Goal: Communication & Community: Answer question/provide support

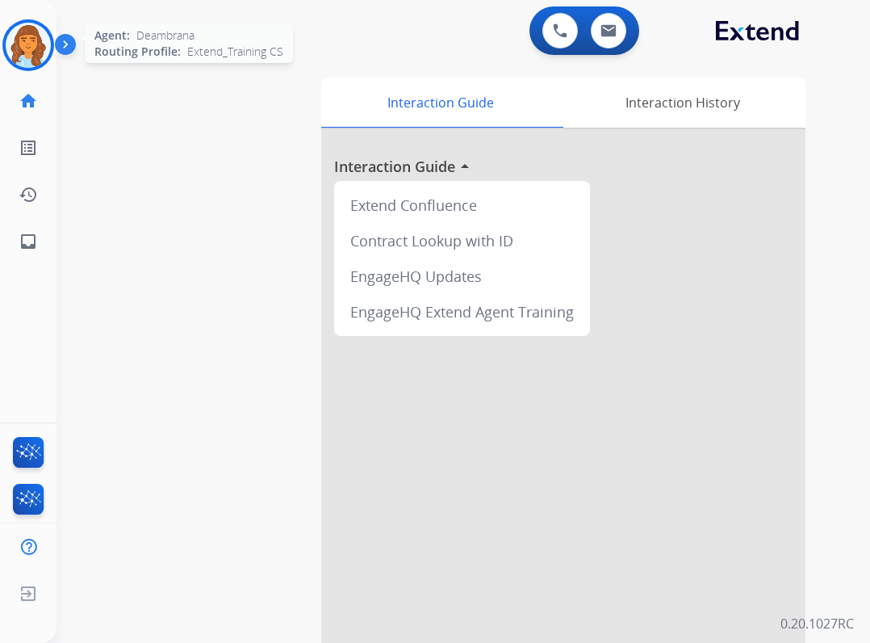
click at [21, 44] on img at bounding box center [28, 45] width 45 height 45
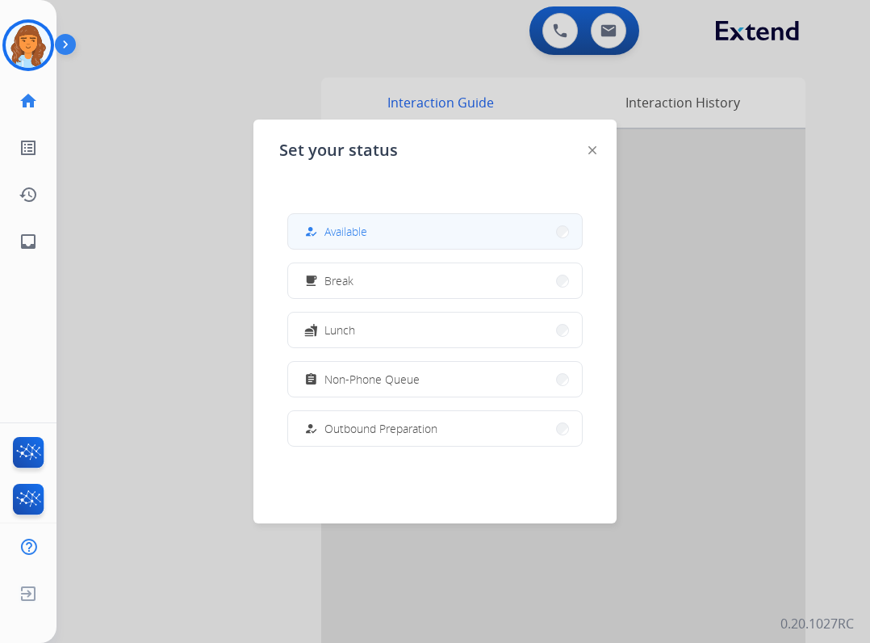
click at [517, 244] on button "how_to_reg Available" at bounding box center [435, 231] width 294 height 35
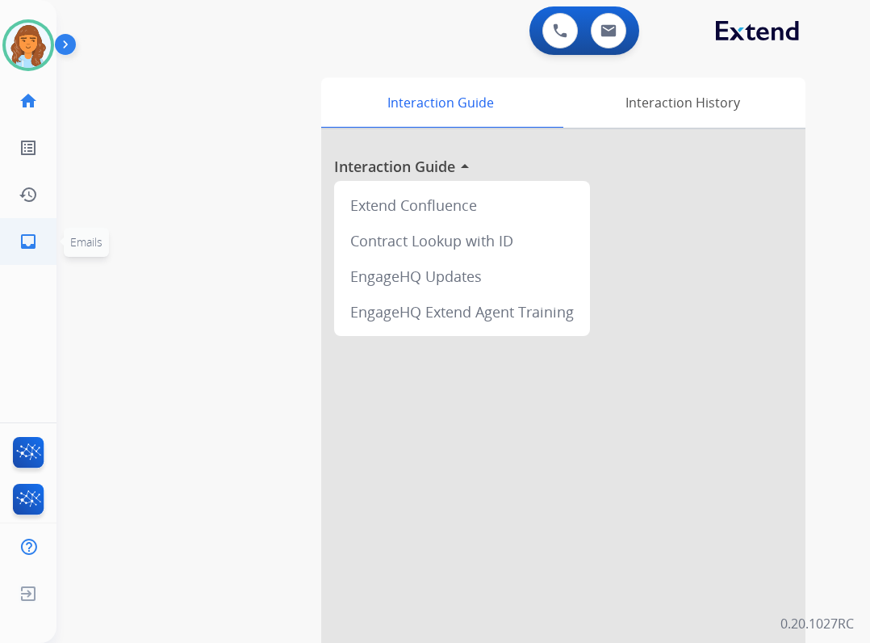
click at [22, 244] on mat-icon "inbox" at bounding box center [28, 241] width 19 height 19
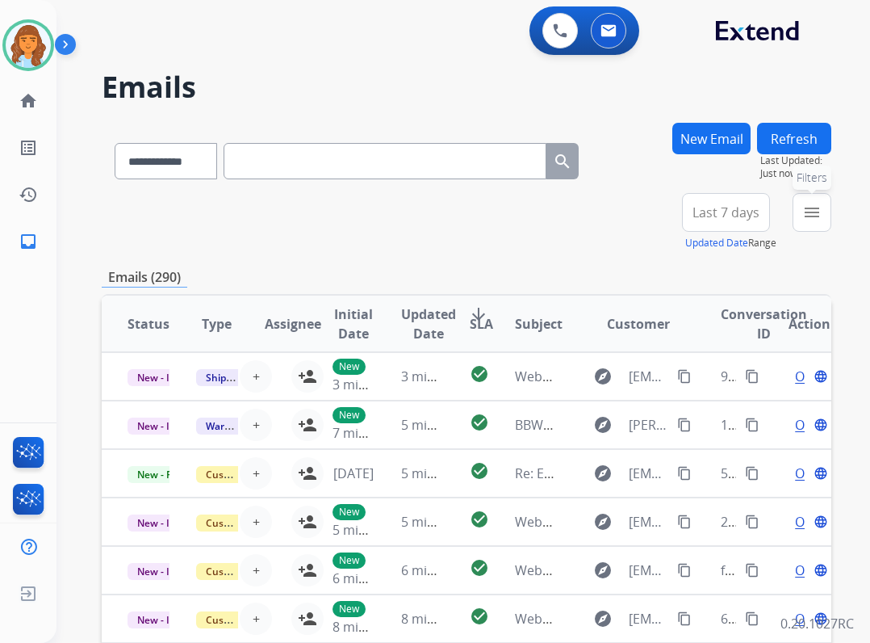
click at [812, 212] on mat-icon "menu" at bounding box center [812, 212] width 19 height 19
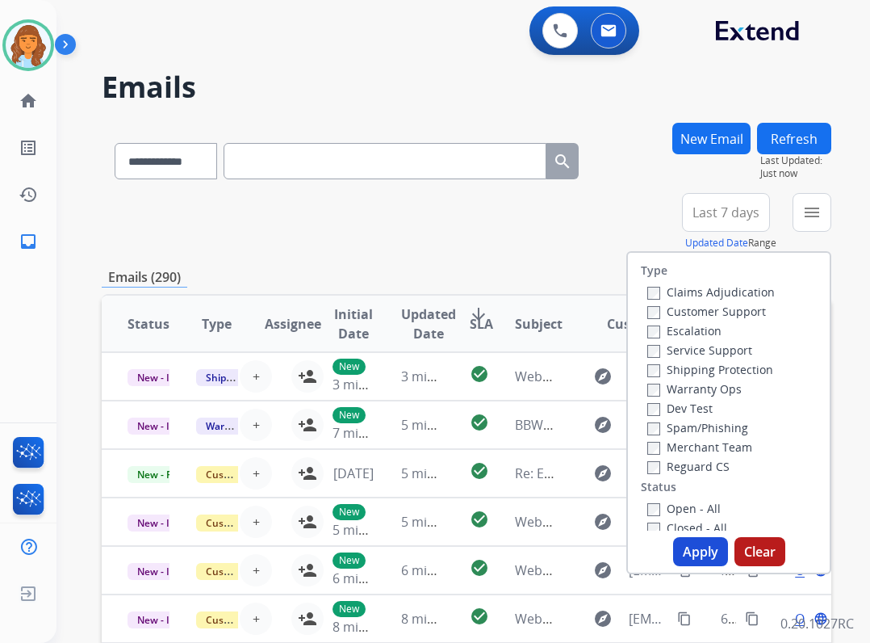
click at [688, 463] on label "Reguard CS" at bounding box center [689, 466] width 82 height 15
click at [656, 509] on label "Open - All" at bounding box center [684, 508] width 73 height 15
click at [664, 304] on label "Customer Support" at bounding box center [707, 311] width 119 height 15
click at [688, 367] on label "Shipping Protection" at bounding box center [711, 369] width 126 height 15
click at [686, 543] on button "Apply" at bounding box center [700, 551] width 55 height 29
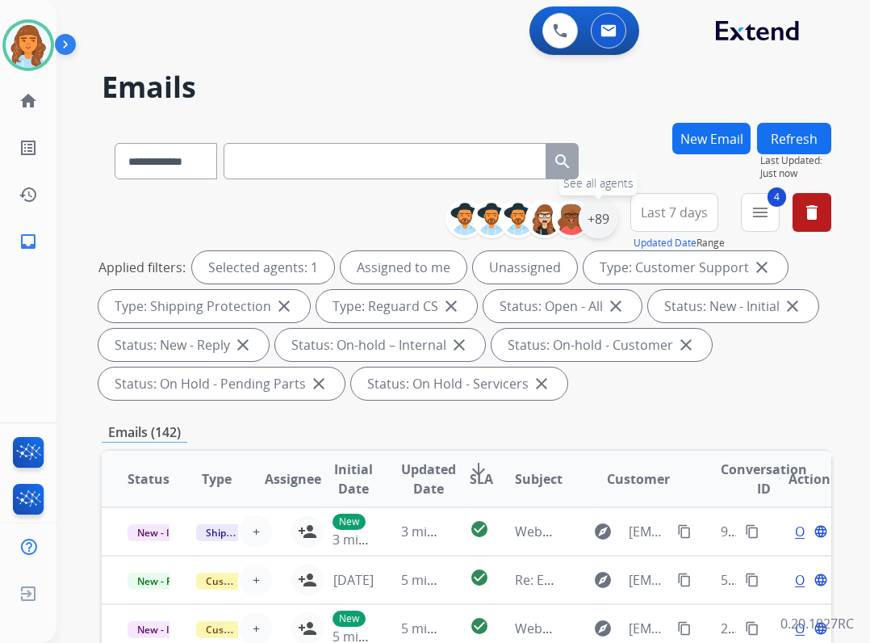
click at [594, 222] on div "+89" at bounding box center [598, 218] width 39 height 39
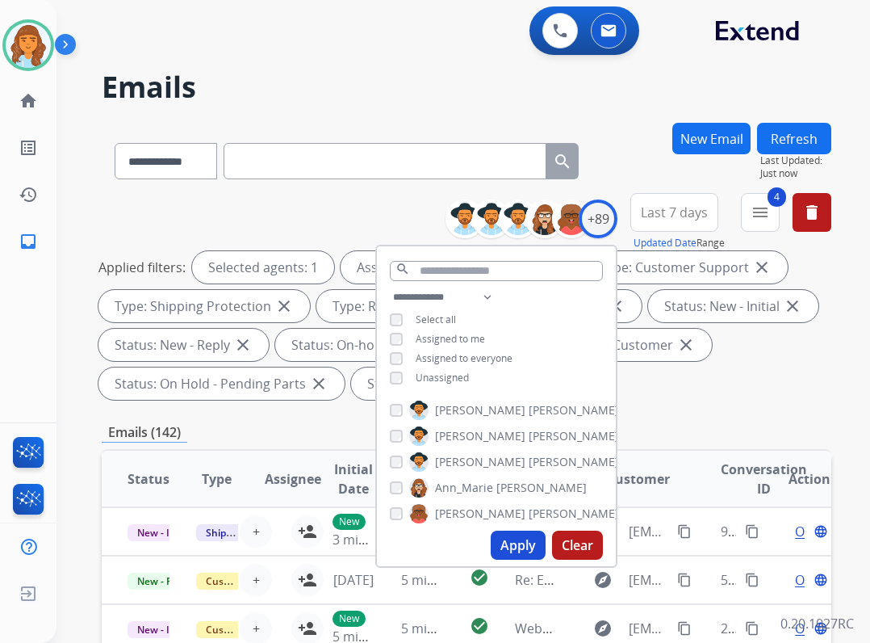
click at [451, 376] on span "Unassigned" at bounding box center [442, 378] width 53 height 14
click at [521, 547] on button "Apply" at bounding box center [518, 544] width 55 height 29
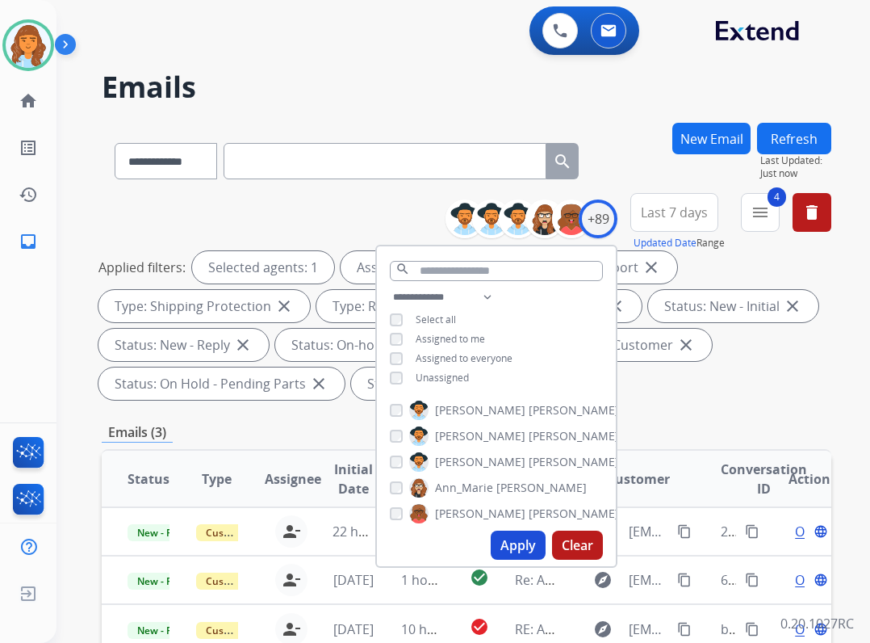
click at [648, 417] on div "**********" at bounding box center [467, 598] width 730 height 951
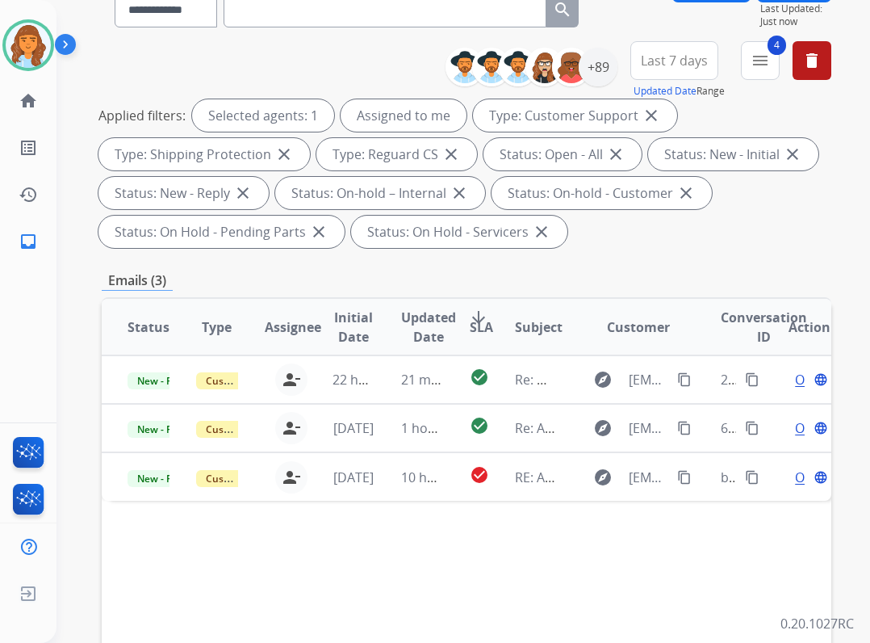
scroll to position [161, 0]
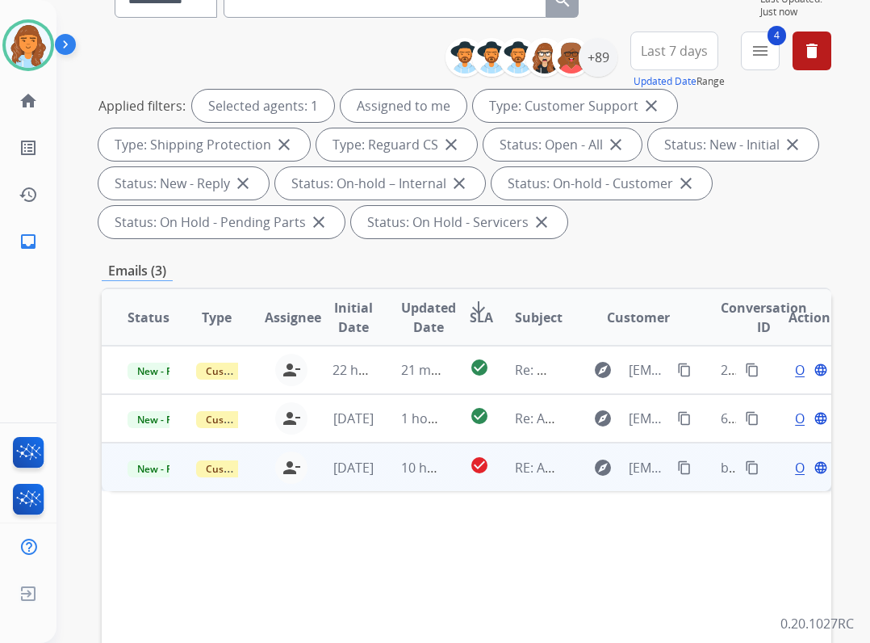
click at [558, 465] on td "explore renewmpawlak@gmail.com content_copy" at bounding box center [626, 466] width 137 height 48
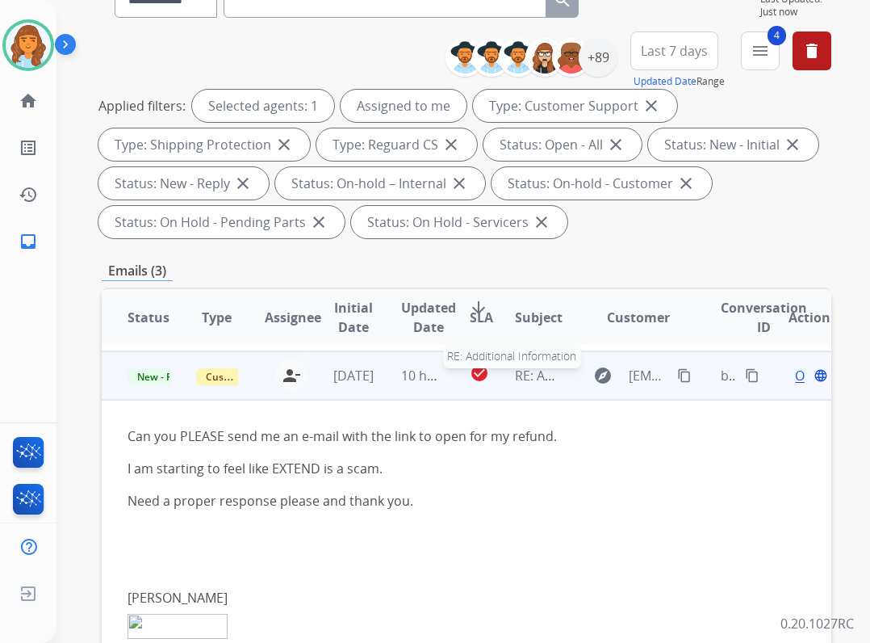
scroll to position [97, 0]
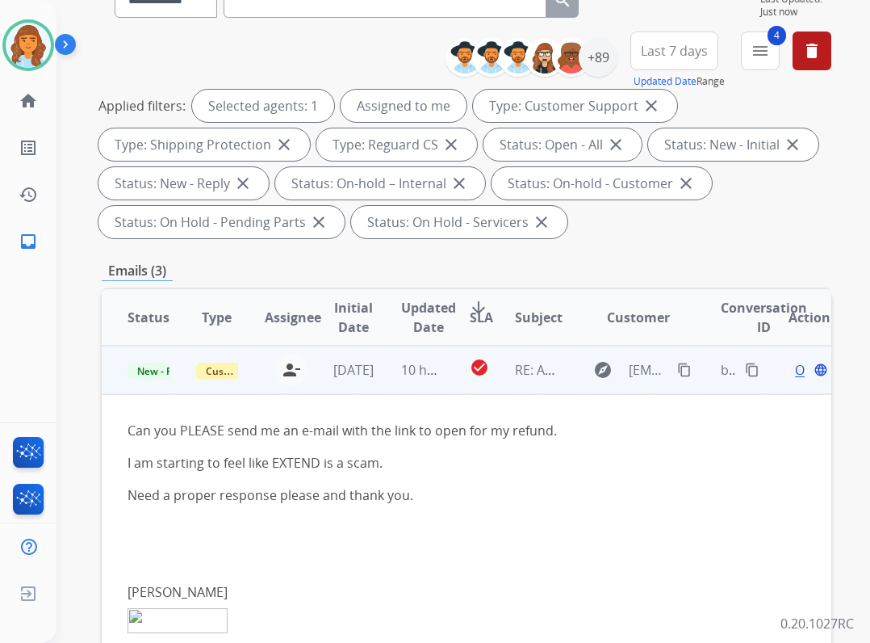
click at [793, 370] on div "Open language" at bounding box center [810, 369] width 42 height 19
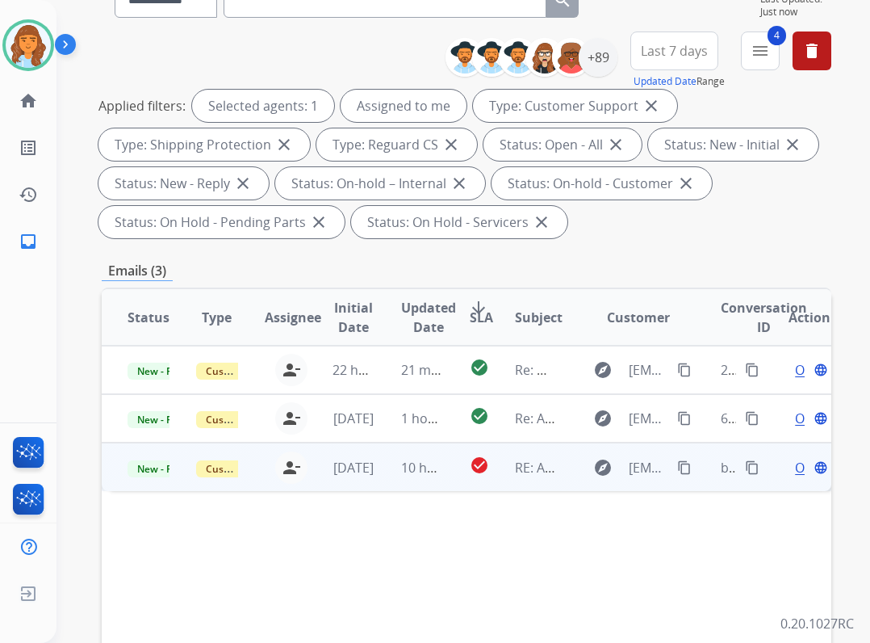
click at [795, 472] on span "Open" at bounding box center [811, 467] width 33 height 19
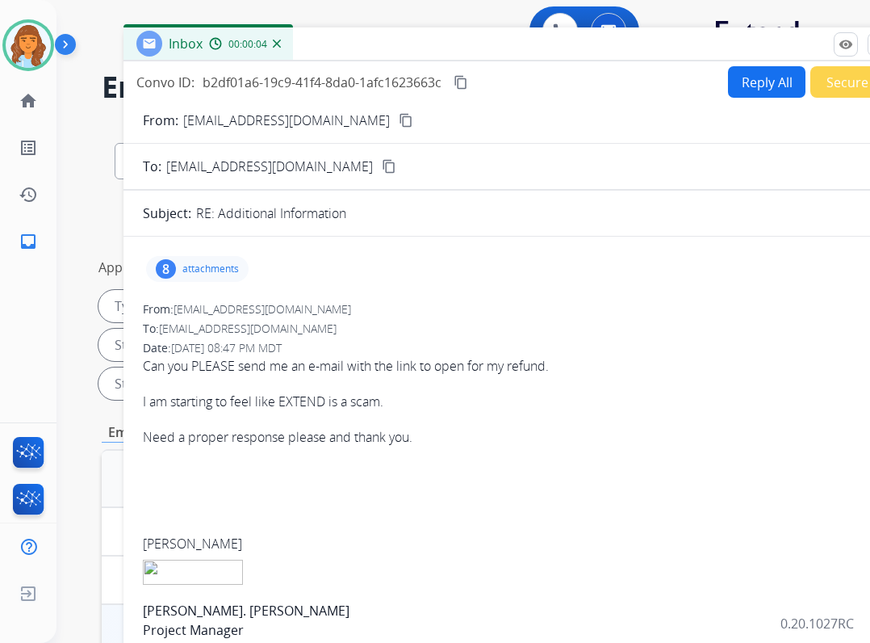
drag, startPoint x: 320, startPoint y: 129, endPoint x: 388, endPoint y: 65, distance: 93.7
click at [388, 61] on div "Inbox 00:00:04" at bounding box center [527, 44] width 807 height 34
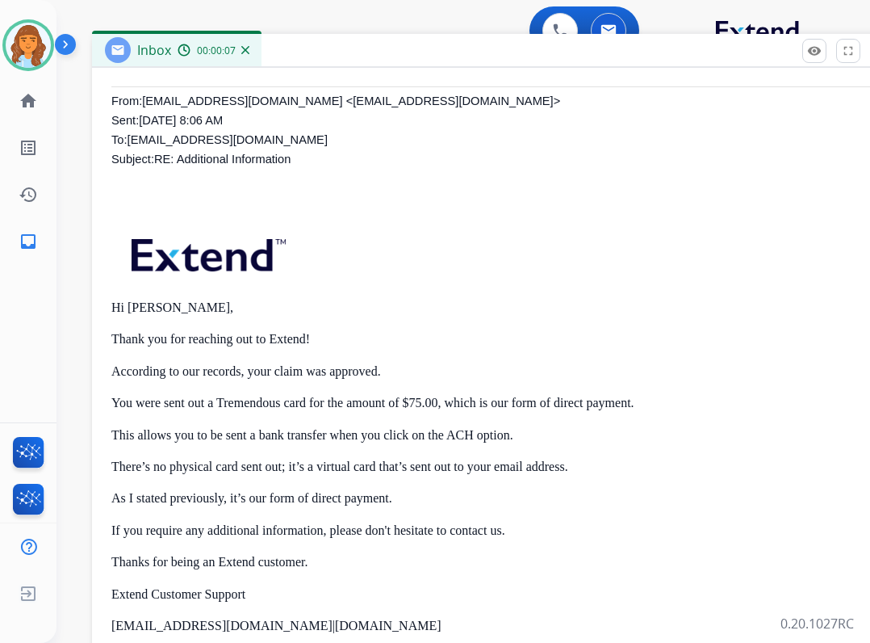
scroll to position [727, 0]
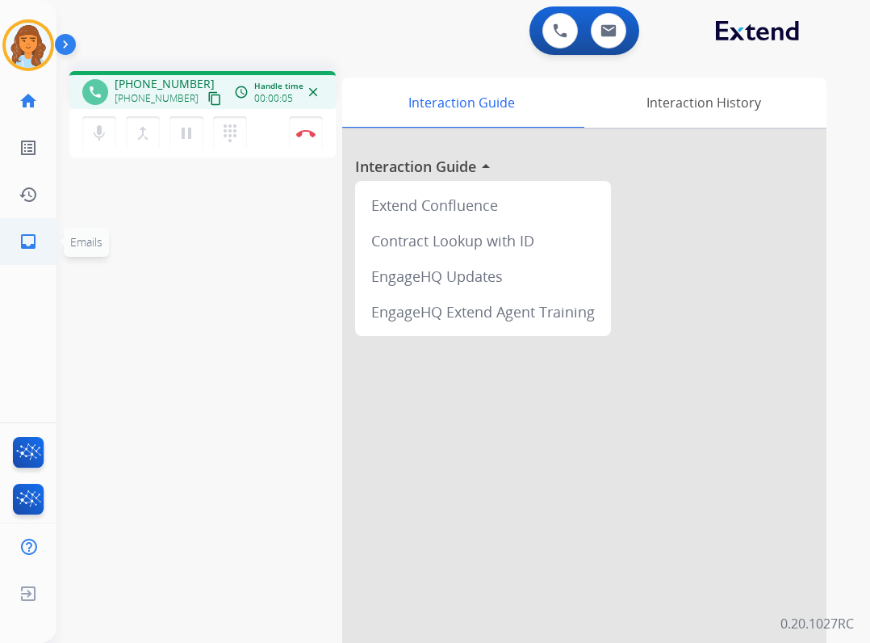
click at [47, 221] on link "inbox Emails" at bounding box center [28, 241] width 45 height 45
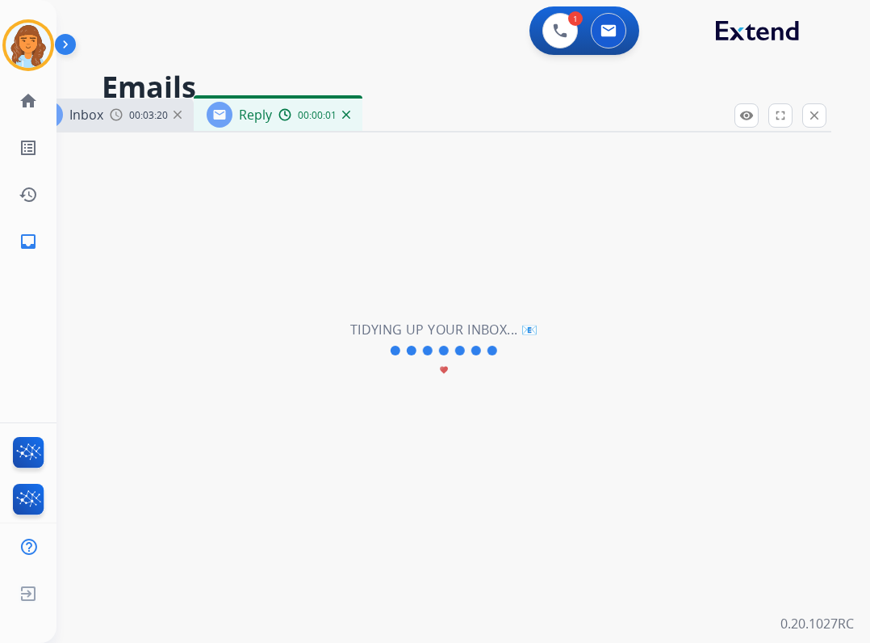
select select "**********"
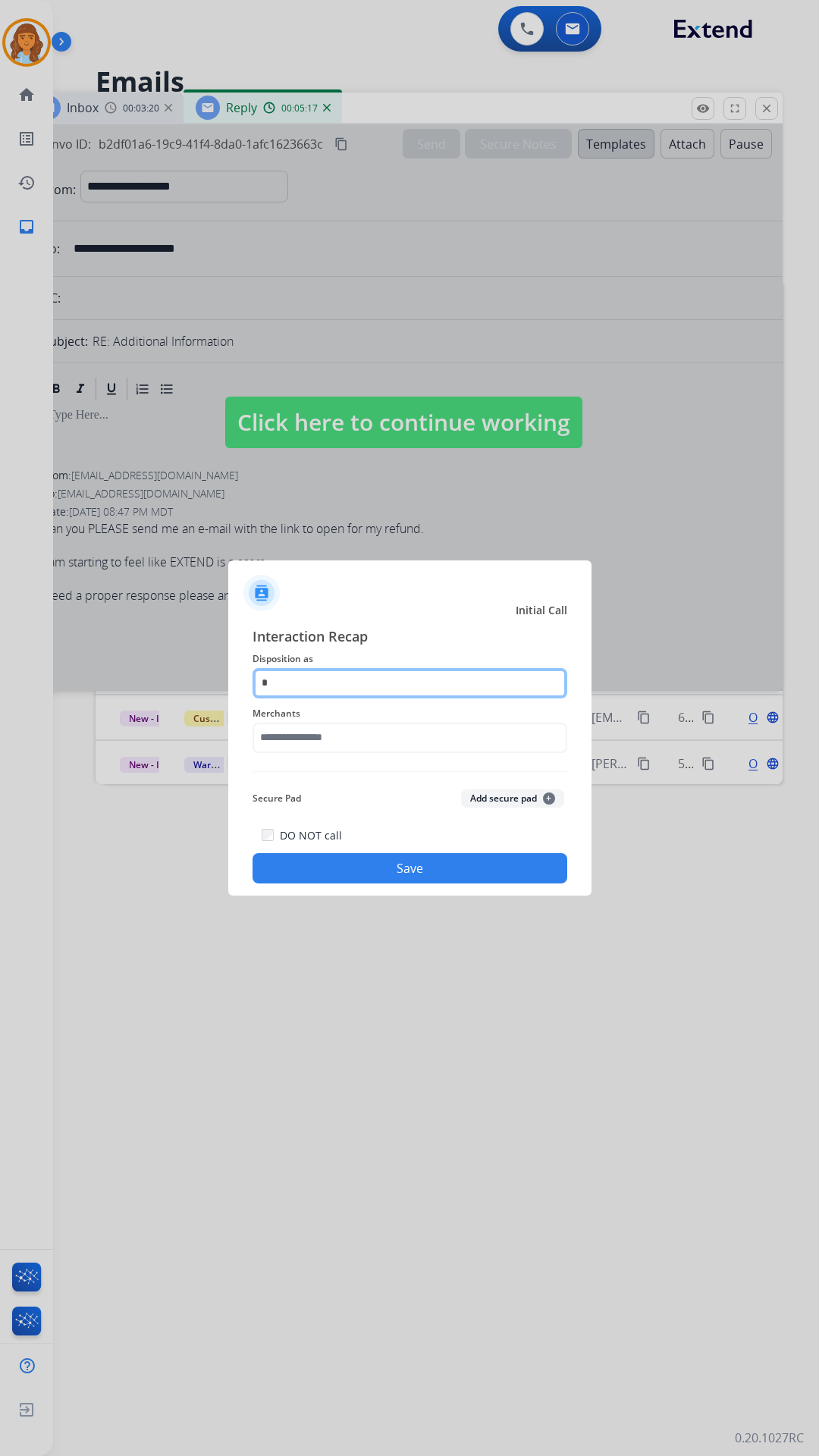
type input "*"
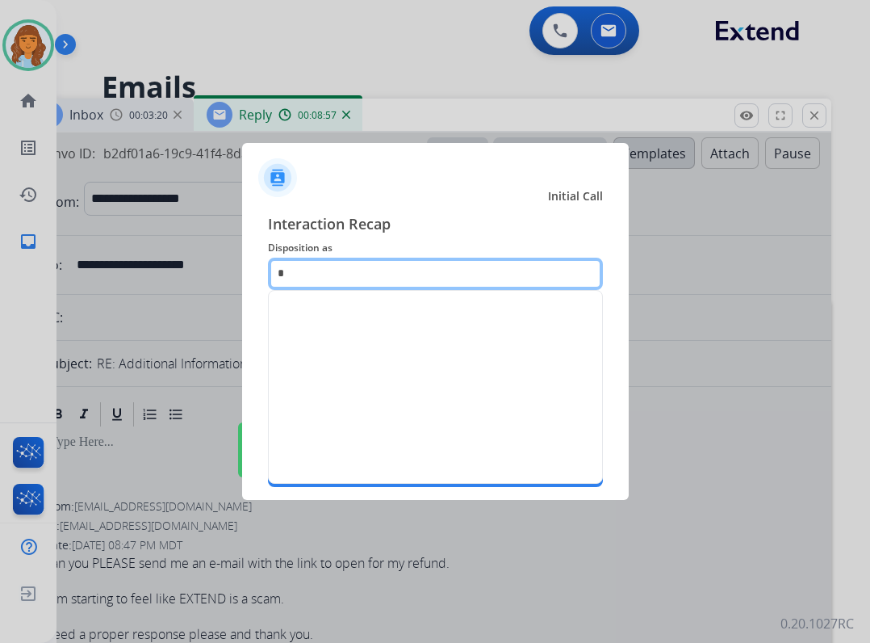
drag, startPoint x: 336, startPoint y: 270, endPoint x: 213, endPoint y: 267, distance: 122.8
click at [0, 267] on app-contact-recap-modal "Initial Call Interaction Recap Disposition as * Merchants Secure Pad Add secure…" at bounding box center [0, 321] width 0 height 643
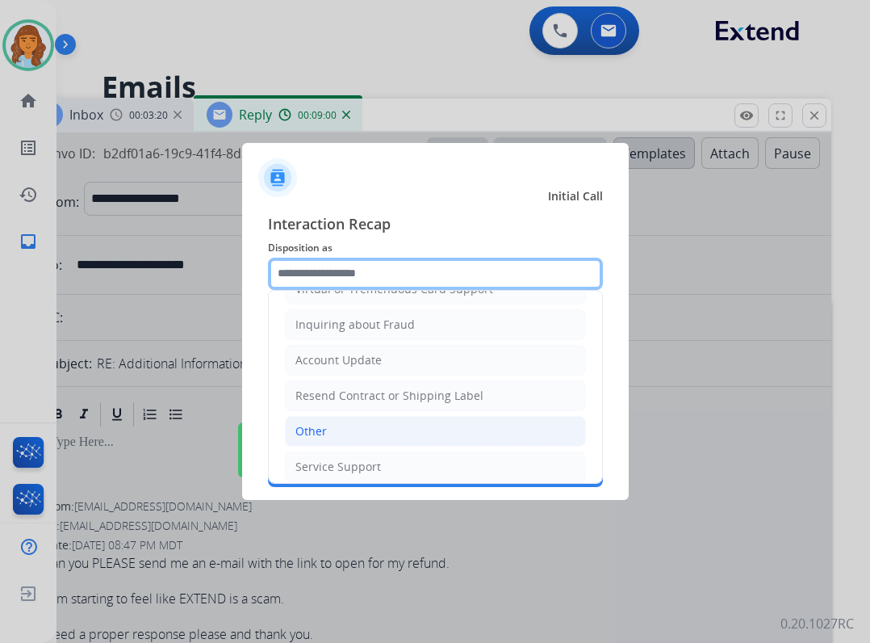
scroll to position [242, 0]
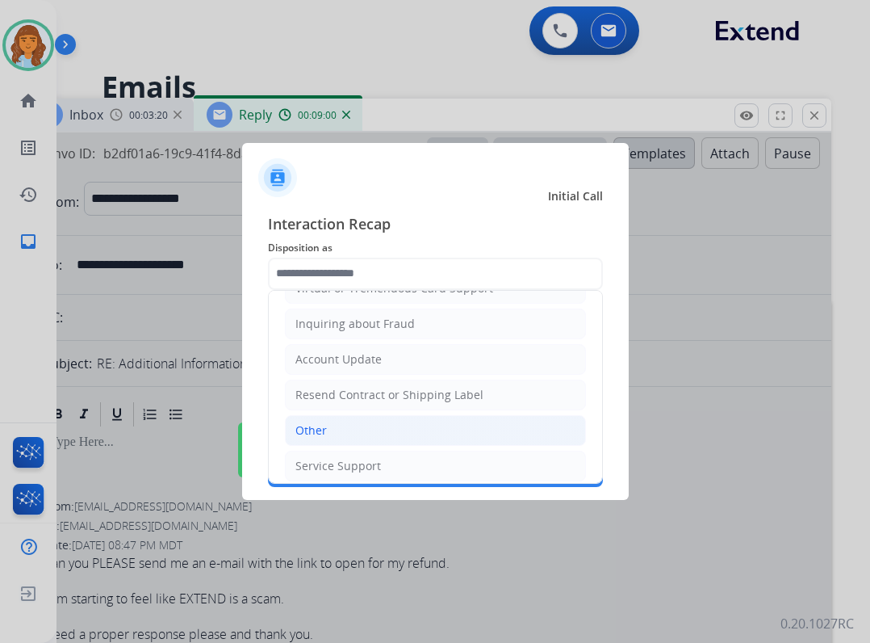
click at [409, 430] on li "Other" at bounding box center [435, 430] width 301 height 31
type input "*****"
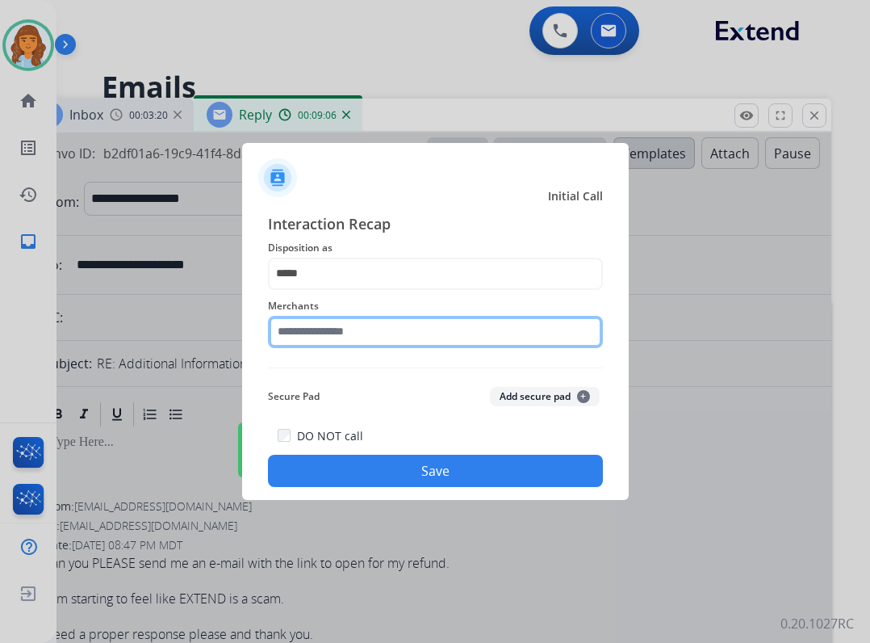
click at [442, 320] on input "text" at bounding box center [435, 332] width 335 height 32
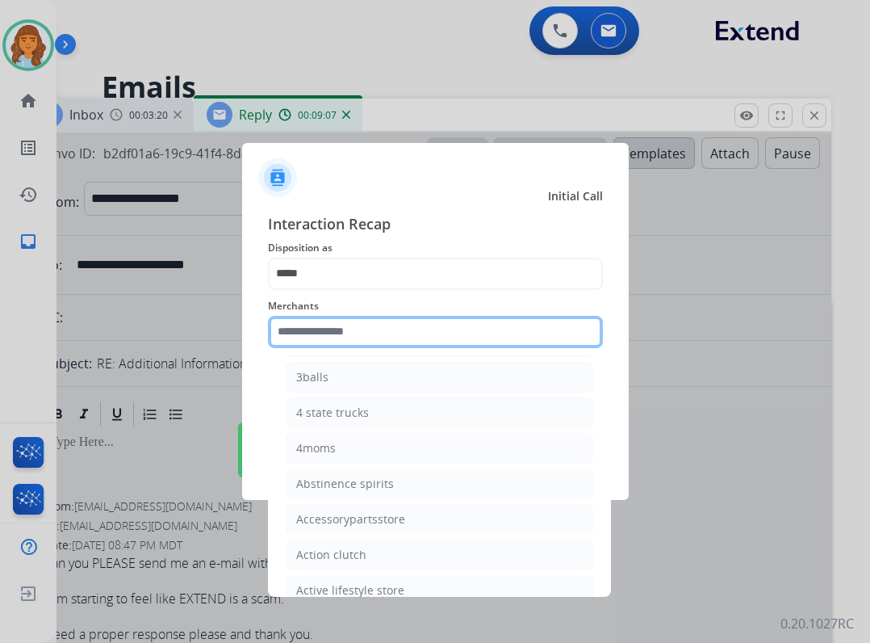
scroll to position [404, 0]
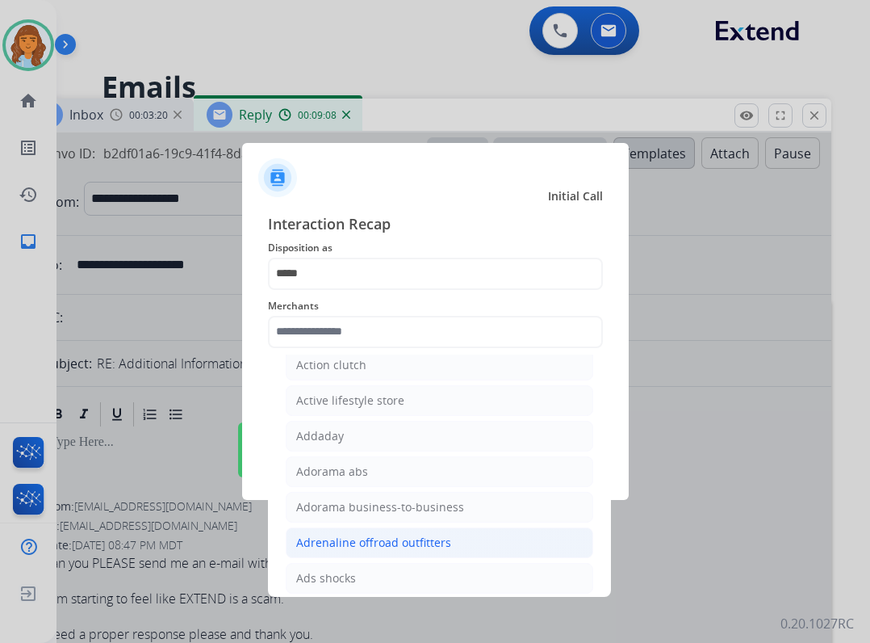
click at [399, 535] on div "Adrenaline offroad outfitters" at bounding box center [373, 543] width 155 height 16
type input "**********"
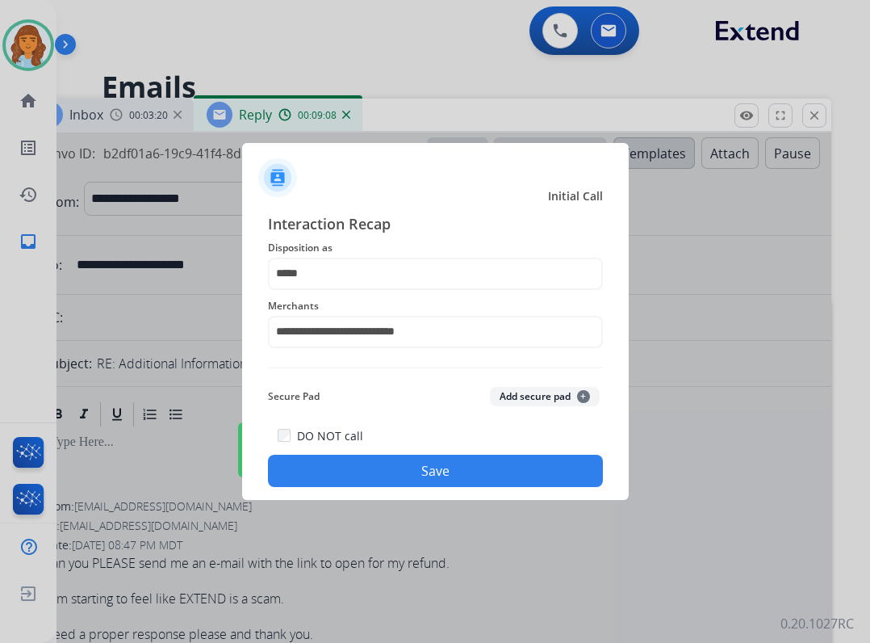
drag, startPoint x: 375, startPoint y: 431, endPoint x: 379, endPoint y: 463, distance: 31.7
click at [376, 449] on div "DO NOT call Save" at bounding box center [435, 456] width 335 height 61
click at [379, 463] on button "Save" at bounding box center [435, 471] width 335 height 32
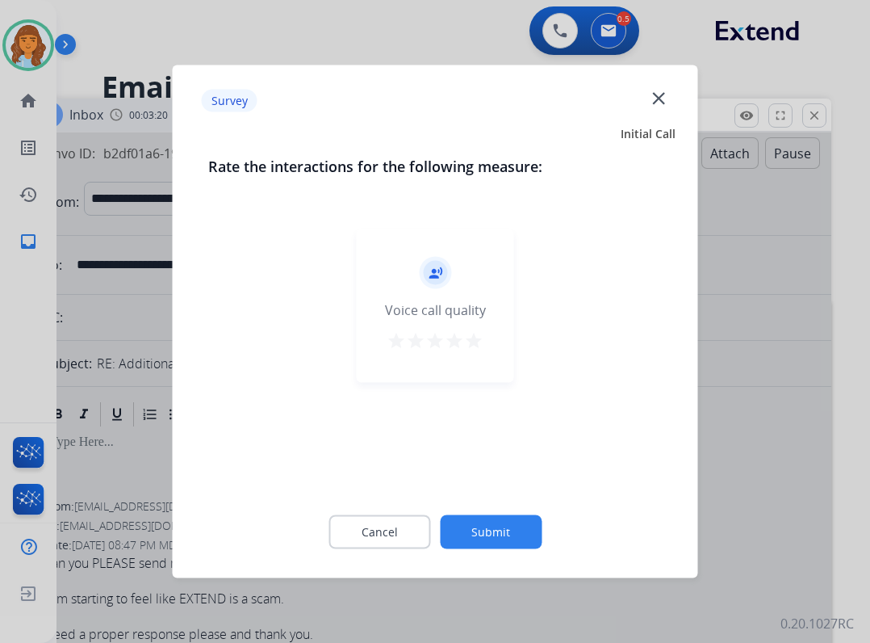
click at [514, 536] on button "Submit" at bounding box center [491, 532] width 102 height 34
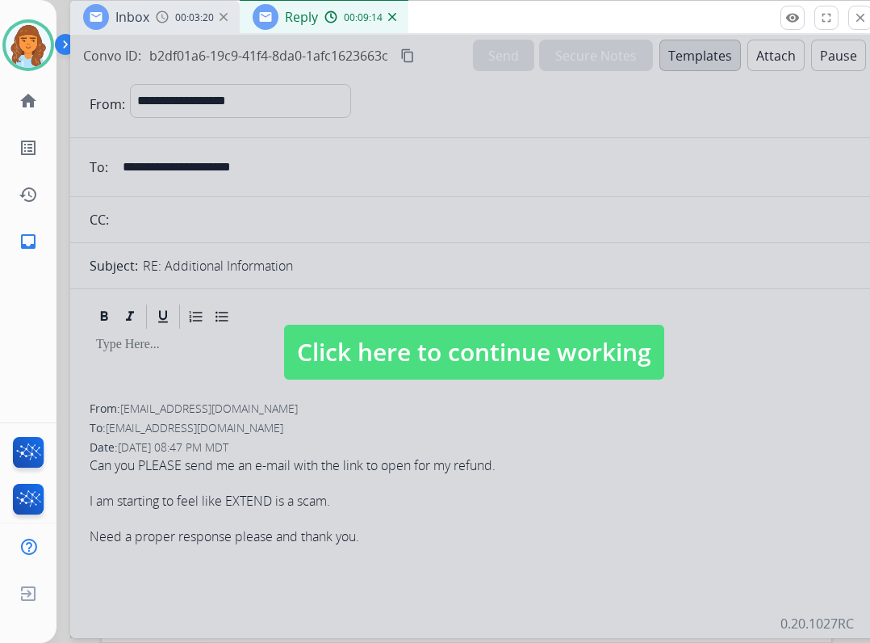
drag, startPoint x: 657, startPoint y: 111, endPoint x: 703, endPoint y: 13, distance: 108.0
click at [703, 13] on div "Inbox 00:03:20 Reply 00:09:14" at bounding box center [473, 18] width 807 height 34
click at [518, 365] on span "Click here to continue working" at bounding box center [474, 352] width 380 height 55
select select
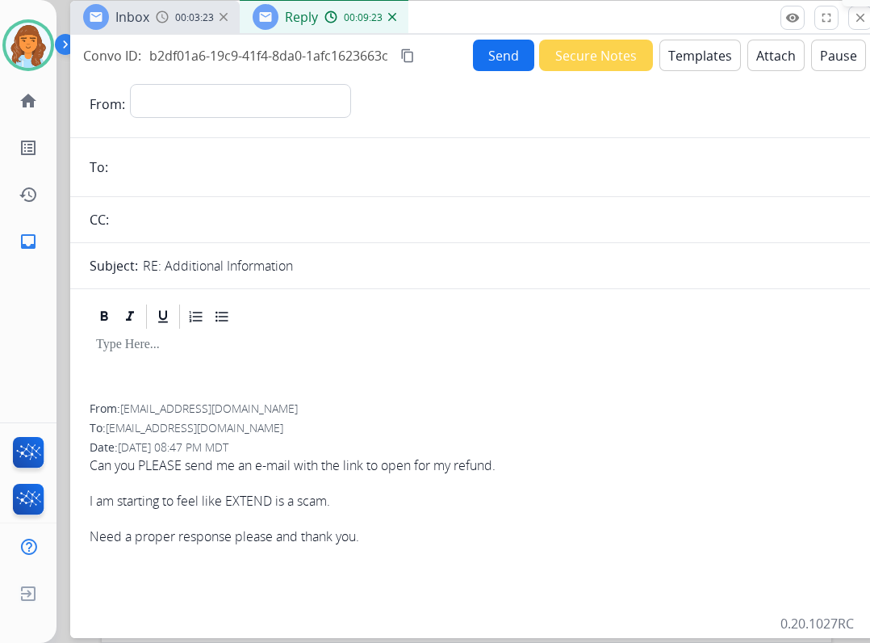
click at [849, 16] on div "remove_red_eye Logs fullscreen Expand close Close" at bounding box center [827, 18] width 92 height 24
click at [855, 17] on mat-icon "close" at bounding box center [860, 17] width 15 height 15
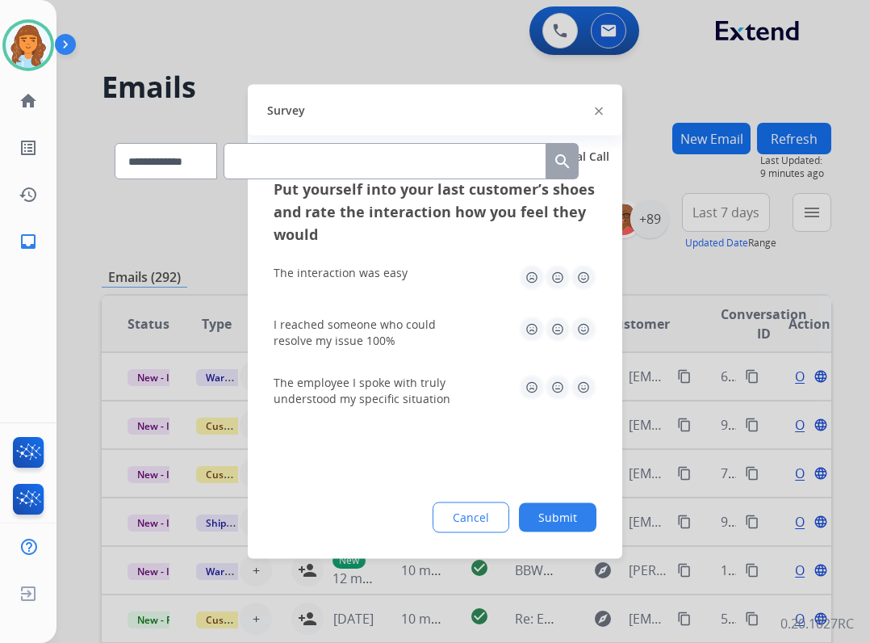
click at [597, 109] on img at bounding box center [599, 111] width 8 height 8
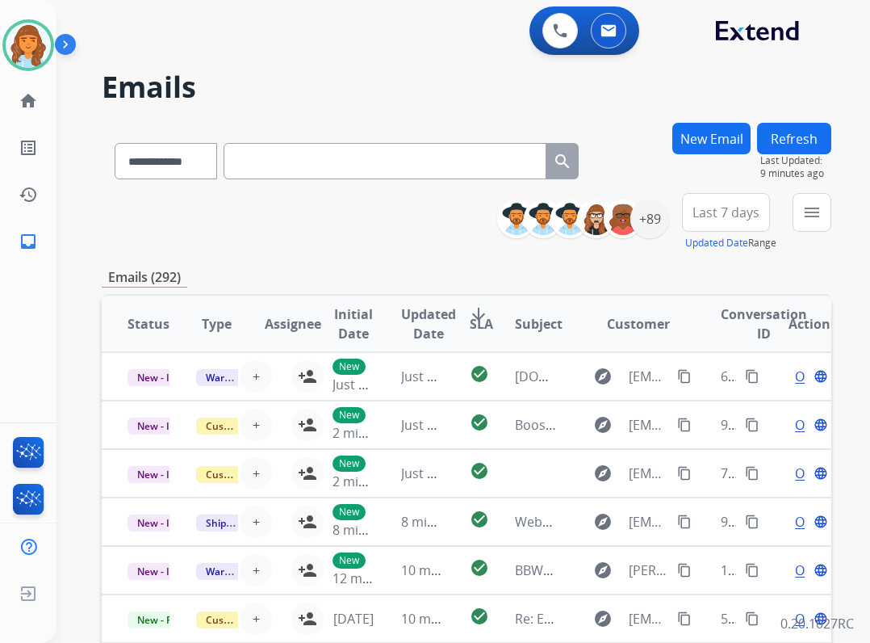
click at [798, 220] on button "menu" at bounding box center [812, 212] width 39 height 39
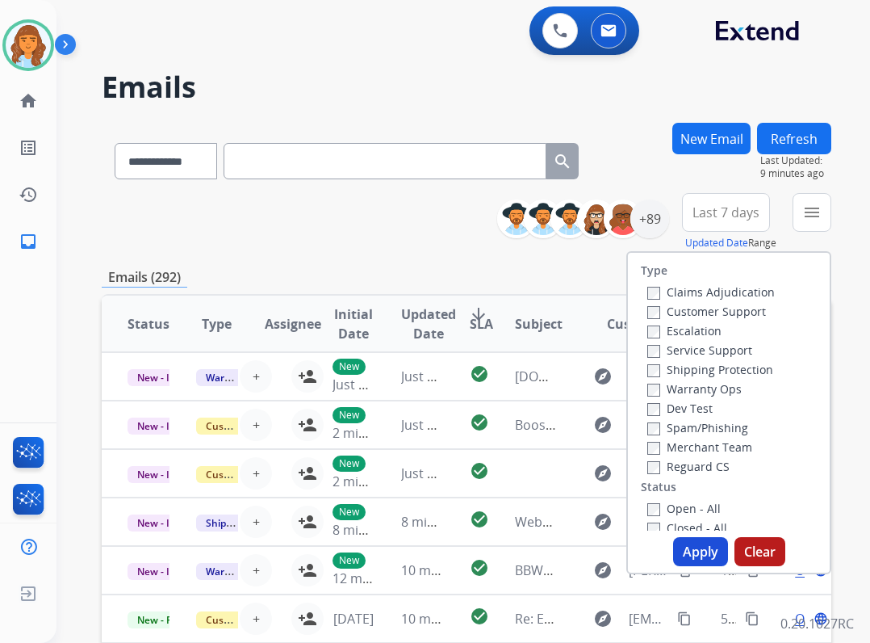
click at [665, 464] on label "Reguard CS" at bounding box center [689, 466] width 82 height 15
click at [664, 508] on label "Open - All" at bounding box center [684, 508] width 73 height 15
click at [684, 365] on label "Shipping Protection" at bounding box center [711, 369] width 126 height 15
click at [689, 316] on label "Customer Support" at bounding box center [707, 311] width 119 height 15
click at [678, 542] on button "Apply" at bounding box center [700, 551] width 55 height 29
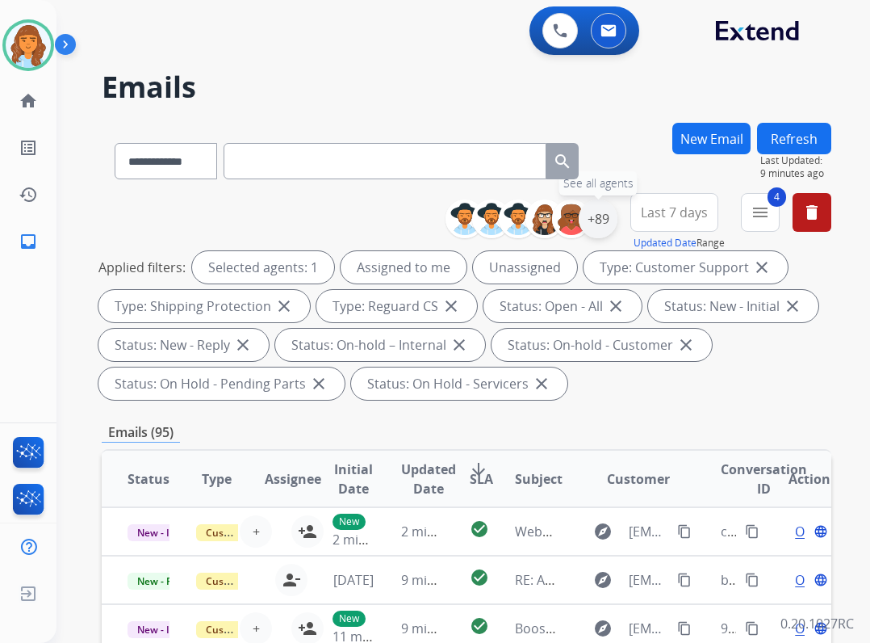
click at [593, 224] on div "+89" at bounding box center [598, 218] width 39 height 39
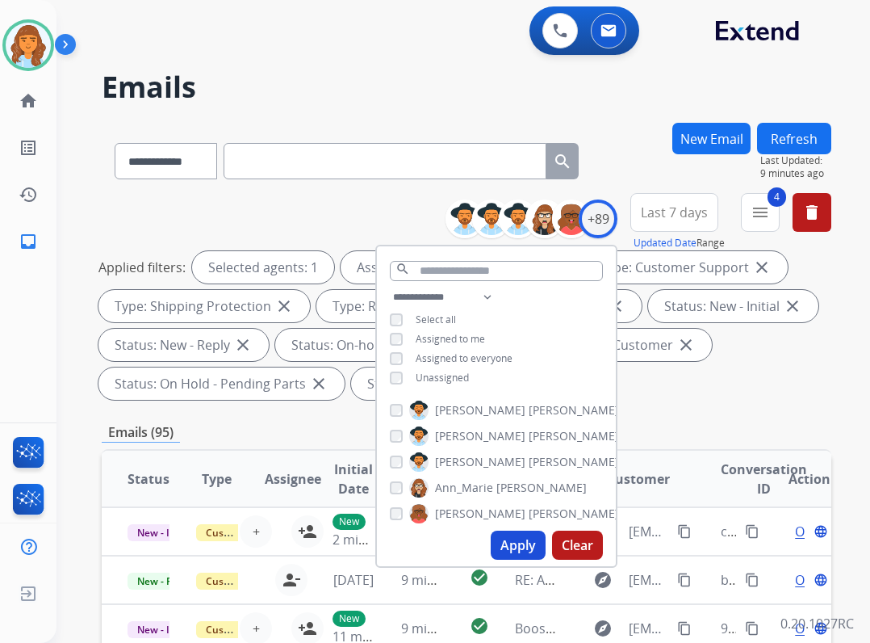
click at [453, 375] on span "Unassigned" at bounding box center [442, 378] width 53 height 14
click at [523, 547] on button "Apply" at bounding box center [518, 544] width 55 height 29
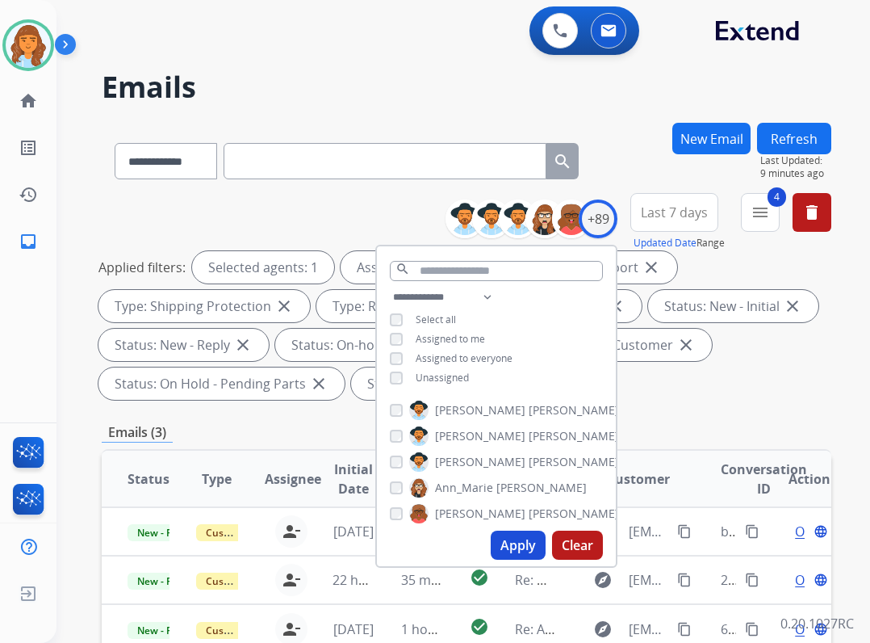
click at [640, 415] on div "**********" at bounding box center [467, 598] width 730 height 951
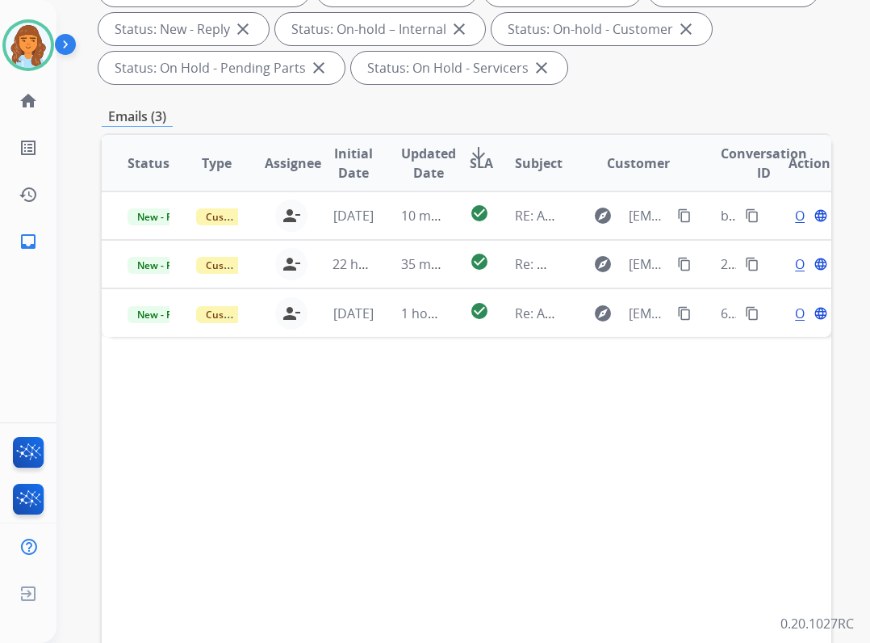
scroll to position [323, 0]
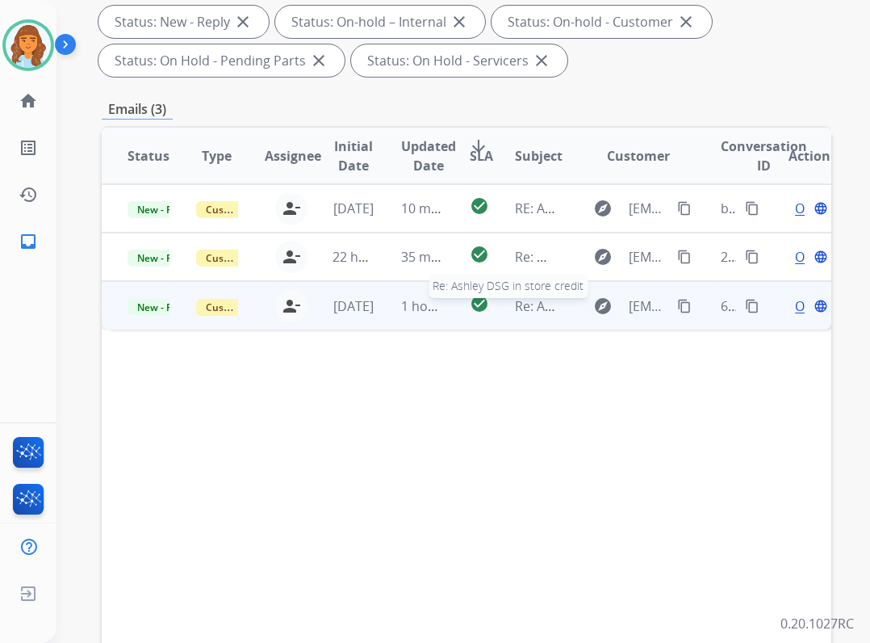
click at [544, 311] on span "Re: Ashley DSG in store credit" at bounding box center [605, 306] width 180 height 18
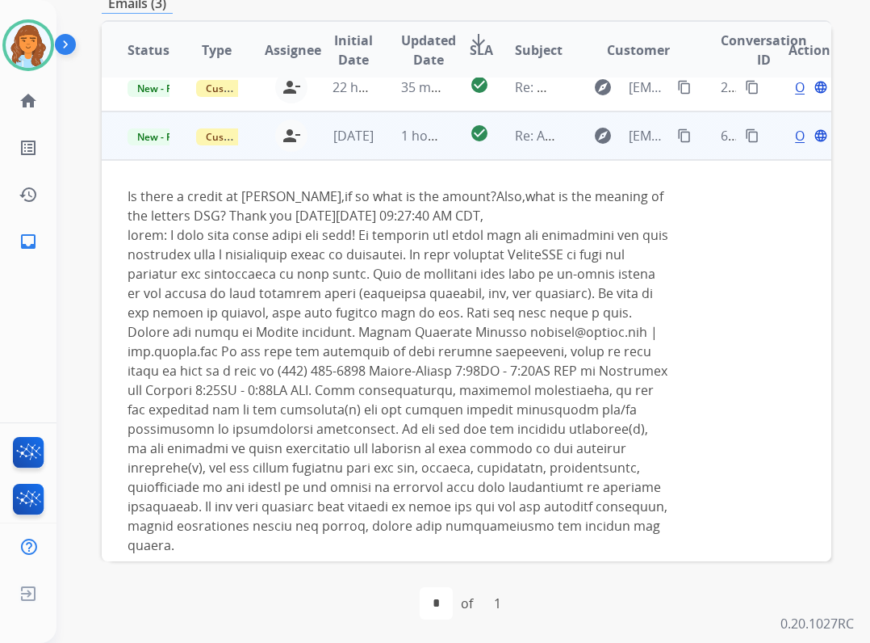
scroll to position [431, 0]
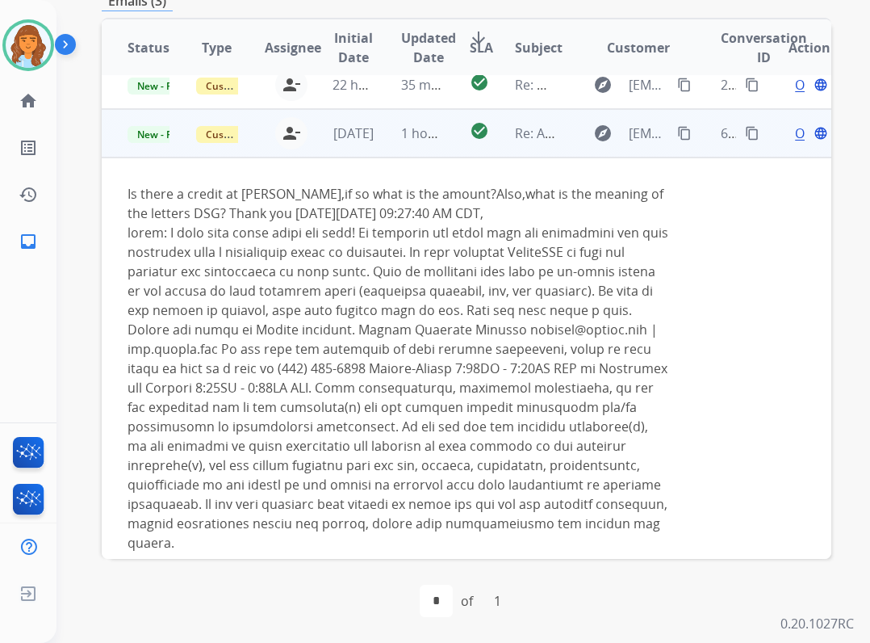
click at [795, 131] on span "Open" at bounding box center [811, 133] width 33 height 19
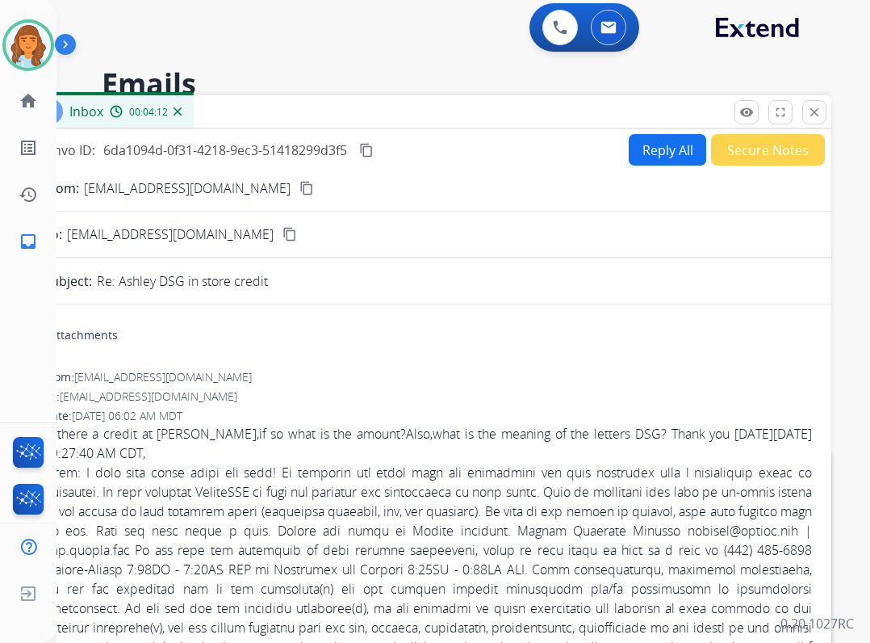
scroll to position [0, 0]
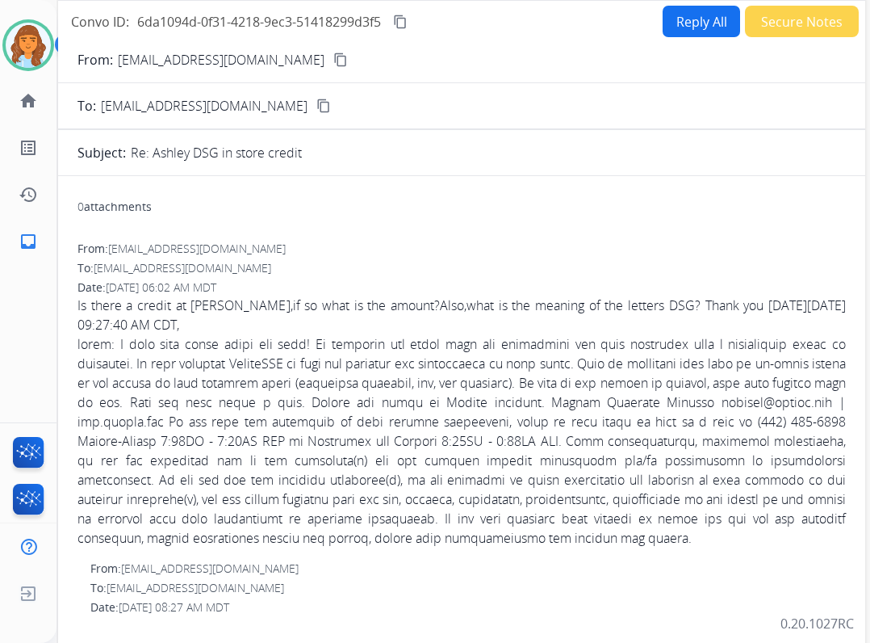
drag, startPoint x: 302, startPoint y: 111, endPoint x: 337, endPoint y: -20, distance: 136.1
click at [337, 0] on html "**********" at bounding box center [435, 321] width 870 height 643
click at [409, 23] on mat-icon "content_copy" at bounding box center [401, 22] width 15 height 15
click at [334, 63] on mat-icon "content_copy" at bounding box center [341, 59] width 15 height 15
click at [668, 19] on button "Reply All" at bounding box center [703, 21] width 78 height 31
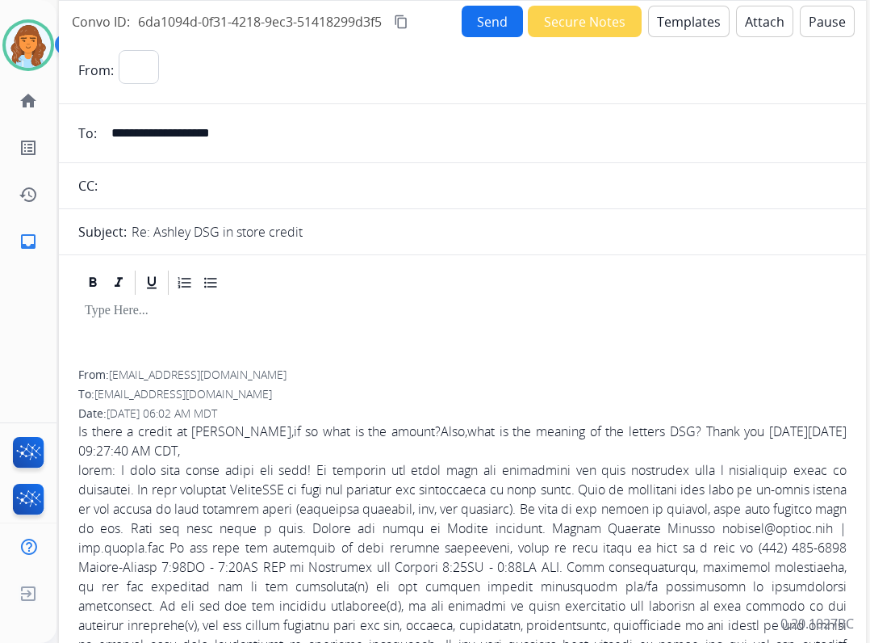
select select "**********"
click at [660, 24] on button "Templates" at bounding box center [689, 21] width 82 height 31
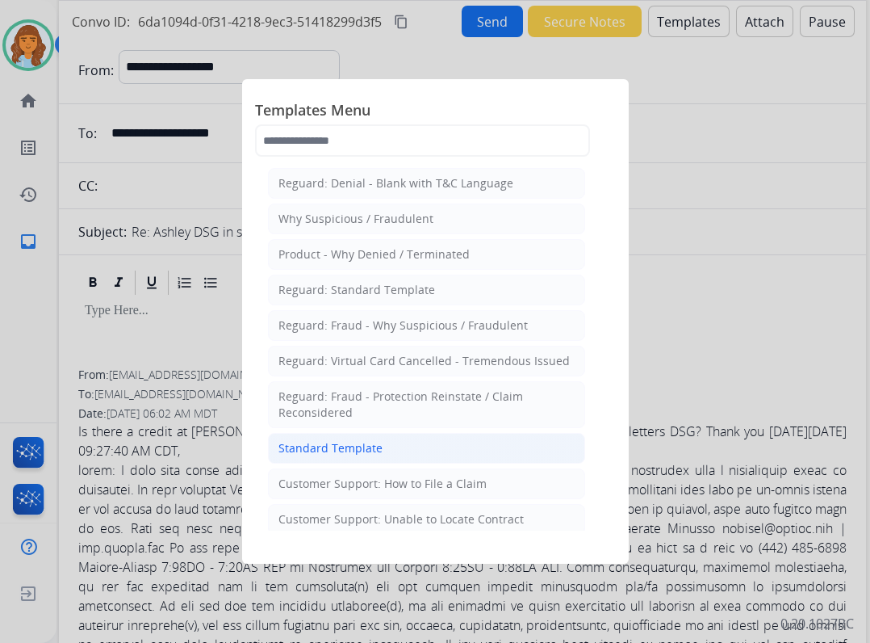
click at [448, 454] on li "Standard Template" at bounding box center [426, 448] width 317 height 31
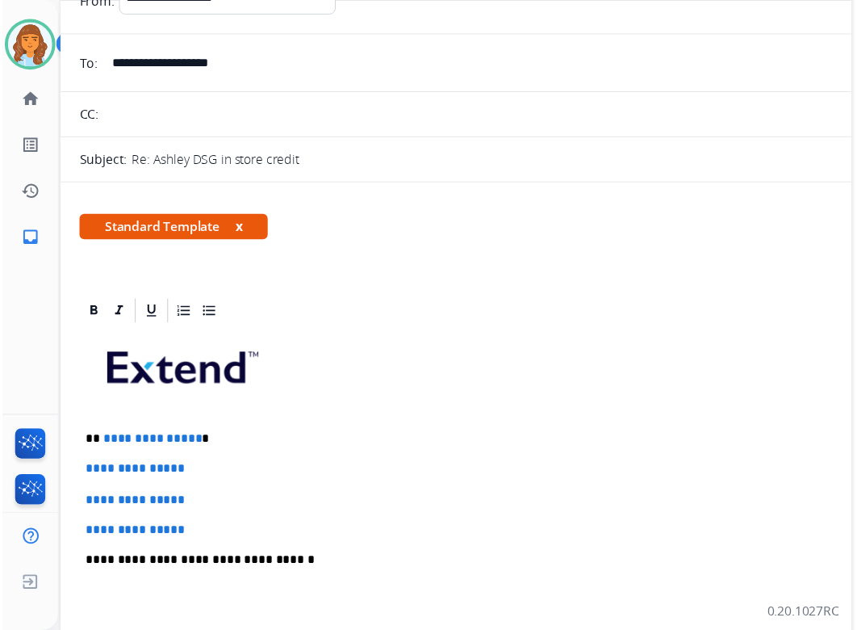
scroll to position [161, 0]
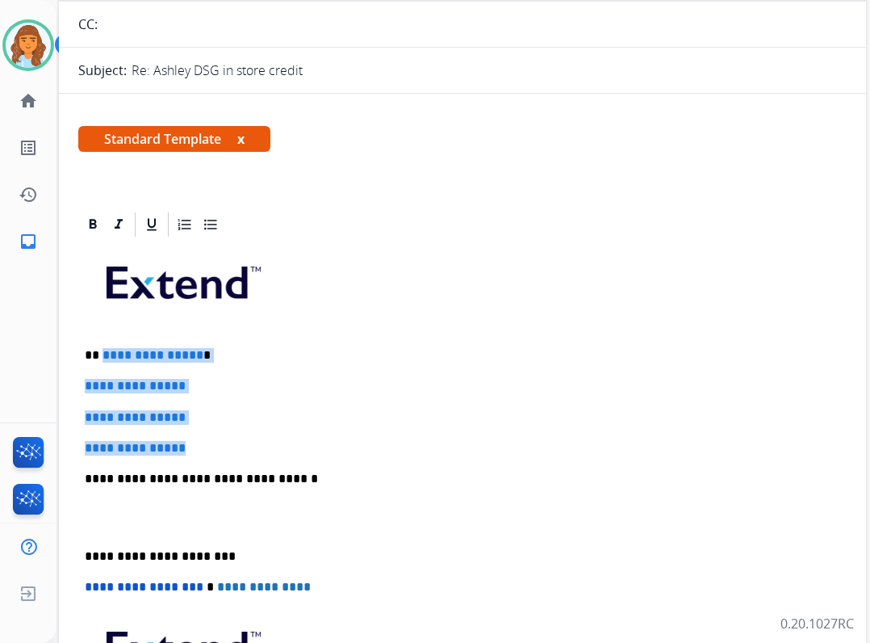
drag, startPoint x: 101, startPoint y: 358, endPoint x: 203, endPoint y: 438, distance: 129.4
click at [203, 438] on div "**********" at bounding box center [462, 517] width 769 height 556
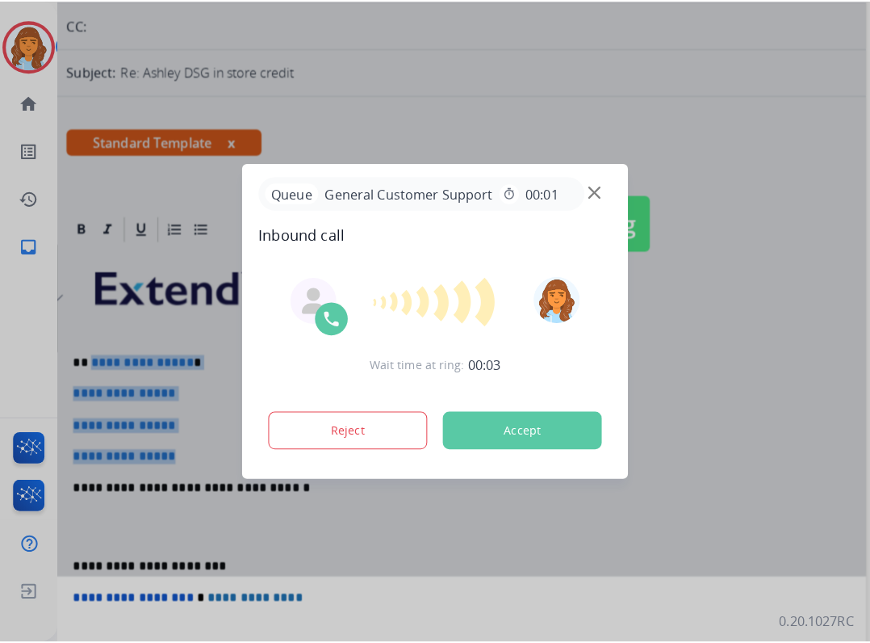
scroll to position [0, 0]
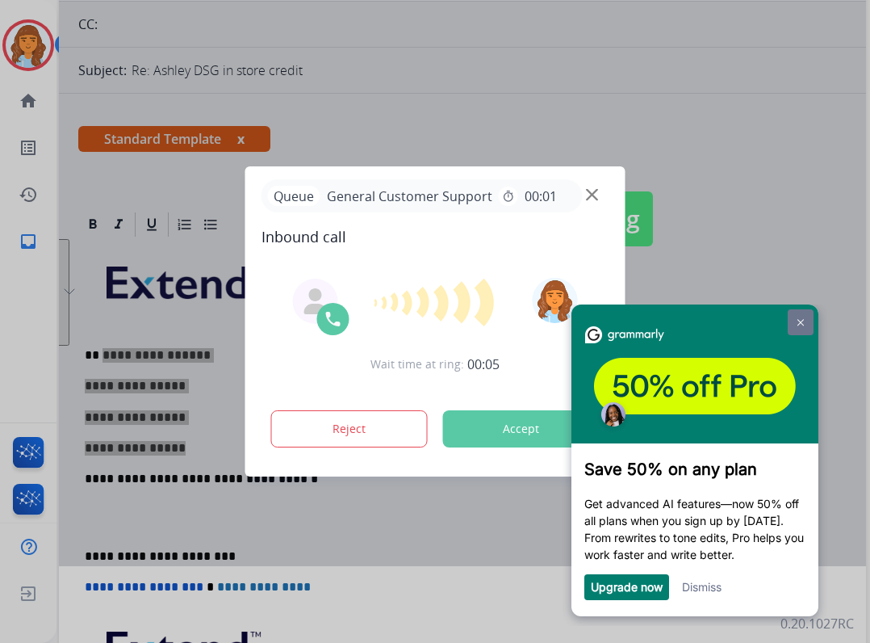
click at [799, 321] on link at bounding box center [801, 322] width 26 height 26
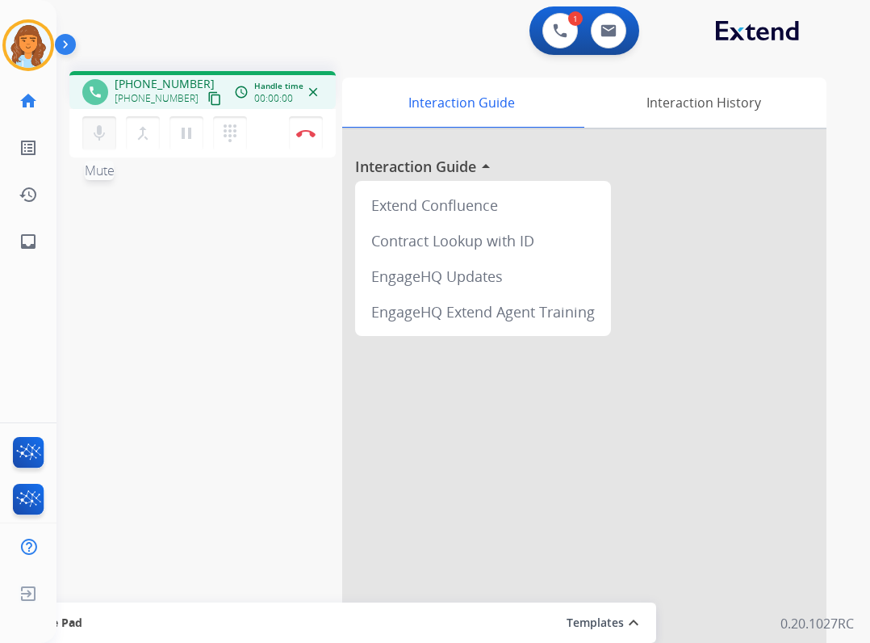
drag, startPoint x: 99, startPoint y: 128, endPoint x: 109, endPoint y: 136, distance: 13.2
click at [99, 128] on mat-icon "mic" at bounding box center [99, 133] width 19 height 19
click at [27, 249] on mat-icon "inbox" at bounding box center [28, 241] width 19 height 19
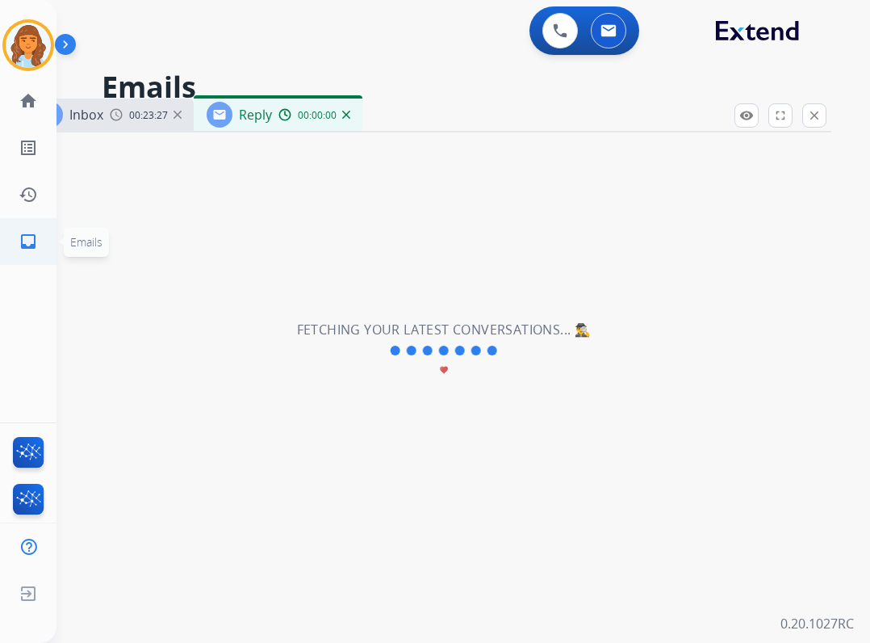
select select "**********"
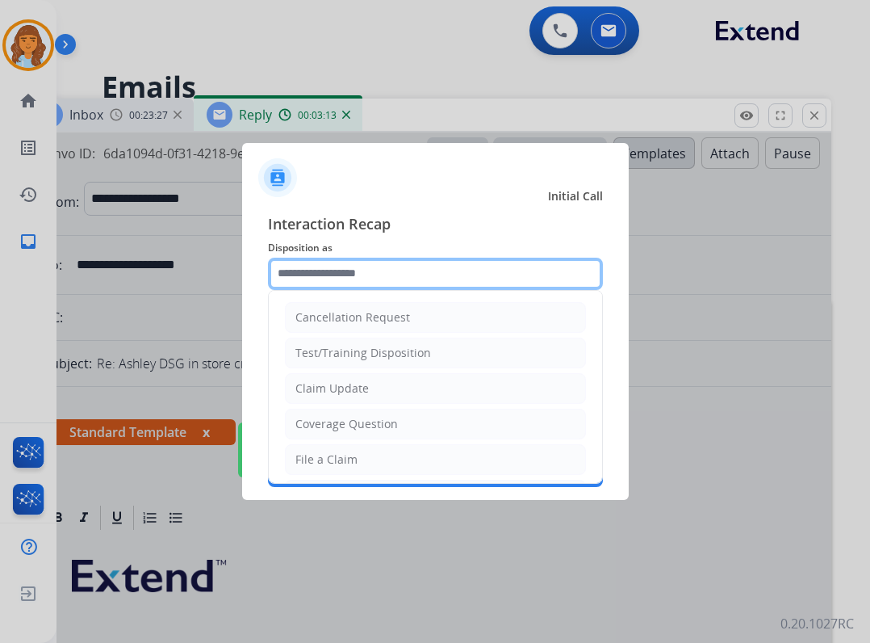
click at [425, 279] on input "text" at bounding box center [435, 274] width 335 height 32
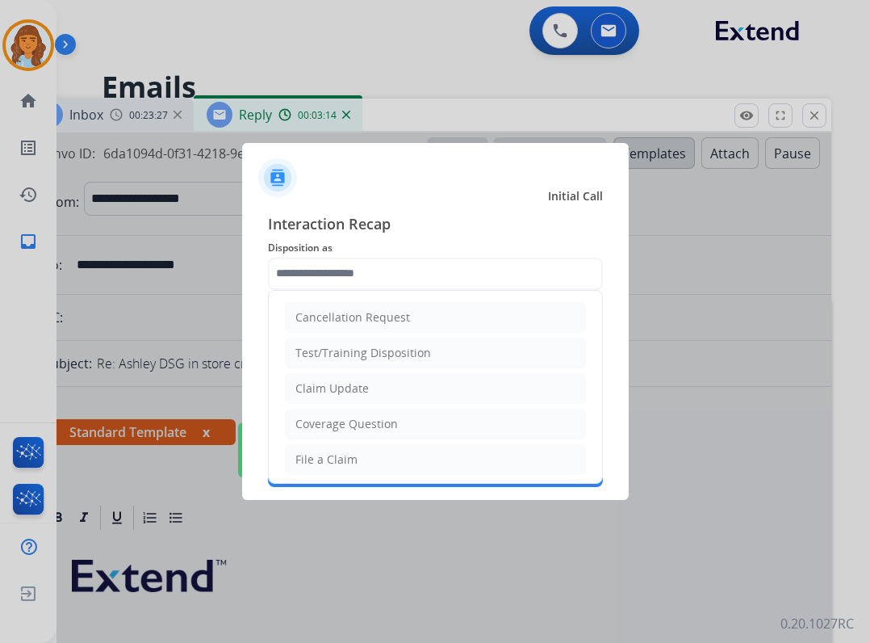
click at [440, 452] on li "File a Claim" at bounding box center [435, 459] width 301 height 31
type input "**********"
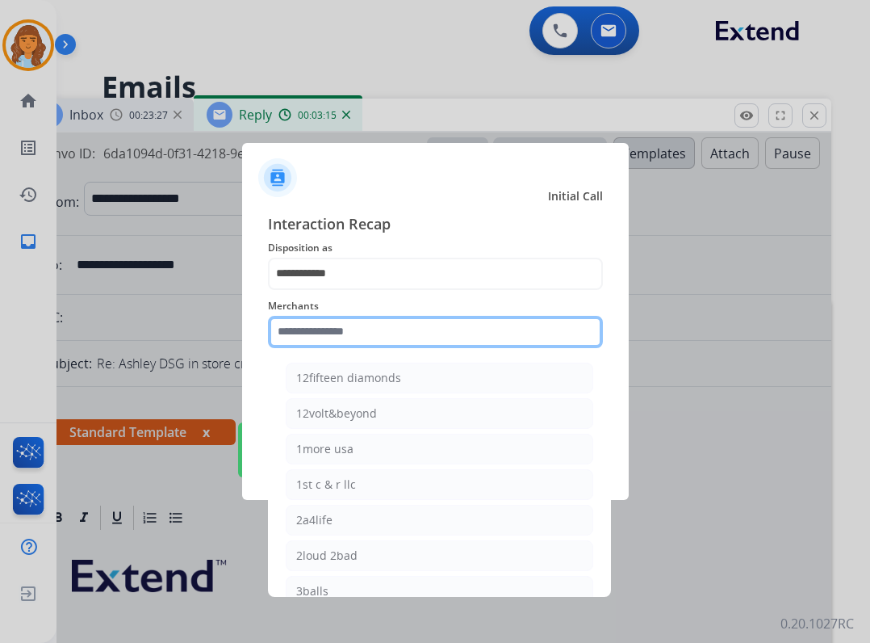
click at [369, 338] on input "text" at bounding box center [435, 332] width 335 height 32
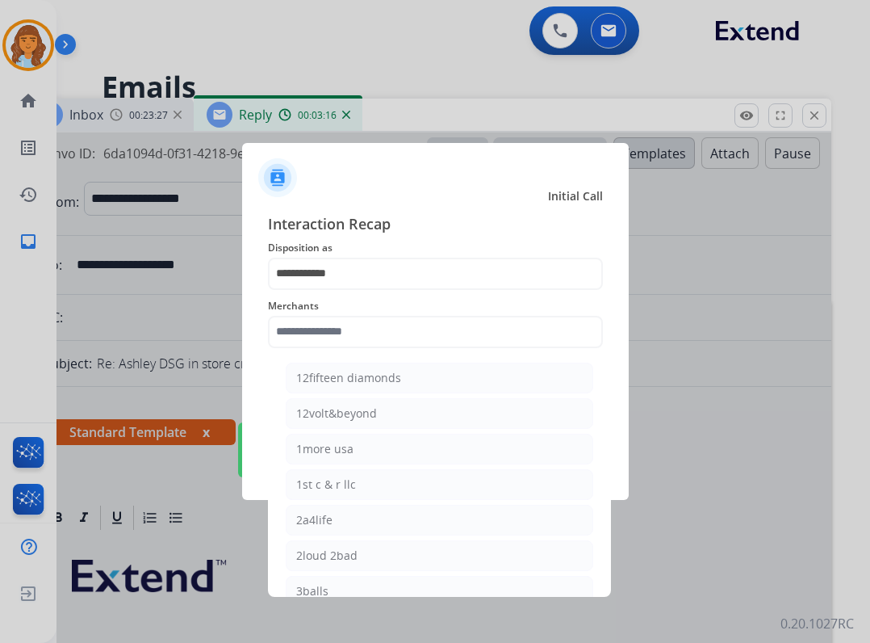
click at [424, 547] on li "2loud 2bad" at bounding box center [440, 555] width 308 height 31
type input "**********"
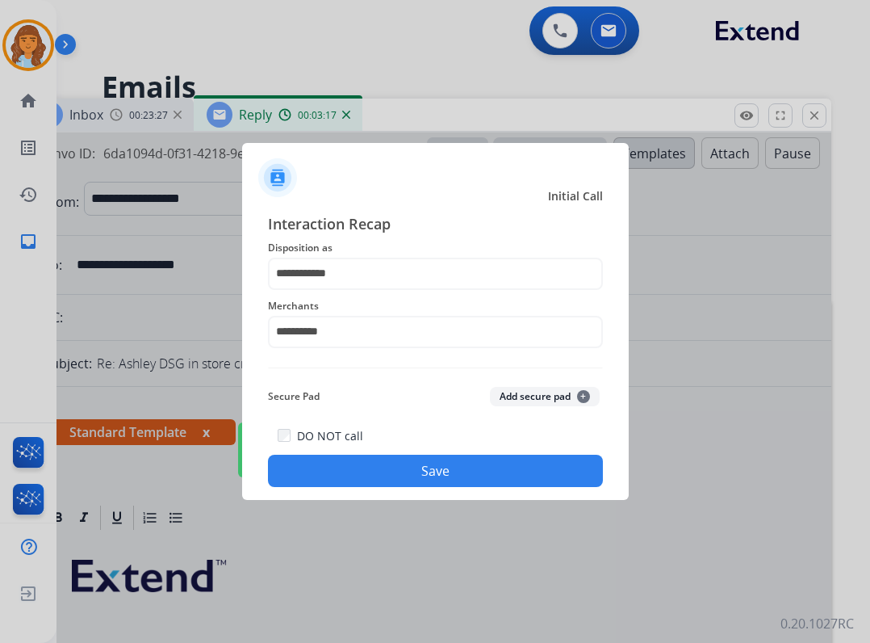
click at [417, 482] on button "Save" at bounding box center [435, 471] width 335 height 32
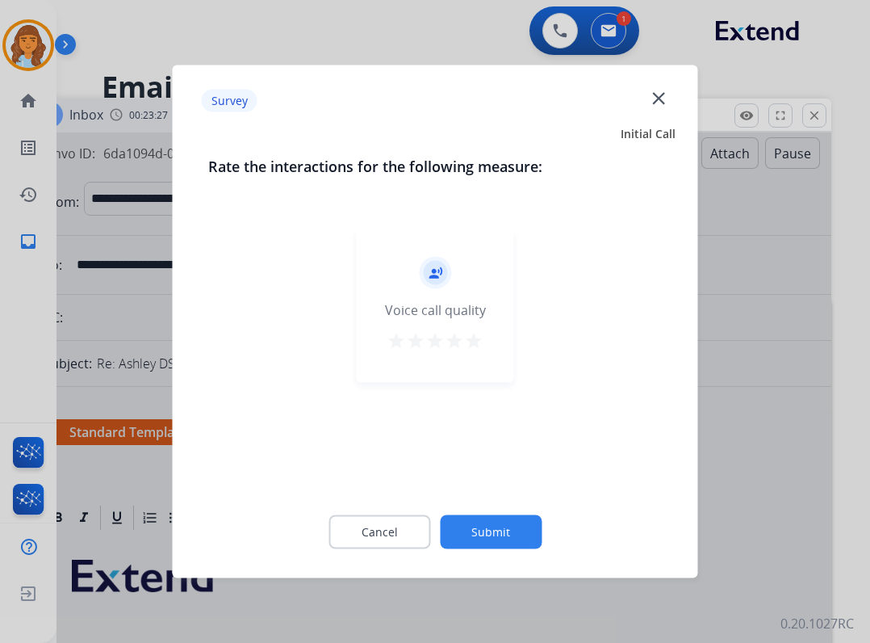
click at [451, 535] on button "Submit" at bounding box center [491, 532] width 102 height 34
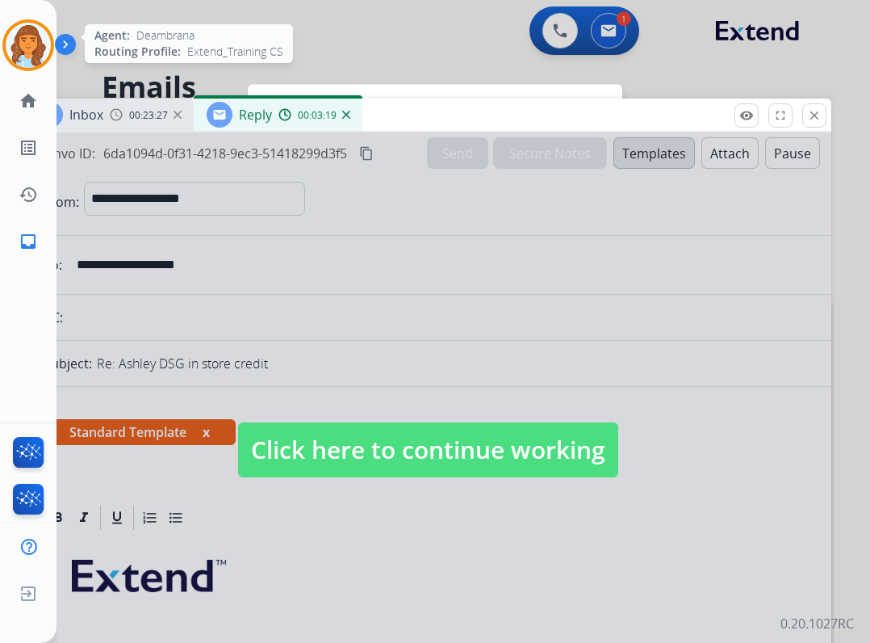
click at [38, 61] on img at bounding box center [28, 45] width 45 height 45
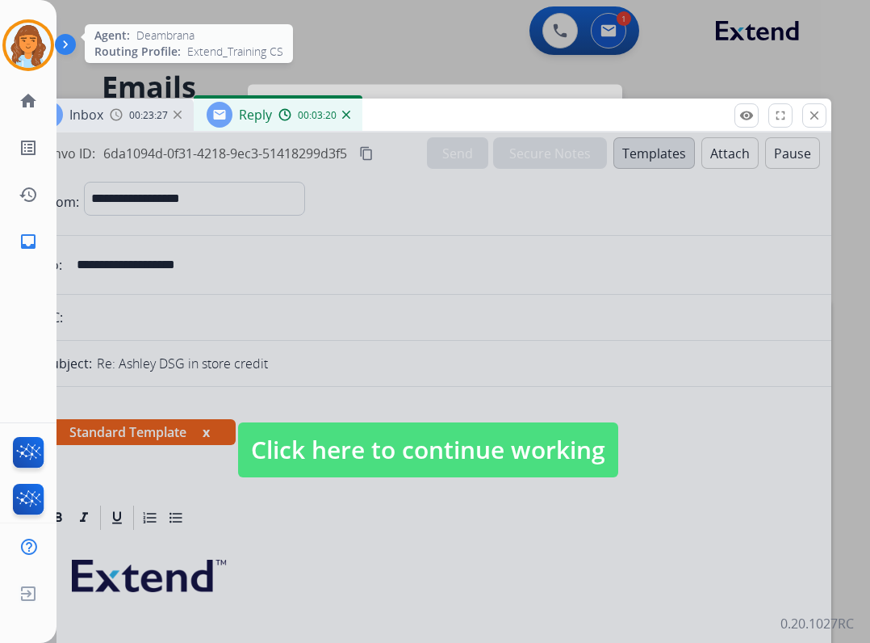
click at [19, 54] on img at bounding box center [28, 45] width 45 height 45
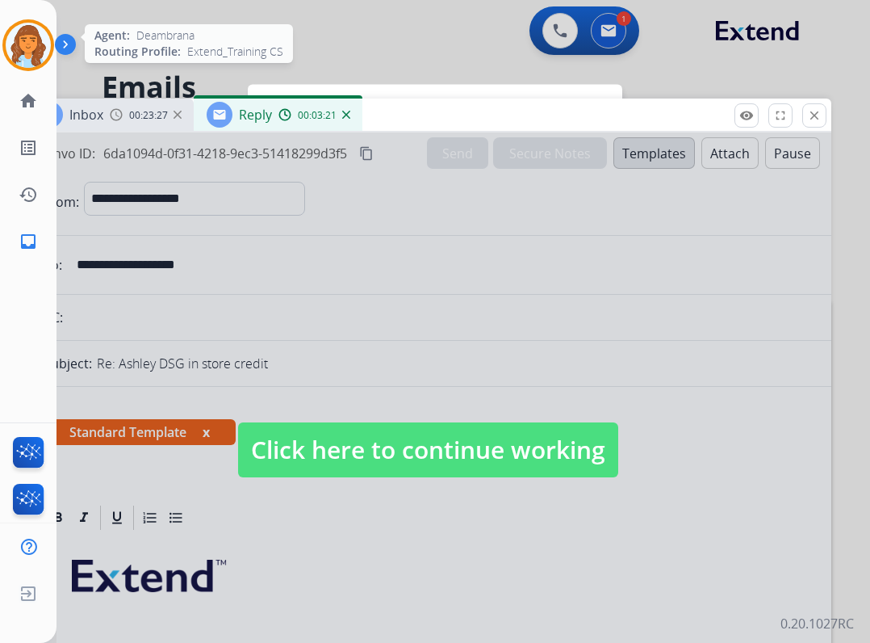
click at [28, 40] on img at bounding box center [28, 45] width 45 height 45
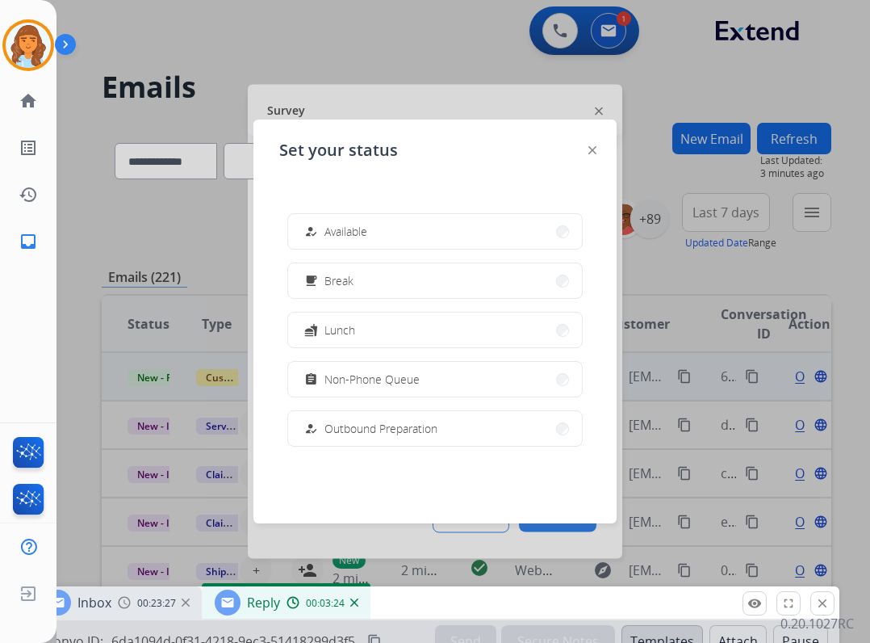
drag, startPoint x: 617, startPoint y: 124, endPoint x: 614, endPoint y: 602, distance: 478.8
click at [626, 606] on div "Inbox 00:23:27 Reply 00:03:24" at bounding box center [435, 603] width 807 height 34
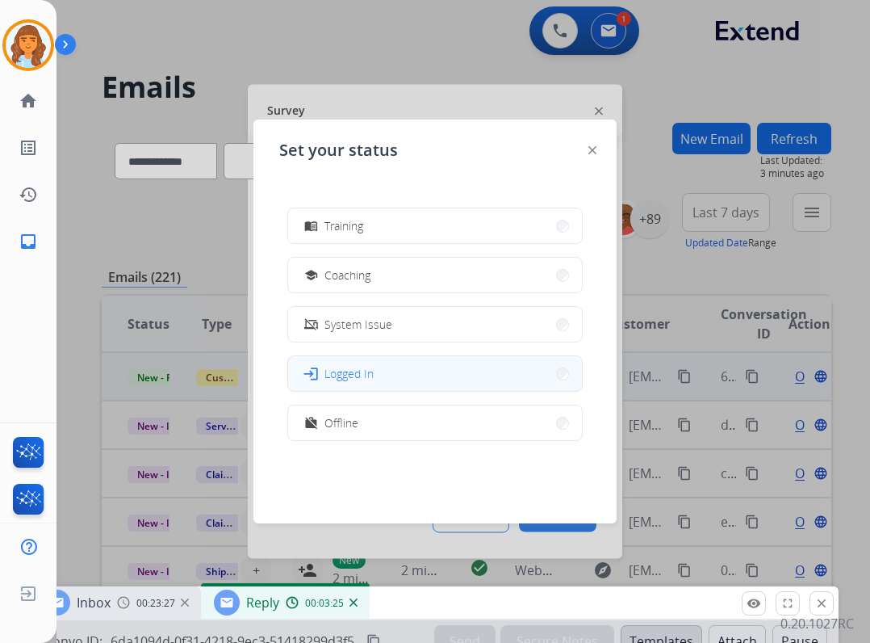
scroll to position [304, 0]
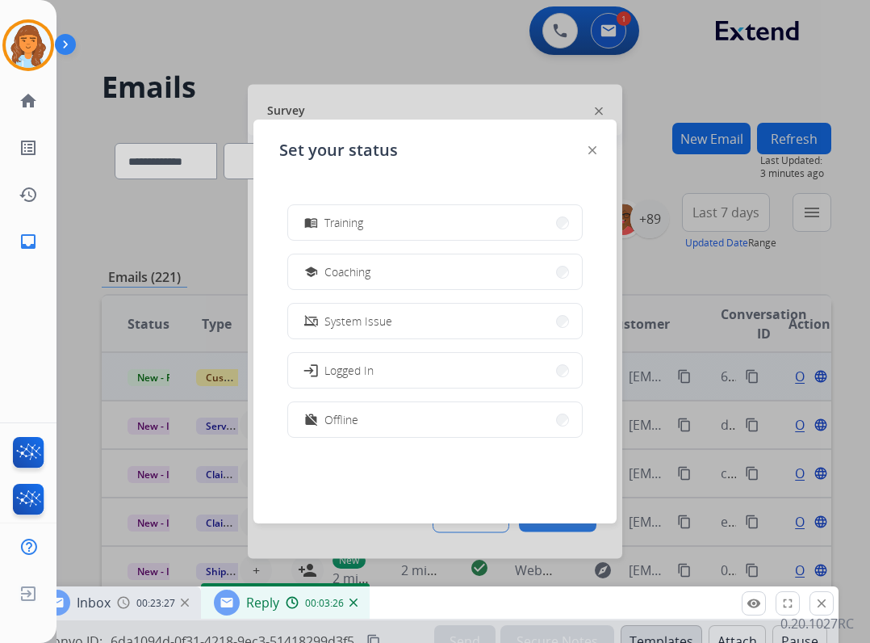
click at [402, 272] on button "school Coaching" at bounding box center [435, 271] width 294 height 35
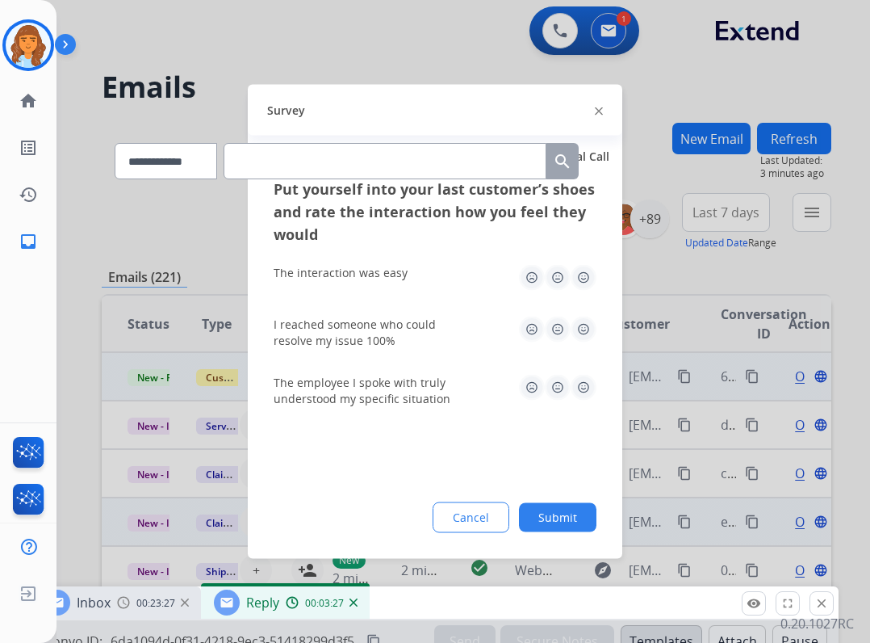
click at [564, 518] on button "Submit" at bounding box center [558, 517] width 78 height 29
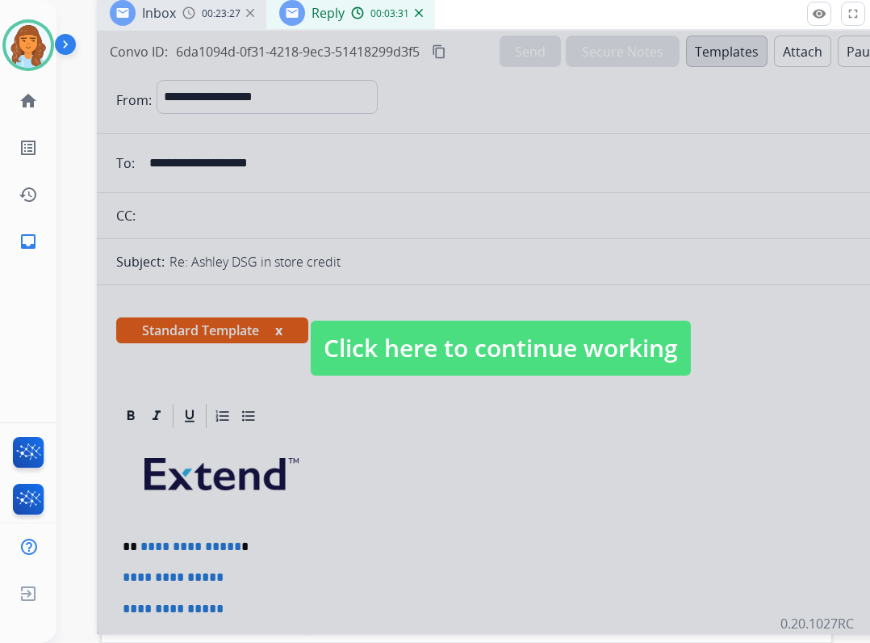
drag, startPoint x: 463, startPoint y: 540, endPoint x: 540, endPoint y: 16, distance: 529.6
click at [540, 16] on div "Inbox 00:23:27 Reply 00:03:31" at bounding box center [500, 14] width 807 height 34
drag, startPoint x: 462, startPoint y: 361, endPoint x: 455, endPoint y: 353, distance: 10.3
click at [460, 360] on span "Click here to continue working" at bounding box center [501, 348] width 380 height 55
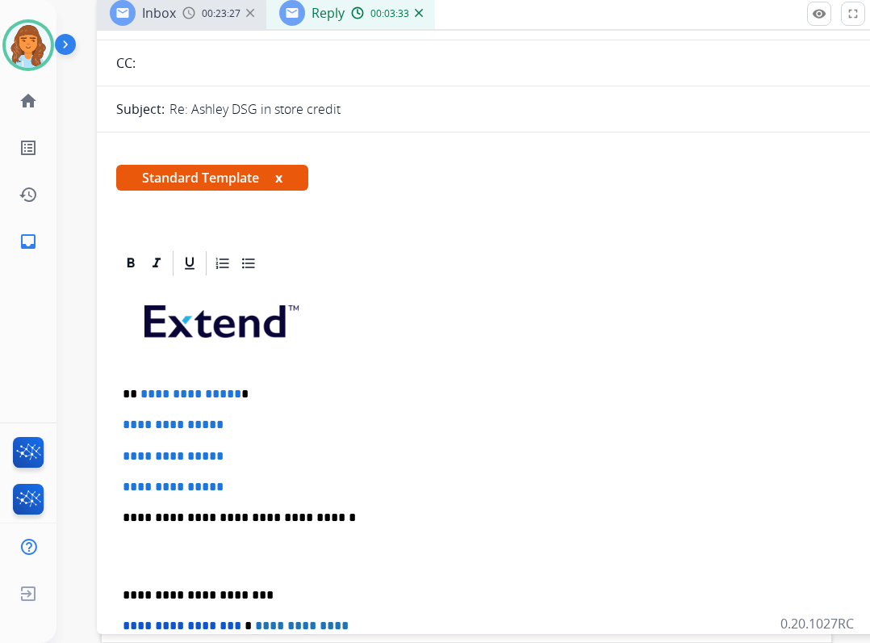
scroll to position [323, 0]
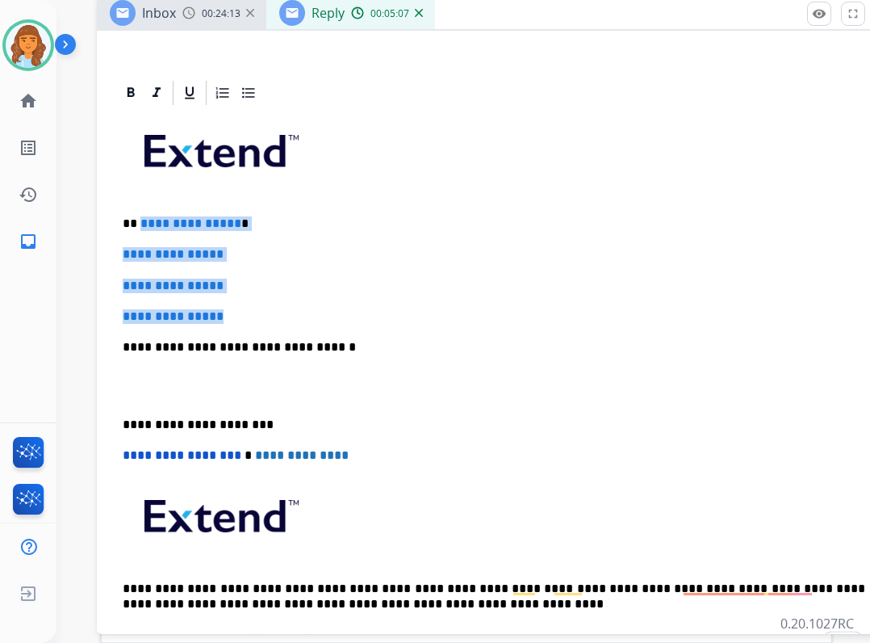
drag, startPoint x: 140, startPoint y: 225, endPoint x: 237, endPoint y: 311, distance: 129.9
click at [237, 311] on div "**********" at bounding box center [500, 385] width 769 height 556
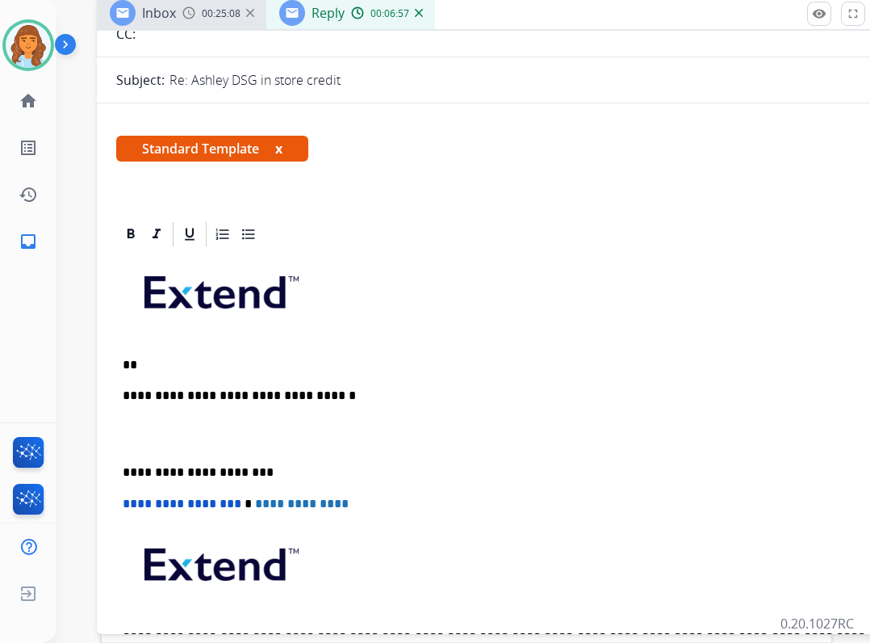
scroll to position [89, 0]
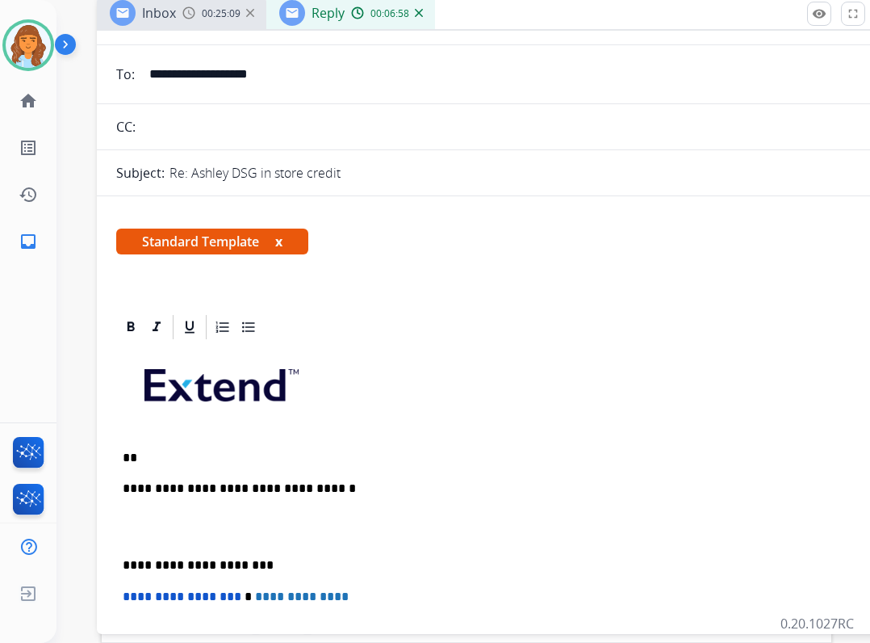
click at [219, 451] on p "**" at bounding box center [494, 458] width 743 height 15
click at [189, 463] on p "**" at bounding box center [494, 458] width 743 height 15
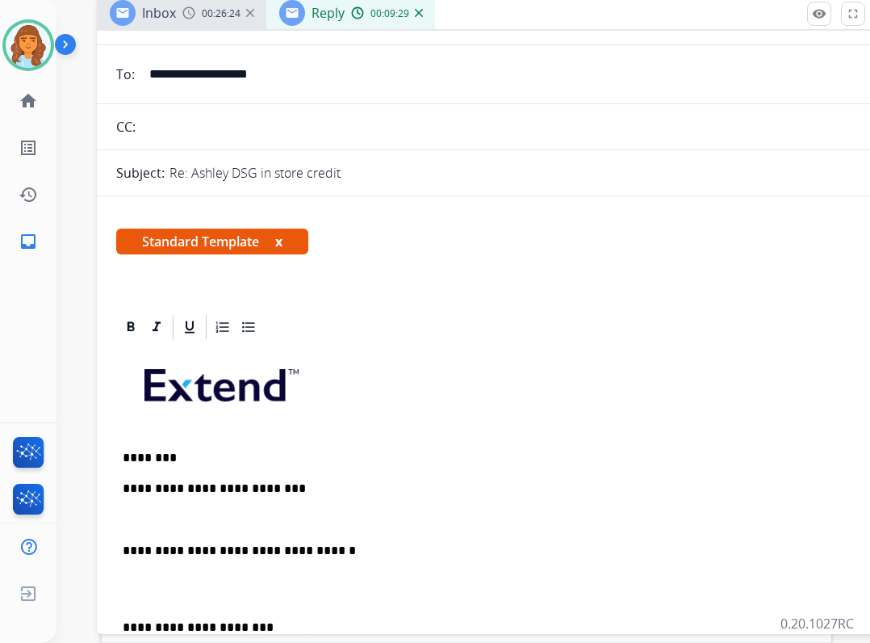
click at [281, 506] on div "**********" at bounding box center [500, 604] width 769 height 525
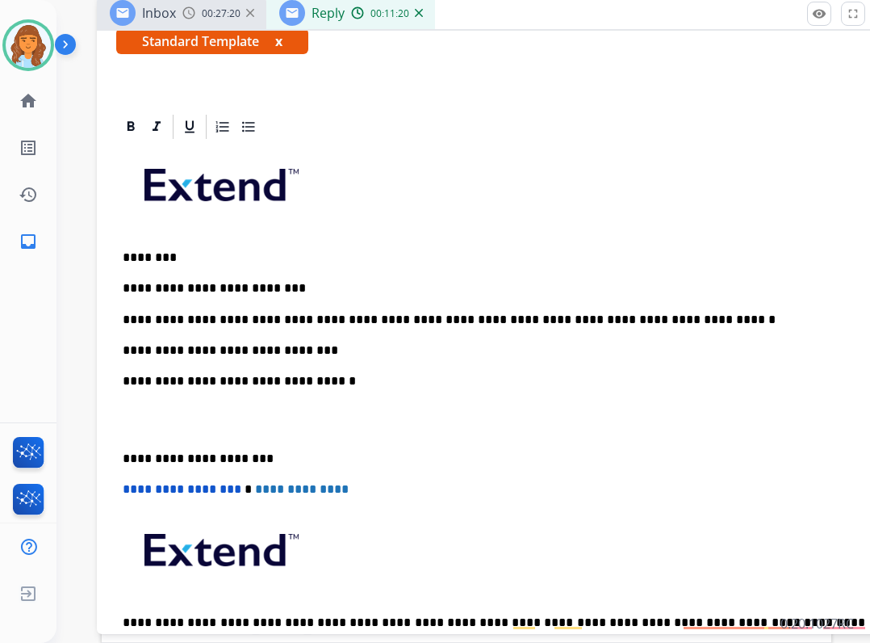
scroll to position [331, 0]
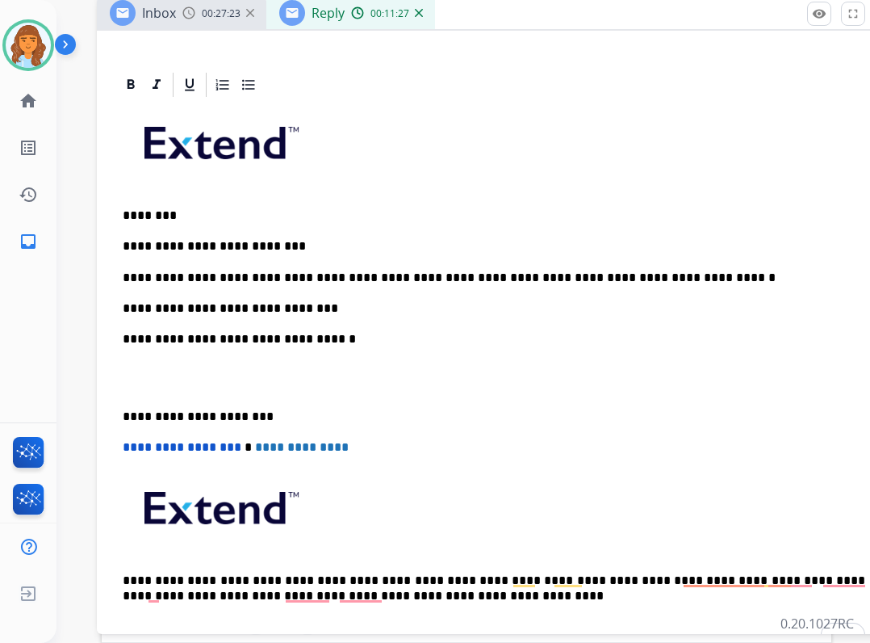
click at [123, 415] on p "**********" at bounding box center [494, 416] width 743 height 15
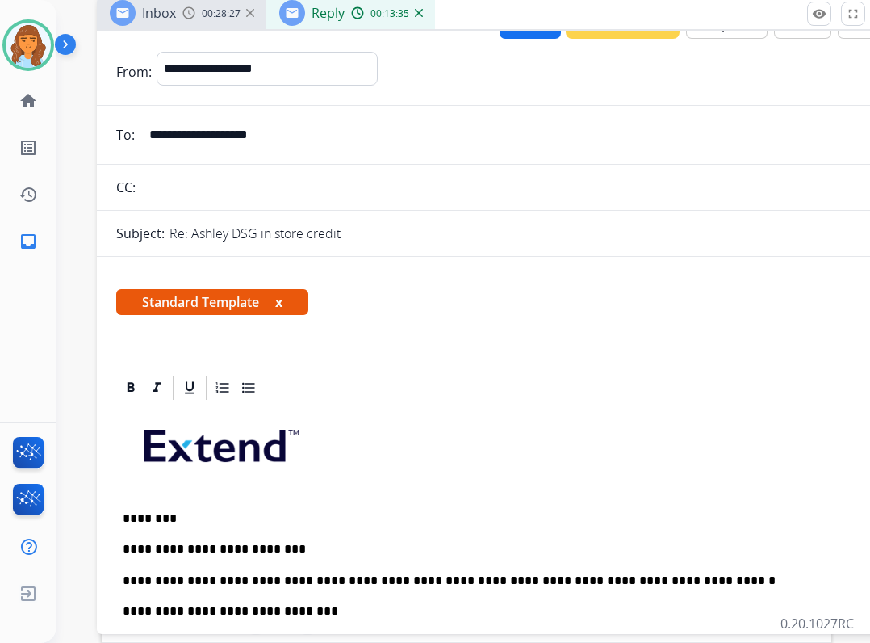
scroll to position [0, 0]
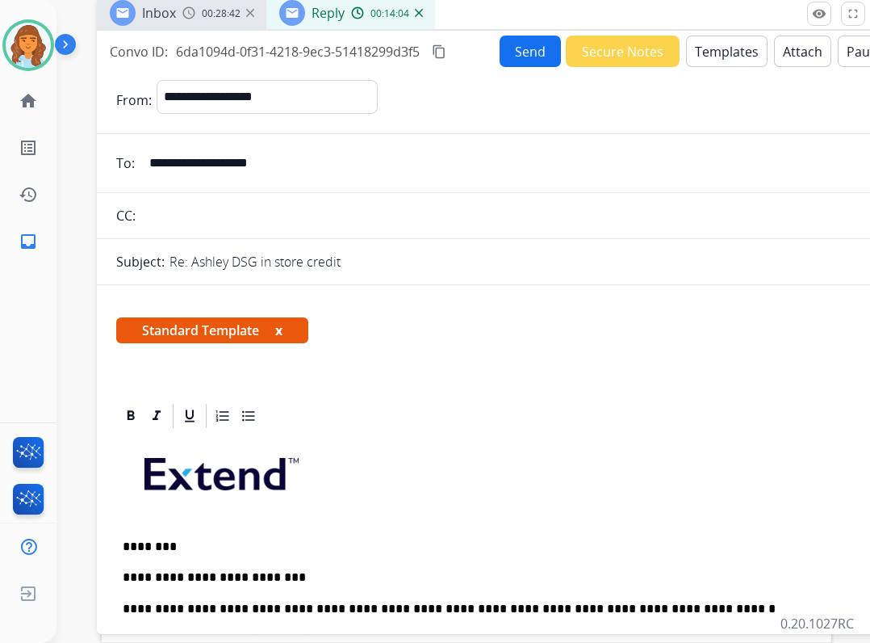
click at [535, 44] on button "Send" at bounding box center [530, 51] width 61 height 31
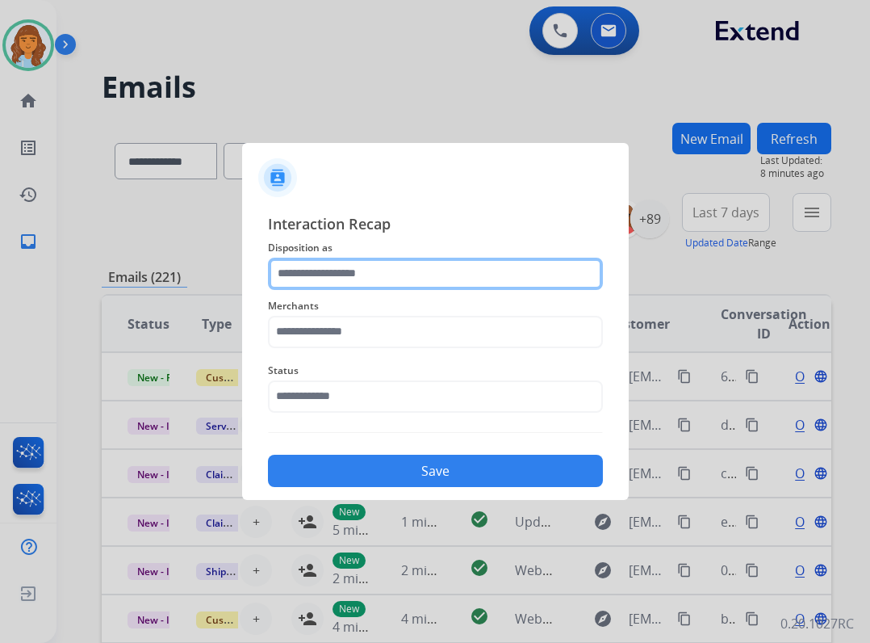
click at [430, 270] on input "text" at bounding box center [435, 274] width 335 height 32
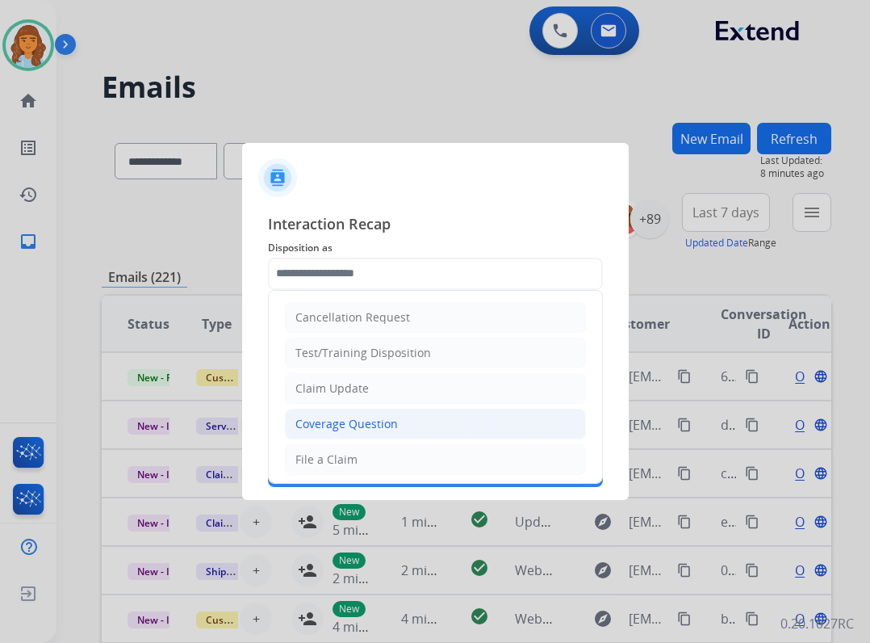
click at [368, 417] on ul "Cancellation Request Test/Training Disposition Claim Update Coverage Question F…" at bounding box center [435, 513] width 333 height 444
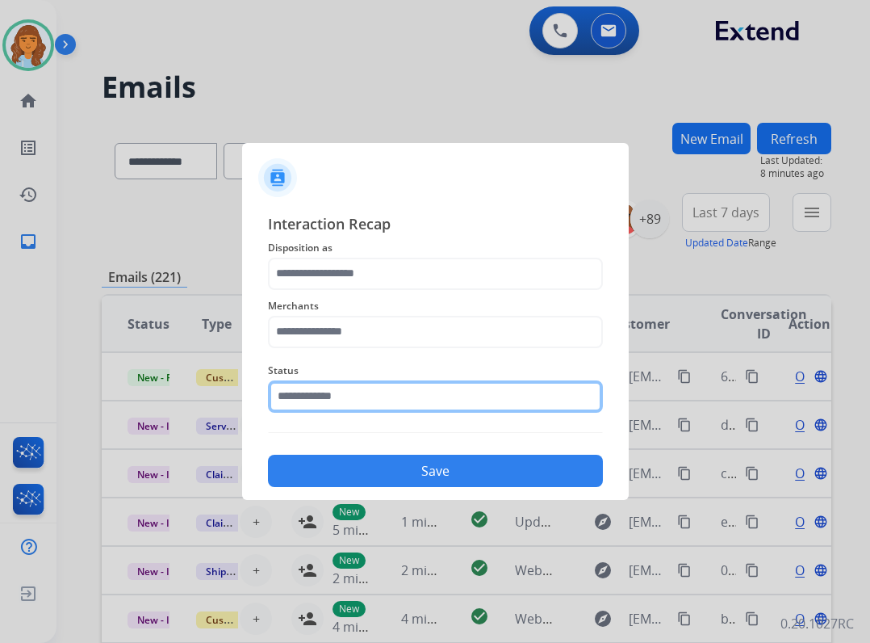
click at [354, 394] on input "text" at bounding box center [435, 396] width 335 height 32
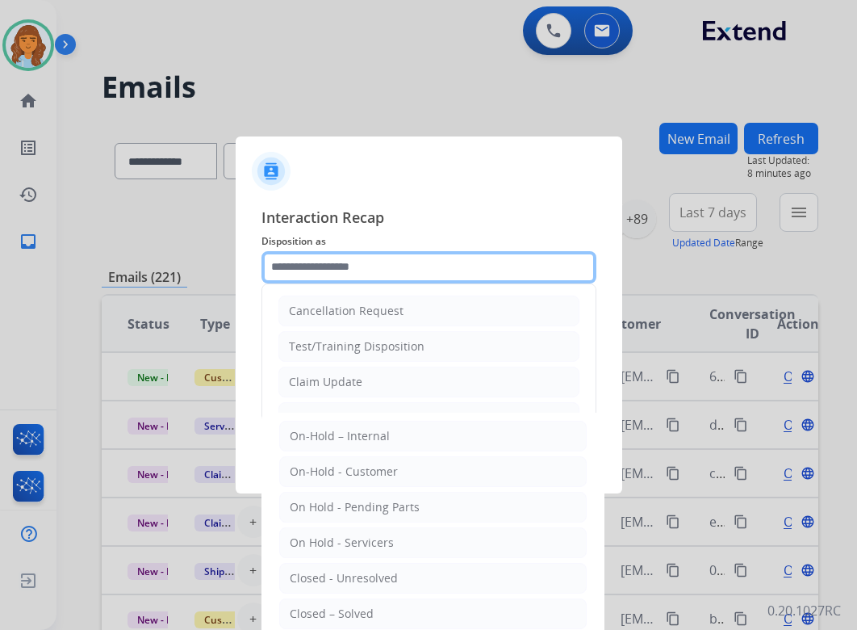
click at [321, 260] on input "text" at bounding box center [429, 267] width 335 height 32
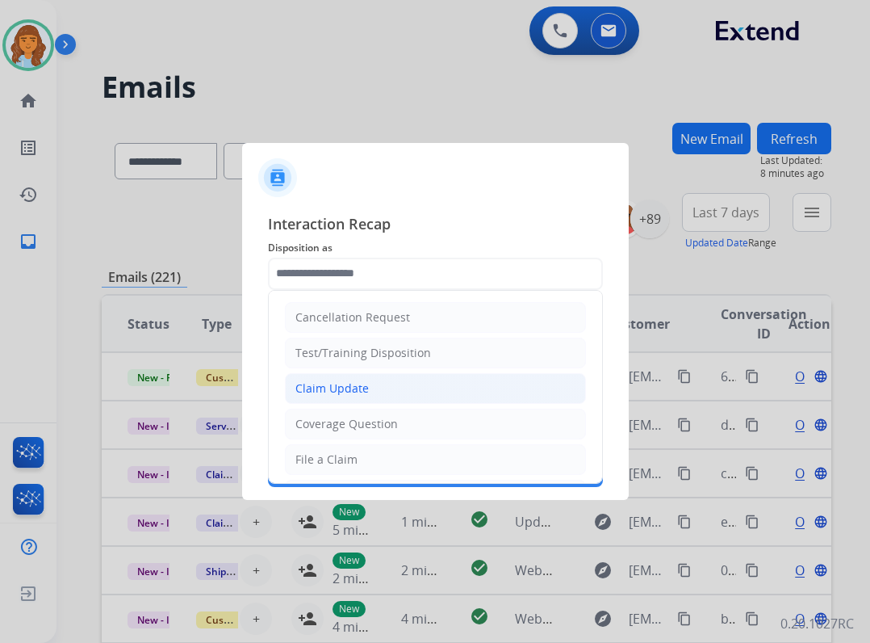
click at [374, 390] on li "Claim Update" at bounding box center [435, 388] width 301 height 31
type input "**********"
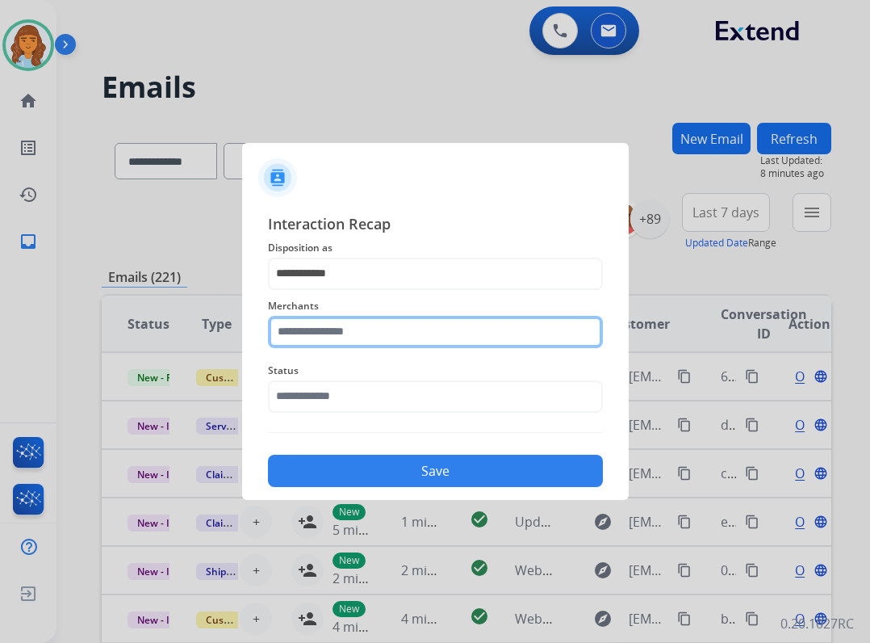
click at [345, 334] on input "text" at bounding box center [435, 332] width 335 height 32
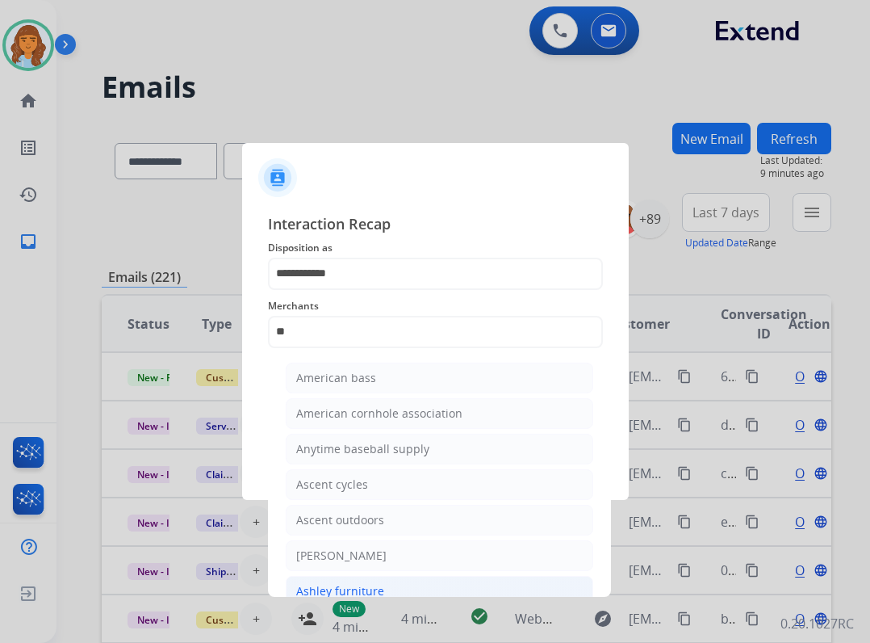
click at [371, 593] on div "Ashley furniture" at bounding box center [340, 591] width 88 height 16
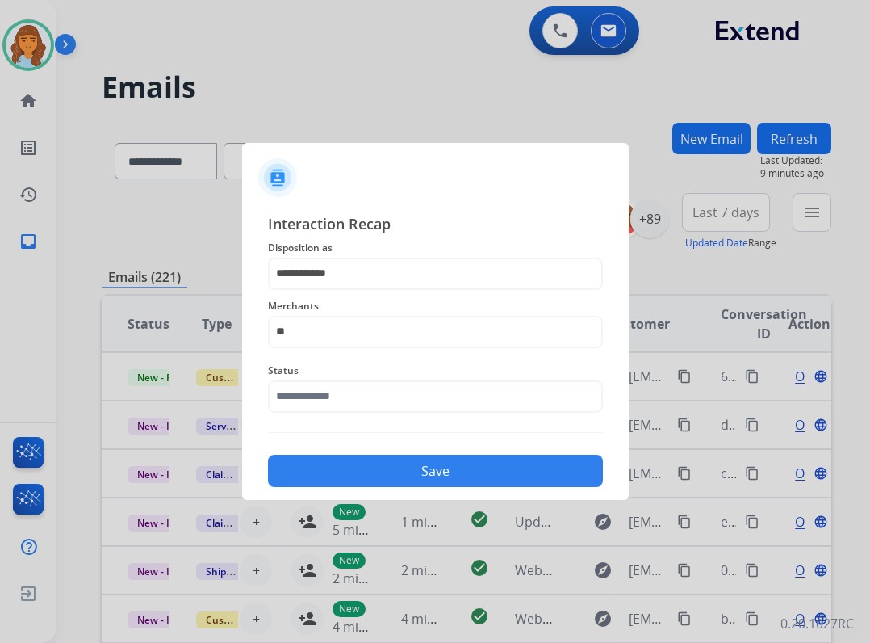
type input "**********"
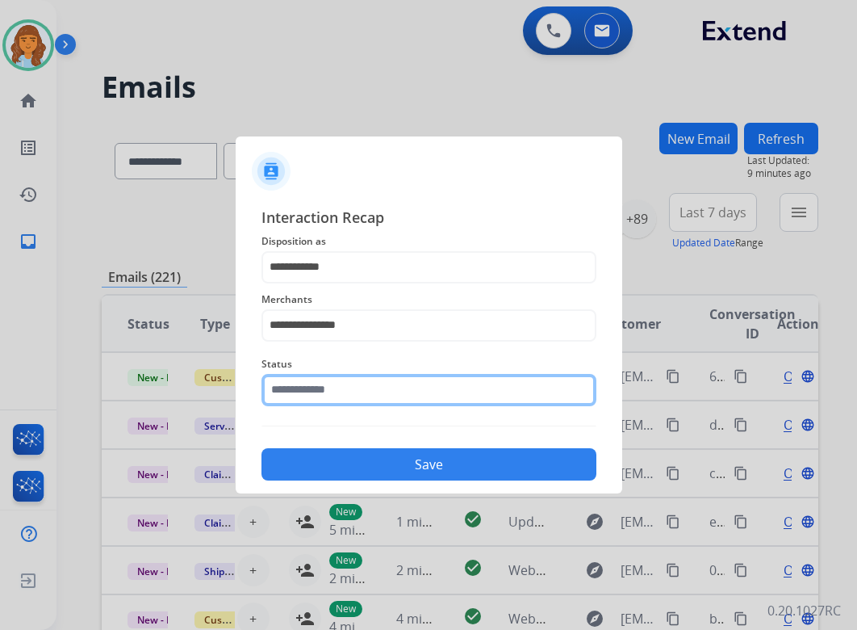
click at [311, 391] on input "text" at bounding box center [429, 390] width 335 height 32
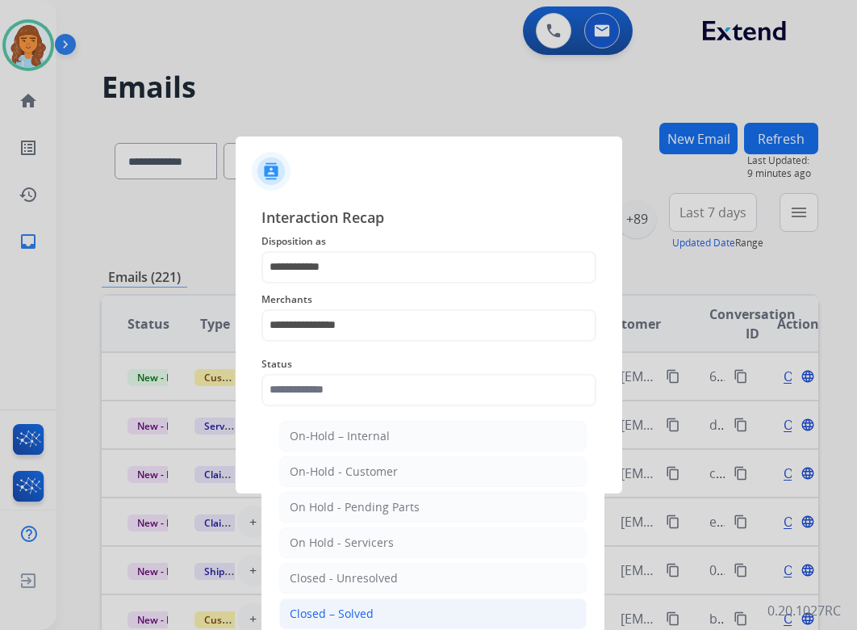
click at [377, 606] on li "Closed – Solved" at bounding box center [433, 613] width 308 height 31
type input "**********"
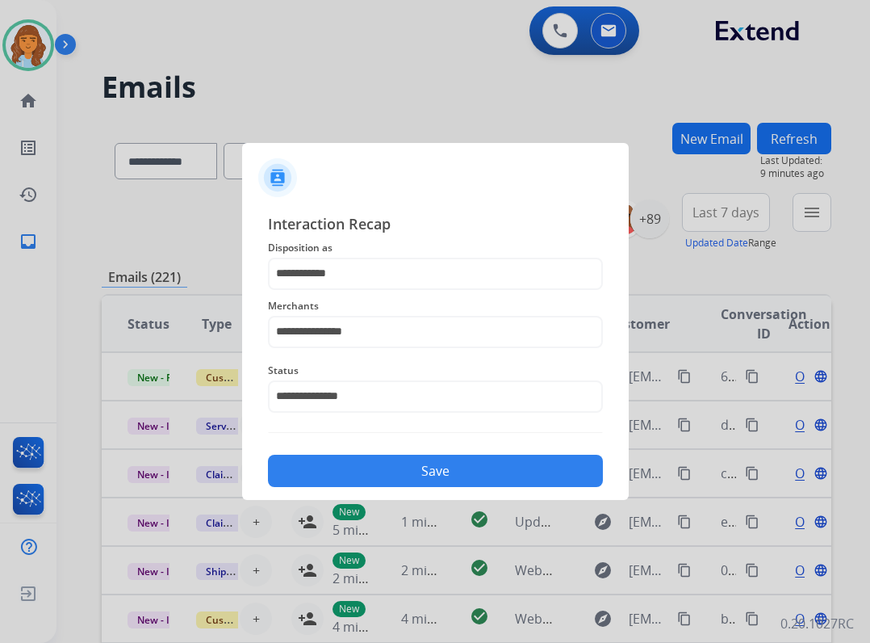
click at [399, 468] on button "Save" at bounding box center [435, 471] width 335 height 32
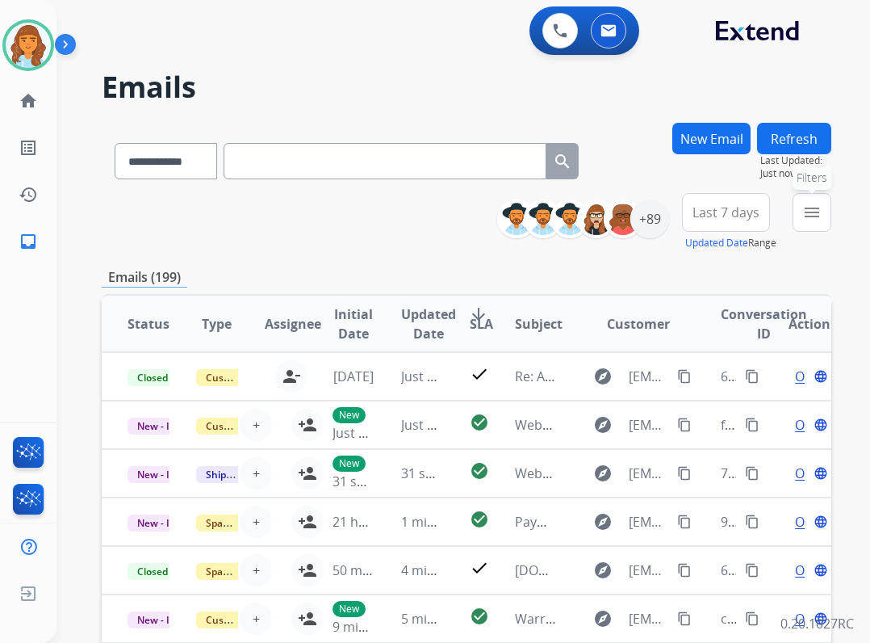
click at [823, 207] on button "menu Filters" at bounding box center [812, 212] width 39 height 39
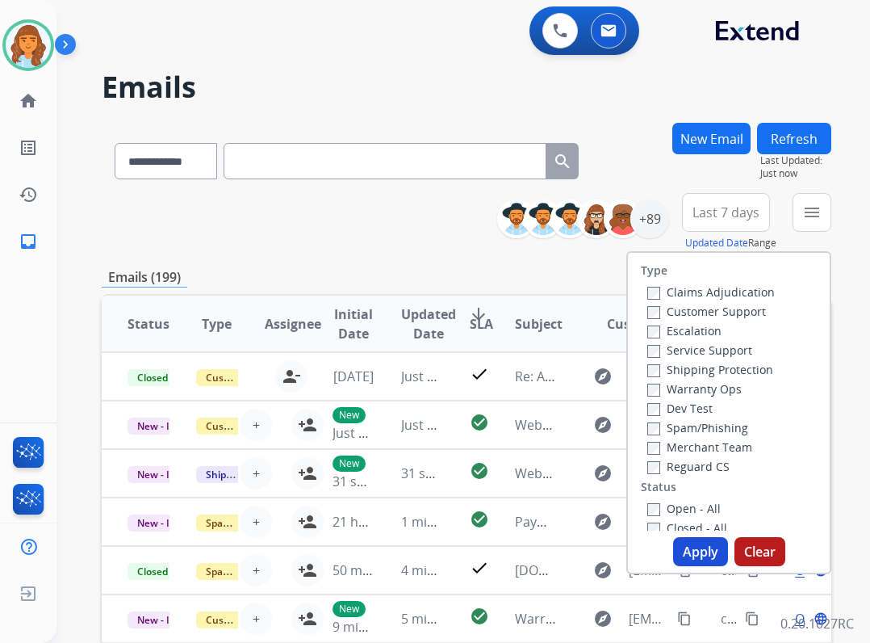
click at [699, 466] on label "Reguard CS" at bounding box center [689, 466] width 82 height 15
click at [690, 503] on label "Open - All" at bounding box center [684, 508] width 73 height 15
click at [690, 313] on label "Customer Support" at bounding box center [707, 311] width 119 height 15
click at [703, 374] on label "Shipping Protection" at bounding box center [711, 369] width 126 height 15
click at [677, 548] on button "Apply" at bounding box center [700, 551] width 55 height 29
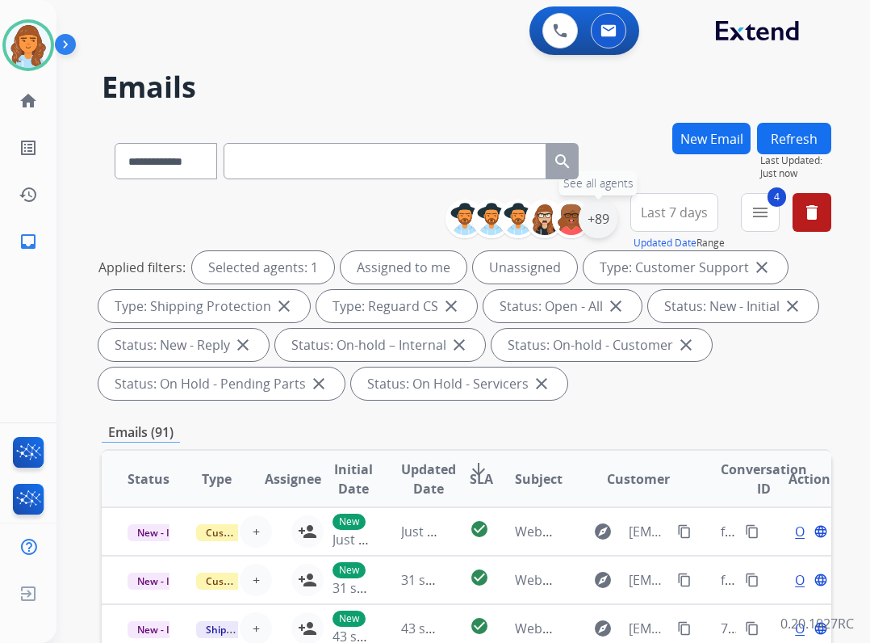
click at [597, 229] on div "+89" at bounding box center [598, 218] width 39 height 39
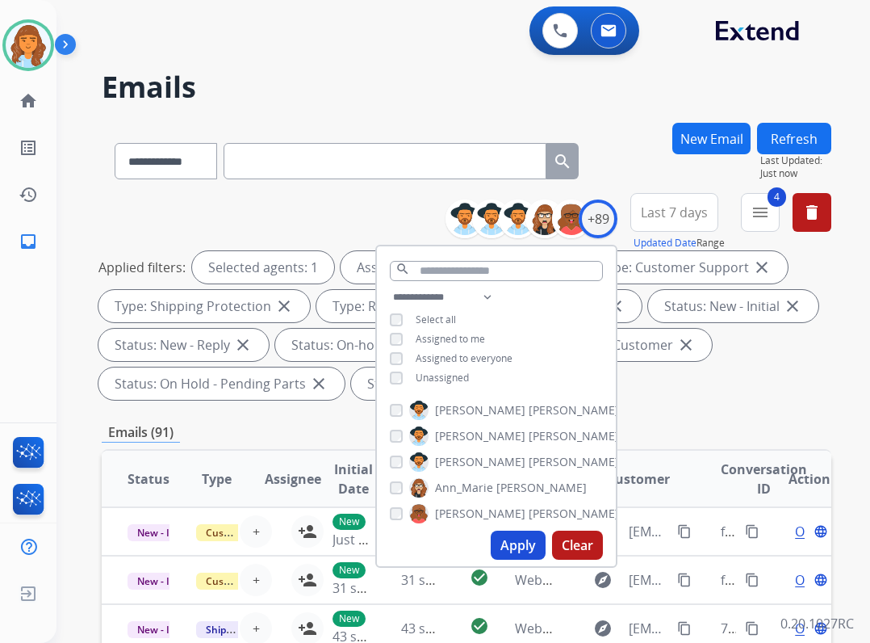
click at [451, 371] on span "Unassigned" at bounding box center [442, 378] width 53 height 14
click at [513, 547] on button "Apply" at bounding box center [518, 544] width 55 height 29
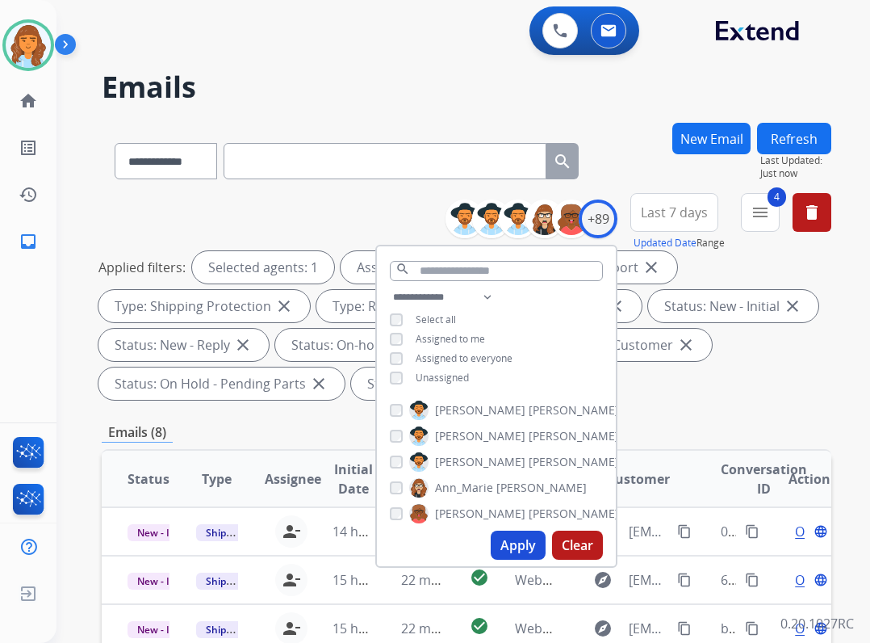
click at [716, 397] on div "Applied filters: Selected agents: 1 Assigned to me Type: Customer Support close…" at bounding box center [464, 325] width 730 height 149
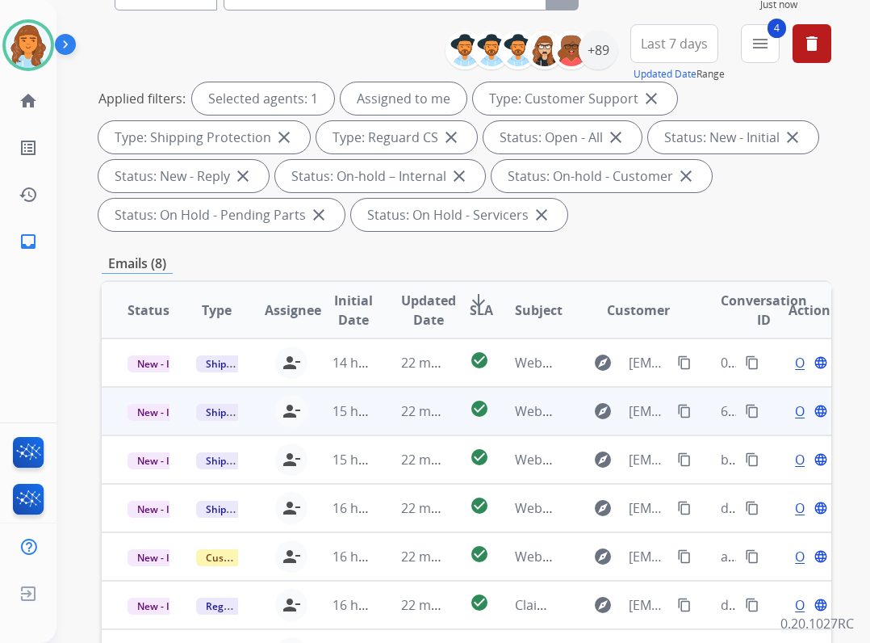
scroll to position [323, 0]
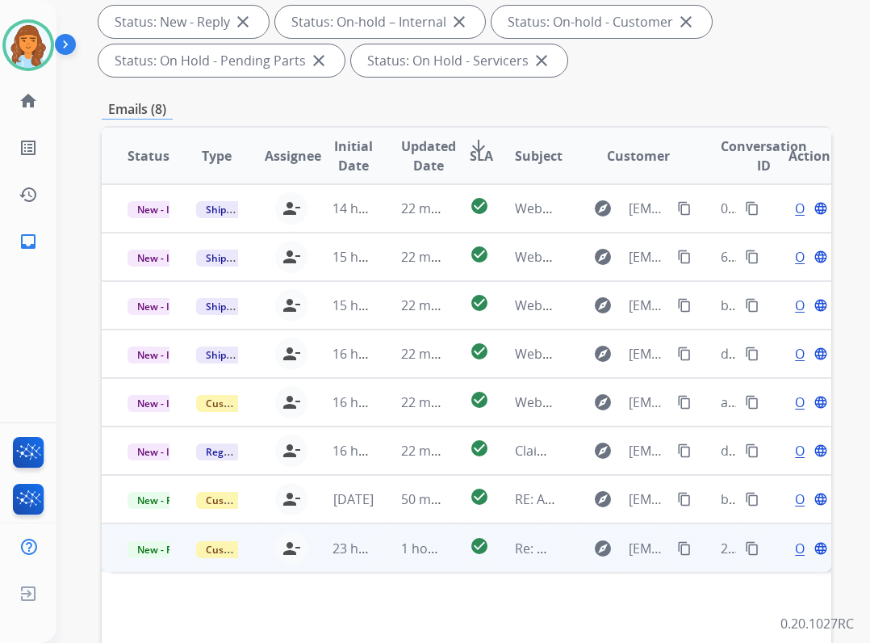
click at [516, 558] on td "Re: Webform from jackiestone1968@gmail.com on 08/12/2025" at bounding box center [523, 547] width 69 height 48
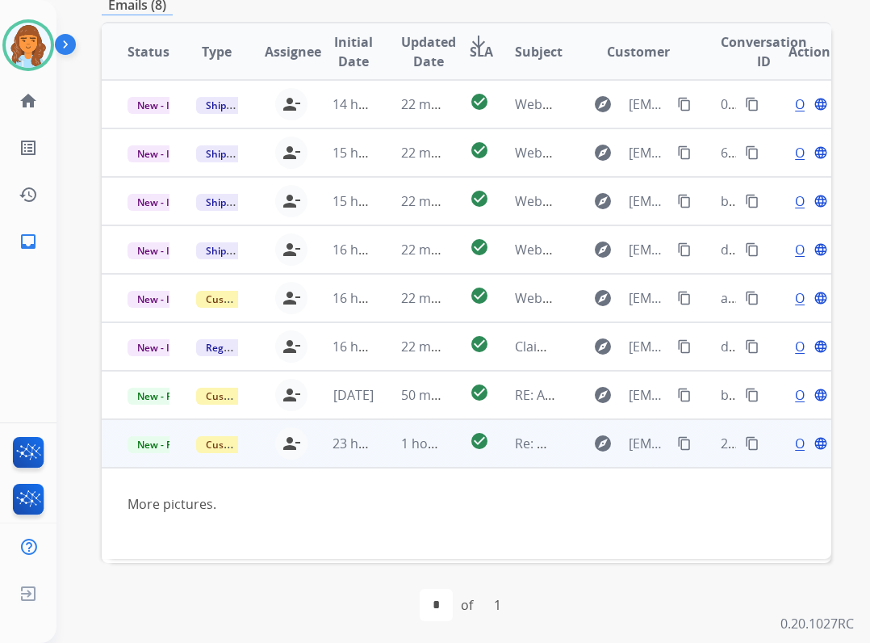
scroll to position [431, 0]
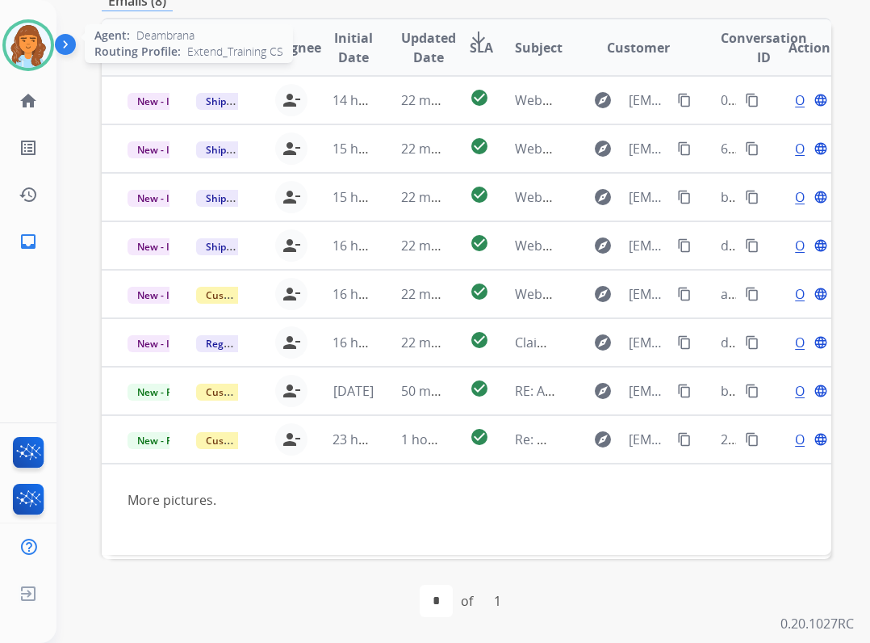
click at [39, 57] on img at bounding box center [28, 45] width 45 height 45
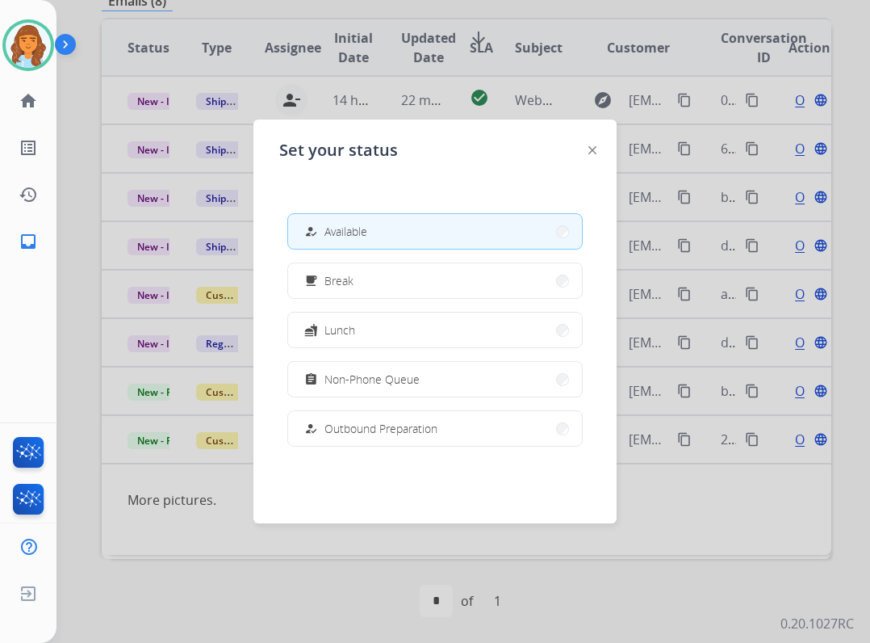
click at [89, 164] on div at bounding box center [435, 321] width 870 height 643
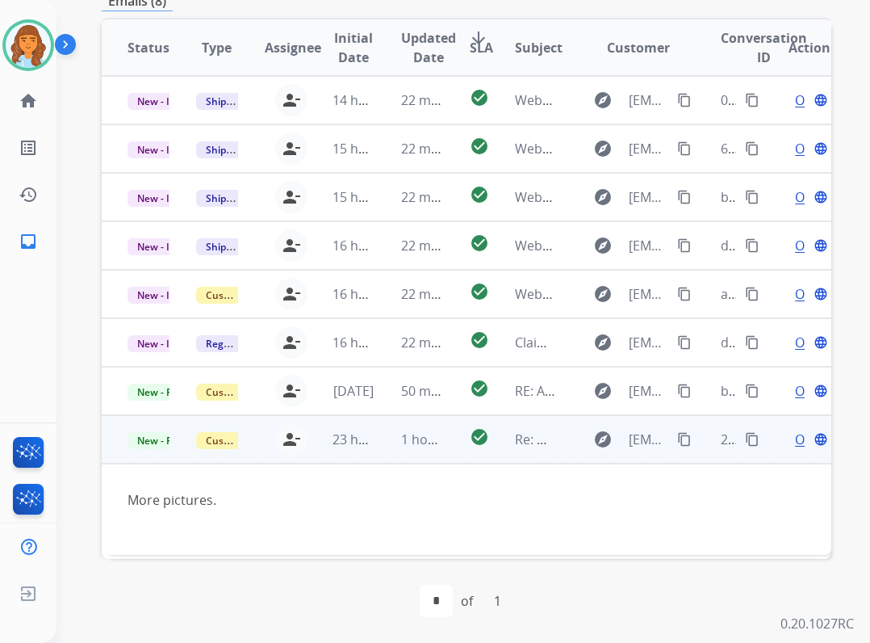
click at [795, 437] on span "Open" at bounding box center [811, 439] width 33 height 19
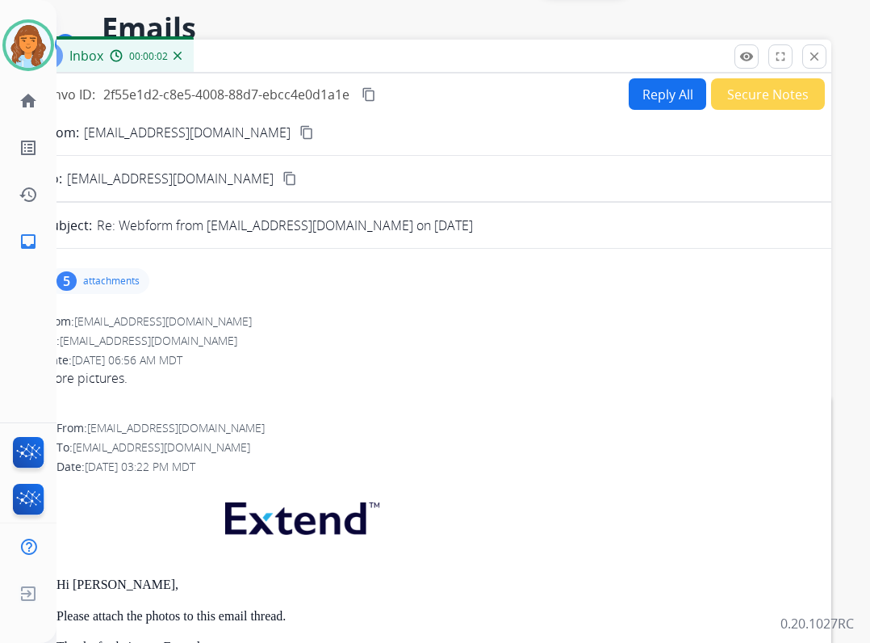
scroll to position [0, 0]
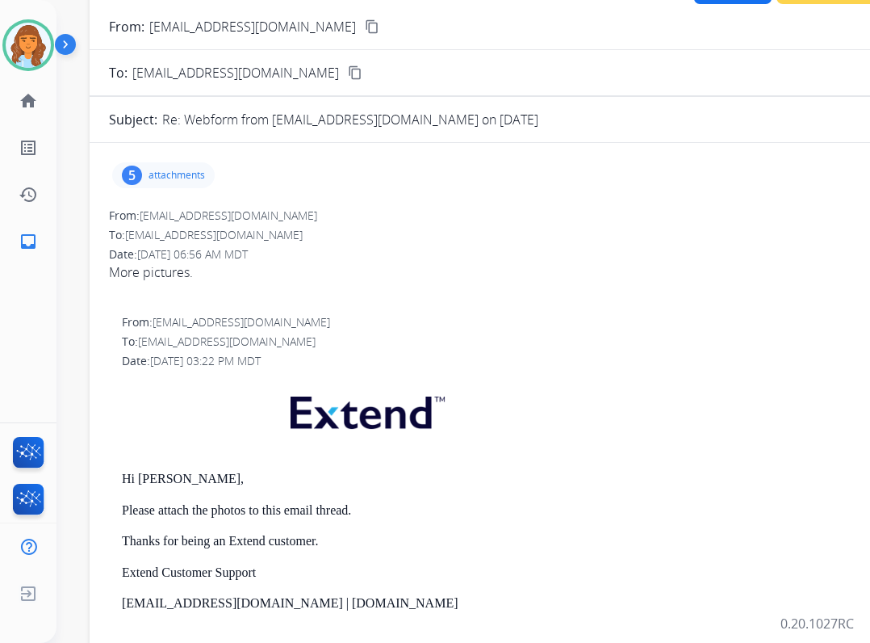
drag, startPoint x: 293, startPoint y: 121, endPoint x: 358, endPoint y: -44, distance: 177.7
click at [358, 0] on html "**********" at bounding box center [435, 321] width 870 height 643
click at [161, 166] on div "5 attachments" at bounding box center [162, 174] width 103 height 26
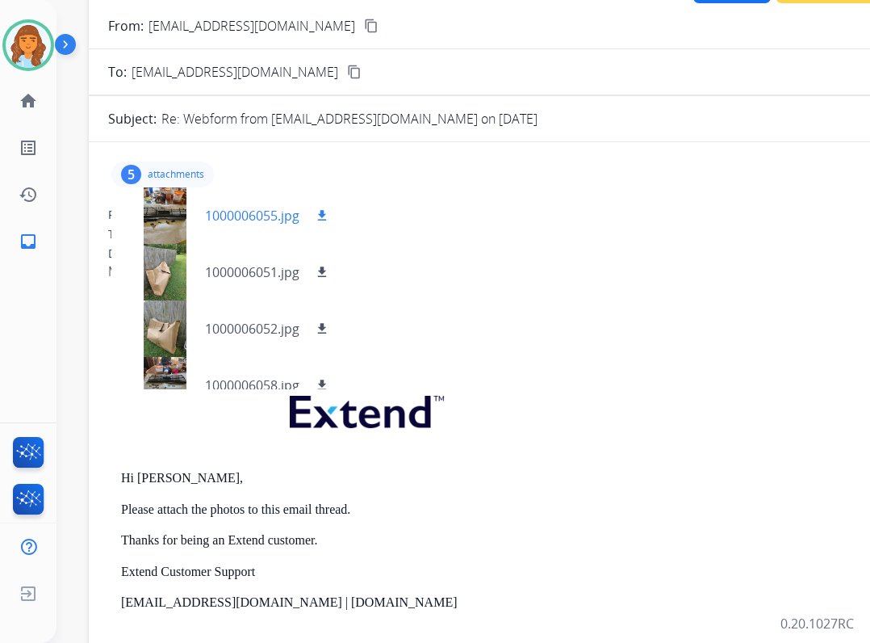
click at [167, 218] on div at bounding box center [164, 215] width 81 height 57
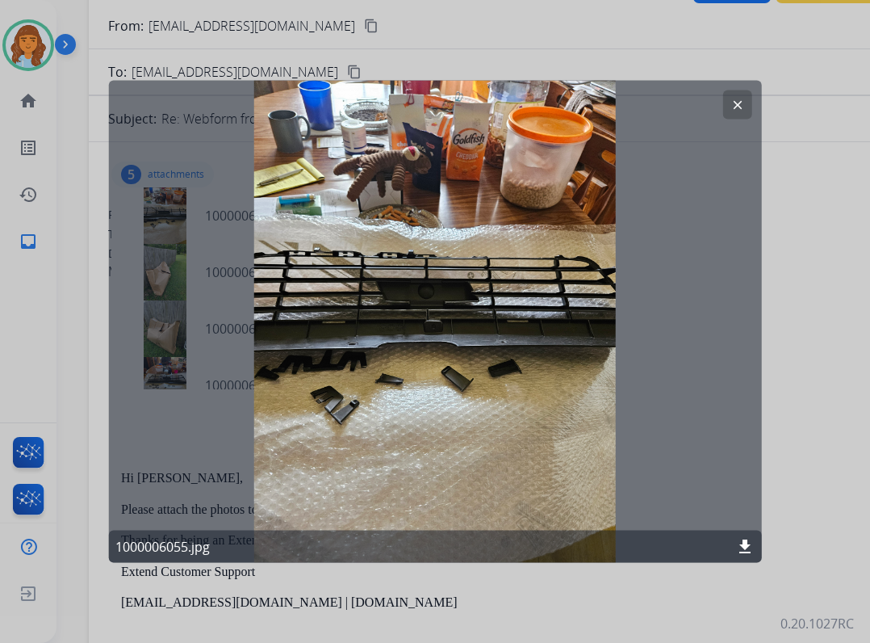
click at [740, 98] on mat-icon "clear" at bounding box center [737, 105] width 15 height 15
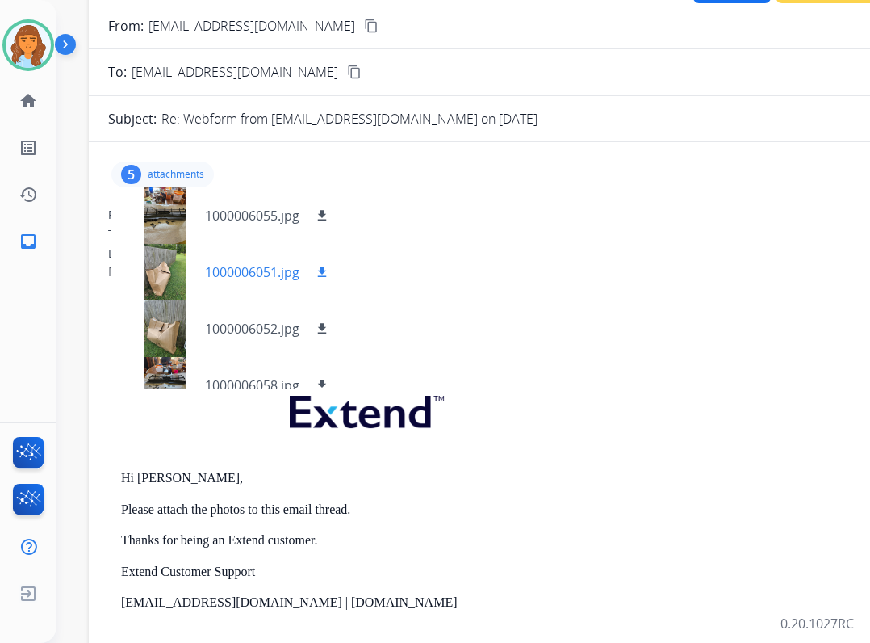
click at [190, 280] on div at bounding box center [164, 272] width 81 height 57
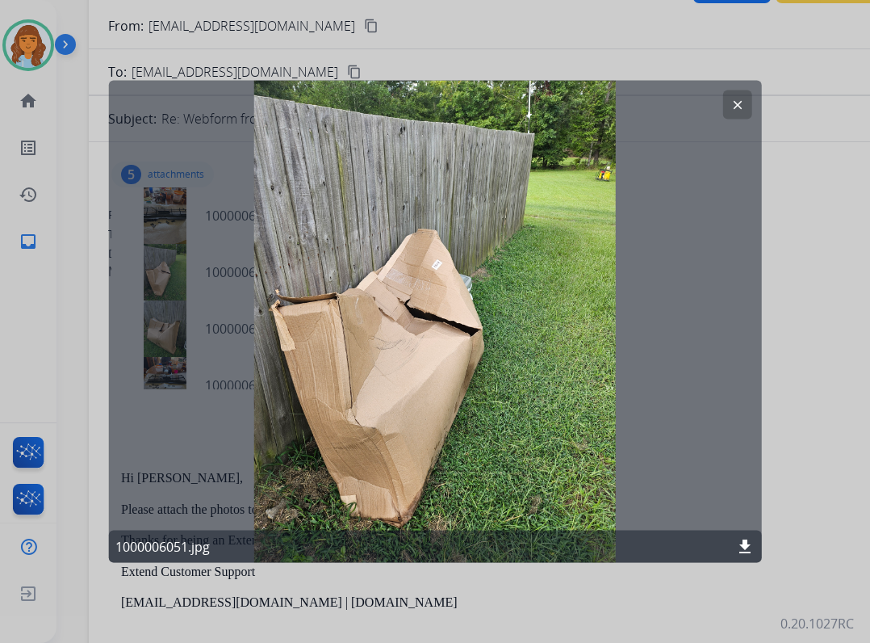
click at [735, 103] on mat-icon "clear" at bounding box center [737, 105] width 15 height 15
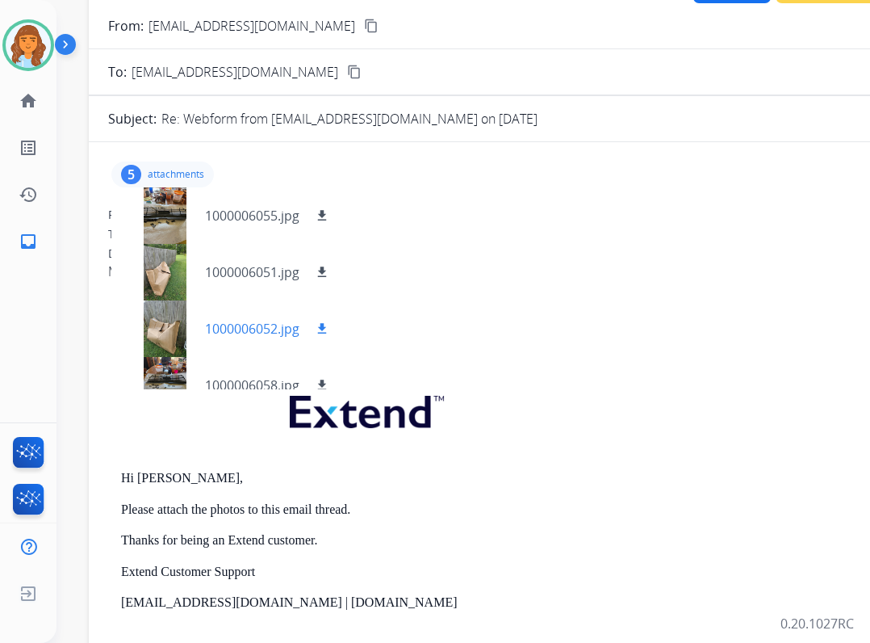
click at [157, 338] on div at bounding box center [164, 328] width 81 height 57
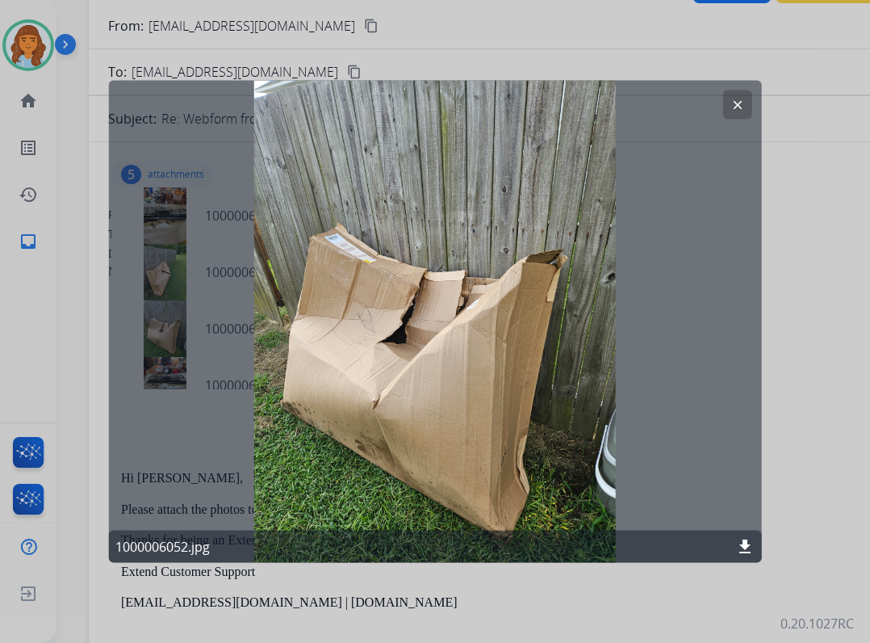
click at [751, 104] on button "clear" at bounding box center [737, 104] width 29 height 29
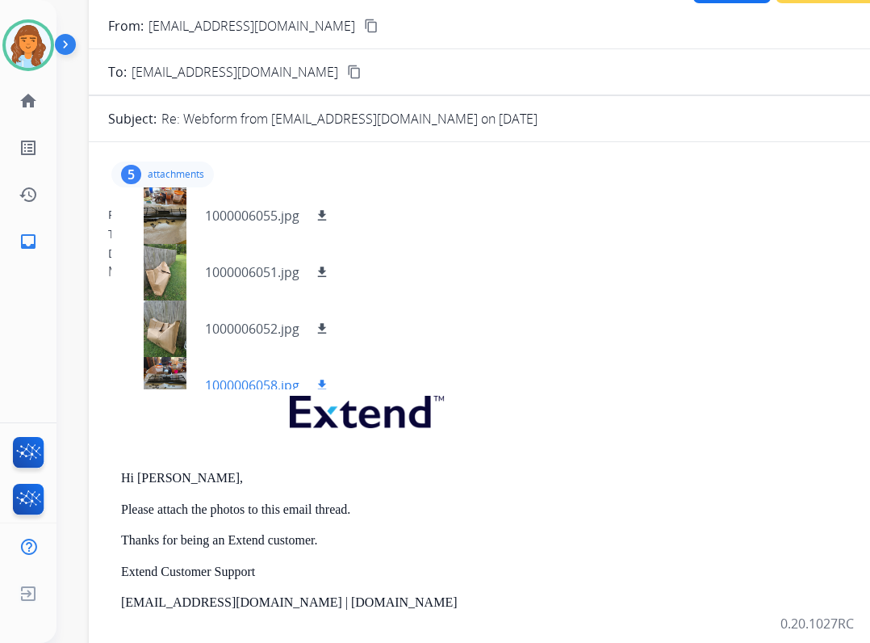
click at [159, 380] on div at bounding box center [164, 385] width 81 height 57
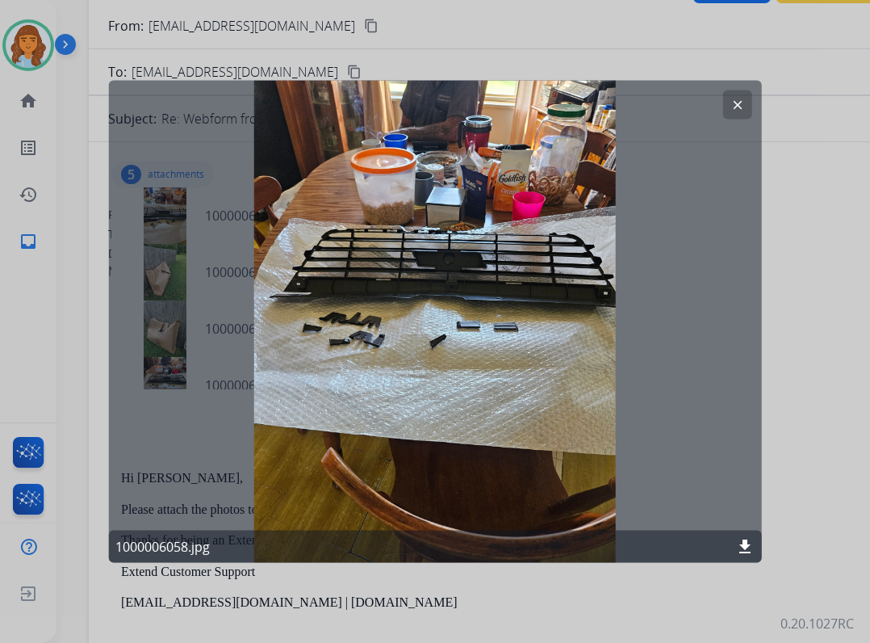
click at [724, 101] on button "clear" at bounding box center [737, 104] width 29 height 29
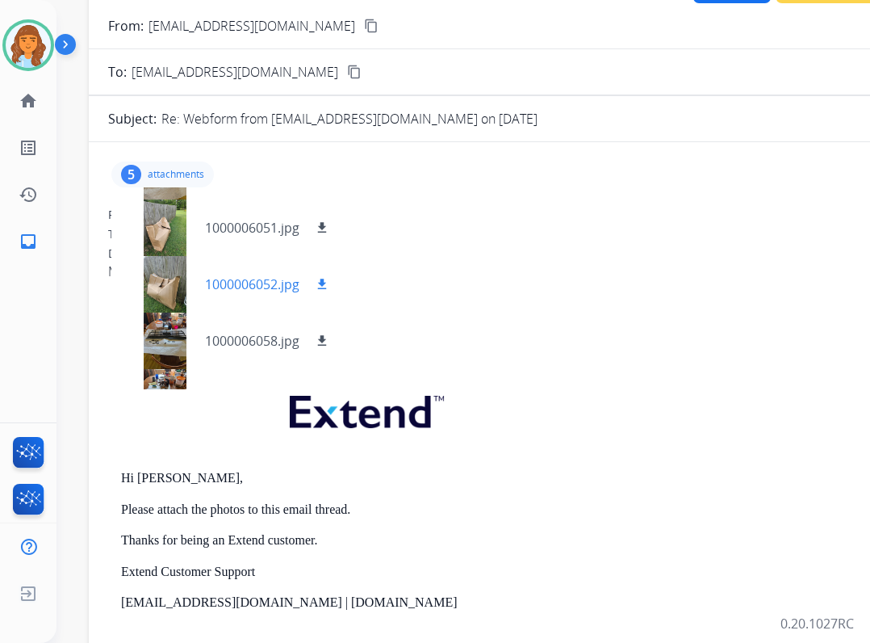
scroll to position [81, 0]
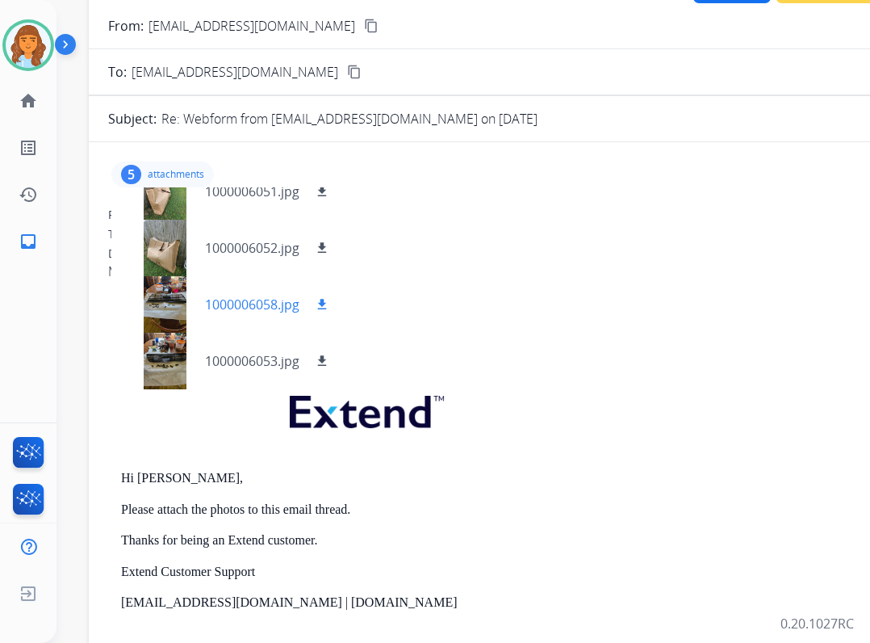
click at [157, 309] on div at bounding box center [164, 304] width 81 height 57
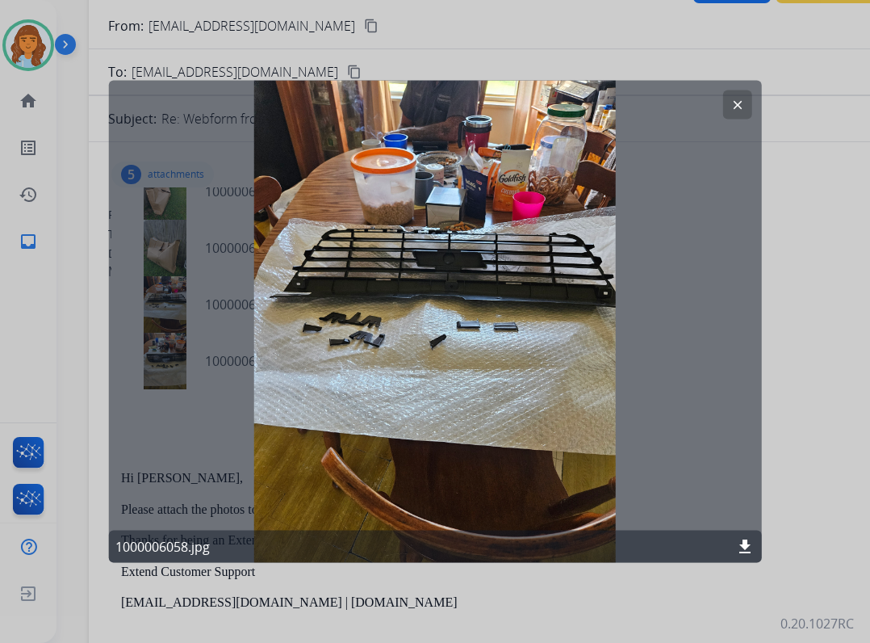
click at [727, 102] on button "clear" at bounding box center [737, 104] width 29 height 29
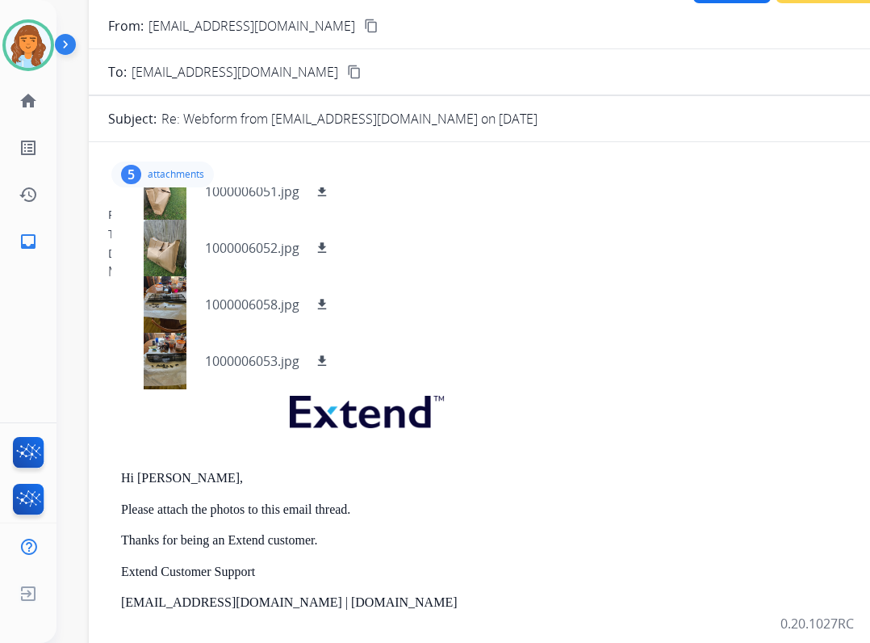
click at [364, 24] on mat-icon "content_copy" at bounding box center [371, 26] width 15 height 15
click at [215, 246] on p "1000006052.jpg" at bounding box center [252, 247] width 94 height 19
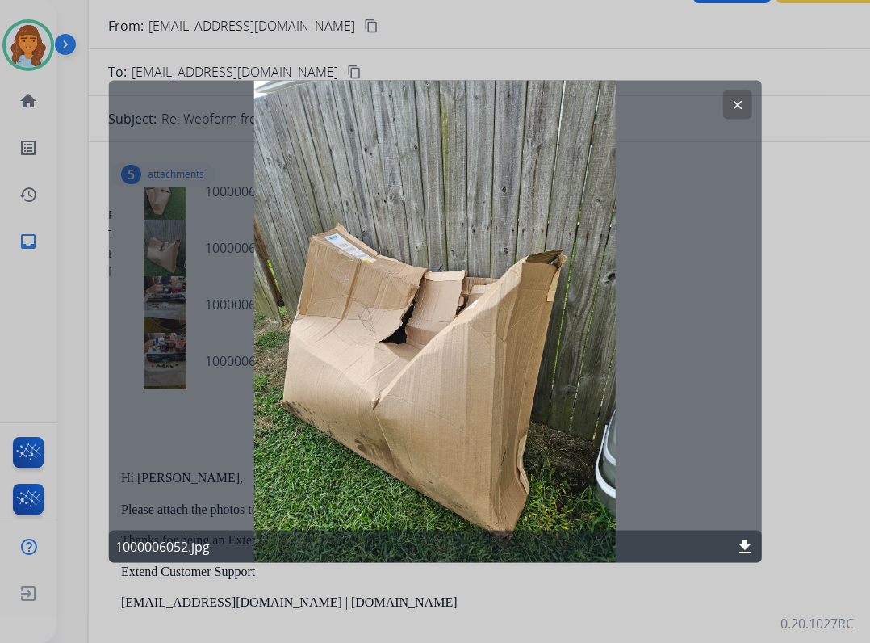
click at [753, 546] on mat-icon "download" at bounding box center [745, 546] width 19 height 19
click at [725, 99] on button "clear" at bounding box center [737, 104] width 29 height 29
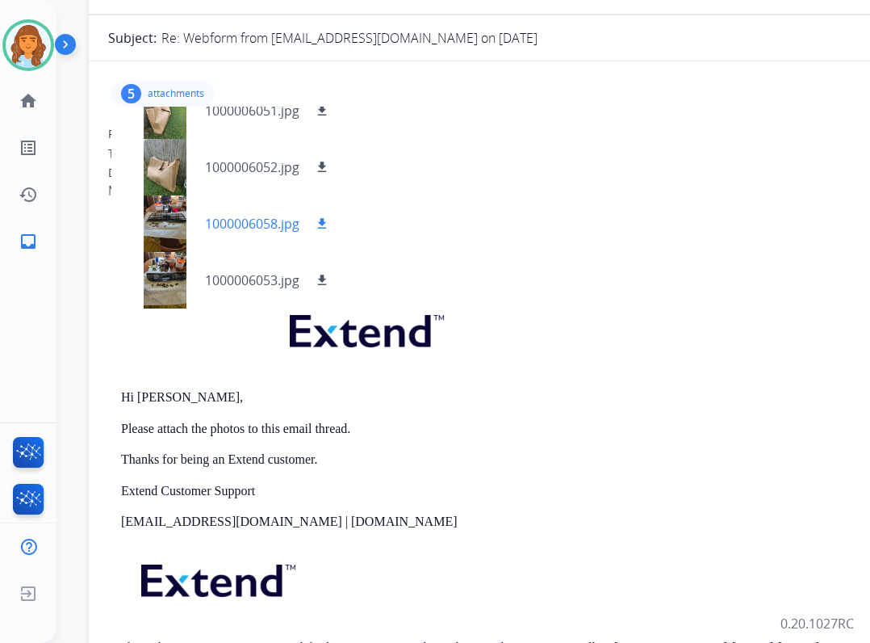
click at [157, 221] on div at bounding box center [164, 223] width 81 height 57
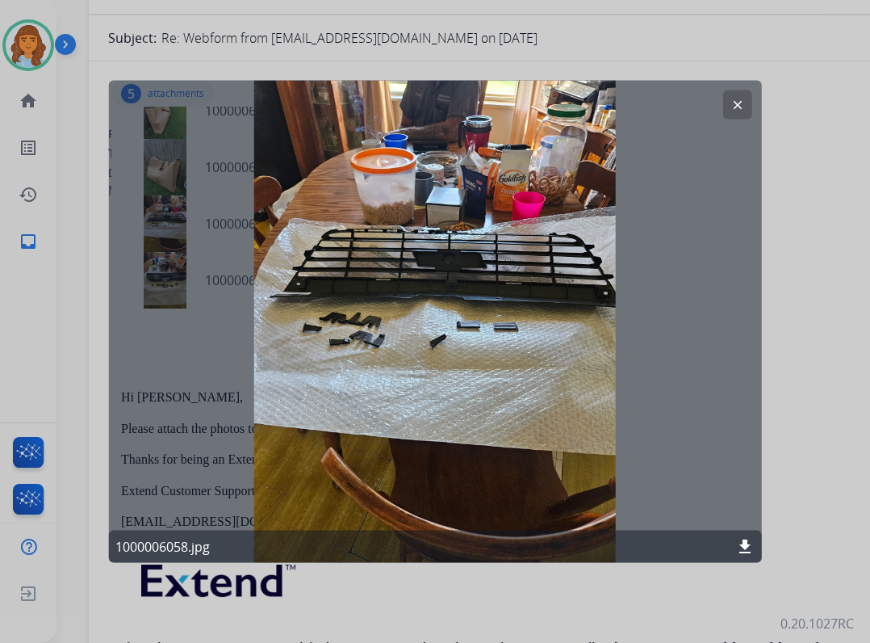
click at [739, 108] on mat-icon "clear" at bounding box center [737, 105] width 15 height 15
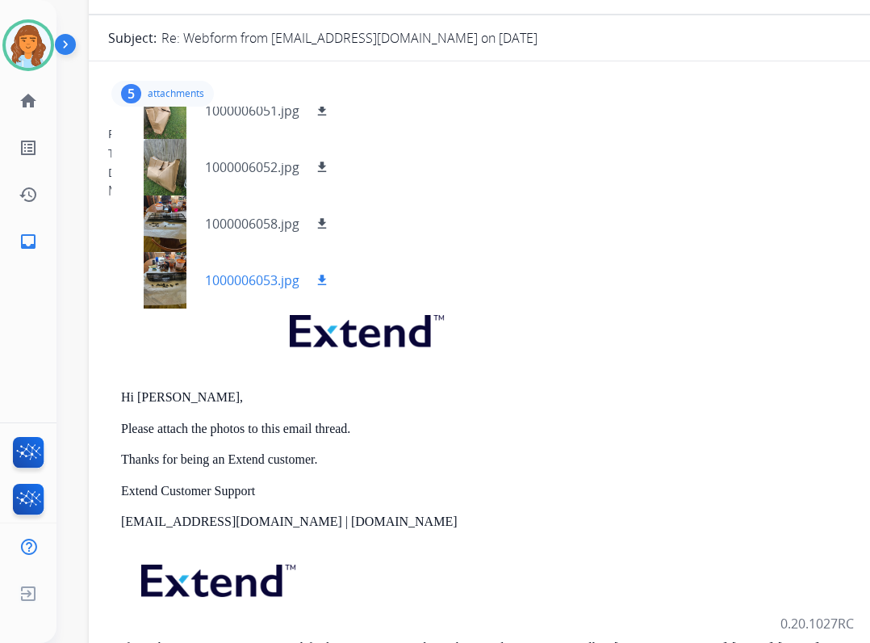
click at [185, 275] on div at bounding box center [164, 280] width 81 height 57
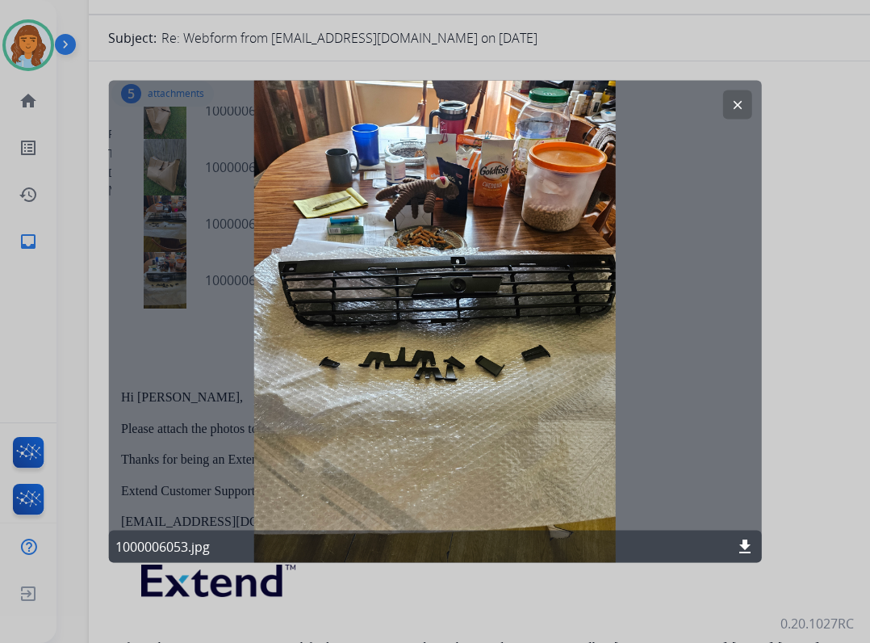
click at [743, 94] on button "clear" at bounding box center [737, 104] width 29 height 29
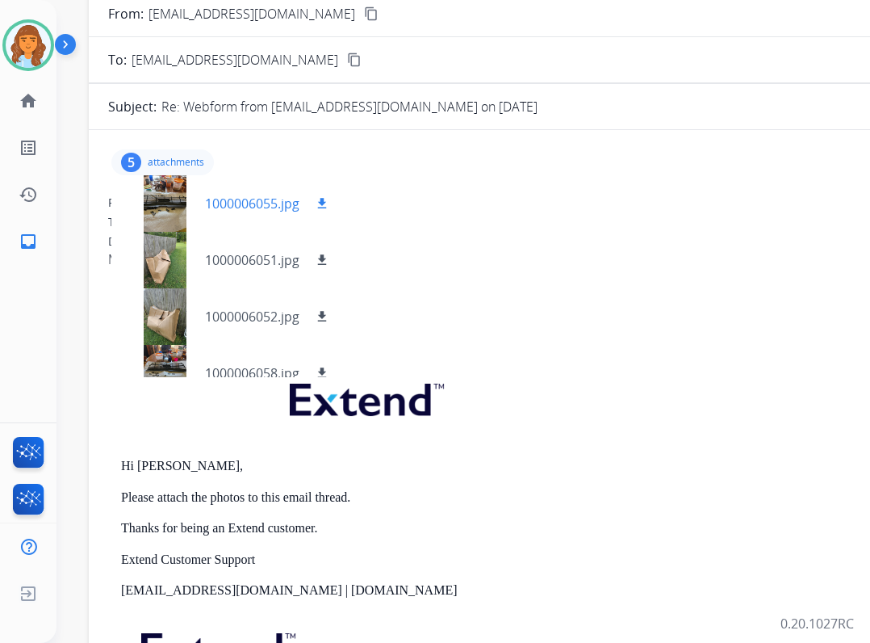
scroll to position [0, 0]
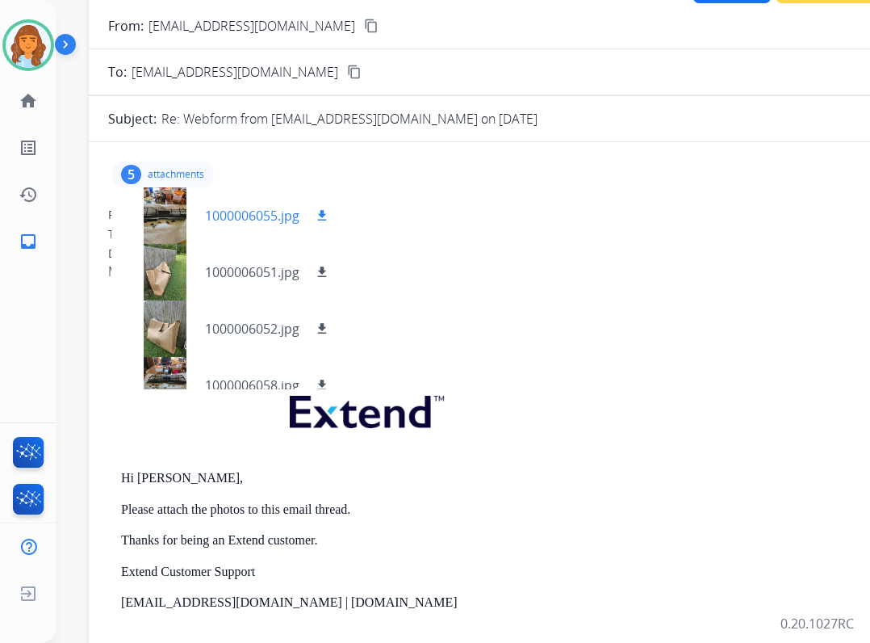
click at [184, 207] on div at bounding box center [164, 215] width 81 height 57
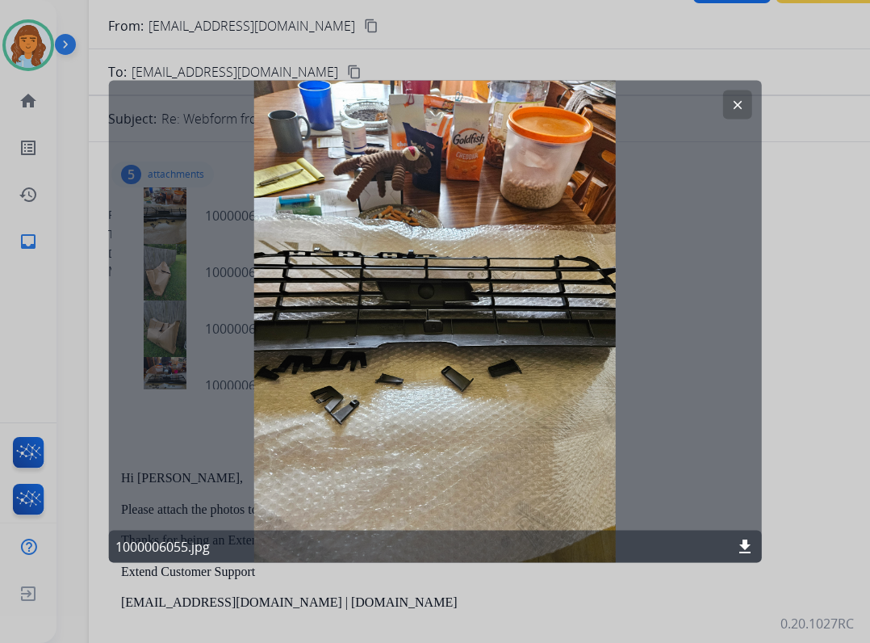
click at [747, 536] on div "1000006055.jpg download" at bounding box center [435, 546] width 653 height 32
click at [750, 547] on mat-icon "download" at bounding box center [745, 546] width 19 height 19
click at [740, 109] on mat-icon "clear" at bounding box center [737, 105] width 15 height 15
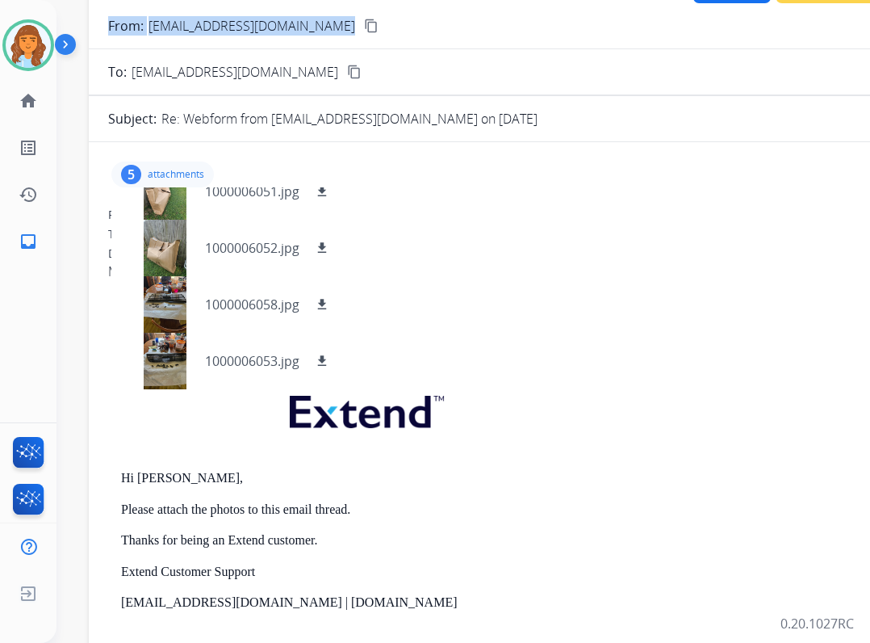
drag, startPoint x: 481, startPoint y: 31, endPoint x: 426, endPoint y: 75, distance: 70.7
click at [426, 75] on form "From: jackiestone1968@gmail.com content_copy To: support@extend.com content_cop…" at bounding box center [492, 446] width 807 height 887
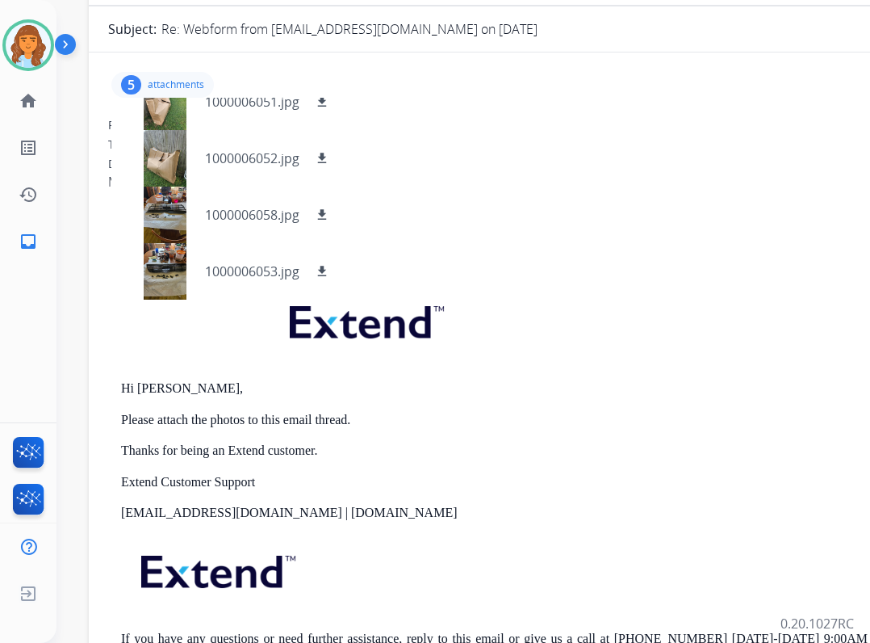
scroll to position [196, 0]
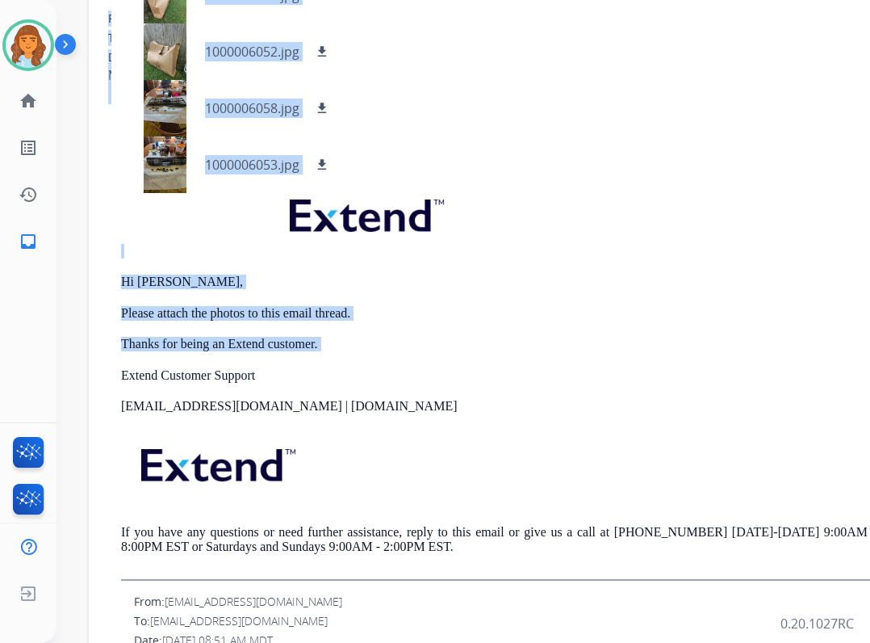
drag, startPoint x: 103, startPoint y: 364, endPoint x: 69, endPoint y: 351, distance: 37.0
click at [69, 351] on div "**********" at bounding box center [444, 379] width 775 height 643
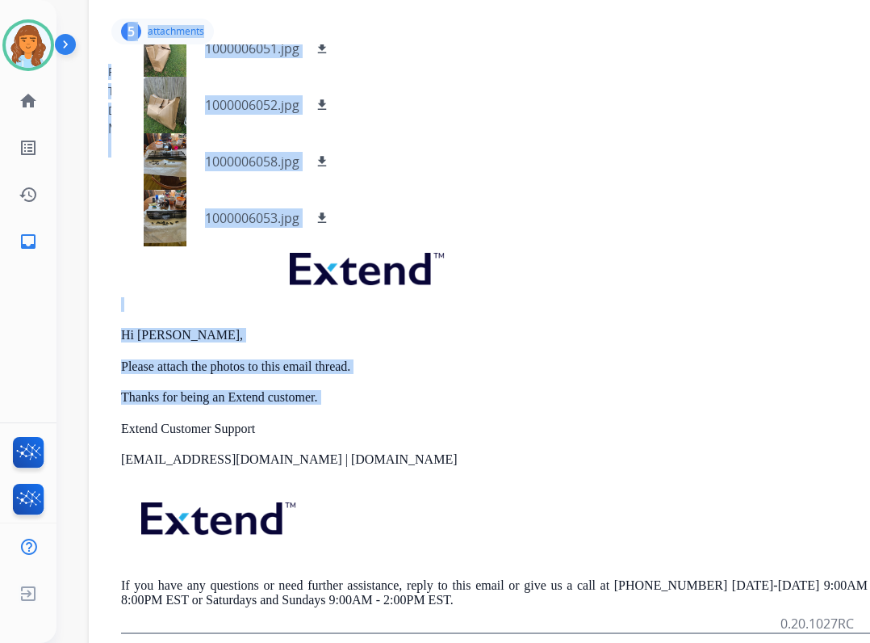
scroll to position [115, 0]
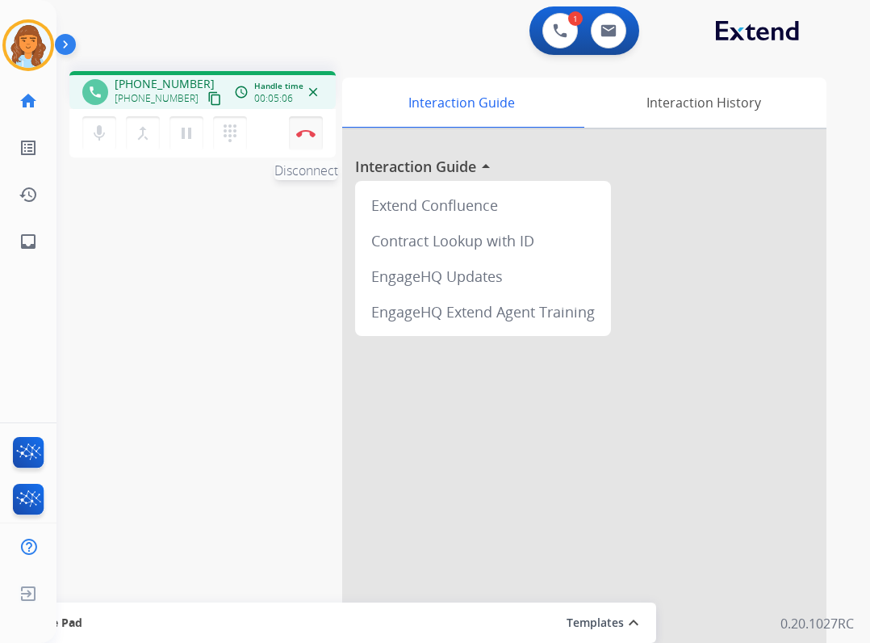
click at [312, 138] on button "Disconnect" at bounding box center [306, 133] width 34 height 34
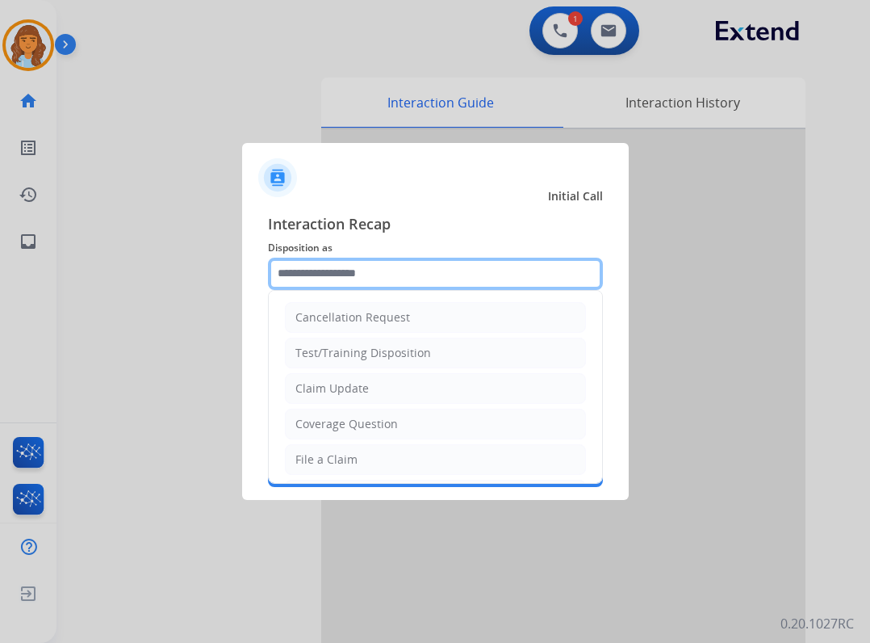
drag, startPoint x: 359, startPoint y: 275, endPoint x: 354, endPoint y: 290, distance: 15.3
click at [355, 290] on div "Cancellation Request Test/Training Disposition Claim Update Coverage Question F…" at bounding box center [435, 274] width 335 height 32
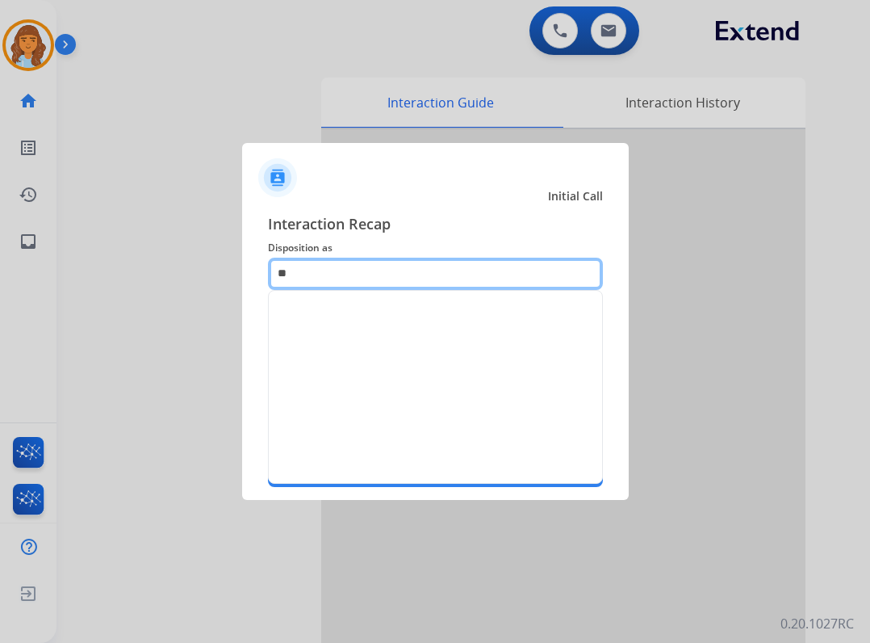
type input "*"
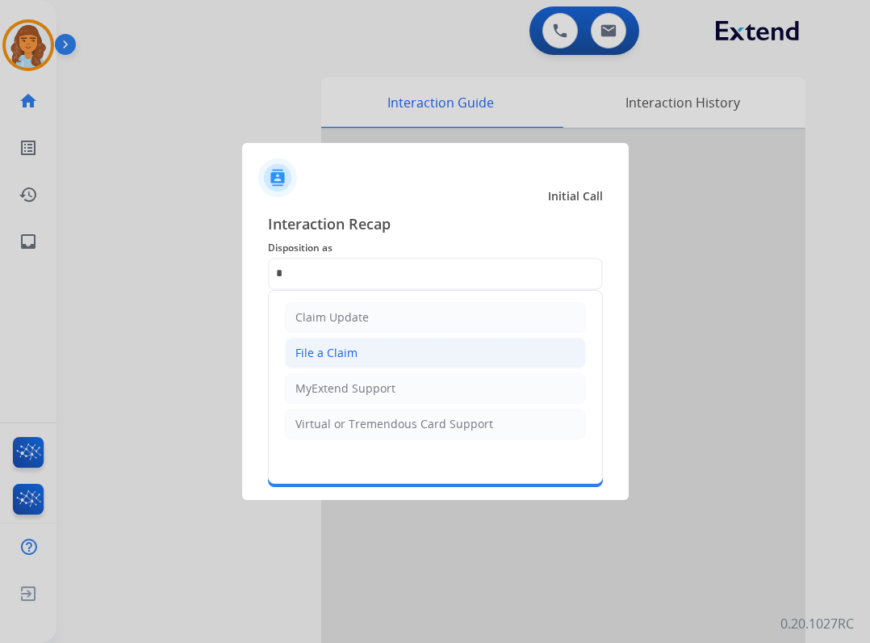
click at [326, 340] on li "File a Claim" at bounding box center [435, 353] width 301 height 31
type input "**********"
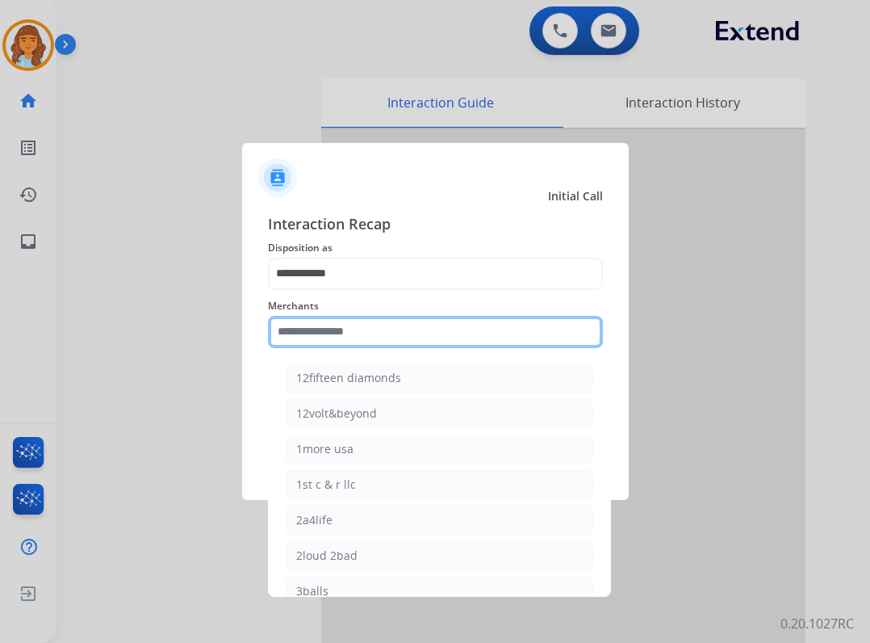
click at [324, 324] on input "text" at bounding box center [435, 332] width 335 height 32
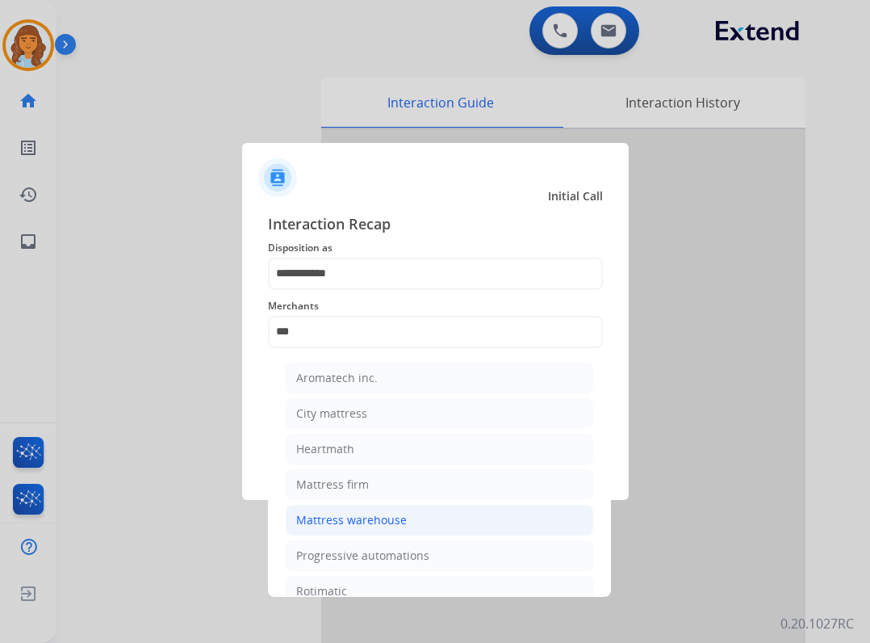
click at [459, 514] on li "Mattress warehouse" at bounding box center [440, 520] width 308 height 31
type input "**********"
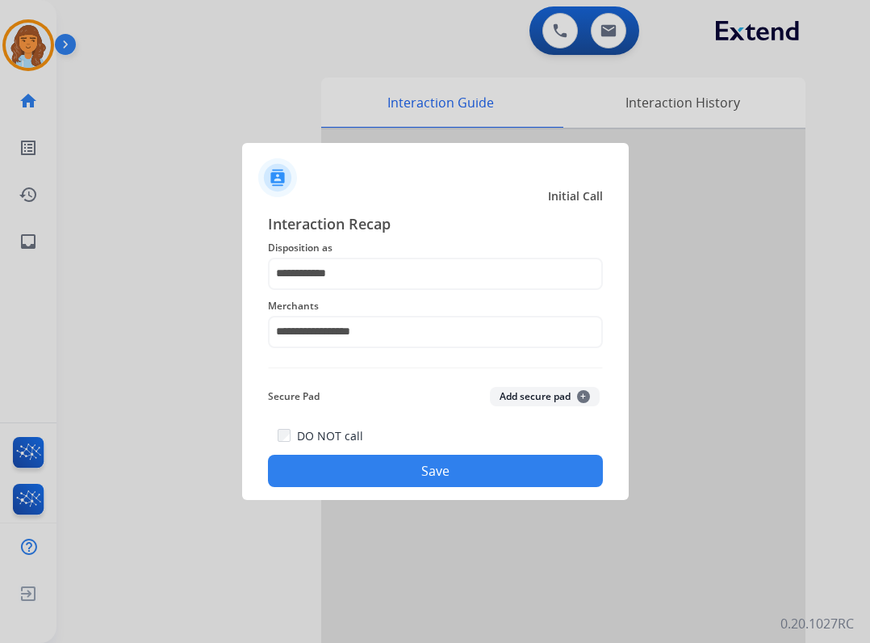
click at [449, 461] on button "Save" at bounding box center [435, 471] width 335 height 32
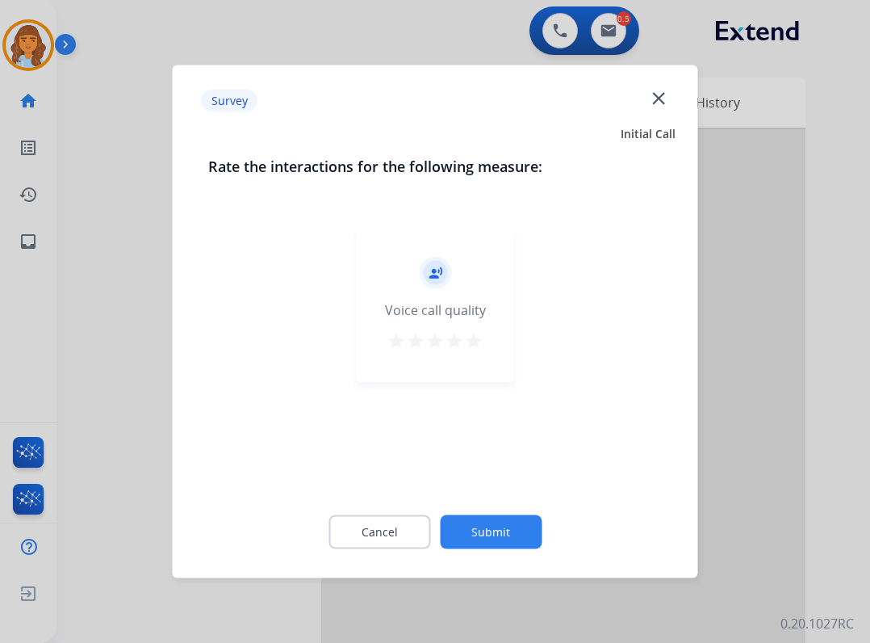
click at [472, 532] on button "Submit" at bounding box center [491, 532] width 102 height 34
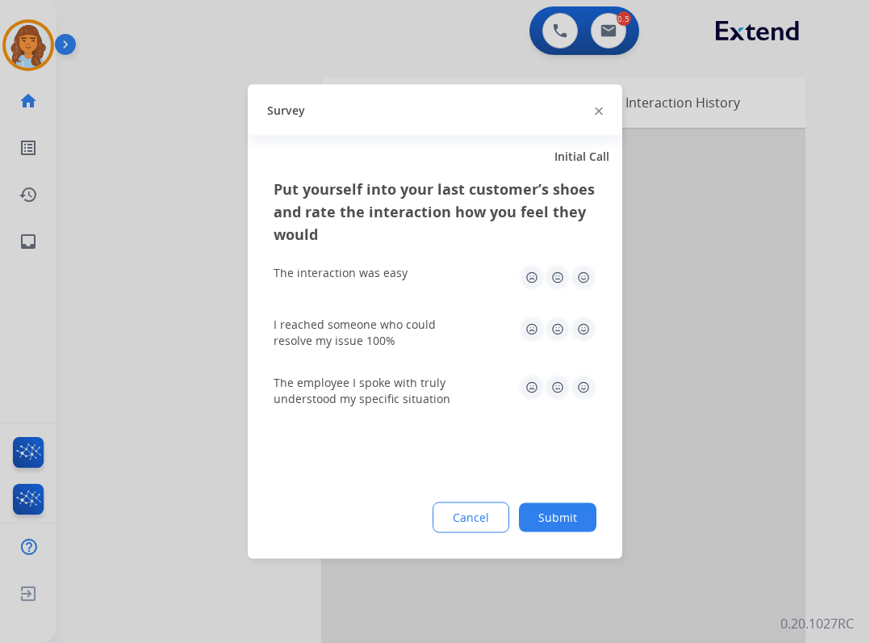
click at [573, 518] on button "Submit" at bounding box center [558, 517] width 78 height 29
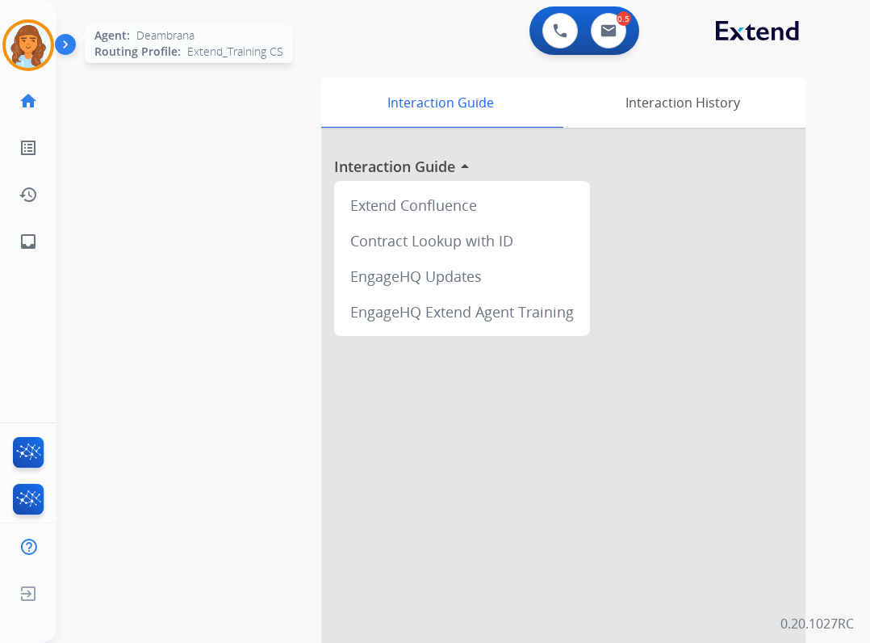
click at [35, 50] on img at bounding box center [28, 45] width 45 height 45
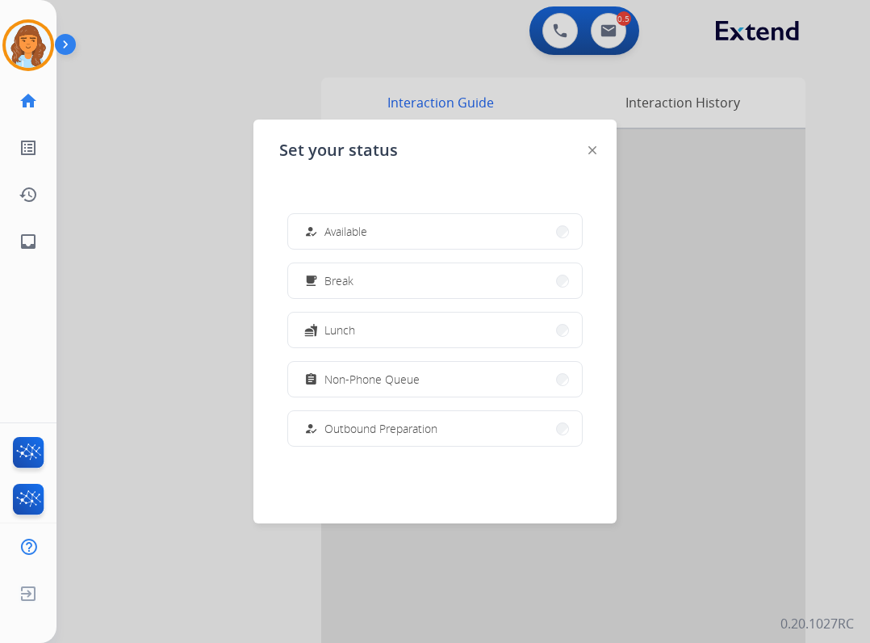
click at [367, 236] on span "Available" at bounding box center [346, 231] width 43 height 17
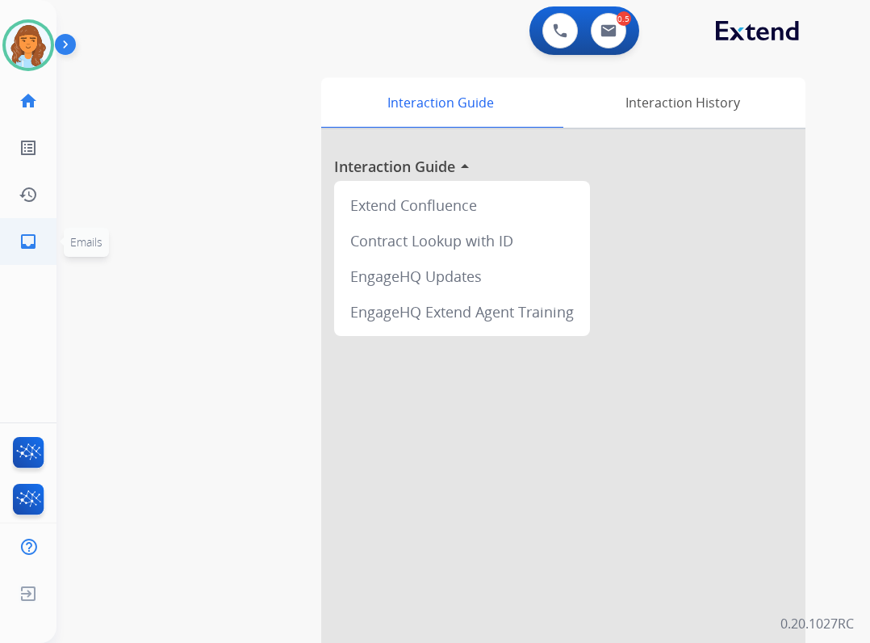
click at [10, 239] on link "inbox Emails" at bounding box center [28, 241] width 45 height 45
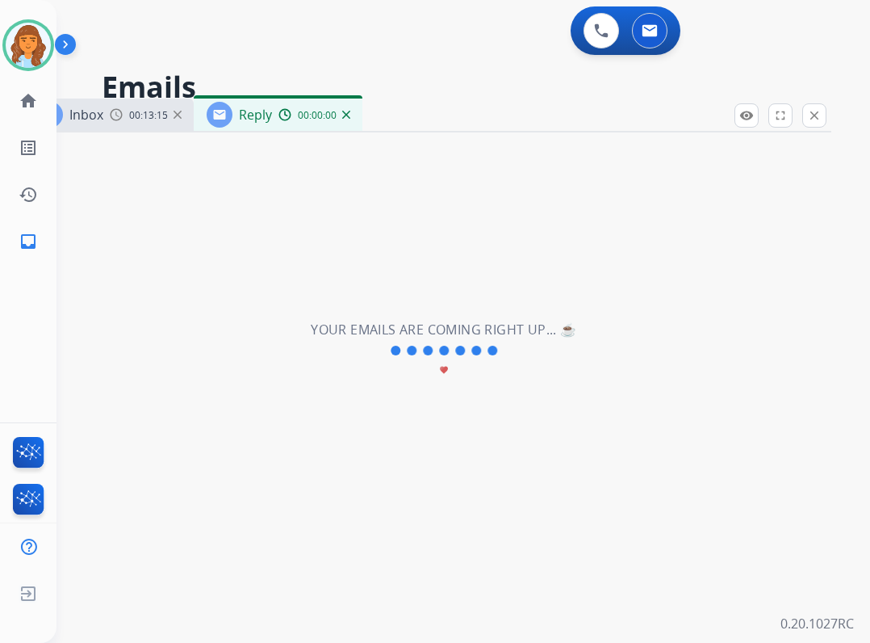
select select "**********"
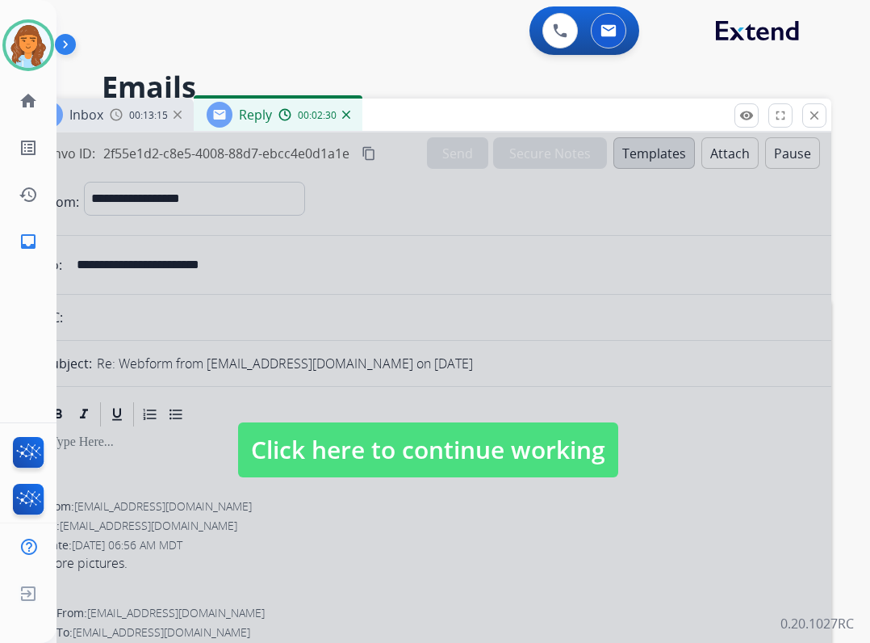
drag, startPoint x: 384, startPoint y: 442, endPoint x: 399, endPoint y: 392, distance: 51.4
click at [384, 442] on span "Click here to continue working" at bounding box center [428, 449] width 380 height 55
select select
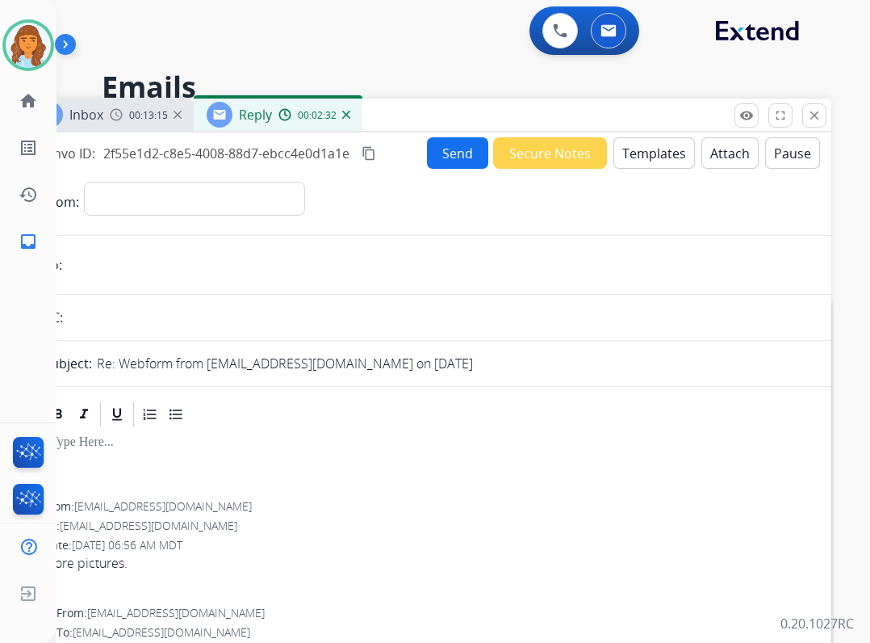
click at [551, 151] on button "Secure Notes" at bounding box center [550, 152] width 114 height 31
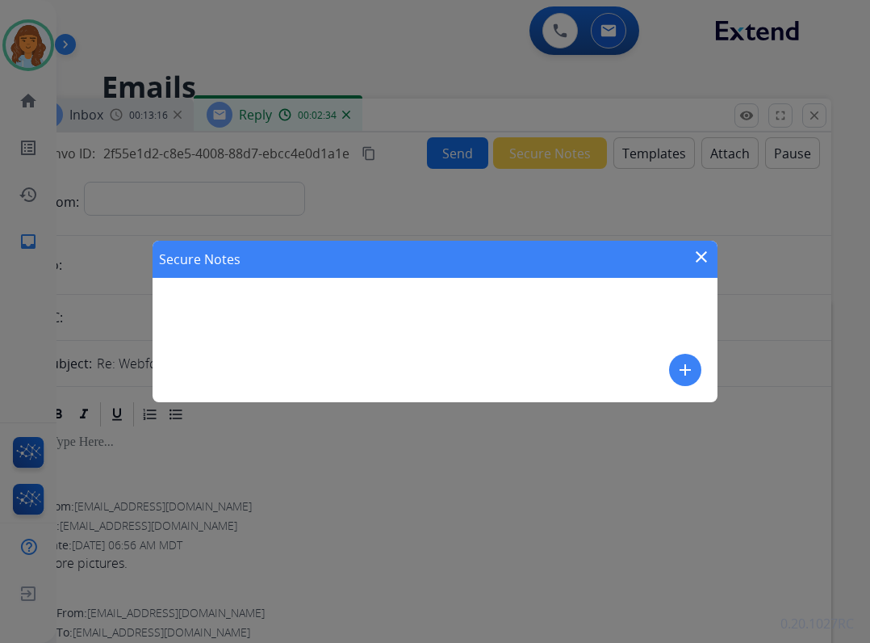
click at [690, 365] on mat-icon "add" at bounding box center [685, 369] width 19 height 19
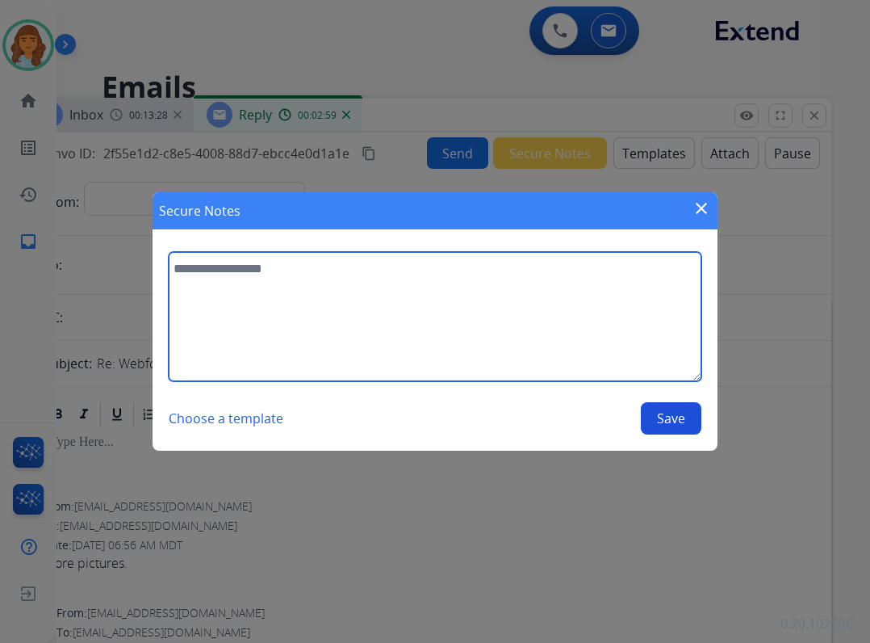
click at [234, 268] on textarea at bounding box center [435, 316] width 533 height 129
paste textarea "**********"
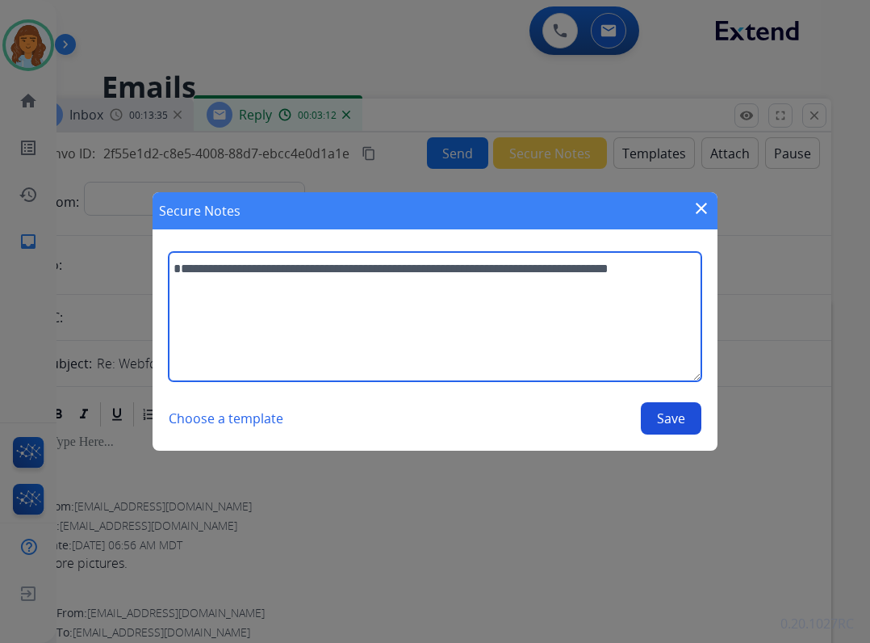
click at [220, 266] on textarea "**********" at bounding box center [435, 316] width 533 height 129
click at [260, 269] on textarea "**********" at bounding box center [435, 316] width 533 height 129
drag, startPoint x: 270, startPoint y: 275, endPoint x: 245, endPoint y: 272, distance: 25.2
click at [245, 272] on textarea "**********" at bounding box center [435, 316] width 533 height 129
type textarea "**********"
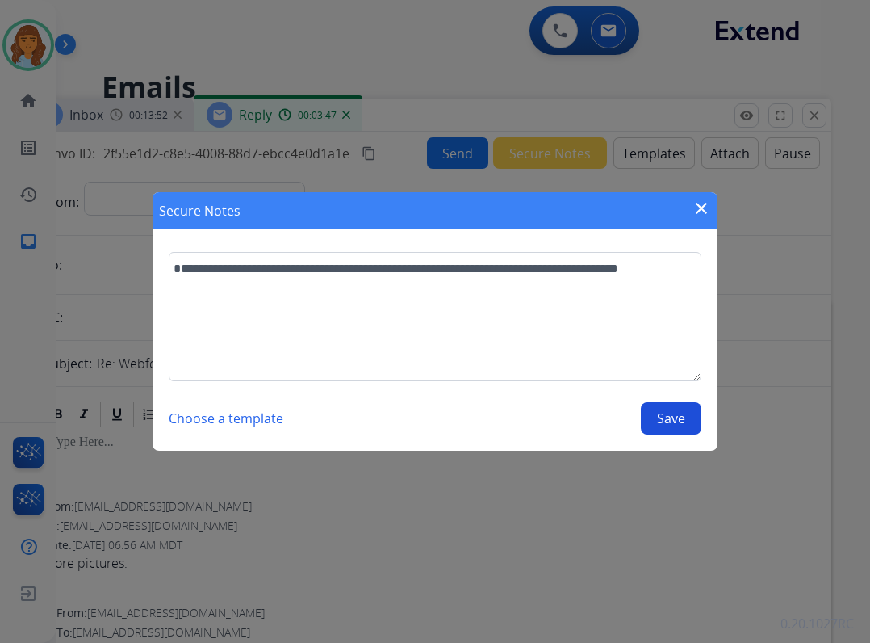
click at [664, 425] on button "Save" at bounding box center [671, 418] width 61 height 32
select select "**********"
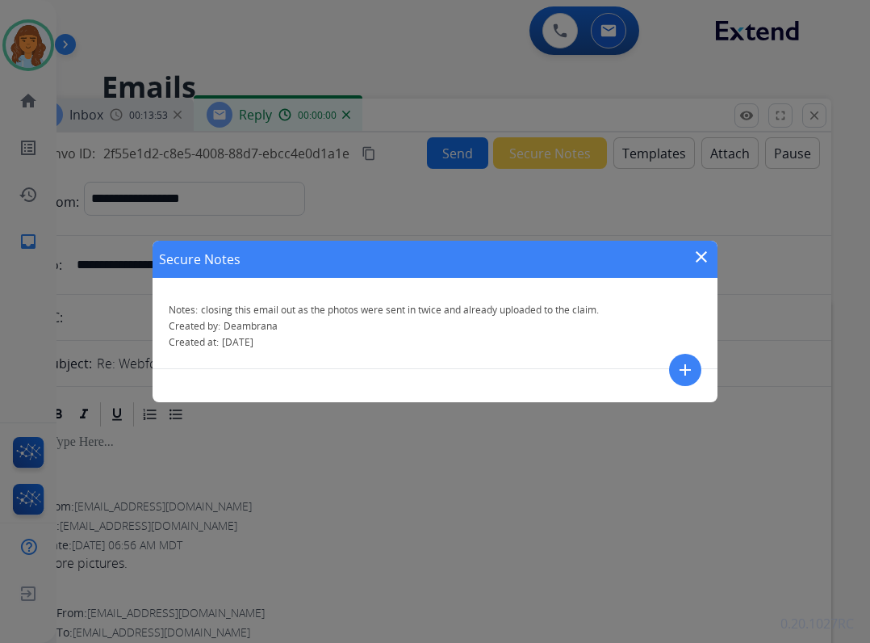
click at [672, 367] on button "add" at bounding box center [685, 370] width 32 height 32
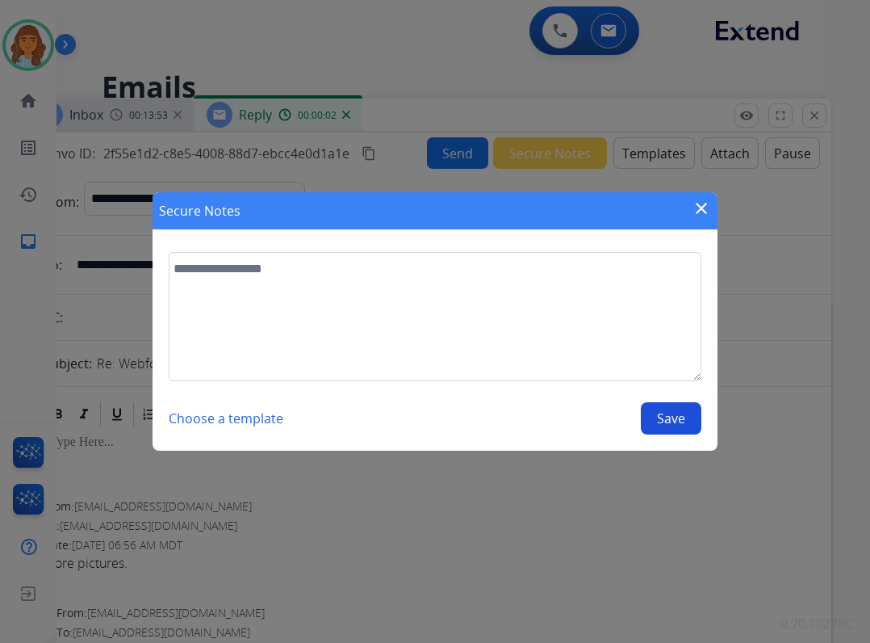
click at [697, 206] on mat-icon "close" at bounding box center [701, 208] width 19 height 19
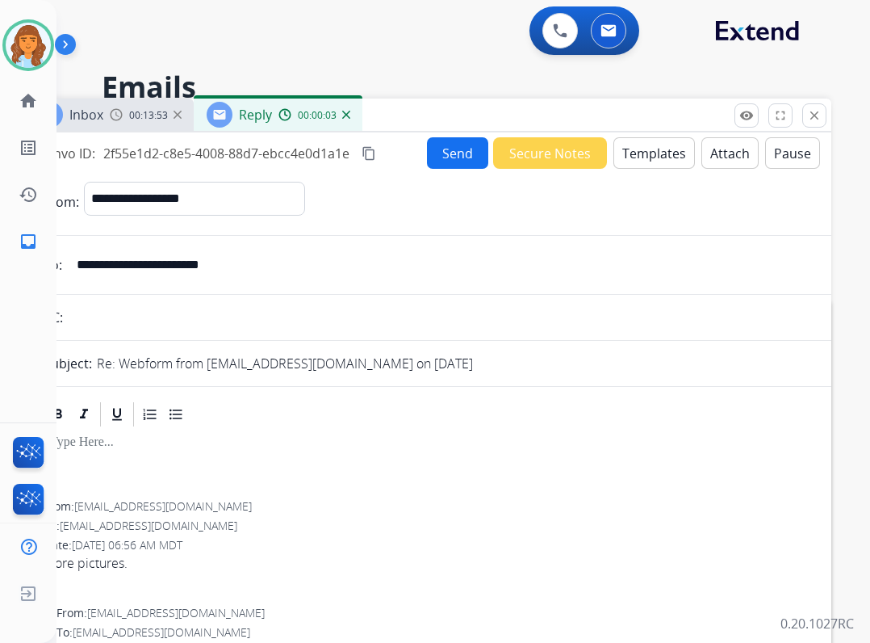
click at [458, 157] on button "Send" at bounding box center [457, 152] width 61 height 31
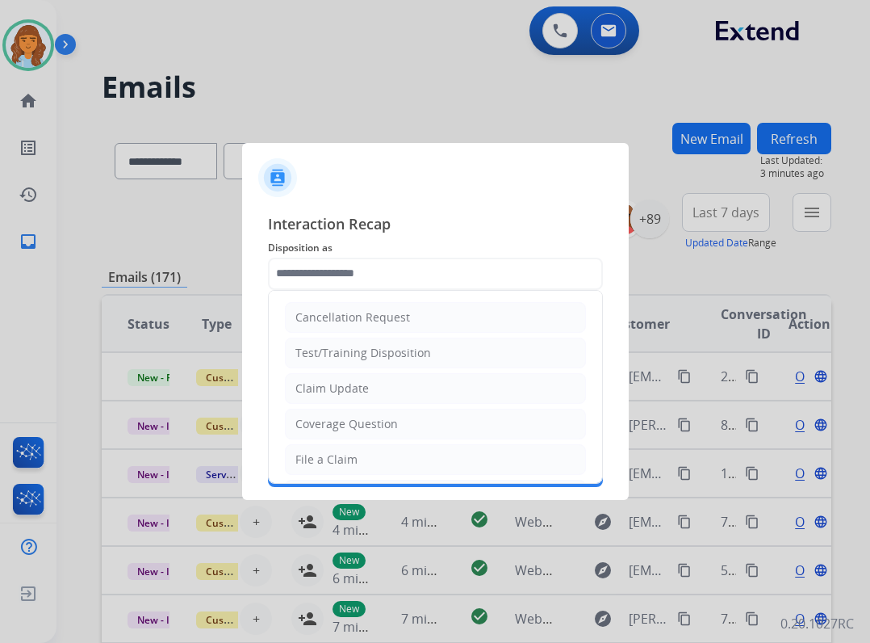
click at [398, 274] on input "text" at bounding box center [435, 274] width 335 height 32
click at [404, 400] on li "Claim Update" at bounding box center [435, 388] width 301 height 31
type input "**********"
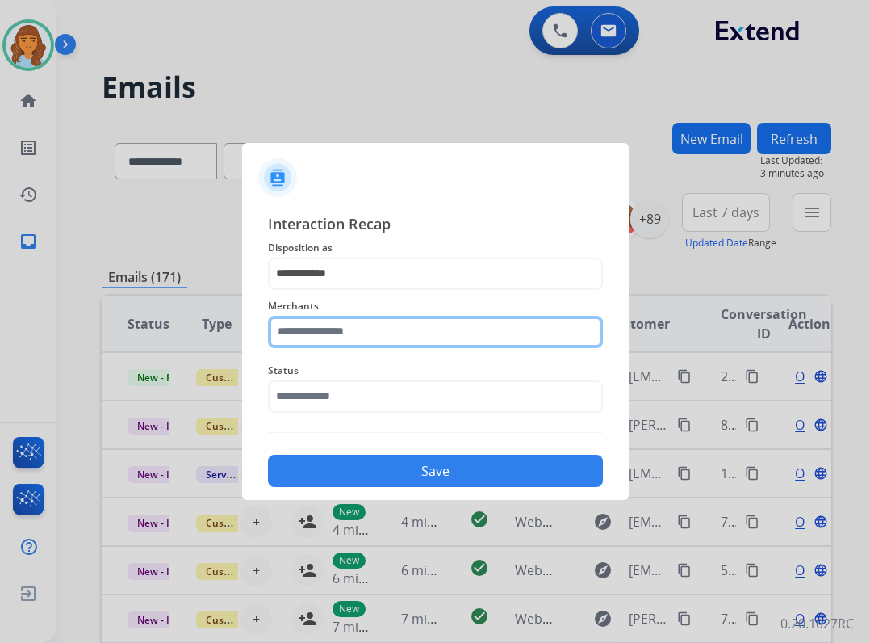
click at [323, 329] on input "text" at bounding box center [435, 332] width 335 height 32
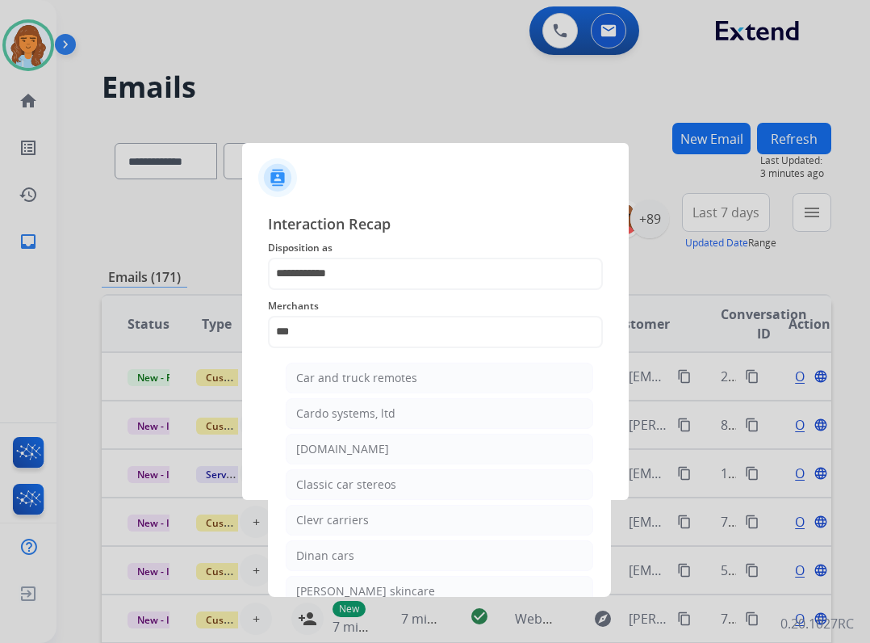
click at [366, 453] on div "[DOMAIN_NAME]" at bounding box center [342, 449] width 93 height 16
type input "**********"
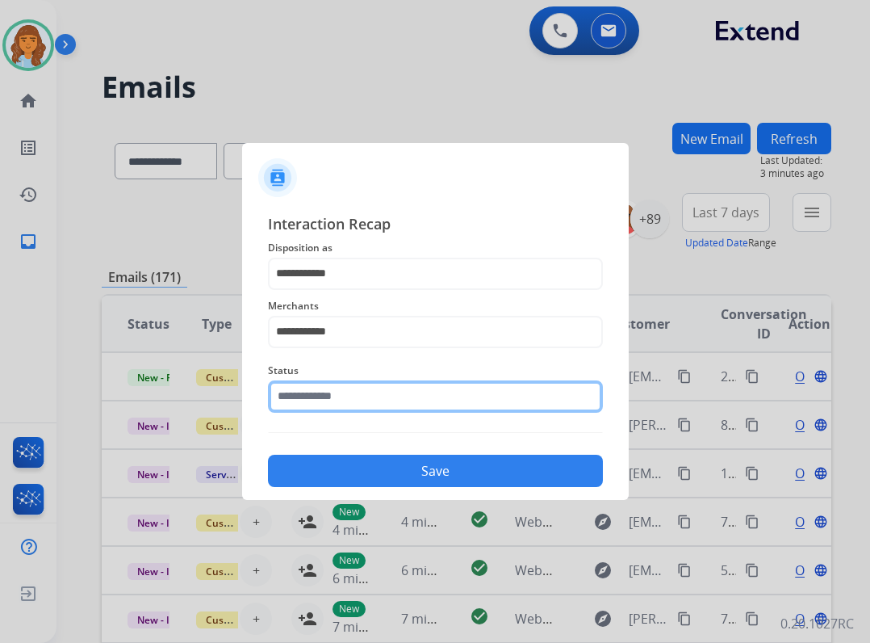
click at [344, 387] on input "text" at bounding box center [435, 396] width 335 height 32
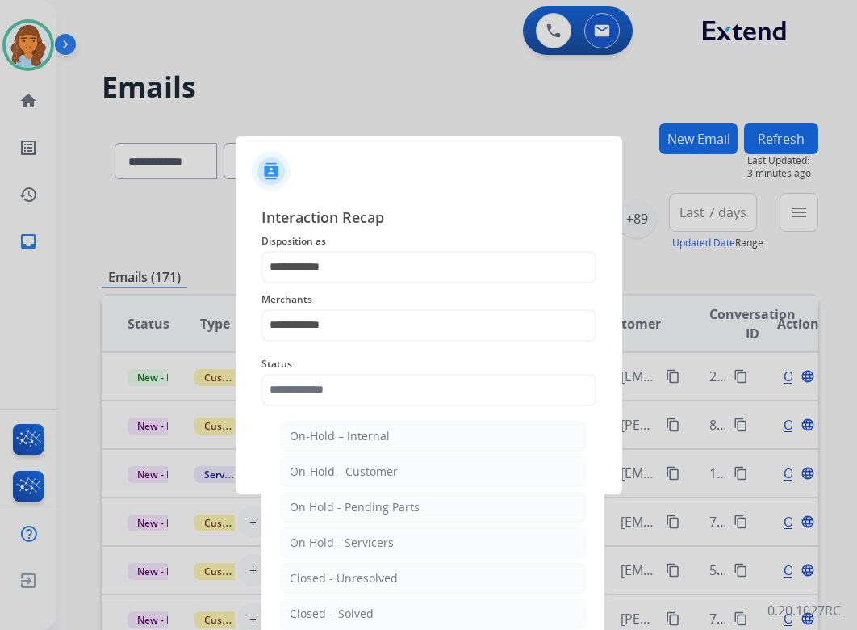
drag, startPoint x: 329, startPoint y: 612, endPoint x: 320, endPoint y: 596, distance: 18.8
click at [329, 606] on div "Closed – Solved" at bounding box center [332, 614] width 84 height 16
type input "**********"
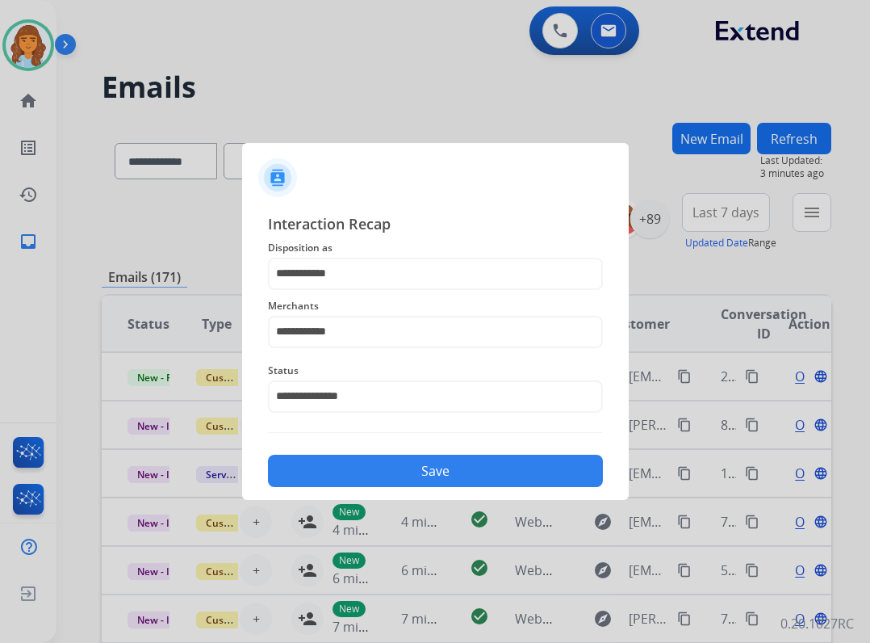
click at [355, 464] on button "Save" at bounding box center [435, 471] width 335 height 32
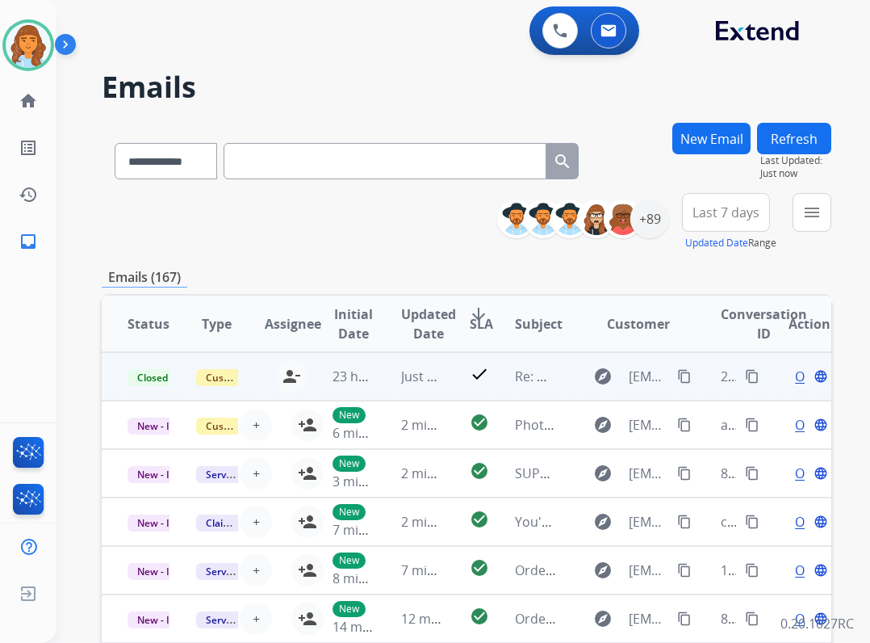
click at [745, 371] on mat-icon "content_copy" at bounding box center [752, 376] width 15 height 15
click at [745, 372] on mat-icon "content_copy" at bounding box center [752, 376] width 15 height 15
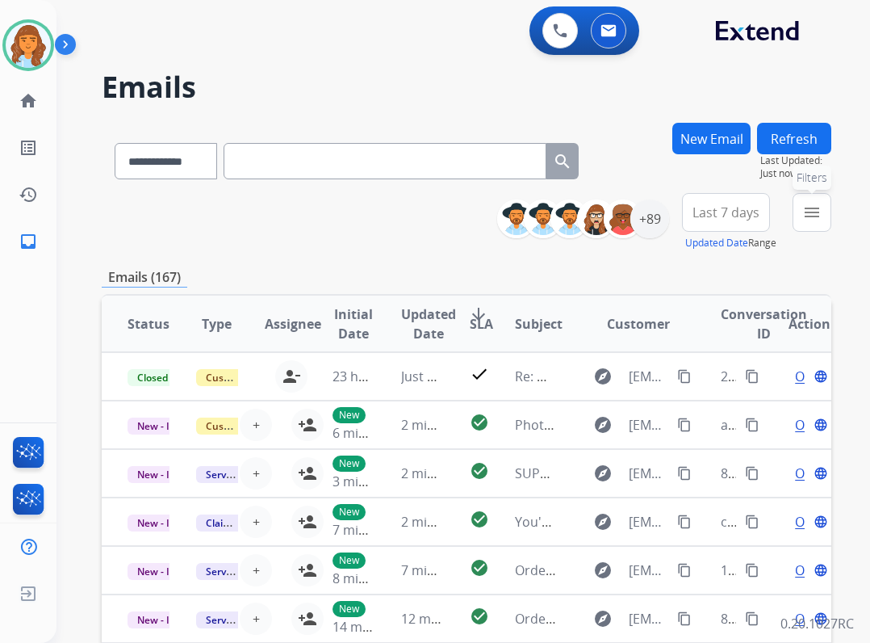
click at [808, 223] on button "menu Filters" at bounding box center [812, 212] width 39 height 39
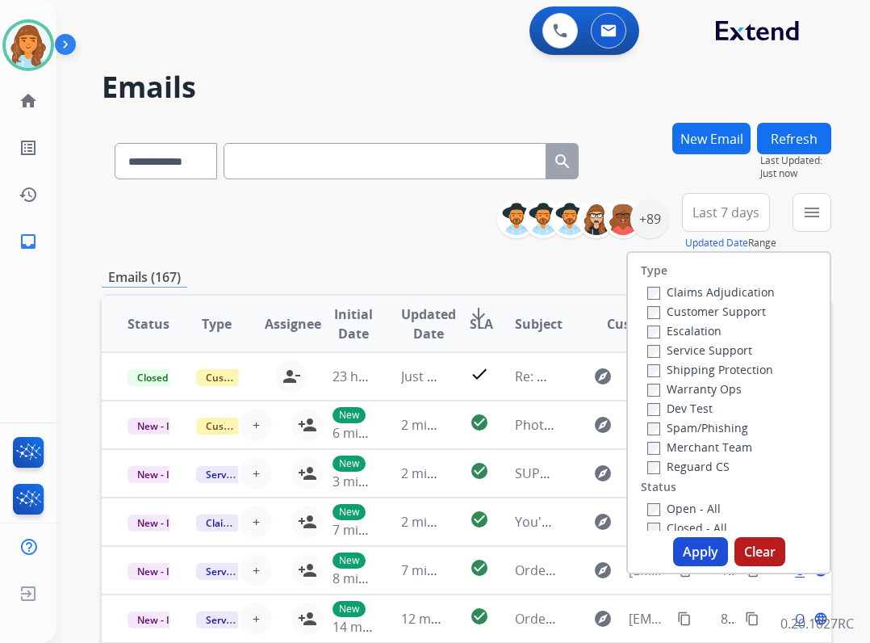
click at [658, 471] on label "Reguard CS" at bounding box center [689, 466] width 82 height 15
click at [674, 372] on label "Shipping Protection" at bounding box center [711, 369] width 126 height 15
click at [661, 312] on label "Customer Support" at bounding box center [707, 311] width 119 height 15
click at [685, 558] on button "Apply" at bounding box center [700, 551] width 55 height 29
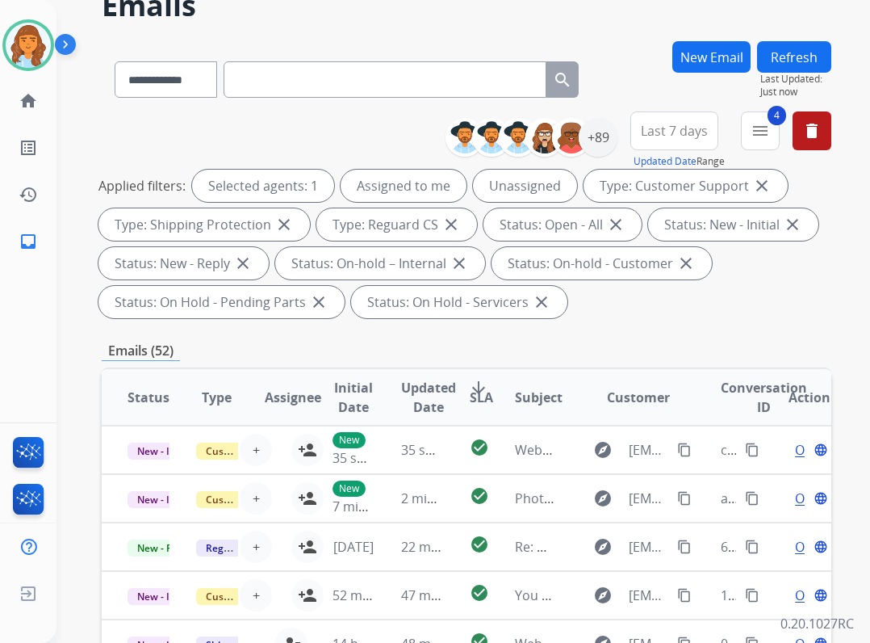
scroll to position [81, 0]
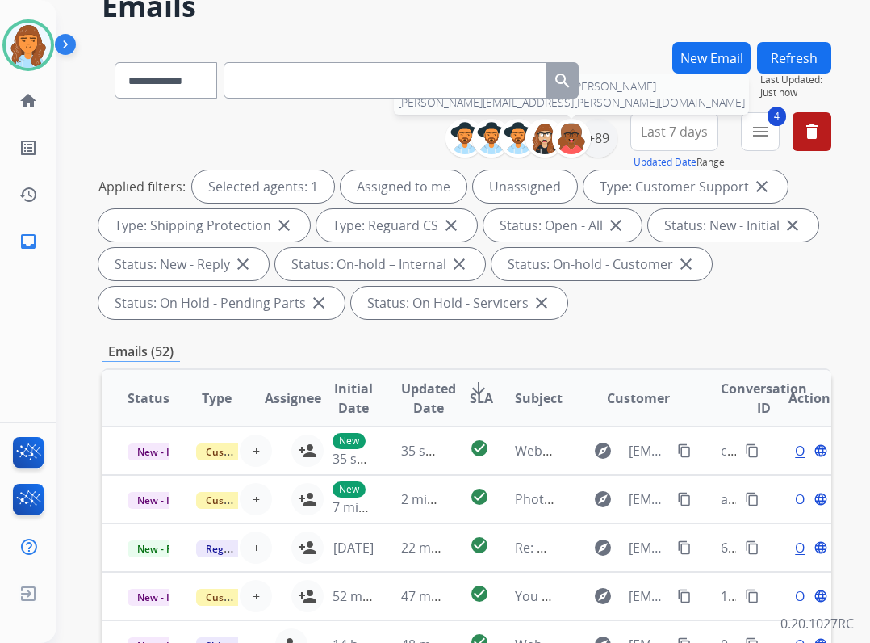
drag, startPoint x: 586, startPoint y: 134, endPoint x: 581, endPoint y: 147, distance: 14.1
click at [585, 136] on div at bounding box center [571, 138] width 39 height 39
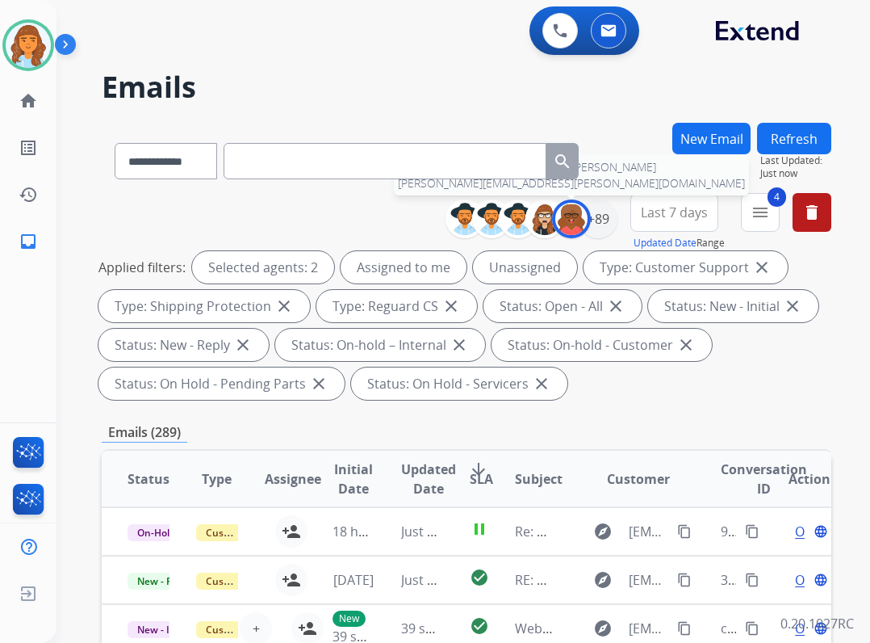
click at [562, 211] on img at bounding box center [572, 219] width 32 height 32
click at [605, 220] on div "+89" at bounding box center [598, 218] width 39 height 39
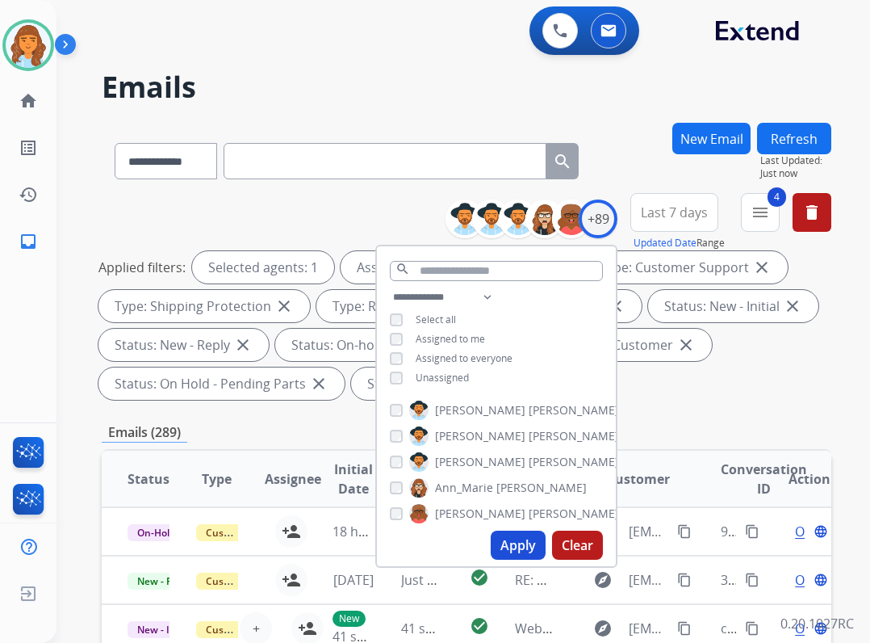
click at [437, 378] on span "Unassigned" at bounding box center [442, 378] width 53 height 14
click at [498, 553] on button "Apply" at bounding box center [518, 544] width 55 height 29
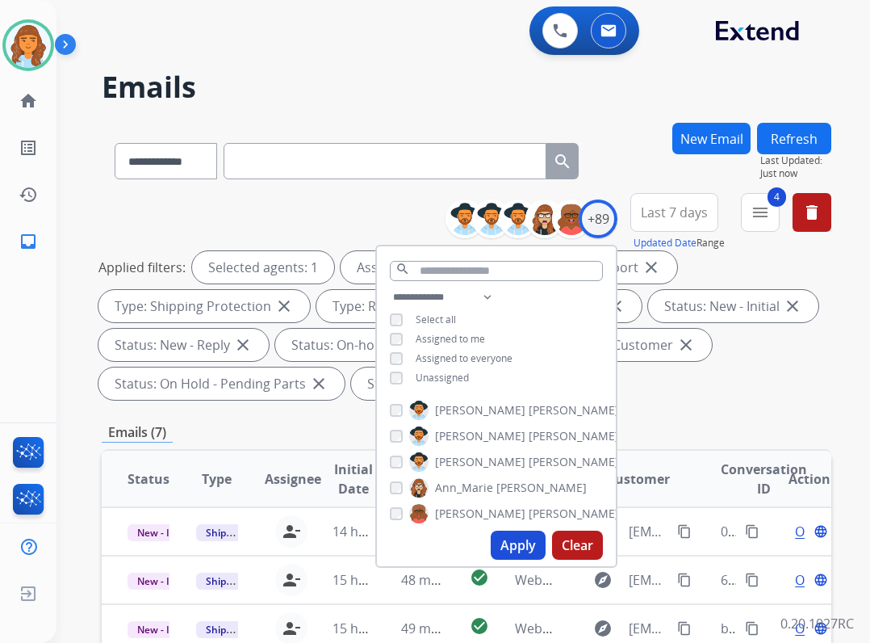
click at [799, 409] on div "**********" at bounding box center [467, 598] width 730 height 951
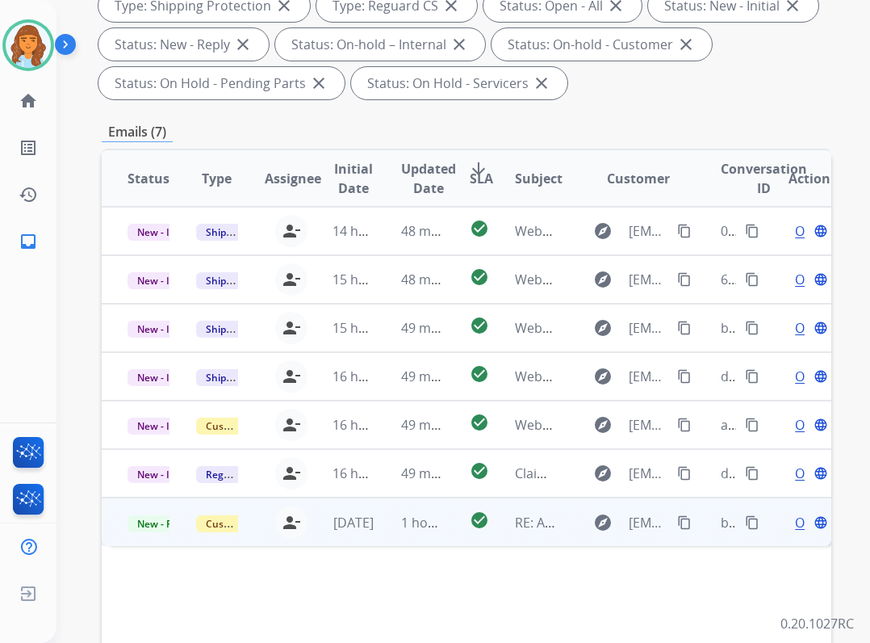
scroll to position [404, 0]
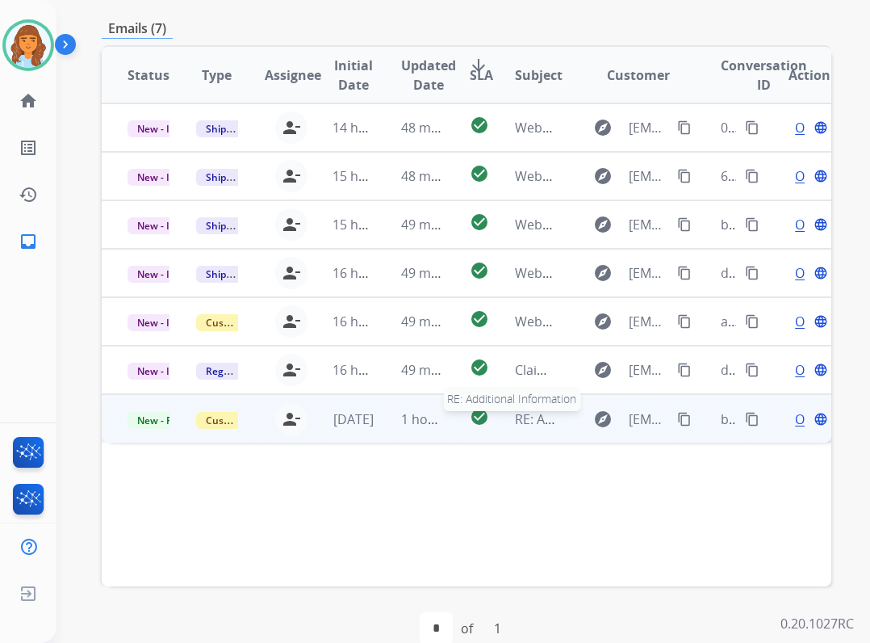
click at [530, 415] on span "RE: Additional Information" at bounding box center [595, 419] width 160 height 18
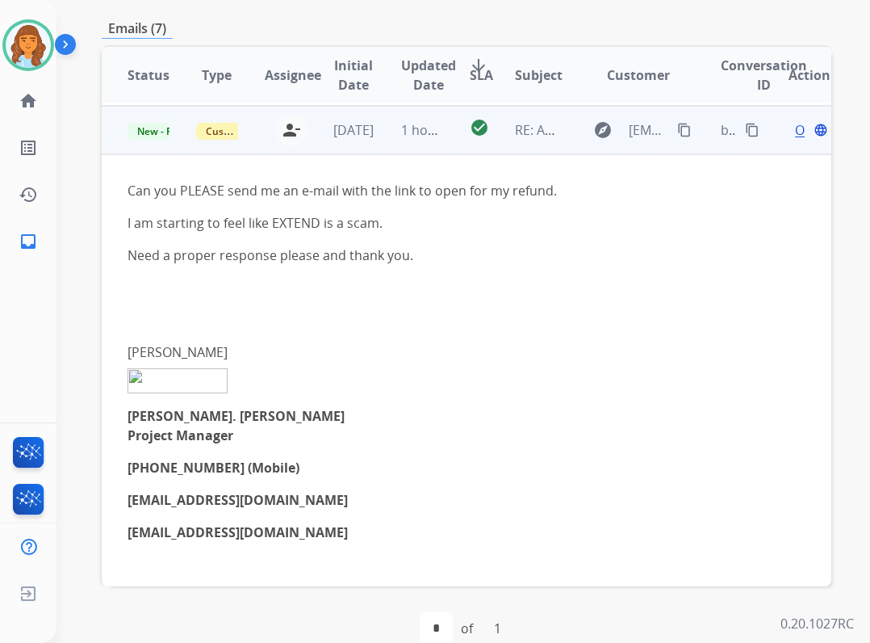
scroll to position [291, 0]
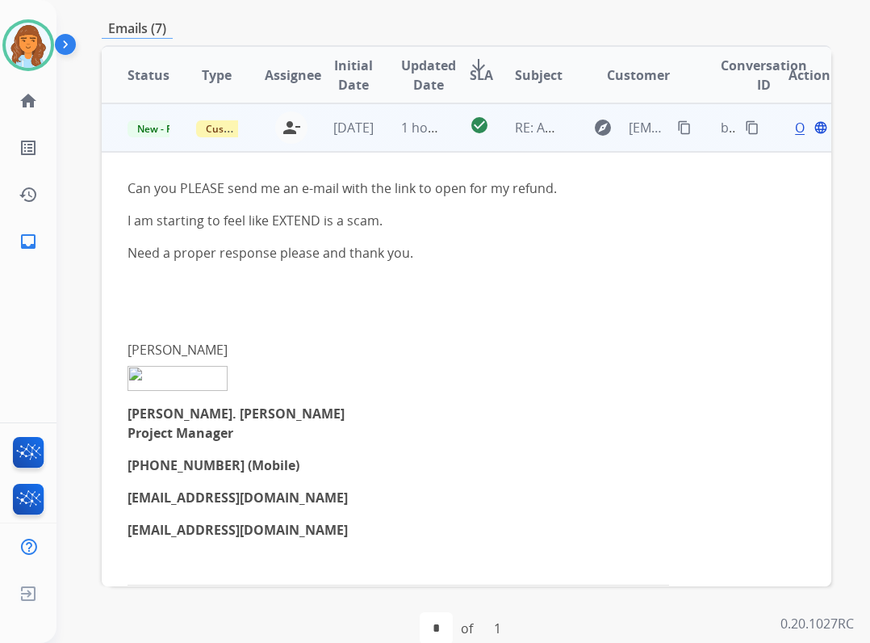
drag, startPoint x: 673, startPoint y: 130, endPoint x: 643, endPoint y: 139, distance: 31.9
click at [677, 130] on mat-icon "content_copy" at bounding box center [684, 127] width 15 height 15
click at [795, 128] on span "Open" at bounding box center [811, 127] width 33 height 19
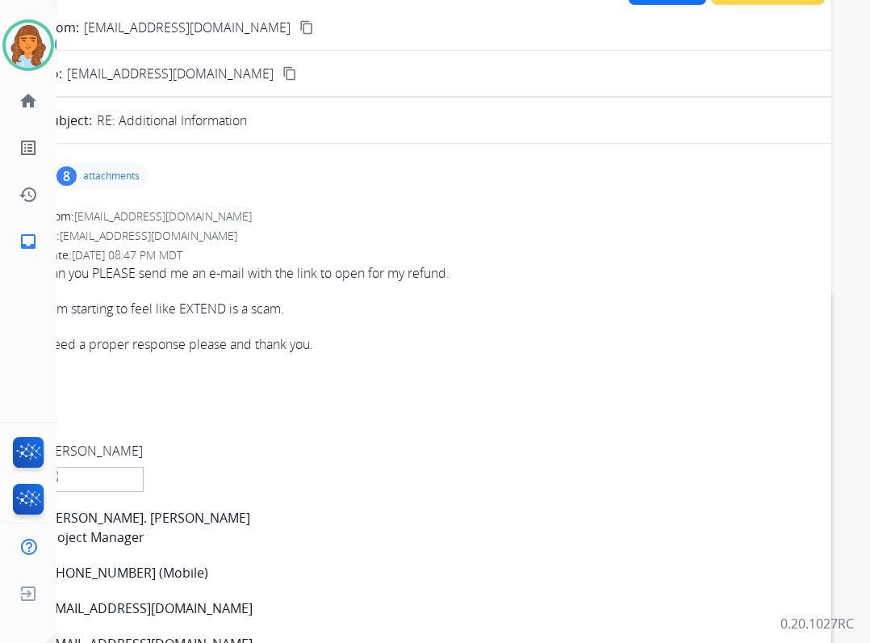
scroll to position [0, 0]
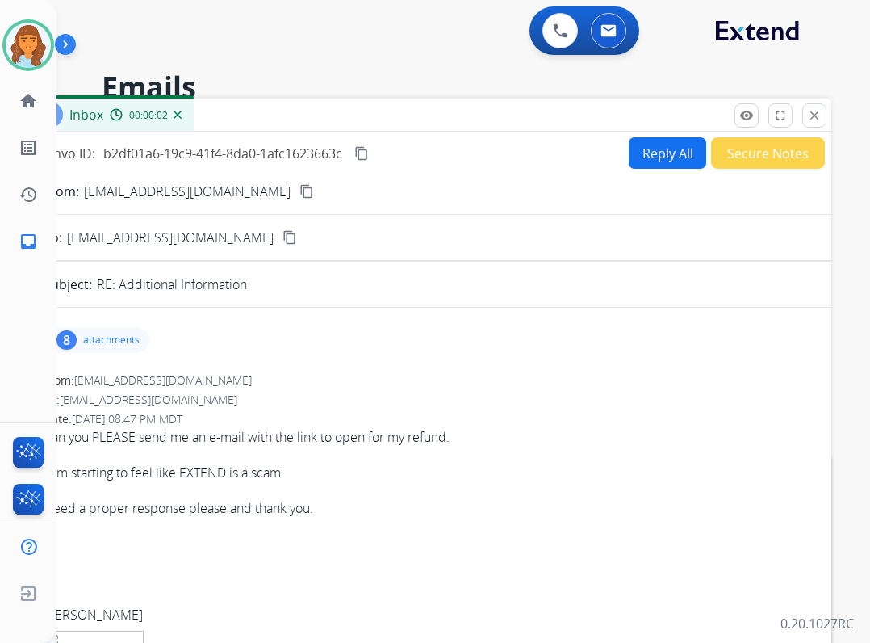
drag, startPoint x: 342, startPoint y: 133, endPoint x: 413, endPoint y: 105, distance: 77.2
click at [413, 105] on div "Inbox 00:00:02 Convo ID: b2df01a6-19c9-41f4-8da0-1afc1623663c content_copy Repl…" at bounding box center [427, 479] width 807 height 761
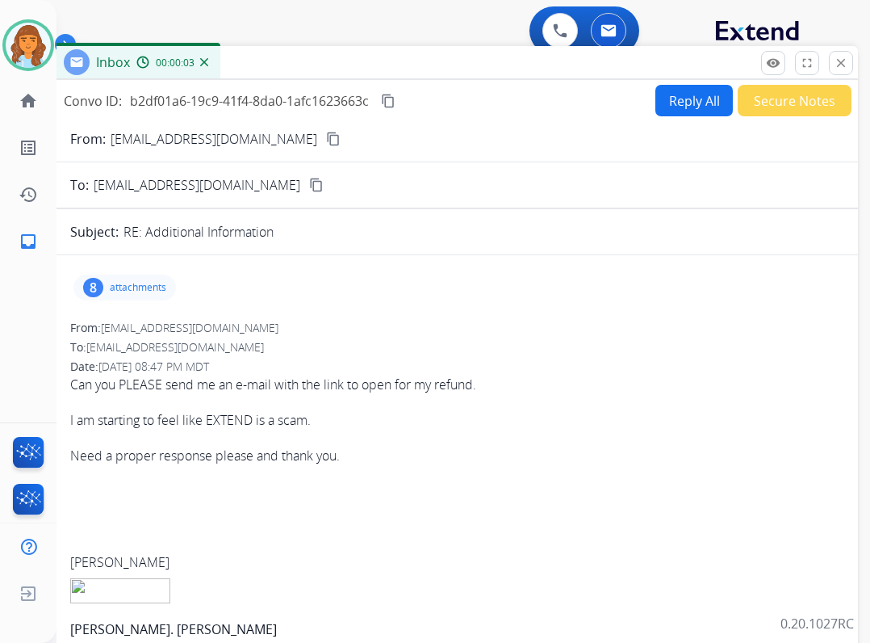
drag, startPoint x: 396, startPoint y: 105, endPoint x: 424, endPoint y: 50, distance: 61.4
click at [424, 50] on div "Inbox 00:00:03" at bounding box center [454, 63] width 807 height 34
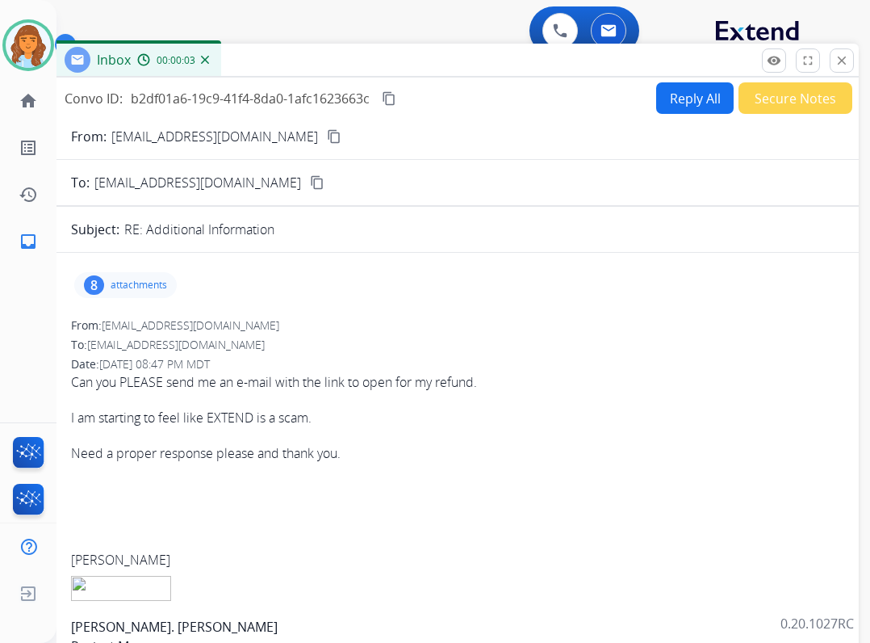
click at [159, 275] on div "8 attachments" at bounding box center [125, 285] width 103 height 26
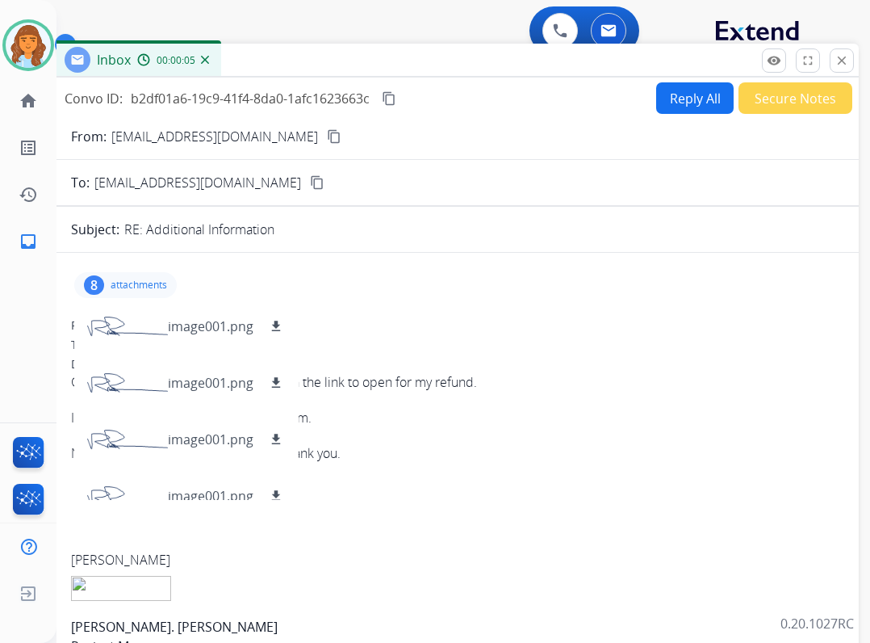
click at [399, 292] on div "8 attachments image001.png download image001.png download image001.png download…" at bounding box center [455, 285] width 769 height 39
click at [157, 277] on div "8 attachments image001.png download image001.png download image001.png download…" at bounding box center [125, 285] width 103 height 26
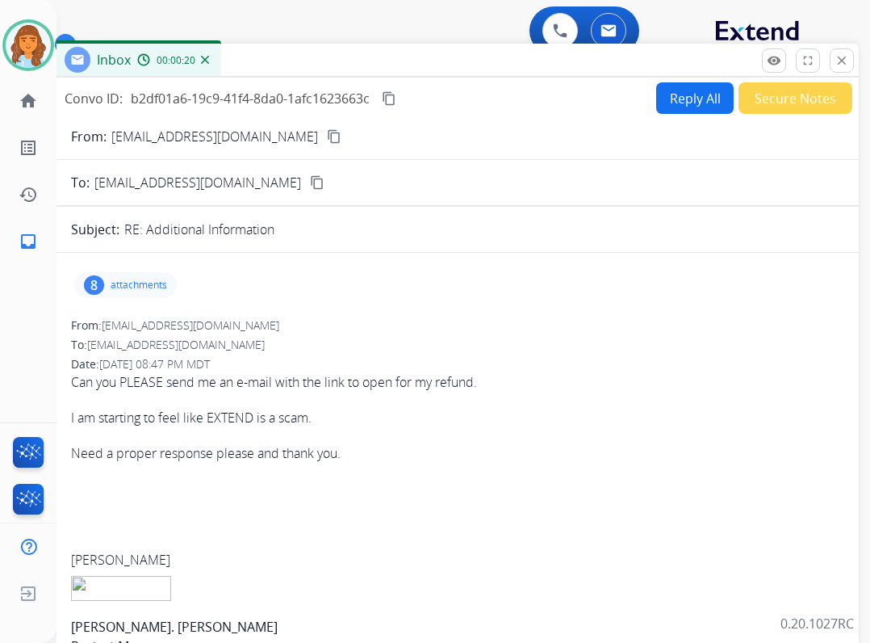
click at [680, 96] on button "Reply All" at bounding box center [695, 97] width 78 height 31
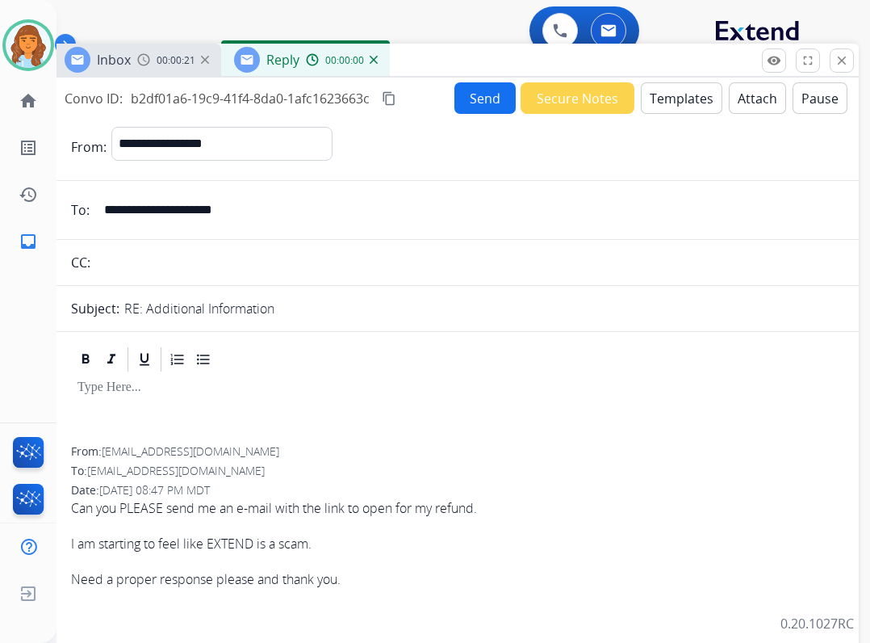
select select "**********"
click at [645, 94] on button "Templates" at bounding box center [682, 97] width 82 height 31
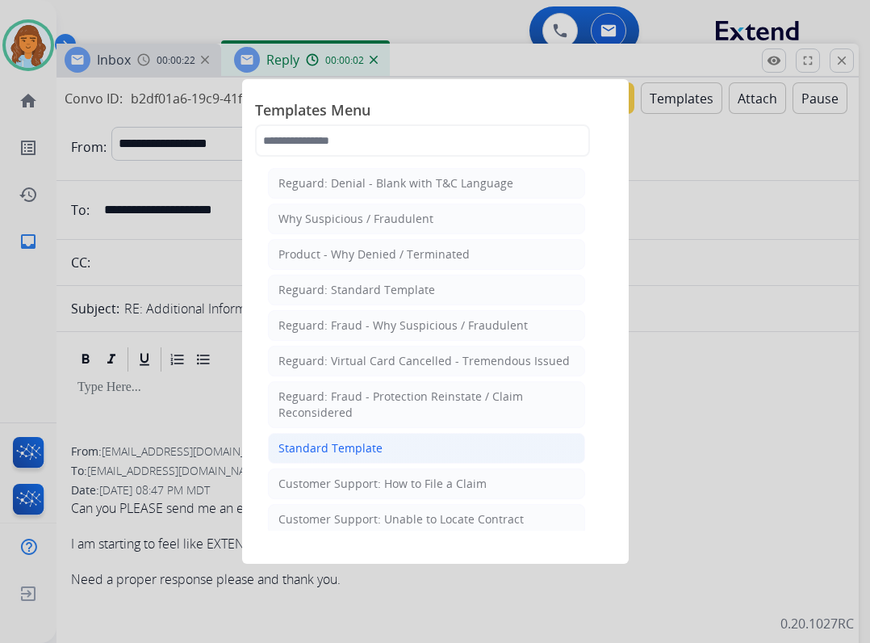
click at [321, 451] on div "Standard Template" at bounding box center [331, 448] width 104 height 16
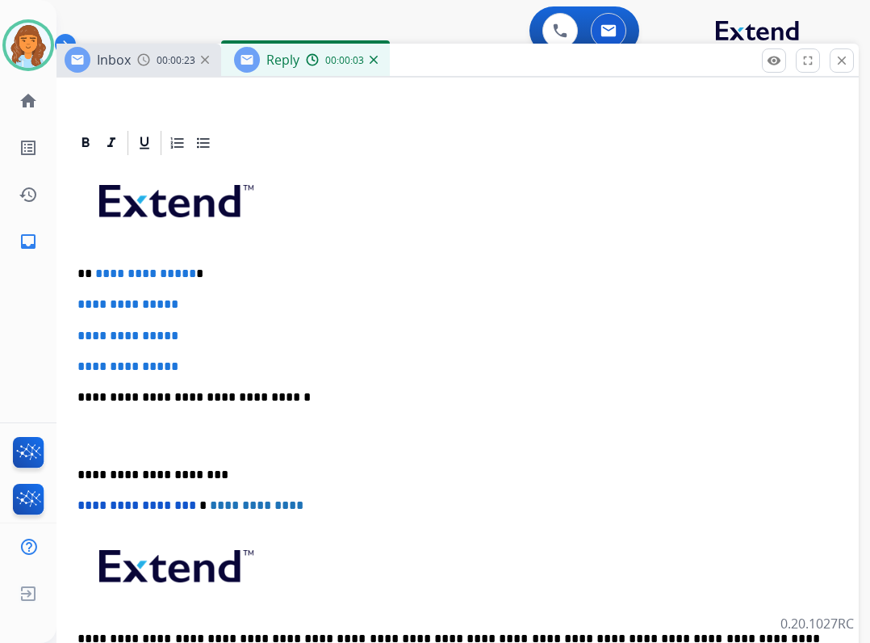
scroll to position [323, 0]
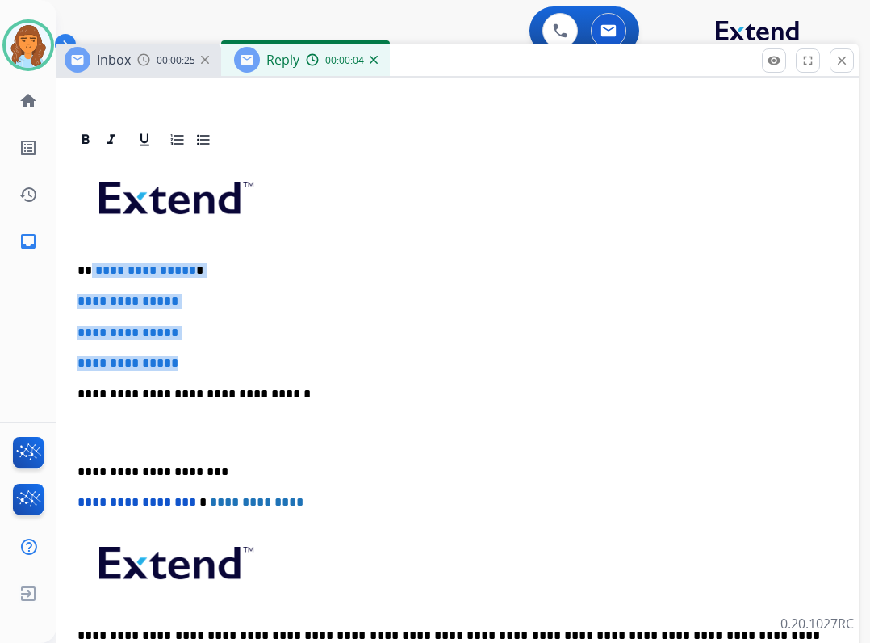
drag, startPoint x: 92, startPoint y: 269, endPoint x: 196, endPoint y: 355, distance: 135.3
click at [196, 355] on div "**********" at bounding box center [455, 432] width 769 height 556
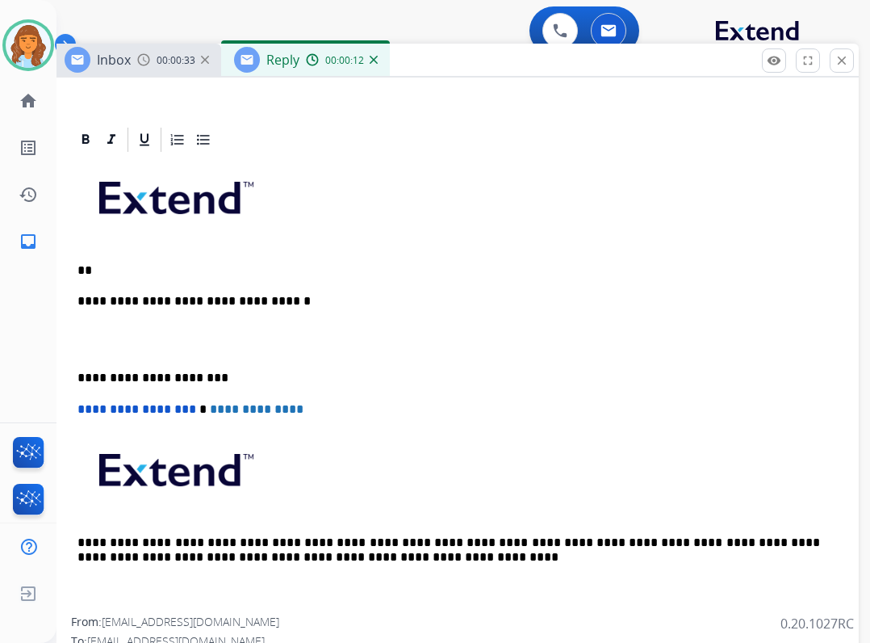
click at [140, 274] on p "**" at bounding box center [449, 270] width 743 height 15
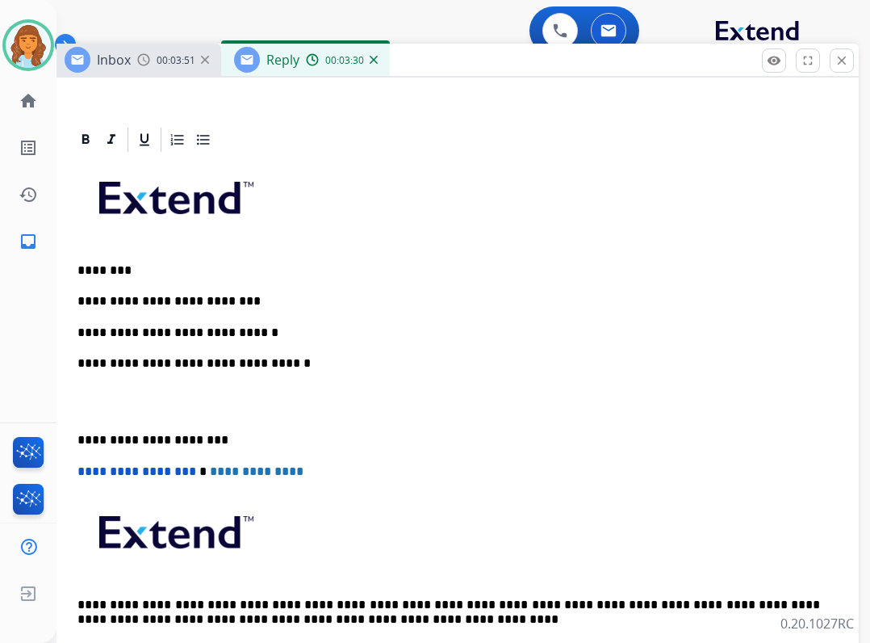
click at [262, 336] on p "**********" at bounding box center [449, 332] width 743 height 15
click at [400, 338] on p "**********" at bounding box center [449, 332] width 743 height 15
click at [74, 433] on div "**********" at bounding box center [455, 416] width 769 height 525
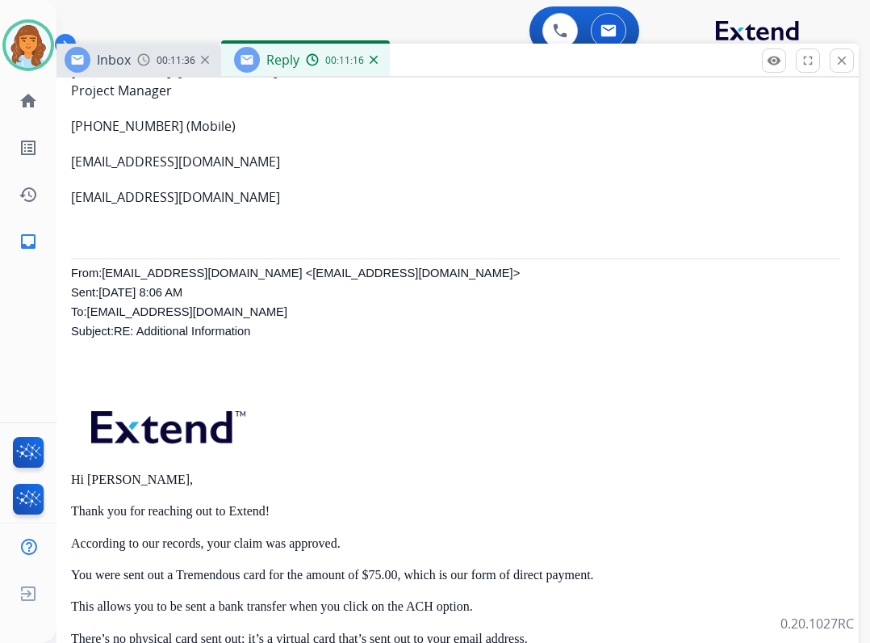
scroll to position [1211, 0]
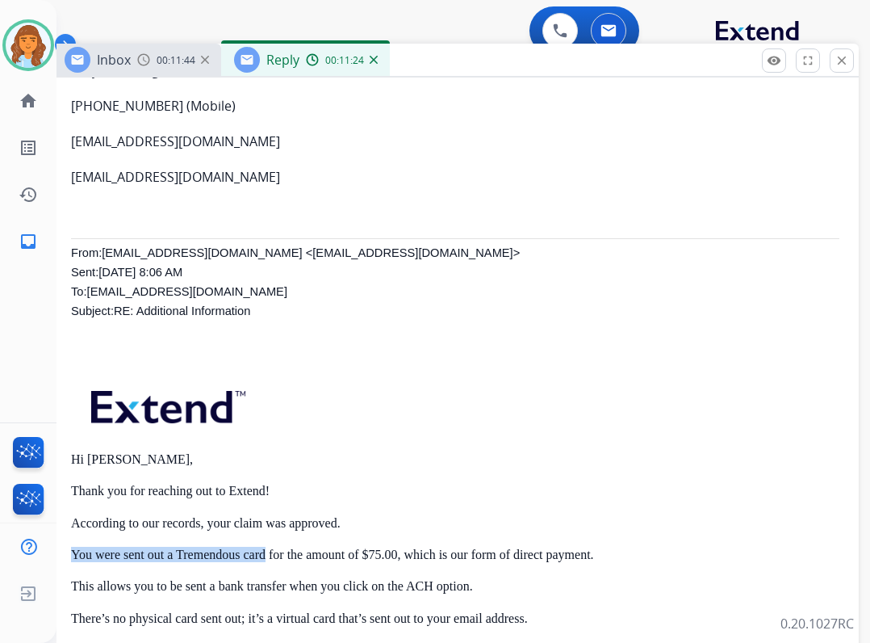
drag, startPoint x: 70, startPoint y: 547, endPoint x: 266, endPoint y: 551, distance: 195.4
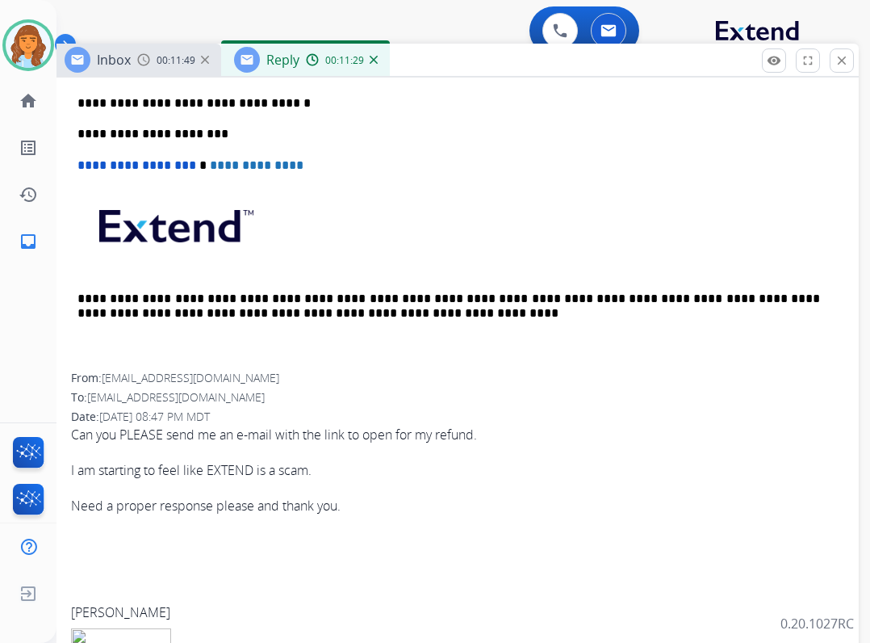
scroll to position [484, 0]
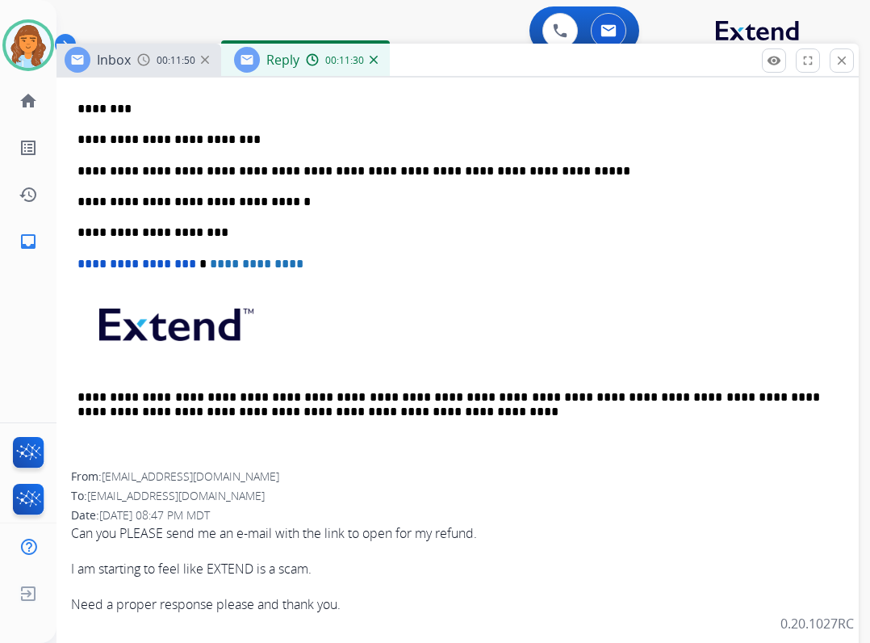
click at [526, 171] on p "**********" at bounding box center [449, 171] width 743 height 15
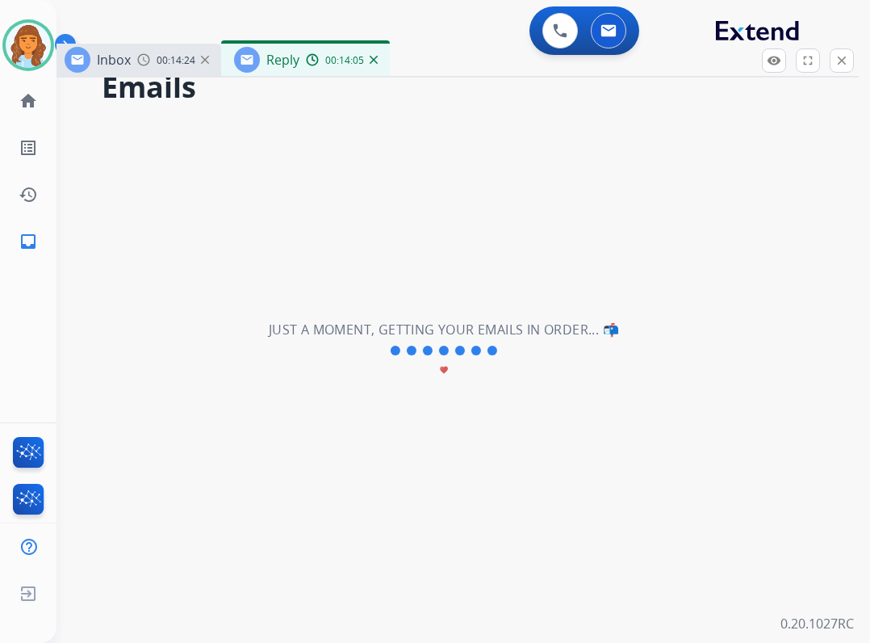
scroll to position [0, 0]
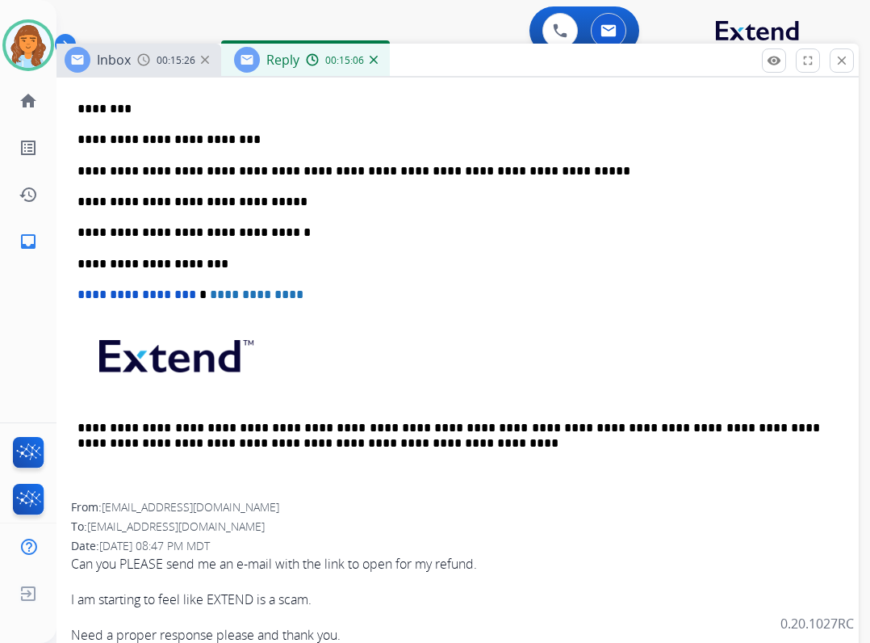
click at [281, 212] on div "**********" at bounding box center [455, 247] width 769 height 509
click at [270, 199] on p "**********" at bounding box center [449, 202] width 743 height 15
click at [296, 199] on p "**********" at bounding box center [449, 202] width 743 height 15
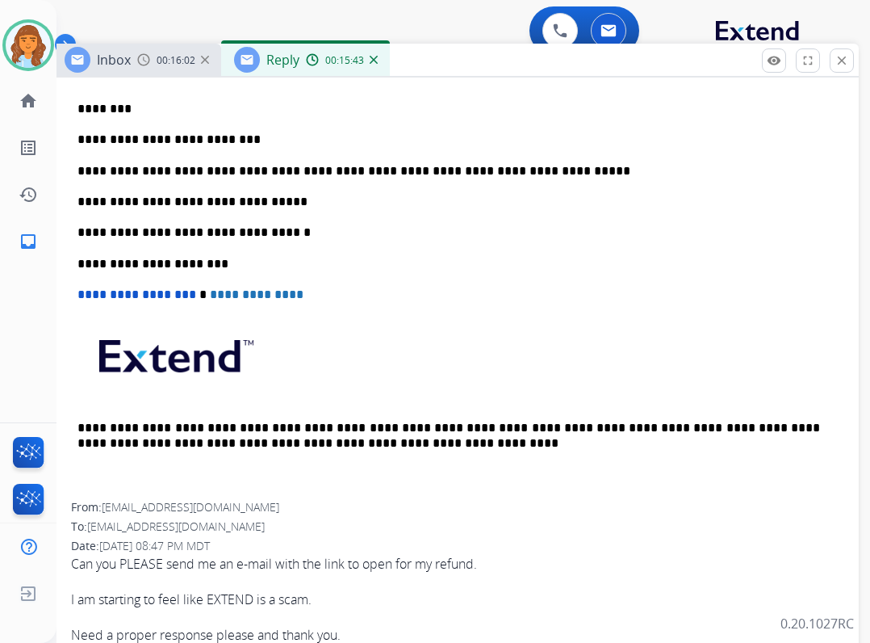
click at [285, 200] on p "**********" at bounding box center [449, 202] width 743 height 15
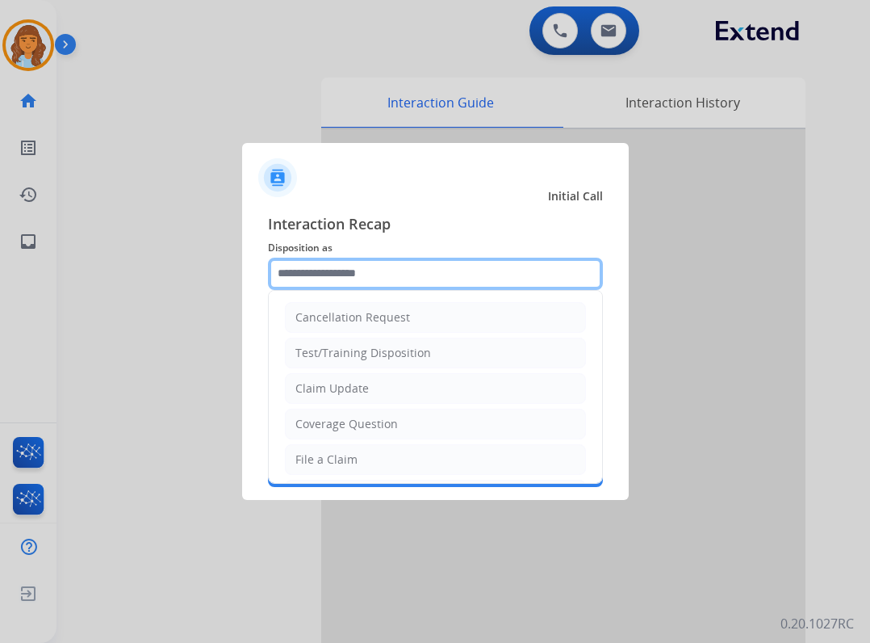
click at [501, 272] on input "text" at bounding box center [435, 274] width 335 height 32
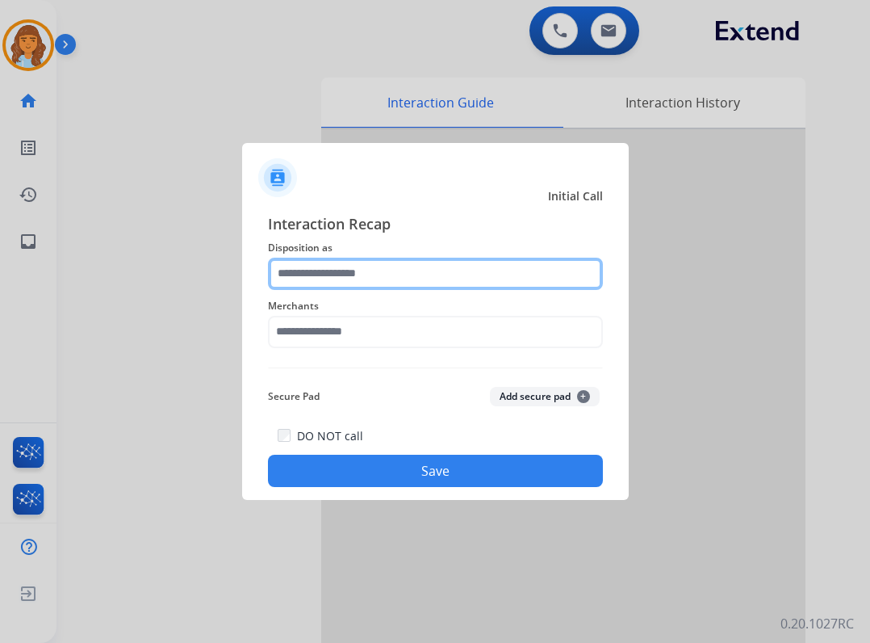
click at [367, 277] on input "text" at bounding box center [435, 274] width 335 height 32
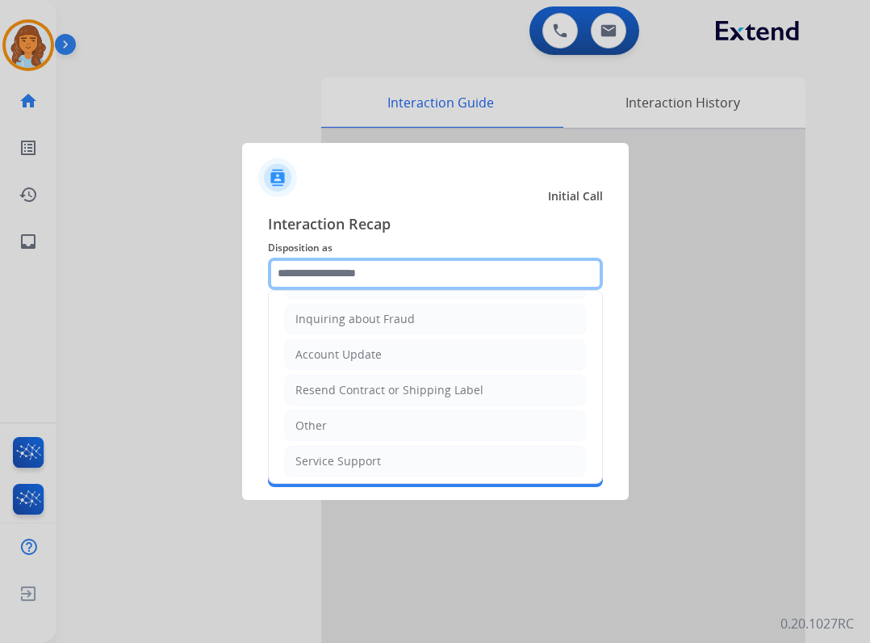
scroll to position [252, 0]
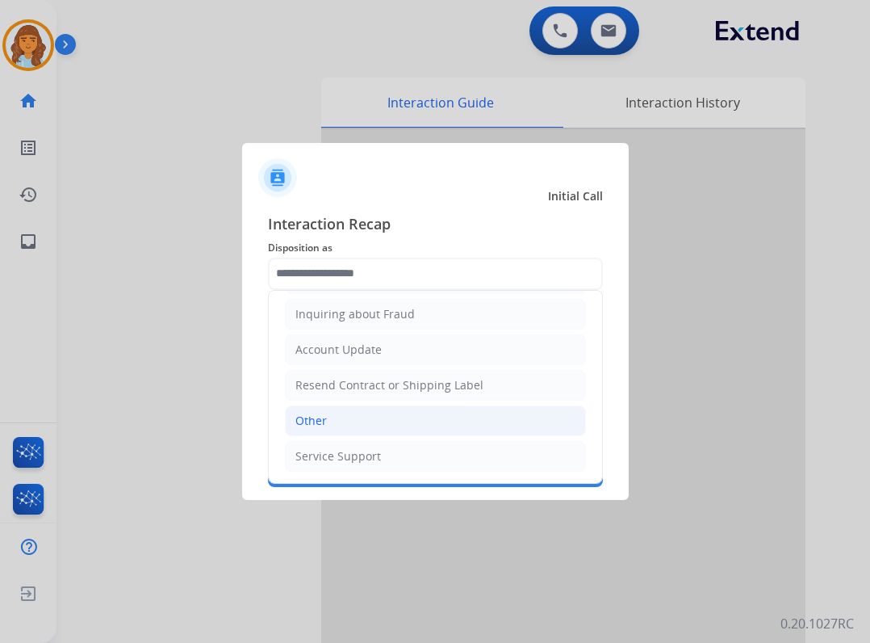
click at [312, 410] on li "Other" at bounding box center [435, 420] width 301 height 31
type input "*****"
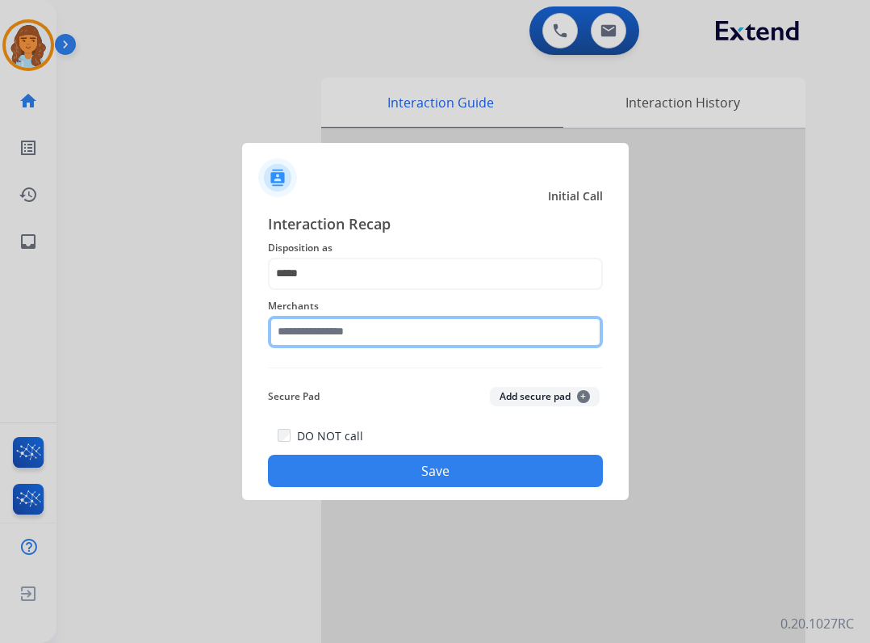
drag, startPoint x: 306, startPoint y: 321, endPoint x: 304, endPoint y: 353, distance: 31.5
click at [306, 323] on input "text" at bounding box center [435, 332] width 335 height 32
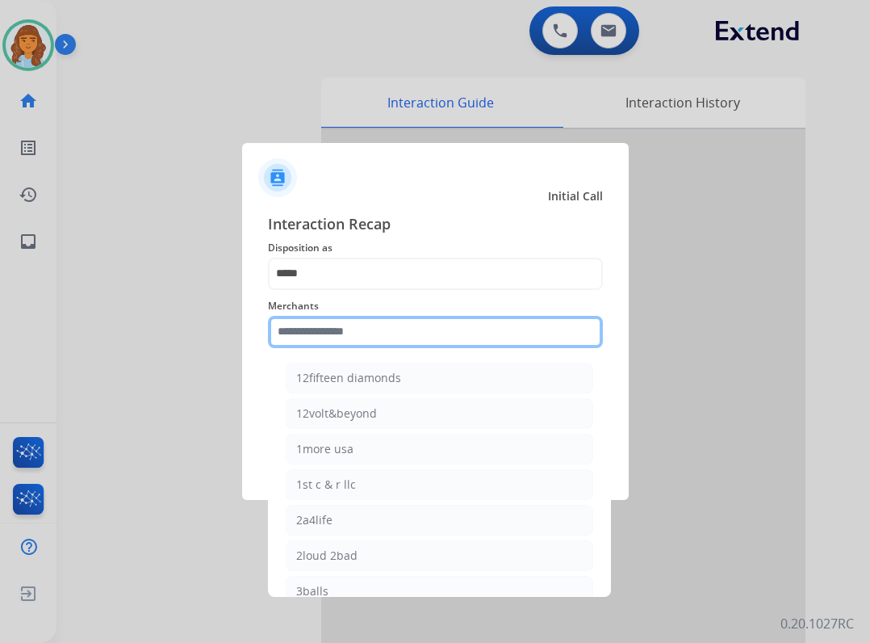
click at [397, 346] on input "text" at bounding box center [435, 332] width 335 height 32
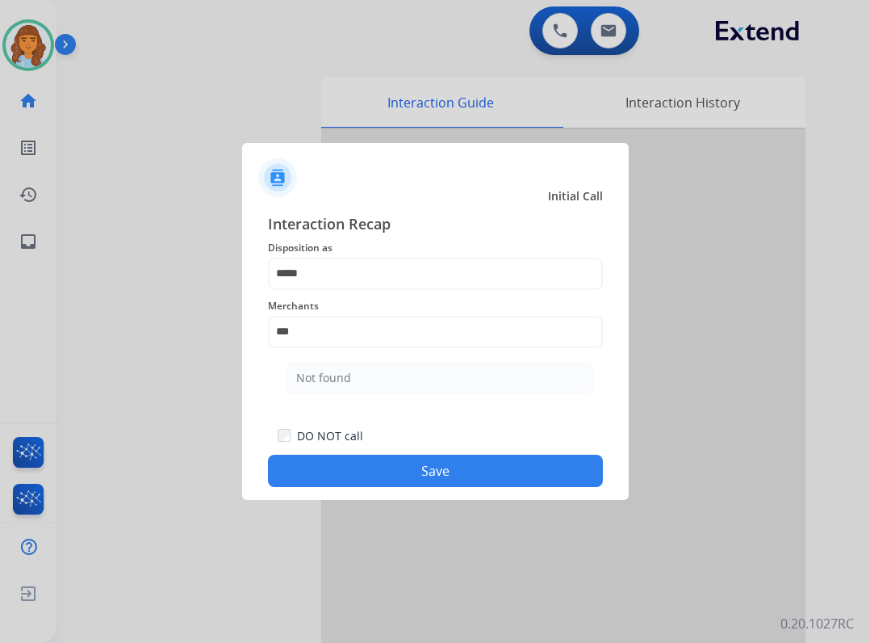
drag, startPoint x: 322, startPoint y: 362, endPoint x: 324, endPoint y: 370, distance: 8.2
click at [321, 363] on li "Not found" at bounding box center [440, 378] width 308 height 31
type input "*********"
click at [439, 486] on div "Interaction Recap Disposition as ***** Merchants ********* Secure Pad Add secur…" at bounding box center [435, 349] width 387 height 301
click at [438, 472] on button "Save" at bounding box center [435, 471] width 335 height 32
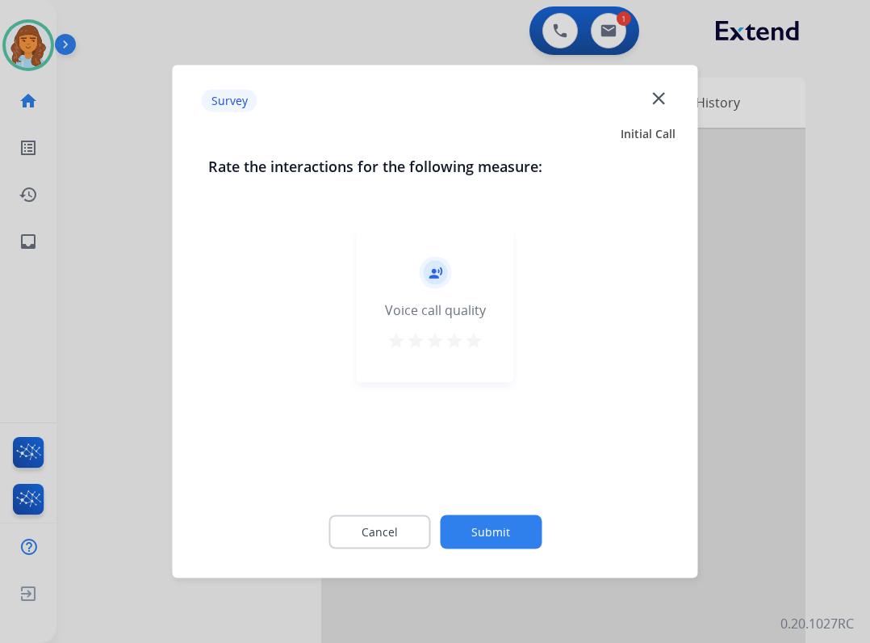
click at [470, 537] on button "Submit" at bounding box center [491, 532] width 102 height 34
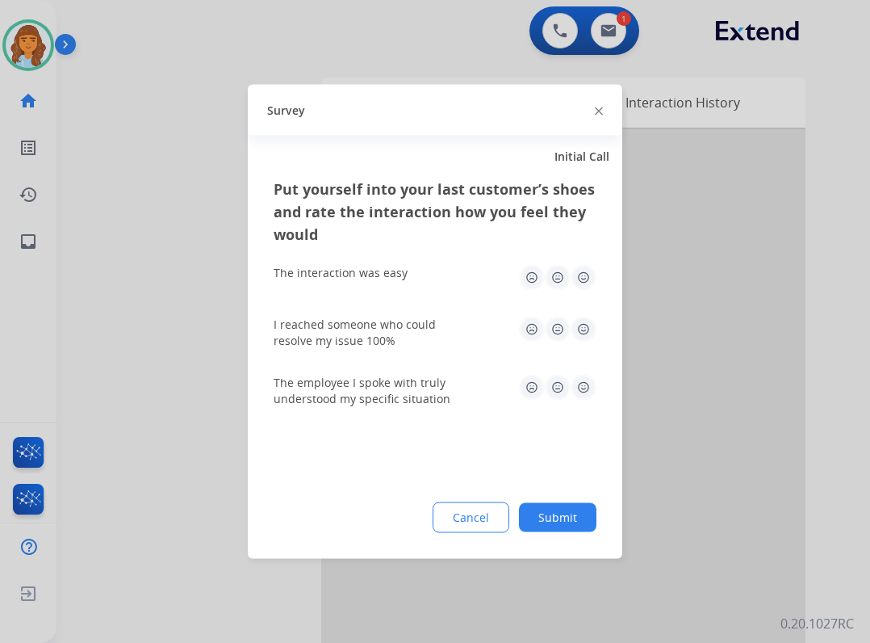
click at [593, 521] on button "Submit" at bounding box center [558, 517] width 78 height 29
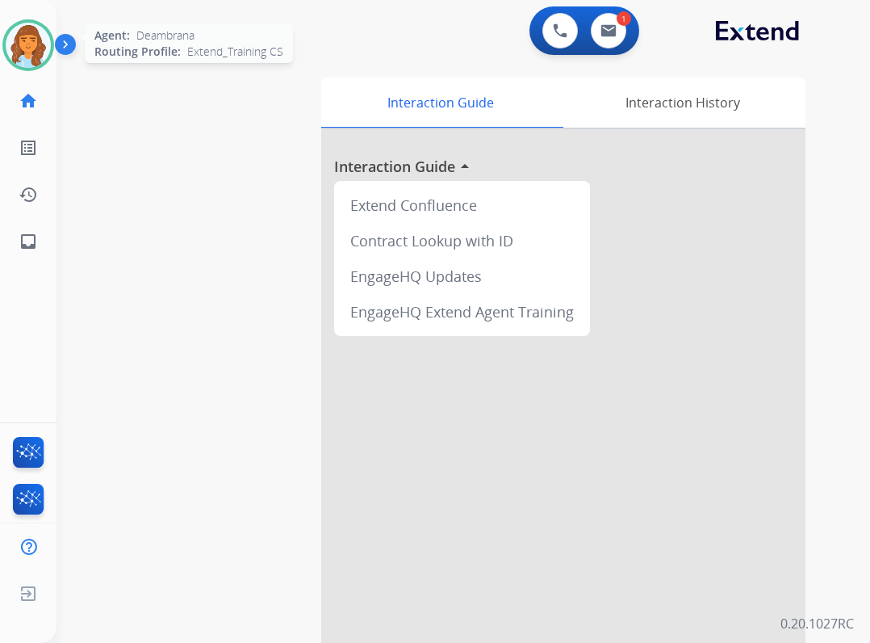
click at [24, 32] on img at bounding box center [28, 45] width 45 height 45
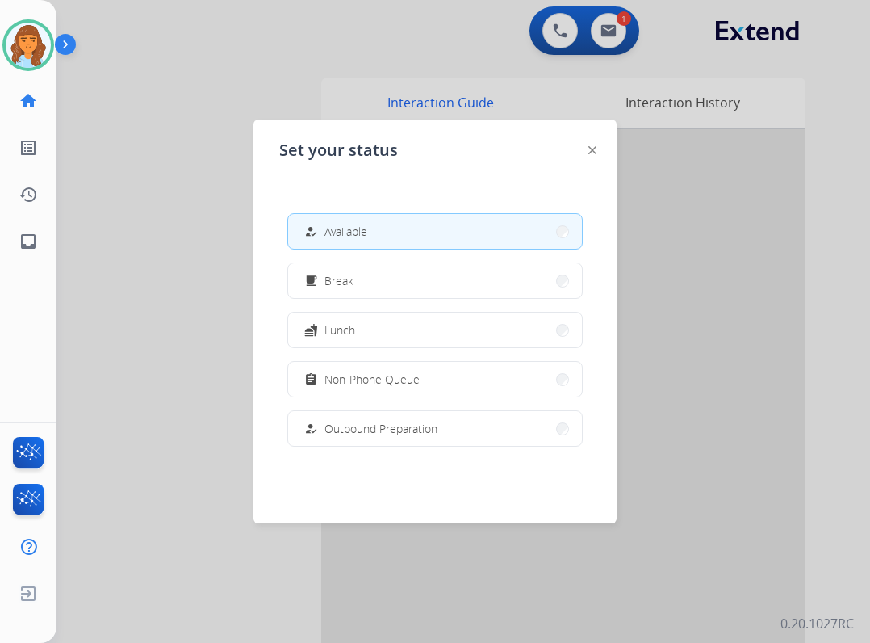
click at [161, 99] on div at bounding box center [435, 321] width 870 height 643
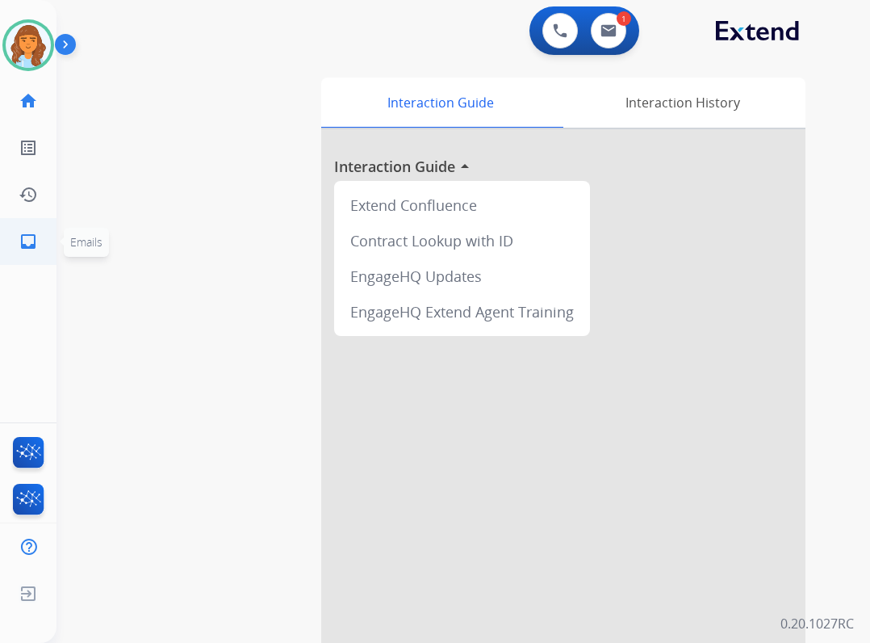
click at [17, 240] on link "inbox Emails" at bounding box center [28, 241] width 45 height 45
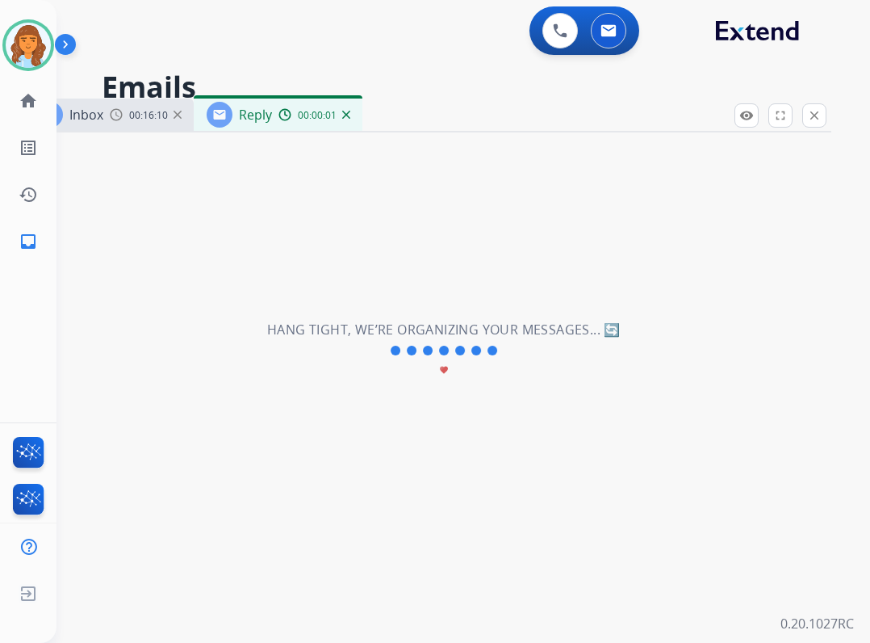
select select "**********"
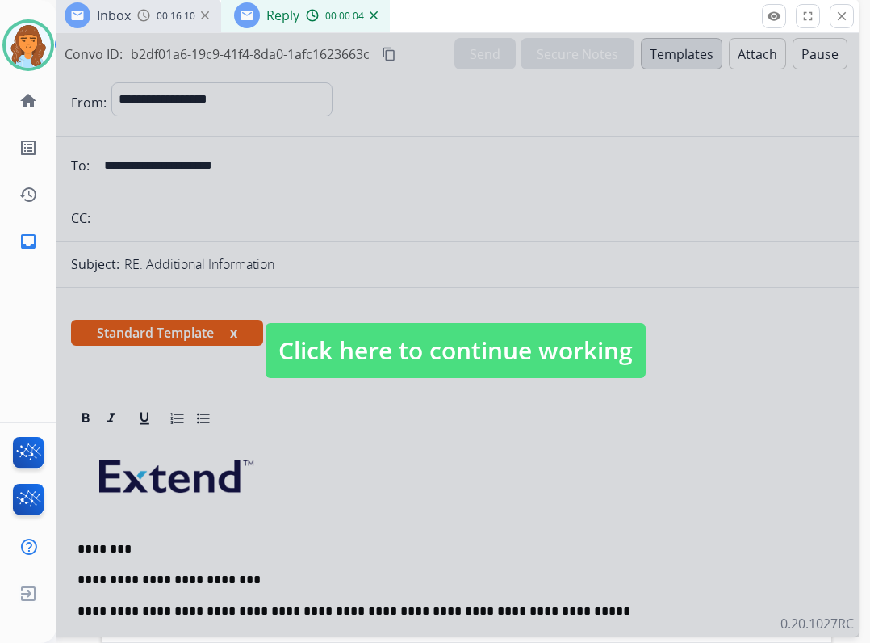
drag, startPoint x: 409, startPoint y: 118, endPoint x: 437, endPoint y: 19, distance: 103.0
click at [437, 19] on div "Inbox 00:16:10 Reply 00:00:04" at bounding box center [455, 16] width 807 height 34
click at [500, 339] on span "Click here to continue working" at bounding box center [456, 350] width 380 height 55
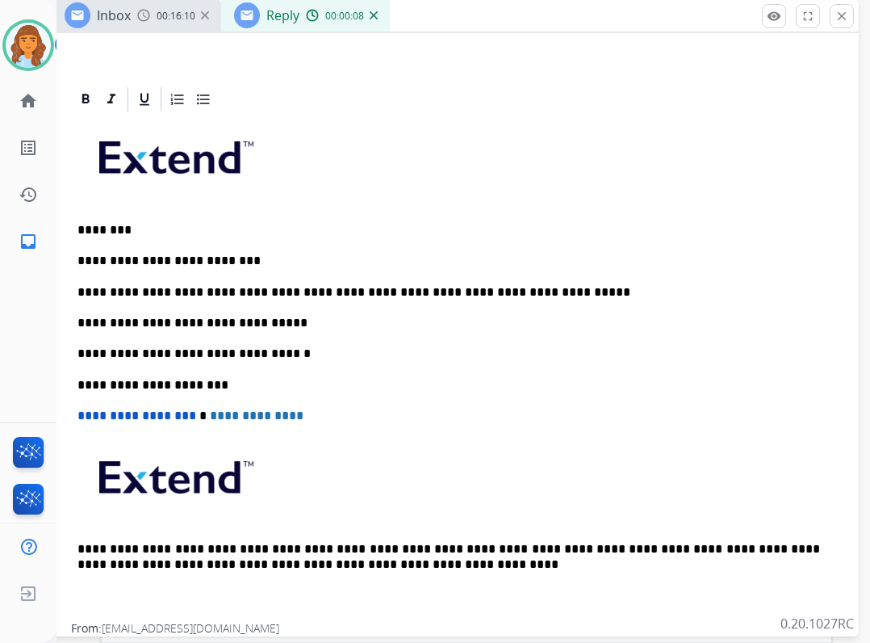
scroll to position [323, 0]
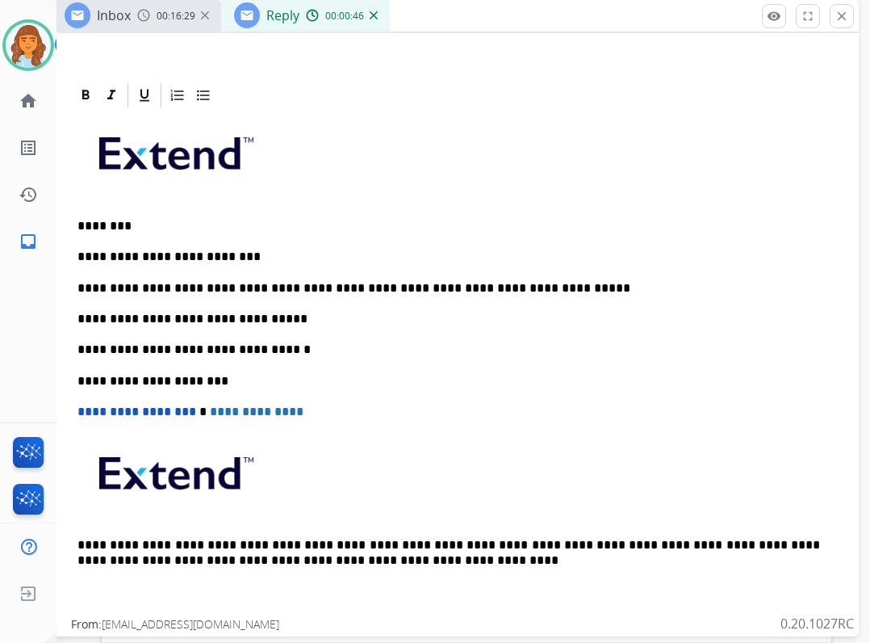
click at [261, 321] on p "**********" at bounding box center [449, 319] width 743 height 15
click at [262, 317] on p "**********" at bounding box center [449, 319] width 743 height 15
click at [185, 322] on p "**********" at bounding box center [449, 319] width 743 height 15
click at [288, 323] on p "**********" at bounding box center [449, 319] width 743 height 15
click at [393, 308] on div "**********" at bounding box center [455, 364] width 769 height 509
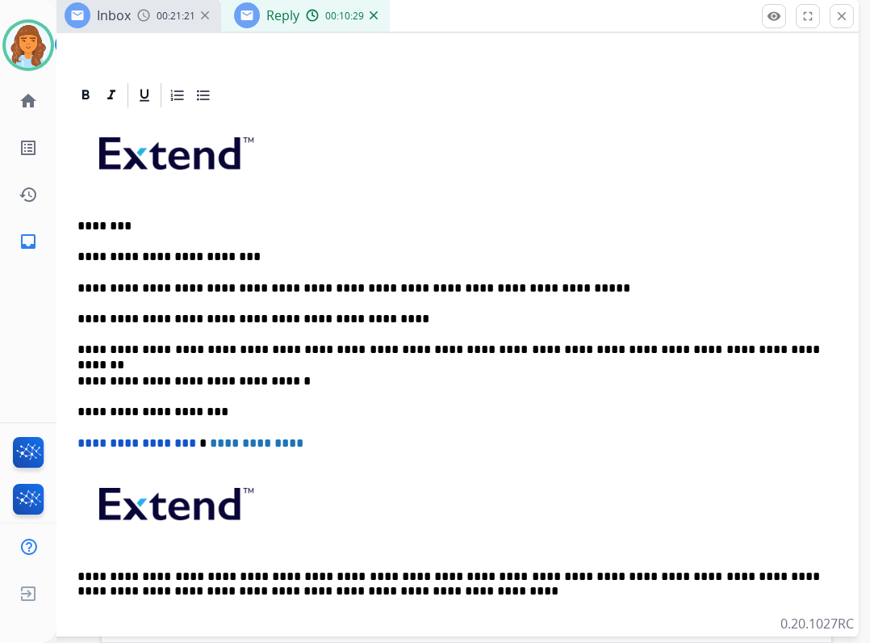
click at [596, 350] on p "**********" at bounding box center [449, 349] width 743 height 15
click at [610, 353] on p "**********" at bounding box center [449, 349] width 743 height 15
drag, startPoint x: 625, startPoint y: 357, endPoint x: 612, endPoint y: 352, distance: 13.8
click at [612, 352] on p "**********" at bounding box center [449, 349] width 743 height 15
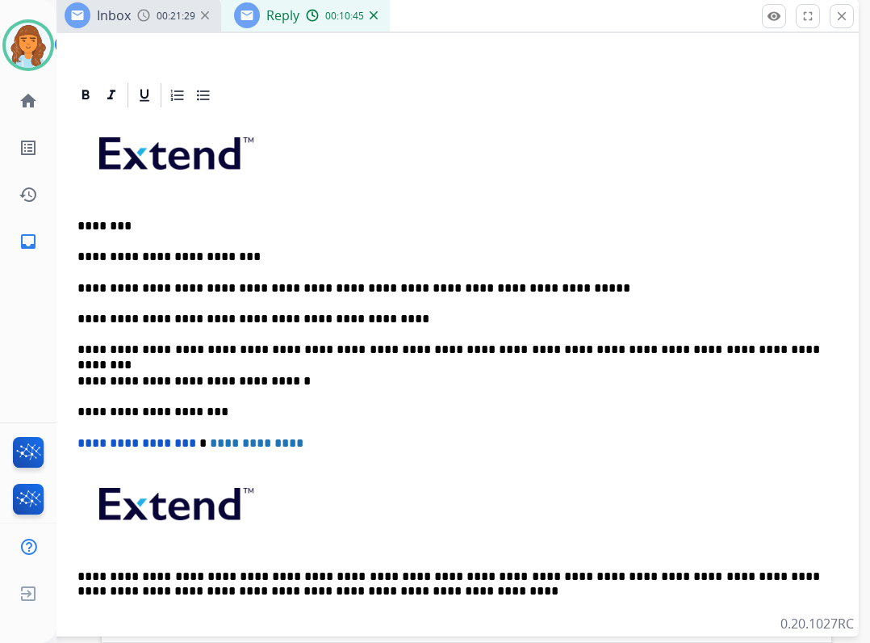
click at [230, 352] on p "**********" at bounding box center [449, 349] width 743 height 15
click at [751, 354] on p "**********" at bounding box center [449, 349] width 743 height 15
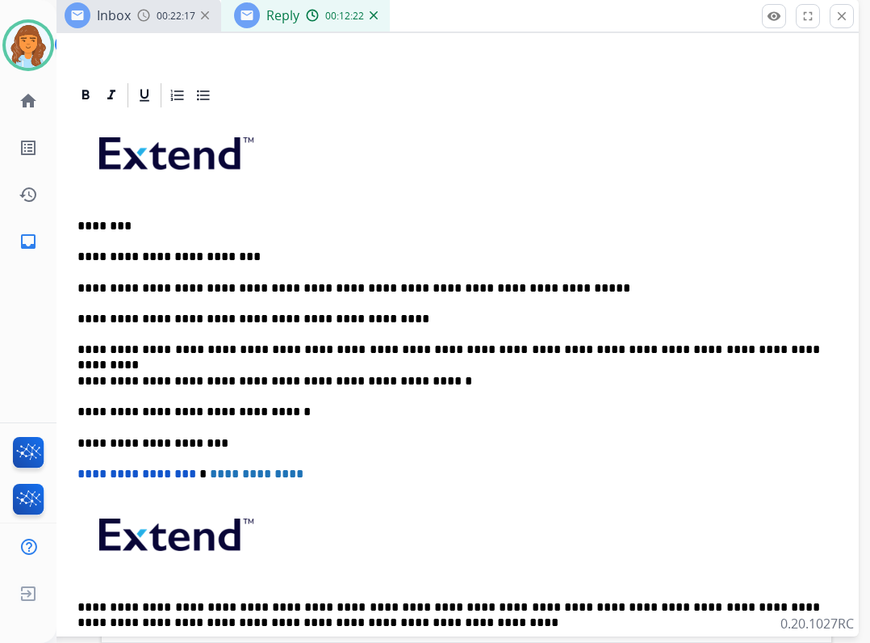
click at [351, 379] on p "**********" at bounding box center [449, 381] width 743 height 15
click at [422, 377] on p "**********" at bounding box center [449, 381] width 743 height 15
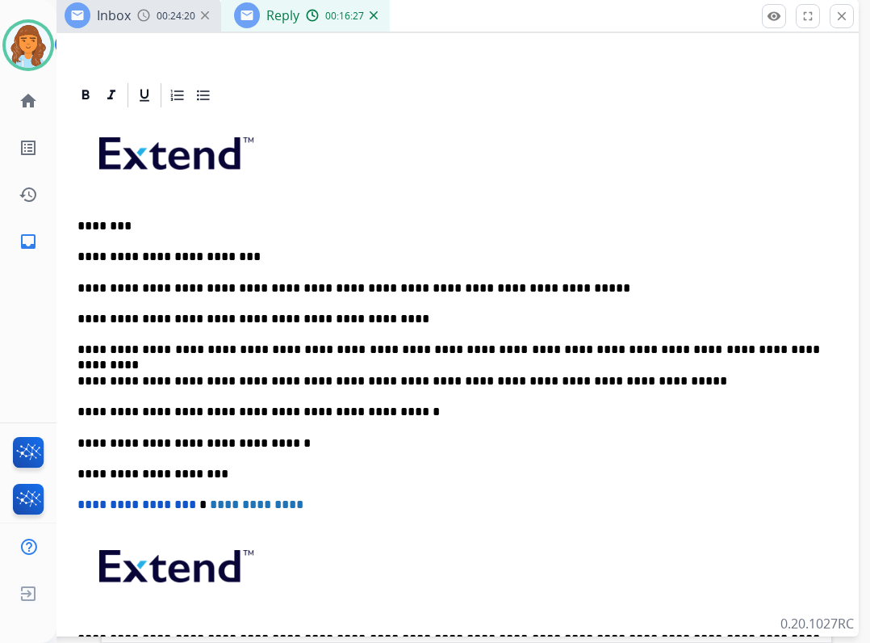
click at [249, 411] on p "**********" at bounding box center [449, 412] width 743 height 15
click at [33, 39] on img at bounding box center [28, 45] width 45 height 45
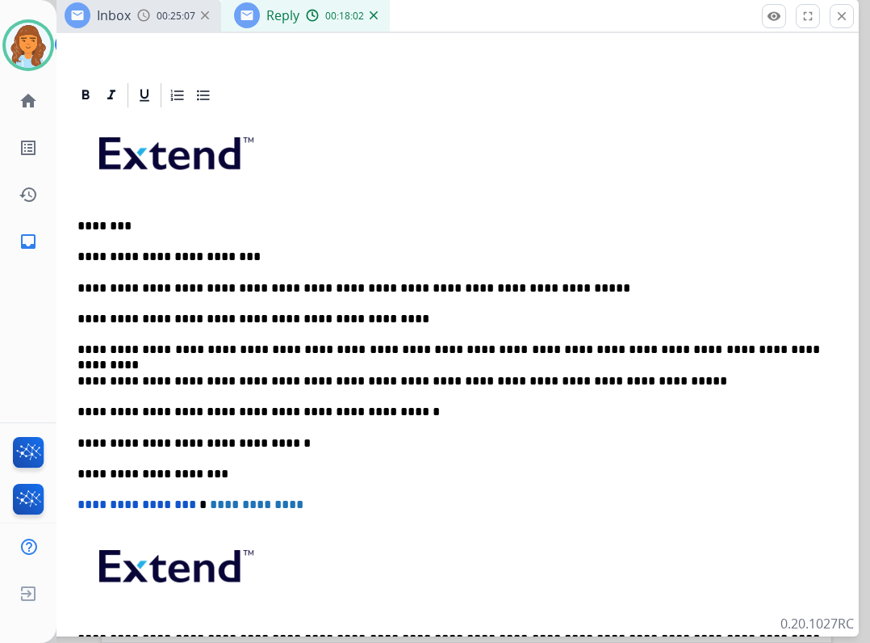
click at [42, 54] on img at bounding box center [28, 45] width 45 height 45
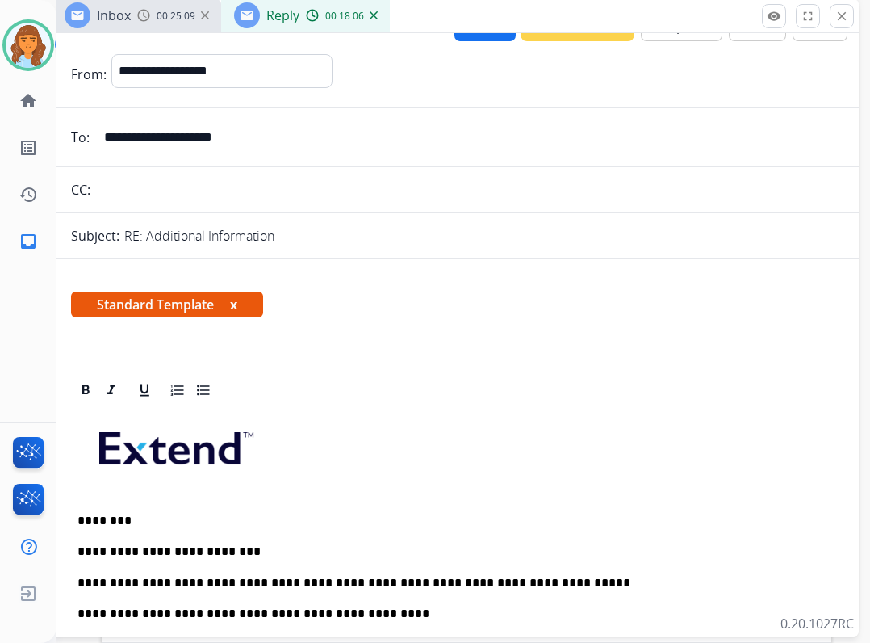
scroll to position [0, 0]
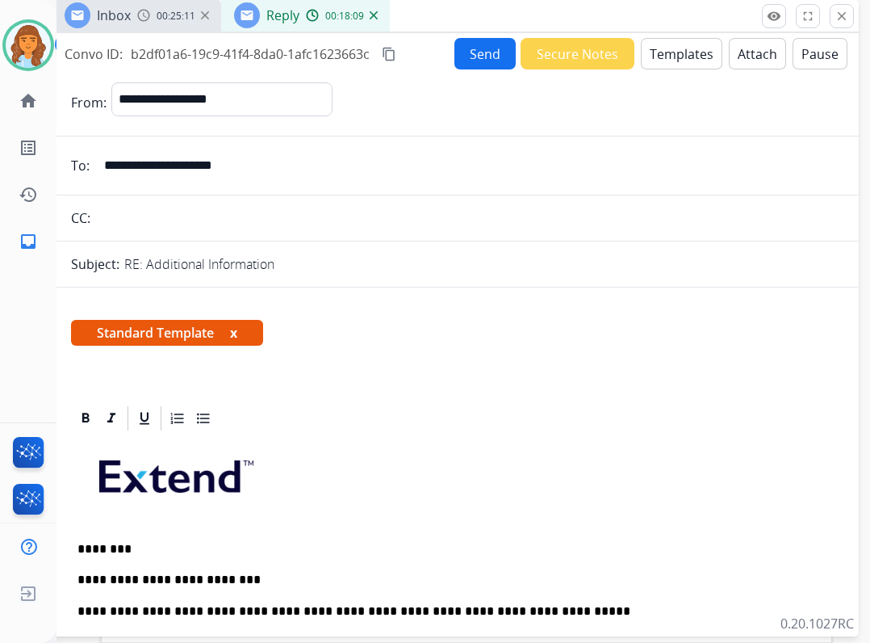
click at [474, 55] on button "Send" at bounding box center [485, 53] width 61 height 31
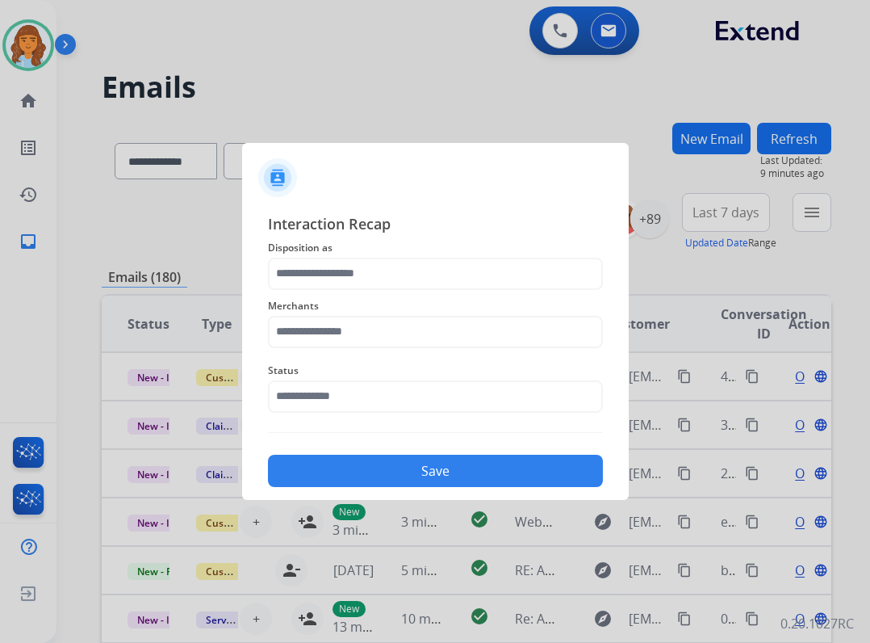
click at [51, 56] on div at bounding box center [435, 321] width 870 height 643
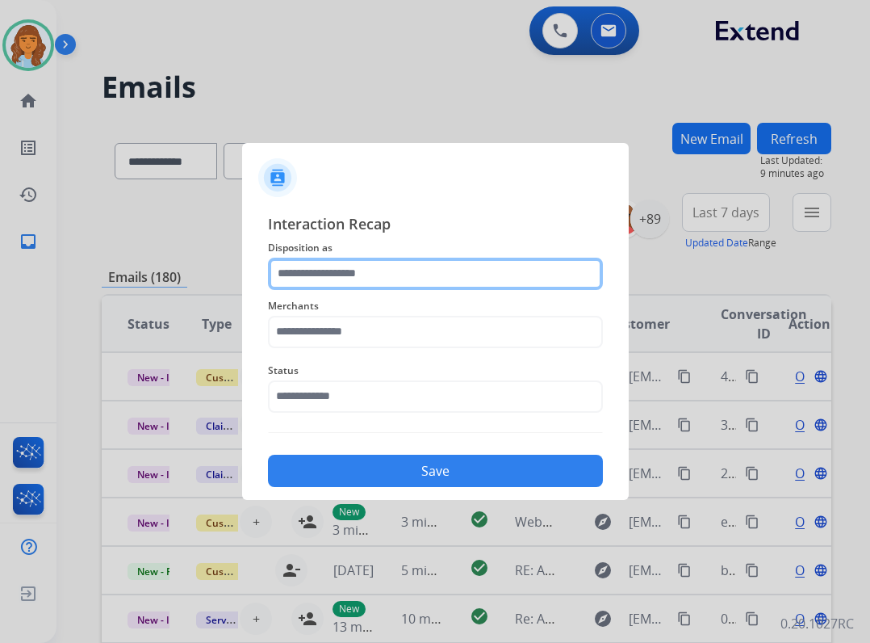
click at [454, 271] on input "text" at bounding box center [435, 274] width 335 height 32
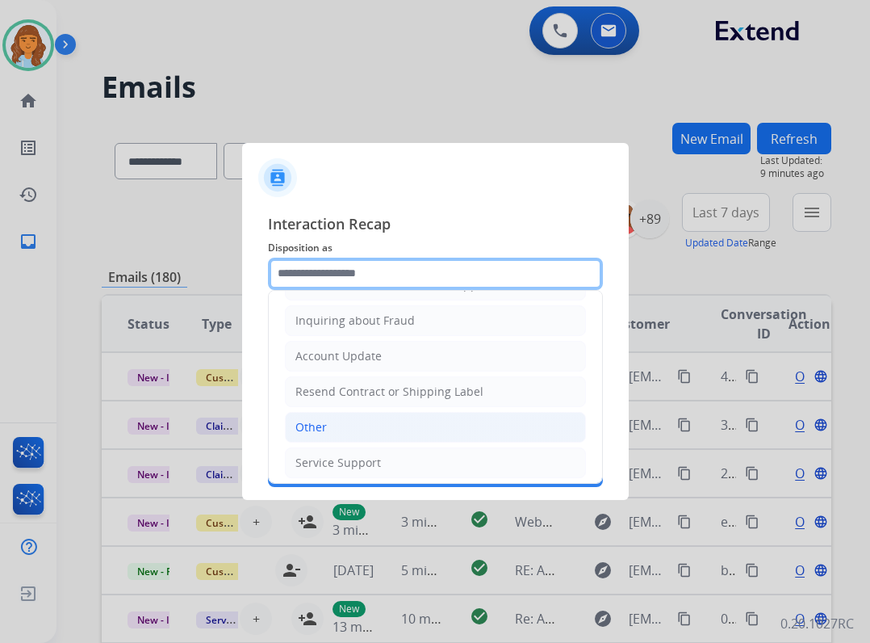
scroll to position [252, 0]
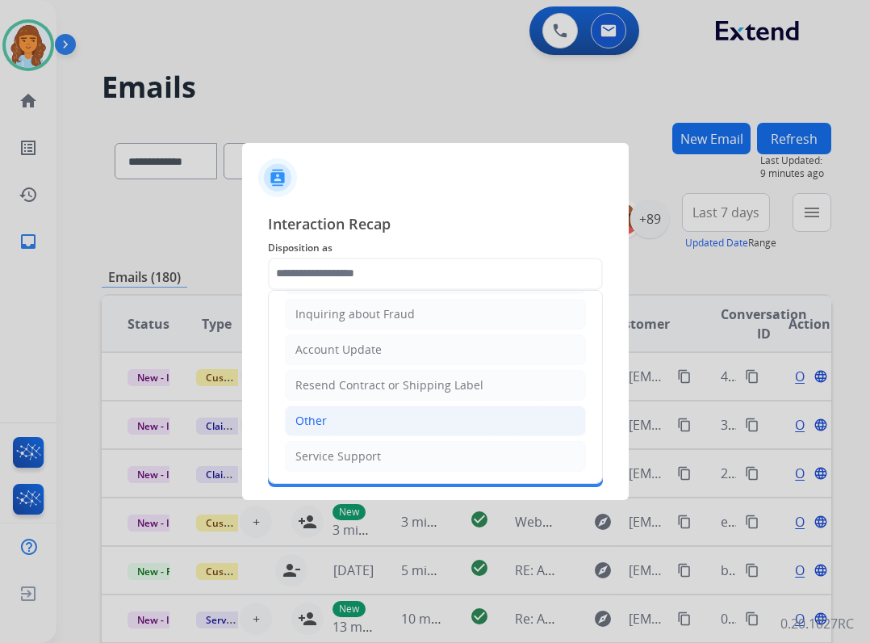
click at [377, 422] on li "Other" at bounding box center [435, 420] width 301 height 31
type input "*****"
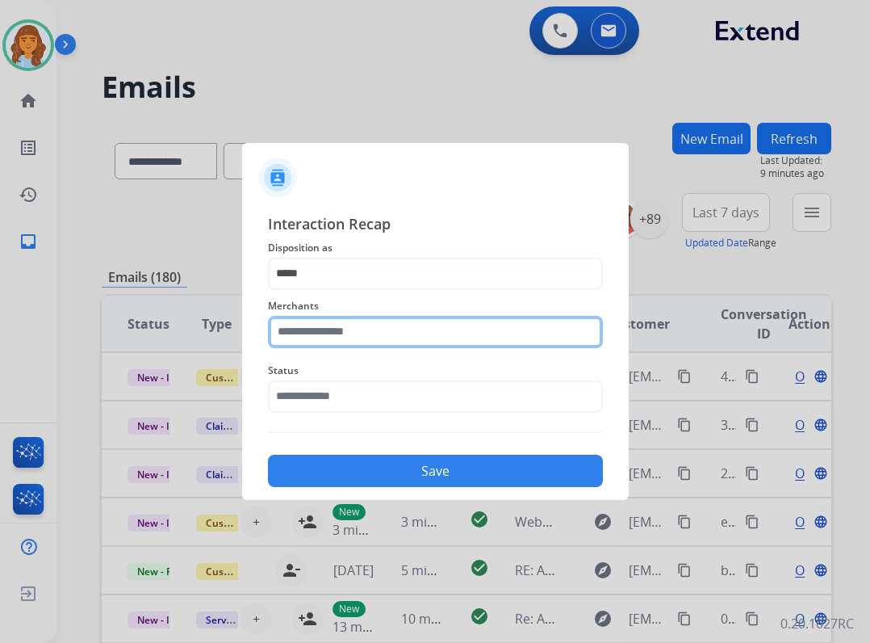
click at [366, 345] on input "text" at bounding box center [435, 332] width 335 height 32
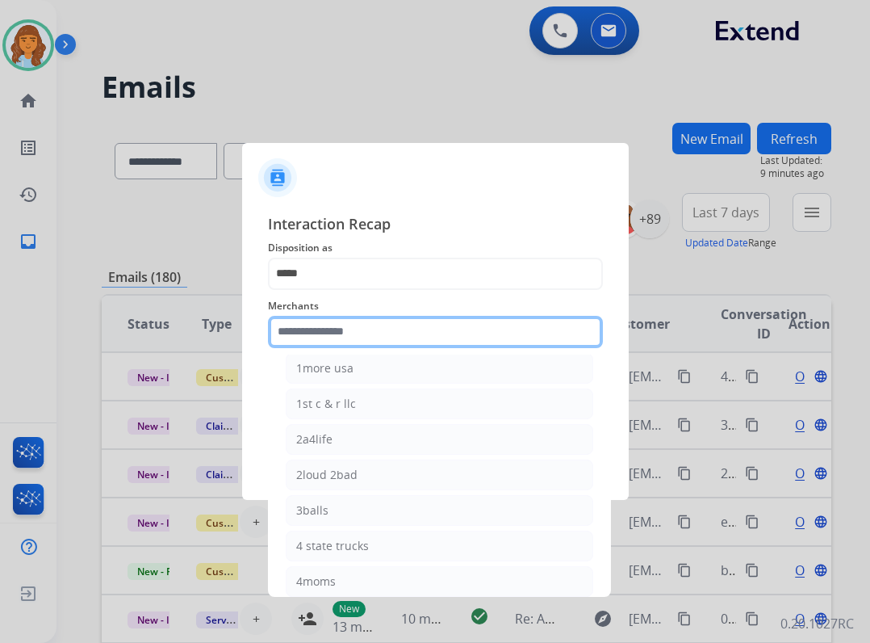
scroll to position [242, 0]
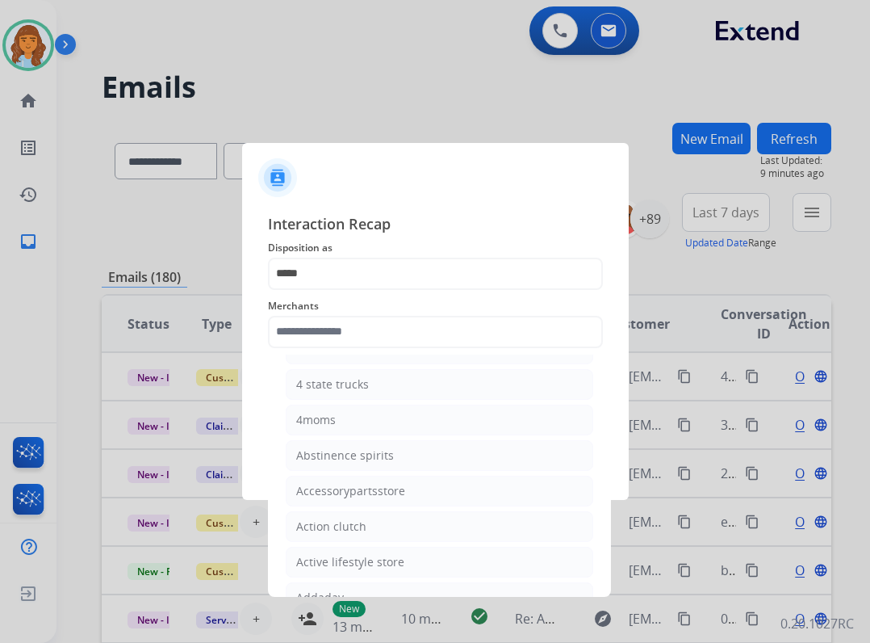
click at [371, 524] on li "Action clutch" at bounding box center [440, 526] width 308 height 31
type input "**********"
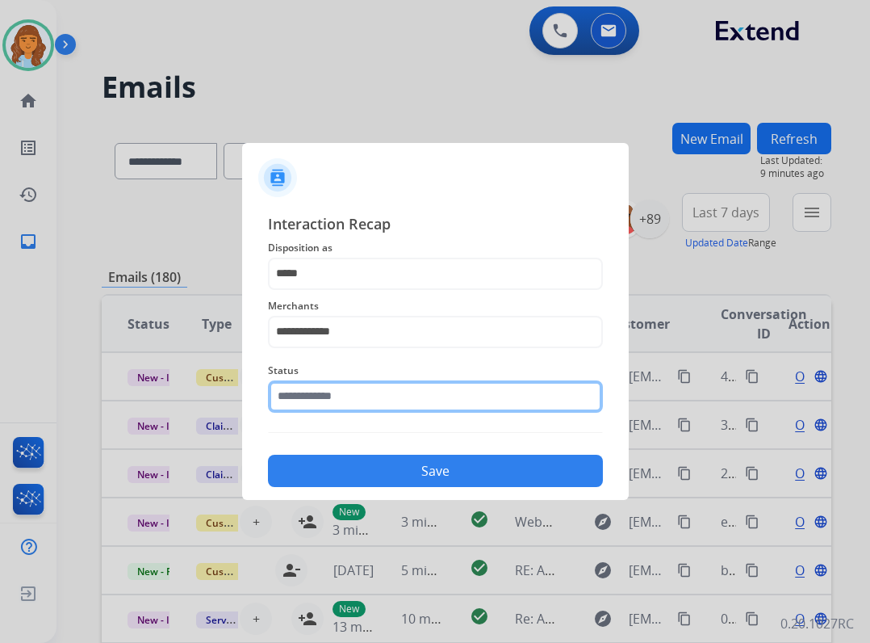
click at [342, 382] on input "text" at bounding box center [435, 396] width 335 height 32
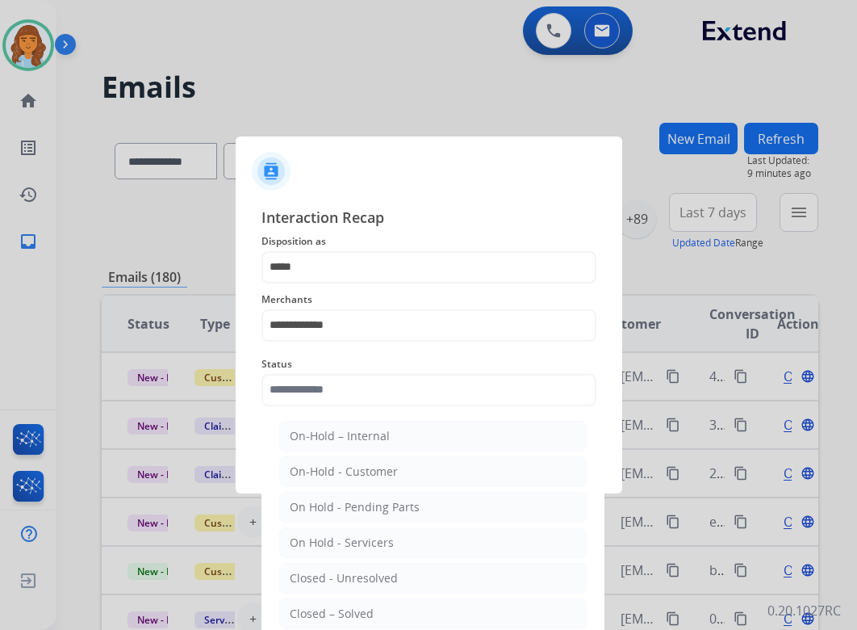
click at [363, 606] on div "Closed – Solved" at bounding box center [332, 614] width 84 height 16
type input "**********"
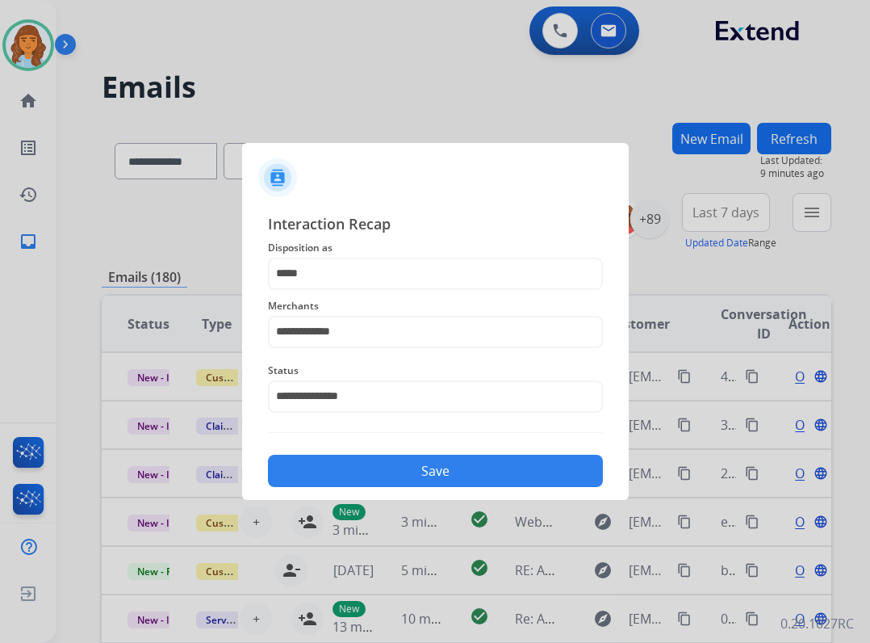
click at [369, 472] on button "Save" at bounding box center [435, 471] width 335 height 32
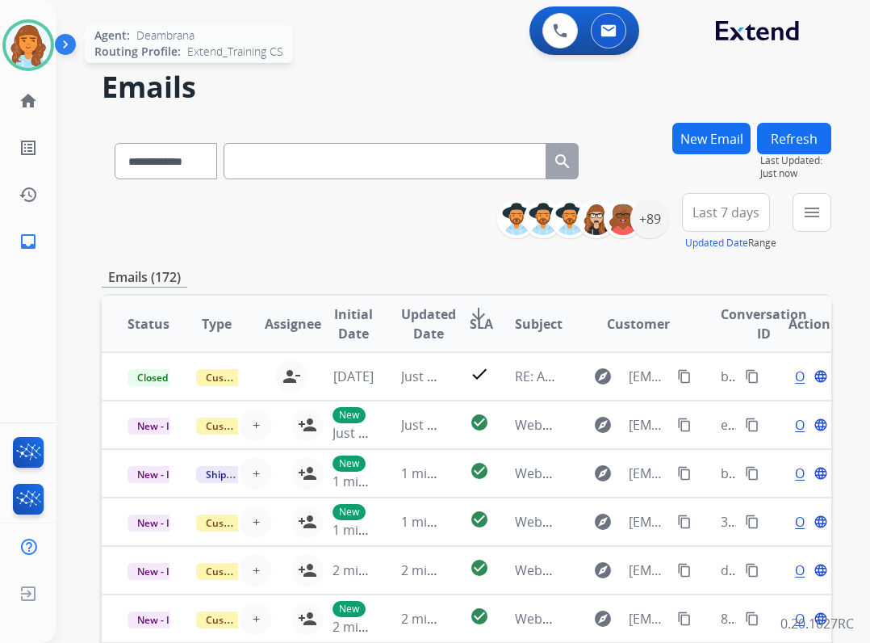
click at [49, 57] on div at bounding box center [28, 45] width 52 height 52
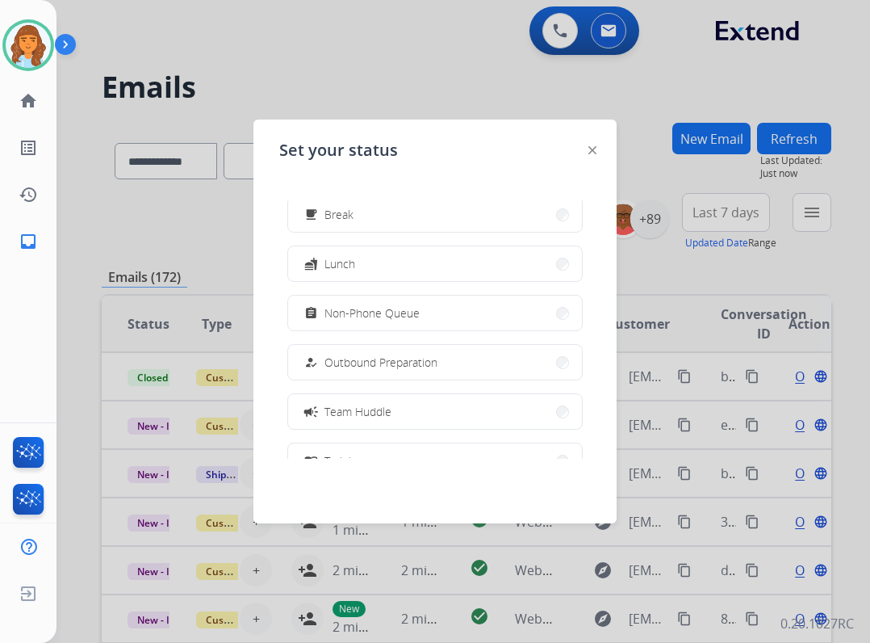
scroll to position [62, 0]
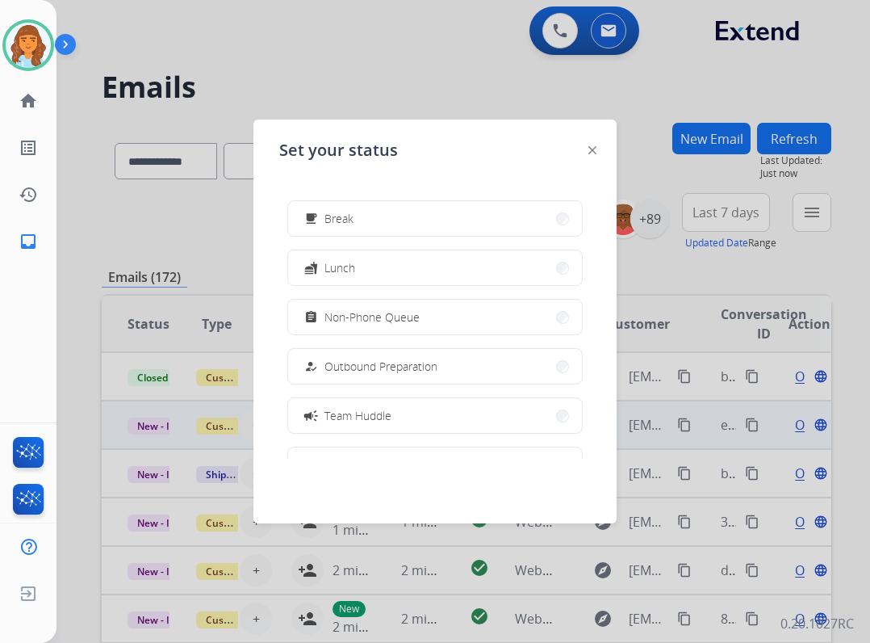
click at [412, 409] on button "campaign Team Huddle" at bounding box center [435, 415] width 294 height 35
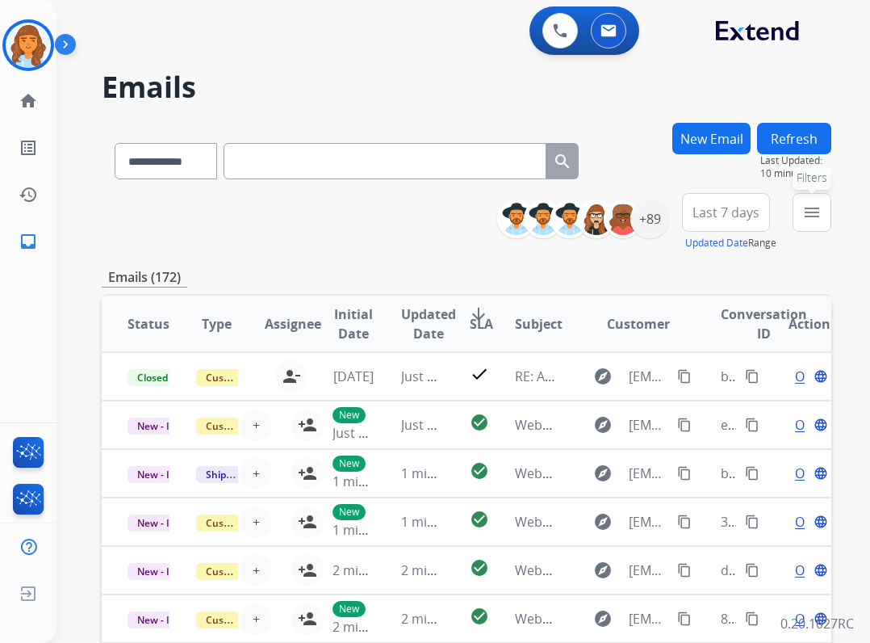
click at [826, 207] on button "menu Filters" at bounding box center [812, 212] width 39 height 39
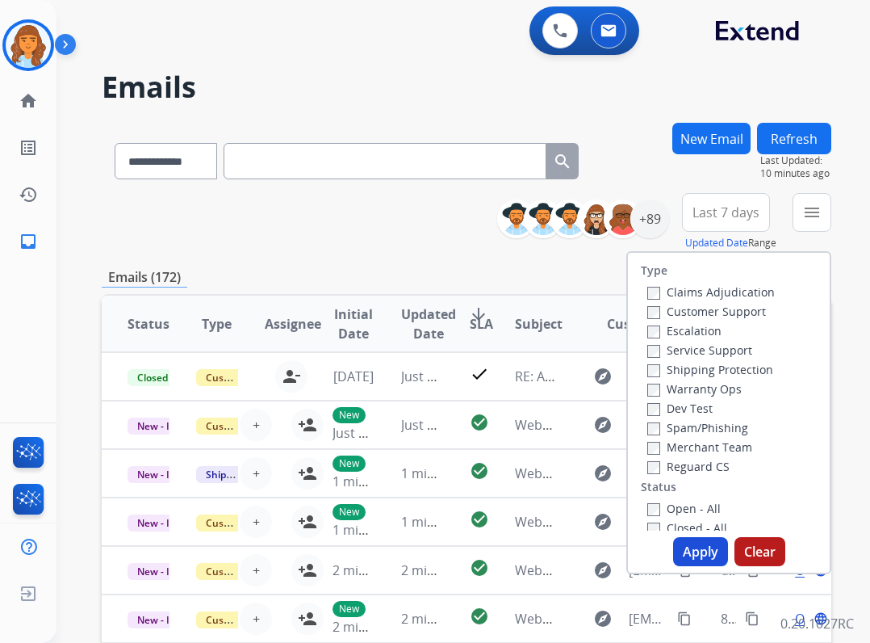
click at [653, 468] on label "Reguard CS" at bounding box center [689, 466] width 82 height 15
click at [663, 507] on label "Open - All" at bounding box center [684, 508] width 73 height 15
click at [648, 369] on label "Shipping Protection" at bounding box center [711, 369] width 126 height 15
click at [684, 309] on label "Customer Support" at bounding box center [707, 311] width 119 height 15
click at [701, 548] on button "Apply" at bounding box center [700, 551] width 55 height 29
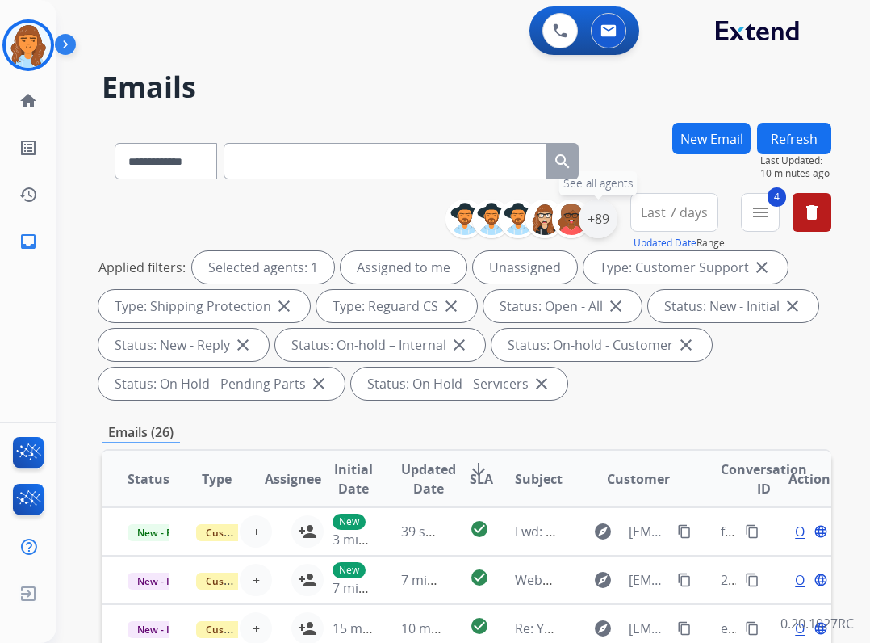
click at [589, 225] on div "+89" at bounding box center [598, 218] width 39 height 39
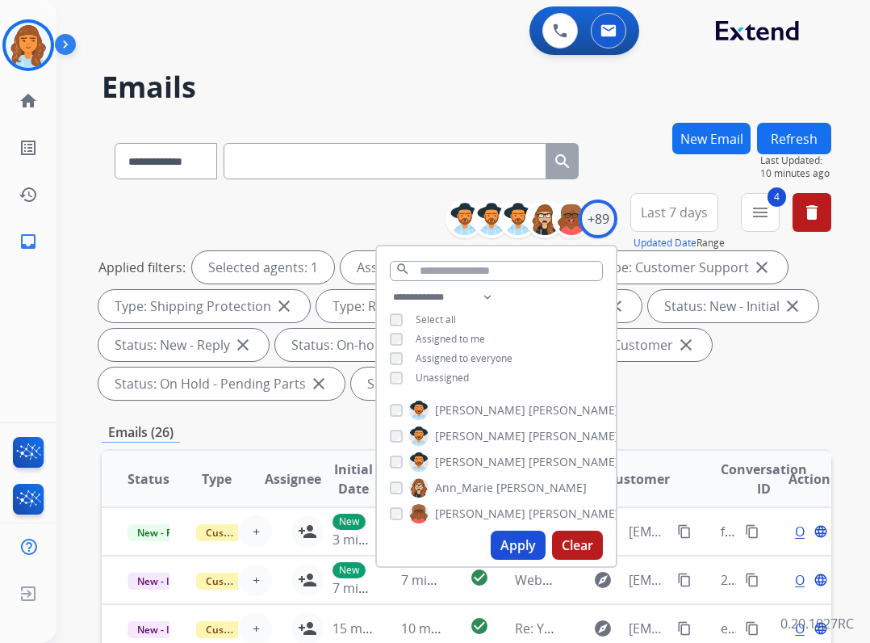
click at [447, 371] on span "Unassigned" at bounding box center [442, 378] width 53 height 14
click at [522, 555] on button "Apply" at bounding box center [518, 544] width 55 height 29
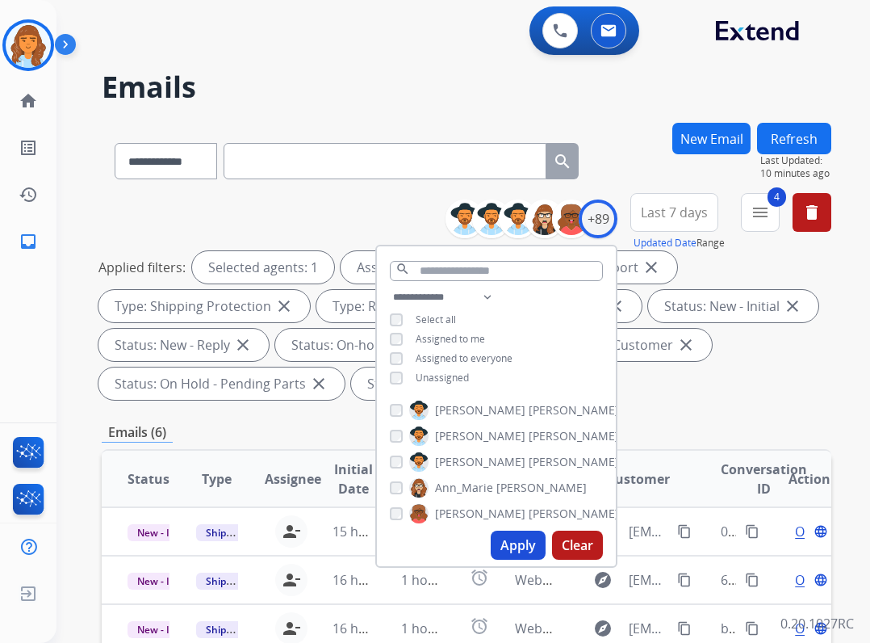
click at [319, 424] on div "Emails (6)" at bounding box center [467, 432] width 730 height 20
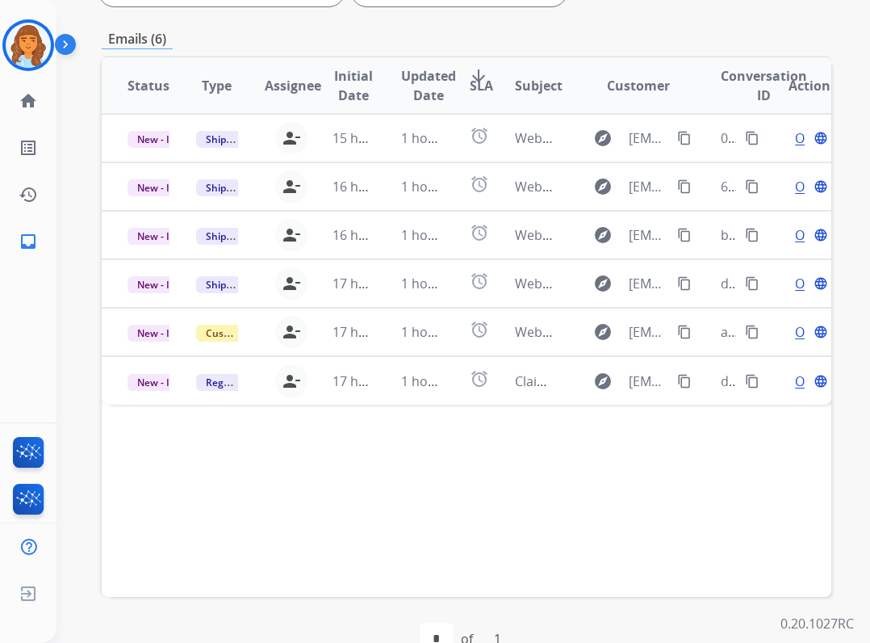
scroll to position [404, 0]
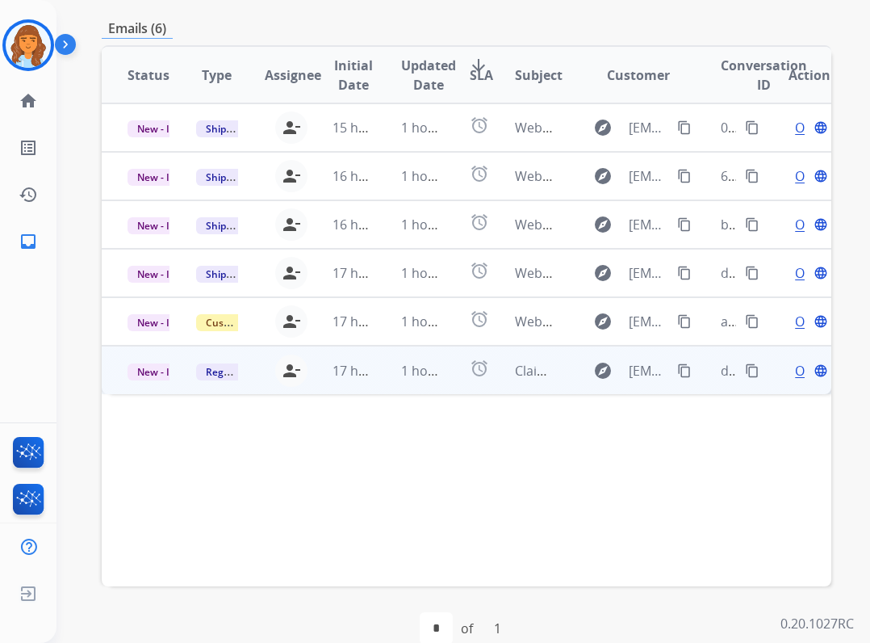
click at [376, 363] on td "1 hour ago" at bounding box center [409, 370] width 69 height 48
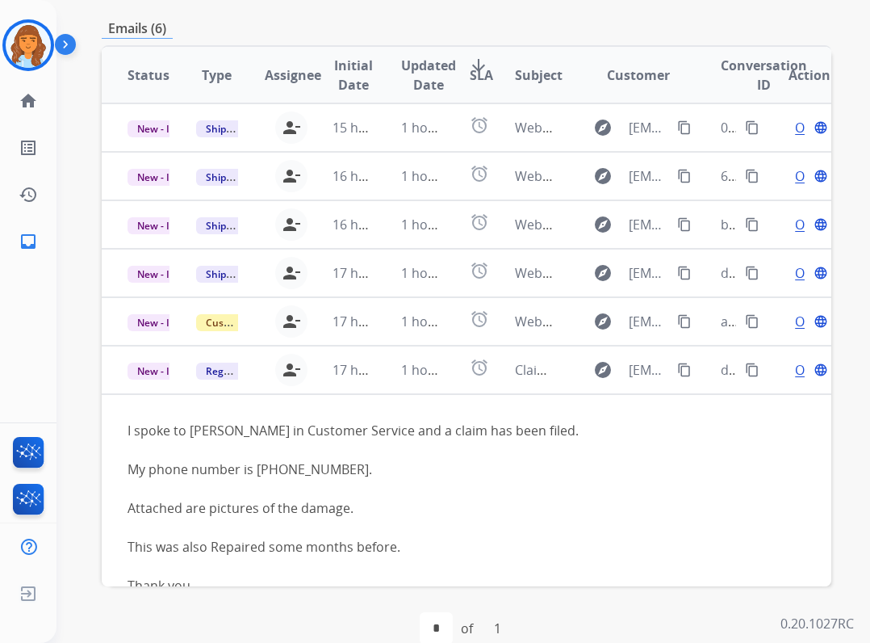
scroll to position [73, 0]
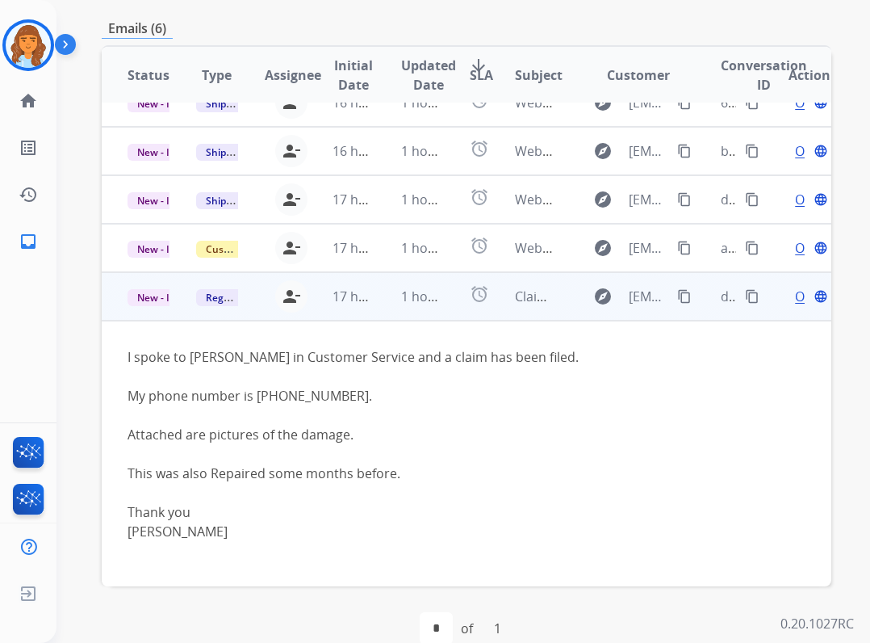
click at [795, 291] on span "Open" at bounding box center [811, 296] width 33 height 19
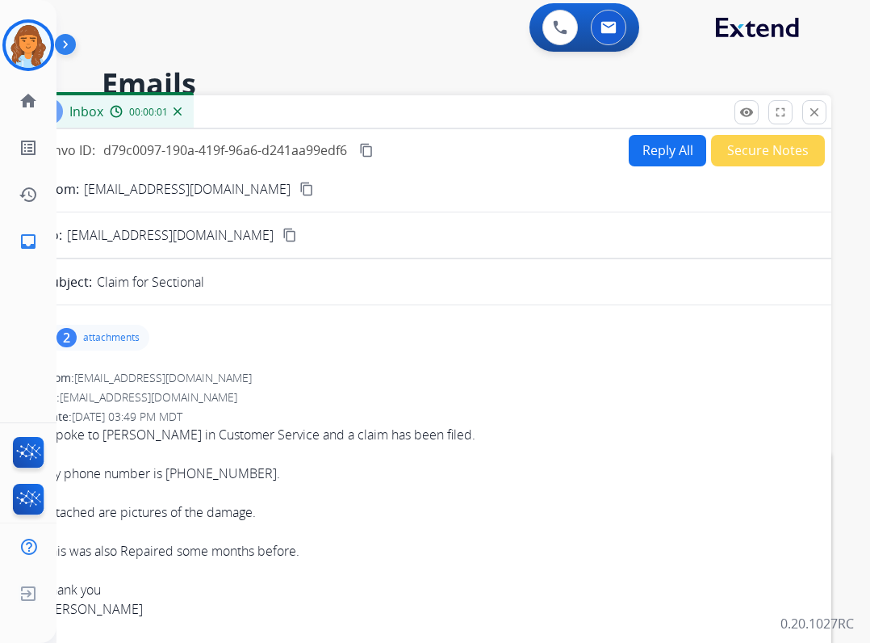
scroll to position [0, 0]
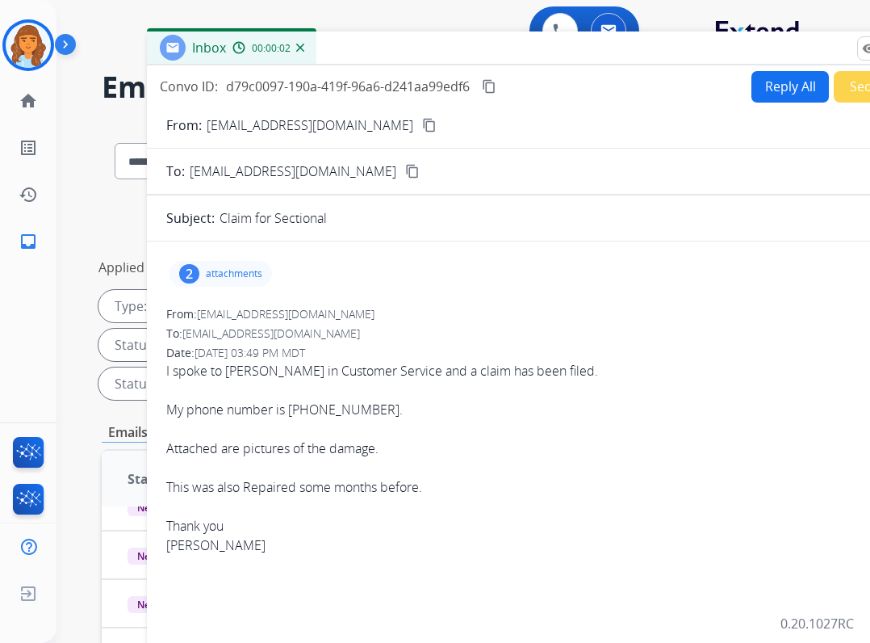
drag, startPoint x: 370, startPoint y: 122, endPoint x: 493, endPoint y: 55, distance: 139.8
click at [493, 55] on div "Inbox 00:00:02" at bounding box center [550, 48] width 807 height 34
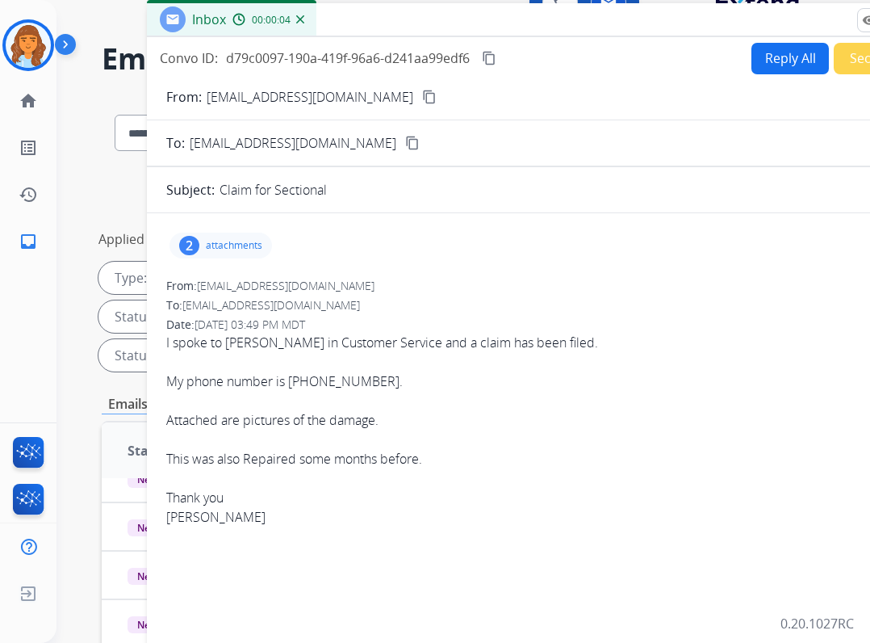
scroll to position [27, 0]
click at [756, 64] on button "Reply All" at bounding box center [791, 59] width 78 height 31
select select "**********"
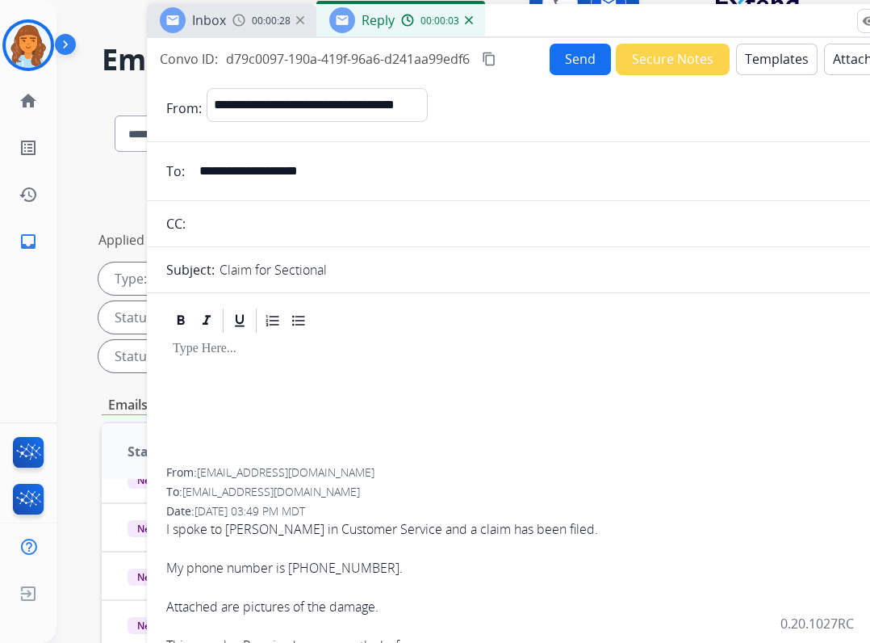
click at [744, 53] on button "Templates" at bounding box center [777, 59] width 82 height 31
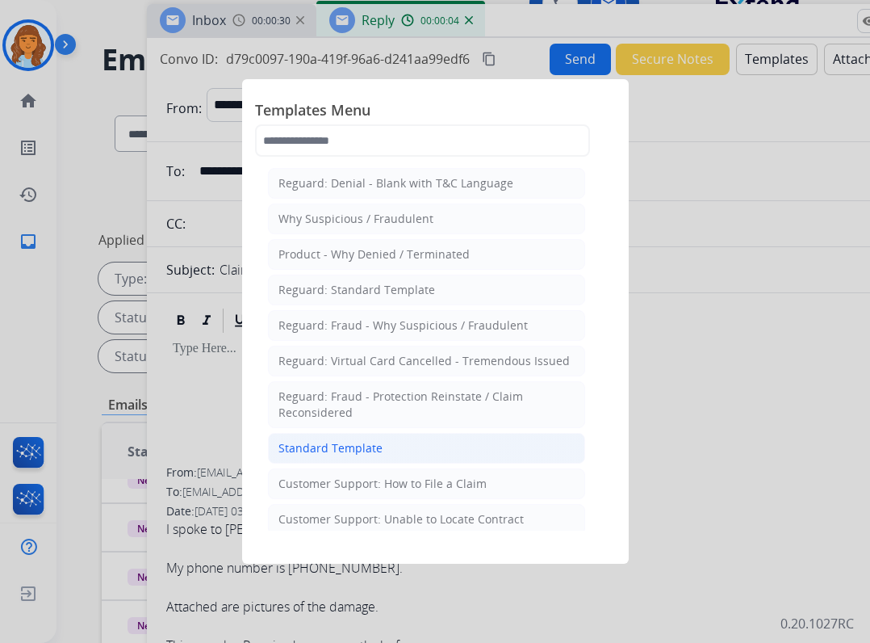
click at [350, 451] on div "Standard Template" at bounding box center [331, 448] width 104 height 16
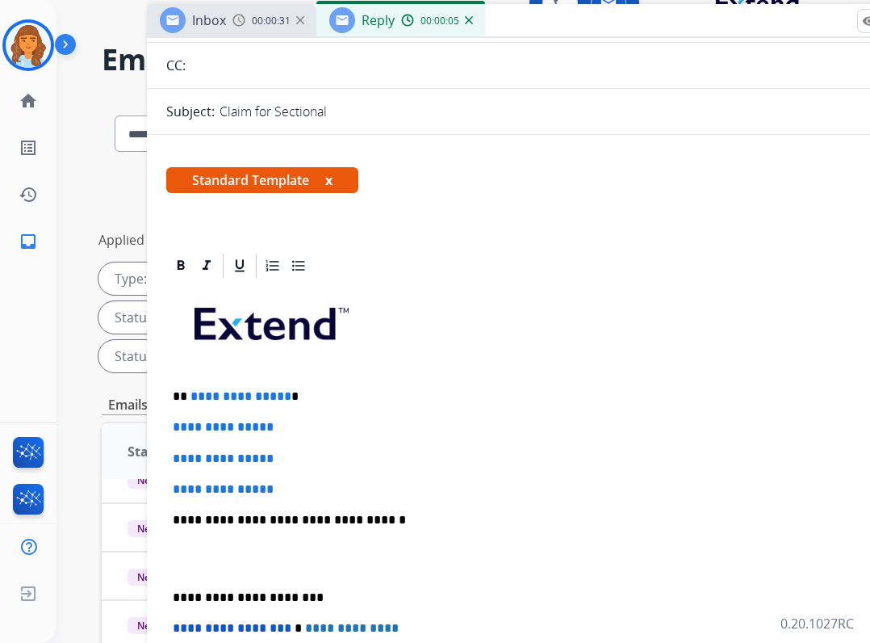
scroll to position [161, 0]
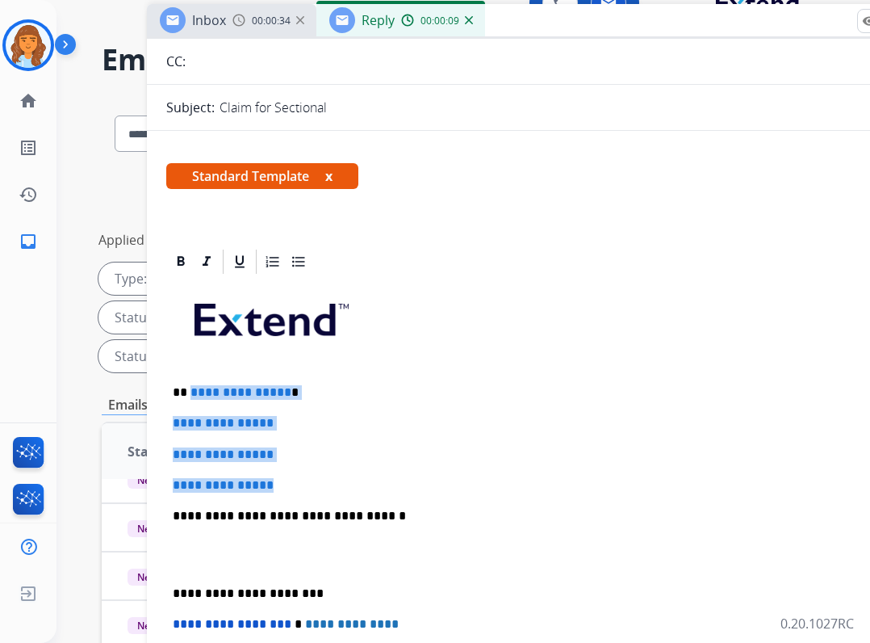
drag, startPoint x: 189, startPoint y: 392, endPoint x: 294, endPoint y: 472, distance: 131.9
click at [294, 472] on div "**********" at bounding box center [550, 554] width 769 height 556
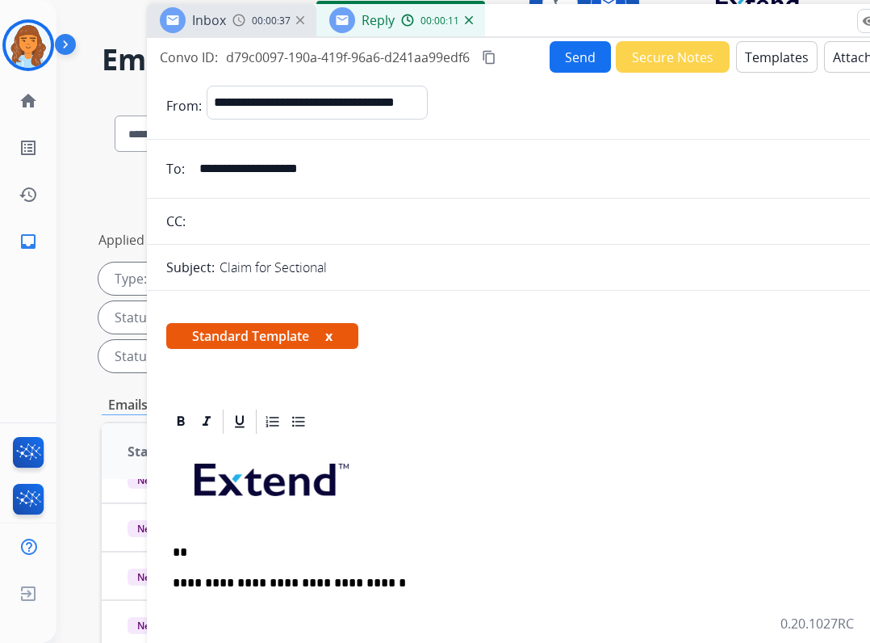
scroll to position [0, 0]
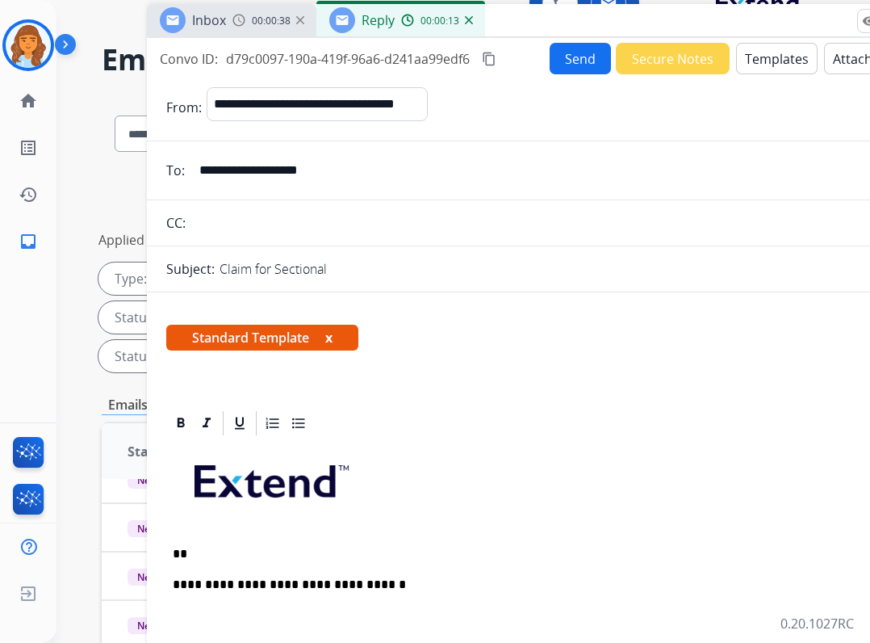
drag, startPoint x: 342, startPoint y: 174, endPoint x: 172, endPoint y: 168, distance: 169.7
click at [172, 168] on div "**********" at bounding box center [550, 170] width 807 height 32
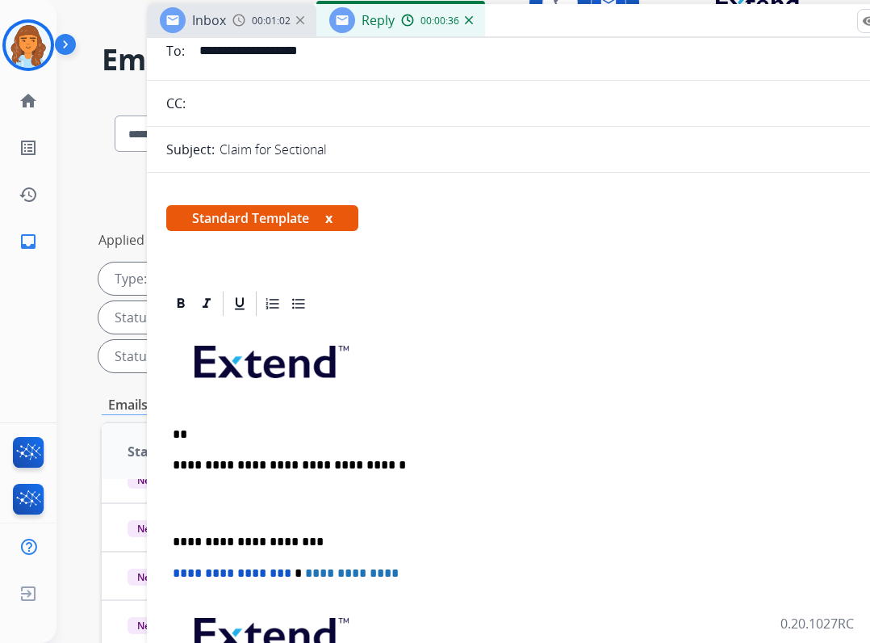
scroll to position [161, 0]
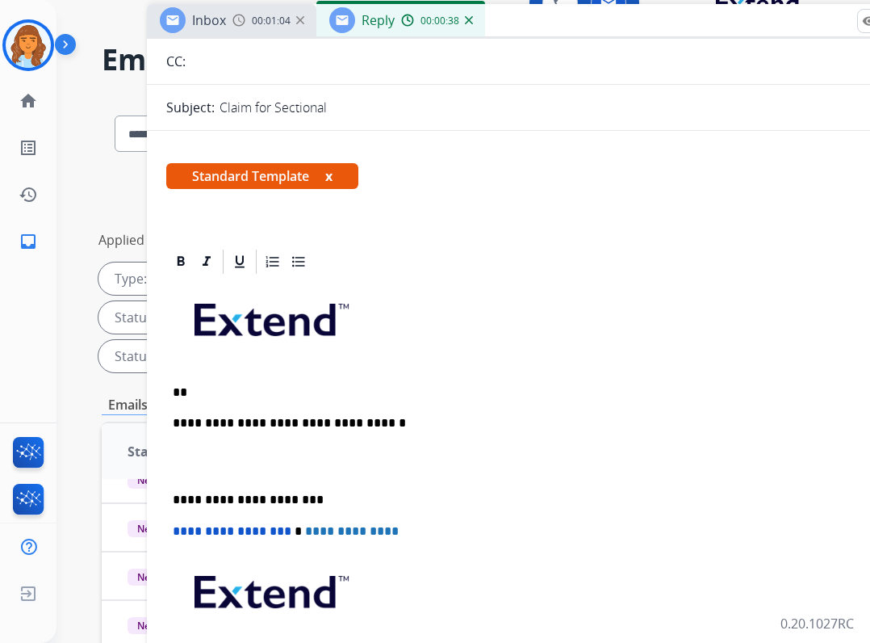
click at [253, 394] on p "**" at bounding box center [544, 392] width 743 height 15
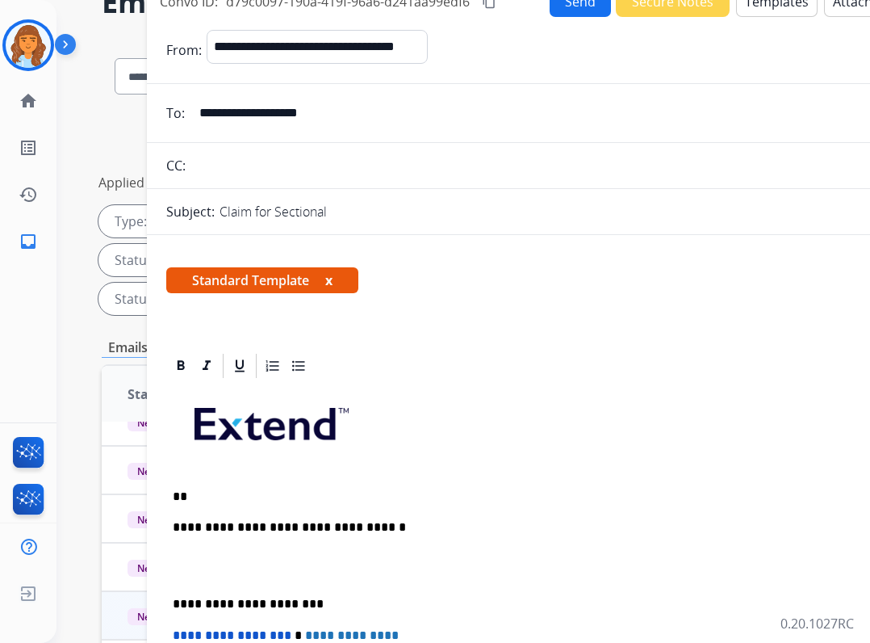
scroll to position [0, 0]
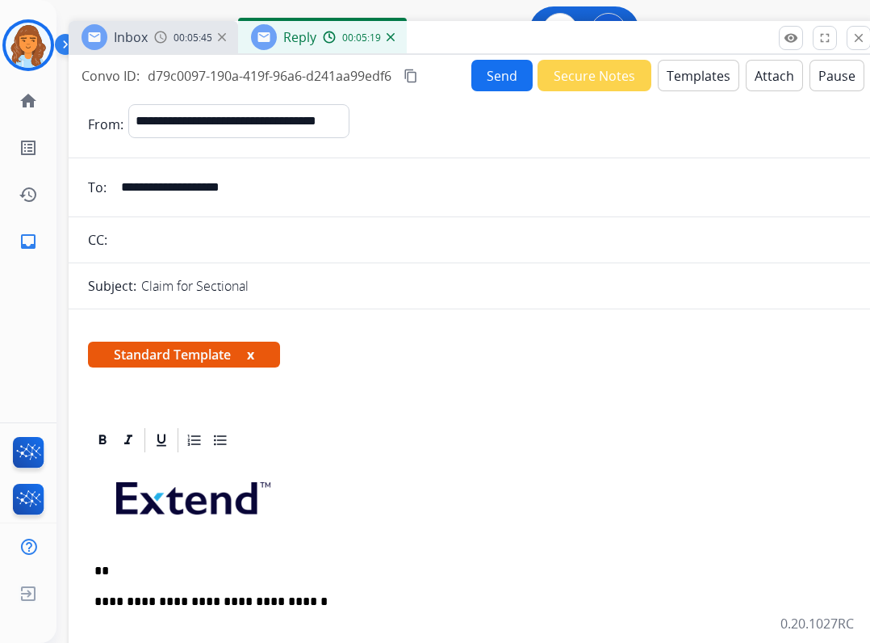
drag, startPoint x: 744, startPoint y: 52, endPoint x: 664, endPoint y: 41, distance: 80.6
click at [664, 41] on div "Inbox 00:05:45 Reply 00:05:19" at bounding box center [472, 38] width 807 height 34
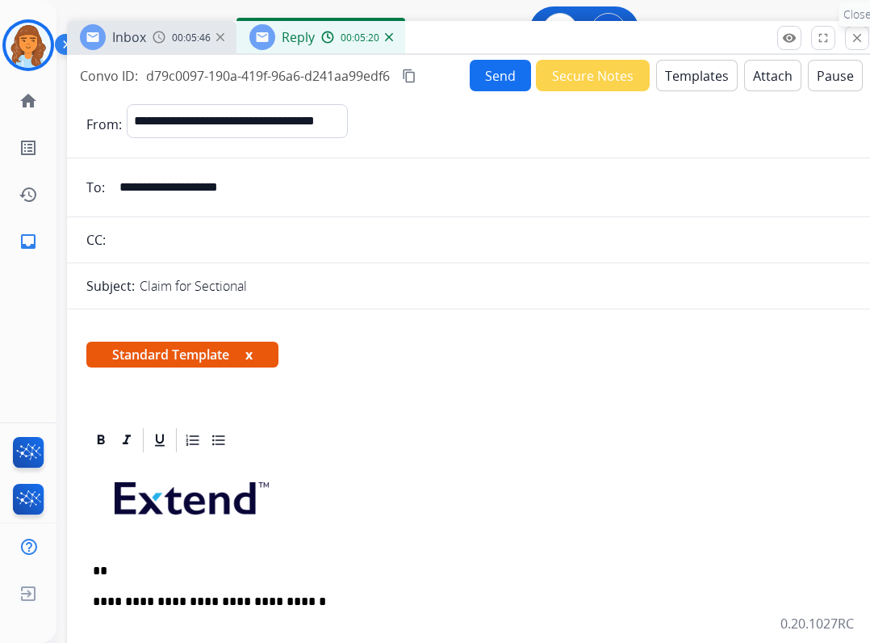
click at [847, 40] on button "close Close" at bounding box center [857, 38] width 24 height 24
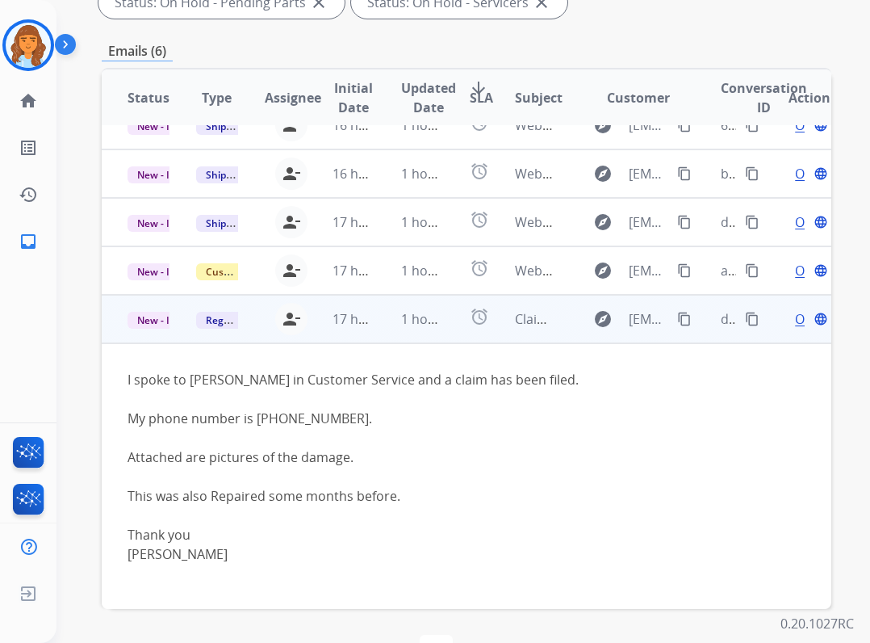
scroll to position [404, 0]
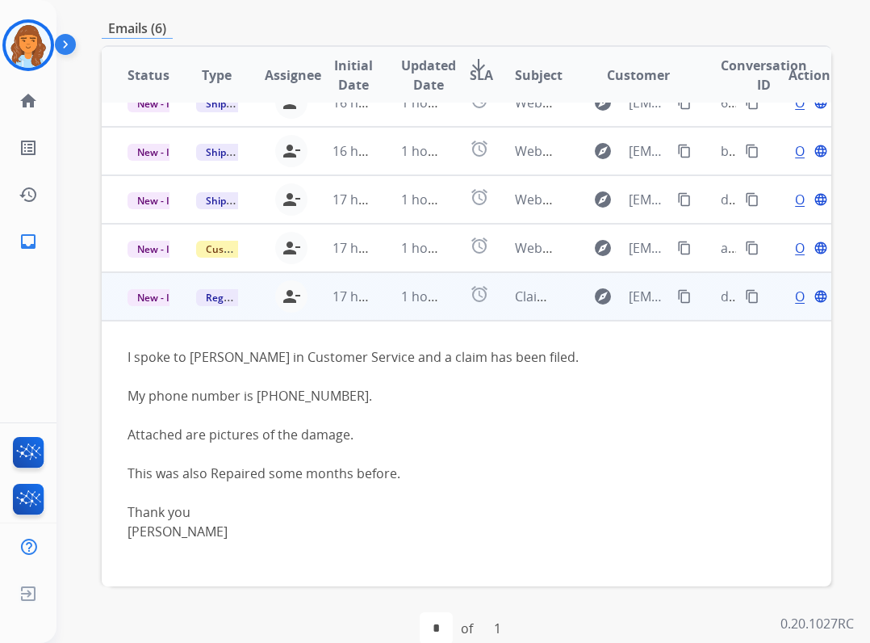
click at [795, 300] on span "Open" at bounding box center [811, 296] width 33 height 19
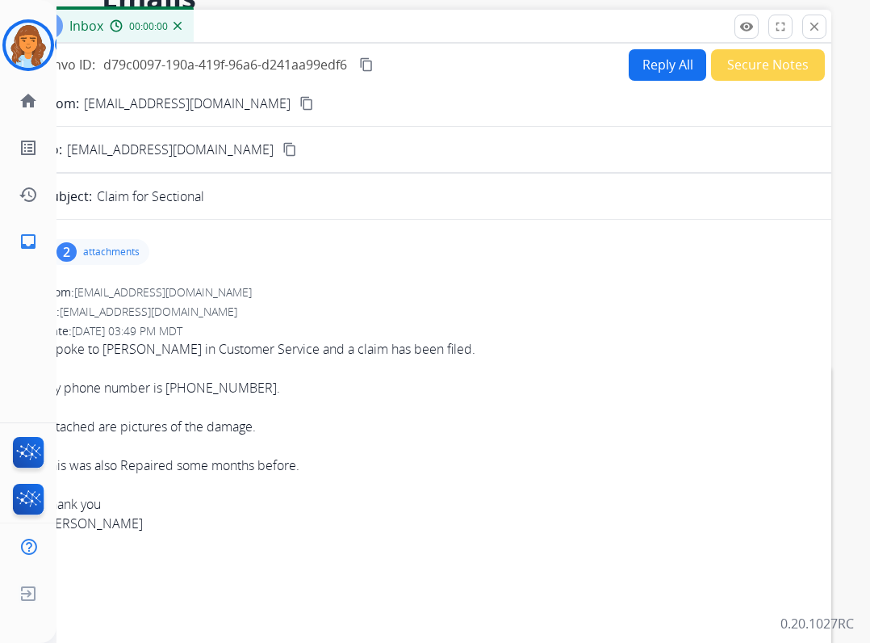
scroll to position [81, 0]
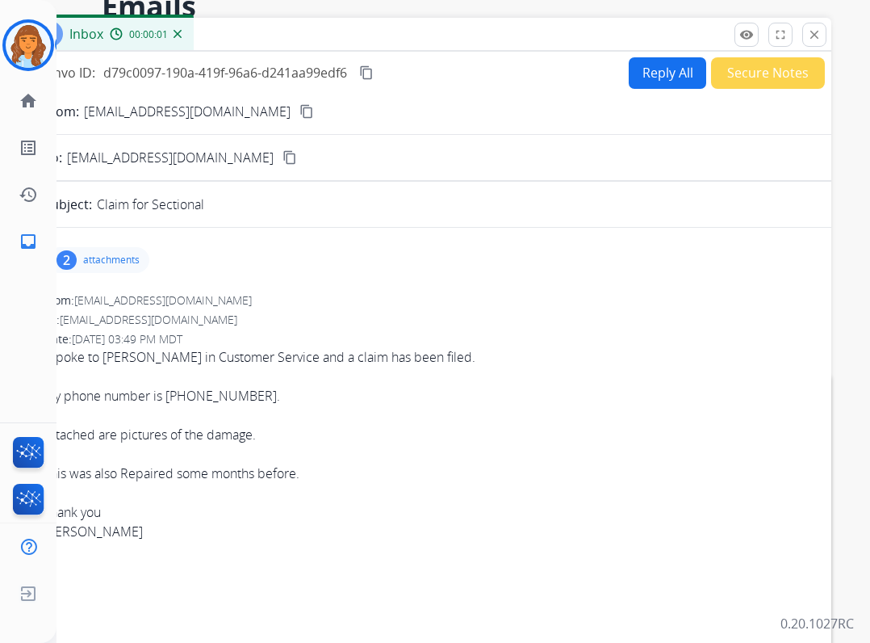
click at [134, 252] on div "2 attachments" at bounding box center [98, 260] width 103 height 26
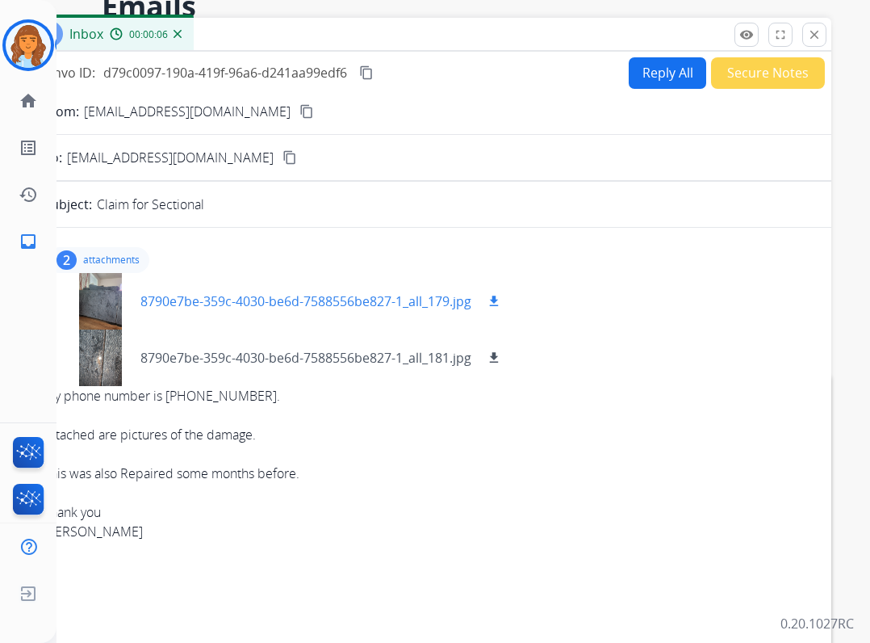
click at [121, 293] on div at bounding box center [100, 301] width 81 height 57
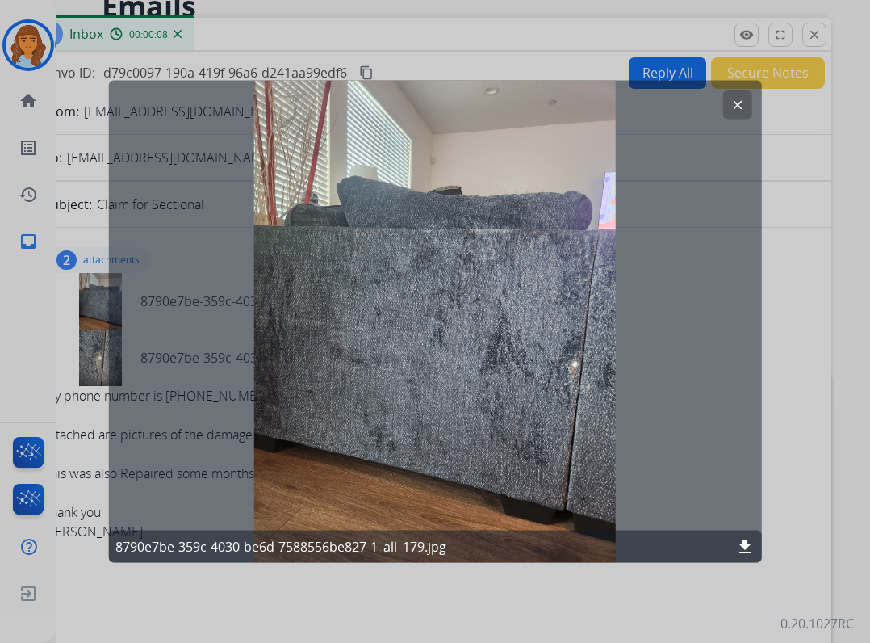
click at [745, 102] on button "clear" at bounding box center [737, 104] width 29 height 29
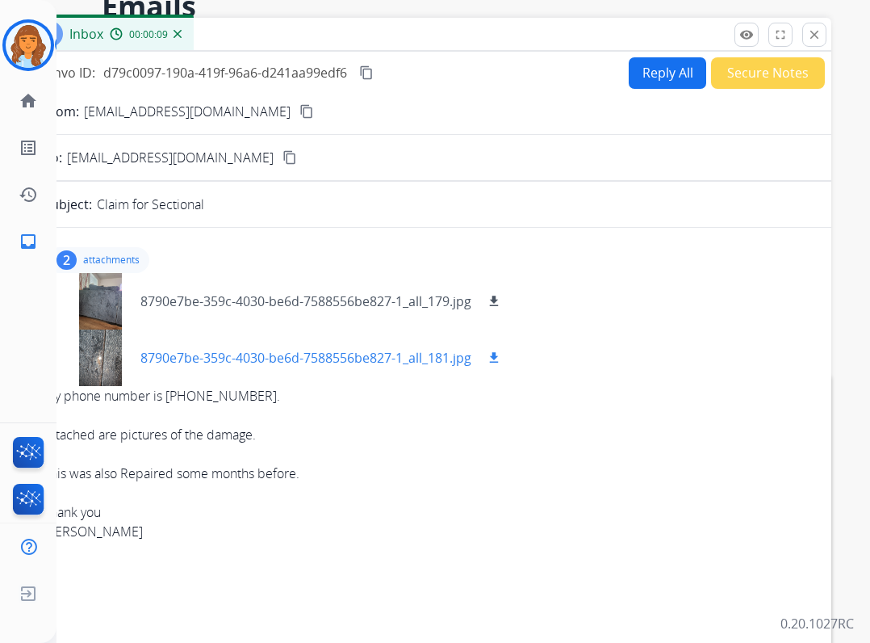
click at [94, 356] on div at bounding box center [100, 357] width 81 height 57
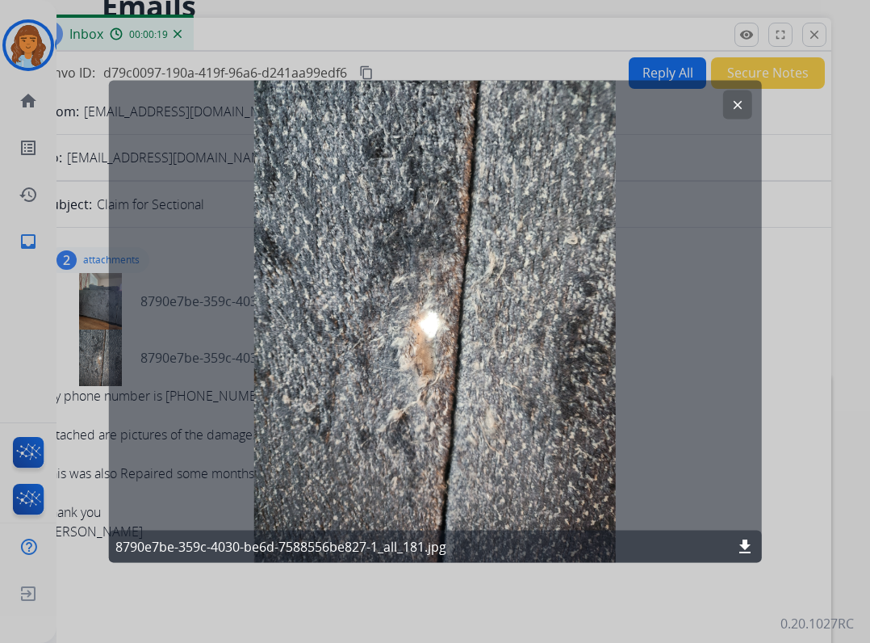
click at [722, 112] on div "clear 8790e7be-359c-4030-be6d-7588556be827-1_all_181.jpg download" at bounding box center [435, 322] width 653 height 482
click at [732, 112] on button "clear" at bounding box center [737, 104] width 29 height 29
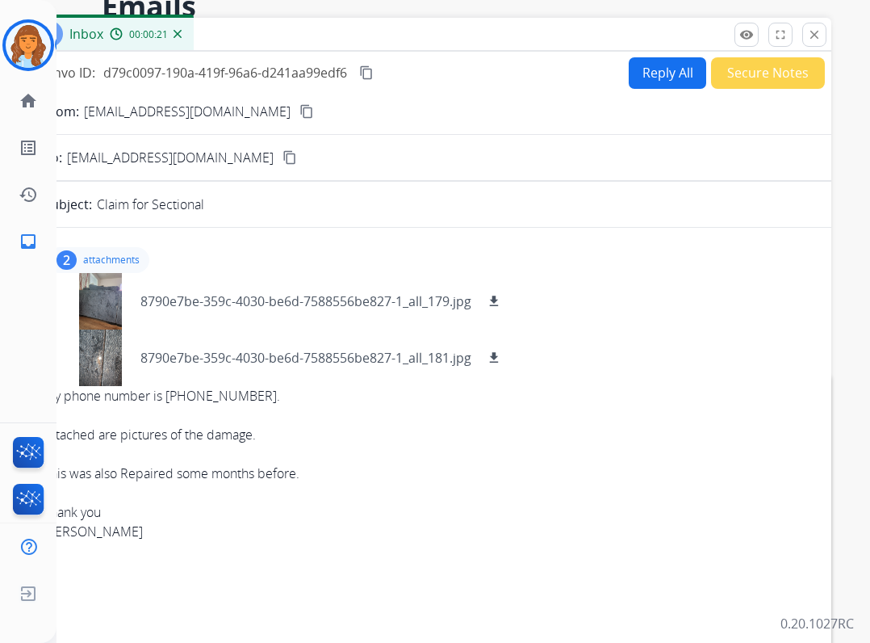
click at [669, 87] on button "Reply All" at bounding box center [668, 72] width 78 height 31
select select "**********"
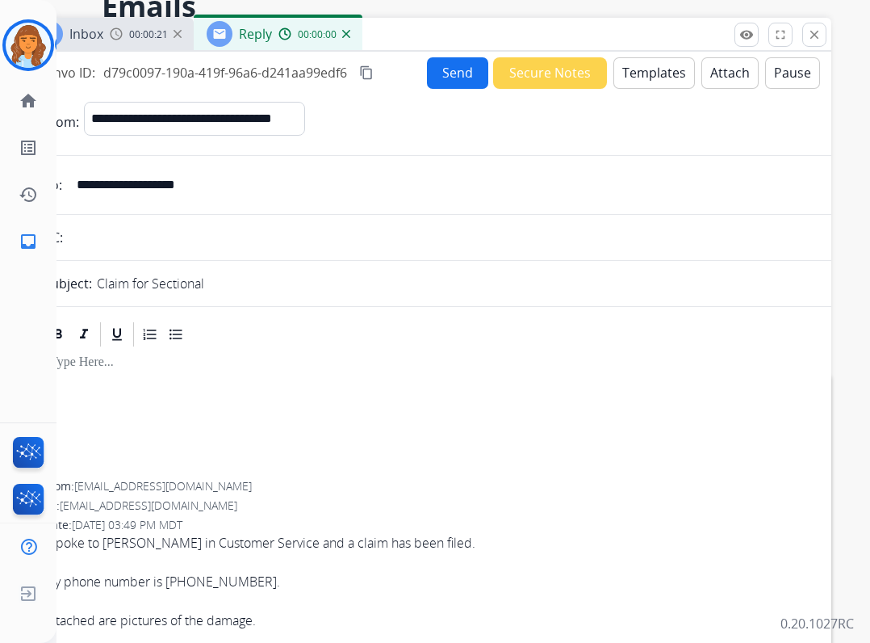
click at [633, 69] on button "Templates" at bounding box center [655, 72] width 82 height 31
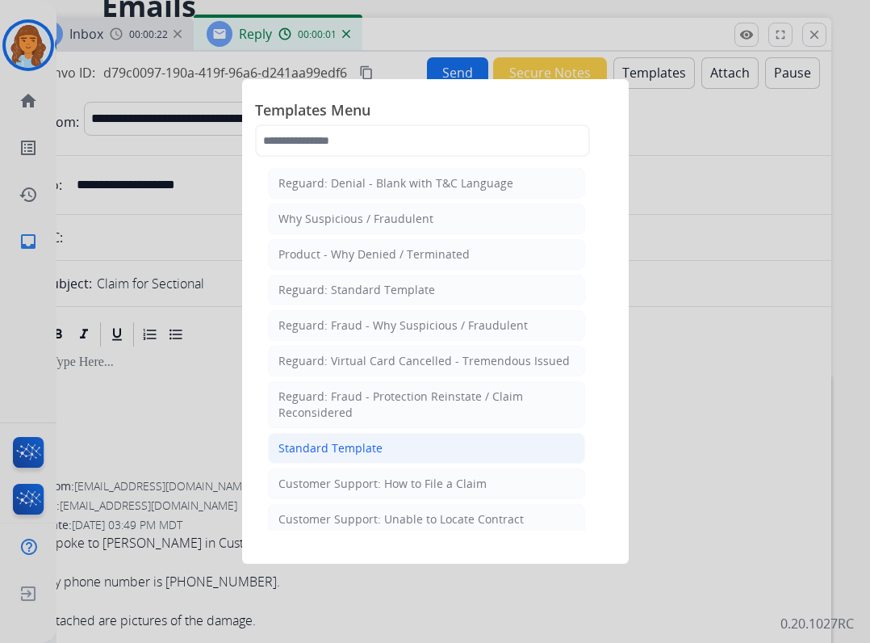
click at [303, 455] on div "Standard Template" at bounding box center [331, 448] width 104 height 16
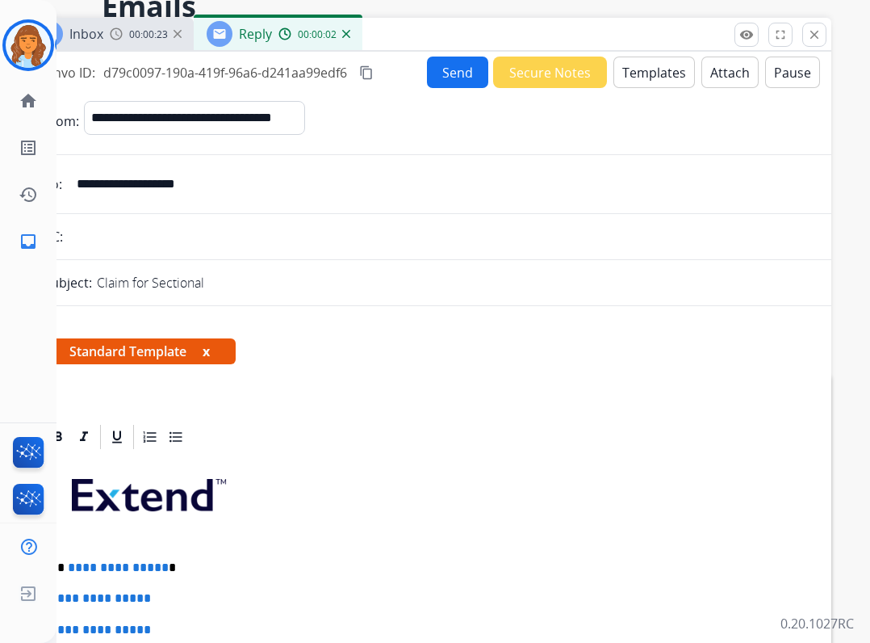
scroll to position [161, 0]
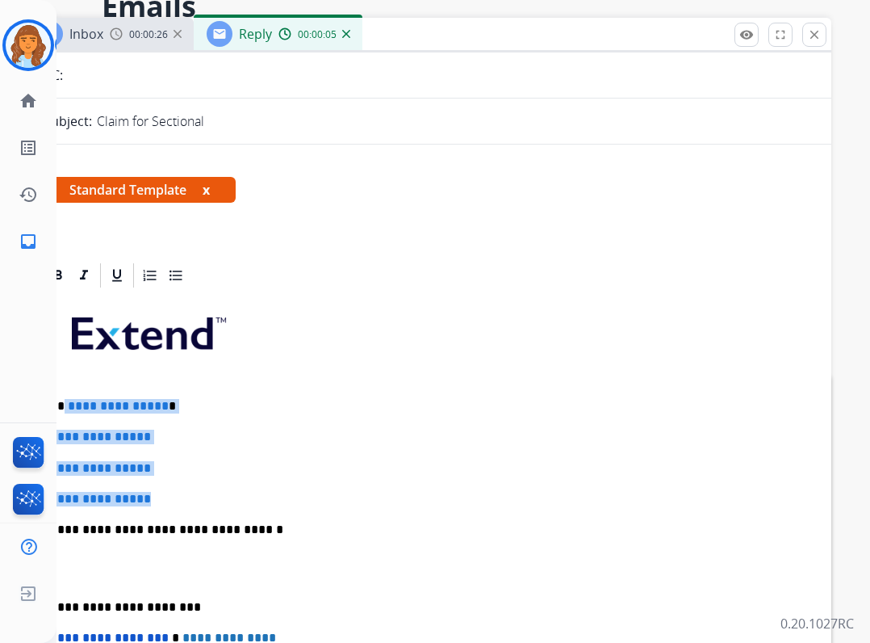
drag, startPoint x: 62, startPoint y: 405, endPoint x: 161, endPoint y: 494, distance: 133.2
click at [161, 494] on div "**********" at bounding box center [428, 568] width 769 height 556
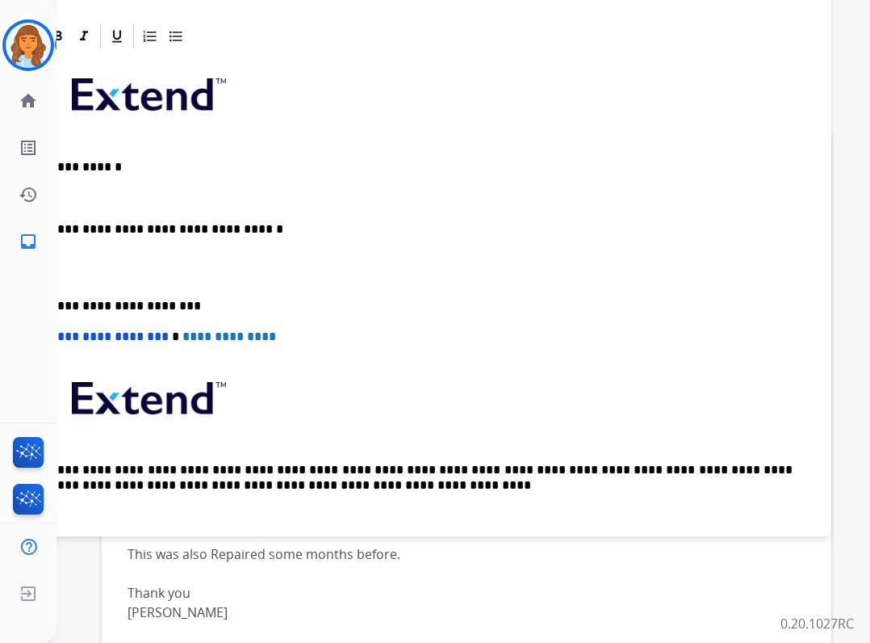
scroll to position [132, 0]
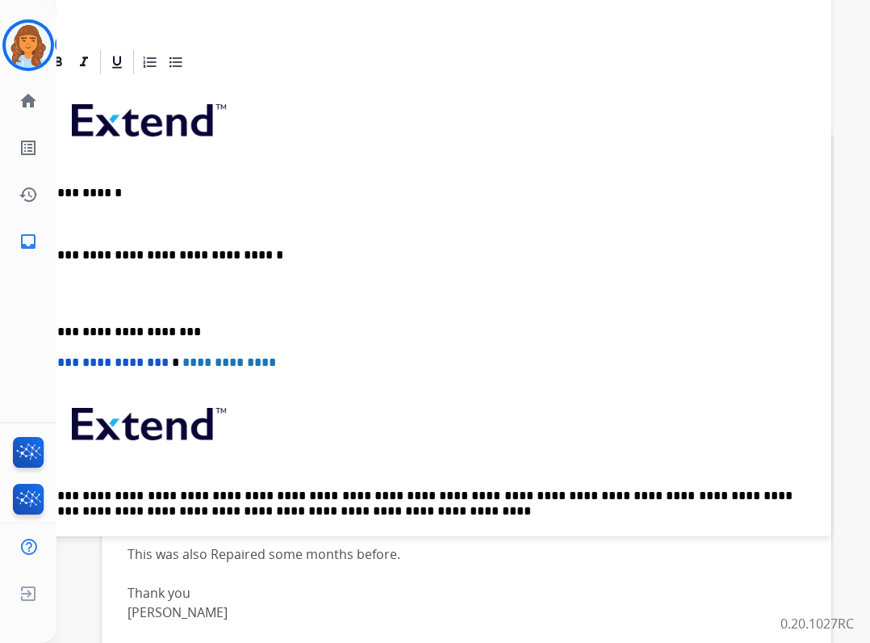
click at [203, 208] on div "**********" at bounding box center [428, 323] width 769 height 493
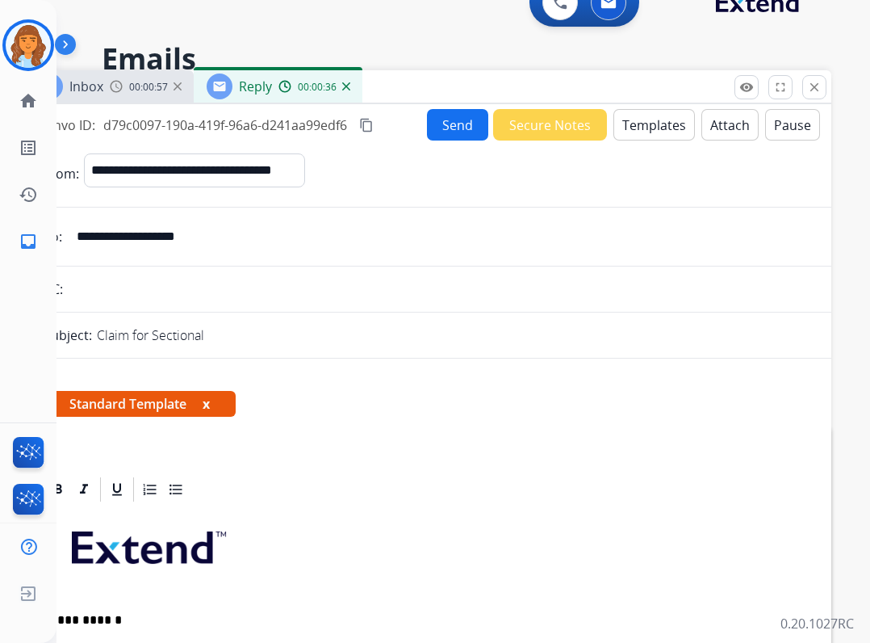
scroll to position [0, 0]
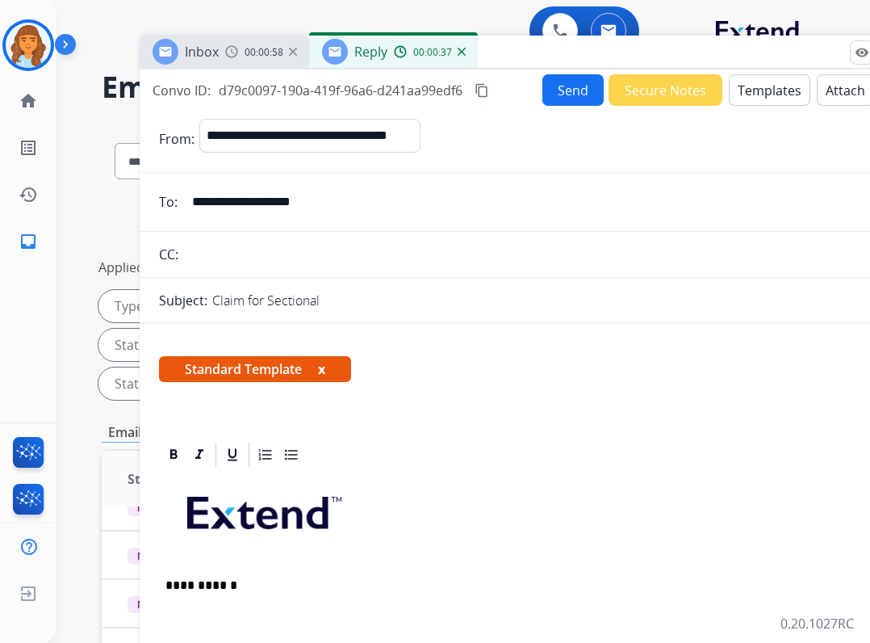
drag, startPoint x: 392, startPoint y: 104, endPoint x: 505, endPoint y: 86, distance: 114.4
click at [505, 38] on div "Inbox 00:00:58 Reply 00:00:37" at bounding box center [543, 53] width 807 height 34
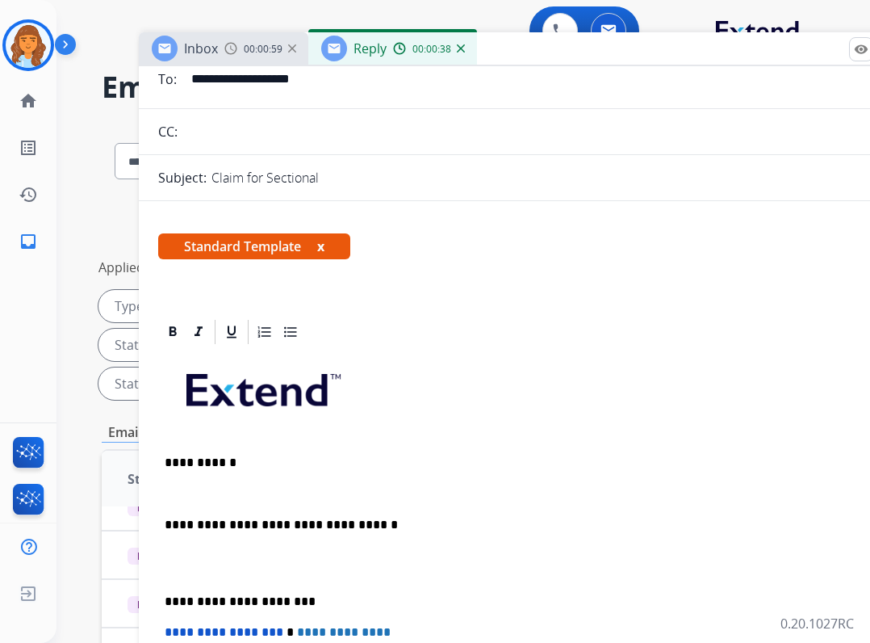
scroll to position [161, 0]
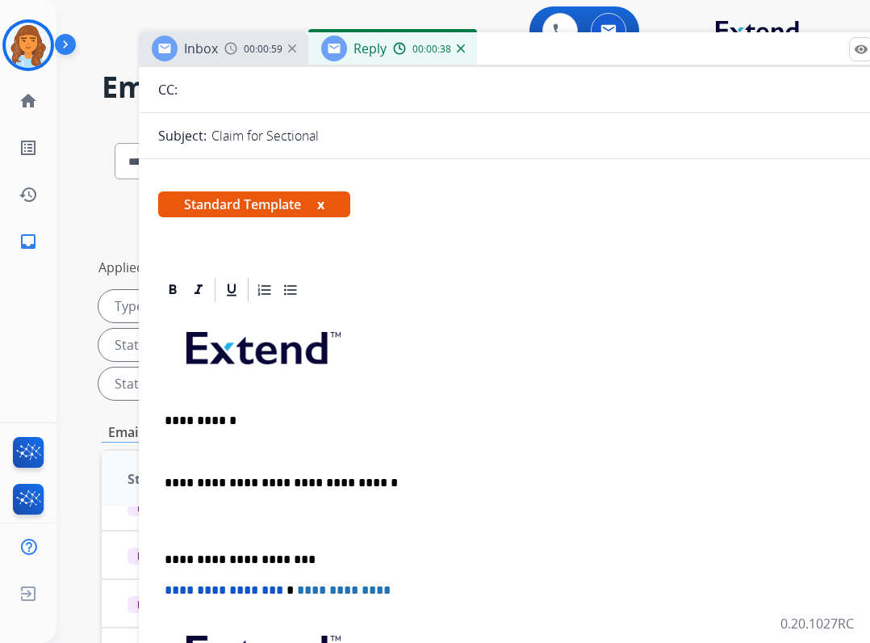
click at [263, 451] on p at bounding box center [543, 451] width 756 height 15
click at [167, 562] on p "**********" at bounding box center [536, 559] width 743 height 15
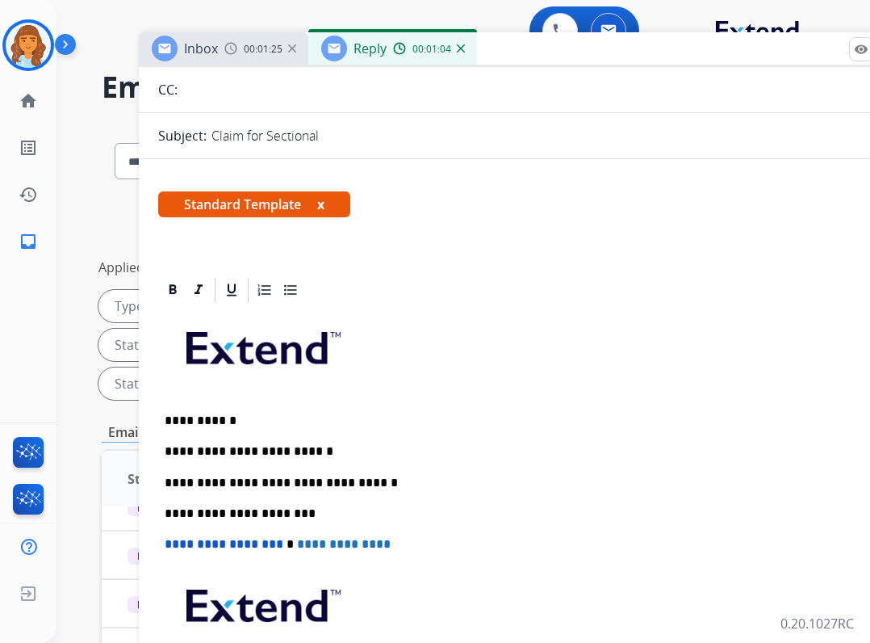
click at [296, 452] on p "**********" at bounding box center [536, 451] width 743 height 15
click at [333, 451] on p "**********" at bounding box center [536, 451] width 743 height 15
drag, startPoint x: 335, startPoint y: 459, endPoint x: 330, endPoint y: 446, distance: 13.8
click at [330, 446] on p "**********" at bounding box center [536, 451] width 743 height 15
click at [422, 446] on p "**********" at bounding box center [536, 451] width 743 height 15
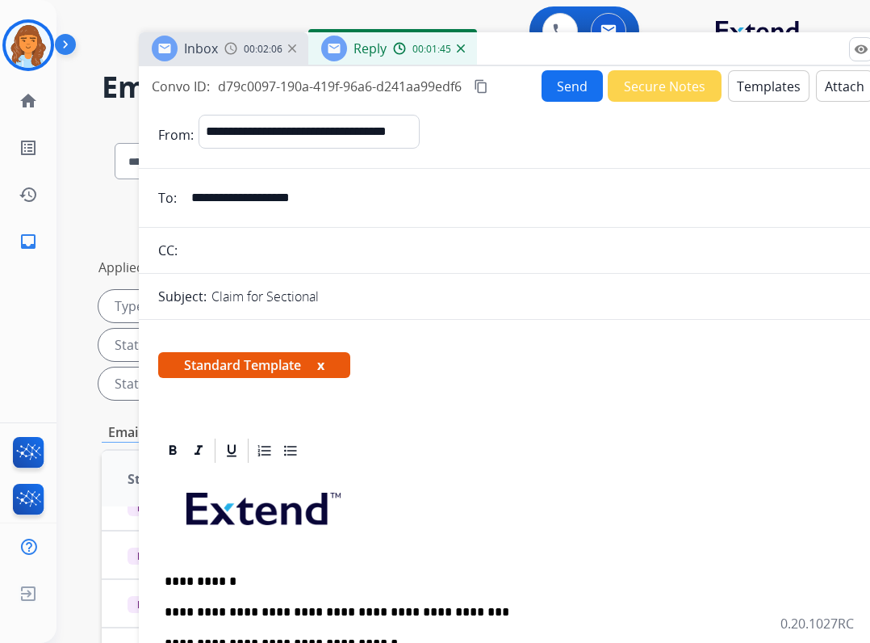
scroll to position [0, 0]
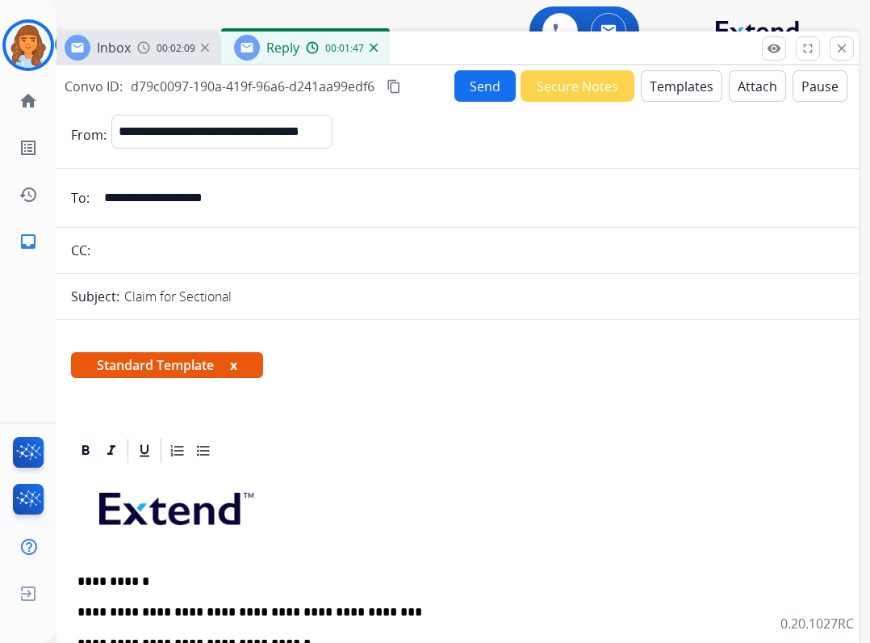
drag, startPoint x: 644, startPoint y: 54, endPoint x: 556, endPoint y: 53, distance: 87.2
click at [556, 53] on div "Inbox 00:02:09 Reply 00:01:47" at bounding box center [455, 48] width 807 height 34
click at [473, 91] on button "Send" at bounding box center [485, 85] width 61 height 31
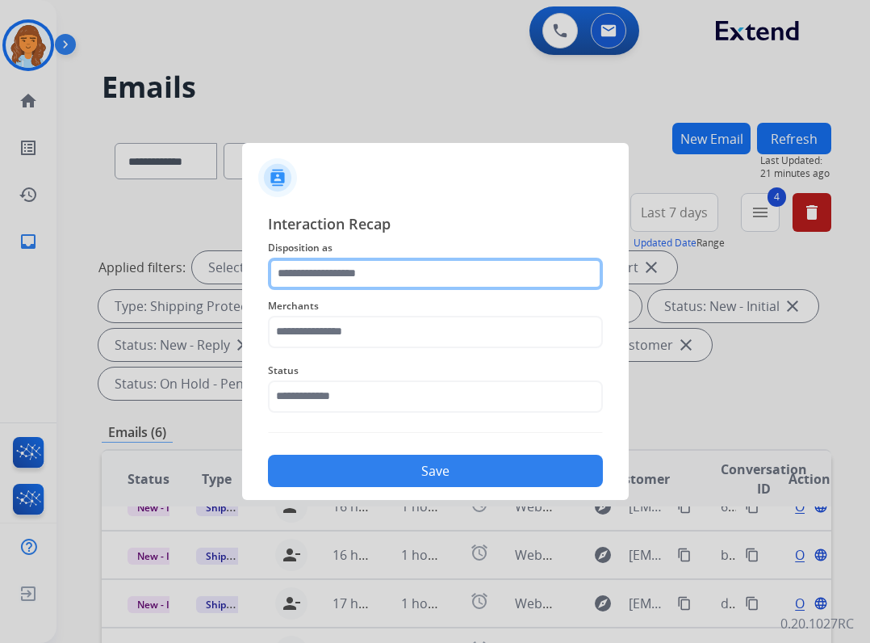
click at [403, 281] on input "text" at bounding box center [435, 274] width 335 height 32
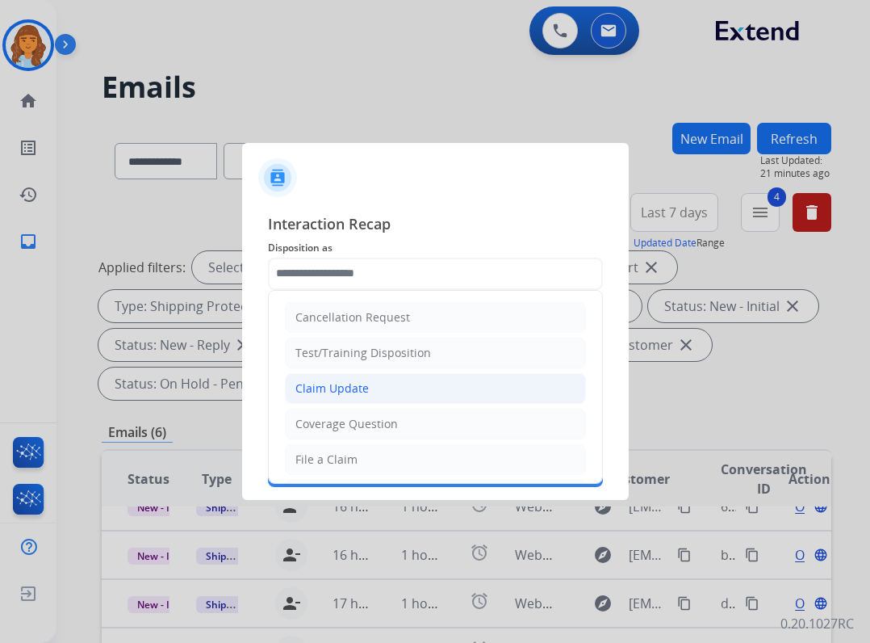
click at [391, 390] on li "Claim Update" at bounding box center [435, 388] width 301 height 31
type input "**********"
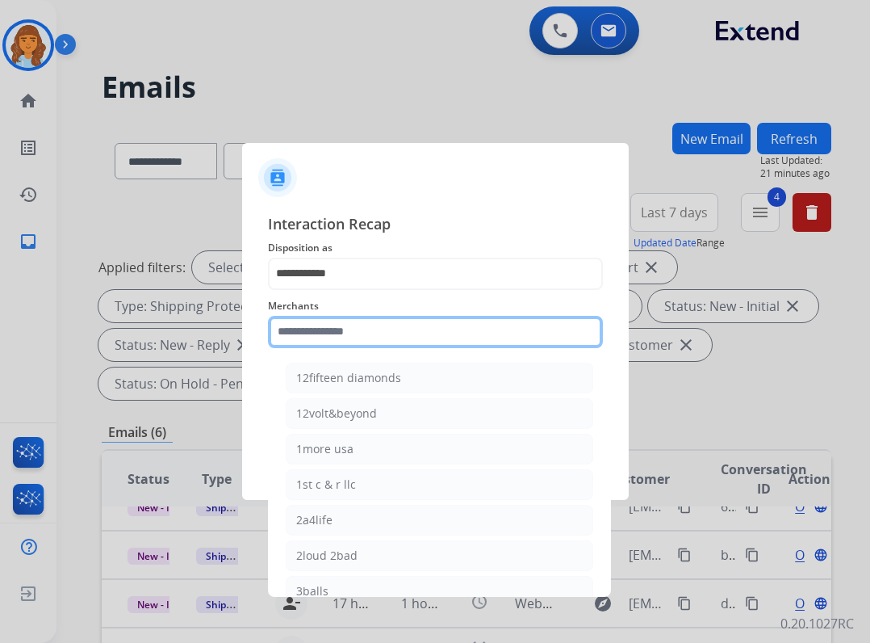
click at [354, 321] on input "text" at bounding box center [435, 332] width 335 height 32
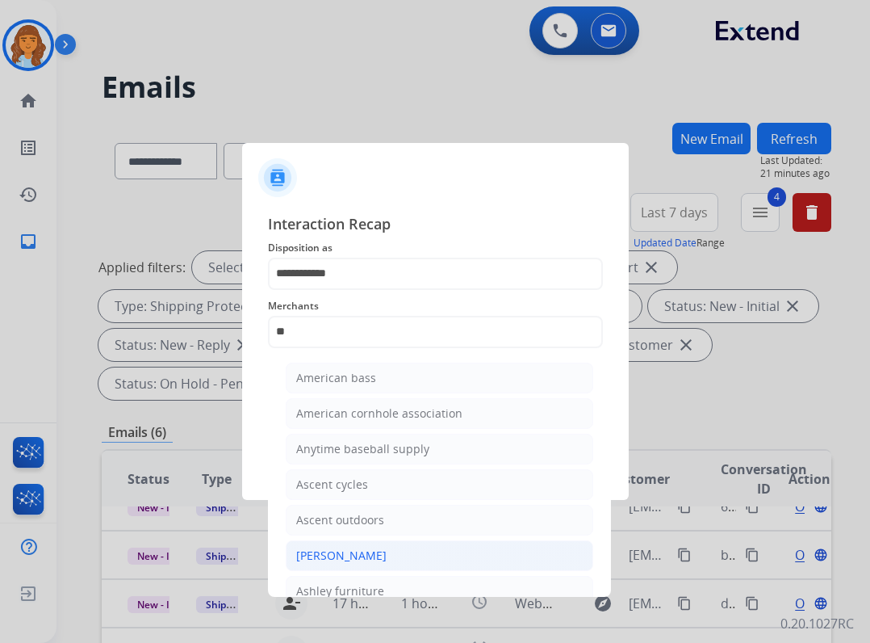
click at [343, 555] on div "[PERSON_NAME]" at bounding box center [341, 555] width 90 height 16
type input "**********"
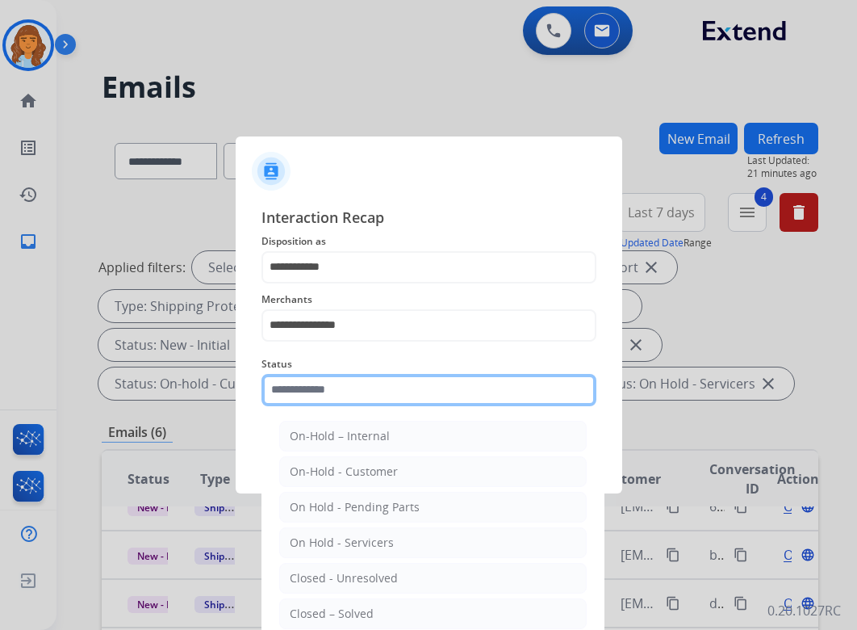
click at [360, 400] on input "text" at bounding box center [429, 390] width 335 height 32
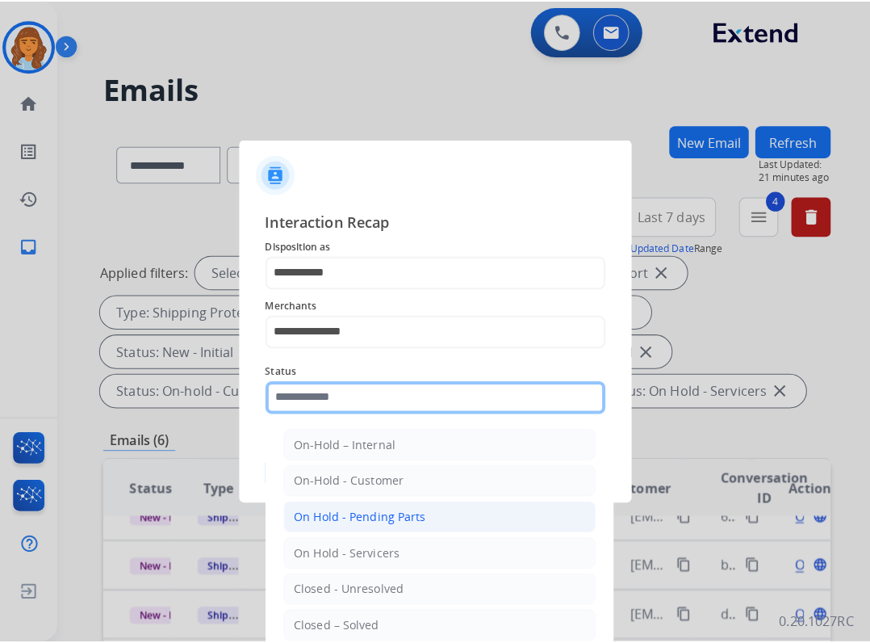
scroll to position [81, 0]
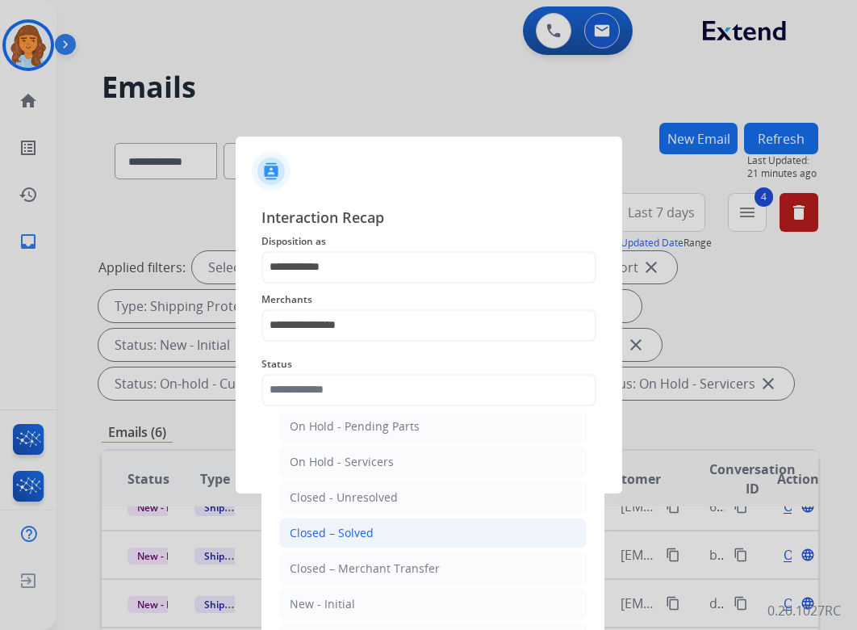
click at [387, 532] on li "Closed – Solved" at bounding box center [433, 533] width 308 height 31
type input "**********"
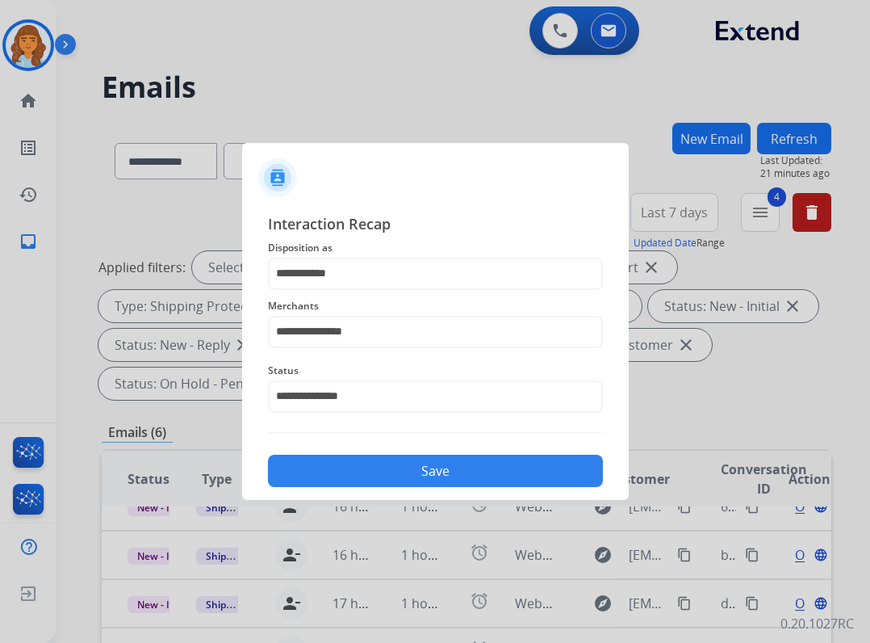
click at [360, 460] on button "Save" at bounding box center [435, 471] width 335 height 32
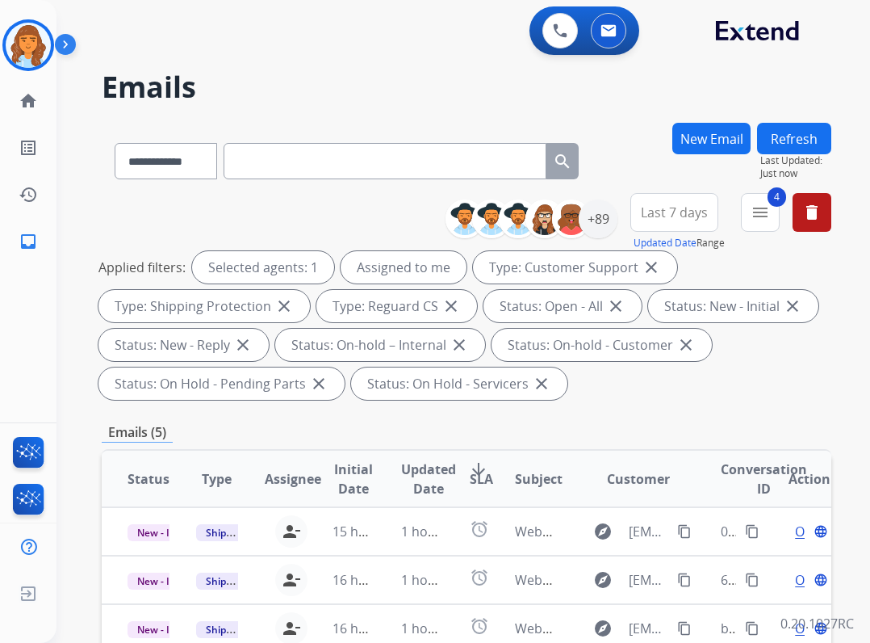
scroll to position [0, 0]
click at [57, 50] on img at bounding box center [68, 47] width 27 height 31
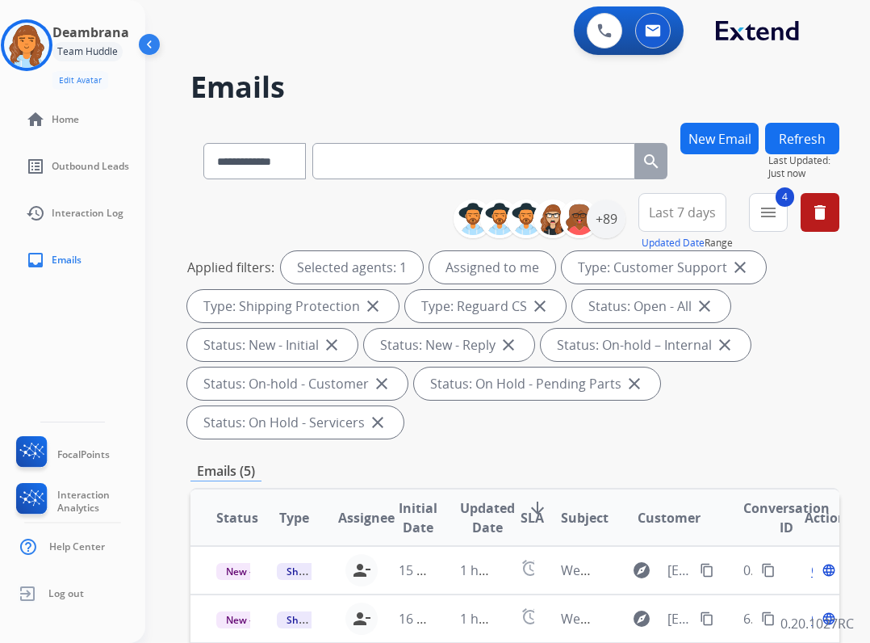
drag, startPoint x: 45, startPoint y: 56, endPoint x: 54, endPoint y: 57, distance: 9.0
click at [44, 57] on img at bounding box center [26, 45] width 45 height 45
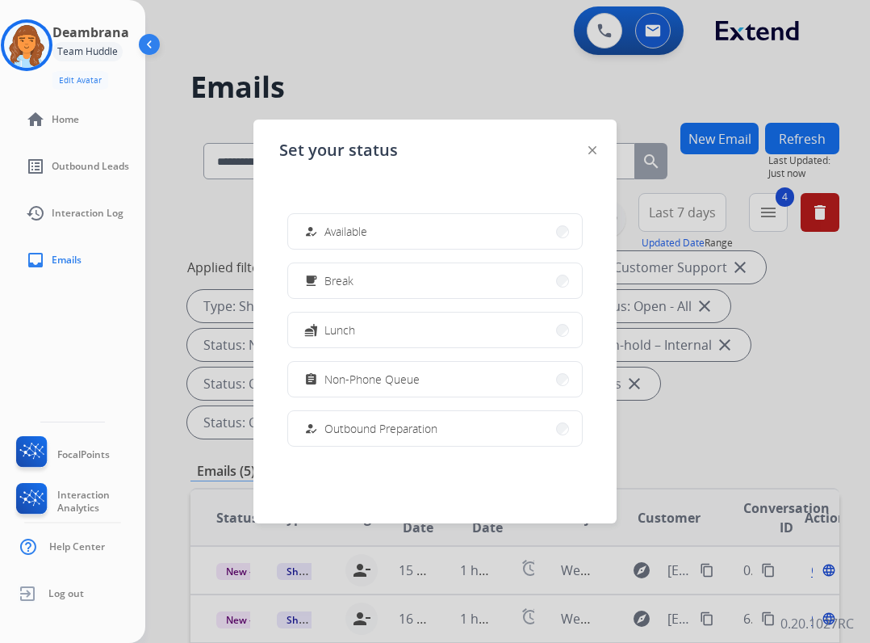
click at [371, 228] on button "how_to_reg Available" at bounding box center [435, 231] width 294 height 35
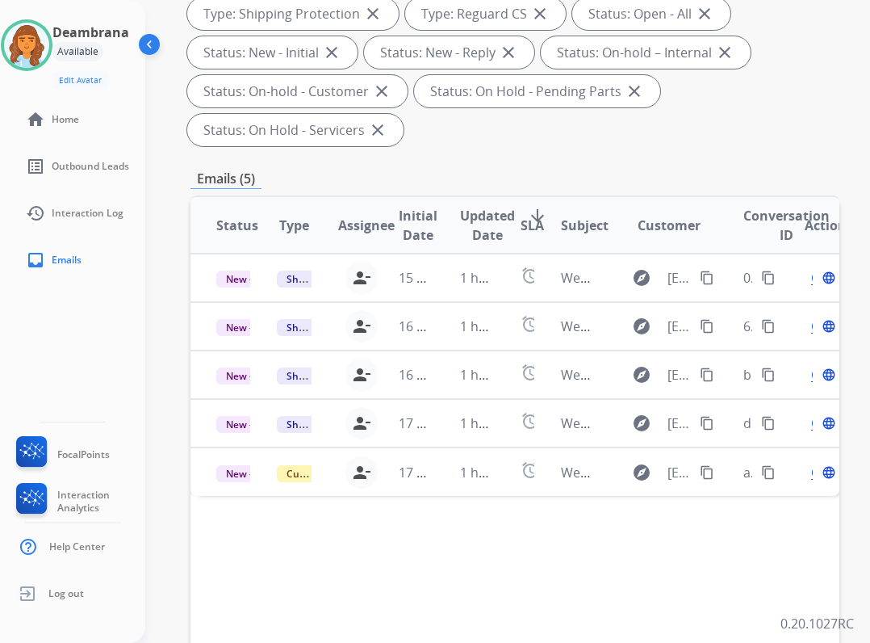
scroll to position [323, 0]
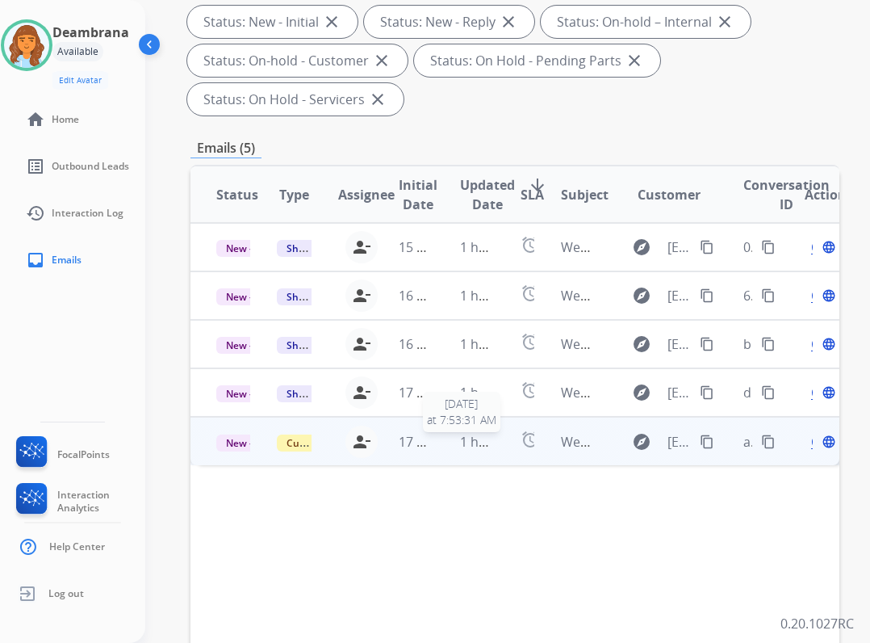
click at [480, 433] on span "1 hour ago" at bounding box center [493, 442] width 66 height 18
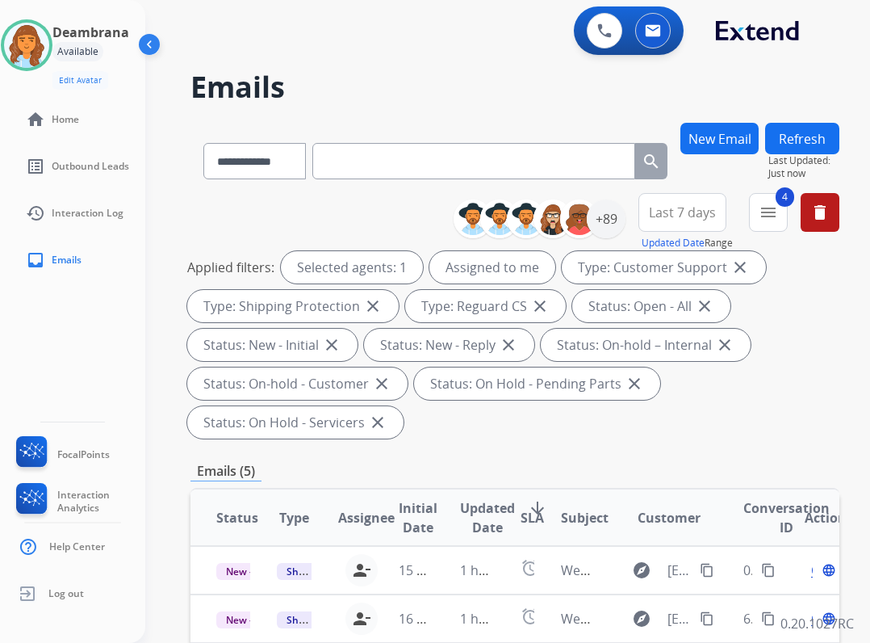
scroll to position [323, 0]
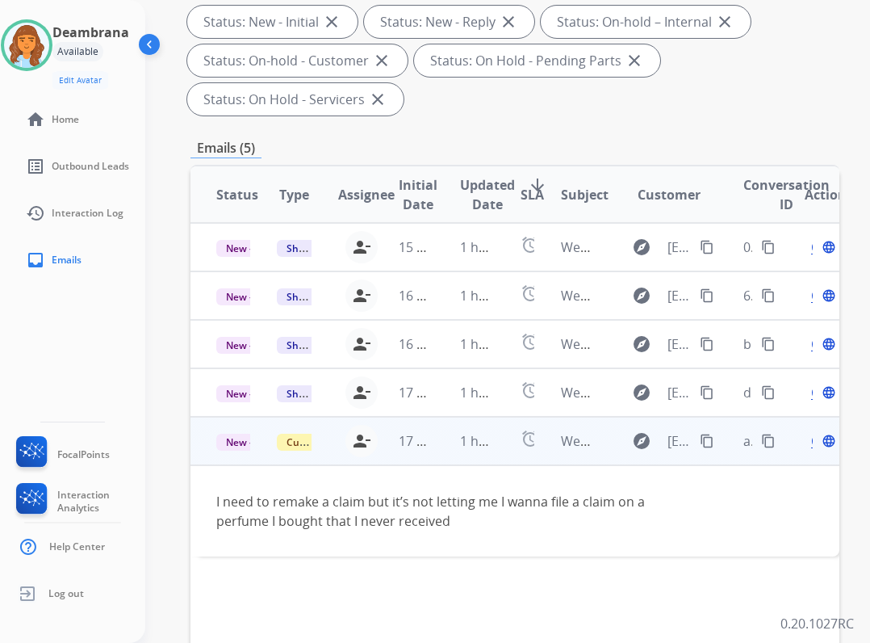
click at [817, 449] on div "Open language" at bounding box center [822, 440] width 34 height 19
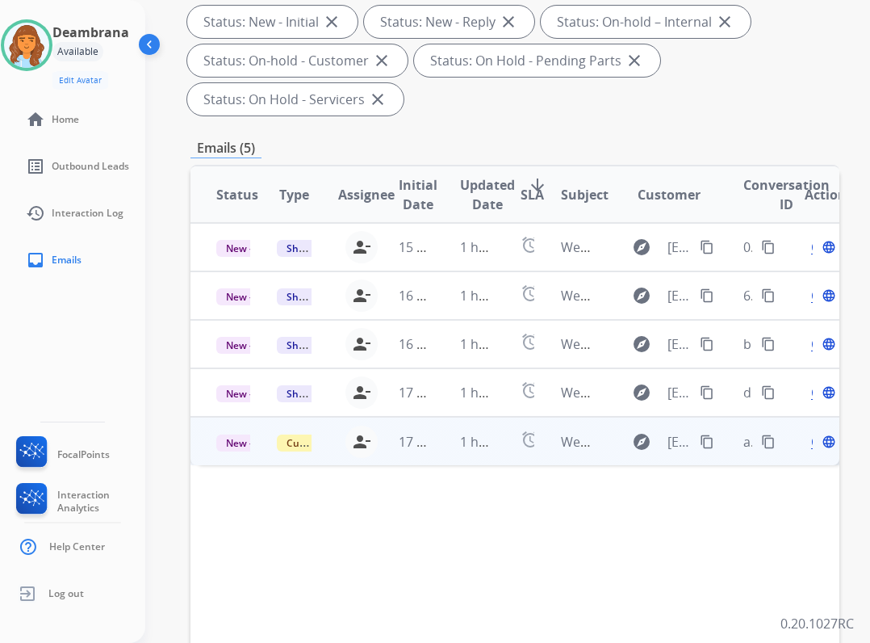
click at [816, 439] on div "Open language" at bounding box center [822, 441] width 34 height 19
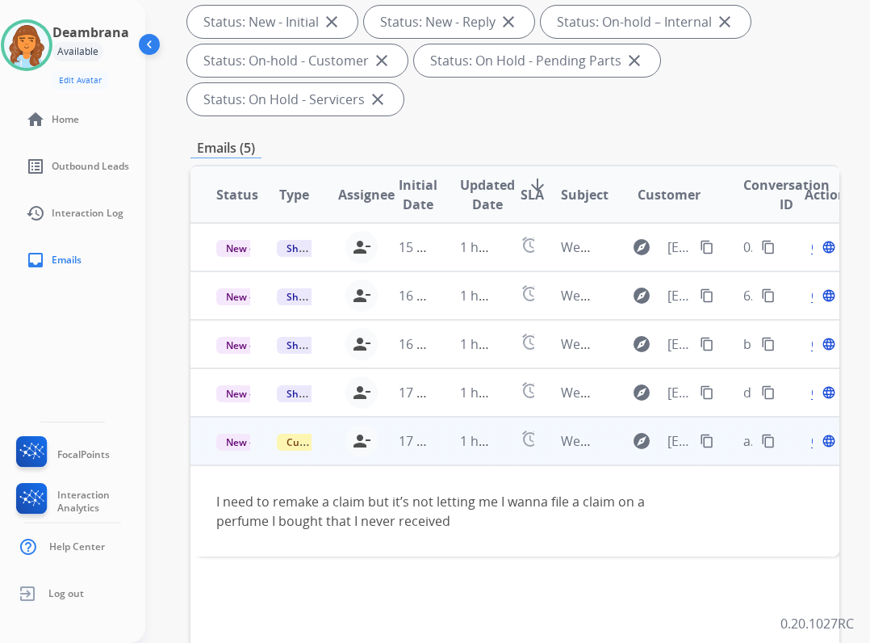
click at [823, 438] on div "Open language" at bounding box center [822, 440] width 34 height 19
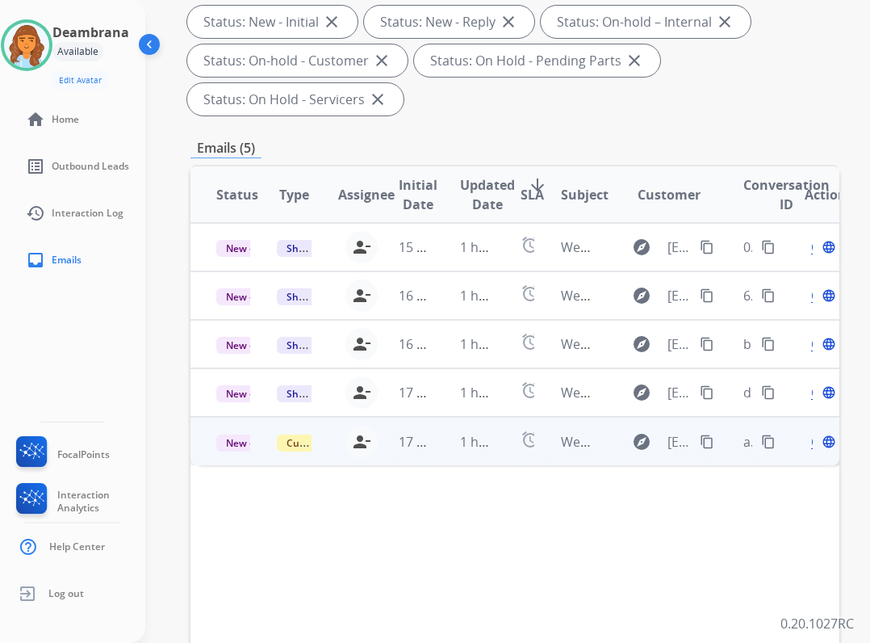
click at [816, 444] on div "Open language" at bounding box center [822, 441] width 34 height 19
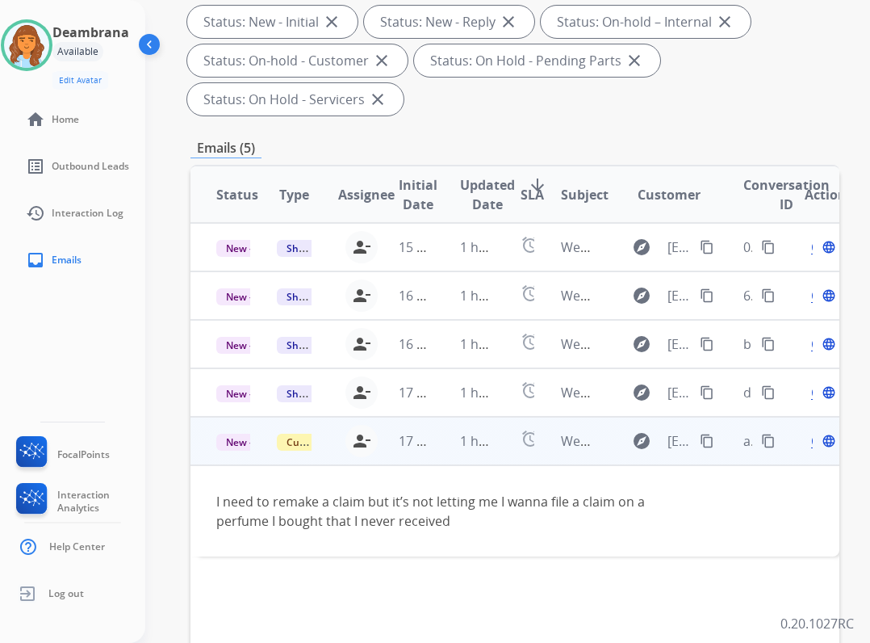
click at [816, 434] on div "Open language" at bounding box center [822, 440] width 34 height 19
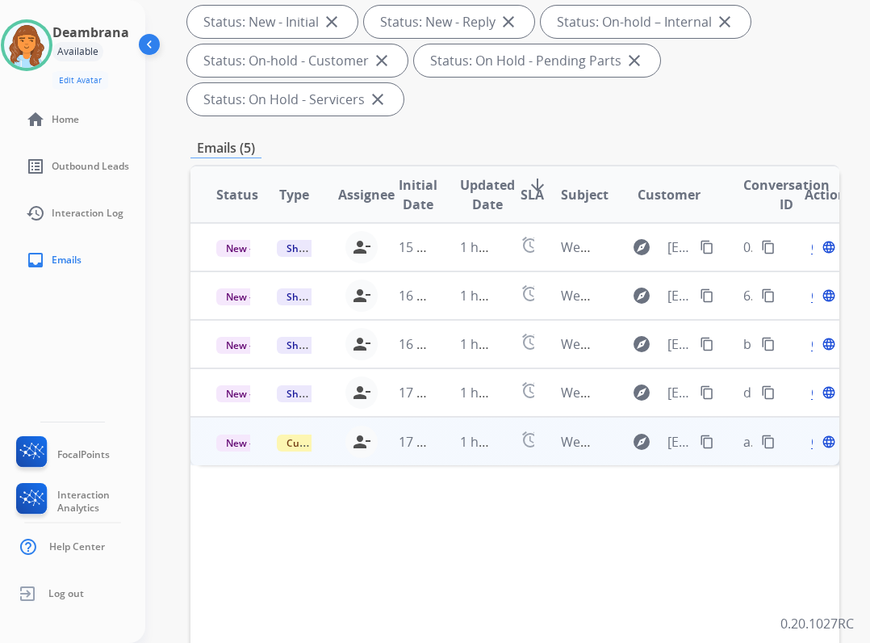
click at [819, 434] on span "Open" at bounding box center [827, 441] width 33 height 19
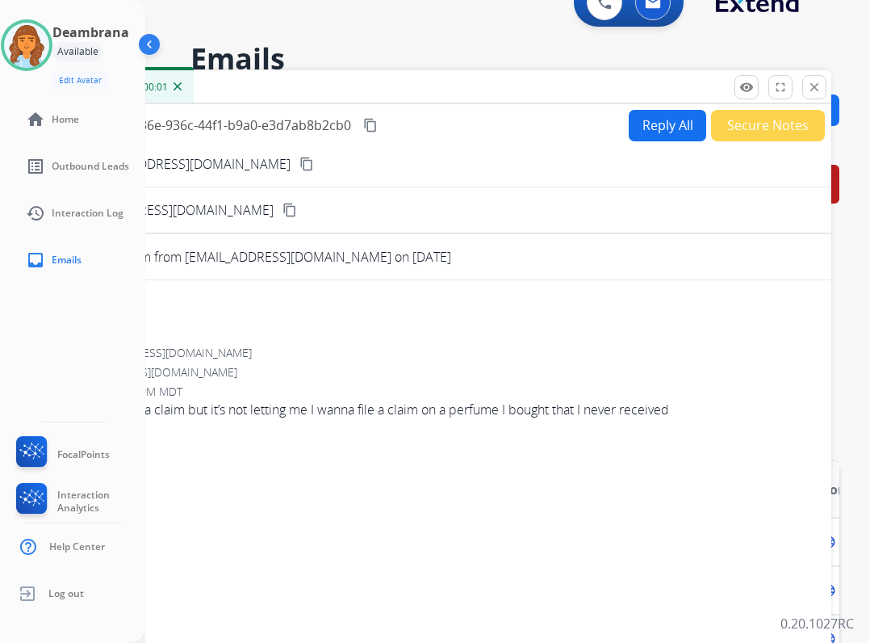
scroll to position [0, 0]
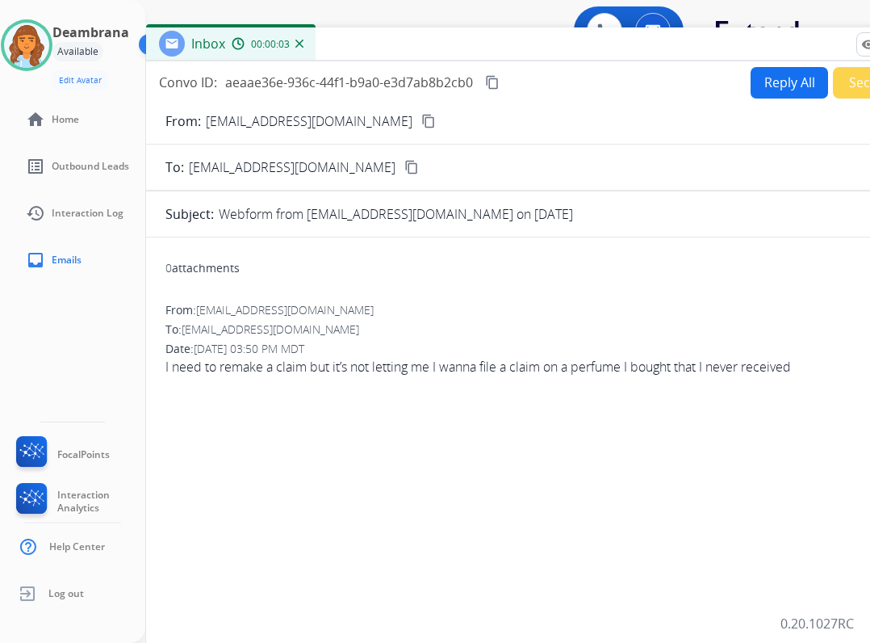
drag, startPoint x: 346, startPoint y: 116, endPoint x: 468, endPoint y: 45, distance: 141.1
click at [468, 45] on div "Inbox 00:00:03" at bounding box center [549, 44] width 807 height 34
click at [779, 98] on button "Reply All" at bounding box center [790, 82] width 78 height 31
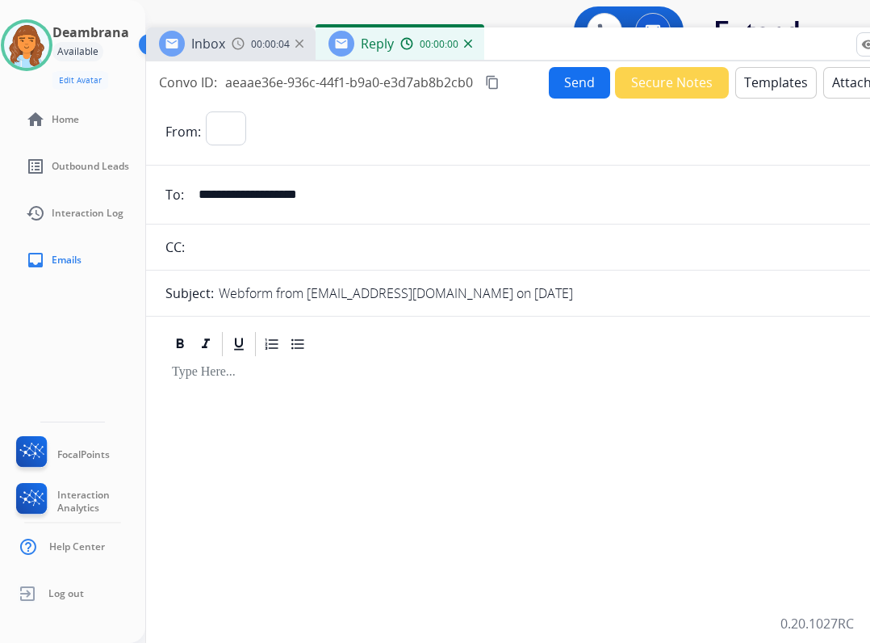
select select "**********"
click at [746, 86] on button "Templates" at bounding box center [777, 82] width 82 height 31
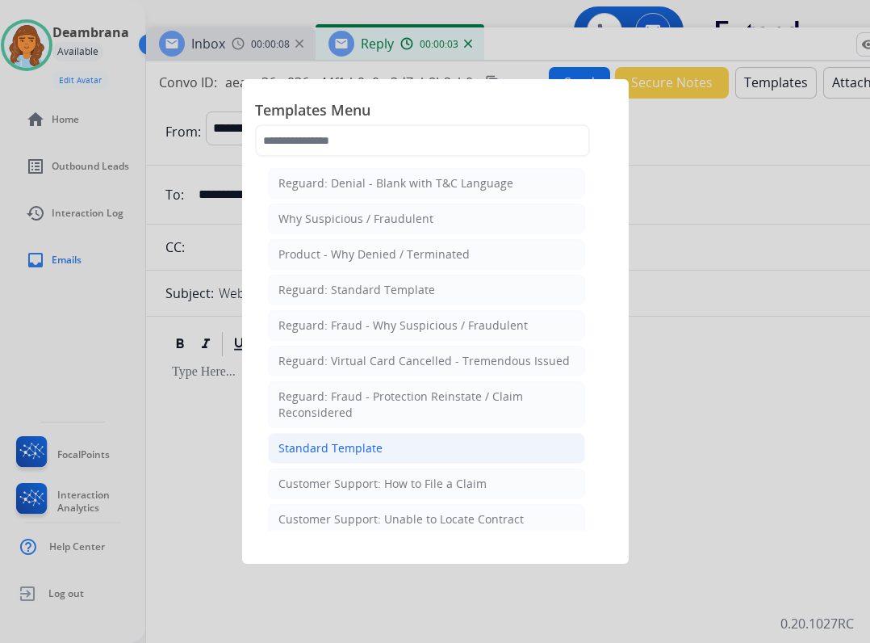
click at [299, 436] on li "Standard Template" at bounding box center [426, 448] width 317 height 31
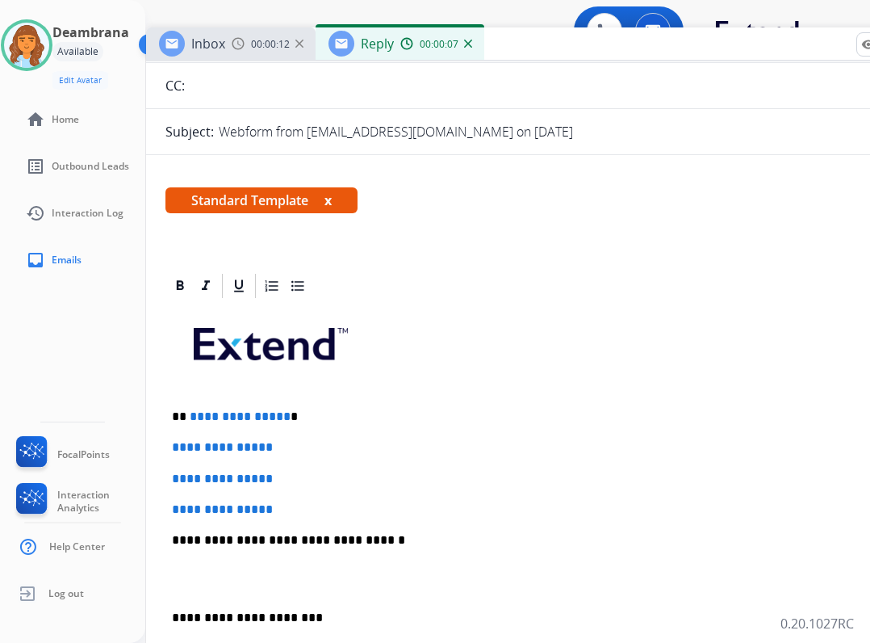
scroll to position [161, 0]
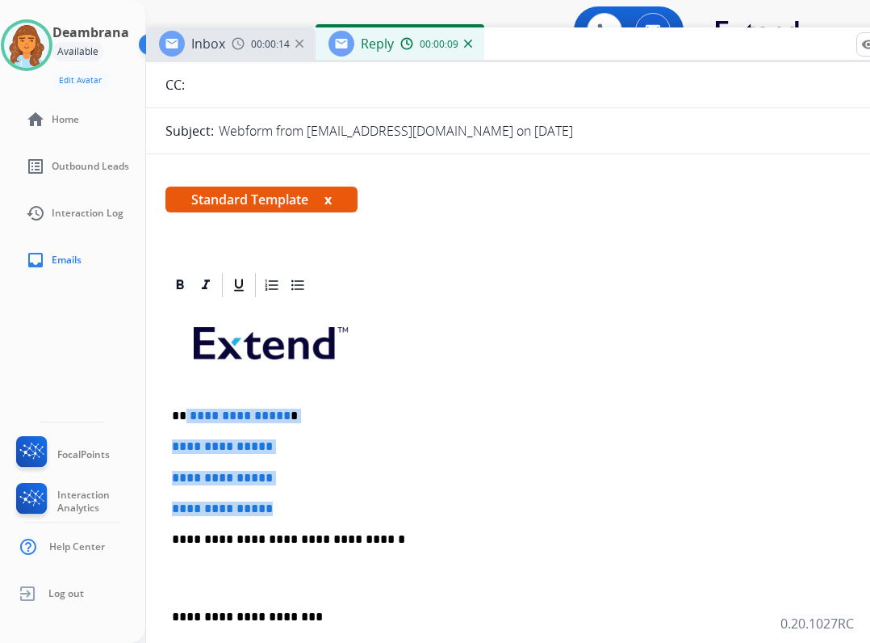
drag, startPoint x: 186, startPoint y: 410, endPoint x: 288, endPoint y: 497, distance: 134.6
click at [288, 497] on div "**********" at bounding box center [550, 578] width 769 height 556
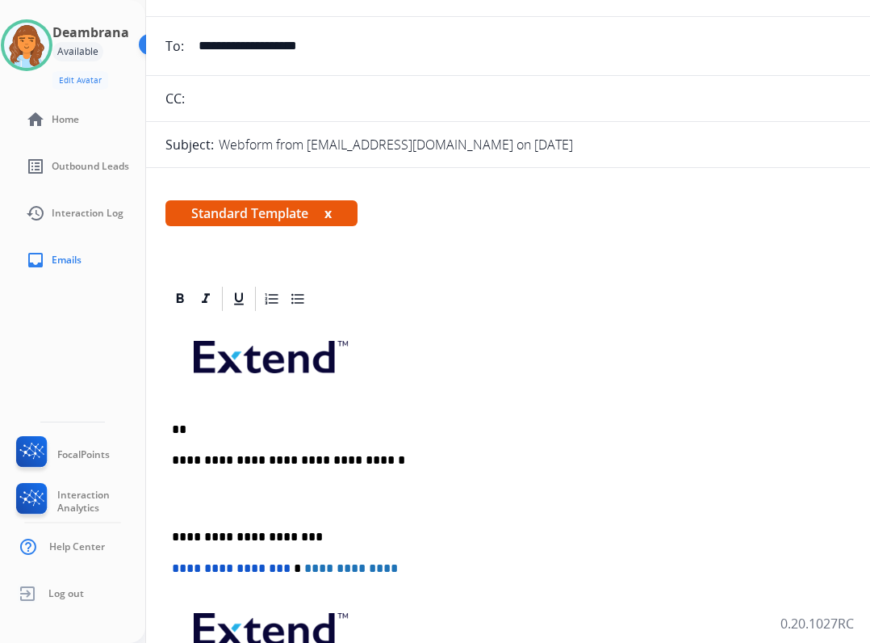
scroll to position [147, 0]
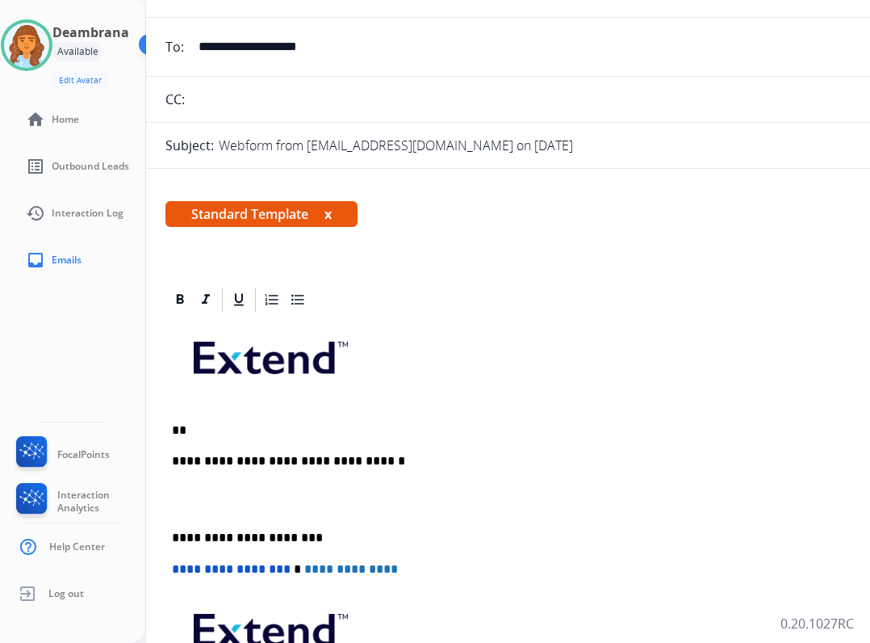
drag, startPoint x: 377, startPoint y: 45, endPoint x: 201, endPoint y: 40, distance: 176.1
click at [201, 40] on input "**********" at bounding box center [561, 47] width 745 height 32
click at [261, 443] on div "**********" at bounding box center [550, 545] width 769 height 463
click at [237, 429] on p "**" at bounding box center [543, 430] width 743 height 15
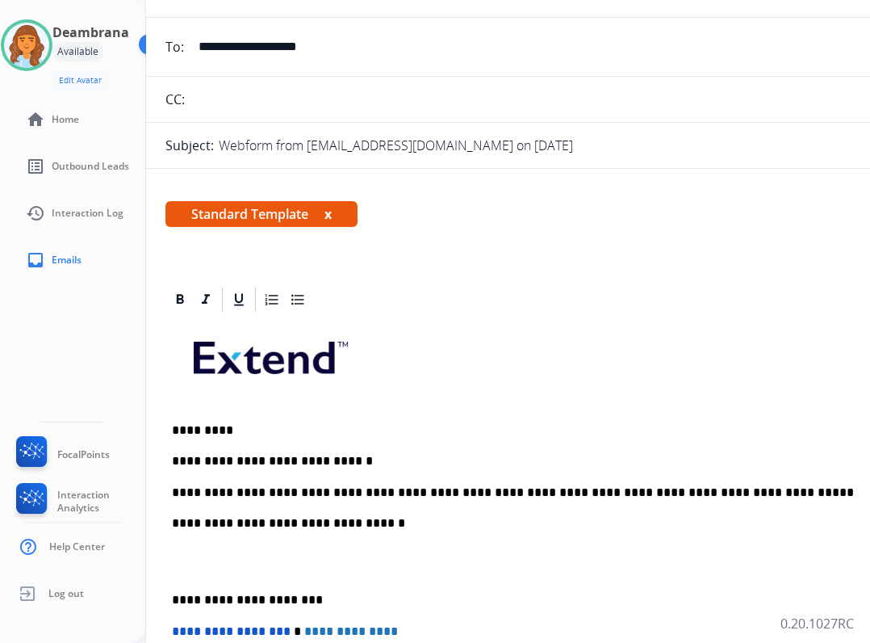
click at [544, 492] on p "**********" at bounding box center [543, 492] width 743 height 15
drag, startPoint x: 552, startPoint y: 494, endPoint x: 569, endPoint y: 502, distance: 18.8
click at [569, 502] on div "**********" at bounding box center [550, 576] width 769 height 525
click at [551, 492] on p "**********" at bounding box center [543, 492] width 743 height 15
click at [170, 601] on div "**********" at bounding box center [550, 576] width 769 height 525
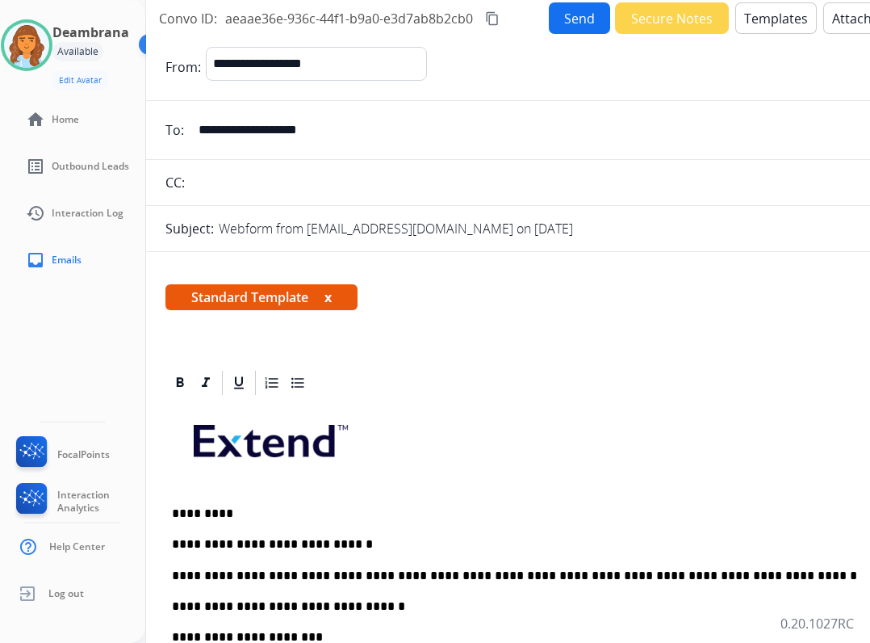
scroll to position [0, 0]
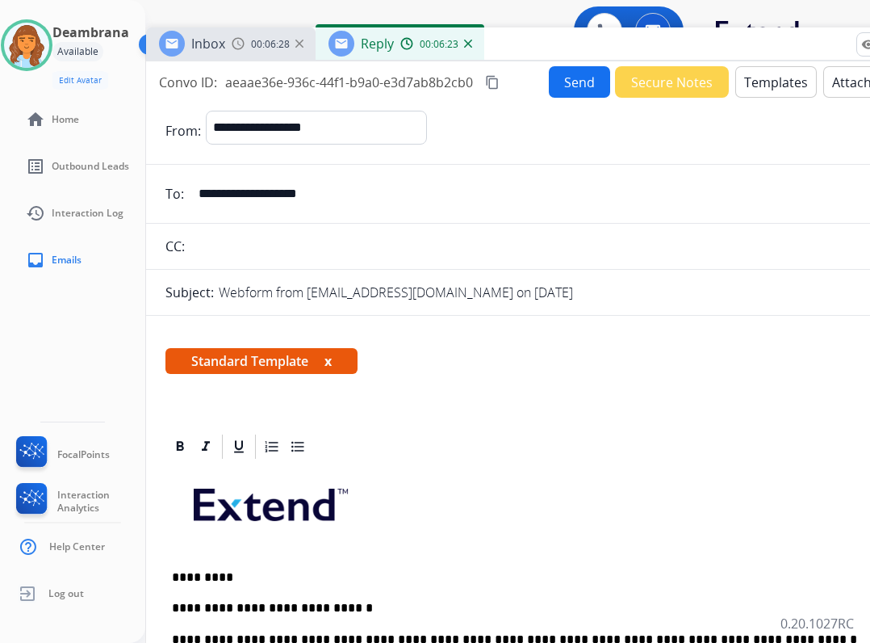
click at [579, 77] on button "Send" at bounding box center [579, 81] width 61 height 31
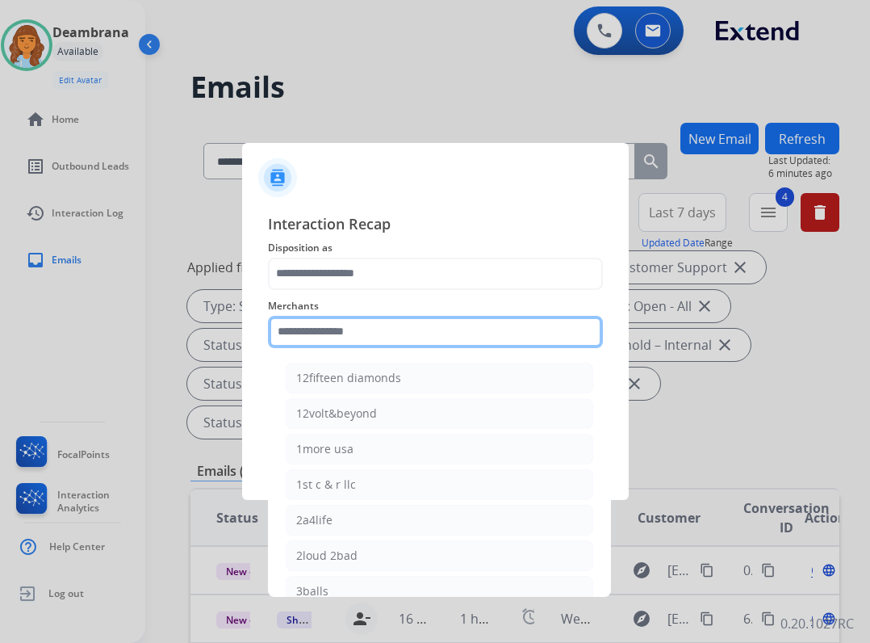
click at [332, 326] on input "text" at bounding box center [435, 332] width 335 height 32
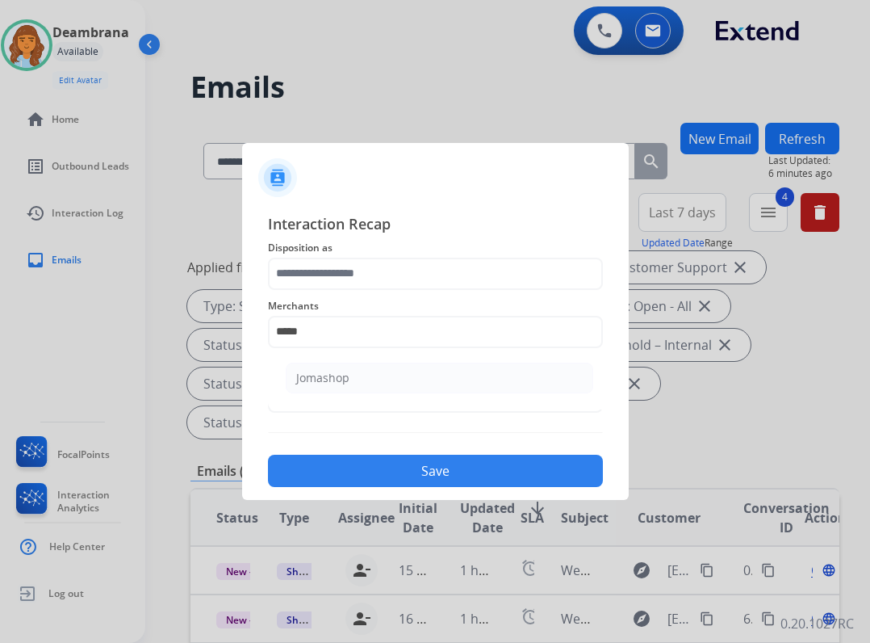
click at [374, 396] on ul "Jomashop" at bounding box center [439, 381] width 317 height 55
click at [375, 388] on li "Jomashop" at bounding box center [440, 378] width 308 height 31
type input "********"
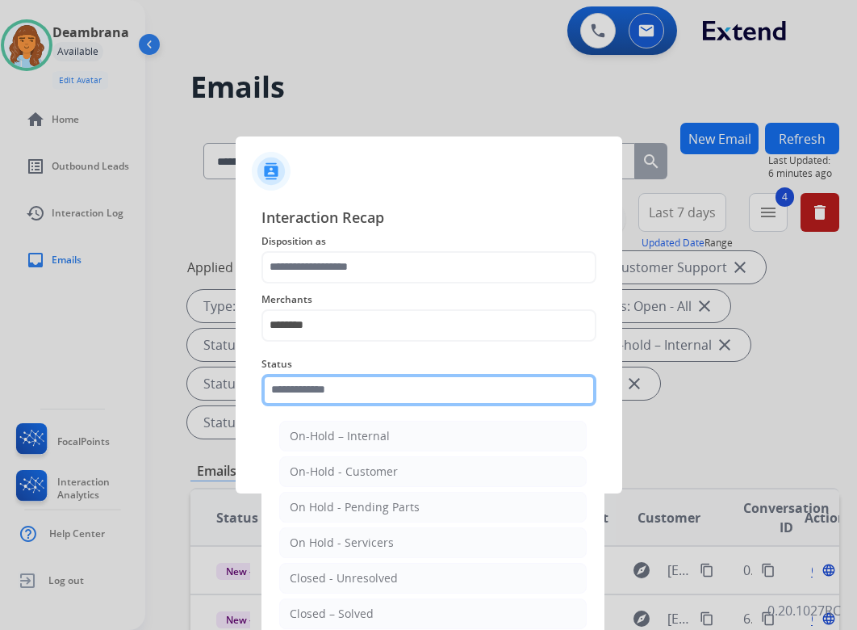
drag, startPoint x: 374, startPoint y: 392, endPoint x: 360, endPoint y: 409, distance: 22.4
click at [367, 397] on input "text" at bounding box center [429, 390] width 335 height 32
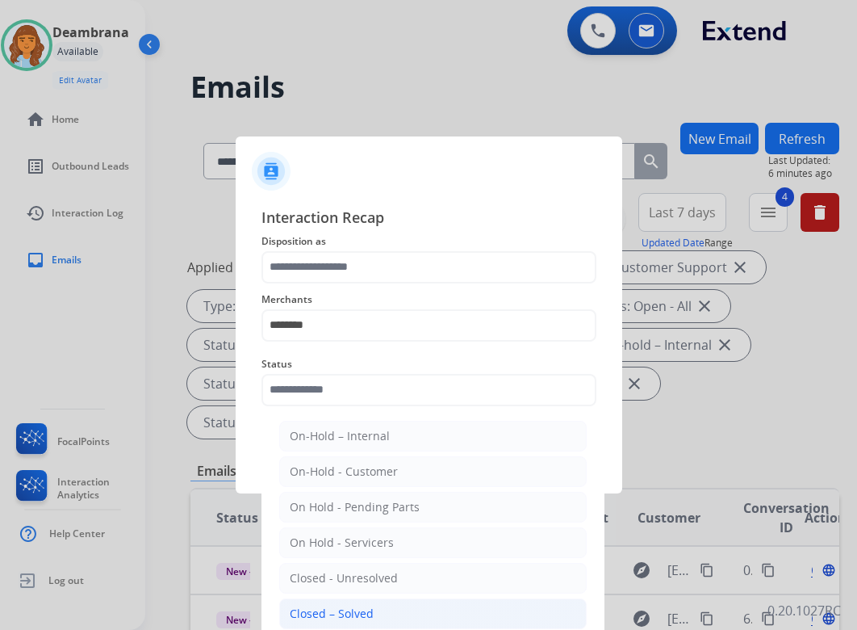
click at [371, 602] on li "Closed – Solved" at bounding box center [433, 613] width 308 height 31
type input "**********"
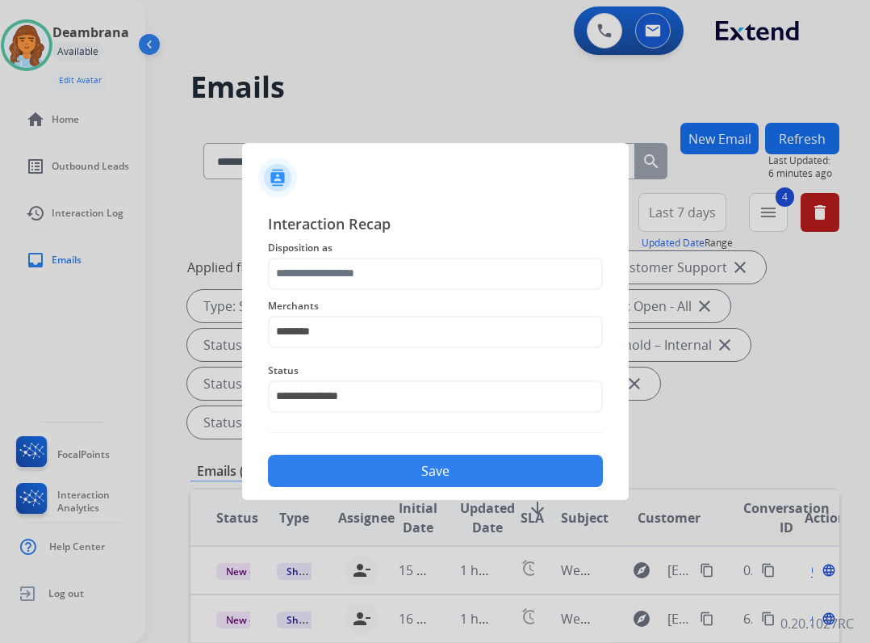
click at [345, 291] on div "Merchants ********" at bounding box center [435, 322] width 335 height 65
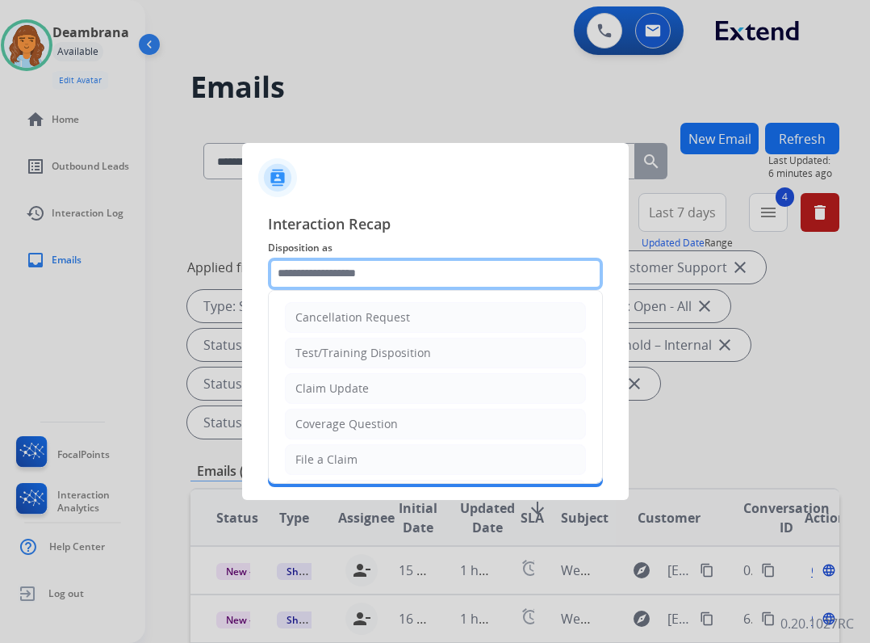
click at [345, 270] on input "text" at bounding box center [435, 274] width 335 height 32
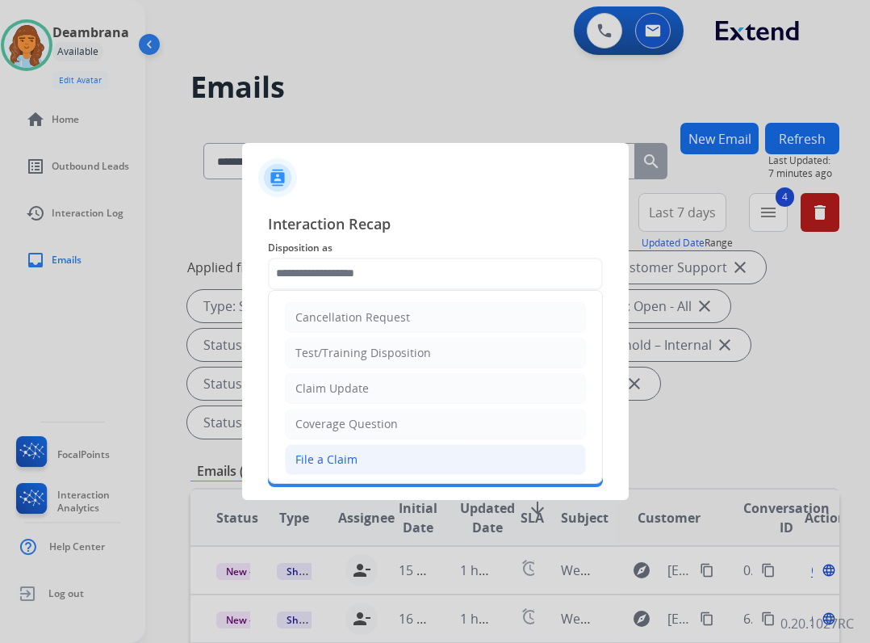
click at [371, 449] on li "File a Claim" at bounding box center [435, 459] width 301 height 31
type input "**********"
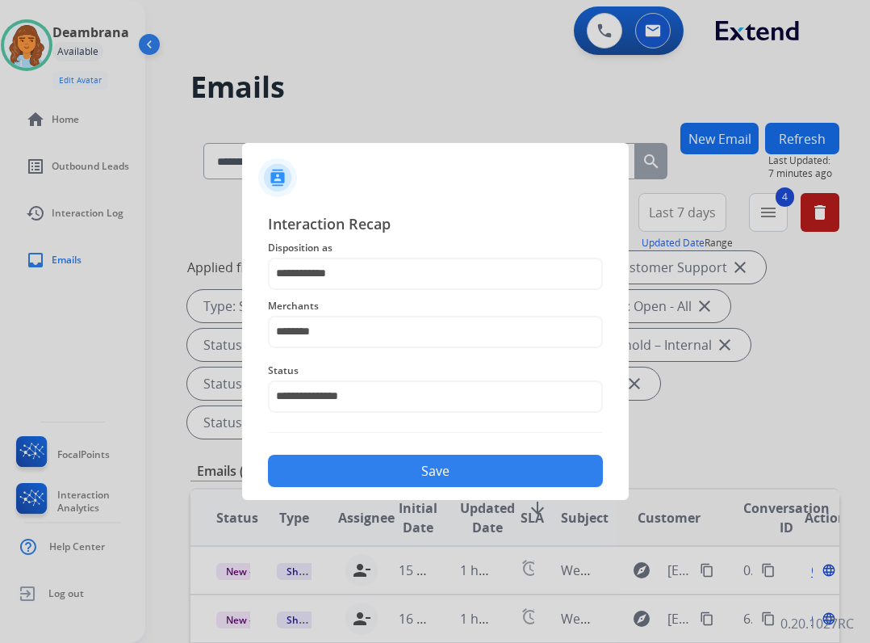
click at [413, 459] on button "Save" at bounding box center [435, 471] width 335 height 32
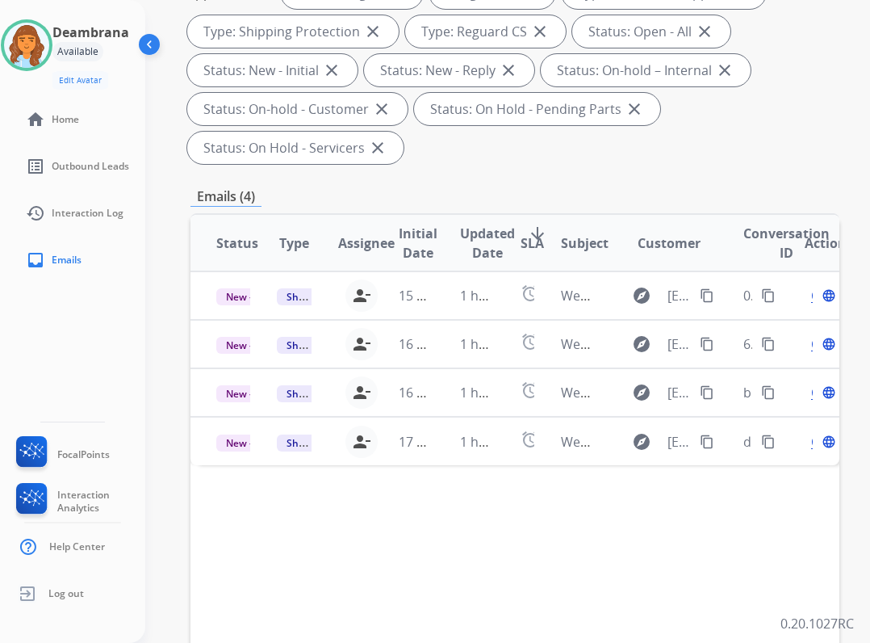
scroll to position [323, 0]
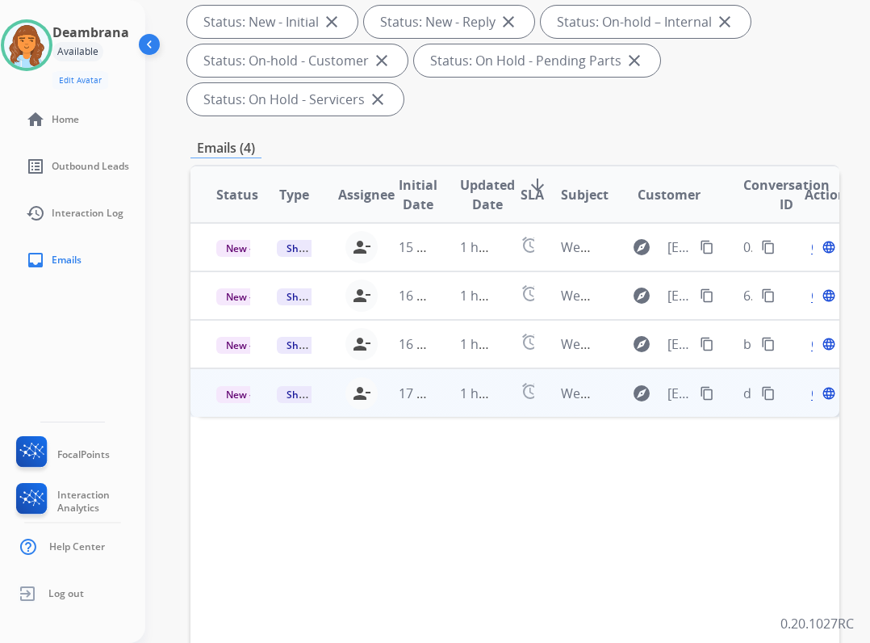
click at [462, 396] on td "1 hour ago" at bounding box center [464, 392] width 61 height 48
click at [818, 392] on div "Open language" at bounding box center [822, 392] width 34 height 19
click at [821, 392] on div "Open language" at bounding box center [822, 393] width 34 height 19
click at [813, 387] on div "Open language" at bounding box center [822, 392] width 34 height 19
click at [816, 396] on div "Open language" at bounding box center [822, 393] width 34 height 19
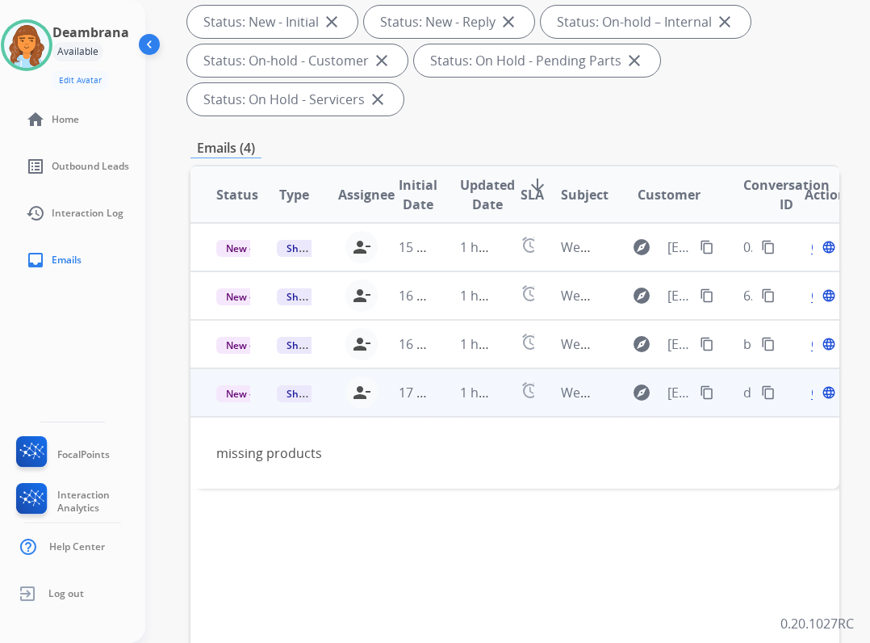
click at [820, 396] on span "Open" at bounding box center [827, 392] width 33 height 19
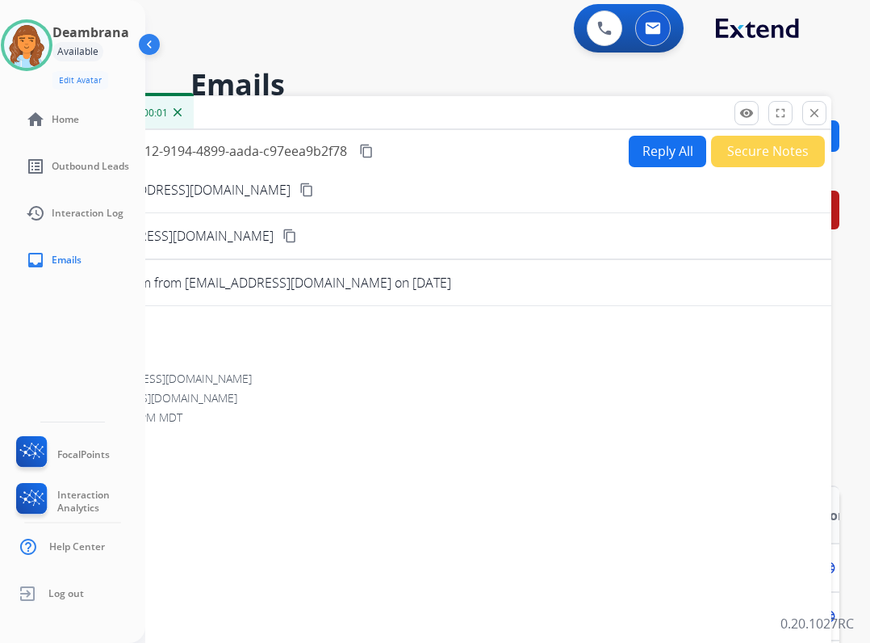
scroll to position [0, 0]
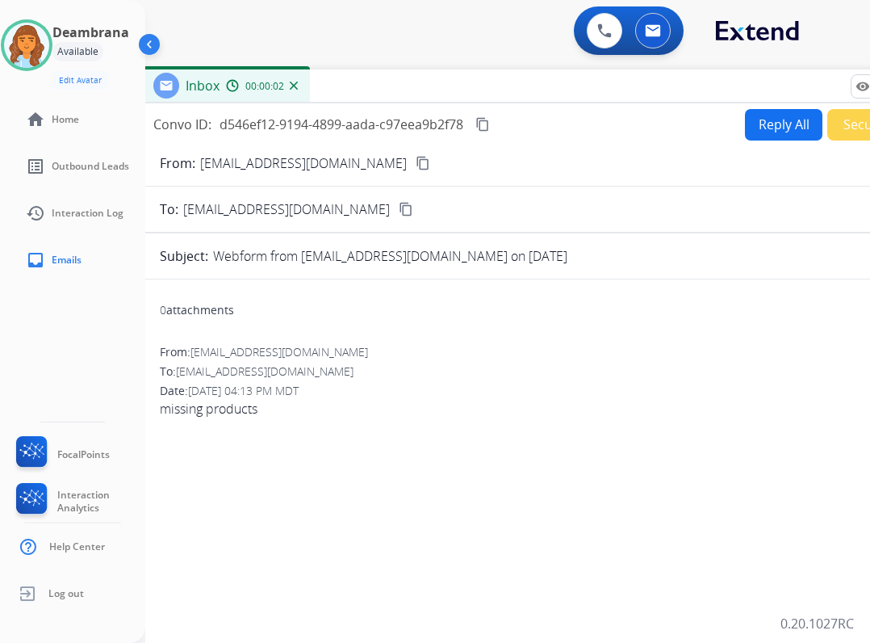
drag, startPoint x: 308, startPoint y: 109, endPoint x: 426, endPoint y: 75, distance: 122.7
click at [426, 75] on div "Inbox 00:00:02" at bounding box center [543, 86] width 807 height 34
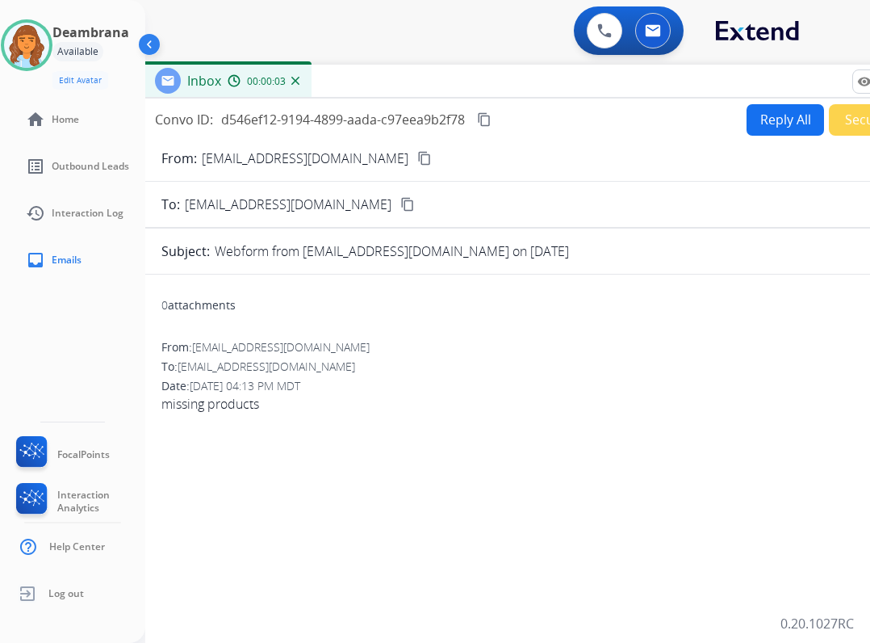
click at [765, 126] on button "Reply All" at bounding box center [786, 119] width 78 height 31
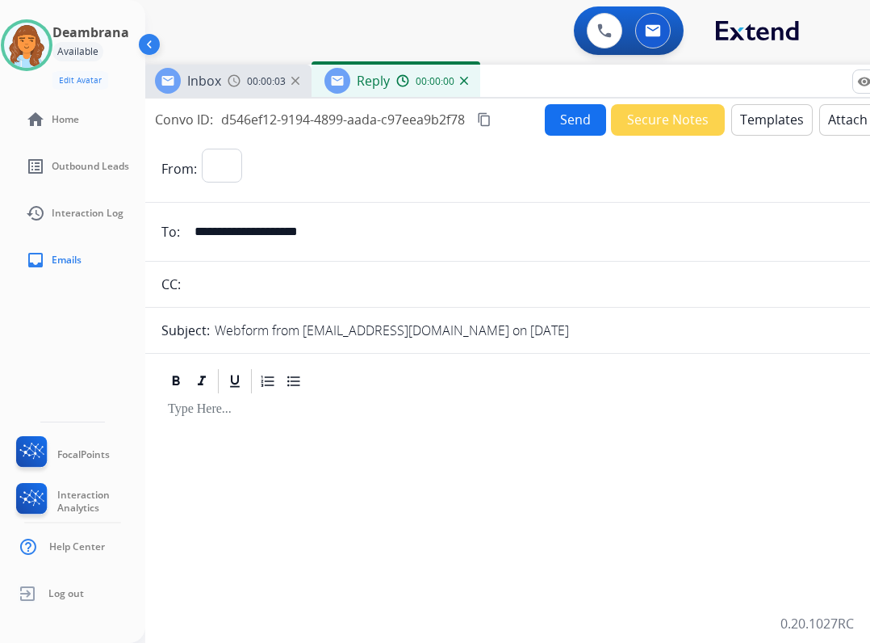
select select "**********"
click at [734, 107] on button "Templates" at bounding box center [773, 119] width 82 height 31
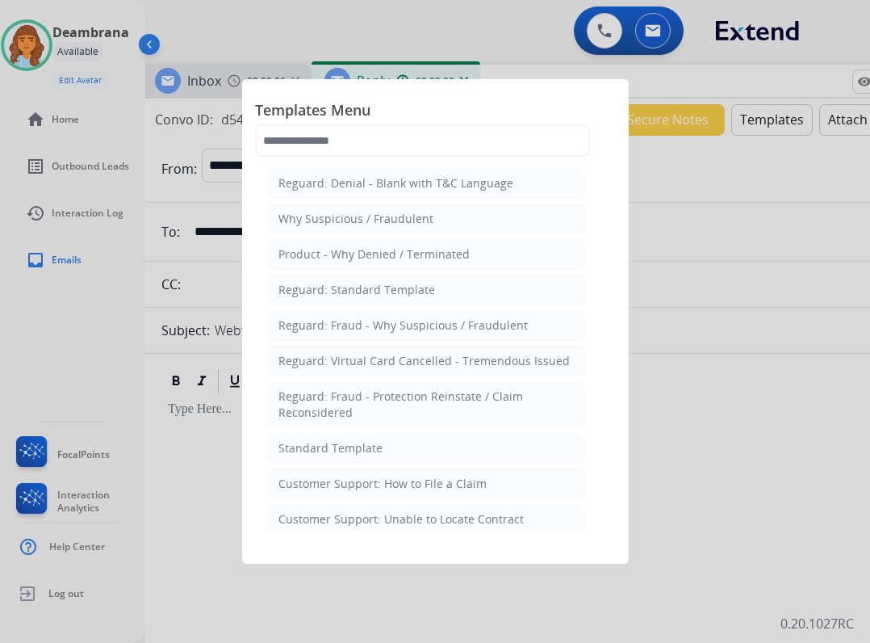
click at [461, 478] on div "Customer Support: How to File a Claim" at bounding box center [383, 484] width 208 height 16
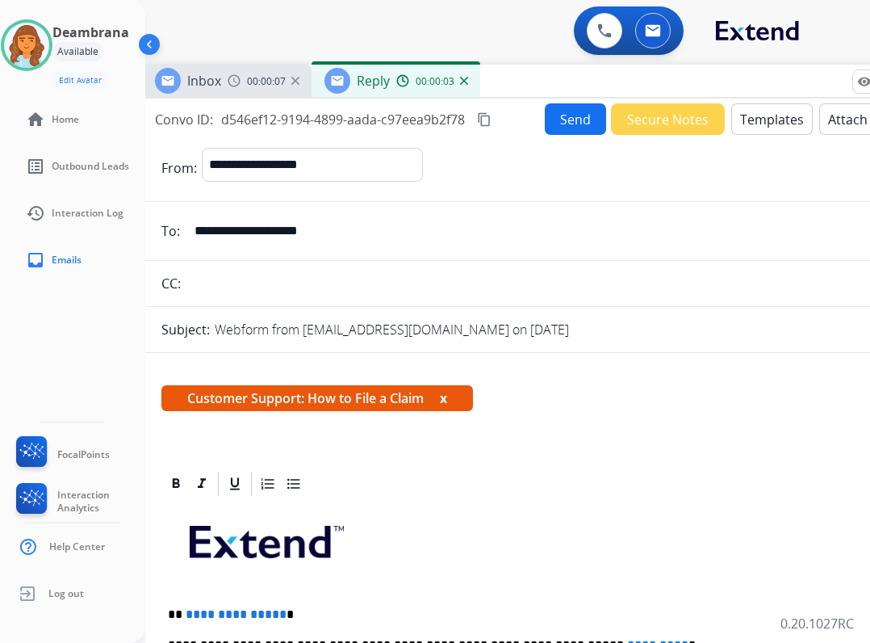
scroll to position [81, 0]
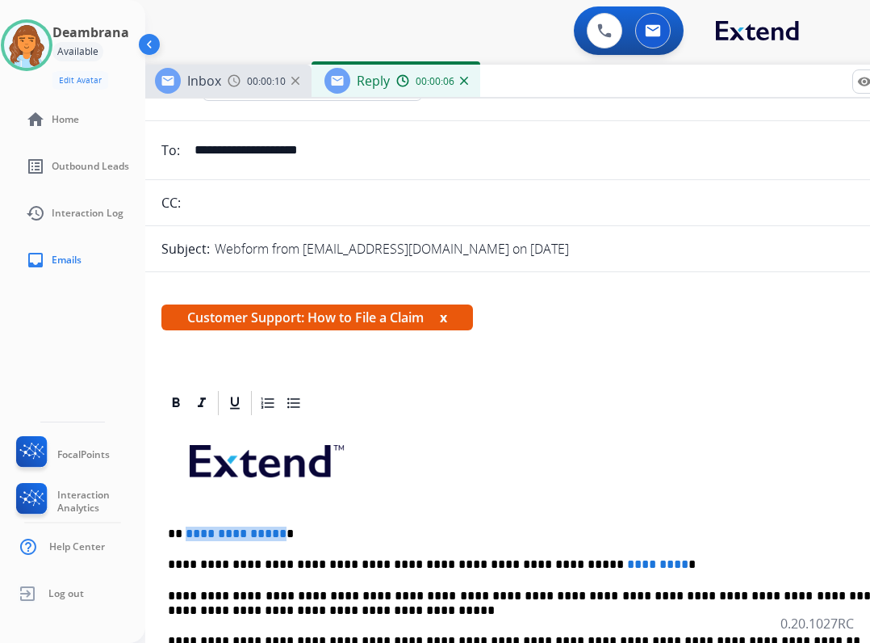
drag, startPoint x: 184, startPoint y: 534, endPoint x: 286, endPoint y: 526, distance: 102.1
click at [276, 530] on span "**********" at bounding box center [236, 533] width 101 height 12
drag, startPoint x: 346, startPoint y: 152, endPoint x: 192, endPoint y: 137, distance: 154.1
click at [192, 137] on input "**********" at bounding box center [557, 150] width 745 height 32
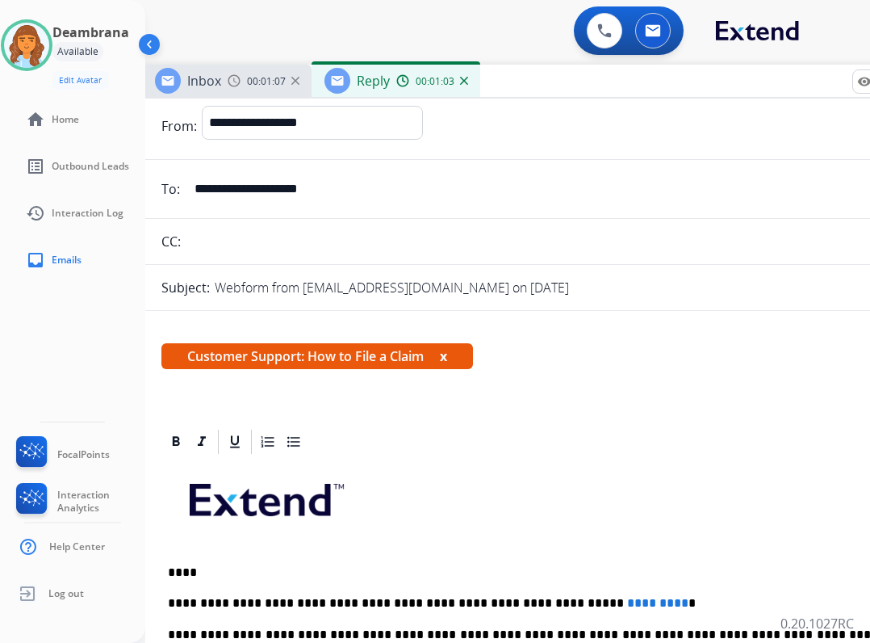
scroll to position [0, 0]
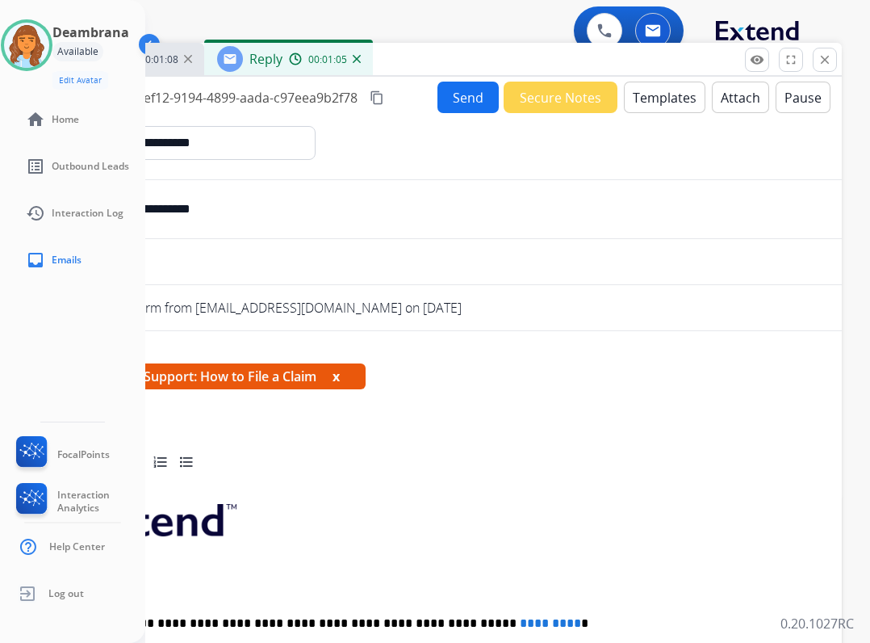
drag, startPoint x: 771, startPoint y: 86, endPoint x: 656, endPoint y: 61, distance: 118.1
click at [656, 61] on div "Inbox 00:01:08 Reply 00:01:05" at bounding box center [438, 60] width 807 height 34
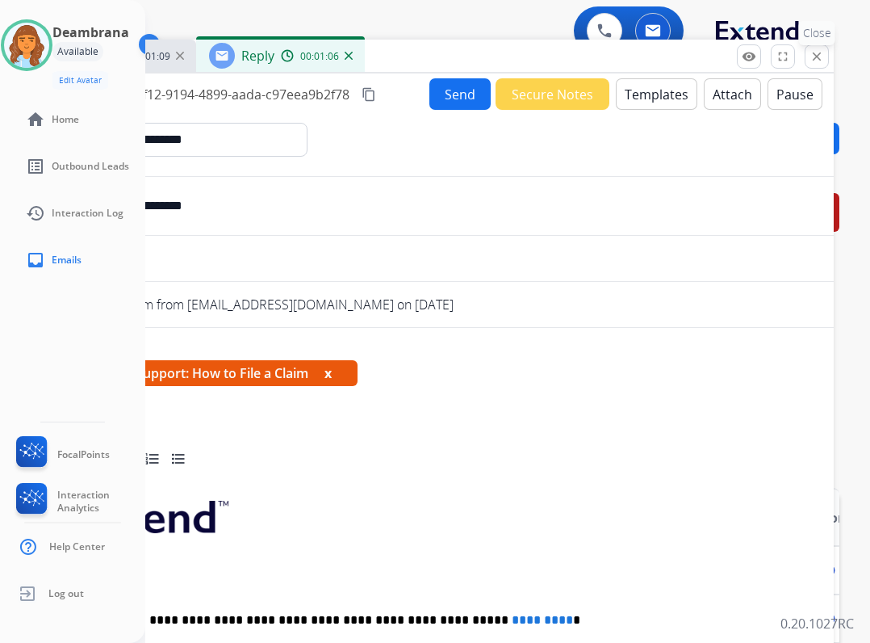
click at [807, 54] on button "close Close" at bounding box center [817, 56] width 24 height 24
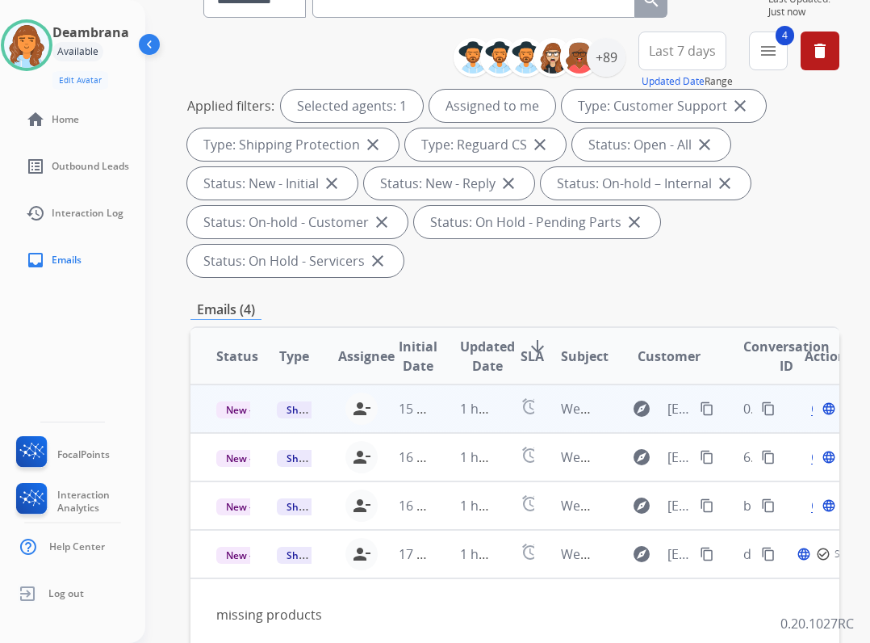
scroll to position [242, 0]
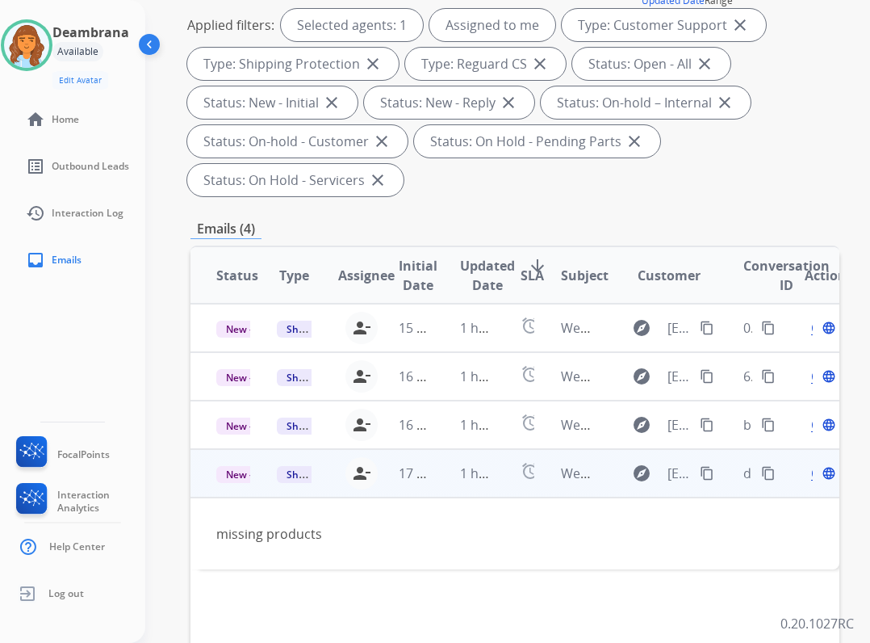
click at [820, 478] on span "Open" at bounding box center [827, 472] width 33 height 19
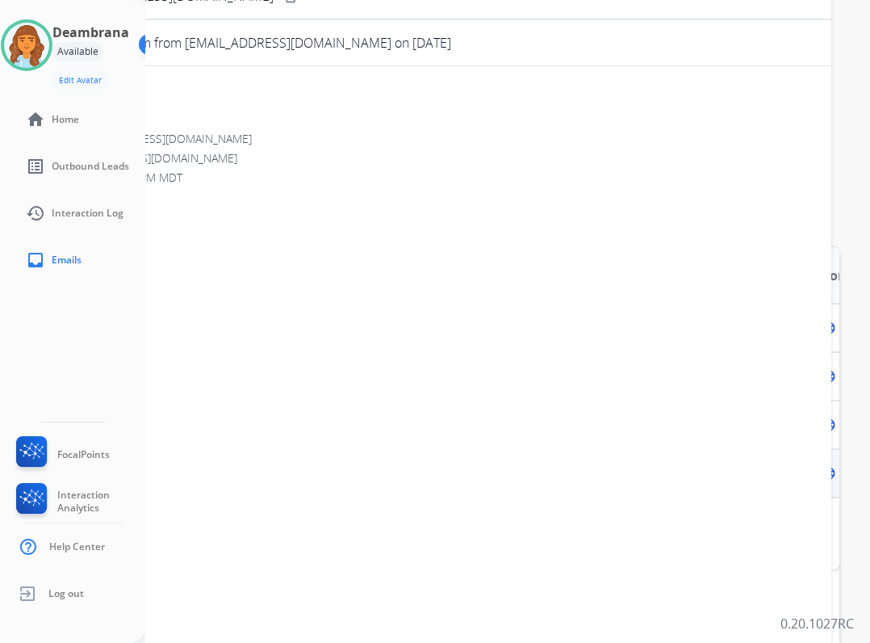
scroll to position [0, 0]
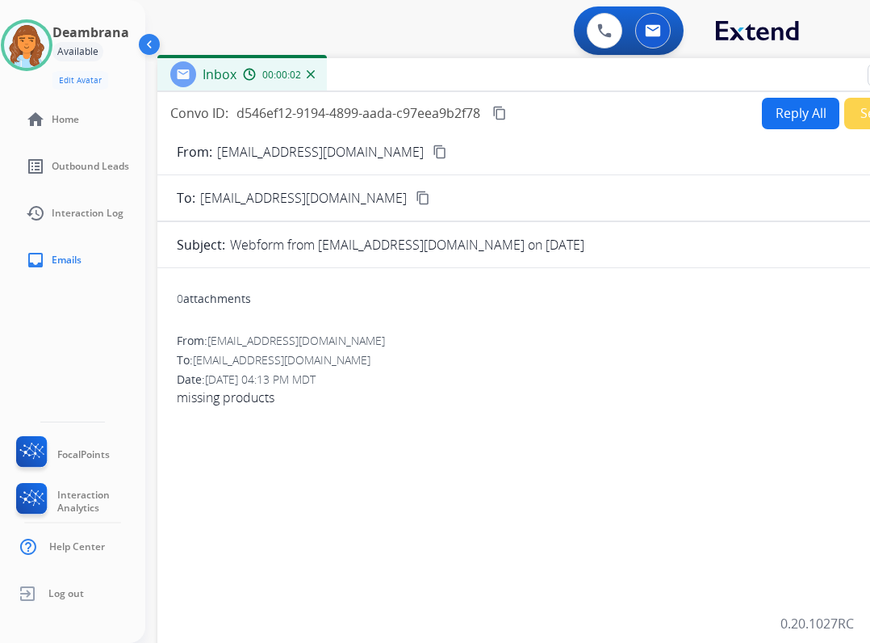
drag, startPoint x: 317, startPoint y: 116, endPoint x: 451, endPoint y: 76, distance: 139.2
click at [451, 76] on div "Inbox 00:00:02" at bounding box center [560, 75] width 807 height 34
click at [779, 117] on button "Reply All" at bounding box center [801, 113] width 78 height 31
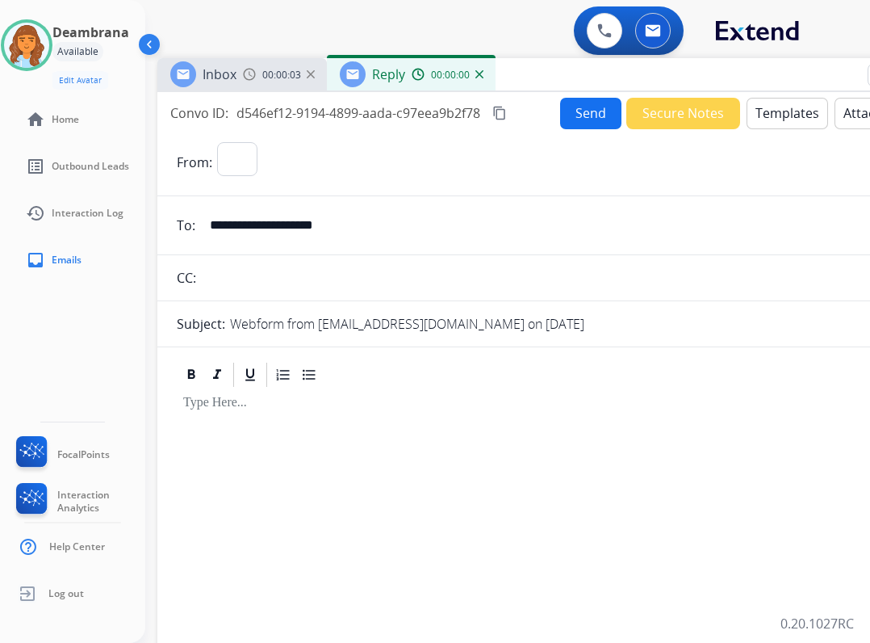
select select "**********"
click at [48, 53] on img at bounding box center [26, 45] width 45 height 45
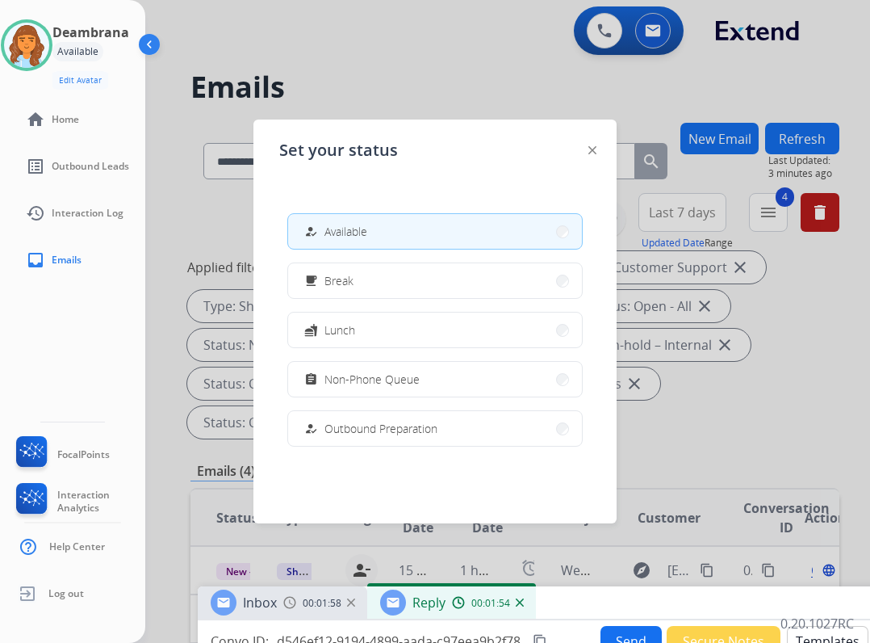
drag, startPoint x: 610, startPoint y: 73, endPoint x: 648, endPoint y: 607, distance: 535.1
click at [650, 609] on div "Inbox 00:01:58 Reply 00:01:54" at bounding box center [601, 603] width 807 height 34
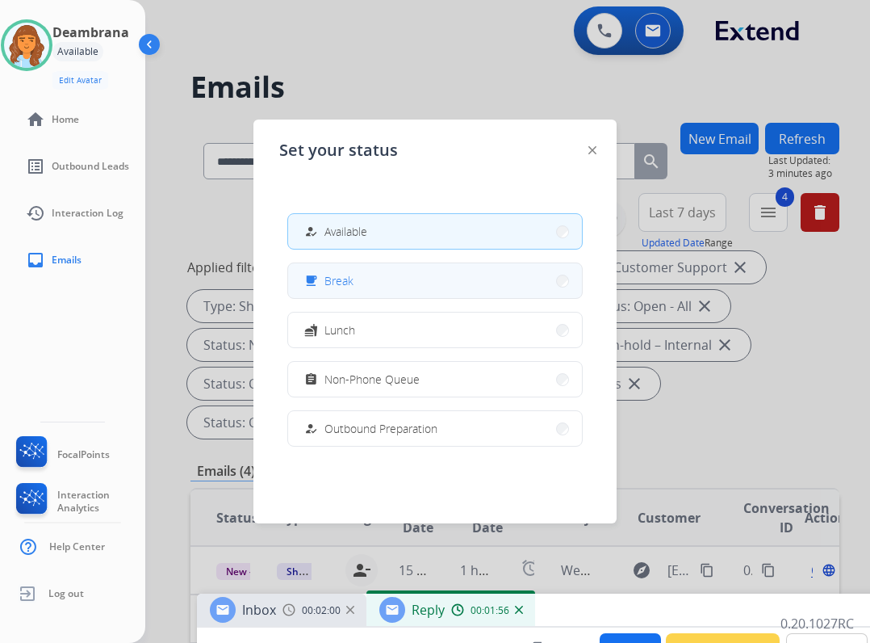
click at [367, 277] on button "free_breakfast Break" at bounding box center [435, 280] width 294 height 35
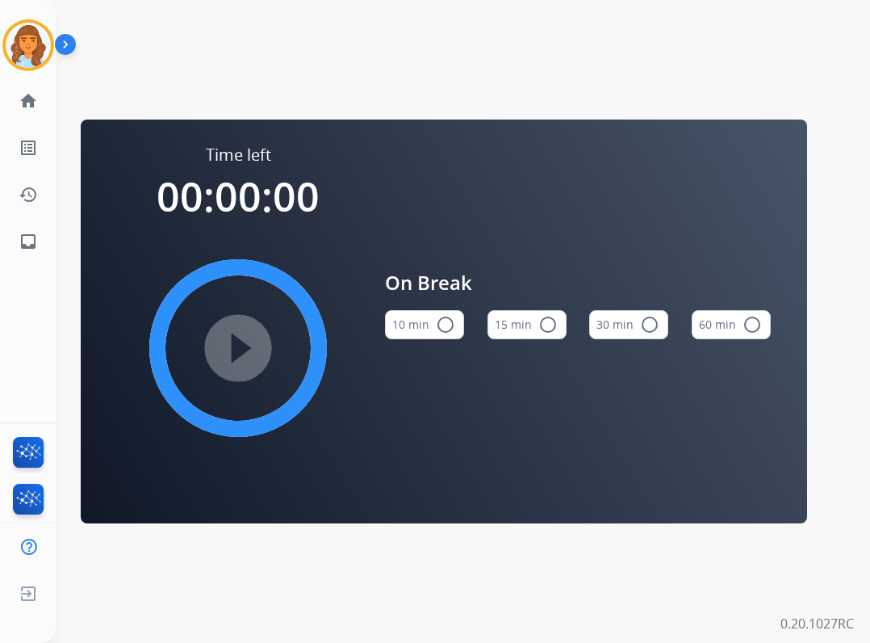
click at [424, 322] on button "10 min radio_button_unchecked" at bounding box center [424, 324] width 79 height 29
click at [248, 358] on mat-icon "play_circle_filled" at bounding box center [238, 347] width 19 height 19
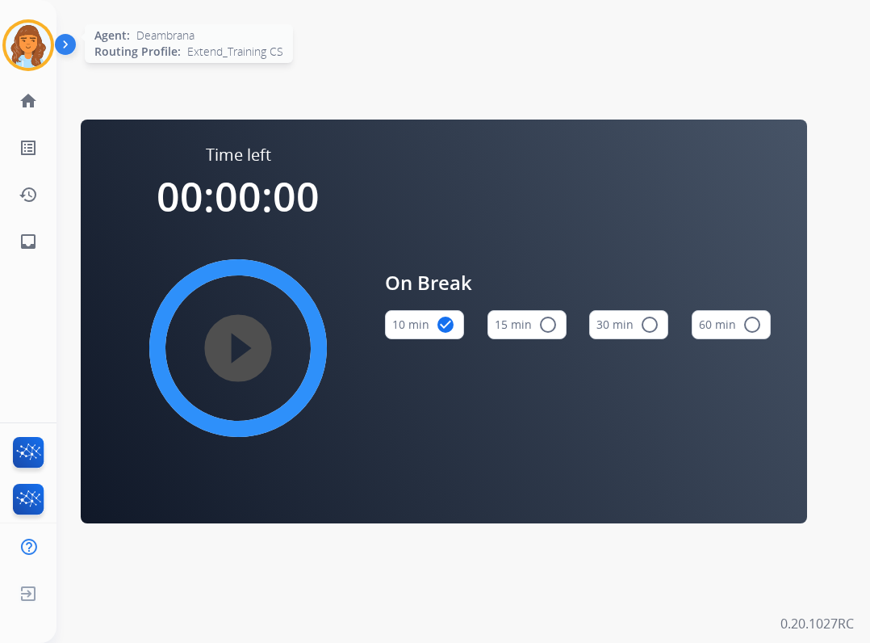
click at [17, 37] on img at bounding box center [28, 45] width 45 height 45
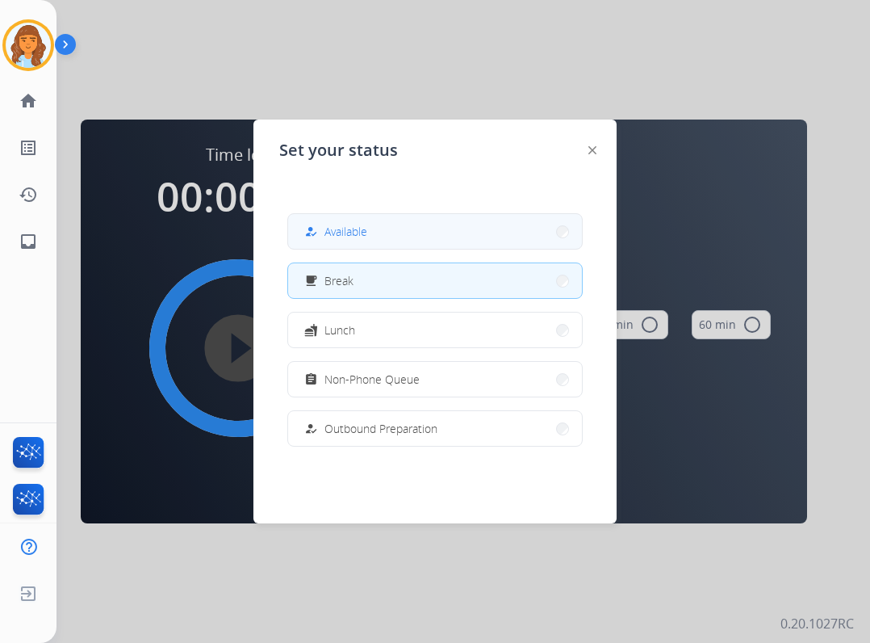
click at [317, 227] on mat-icon "how_to_reg" at bounding box center [311, 231] width 14 height 14
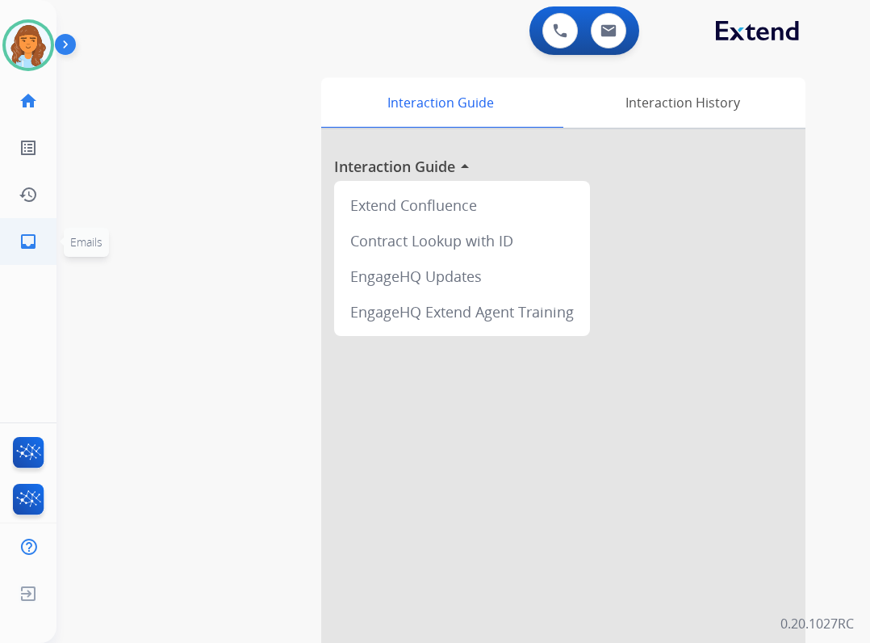
click at [23, 244] on mat-icon "inbox" at bounding box center [28, 241] width 19 height 19
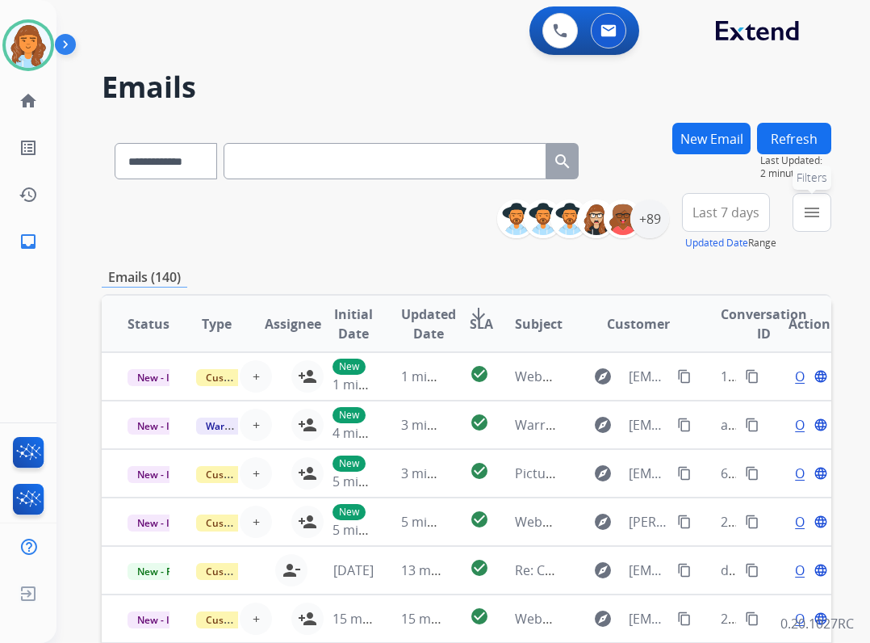
click at [814, 202] on button "menu Filters" at bounding box center [812, 212] width 39 height 39
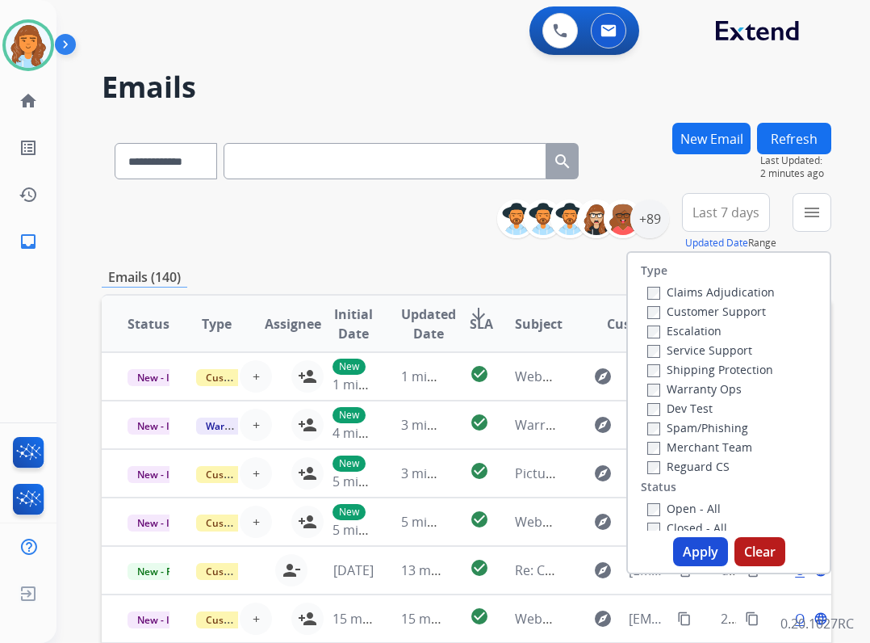
click at [723, 308] on label "Customer Support" at bounding box center [707, 311] width 119 height 15
click at [656, 460] on label "Reguard CS" at bounding box center [689, 466] width 82 height 15
click at [710, 374] on label "Shipping Protection" at bounding box center [711, 369] width 126 height 15
click at [682, 542] on button "Apply" at bounding box center [700, 551] width 55 height 29
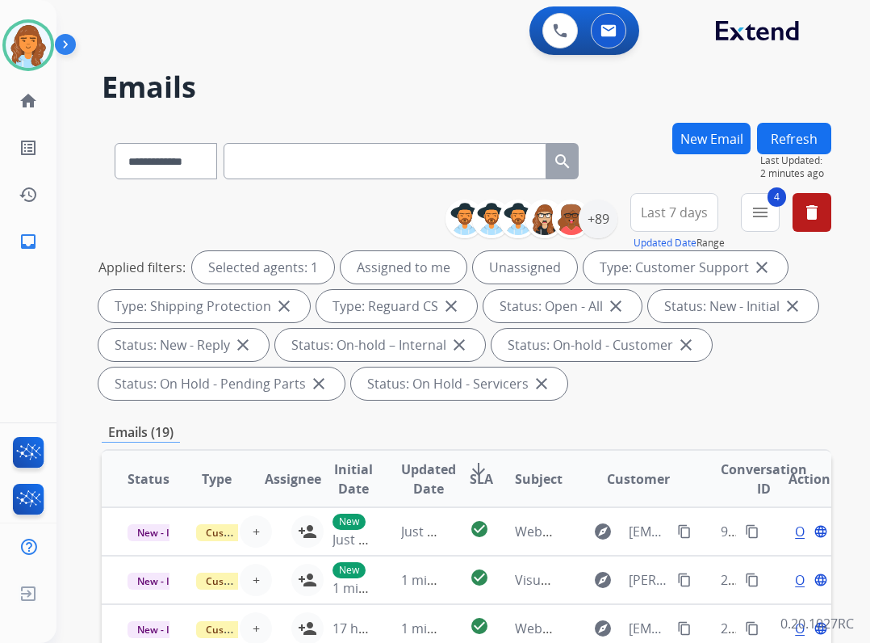
click at [616, 228] on div "**********" at bounding box center [645, 222] width 374 height 58
click at [606, 225] on div "+89" at bounding box center [598, 218] width 39 height 39
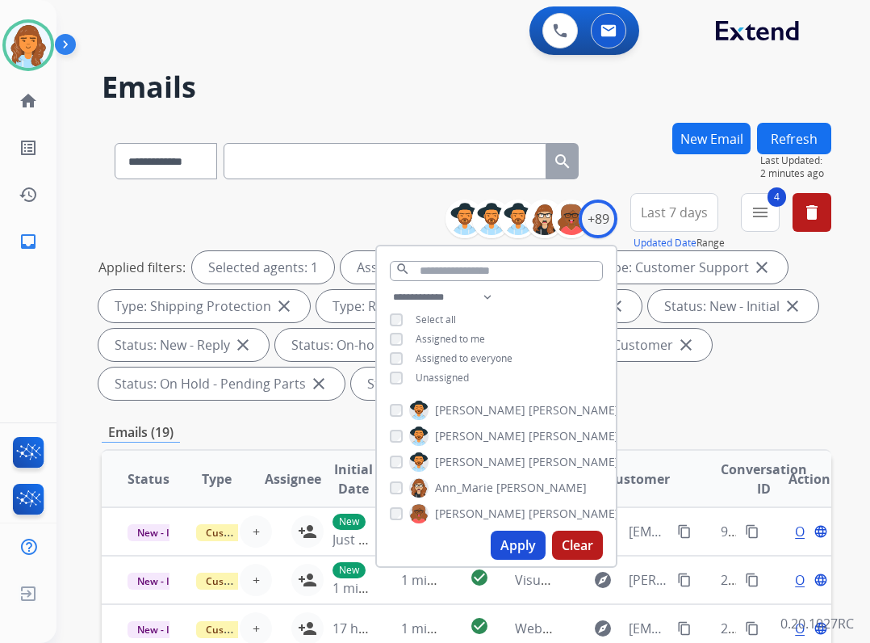
drag, startPoint x: 424, startPoint y: 372, endPoint x: 436, endPoint y: 373, distance: 12.1
click at [428, 373] on span "Unassigned" at bounding box center [442, 378] width 53 height 14
click at [504, 547] on button "Apply" at bounding box center [518, 544] width 55 height 29
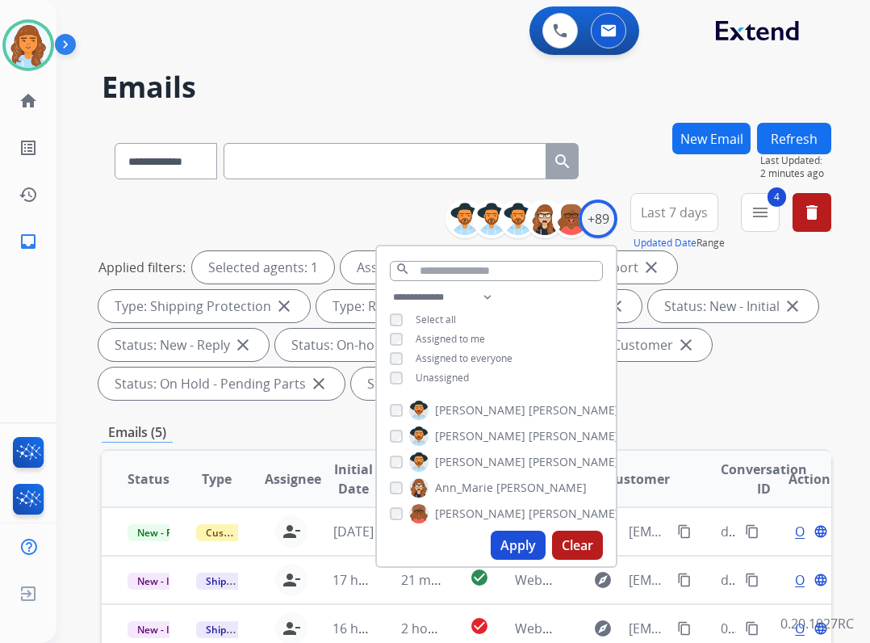
click at [644, 445] on div "**********" at bounding box center [467, 598] width 730 height 951
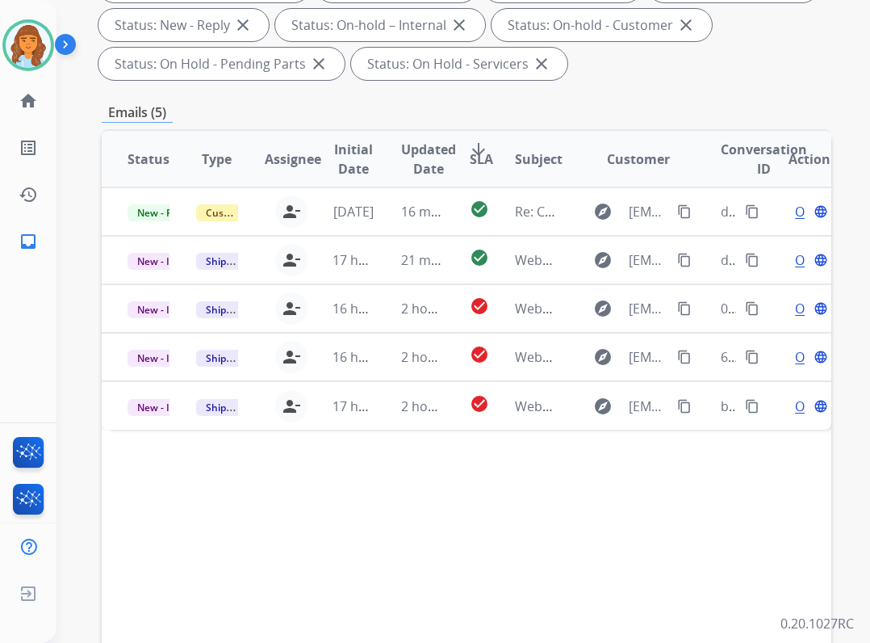
scroll to position [323, 0]
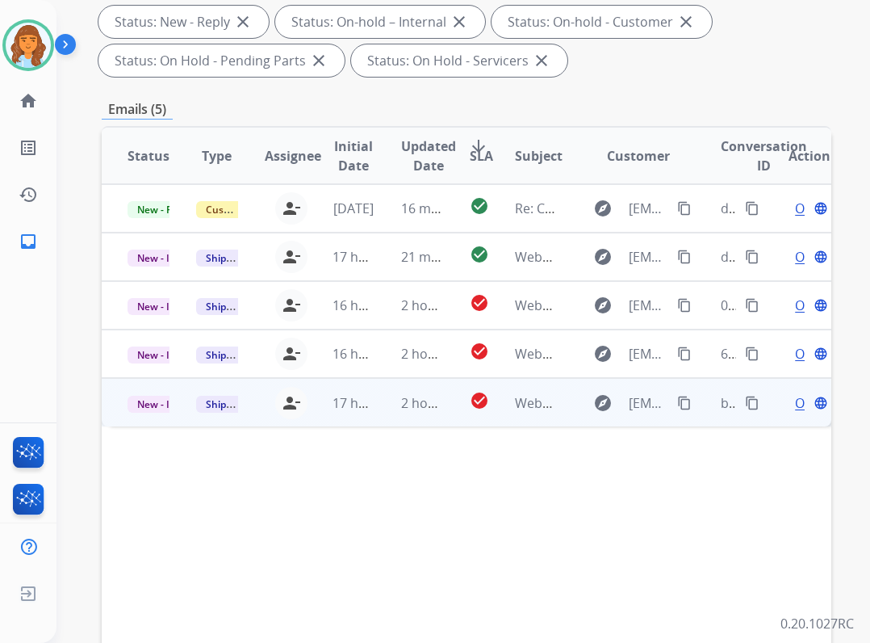
click at [498, 425] on td "Webform from mfivegardner@gmail.com on 08/12/2025" at bounding box center [523, 402] width 69 height 48
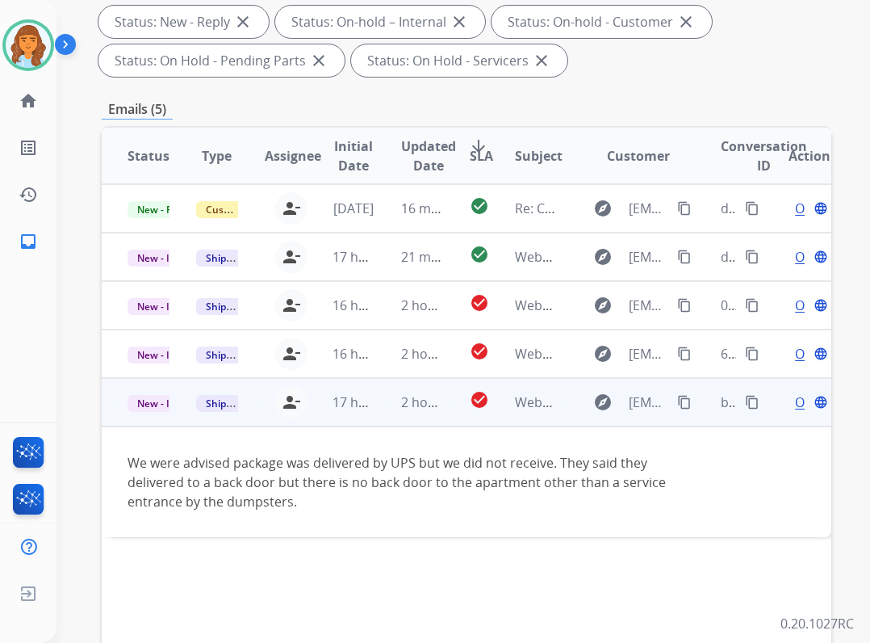
click at [795, 409] on span "Open" at bounding box center [811, 401] width 33 height 19
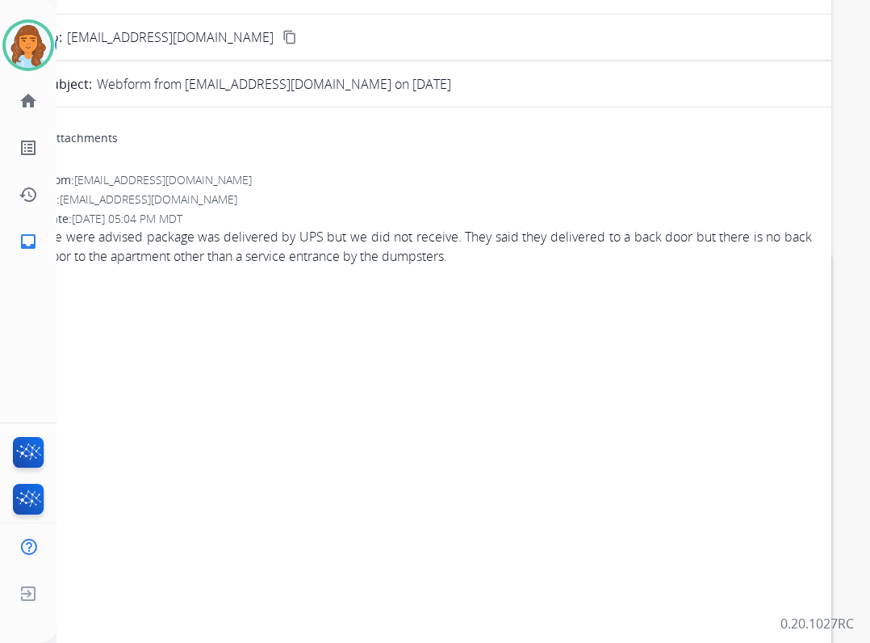
scroll to position [0, 0]
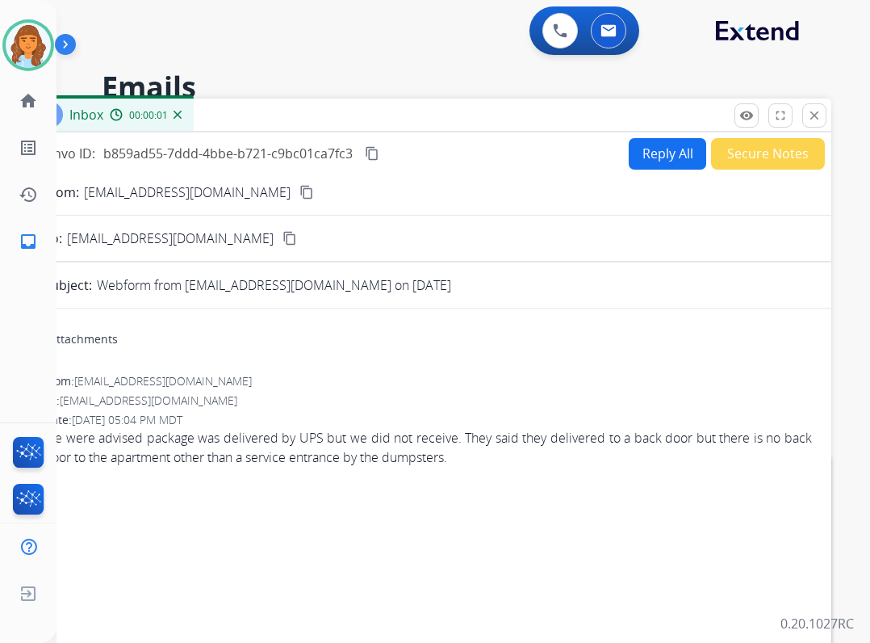
click at [652, 156] on button "Reply All" at bounding box center [668, 153] width 78 height 31
select select "**********"
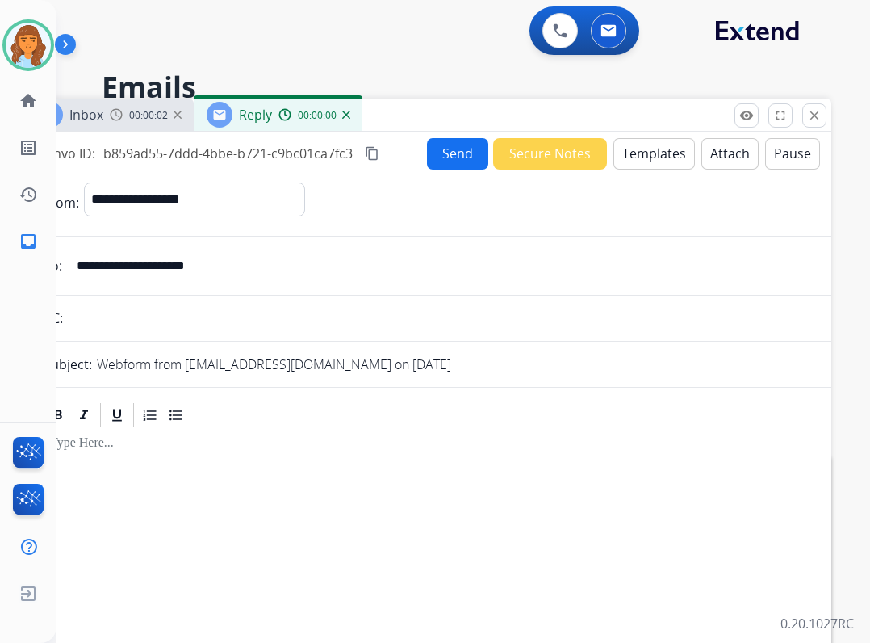
click at [649, 150] on button "Templates" at bounding box center [655, 153] width 82 height 31
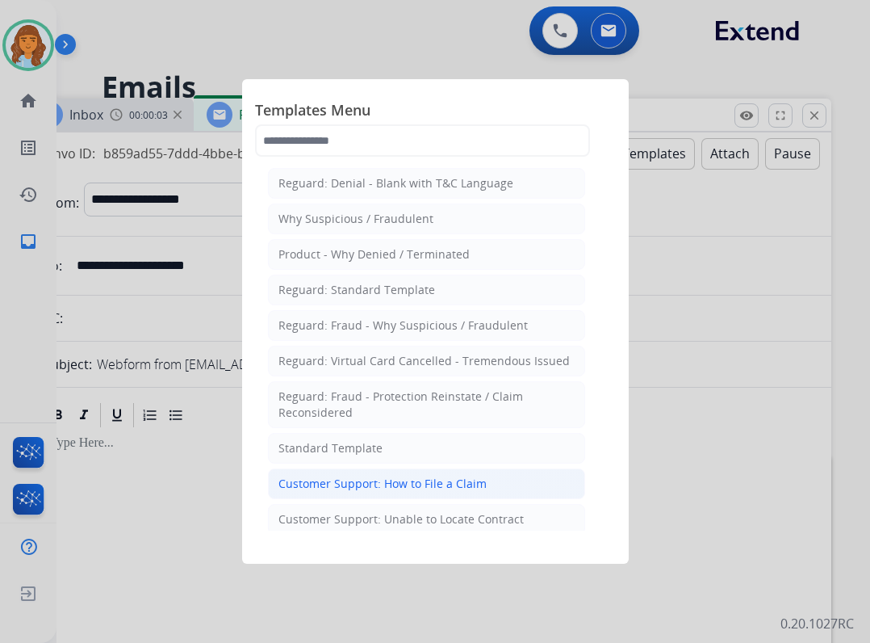
click at [322, 490] on div "Customer Support: How to File a Claim" at bounding box center [383, 484] width 208 height 16
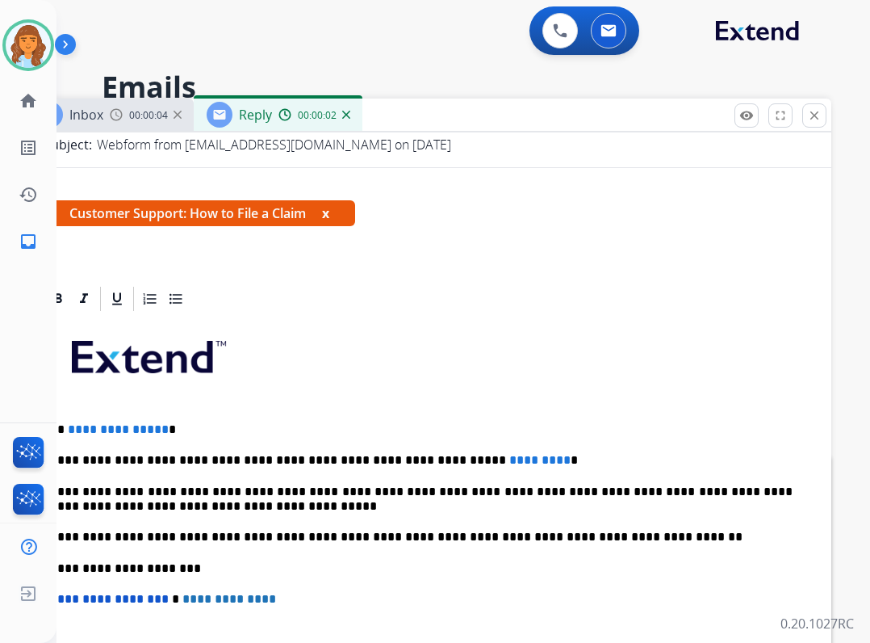
scroll to position [242, 0]
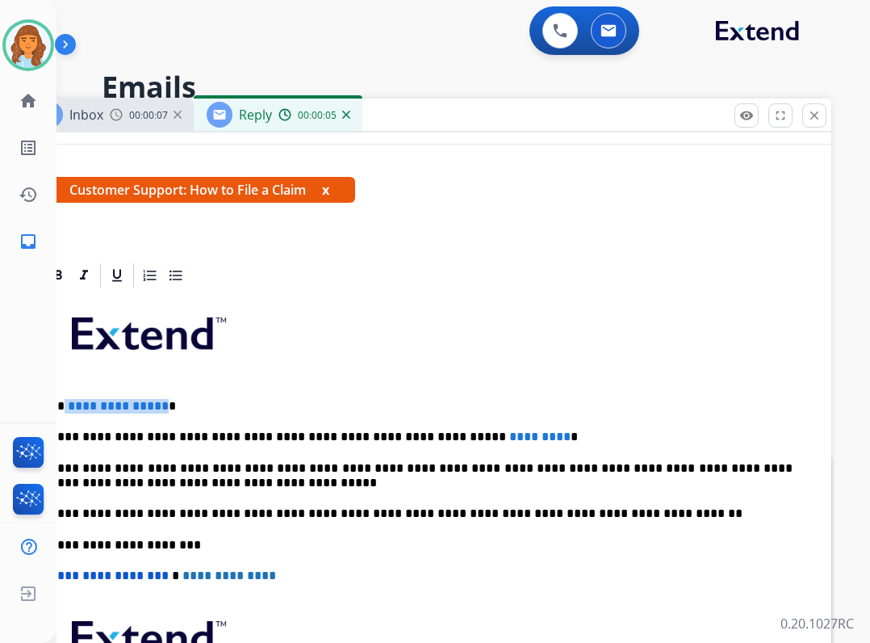
drag, startPoint x: 62, startPoint y: 408, endPoint x: 211, endPoint y: 418, distance: 148.9
click at [162, 410] on p "**********" at bounding box center [421, 406] width 743 height 15
click at [412, 433] on p "**********" at bounding box center [421, 437] width 743 height 15
drag, startPoint x: 421, startPoint y: 440, endPoint x: 488, endPoint y: 430, distance: 68.6
click at [509, 430] on span "*********" at bounding box center [539, 436] width 61 height 12
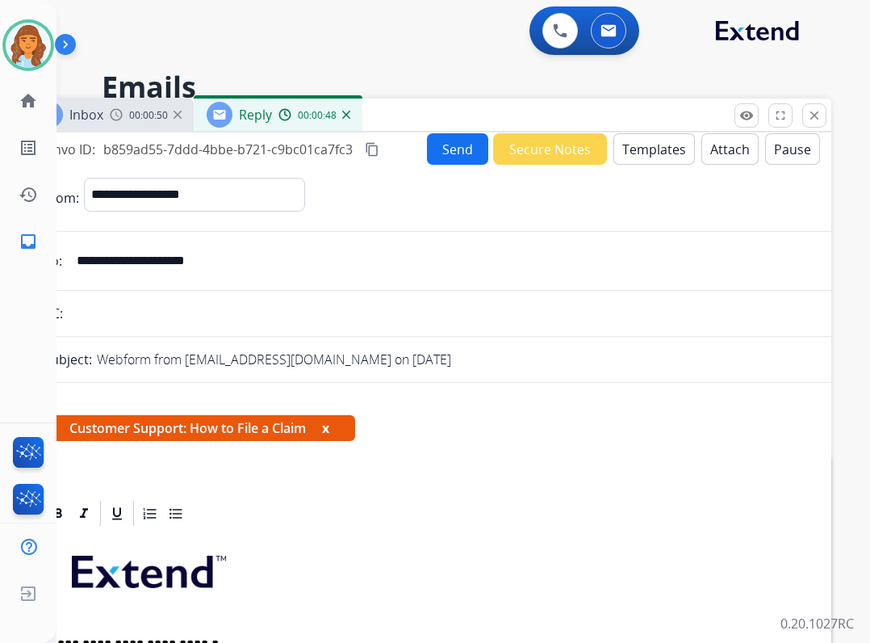
scroll to position [0, 0]
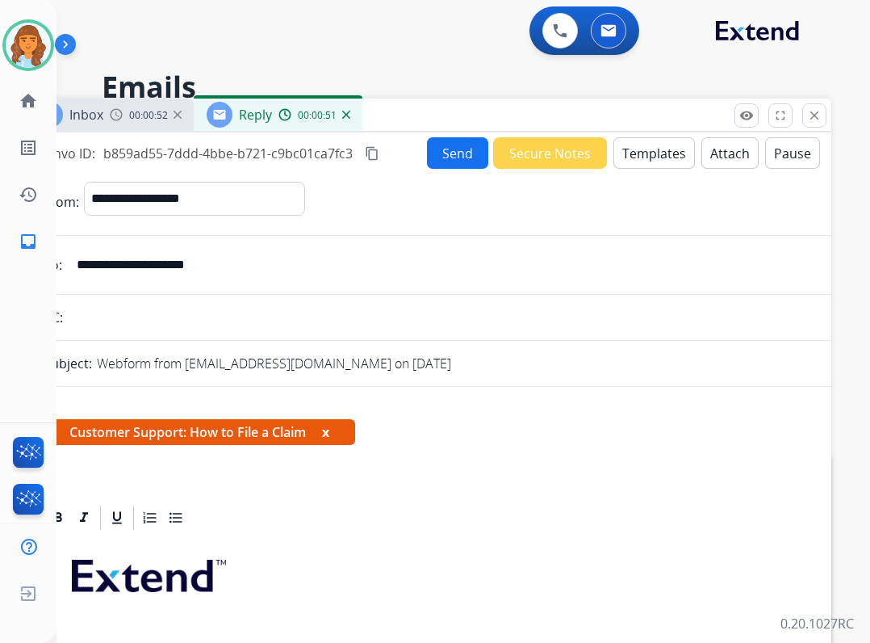
click at [453, 145] on button "Send" at bounding box center [457, 152] width 61 height 31
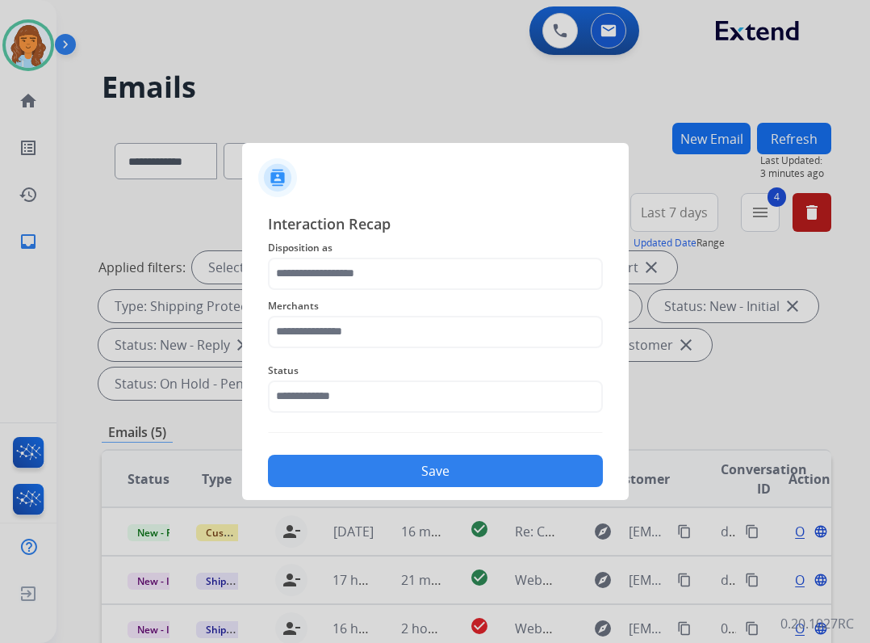
click at [371, 298] on span "Merchants" at bounding box center [435, 305] width 335 height 19
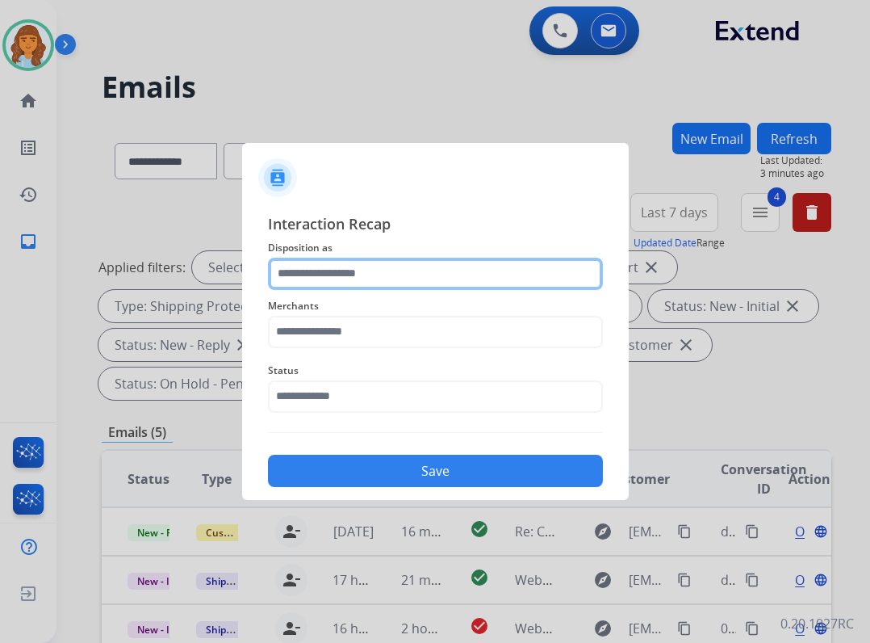
click at [368, 283] on input "text" at bounding box center [435, 274] width 335 height 32
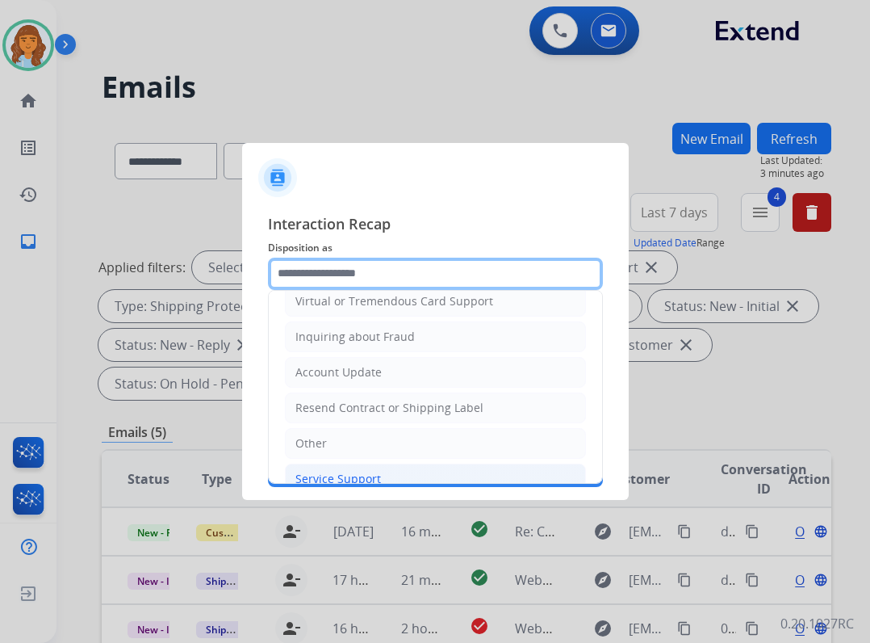
scroll to position [242, 0]
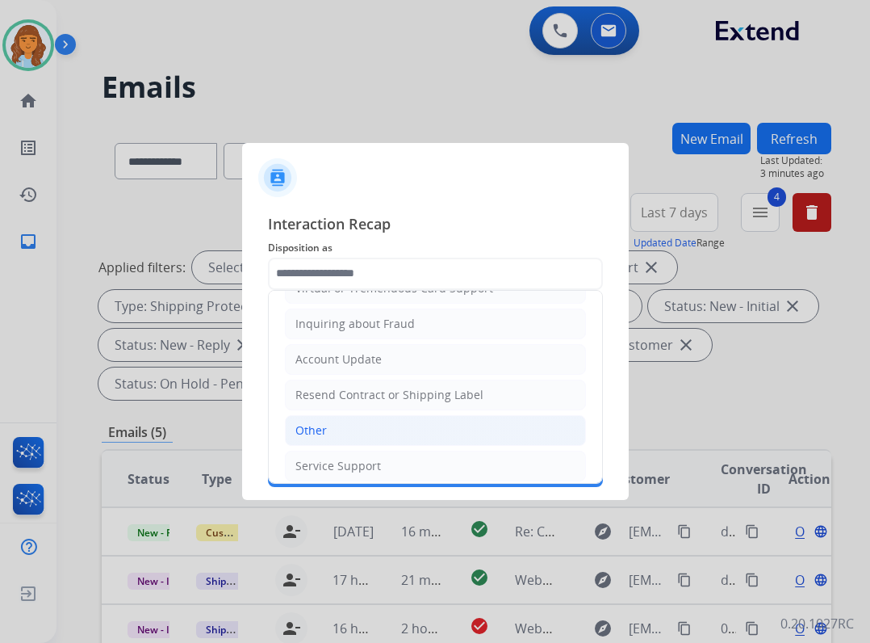
click at [379, 421] on li "Other" at bounding box center [435, 430] width 301 height 31
type input "*****"
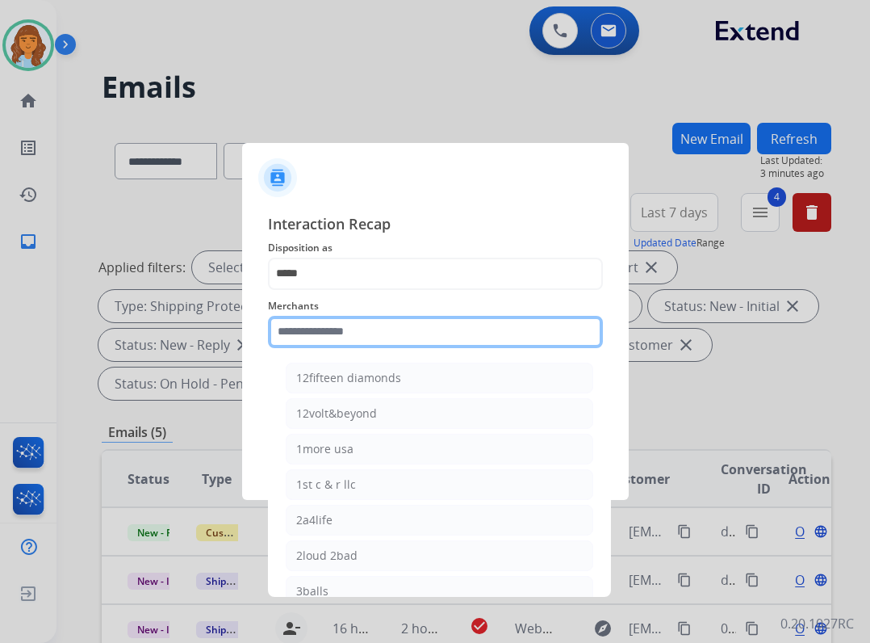
click at [367, 333] on input "text" at bounding box center [435, 332] width 335 height 32
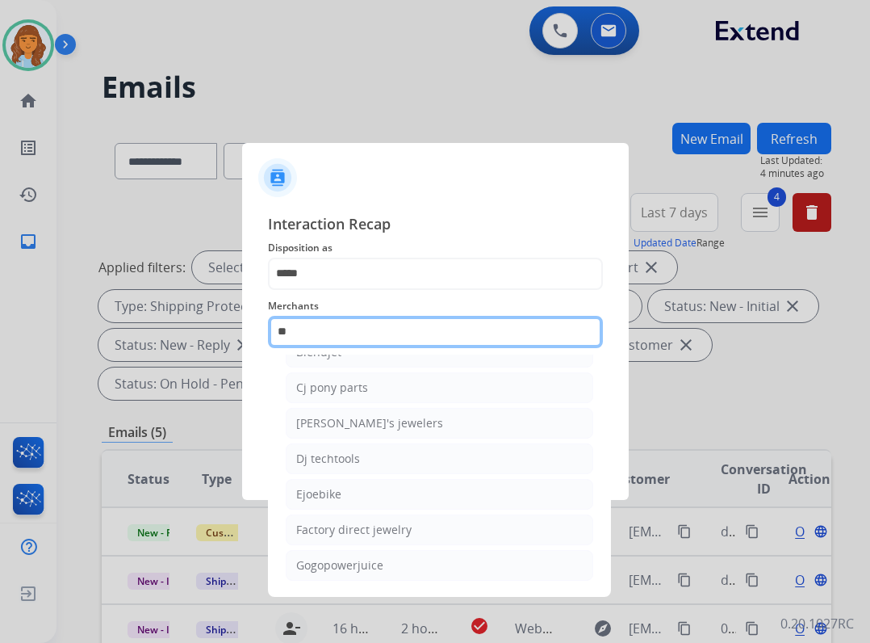
scroll to position [0, 0]
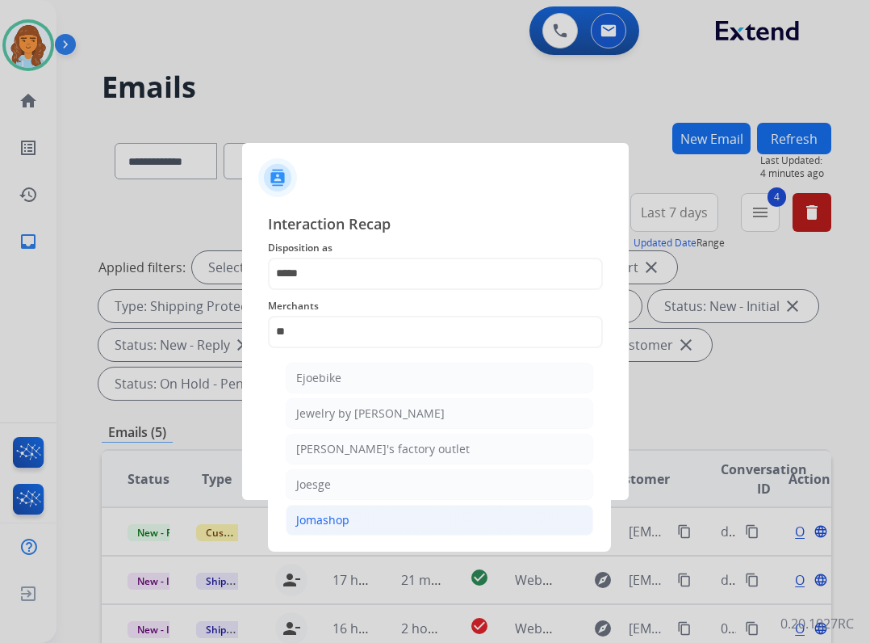
click at [351, 522] on li "Jomashop" at bounding box center [440, 520] width 308 height 31
type input "********"
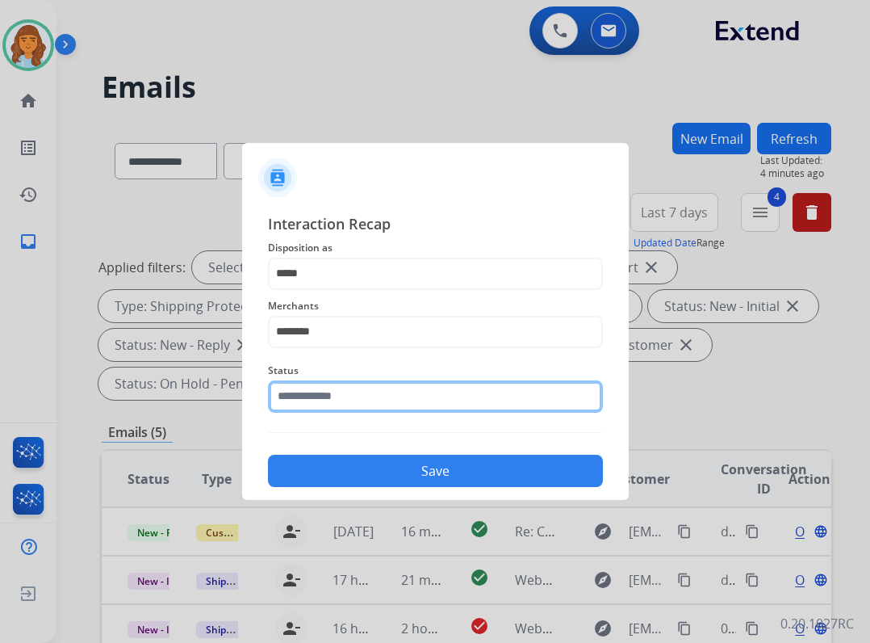
click at [338, 392] on input "text" at bounding box center [435, 396] width 335 height 32
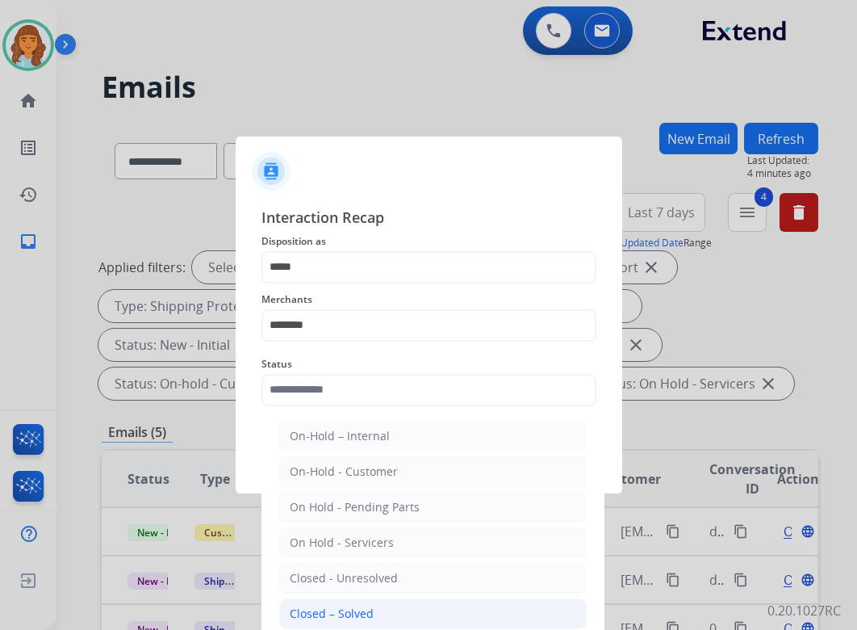
click at [354, 602] on li "Closed – Solved" at bounding box center [433, 613] width 308 height 31
type input "**********"
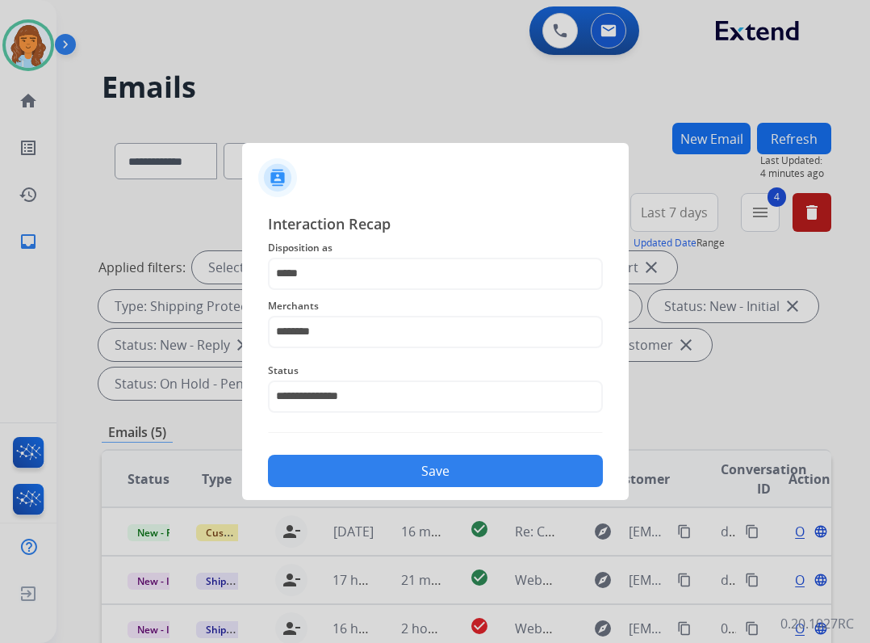
click at [391, 469] on button "Save" at bounding box center [435, 471] width 335 height 32
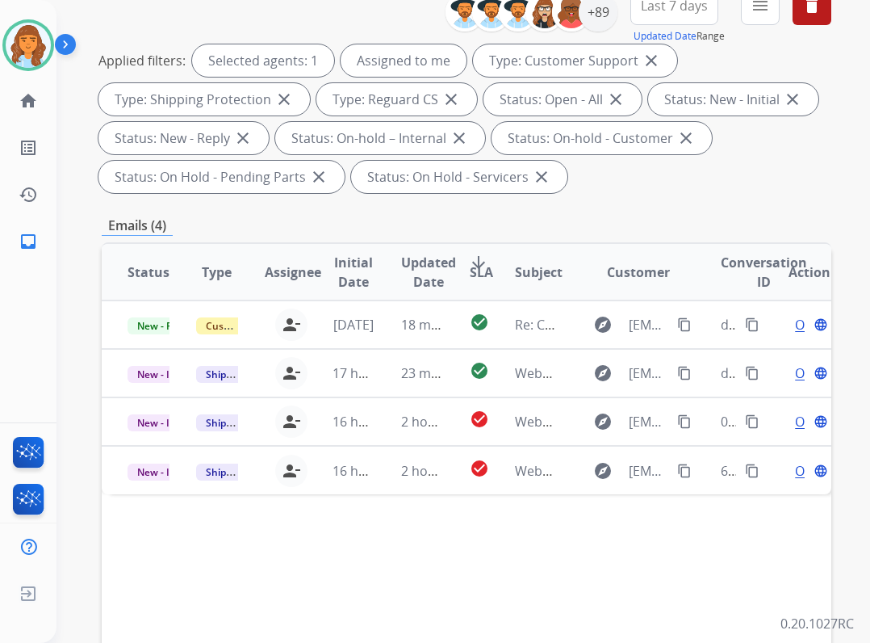
scroll to position [323, 0]
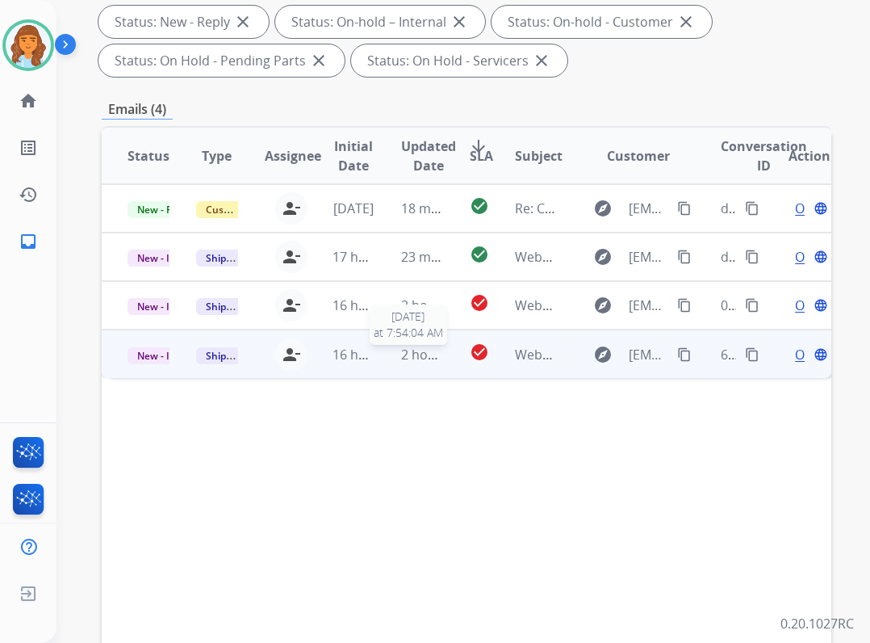
click at [427, 350] on span "2 hours ago" at bounding box center [437, 355] width 73 height 18
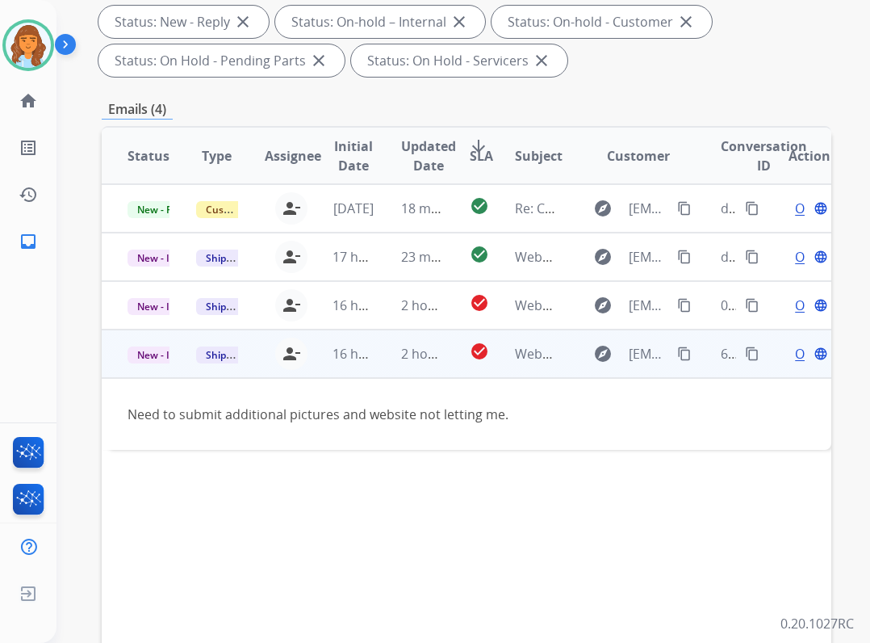
click at [677, 350] on mat-icon "content_copy" at bounding box center [684, 353] width 15 height 15
click at [789, 358] on div "Open language" at bounding box center [810, 353] width 42 height 19
click at [795, 355] on span "Open" at bounding box center [811, 354] width 33 height 19
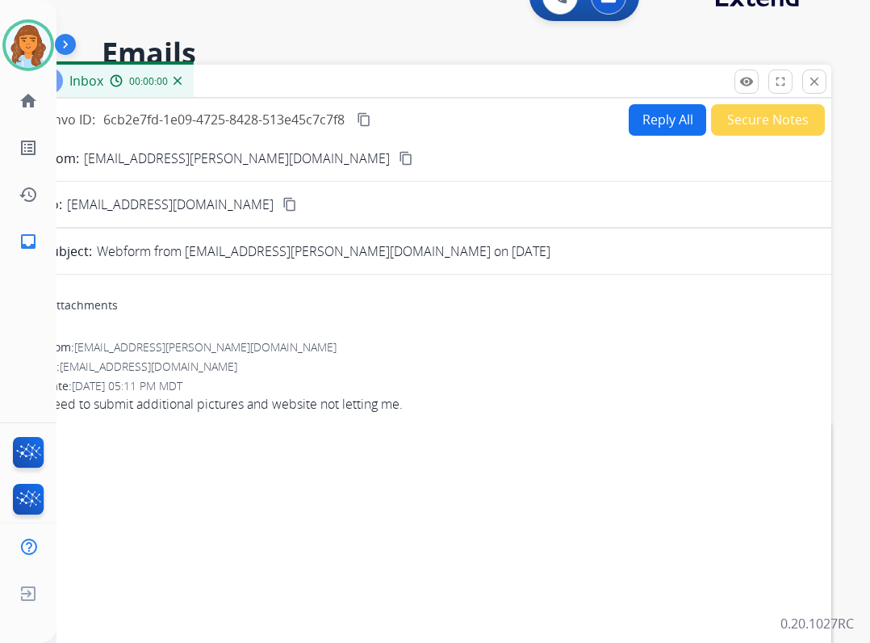
scroll to position [0, 0]
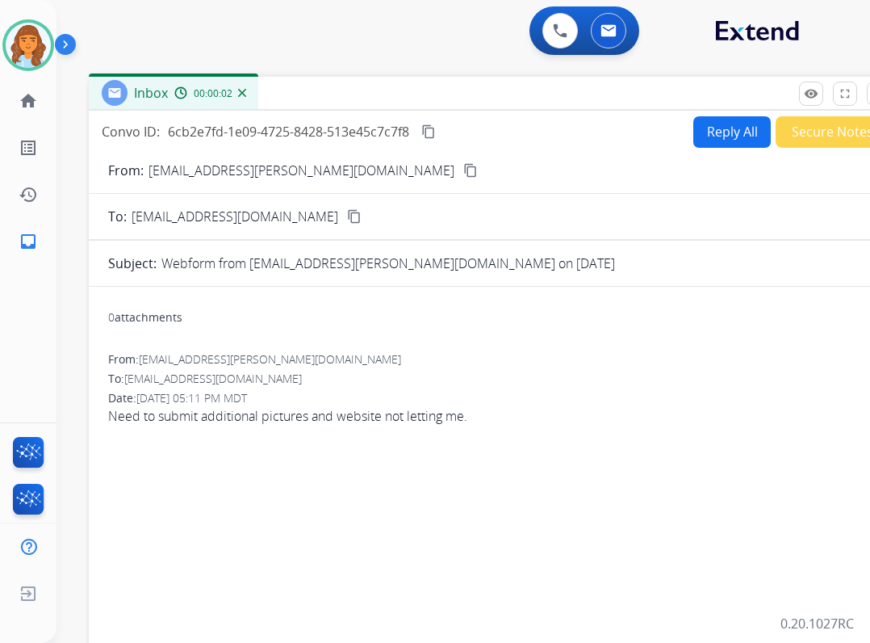
drag, startPoint x: 335, startPoint y: 127, endPoint x: 400, endPoint y: 105, distance: 68.2
click at [400, 105] on div "Inbox 00:00:02" at bounding box center [492, 94] width 807 height 34
click at [705, 128] on button "Reply All" at bounding box center [733, 131] width 78 height 31
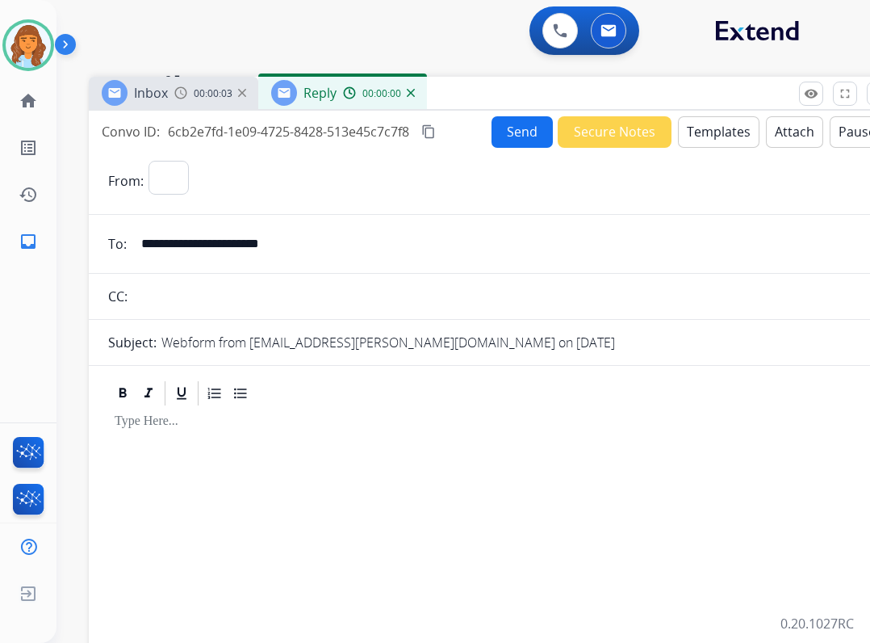
select select "**********"
click at [695, 135] on button "Templates" at bounding box center [719, 131] width 82 height 31
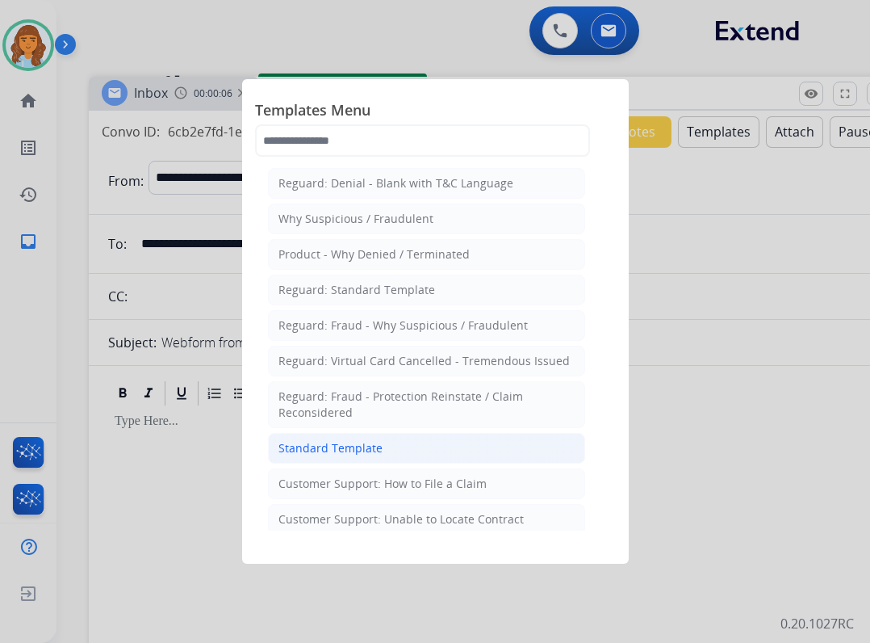
click at [489, 453] on li "Standard Template" at bounding box center [426, 448] width 317 height 31
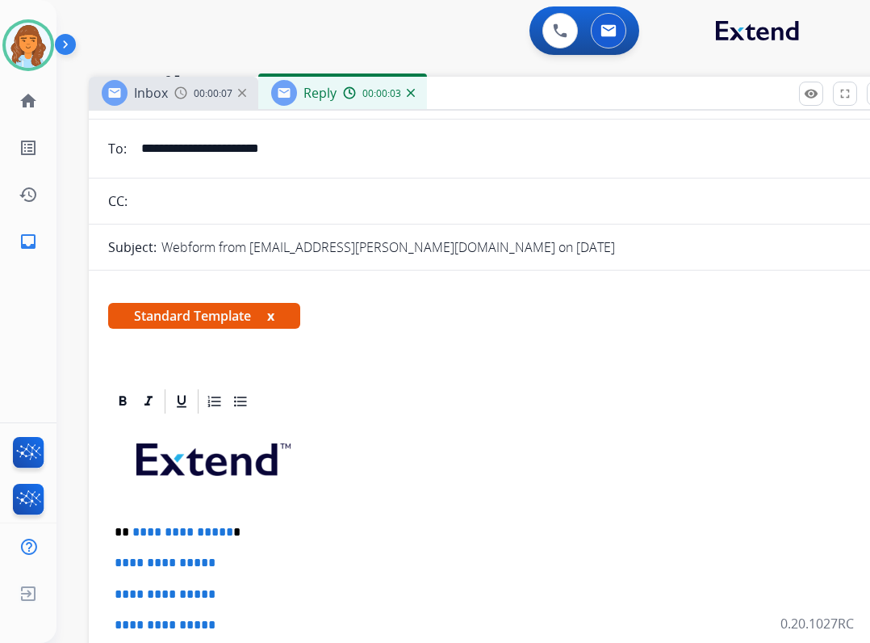
scroll to position [242, 0]
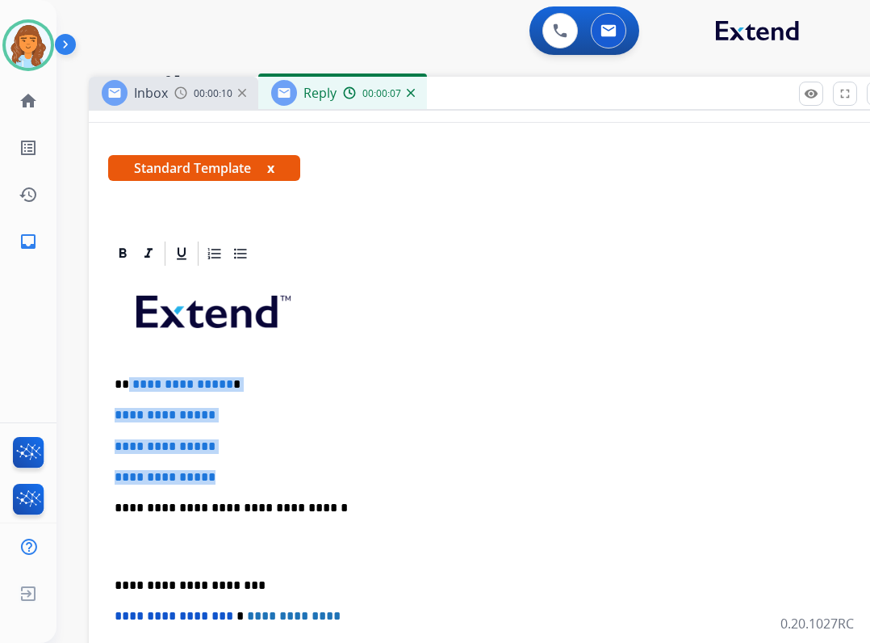
drag, startPoint x: 129, startPoint y: 384, endPoint x: 233, endPoint y: 471, distance: 135.3
click at [233, 471] on div "**********" at bounding box center [492, 546] width 769 height 556
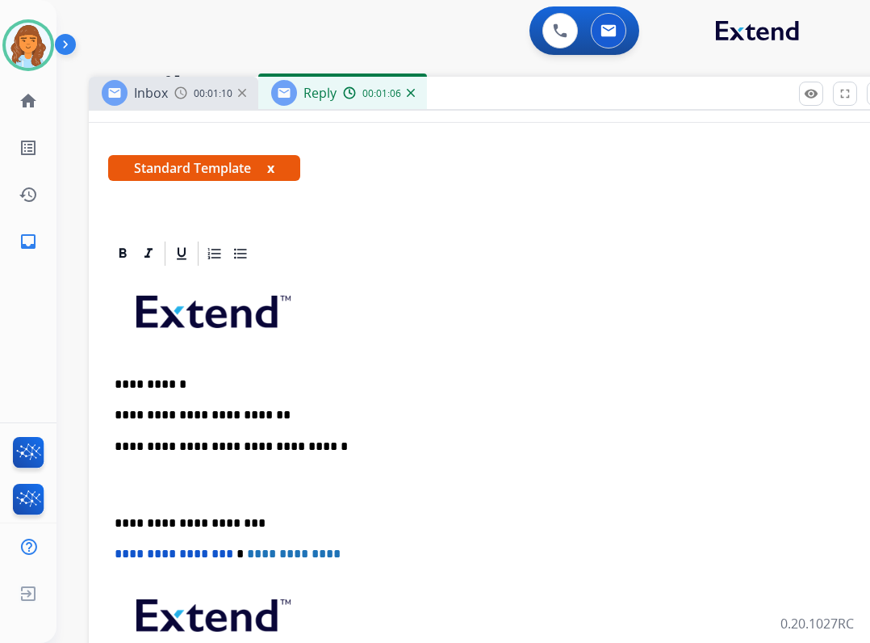
click at [325, 410] on p "**********" at bounding box center [486, 415] width 743 height 15
click at [266, 419] on p "**********" at bounding box center [486, 415] width 743 height 15
click at [275, 418] on p "**********" at bounding box center [486, 415] width 743 height 15
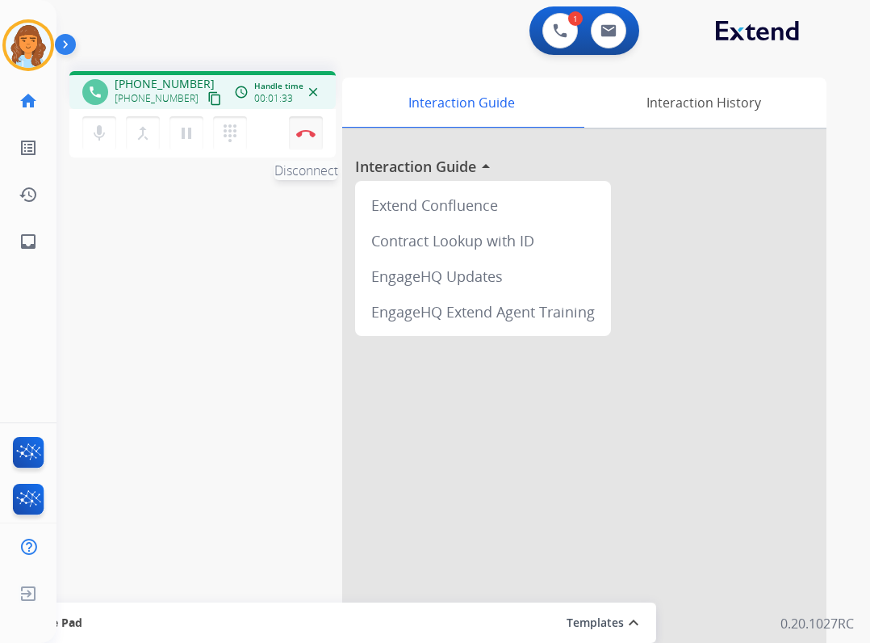
click at [313, 132] on img at bounding box center [305, 133] width 19 height 8
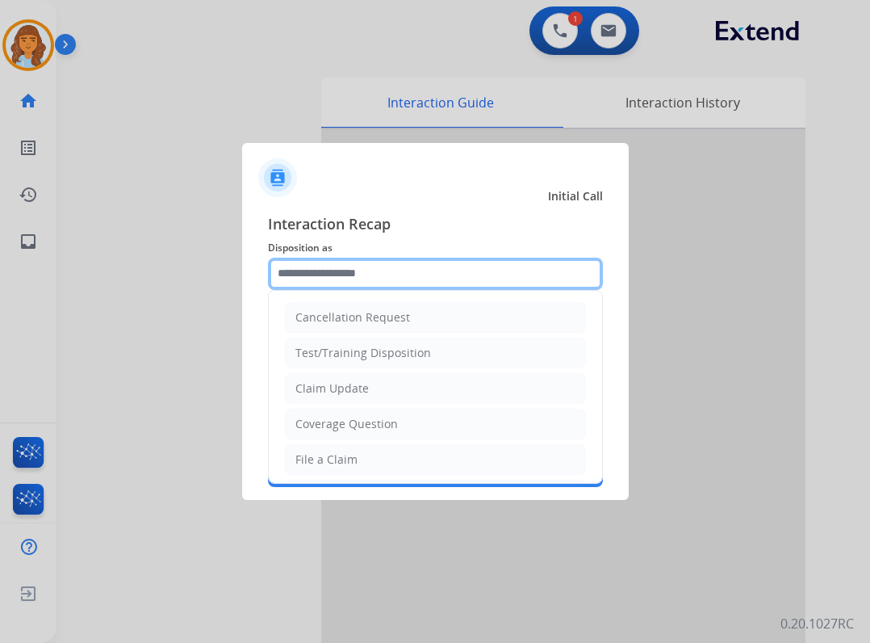
click at [325, 267] on input "text" at bounding box center [435, 274] width 335 height 32
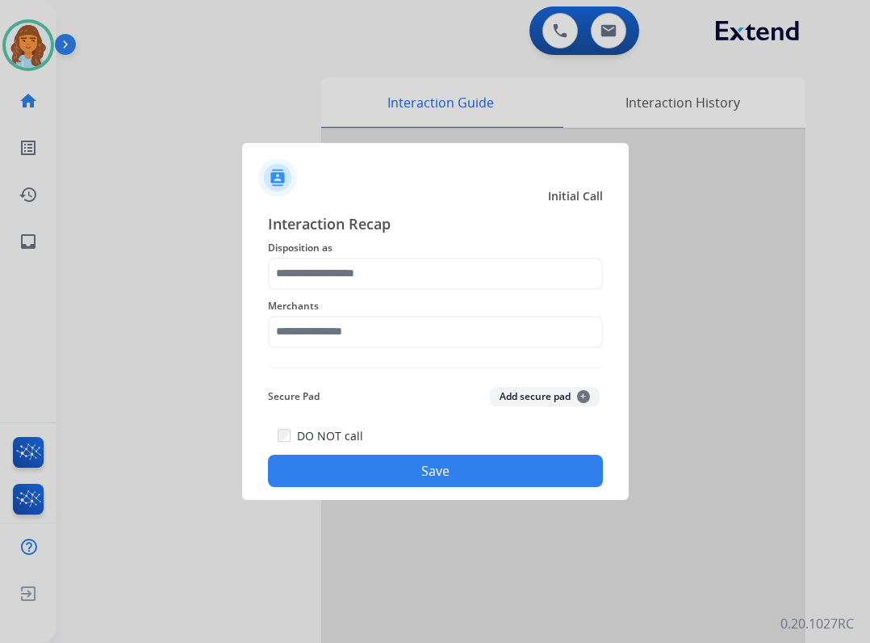
type input "**********"
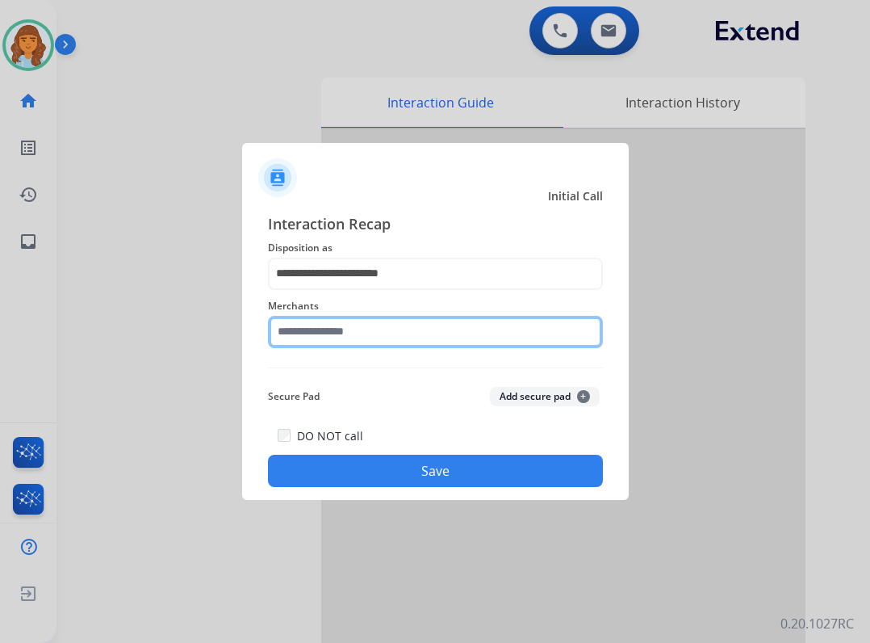
click at [318, 321] on input "text" at bounding box center [435, 332] width 335 height 32
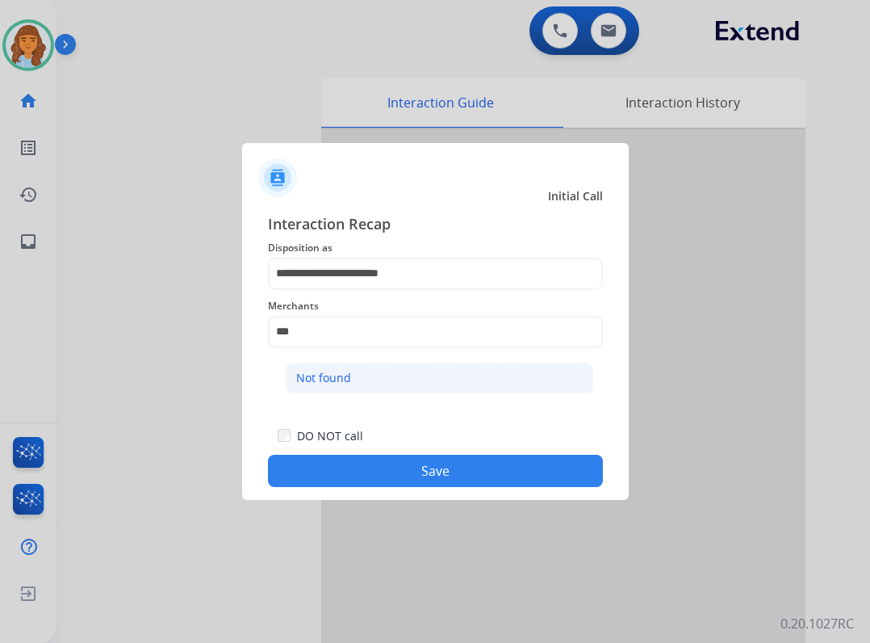
click at [452, 384] on li "Not found" at bounding box center [440, 378] width 308 height 31
type input "*********"
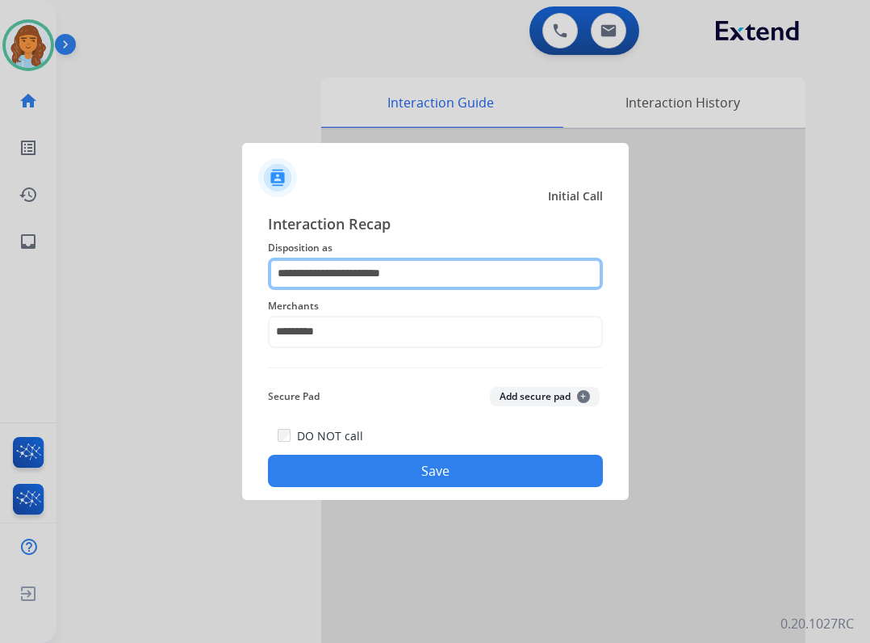
click at [424, 269] on input "**********" at bounding box center [435, 274] width 335 height 32
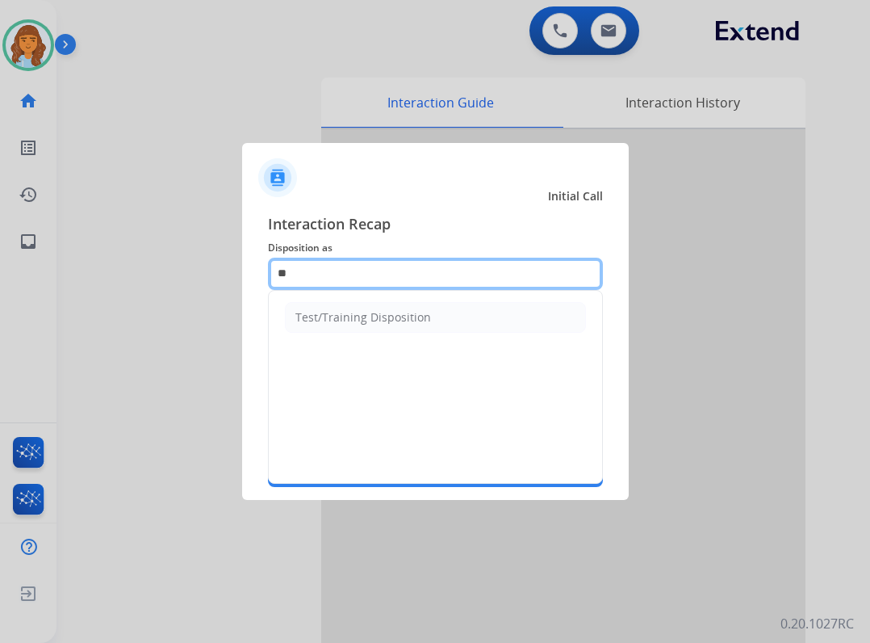
type input "*"
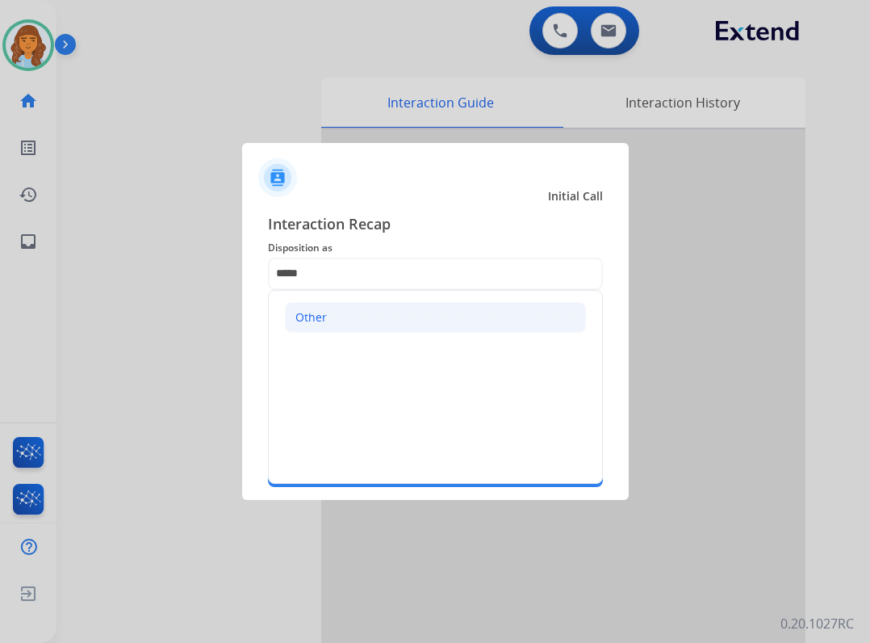
click at [400, 318] on li "Other" at bounding box center [435, 317] width 301 height 31
type input "*****"
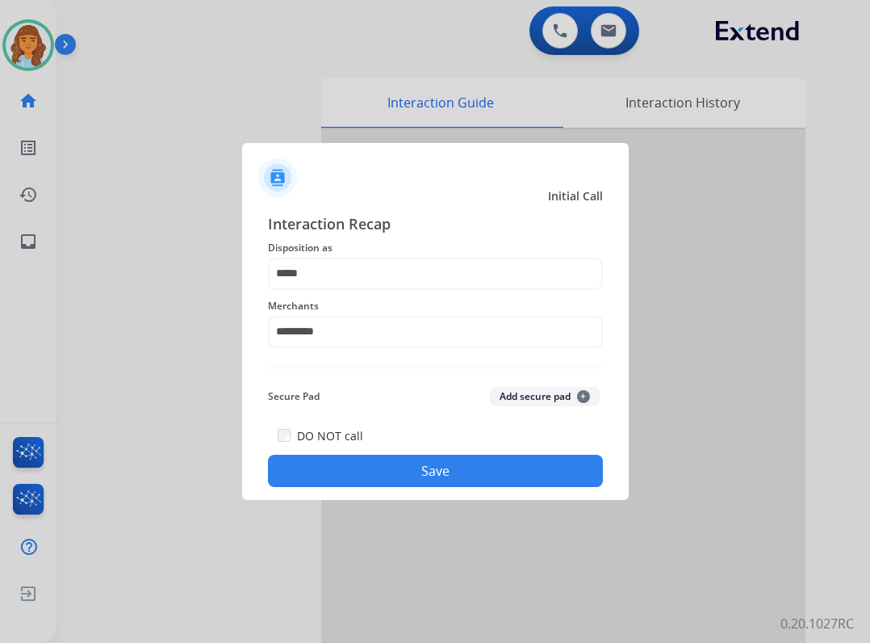
click at [354, 461] on button "Save" at bounding box center [435, 471] width 335 height 32
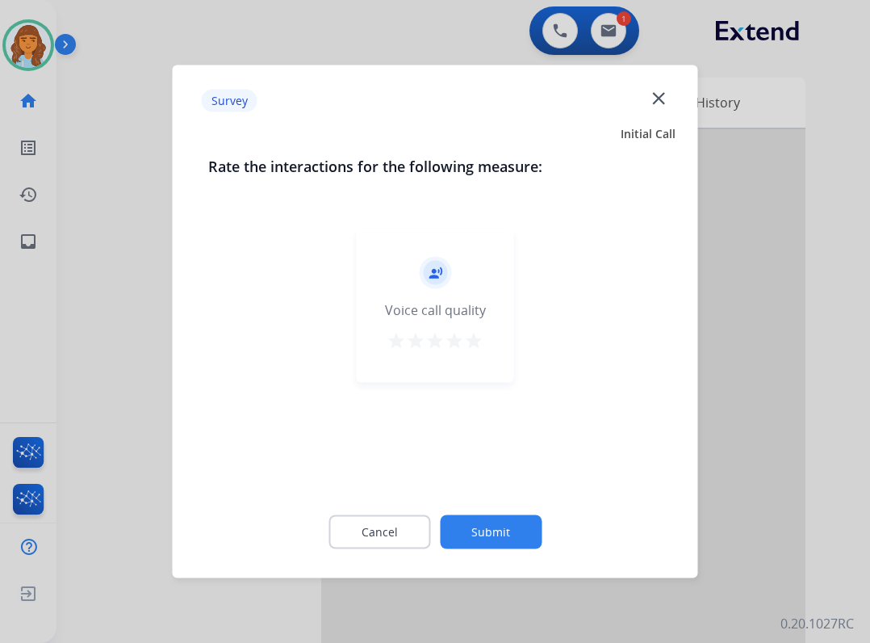
click at [445, 509] on div "Cancel Submit" at bounding box center [435, 532] width 455 height 73
click at [444, 522] on button "Submit" at bounding box center [491, 532] width 102 height 34
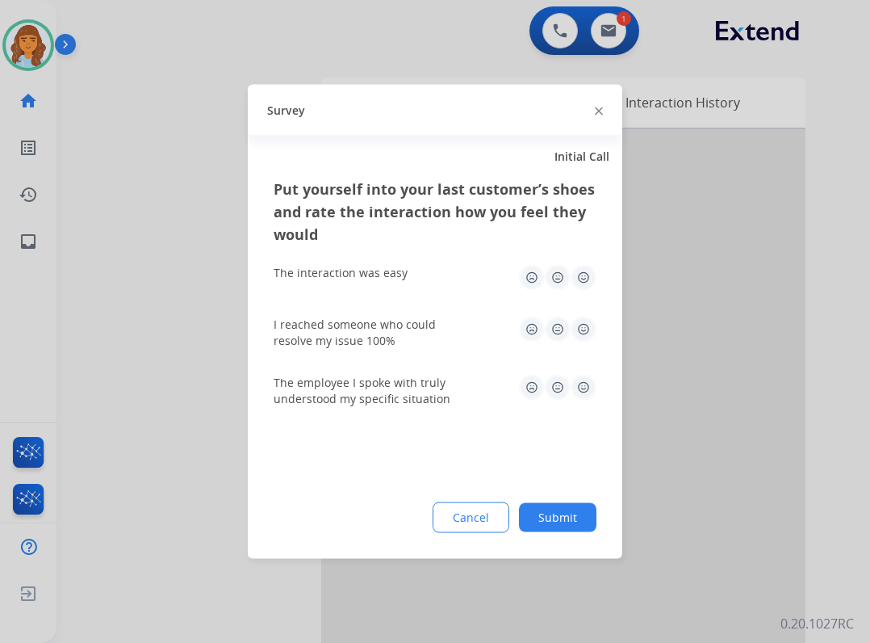
click at [576, 505] on button "Submit" at bounding box center [558, 517] width 78 height 29
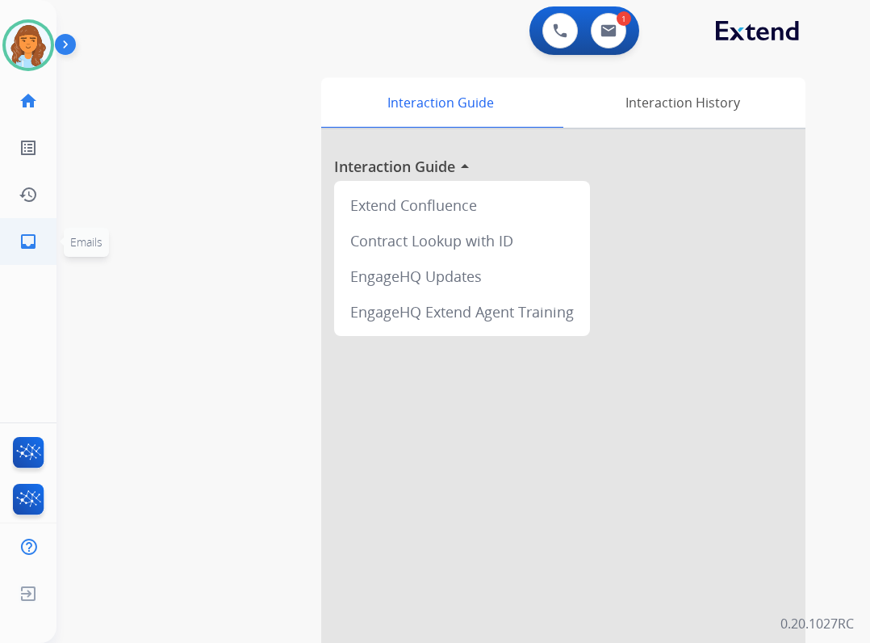
click at [30, 237] on mat-icon "inbox" at bounding box center [28, 241] width 19 height 19
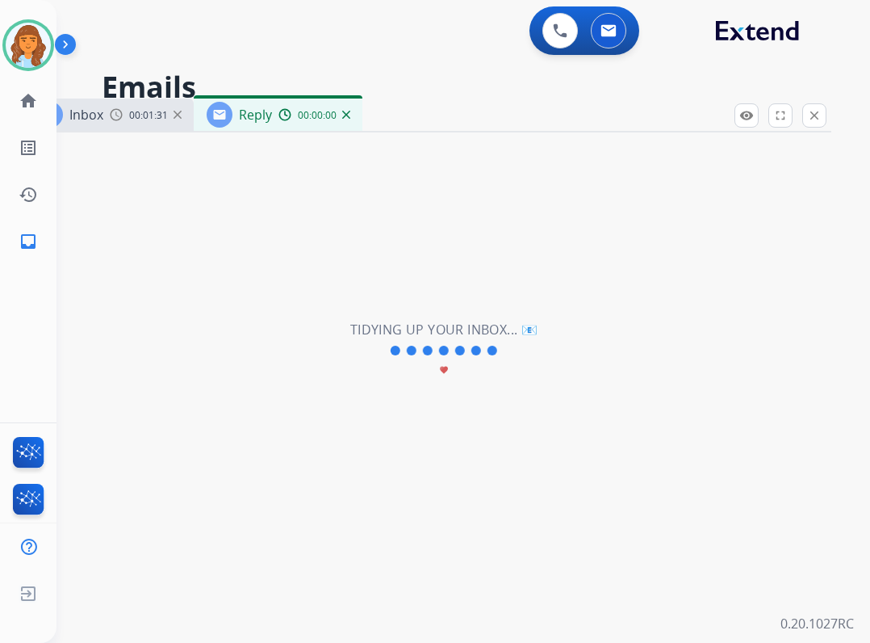
select select "**********"
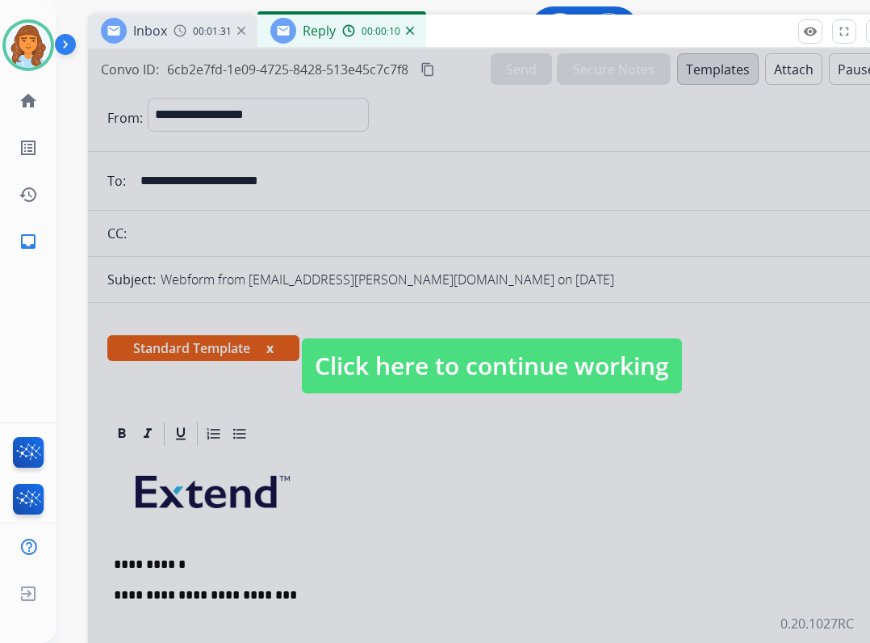
drag, startPoint x: 404, startPoint y: 115, endPoint x: 468, endPoint y: 26, distance: 110.0
click at [468, 26] on div "Inbox 00:01:31 Reply 00:00:10" at bounding box center [491, 32] width 807 height 34
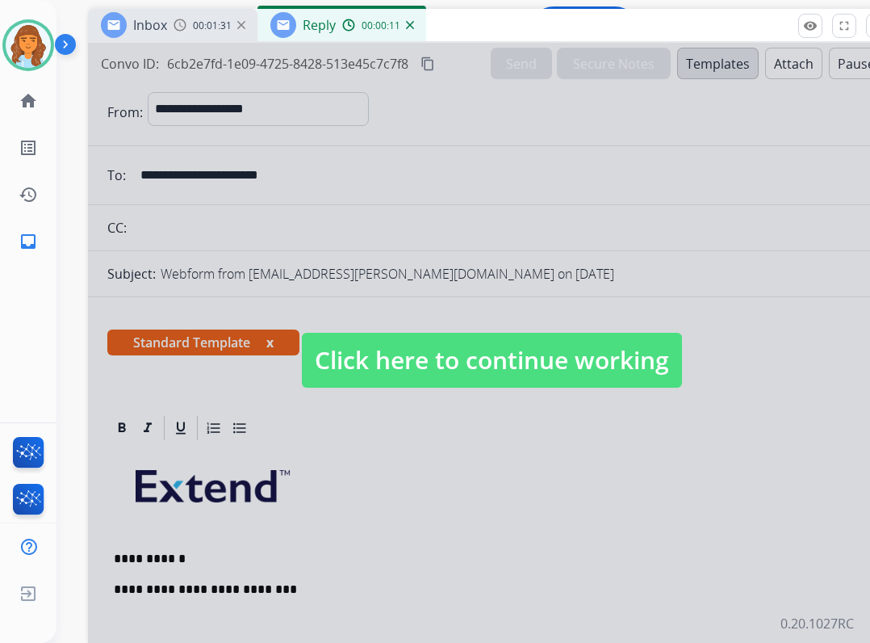
click at [383, 350] on span "Click here to continue working" at bounding box center [492, 360] width 380 height 55
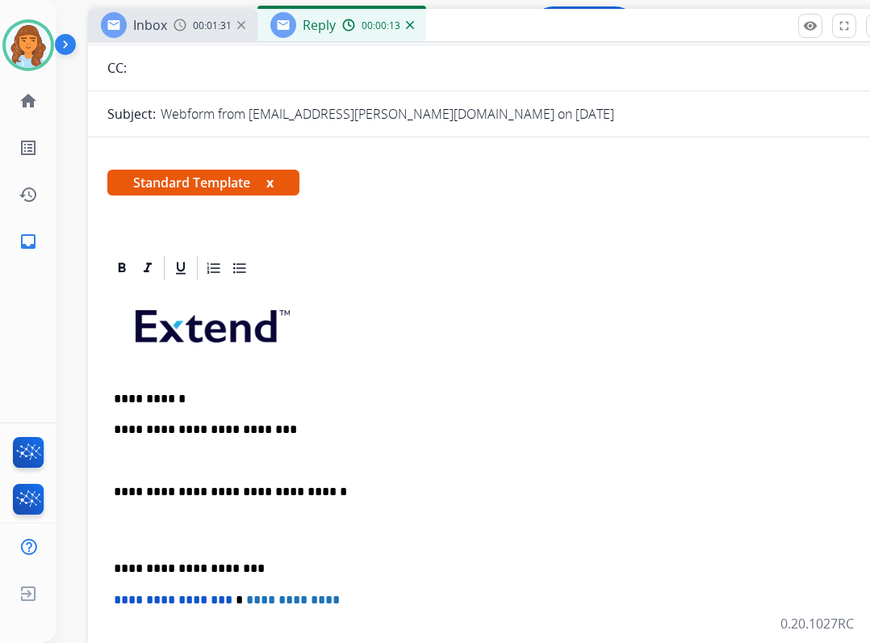
scroll to position [161, 0]
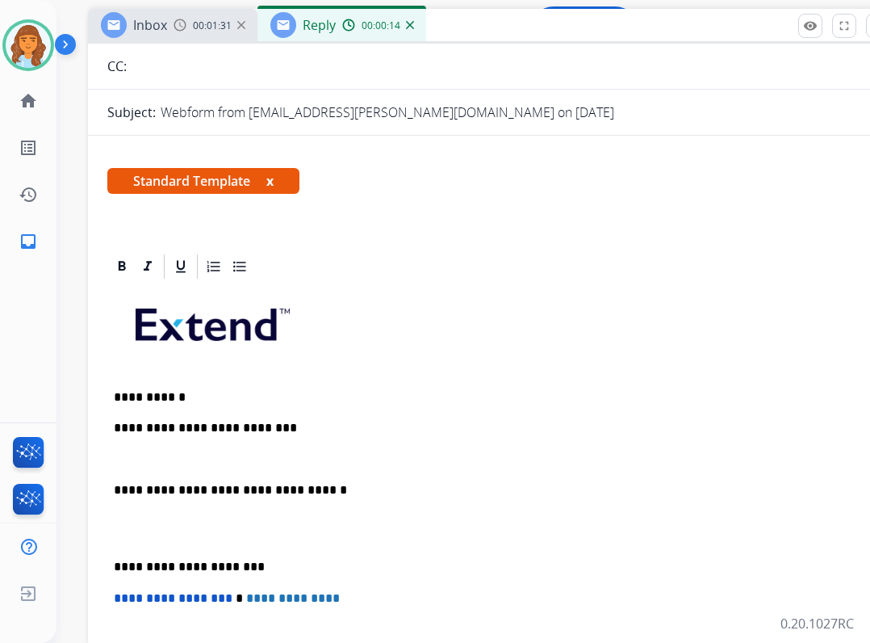
click at [266, 425] on p "**********" at bounding box center [485, 428] width 743 height 15
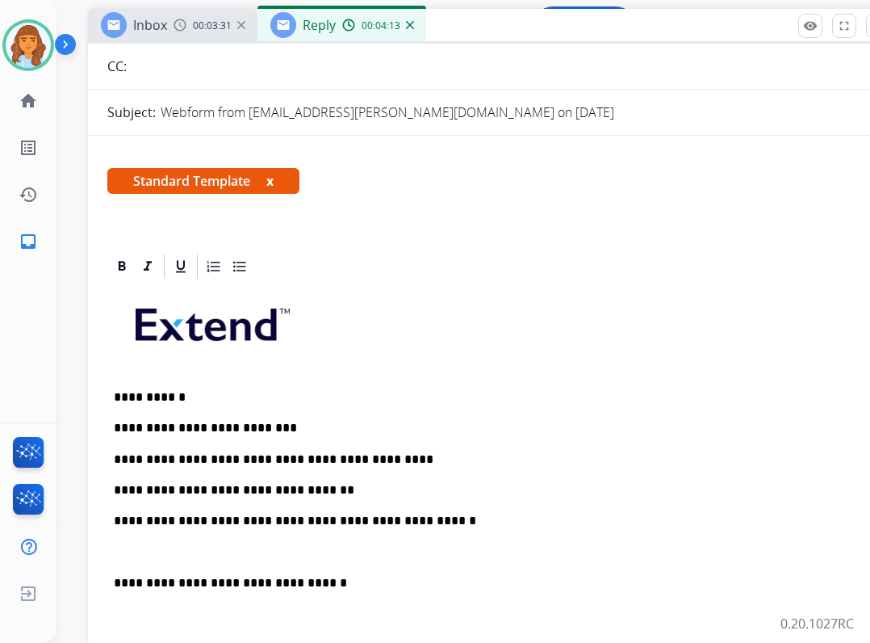
click at [358, 519] on p "**********" at bounding box center [485, 521] width 743 height 15
click at [102, 578] on div "**********" at bounding box center [491, 617] width 807 height 731
click at [111, 577] on div "**********" at bounding box center [491, 590] width 769 height 618
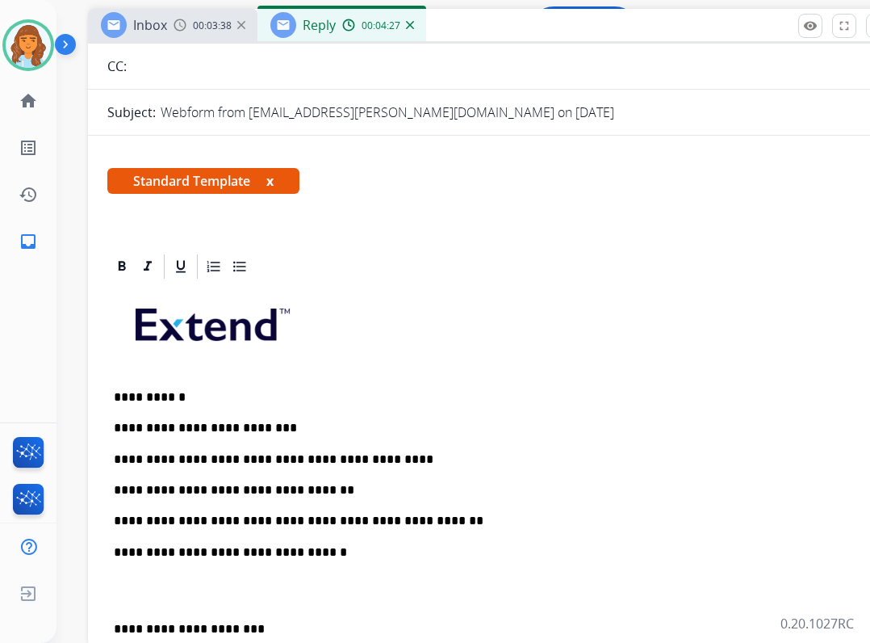
click at [115, 630] on p "**********" at bounding box center [485, 629] width 743 height 15
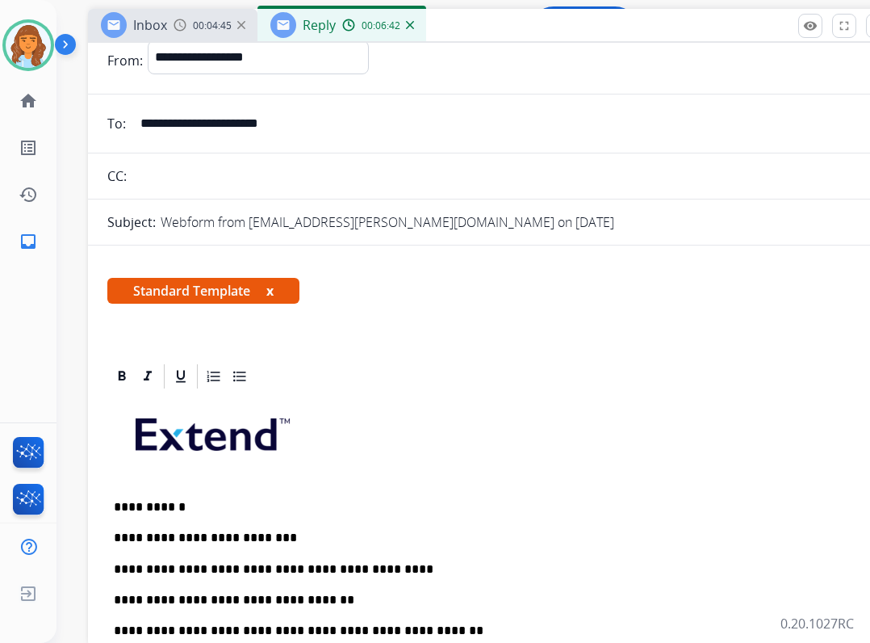
scroll to position [0, 0]
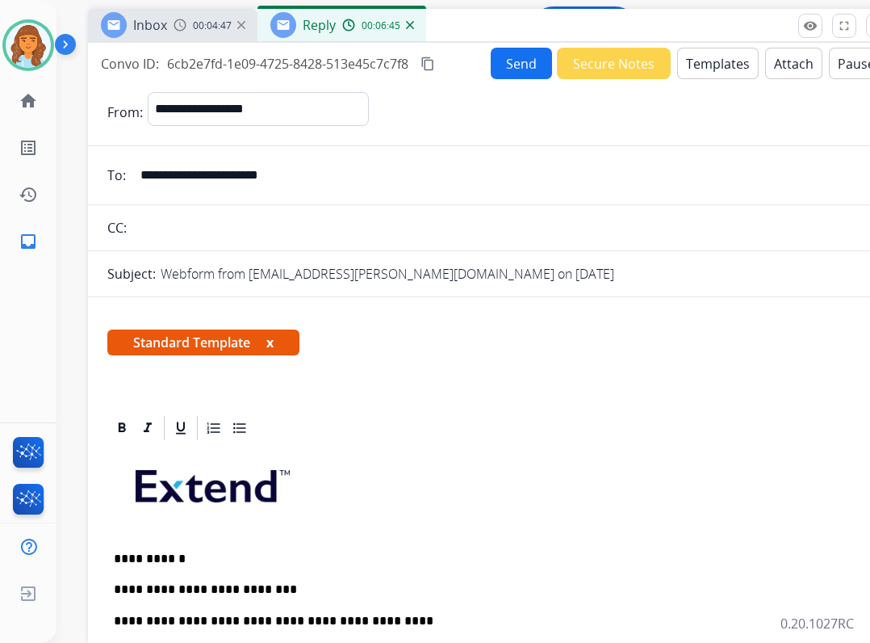
click at [495, 61] on button "Send" at bounding box center [521, 63] width 61 height 31
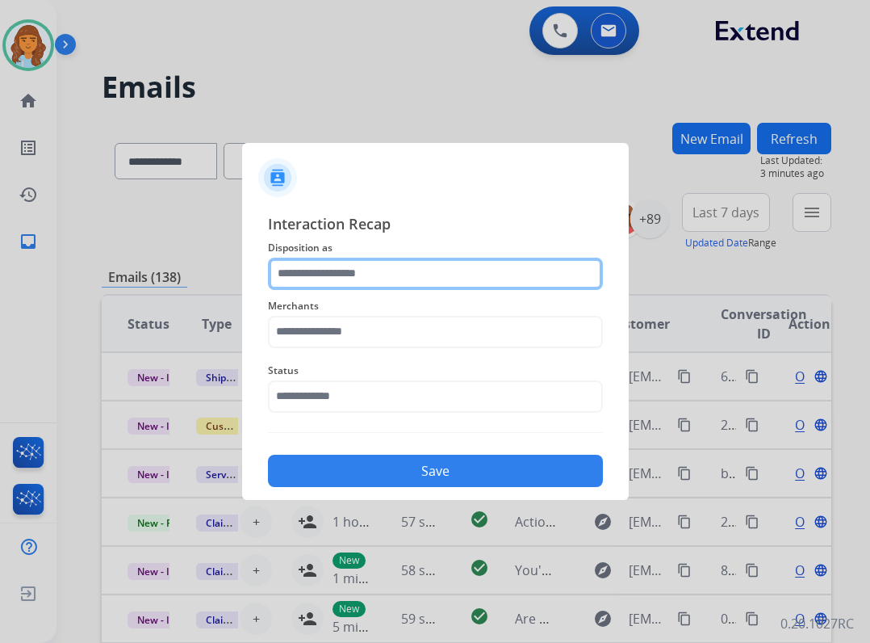
click at [388, 272] on input "text" at bounding box center [435, 274] width 335 height 32
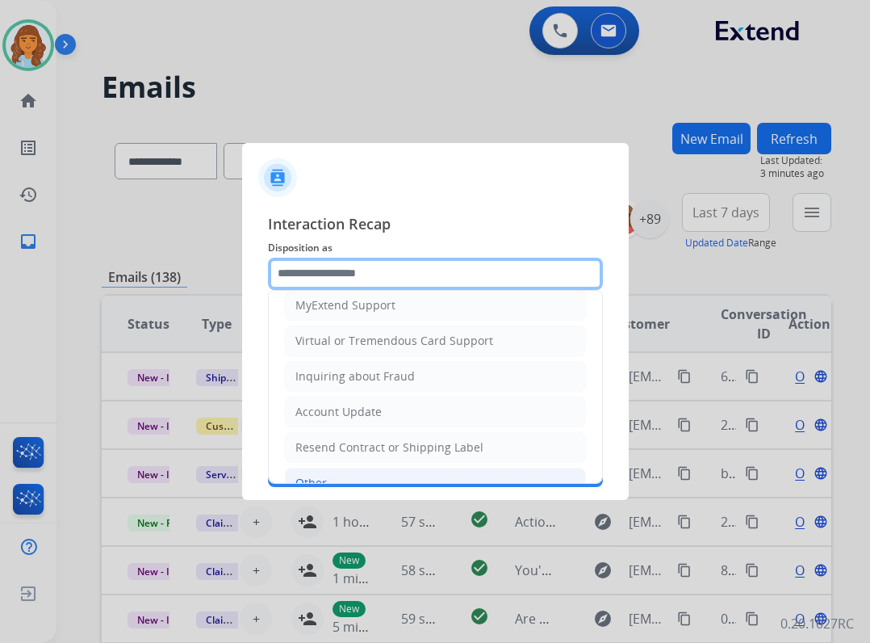
scroll to position [161, 0]
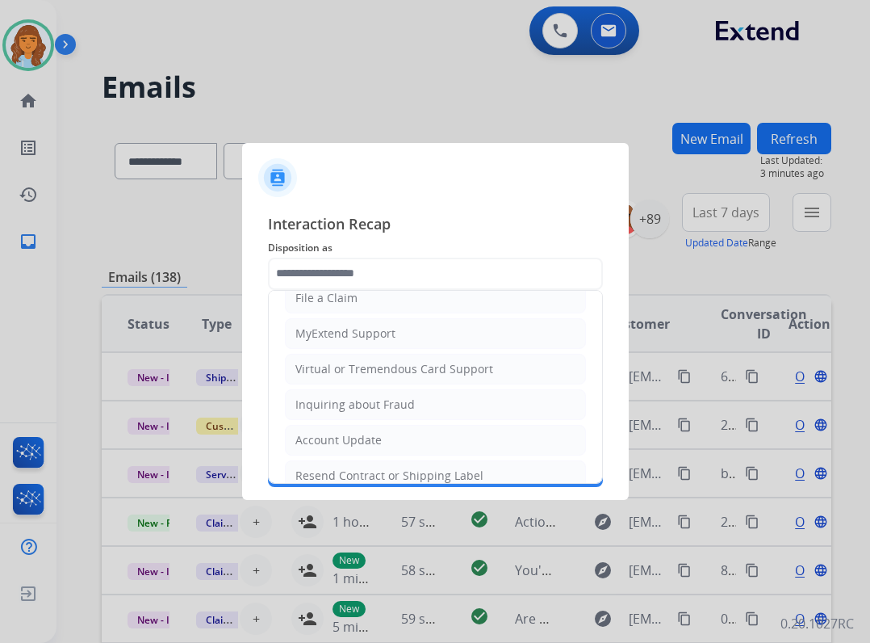
click at [366, 297] on li "File a Claim" at bounding box center [435, 298] width 301 height 31
type input "**********"
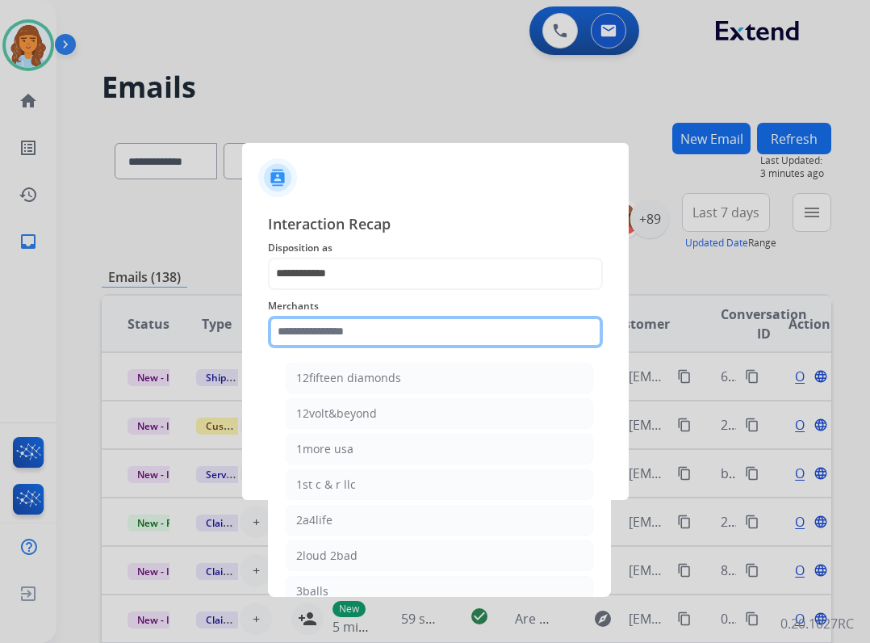
click at [368, 320] on input "text" at bounding box center [435, 332] width 335 height 32
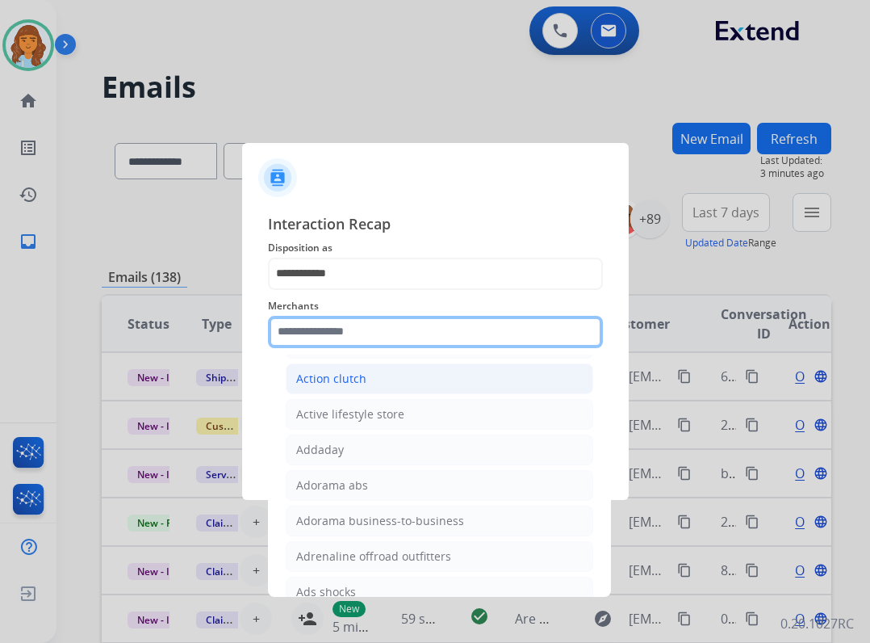
scroll to position [646, 0]
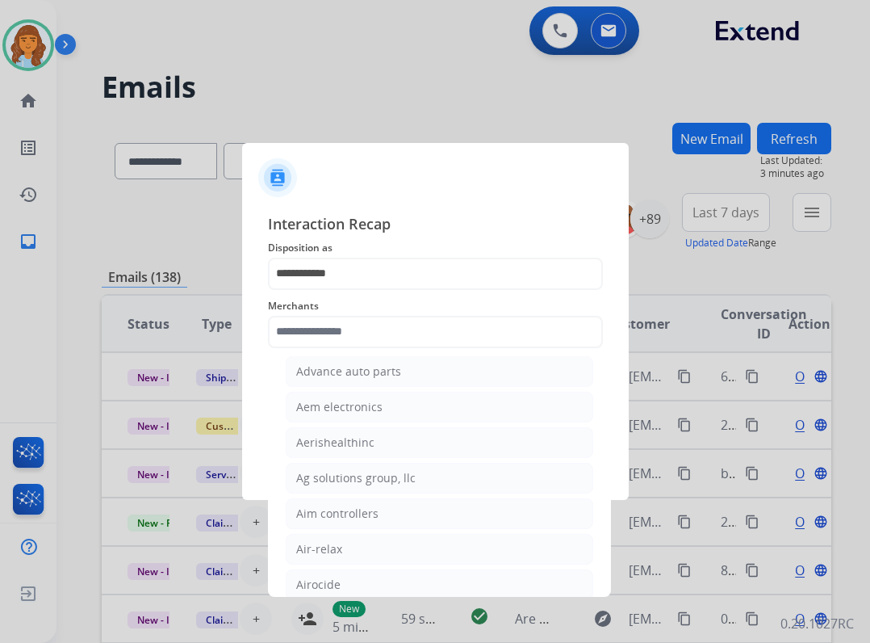
click at [264, 384] on div "**********" at bounding box center [435, 349] width 387 height 301
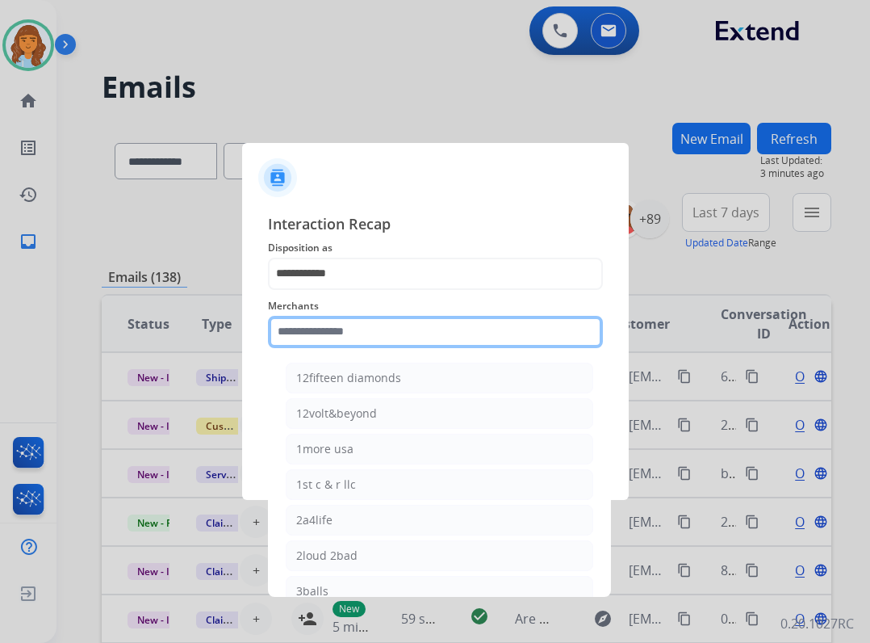
click at [315, 341] on input "text" at bounding box center [435, 332] width 335 height 32
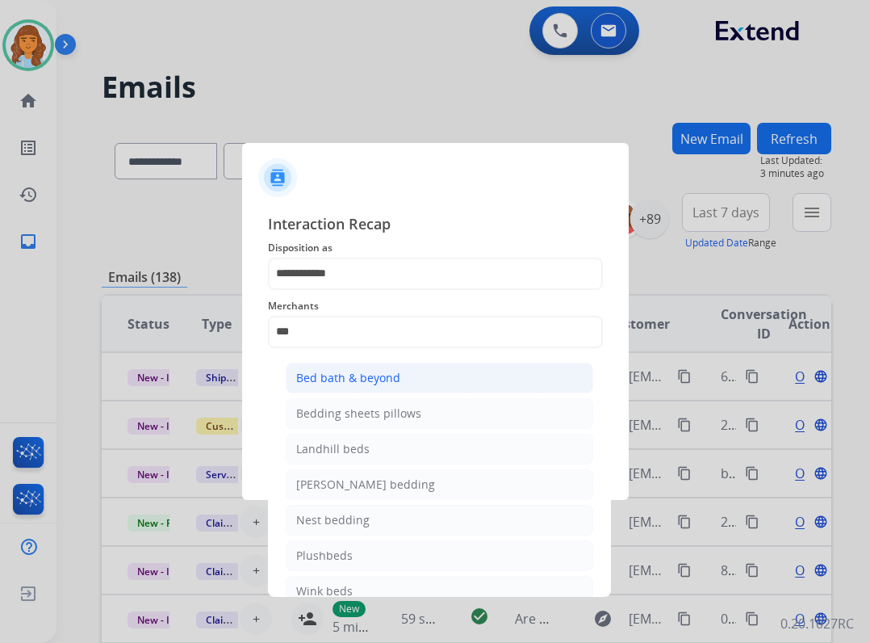
drag, startPoint x: 342, startPoint y: 378, endPoint x: 332, endPoint y: 341, distance: 38.6
click at [343, 378] on div "Bed bath & beyond" at bounding box center [348, 378] width 104 height 16
type input "**********"
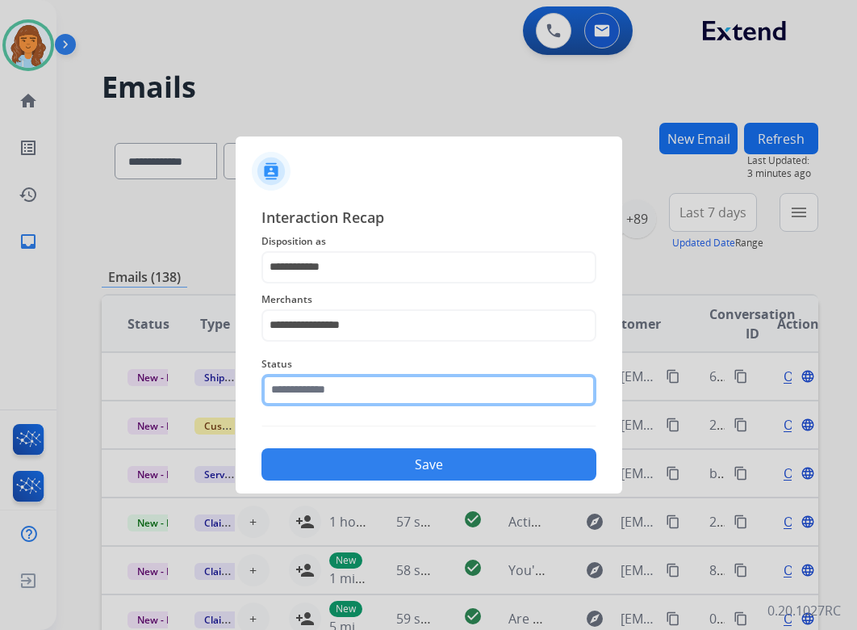
click at [287, 403] on input "text" at bounding box center [429, 390] width 335 height 32
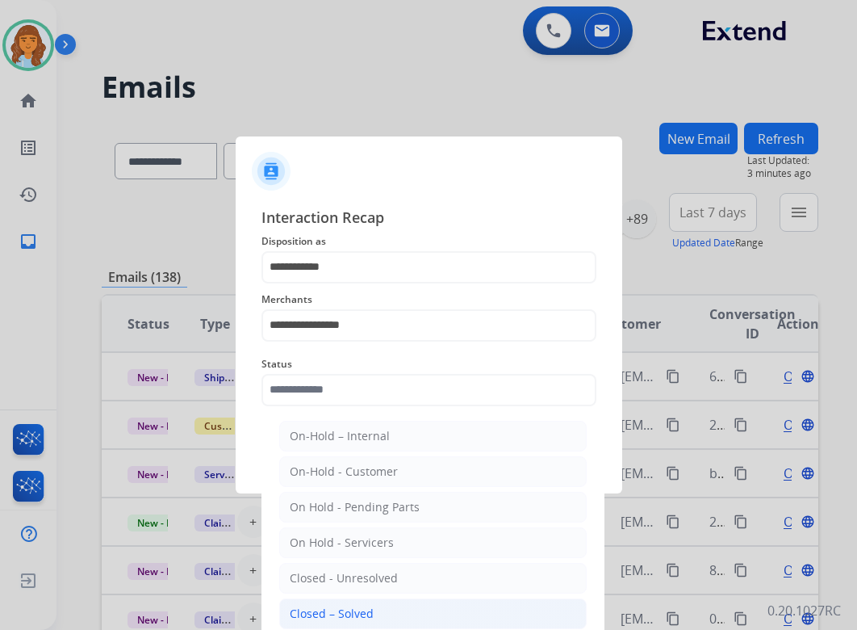
click at [355, 613] on div "Closed – Solved" at bounding box center [332, 614] width 84 height 16
type input "**********"
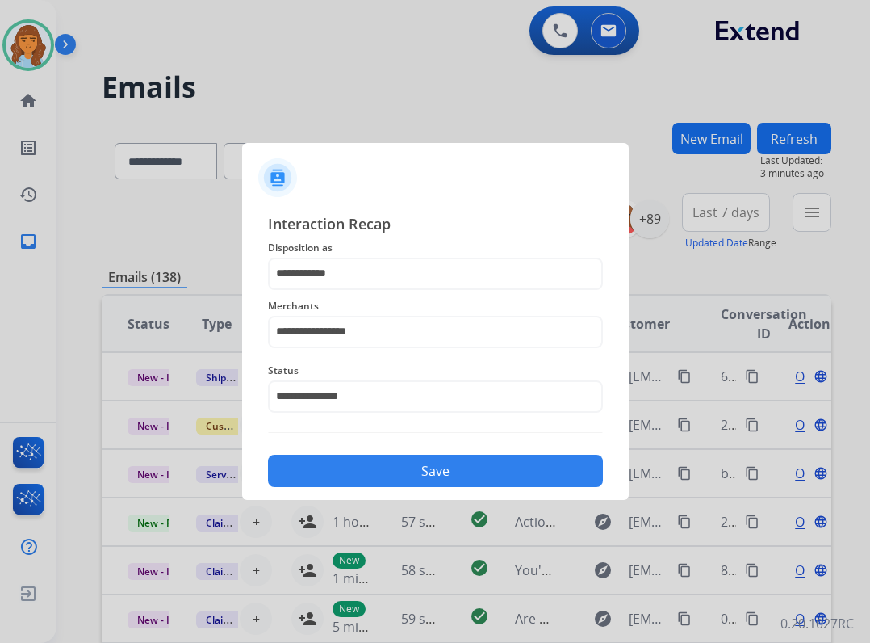
click at [349, 475] on button "Save" at bounding box center [435, 471] width 335 height 32
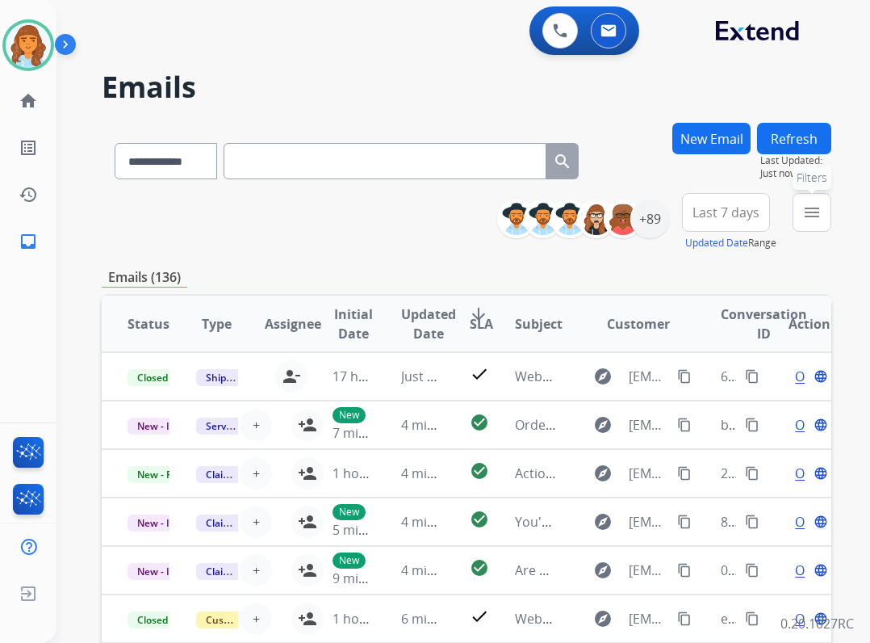
click at [804, 208] on mat-icon "menu" at bounding box center [812, 212] width 19 height 19
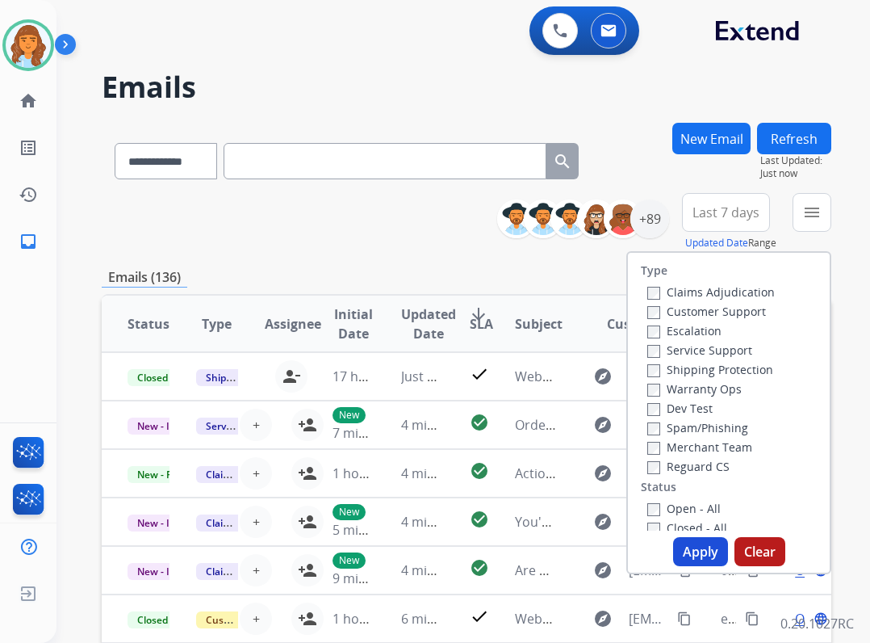
click at [662, 509] on label "Open - All" at bounding box center [684, 508] width 73 height 15
click at [672, 461] on label "Reguard CS" at bounding box center [689, 466] width 82 height 15
click at [698, 547] on button "Apply" at bounding box center [700, 551] width 55 height 29
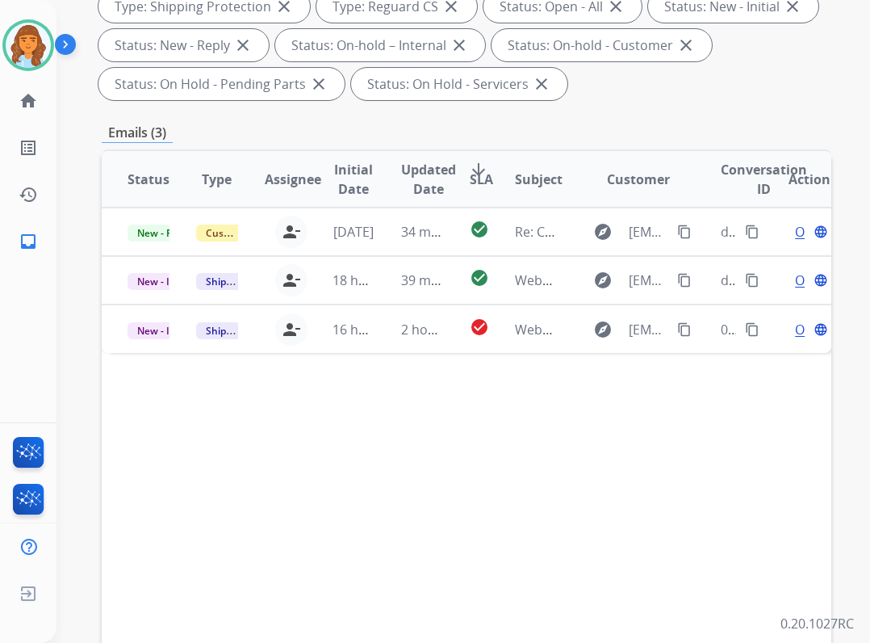
scroll to position [323, 0]
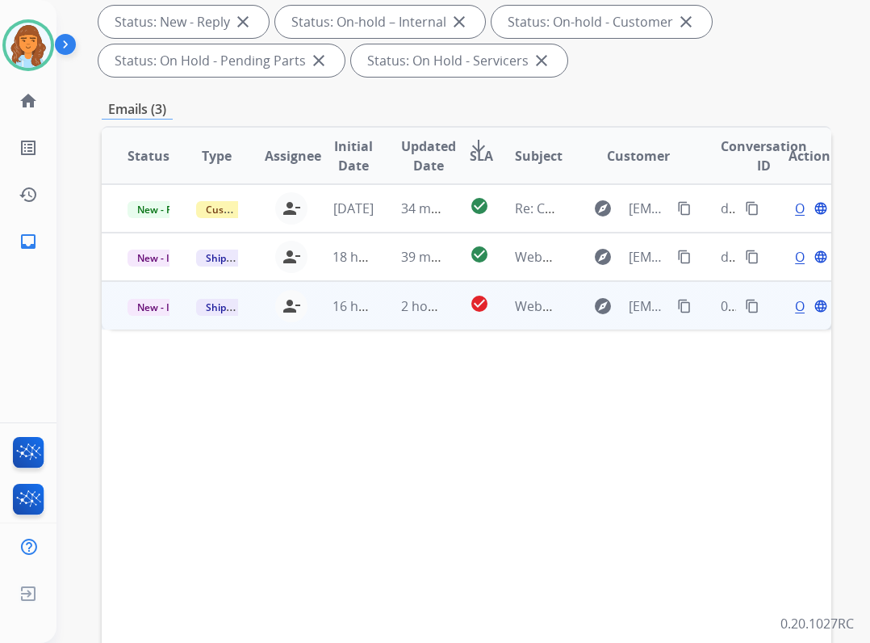
click at [497, 317] on td "Webform from oseropyan@yahoo.com on 08/12/2025" at bounding box center [523, 305] width 69 height 48
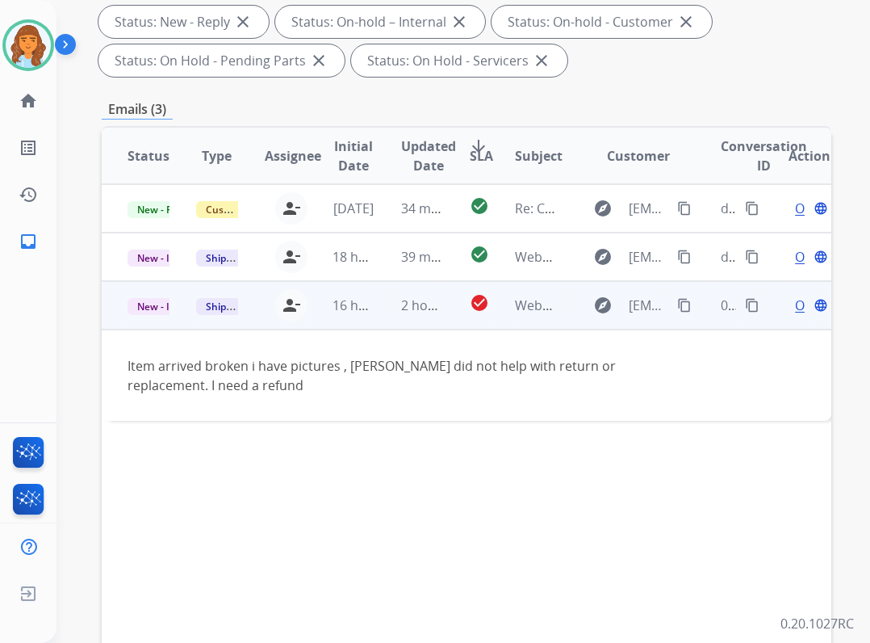
click at [677, 304] on mat-icon "content_copy" at bounding box center [684, 305] width 15 height 15
click at [795, 310] on span "Open" at bounding box center [811, 305] width 33 height 19
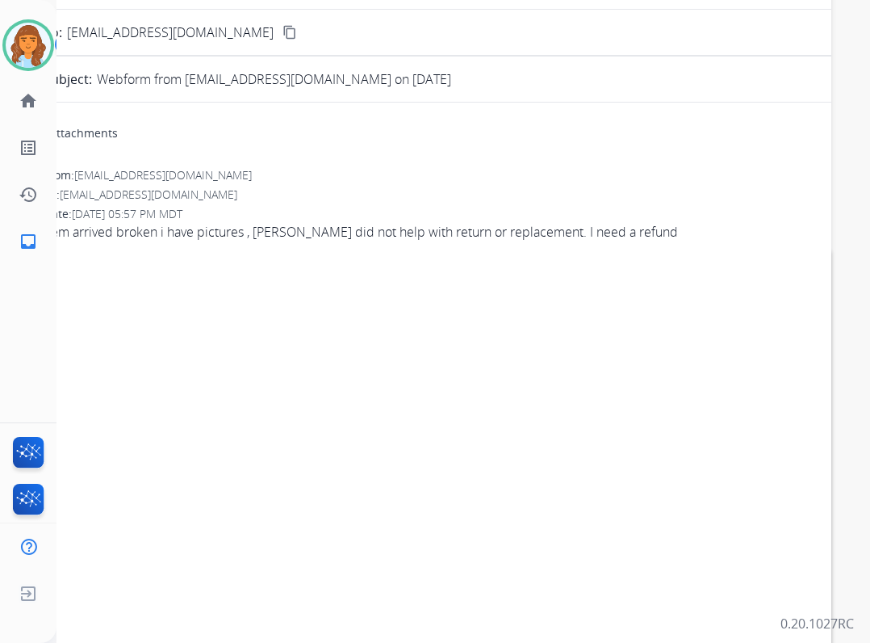
scroll to position [0, 0]
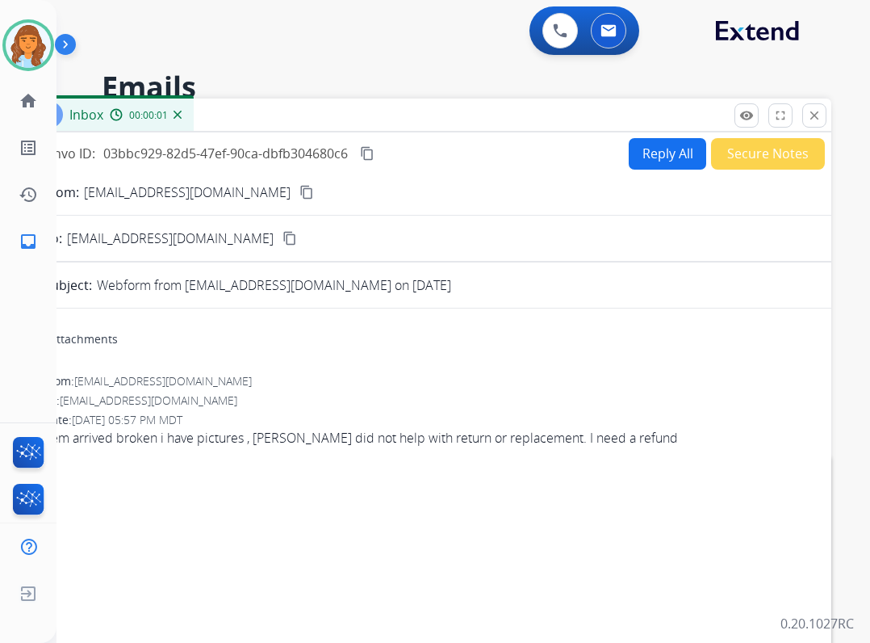
click at [638, 154] on button "Reply All" at bounding box center [668, 153] width 78 height 31
select select "**********"
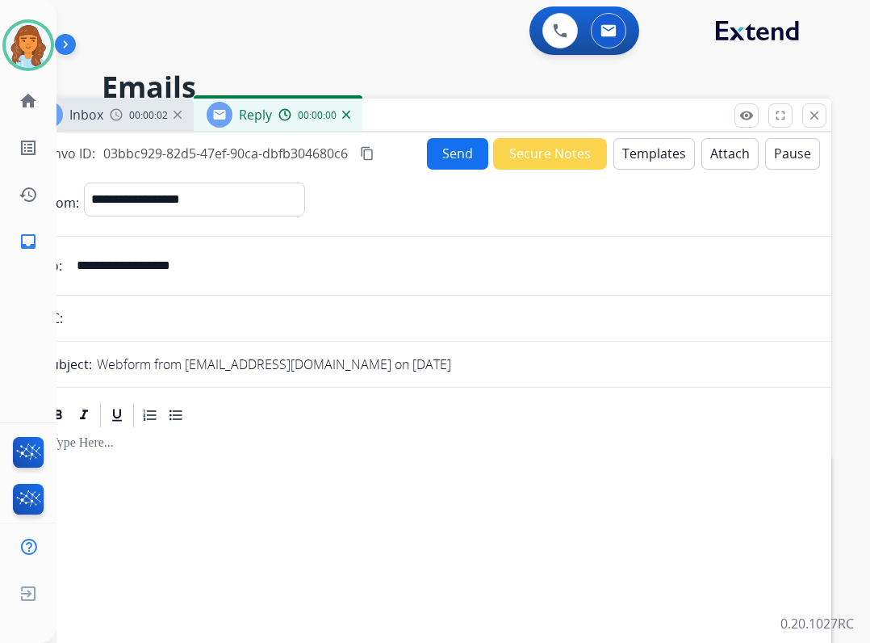
click at [667, 157] on button "Templates" at bounding box center [655, 153] width 82 height 31
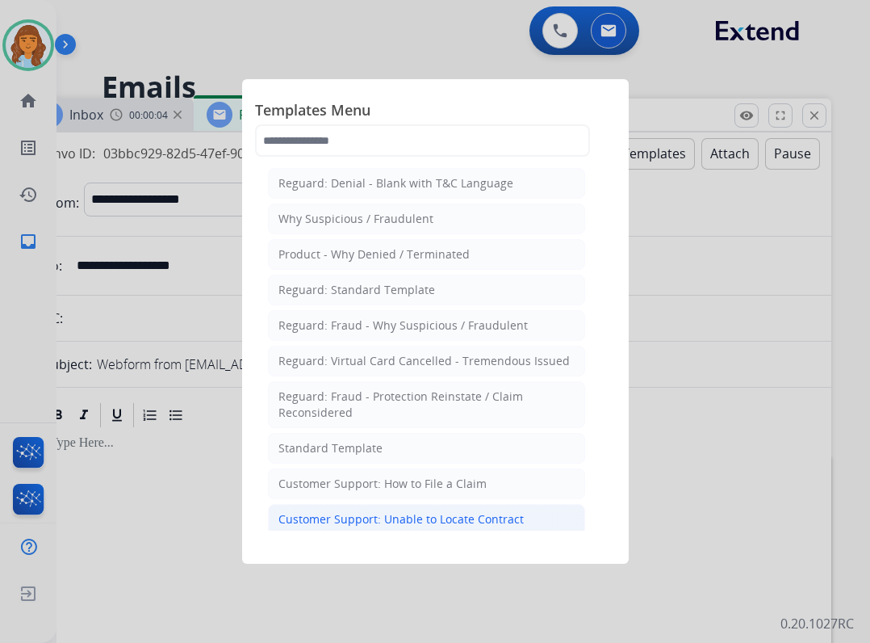
click at [434, 522] on div "Customer Support: Unable to Locate Contract" at bounding box center [401, 519] width 245 height 16
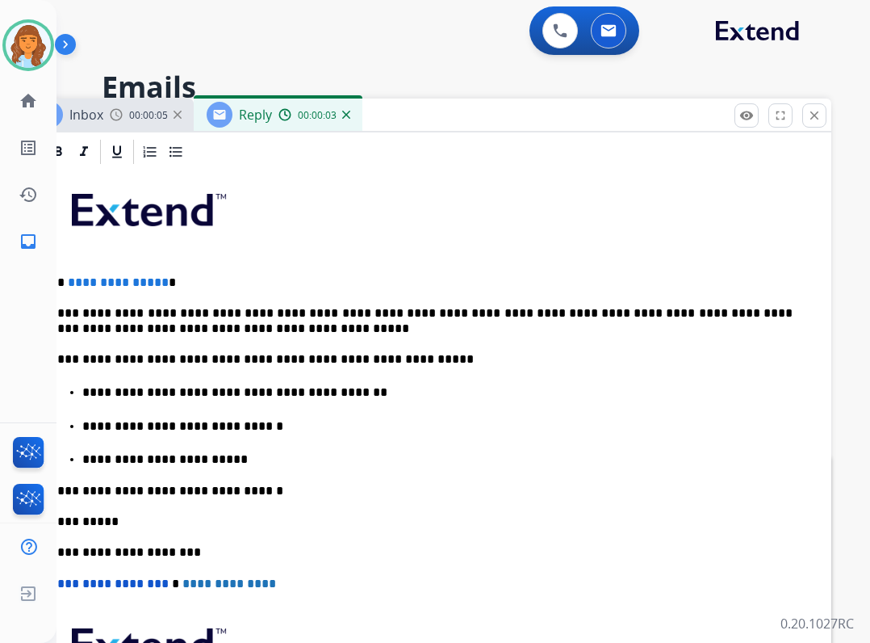
scroll to position [393, 0]
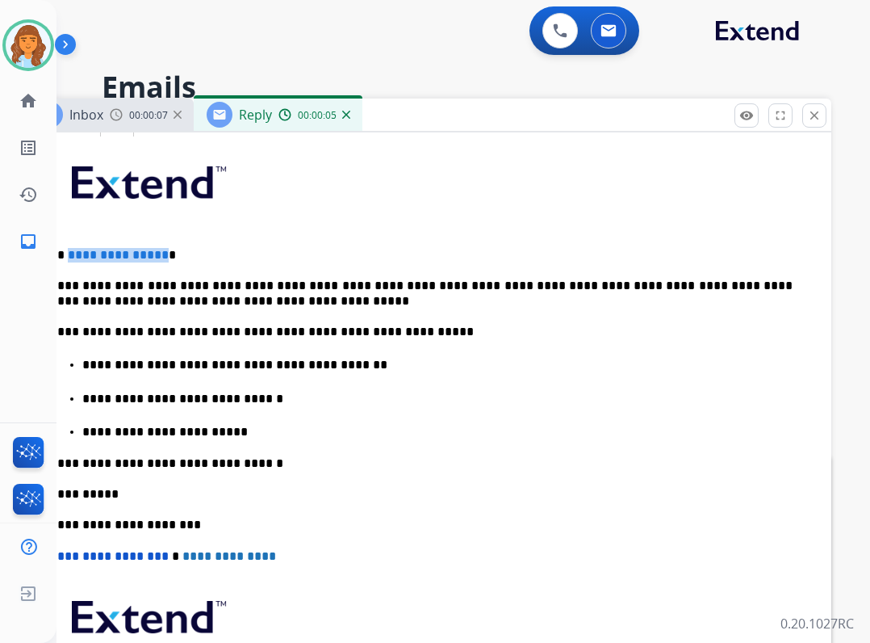
drag, startPoint x: 67, startPoint y: 252, endPoint x: 157, endPoint y: 254, distance: 90.5
click at [157, 254] on span "**********" at bounding box center [118, 255] width 101 height 12
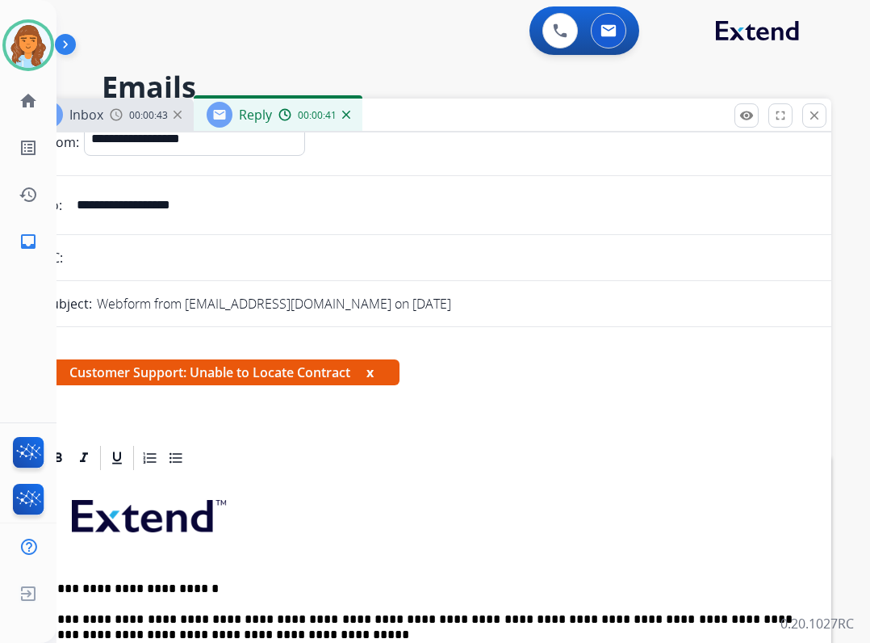
scroll to position [0, 0]
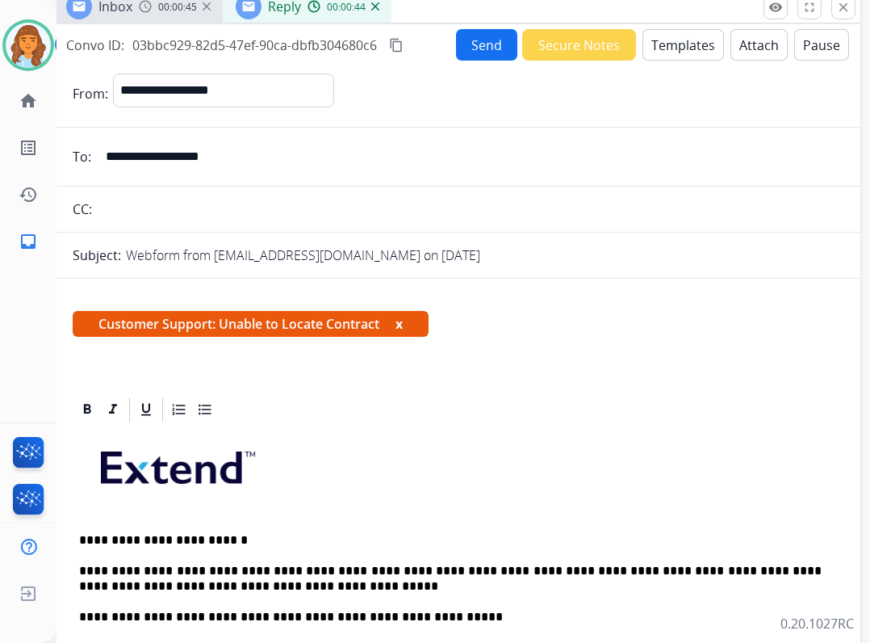
drag, startPoint x: 398, startPoint y: 122, endPoint x: 427, endPoint y: 14, distance: 112.0
click at [427, 14] on div "Inbox 00:00:45 Reply 00:00:44" at bounding box center [456, 7] width 807 height 34
click at [477, 36] on button "Send" at bounding box center [486, 44] width 61 height 31
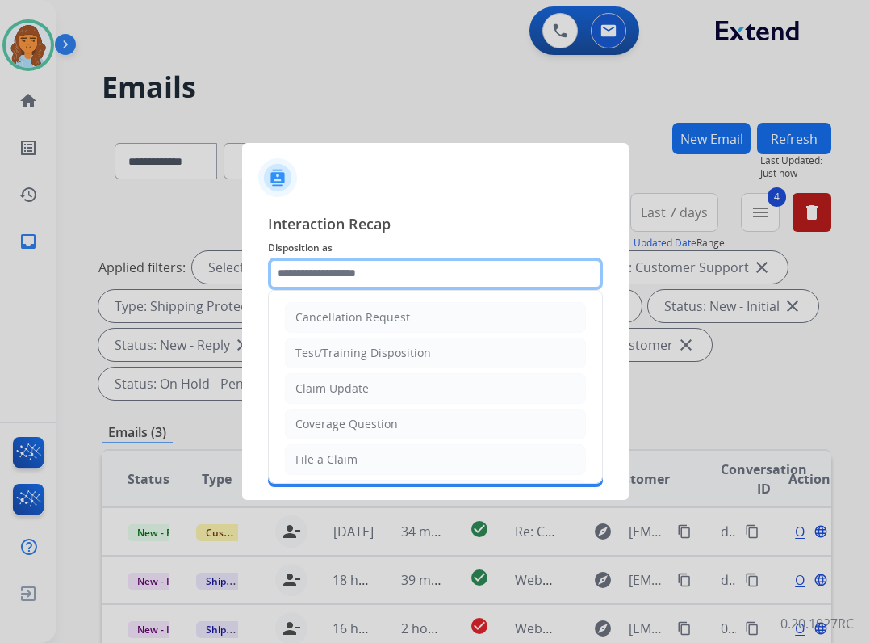
click at [440, 289] on div "Cancellation Request Test/Training Disposition Claim Update Coverage Question F…" at bounding box center [435, 274] width 335 height 32
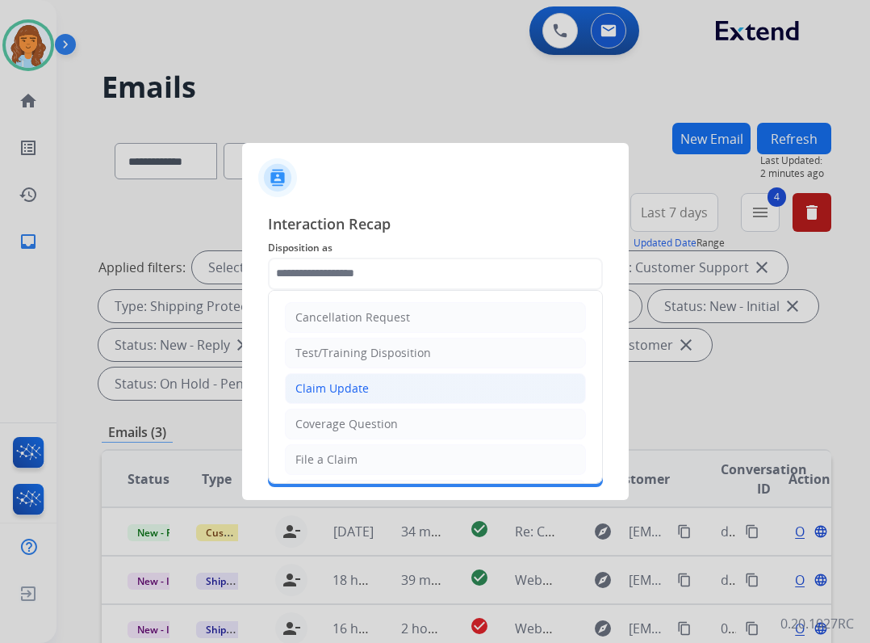
click at [409, 395] on li "Claim Update" at bounding box center [435, 388] width 301 height 31
type input "**********"
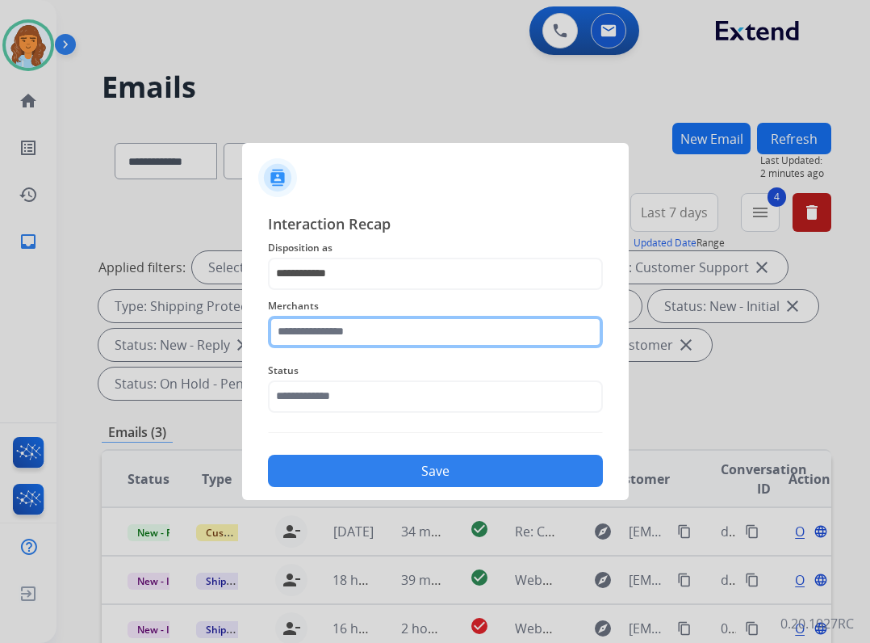
click at [384, 331] on input "text" at bounding box center [435, 332] width 335 height 32
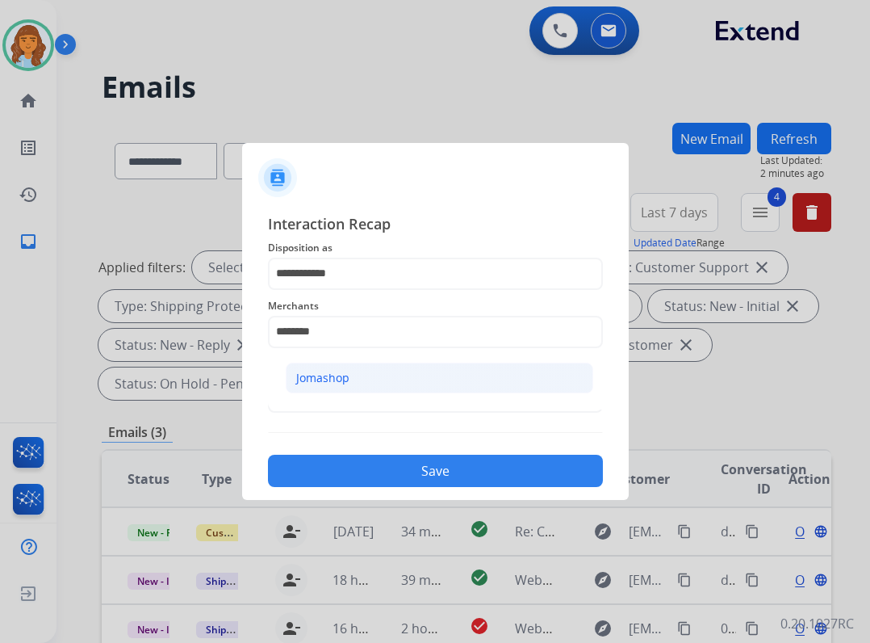
click at [478, 381] on li "Jomashop" at bounding box center [440, 378] width 308 height 31
type input "********"
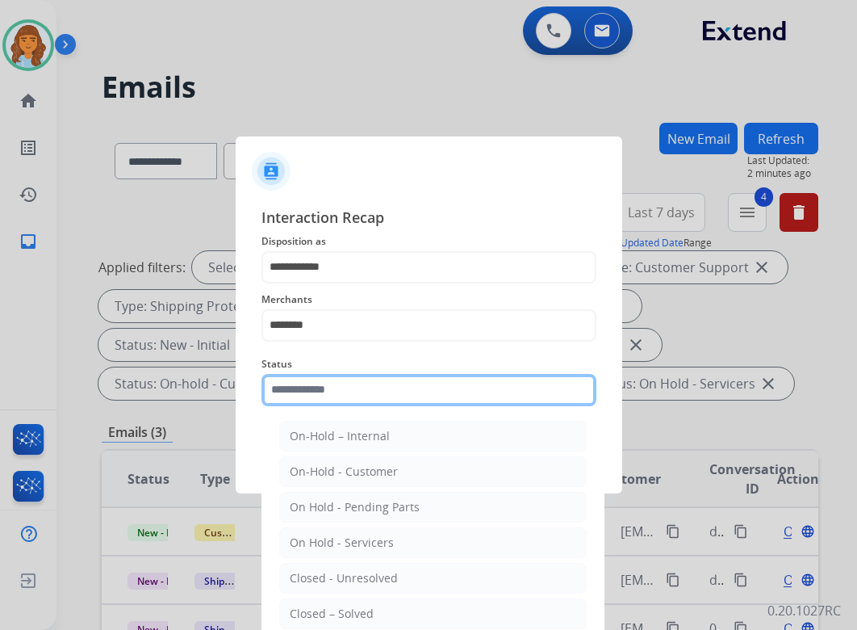
click at [480, 397] on input "text" at bounding box center [429, 390] width 335 height 32
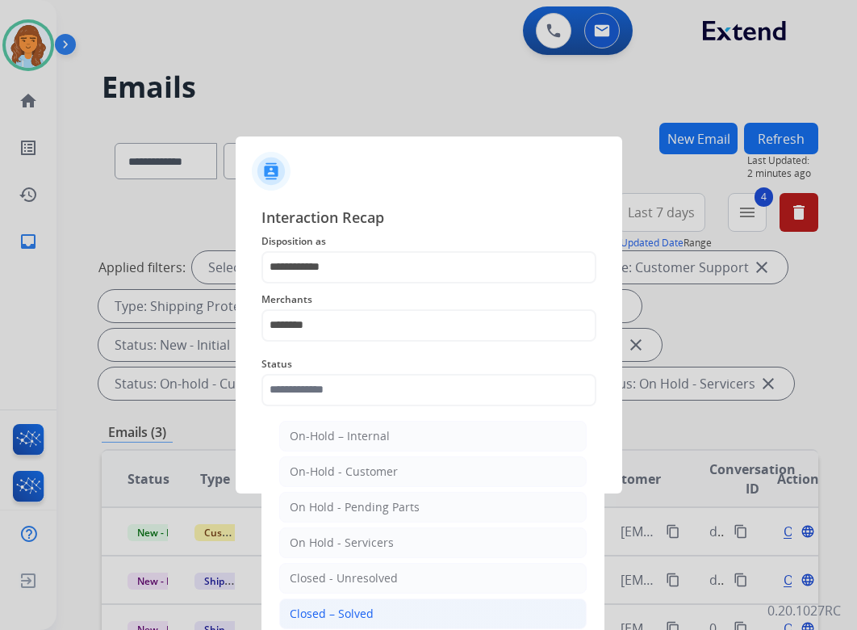
click at [417, 606] on li "Closed – Solved" at bounding box center [433, 613] width 308 height 31
type input "**********"
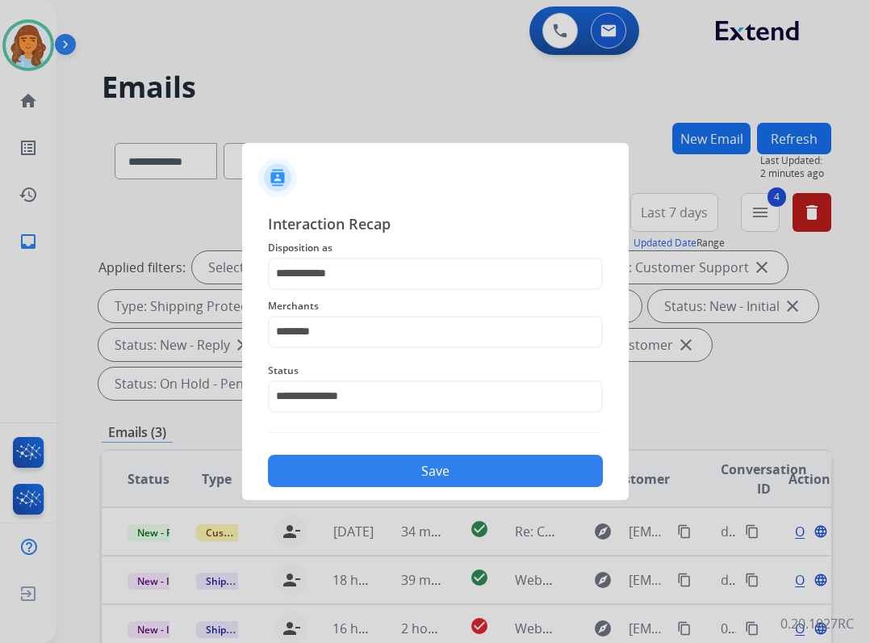
click at [440, 470] on button "Save" at bounding box center [435, 471] width 335 height 32
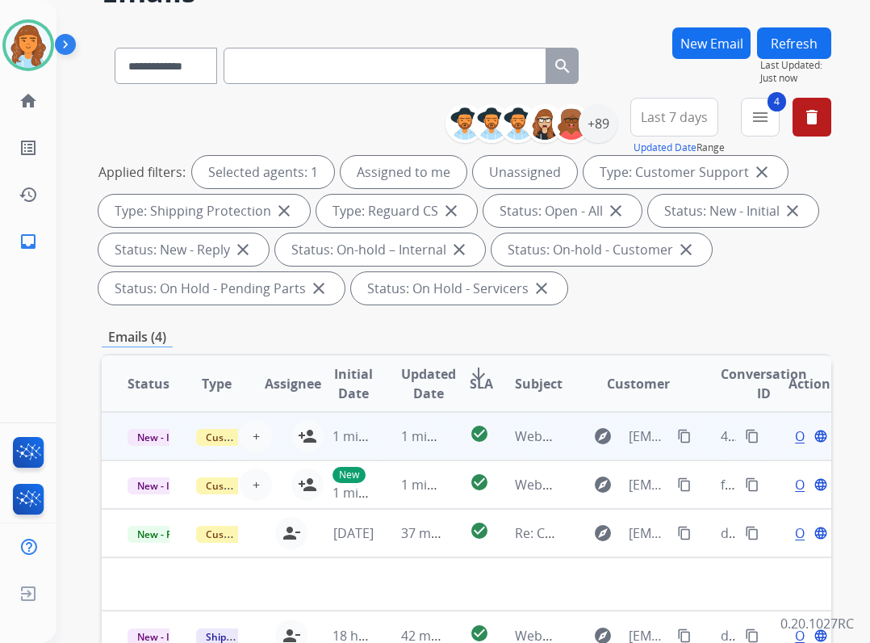
scroll to position [242, 0]
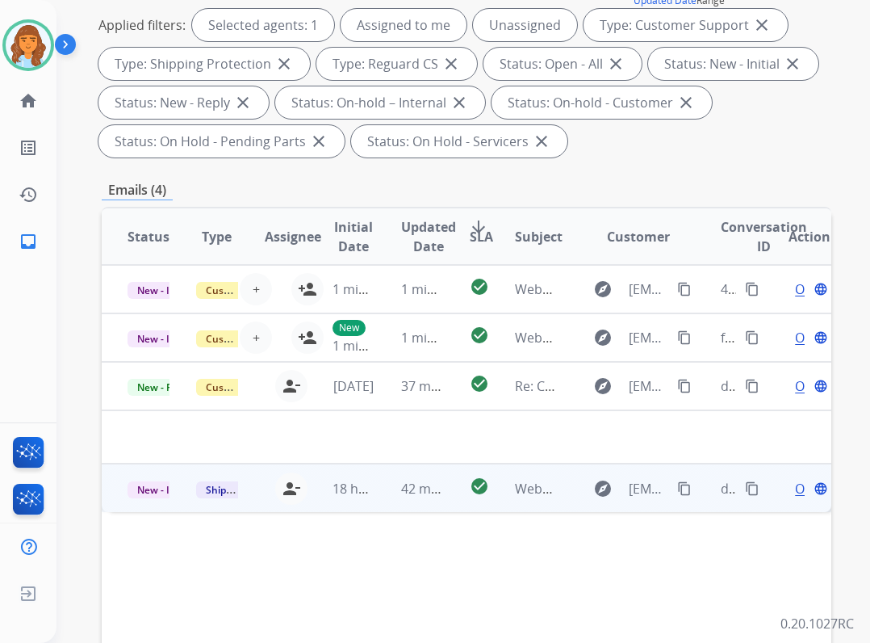
click at [504, 476] on td "Webform from strawns1854@gmail.com on 08/12/2025" at bounding box center [523, 487] width 69 height 48
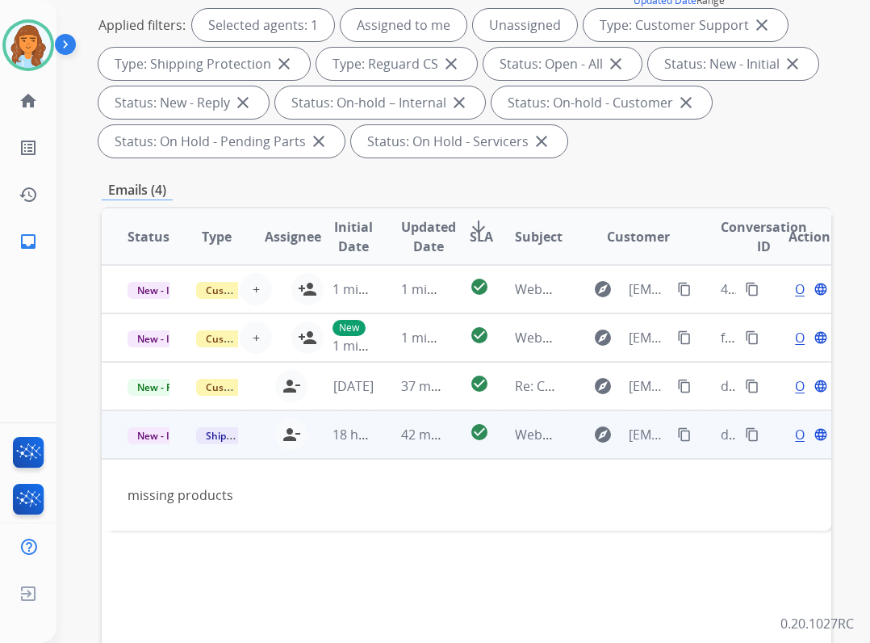
click at [795, 434] on span "Open" at bounding box center [811, 434] width 33 height 19
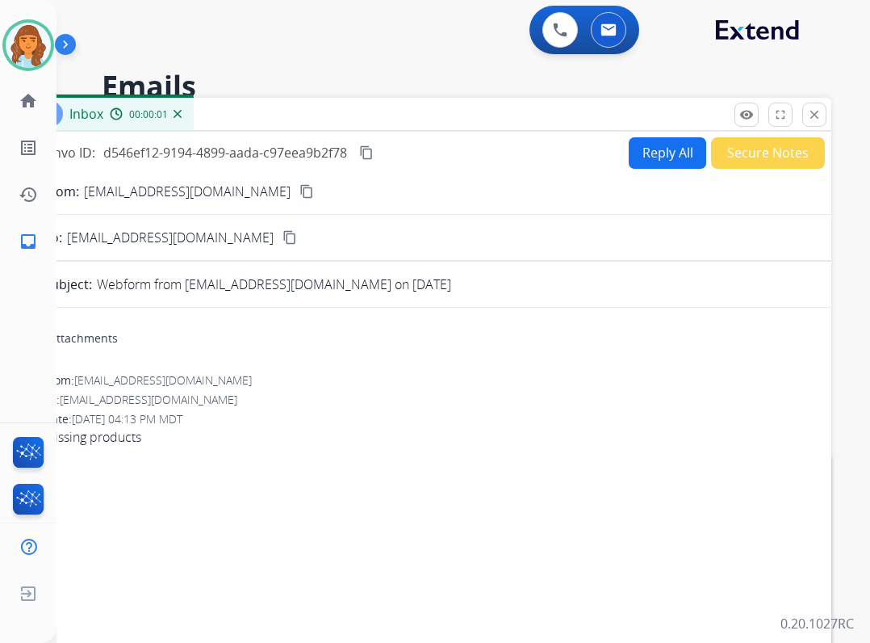
scroll to position [0, 0]
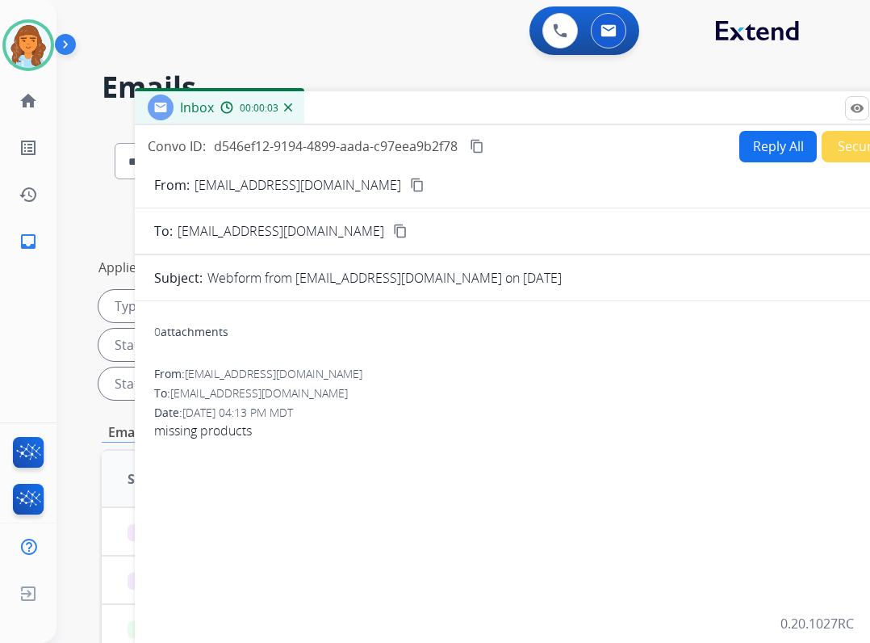
drag, startPoint x: 295, startPoint y: 113, endPoint x: 405, endPoint y: 106, distance: 110.9
click at [405, 106] on div "Inbox 00:00:03" at bounding box center [538, 108] width 807 height 34
click at [410, 183] on mat-icon "content_copy" at bounding box center [417, 185] width 15 height 15
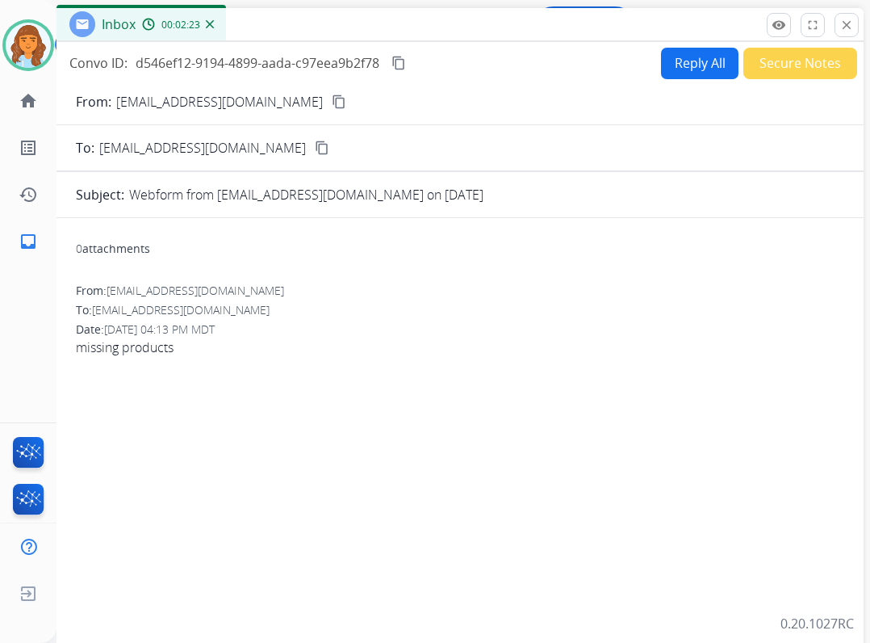
drag, startPoint x: 644, startPoint y: 107, endPoint x: 568, endPoint y: 26, distance: 111.4
click at [568, 26] on div "Inbox 00:02:23" at bounding box center [460, 25] width 807 height 34
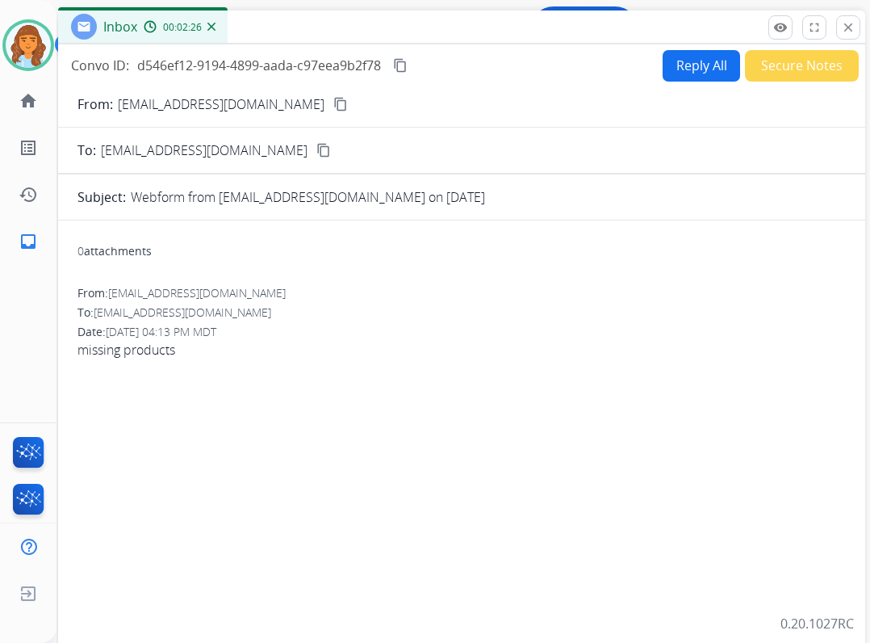
click at [718, 75] on button "Reply All" at bounding box center [702, 65] width 78 height 31
select select "**********"
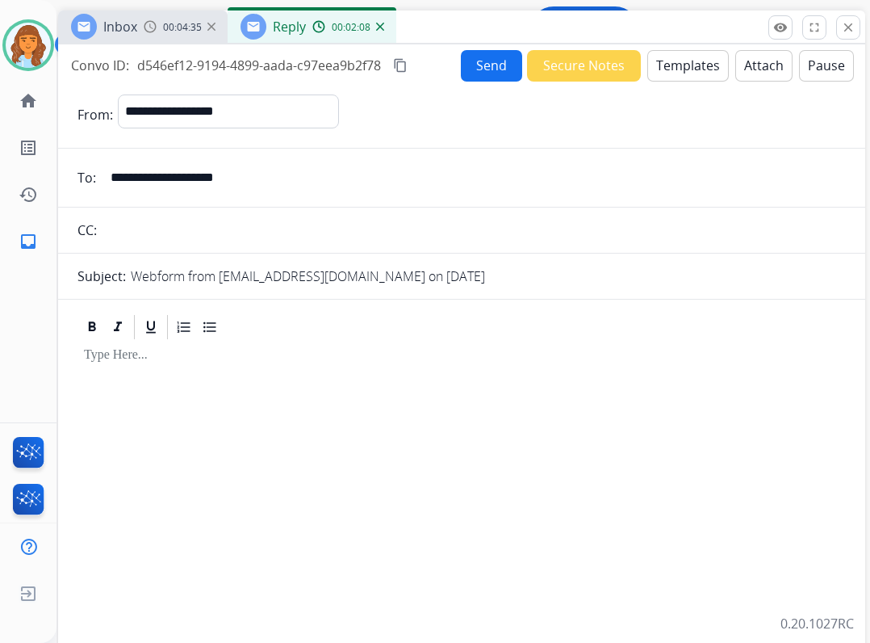
click at [329, 367] on div at bounding box center [462, 505] width 769 height 326
click at [681, 51] on button "Templates" at bounding box center [689, 65] width 82 height 31
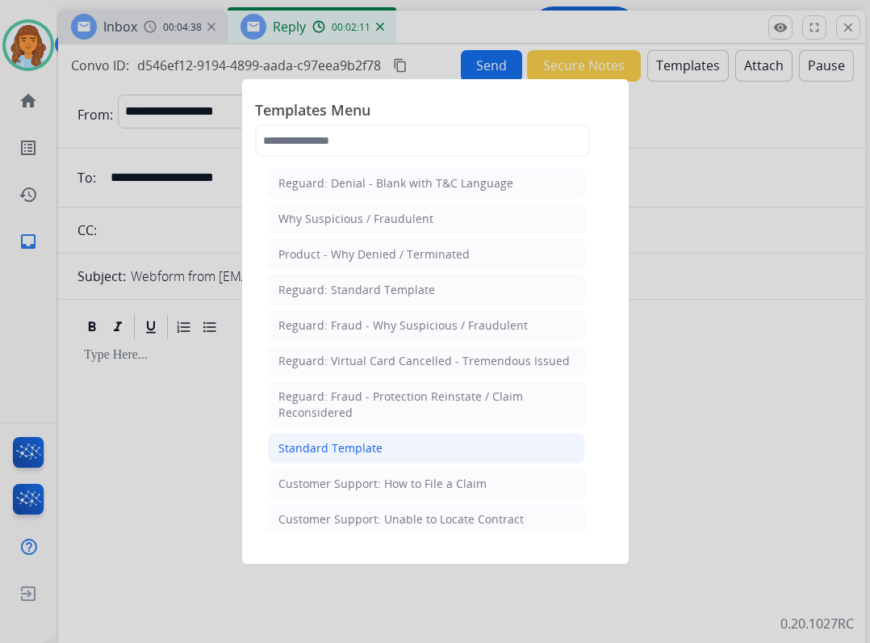
click at [339, 450] on div "Standard Template" at bounding box center [331, 448] width 104 height 16
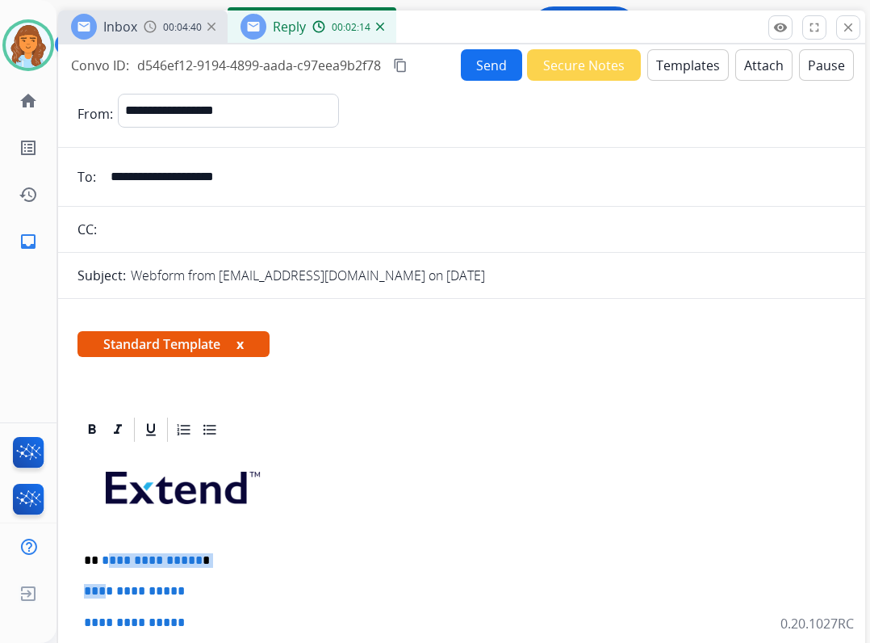
drag, startPoint x: 103, startPoint y: 559, endPoint x: 110, endPoint y: 568, distance: 11.6
drag, startPoint x: 94, startPoint y: 563, endPoint x: 109, endPoint y: 568, distance: 16.3
click at [102, 557] on span "**********" at bounding box center [152, 560] width 101 height 12
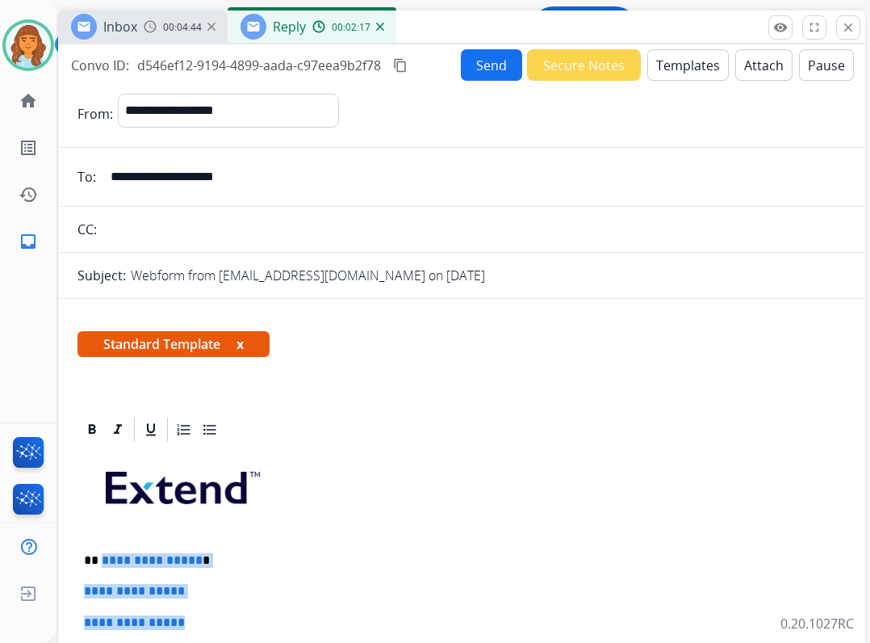
drag, startPoint x: 102, startPoint y: 557, endPoint x: 198, endPoint y: 617, distance: 113.1
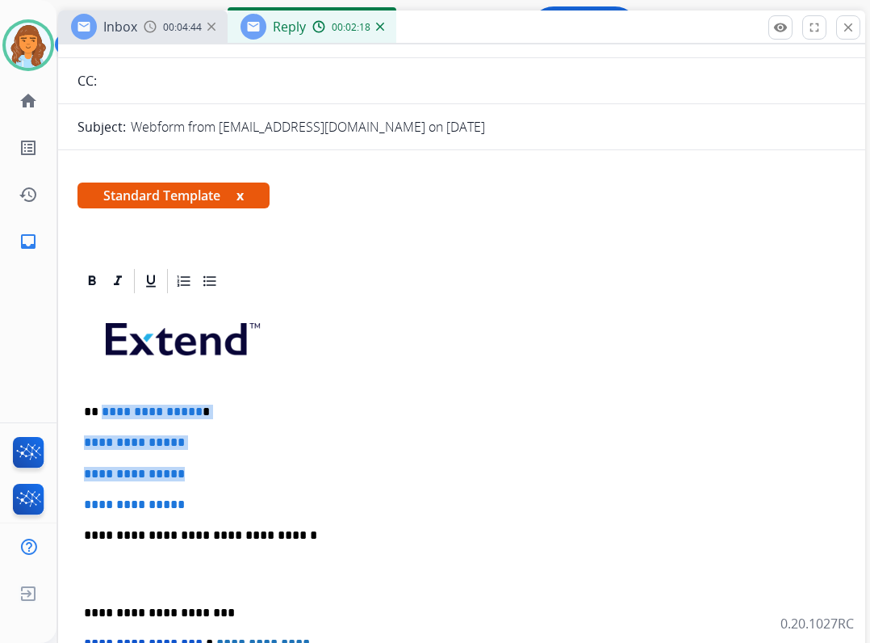
scroll to position [323, 0]
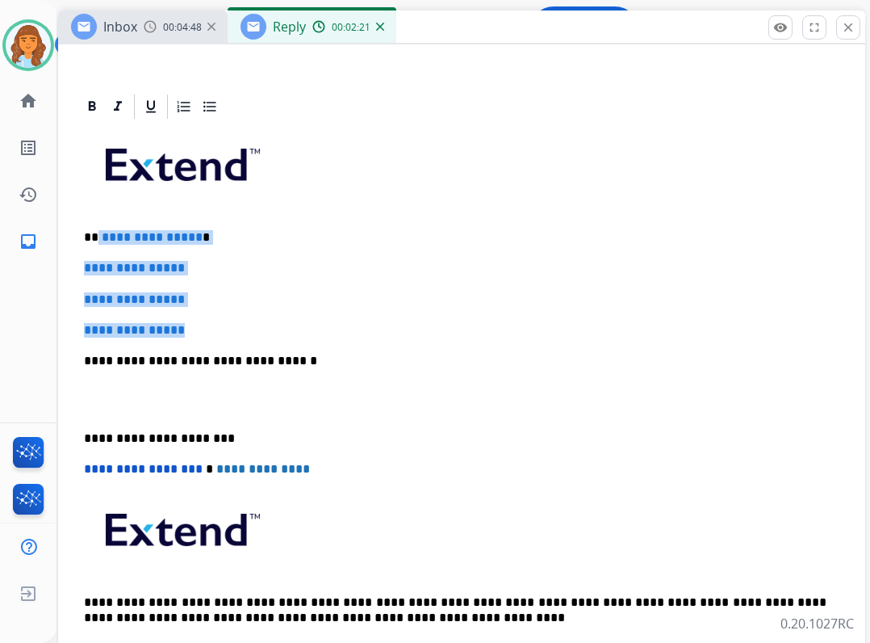
drag, startPoint x: 99, startPoint y: 232, endPoint x: 192, endPoint y: 325, distance: 132.5
click at [192, 325] on div "**********" at bounding box center [462, 399] width 769 height 556
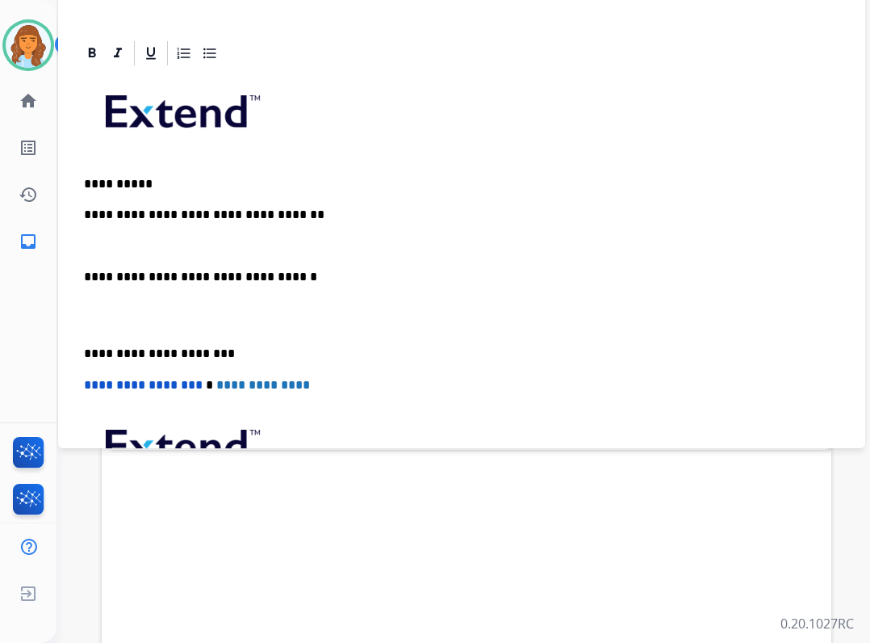
scroll to position [81, 0]
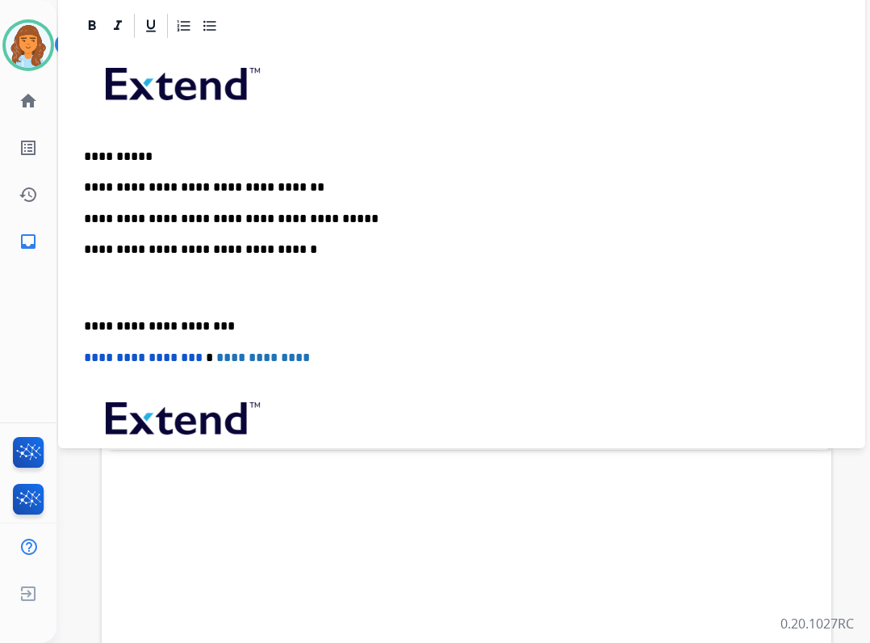
click at [357, 220] on p "**********" at bounding box center [455, 219] width 743 height 15
click at [354, 213] on p "**********" at bounding box center [455, 219] width 743 height 15
click at [83, 325] on div "**********" at bounding box center [462, 302] width 769 height 525
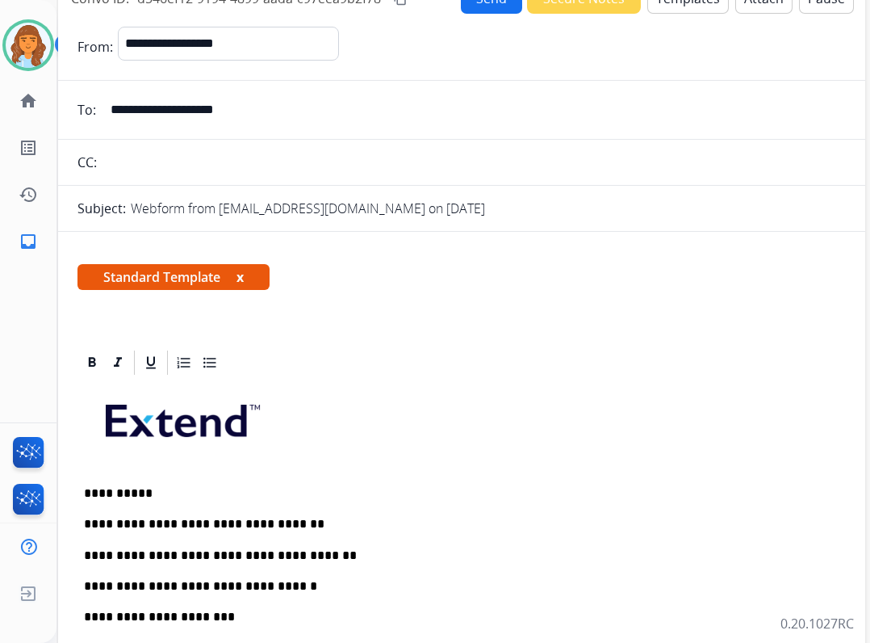
scroll to position [0, 0]
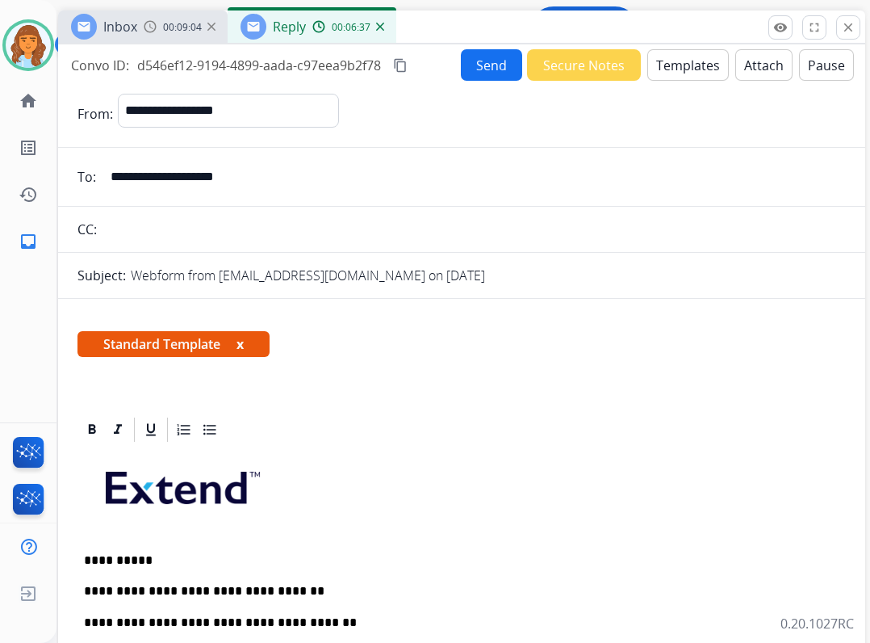
click at [503, 66] on button "Send" at bounding box center [491, 64] width 61 height 31
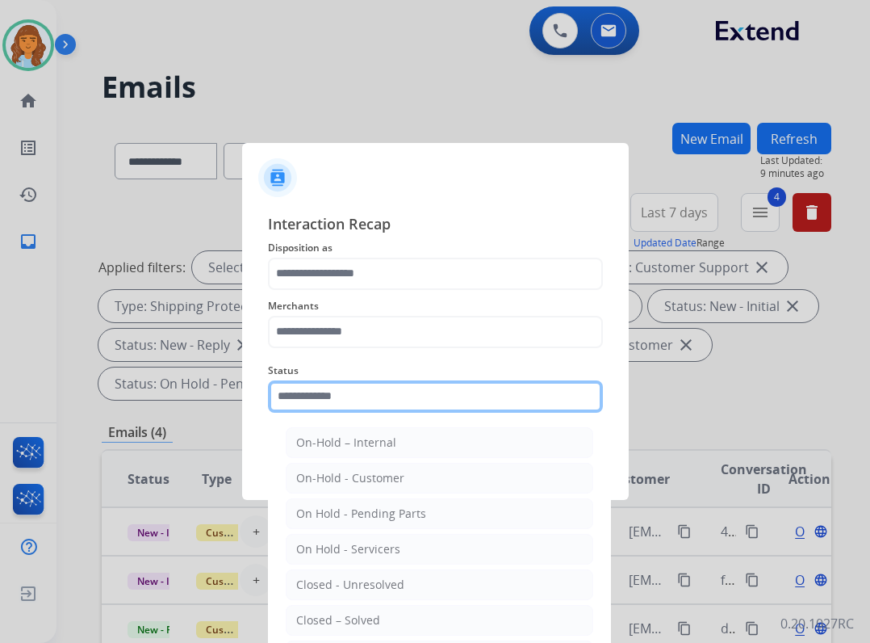
drag, startPoint x: 352, startPoint y: 398, endPoint x: 346, endPoint y: 405, distance: 9.7
click at [351, 398] on input "text" at bounding box center [435, 396] width 335 height 32
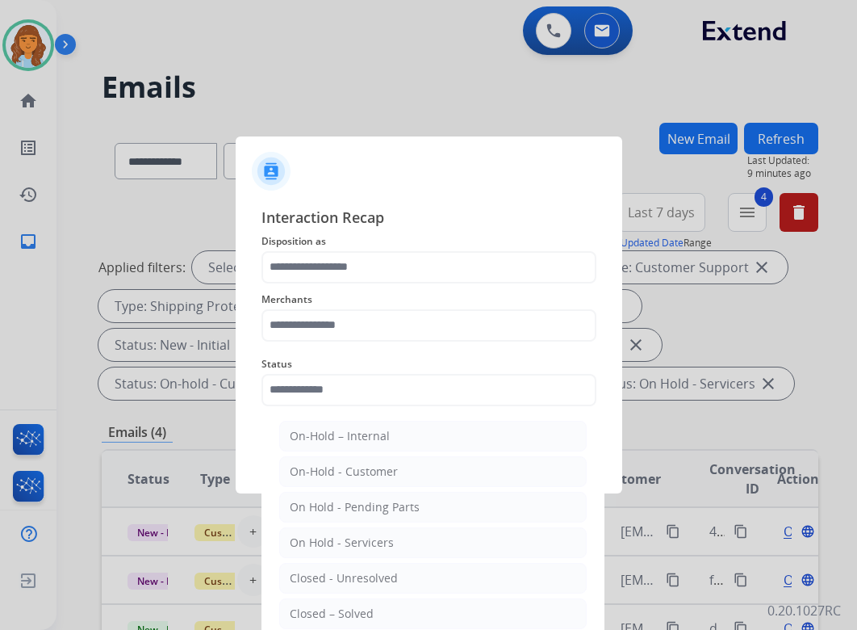
drag, startPoint x: 354, startPoint y: 602, endPoint x: 344, endPoint y: 589, distance: 16.6
click at [351, 601] on li "Closed – Solved" at bounding box center [433, 613] width 308 height 31
type input "**********"
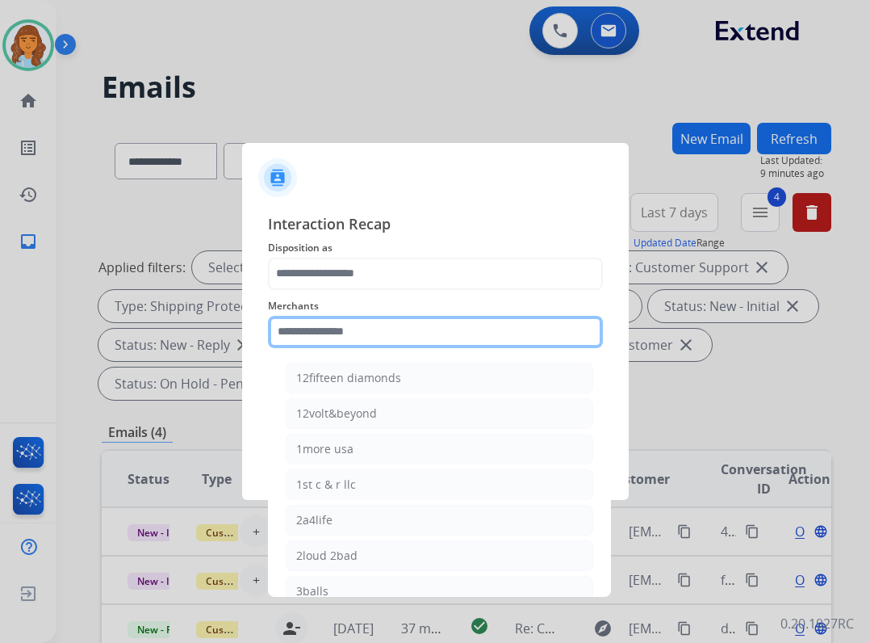
click at [338, 336] on input "text" at bounding box center [435, 332] width 335 height 32
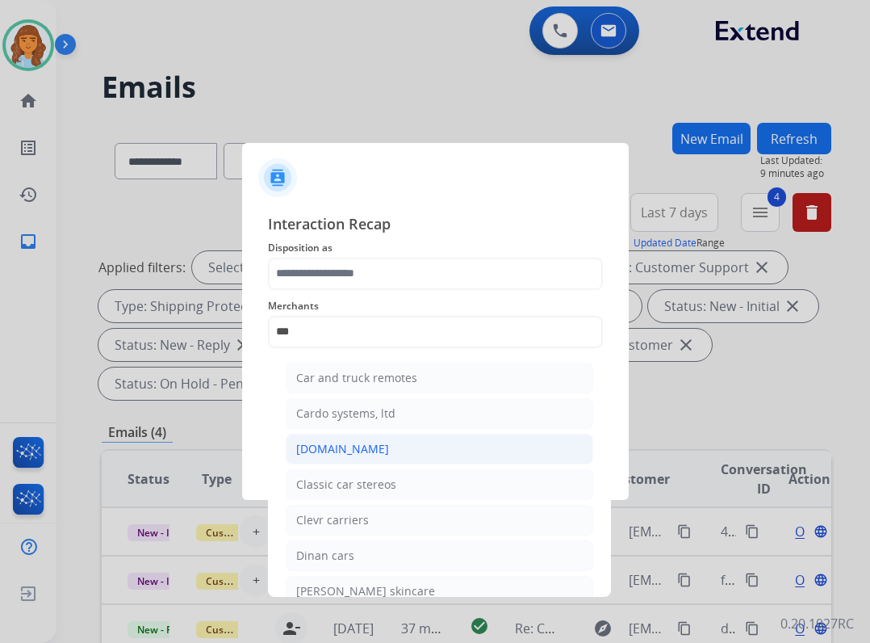
click at [294, 449] on li "[DOMAIN_NAME]" at bounding box center [440, 449] width 308 height 31
type input "**********"
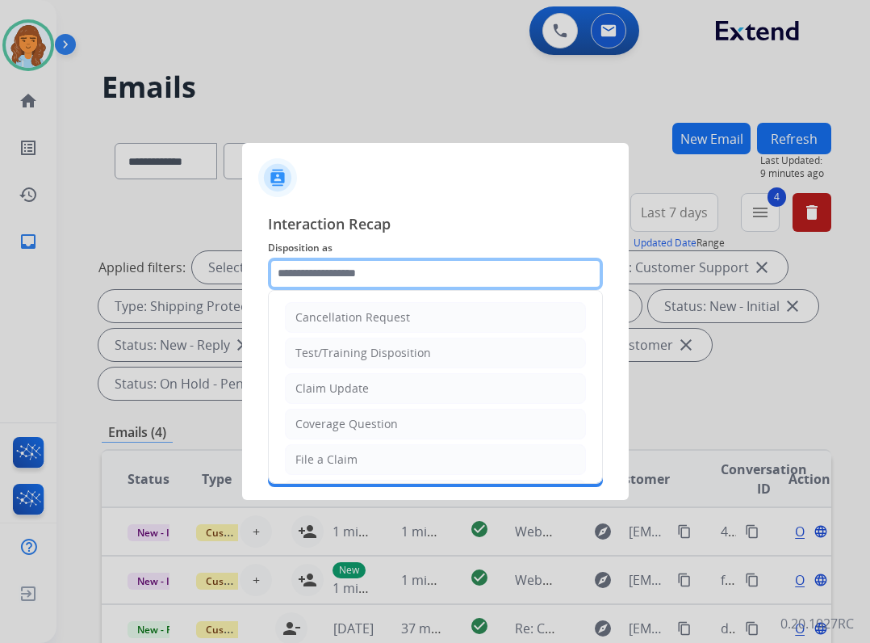
click at [327, 282] on input "text" at bounding box center [435, 274] width 335 height 32
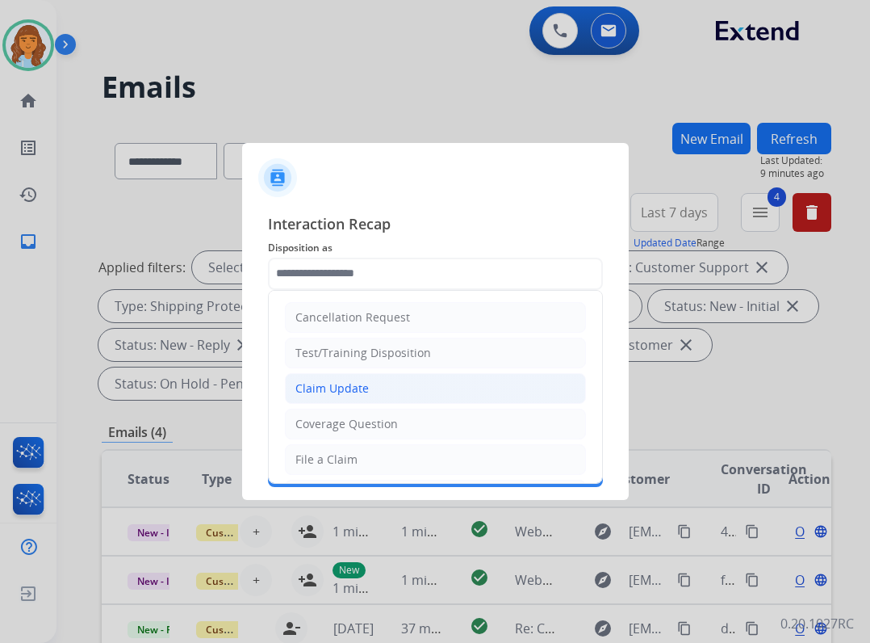
click at [368, 379] on li "Claim Update" at bounding box center [435, 388] width 301 height 31
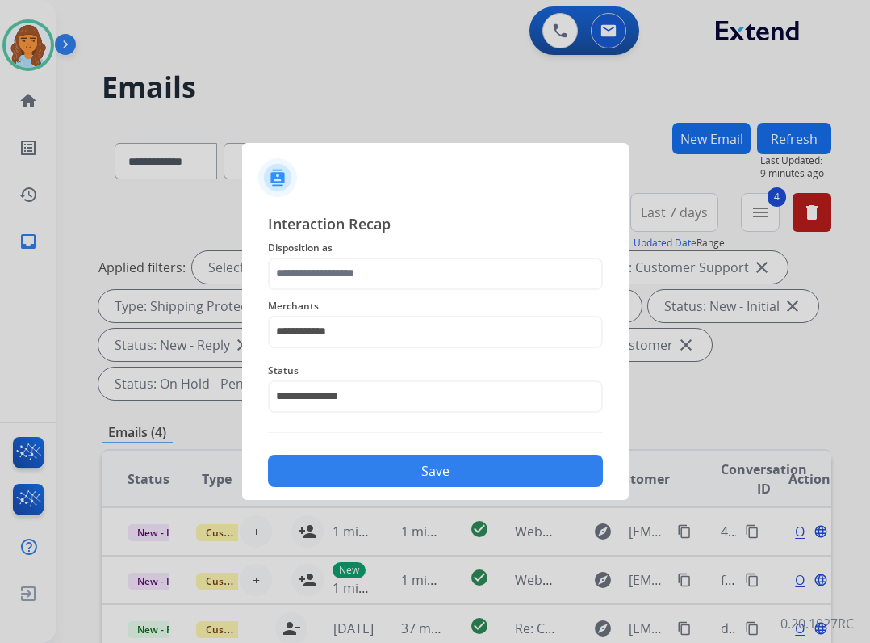
type input "**********"
click at [383, 468] on button "Save" at bounding box center [435, 471] width 335 height 32
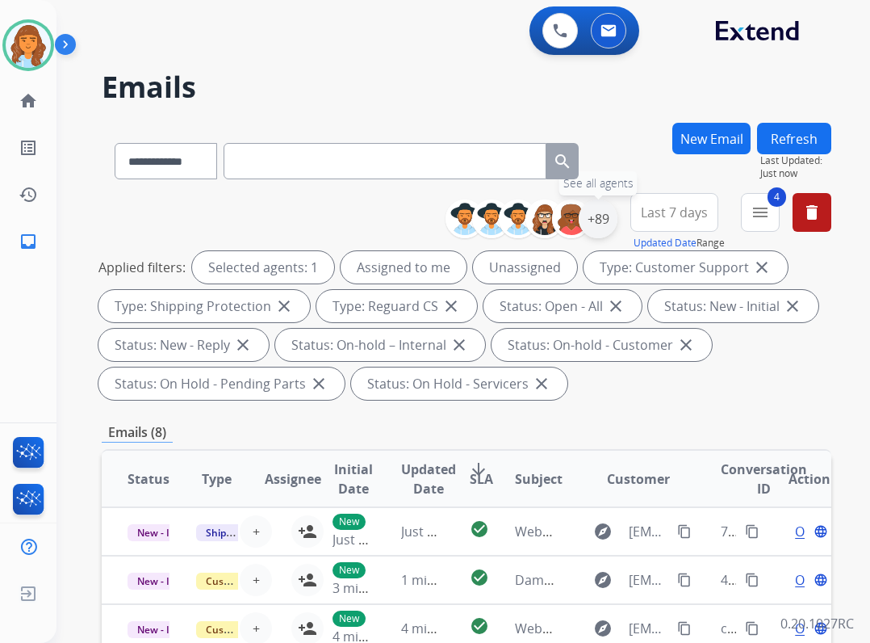
click at [590, 203] on div "+89" at bounding box center [598, 218] width 39 height 39
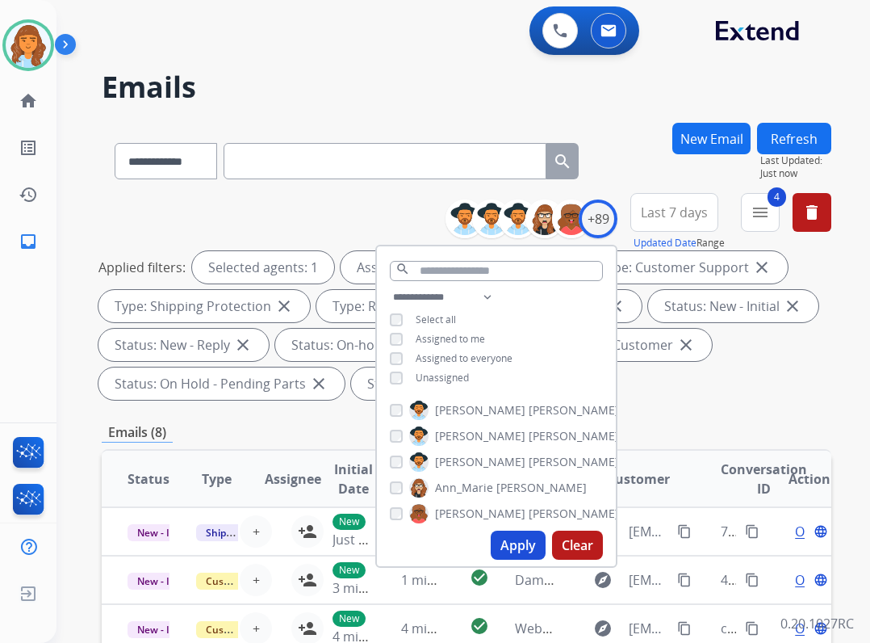
click at [458, 379] on span "Unassigned" at bounding box center [442, 378] width 53 height 14
click at [511, 535] on button "Apply" at bounding box center [518, 544] width 55 height 29
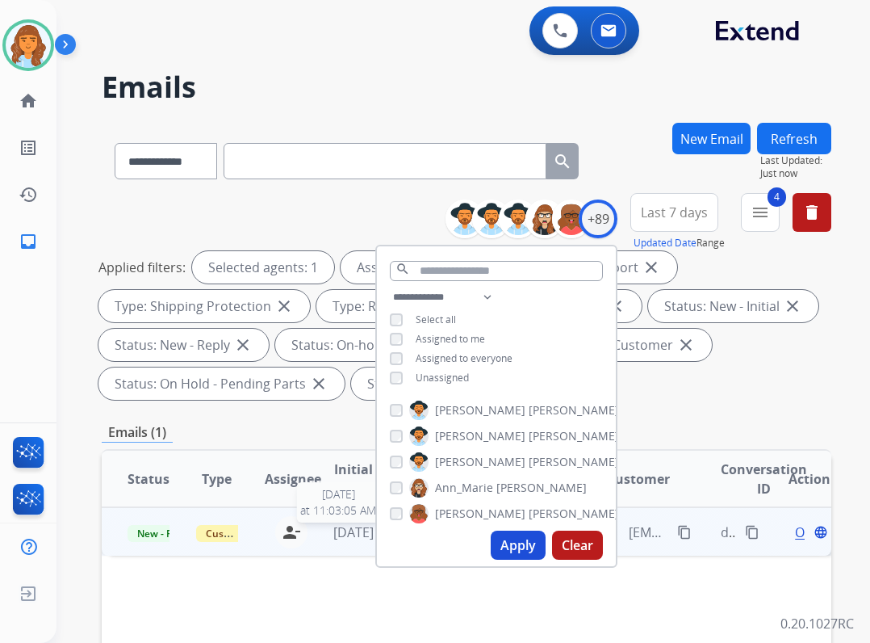
click at [340, 534] on span "4 days ago" at bounding box center [353, 532] width 40 height 18
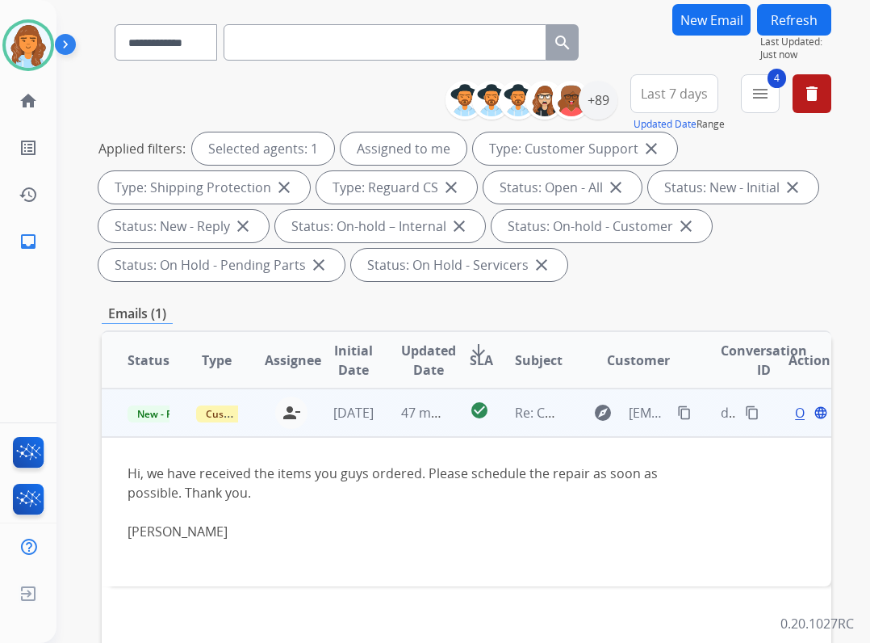
scroll to position [242, 0]
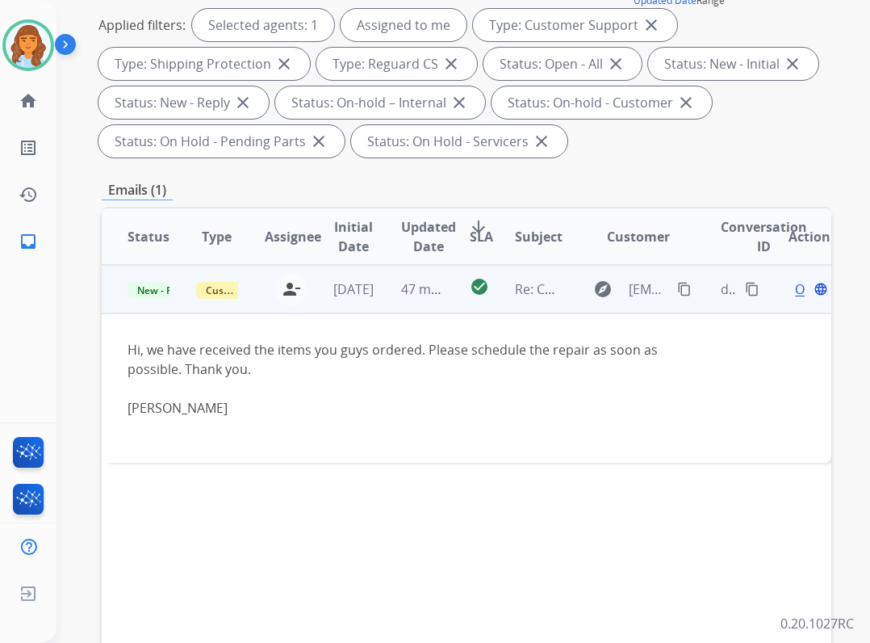
click at [677, 291] on mat-icon "content_copy" at bounding box center [684, 289] width 15 height 15
click at [675, 282] on button "content_copy" at bounding box center [684, 288] width 19 height 19
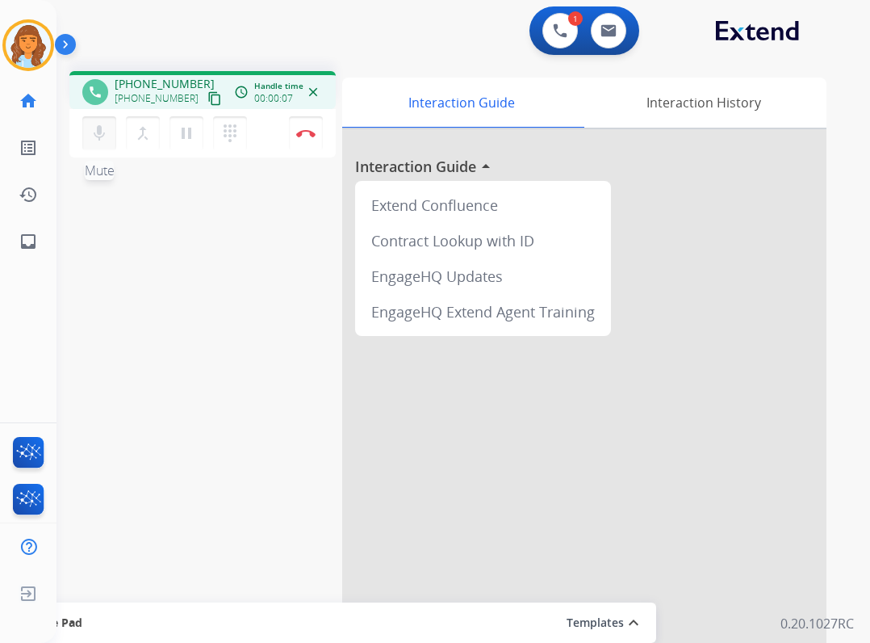
drag, startPoint x: 709, startPoint y: 638, endPoint x: 107, endPoint y: 141, distance: 780.0
click at [107, 141] on mat-icon "mic" at bounding box center [99, 133] width 19 height 19
click at [34, 235] on mat-icon "inbox" at bounding box center [28, 241] width 19 height 19
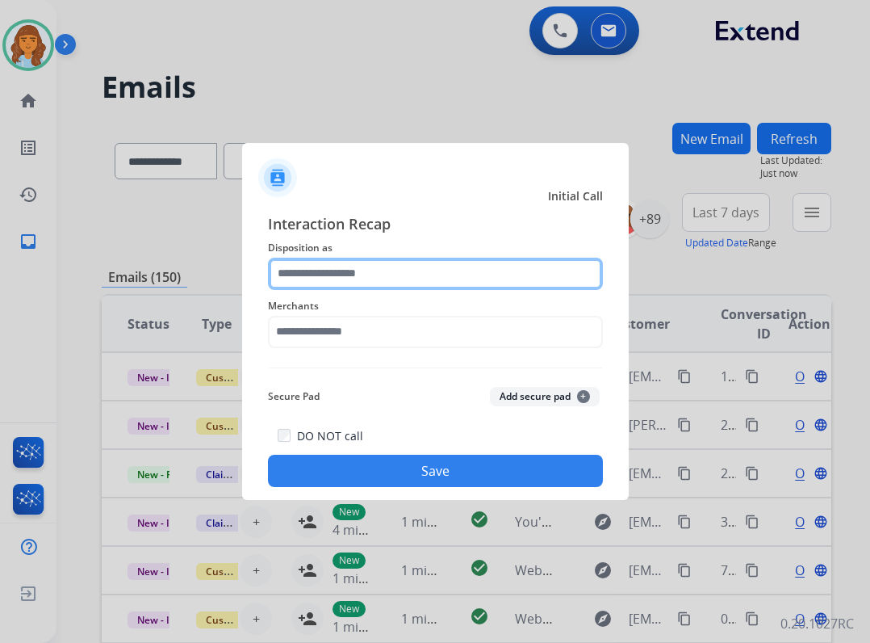
click at [388, 279] on input "text" at bounding box center [435, 274] width 335 height 32
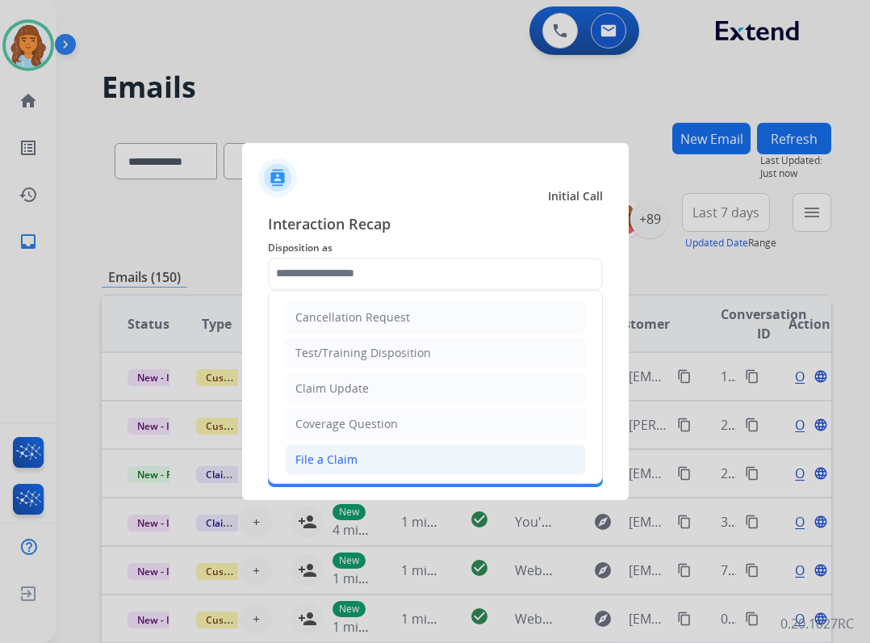
drag, startPoint x: 379, startPoint y: 458, endPoint x: 368, endPoint y: 401, distance: 57.5
click at [379, 459] on li "File a Claim" at bounding box center [435, 459] width 301 height 31
type input "**********"
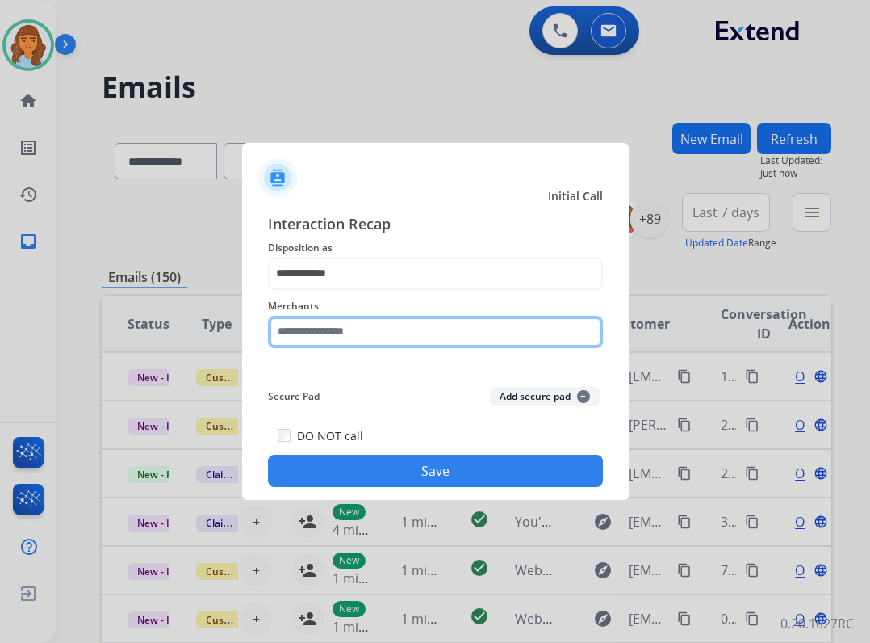
click at [362, 323] on input "text" at bounding box center [435, 332] width 335 height 32
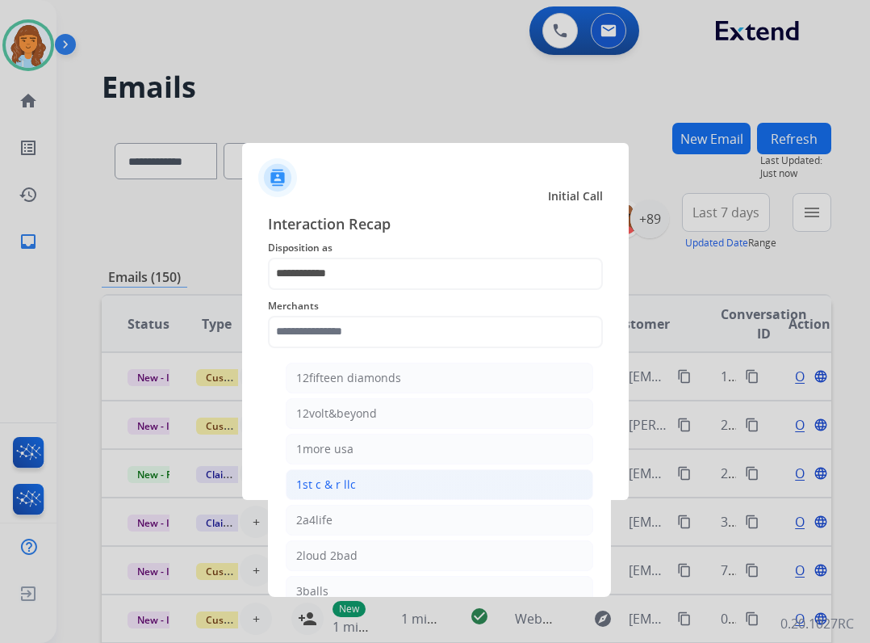
click at [392, 469] on li "1st c & r llc" at bounding box center [440, 484] width 308 height 31
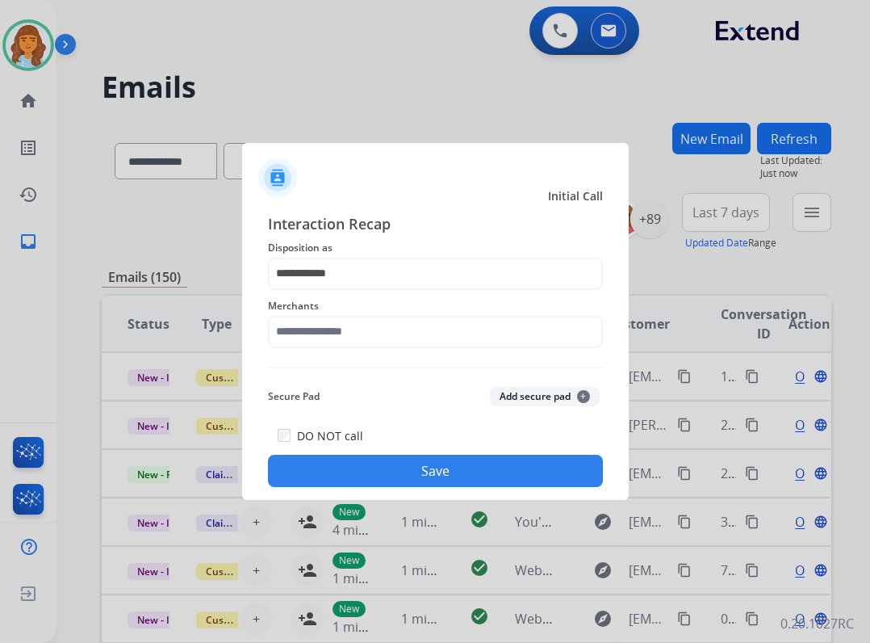
type input "**********"
click at [386, 455] on div "DO NOT call Save" at bounding box center [435, 456] width 335 height 61
click at [385, 459] on button "Save" at bounding box center [435, 471] width 335 height 32
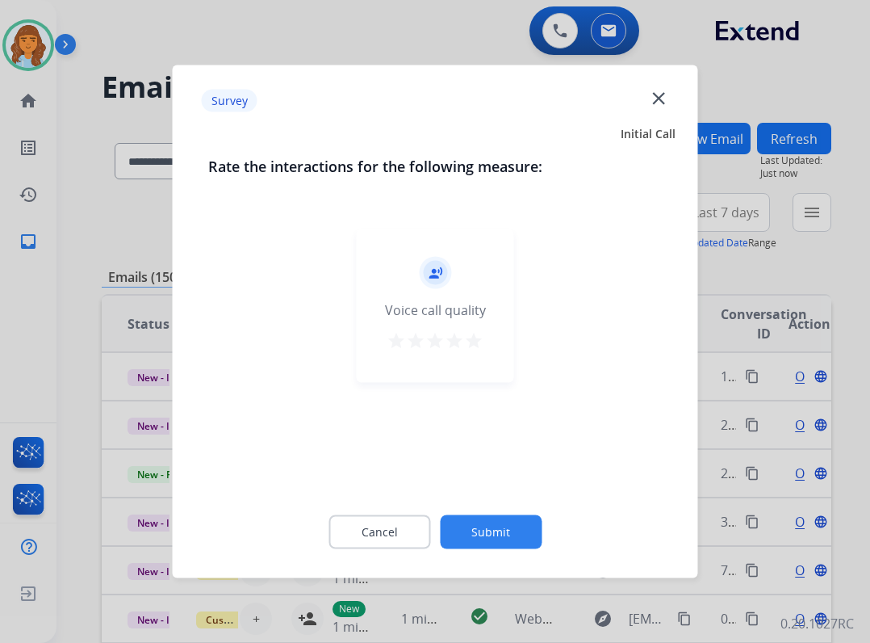
click at [479, 518] on button "Submit" at bounding box center [491, 532] width 102 height 34
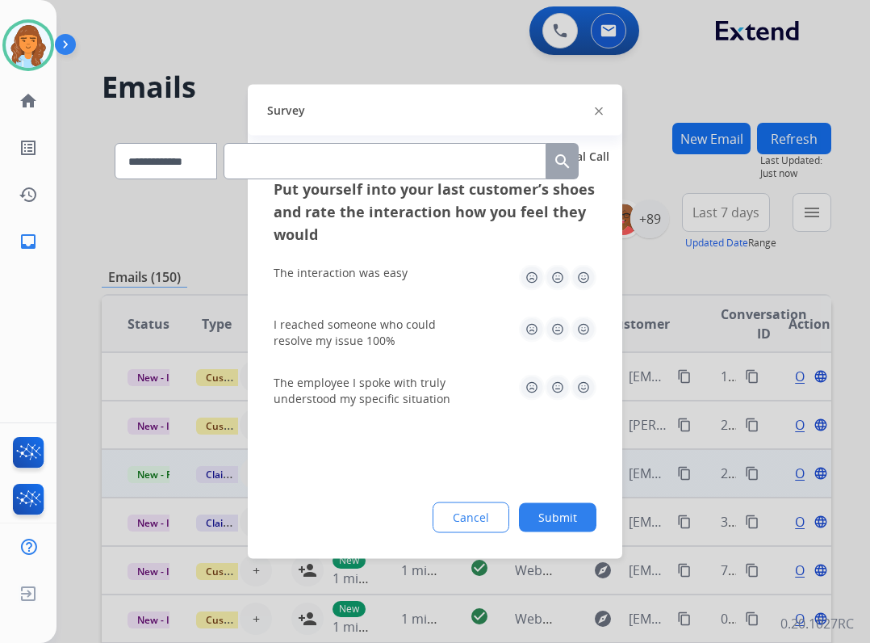
drag, startPoint x: 556, startPoint y: 514, endPoint x: 551, endPoint y: 495, distance: 19.2
click at [555, 514] on button "Submit" at bounding box center [558, 517] width 78 height 29
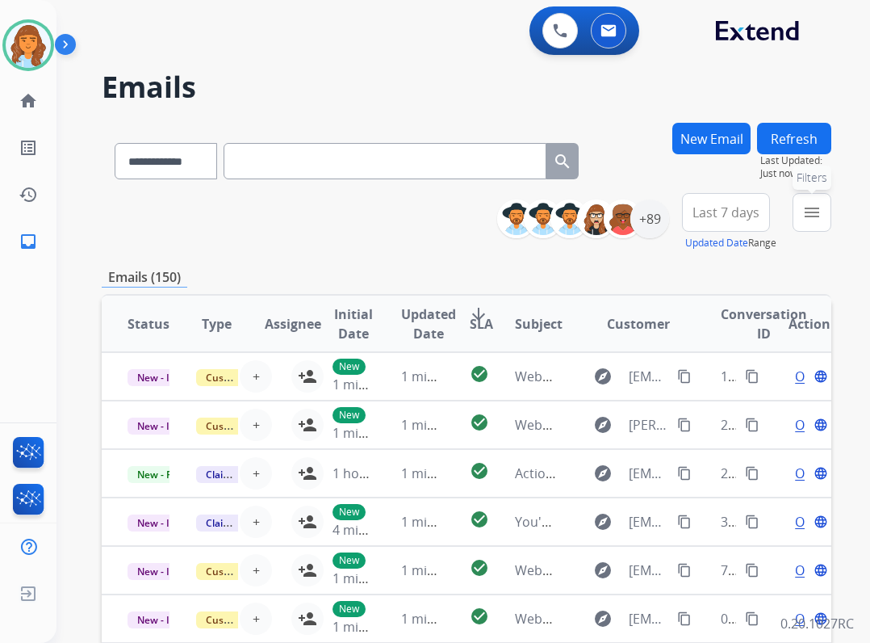
click at [834, 206] on div "**********" at bounding box center [464, 321] width 814 height 643
drag, startPoint x: 805, startPoint y: 213, endPoint x: 785, endPoint y: 256, distance: 47.3
click at [803, 215] on mat-icon "menu" at bounding box center [812, 212] width 19 height 19
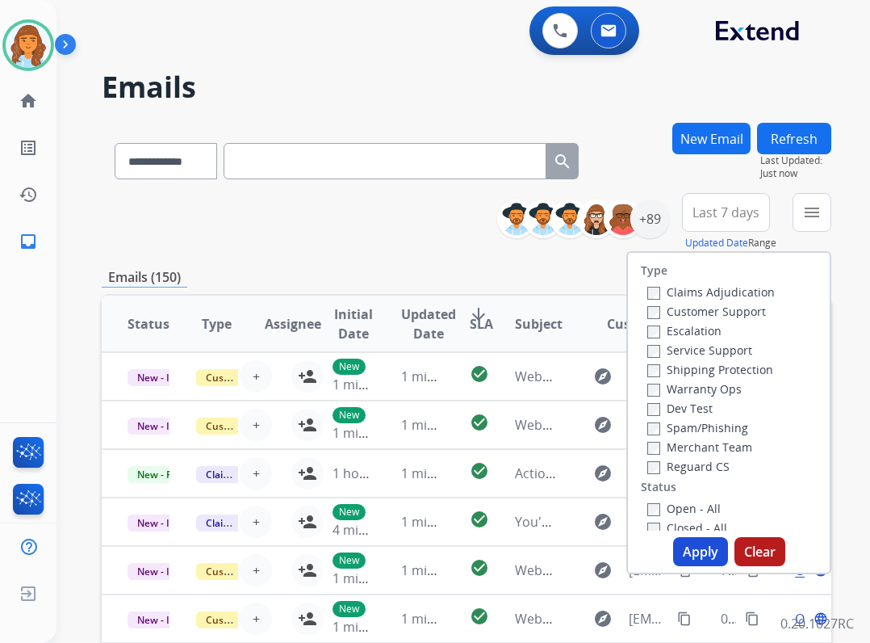
click at [681, 469] on label "Reguard CS" at bounding box center [689, 466] width 82 height 15
click at [676, 503] on label "Open - All" at bounding box center [684, 508] width 73 height 15
click at [699, 371] on label "Shipping Protection" at bounding box center [711, 369] width 126 height 15
click at [687, 307] on label "Customer Support" at bounding box center [707, 311] width 119 height 15
click at [689, 549] on button "Apply" at bounding box center [700, 551] width 55 height 29
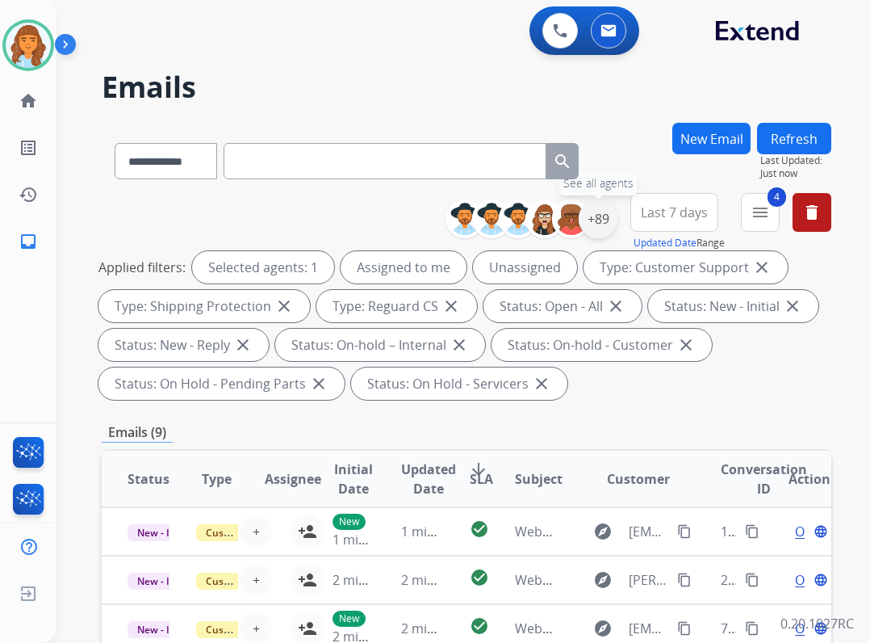
click at [595, 214] on div "+89" at bounding box center [598, 218] width 39 height 39
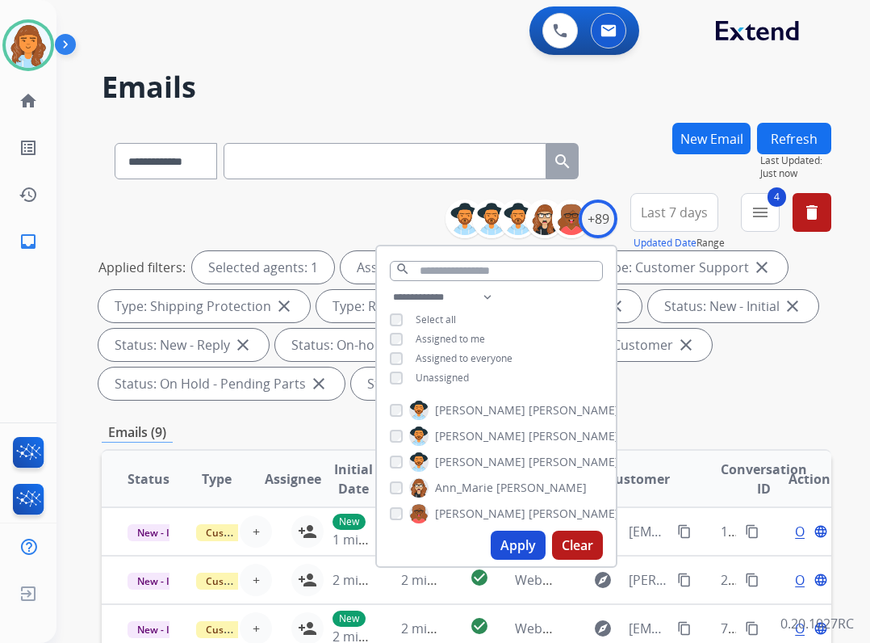
click at [451, 334] on span "Assigned to me" at bounding box center [450, 339] width 69 height 14
click at [529, 541] on button "Apply" at bounding box center [518, 544] width 55 height 29
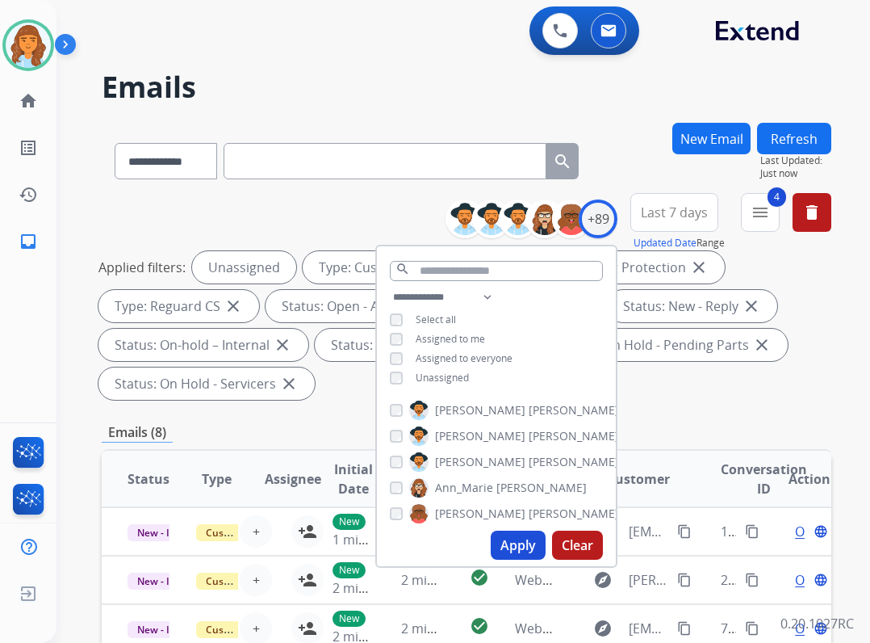
drag, startPoint x: 445, startPoint y: 384, endPoint x: 446, endPoint y: 370, distance: 14.6
click at [446, 379] on div "**********" at bounding box center [496, 338] width 239 height 103
click at [445, 379] on span "Unassigned" at bounding box center [442, 378] width 53 height 14
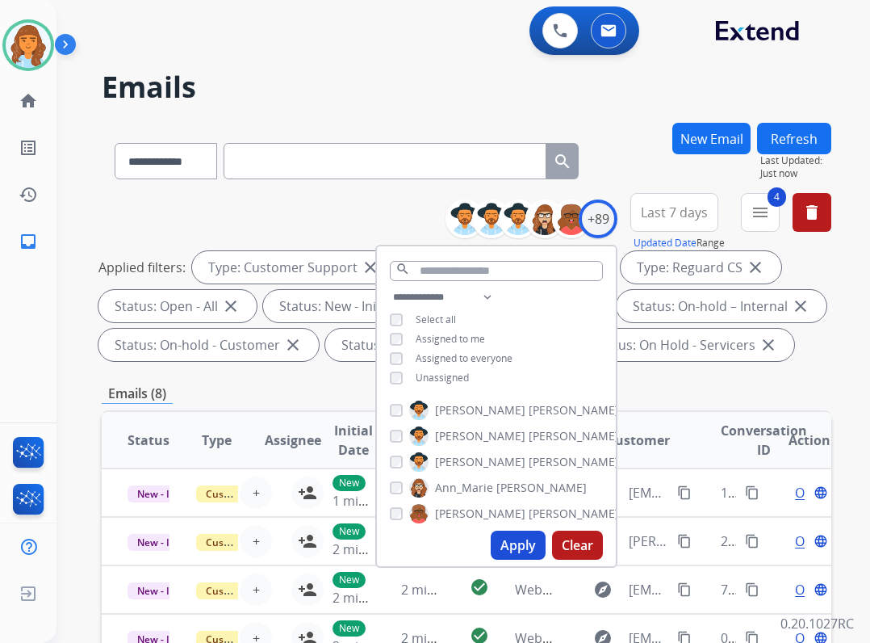
drag, startPoint x: 430, startPoint y: 332, endPoint x: 449, endPoint y: 371, distance: 44.1
click at [430, 333] on span "Assigned to me" at bounding box center [450, 339] width 69 height 14
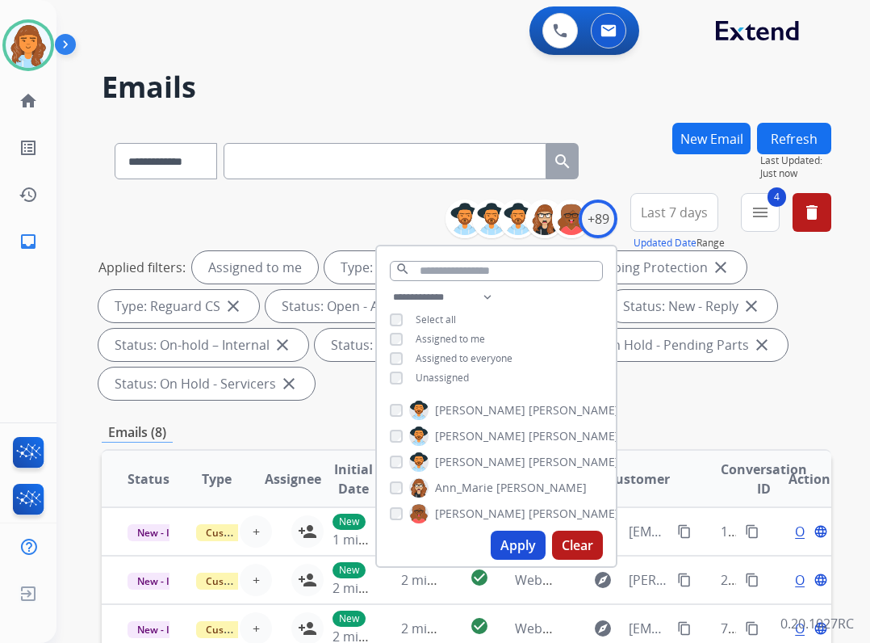
click at [501, 539] on button "Apply" at bounding box center [518, 544] width 55 height 29
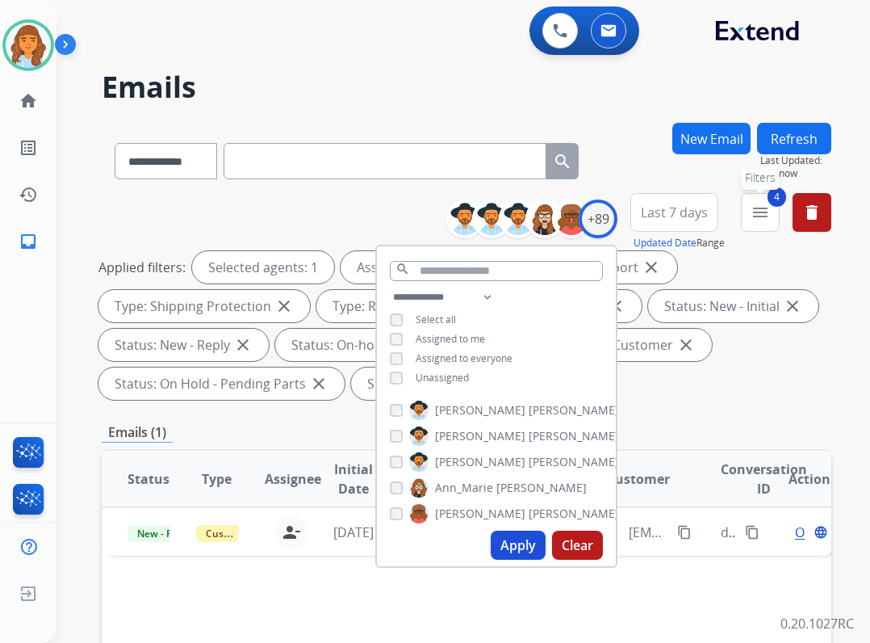
click at [750, 224] on button "4 menu Filters" at bounding box center [760, 212] width 39 height 39
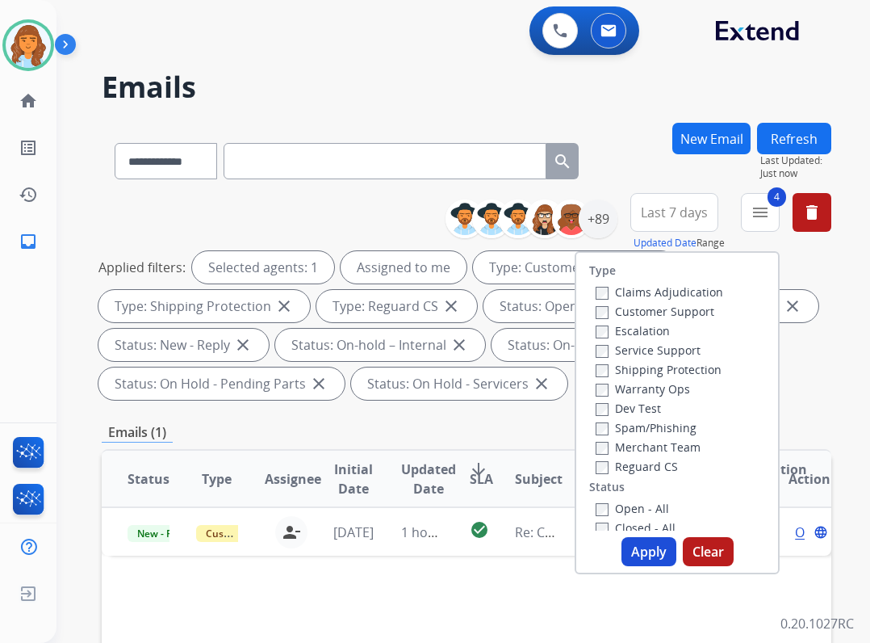
click at [639, 524] on label "Closed - All" at bounding box center [636, 527] width 80 height 15
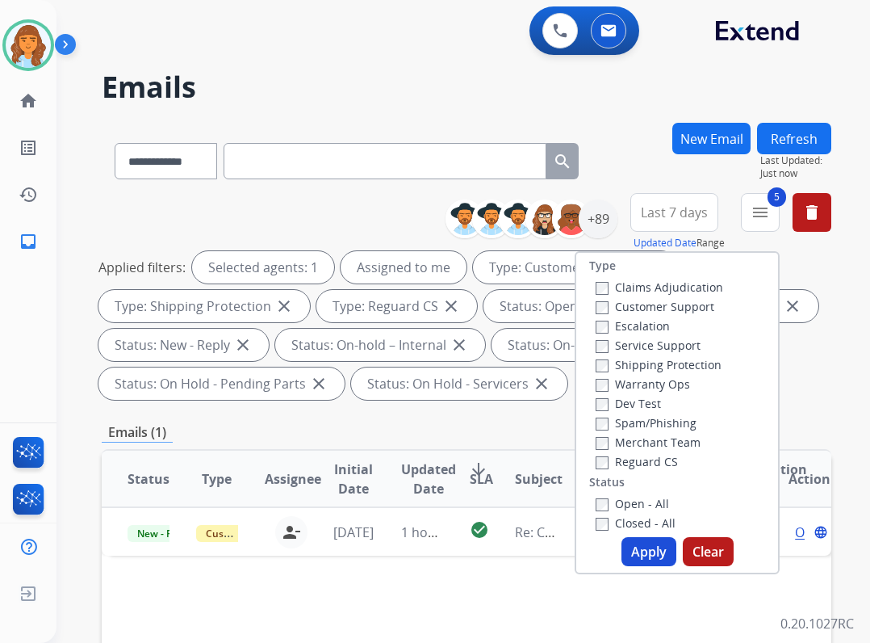
click at [639, 547] on button "Apply" at bounding box center [649, 551] width 55 height 29
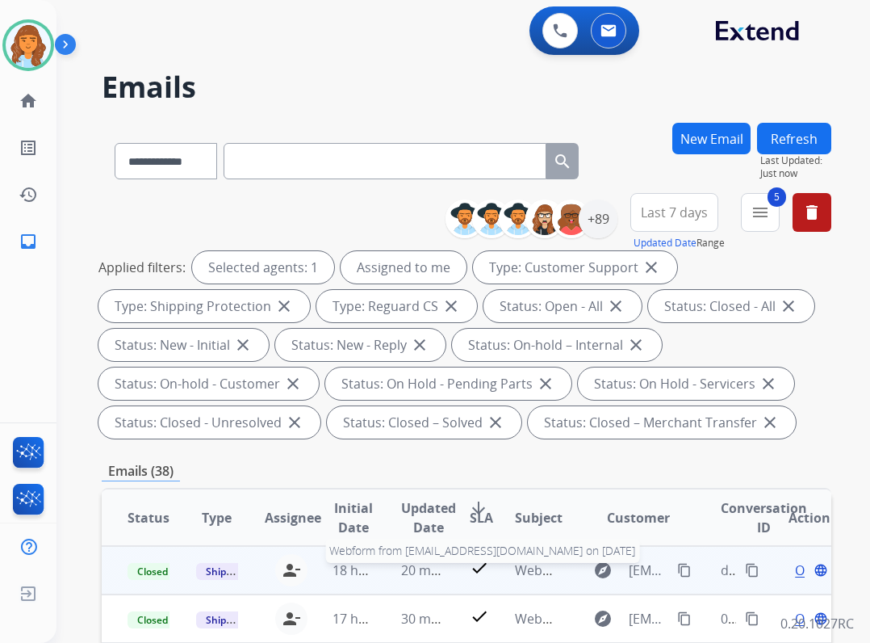
click at [539, 575] on span "Webform from strawns1854@gmail.com on 08/12/2025" at bounding box center [698, 570] width 366 height 18
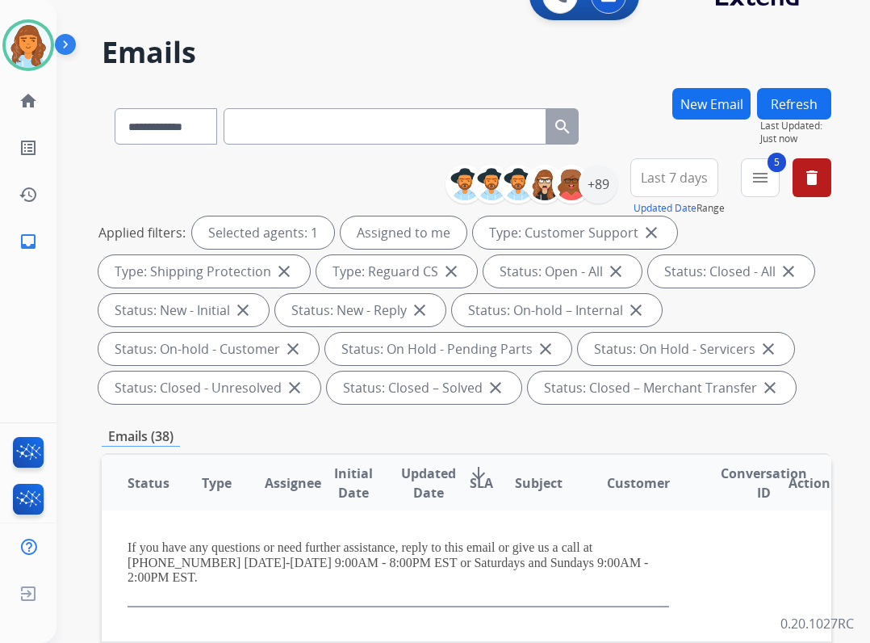
scroll to position [0, 0]
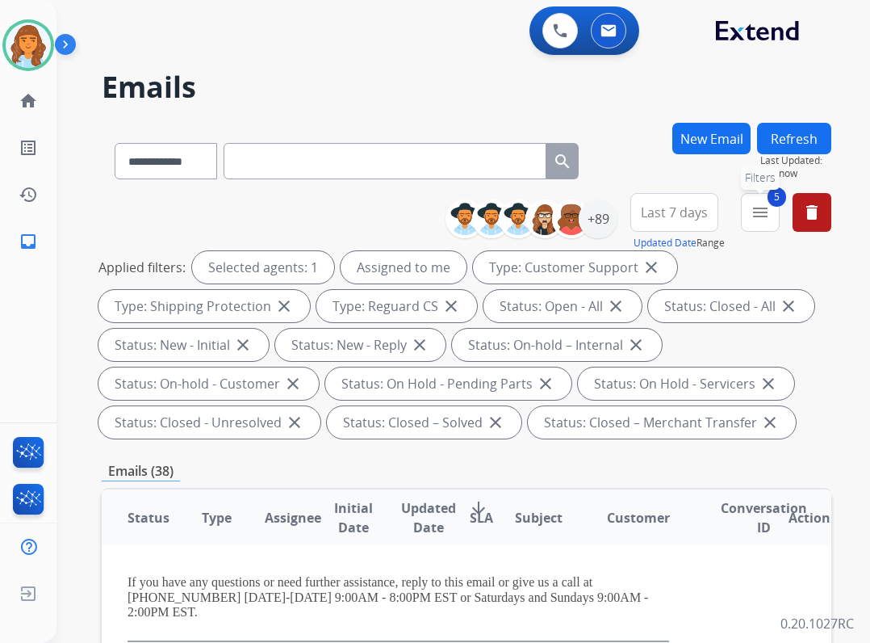
click at [748, 214] on button "5 menu Filters" at bounding box center [760, 212] width 39 height 39
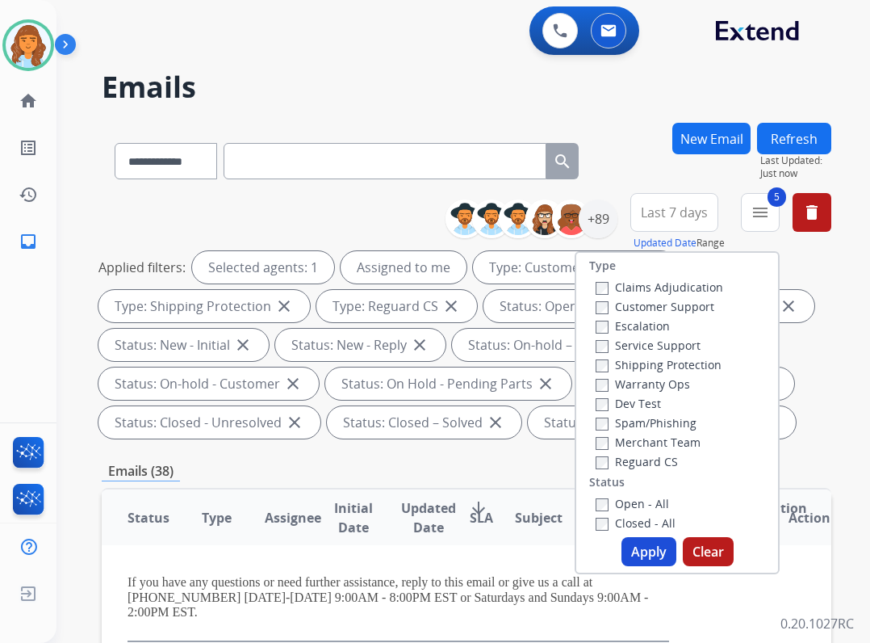
click at [641, 517] on label "Closed - All" at bounding box center [636, 522] width 80 height 15
click at [638, 539] on button "Apply" at bounding box center [649, 551] width 55 height 29
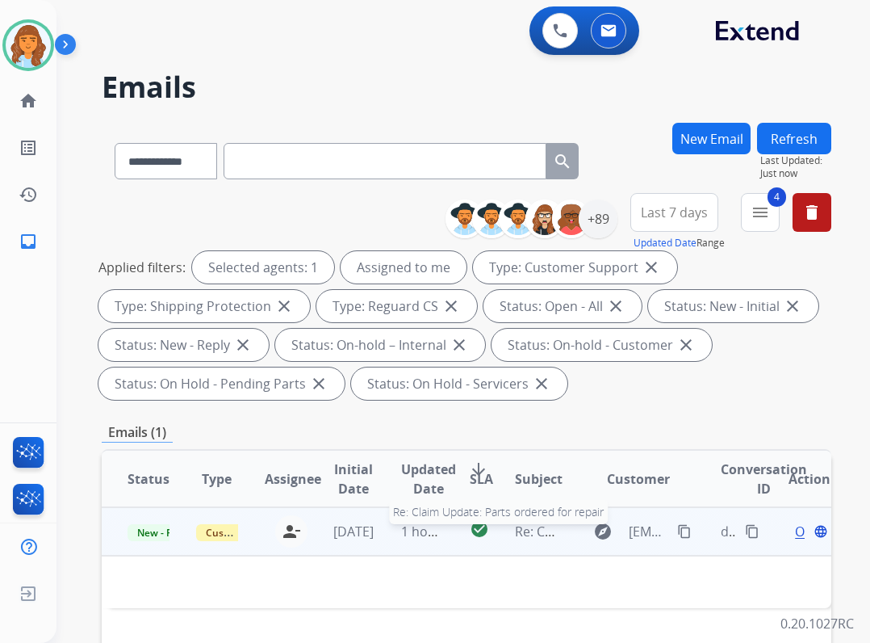
click at [517, 536] on span "Re: Claim Update: Parts ordered for repair" at bounding box center [644, 531] width 258 height 18
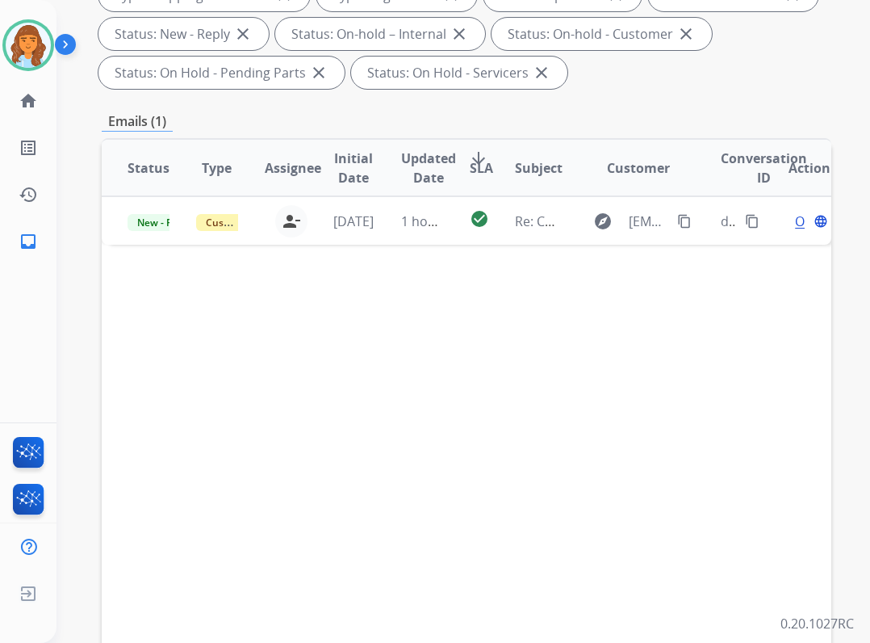
scroll to position [323, 0]
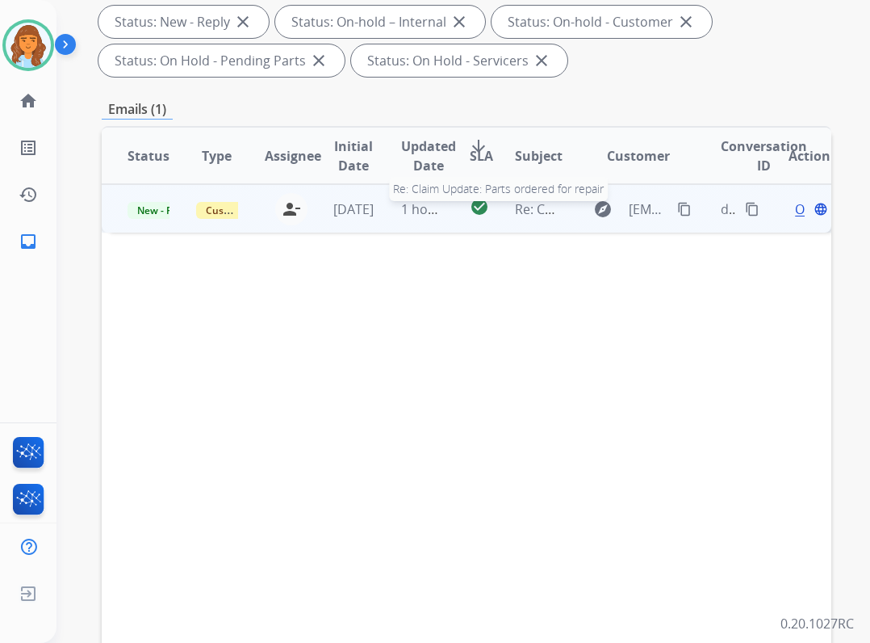
click at [515, 208] on span "Re: Claim Update: Parts ordered for repair" at bounding box center [644, 209] width 258 height 18
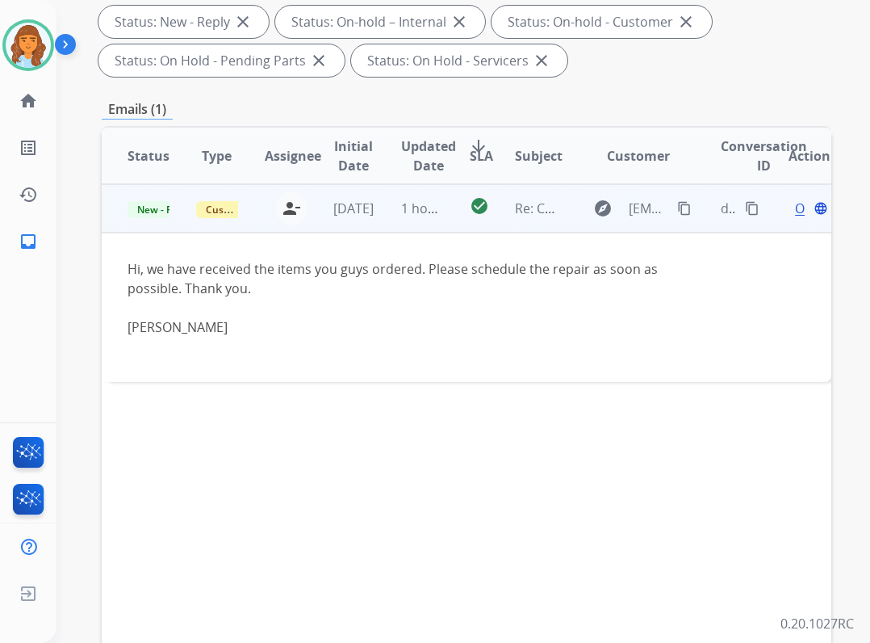
click at [795, 206] on span "Open" at bounding box center [811, 208] width 33 height 19
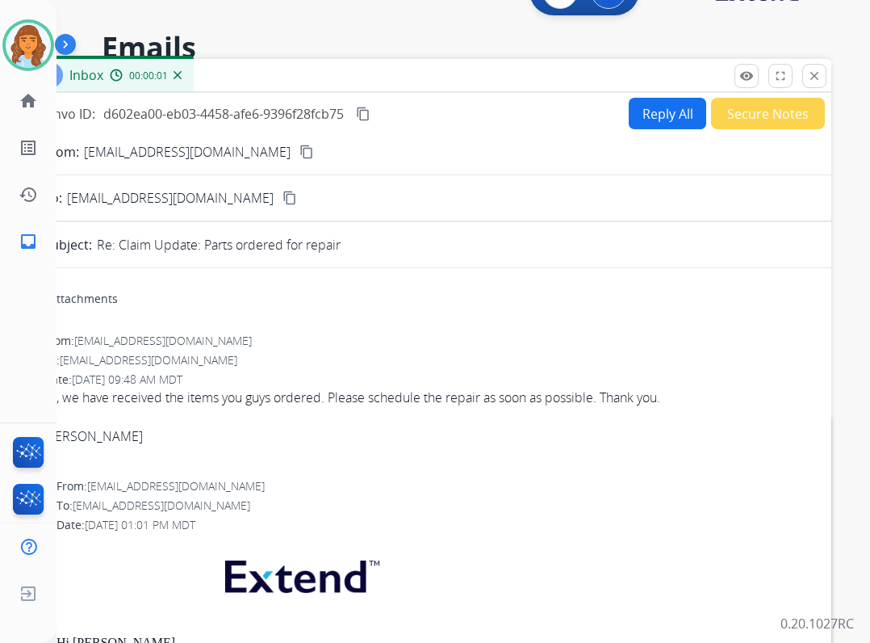
scroll to position [0, 0]
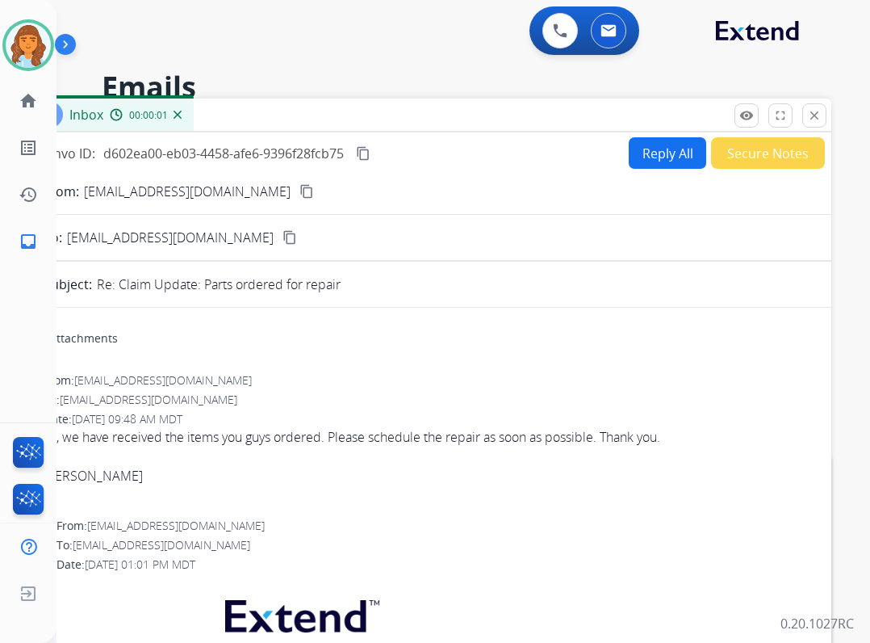
click at [665, 152] on button "Reply All" at bounding box center [668, 152] width 78 height 31
select select "**********"
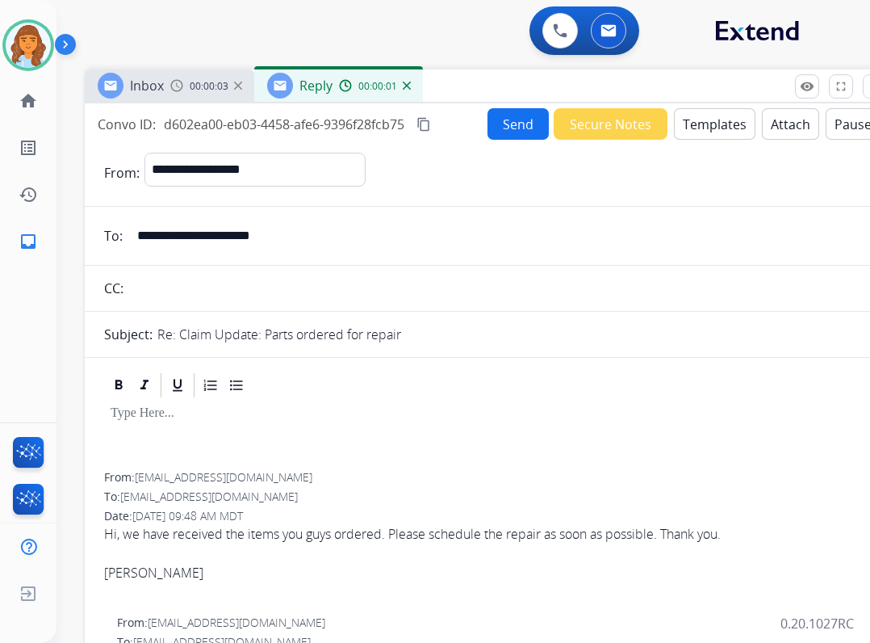
drag, startPoint x: 572, startPoint y: 120, endPoint x: 635, endPoint y: 90, distance: 70.8
click at [635, 90] on div "Inbox 00:00:03 Reply 00:00:01" at bounding box center [488, 86] width 807 height 34
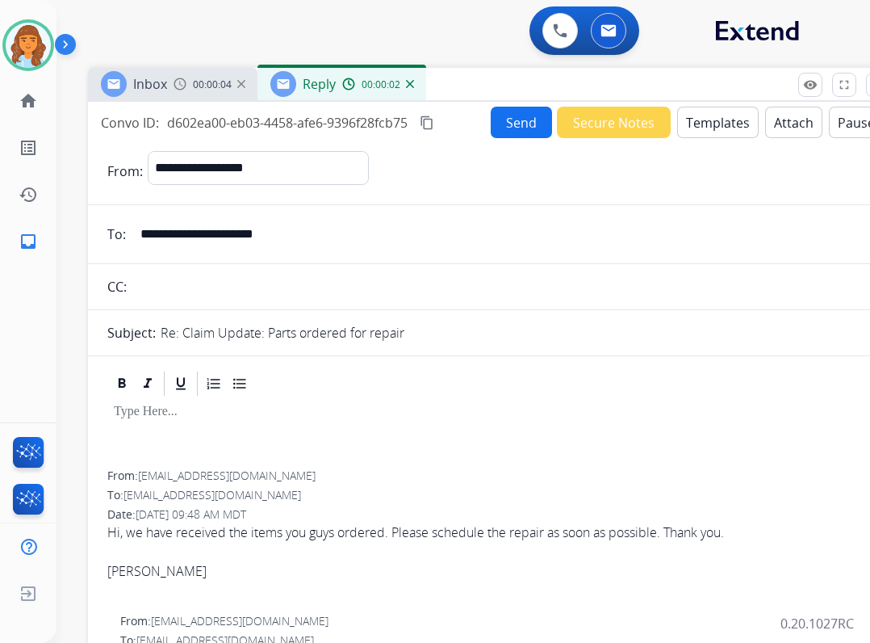
click at [428, 113] on button "content_copy" at bounding box center [426, 122] width 19 height 19
click at [682, 131] on button "Templates" at bounding box center [718, 122] width 82 height 31
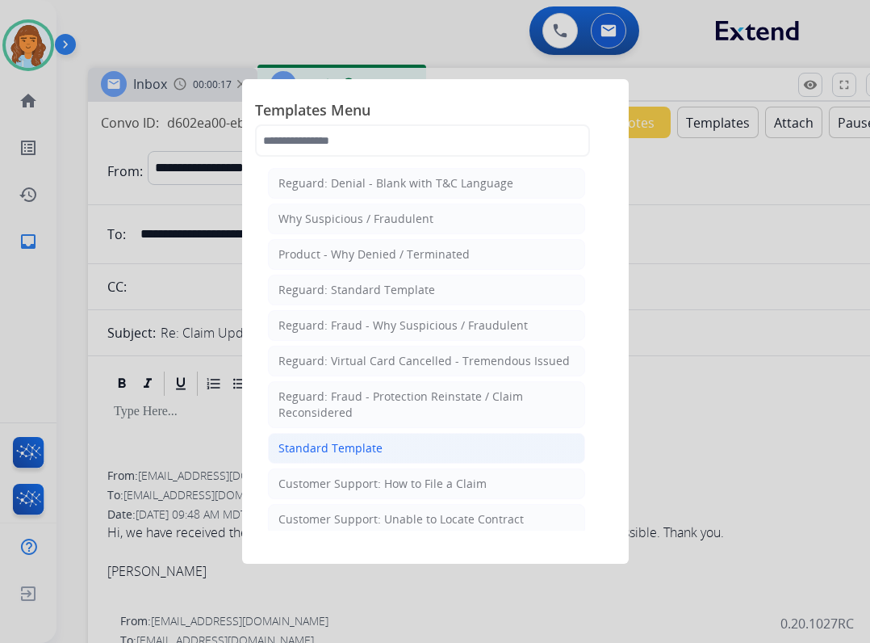
click at [480, 438] on li "Standard Template" at bounding box center [426, 448] width 317 height 31
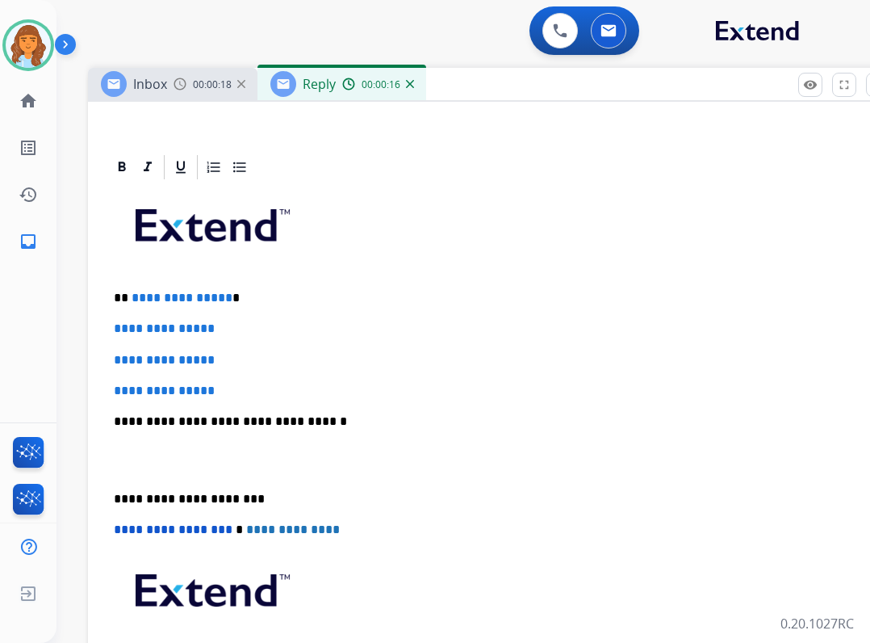
scroll to position [323, 0]
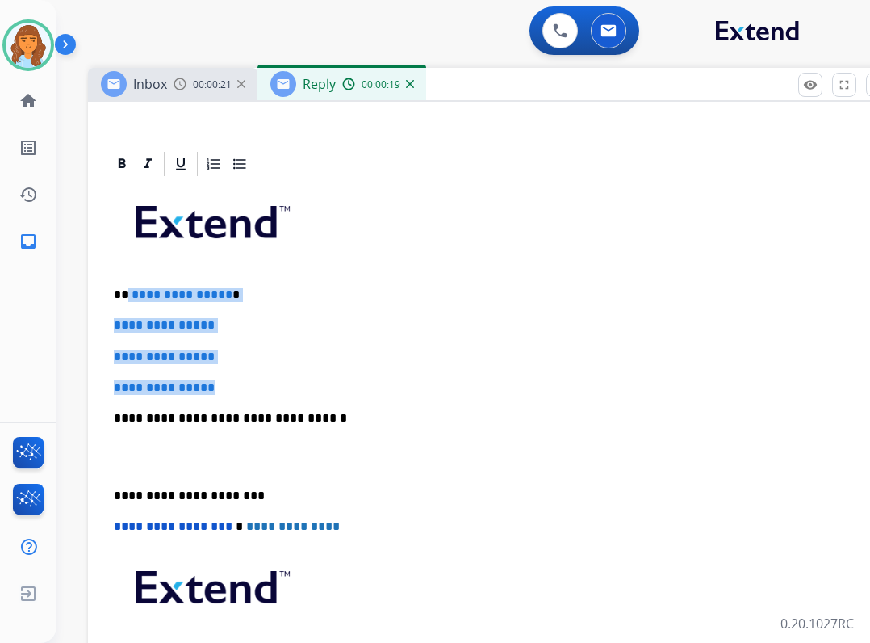
drag, startPoint x: 128, startPoint y: 294, endPoint x: 224, endPoint y: 393, distance: 138.2
click at [224, 393] on div "**********" at bounding box center [491, 456] width 769 height 556
click at [164, 275] on div "**********" at bounding box center [491, 456] width 769 height 556
drag, startPoint x: 128, startPoint y: 295, endPoint x: 227, endPoint y: 388, distance: 136.5
click at [227, 388] on div "**********" at bounding box center [491, 456] width 769 height 556
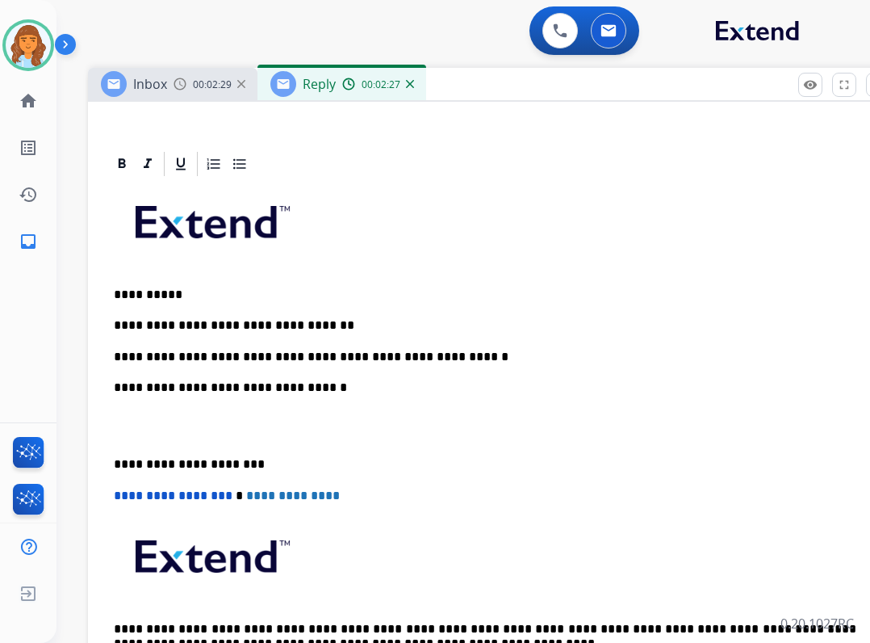
click at [363, 353] on p "**********" at bounding box center [485, 357] width 743 height 15
drag, startPoint x: 379, startPoint y: 375, endPoint x: 371, endPoint y: 358, distance: 18.4
click at [474, 360] on p "**********" at bounding box center [485, 357] width 743 height 15
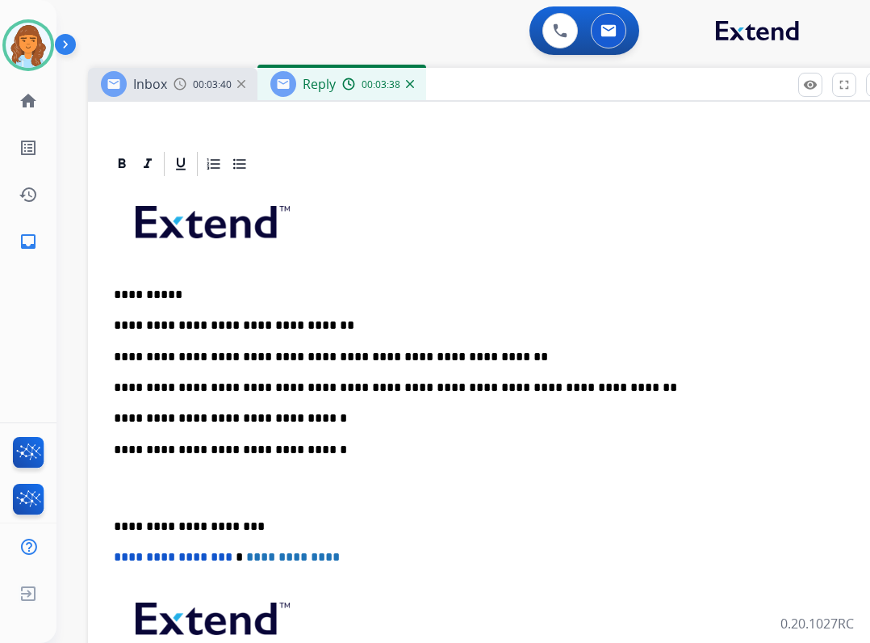
click at [115, 522] on p "**********" at bounding box center [485, 526] width 743 height 15
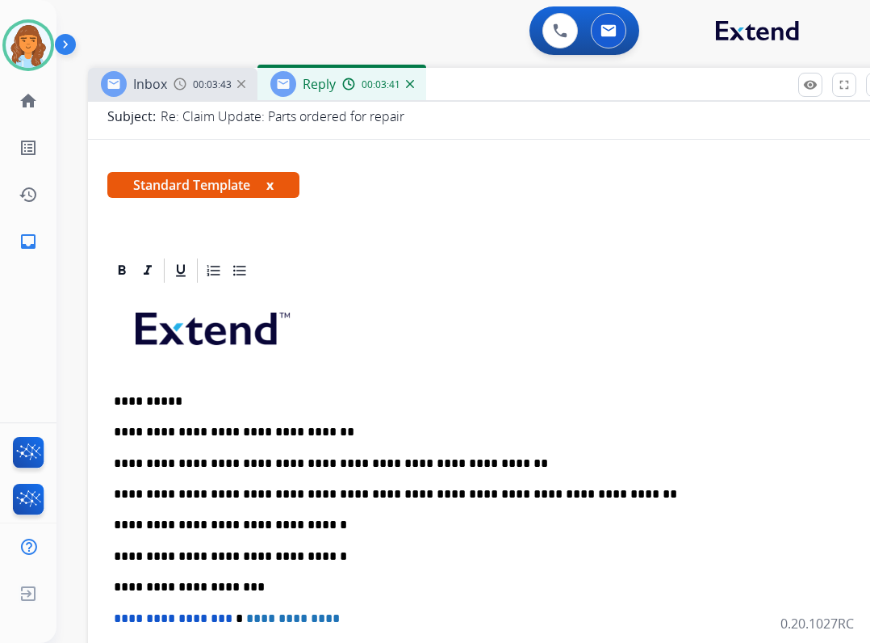
scroll to position [0, 0]
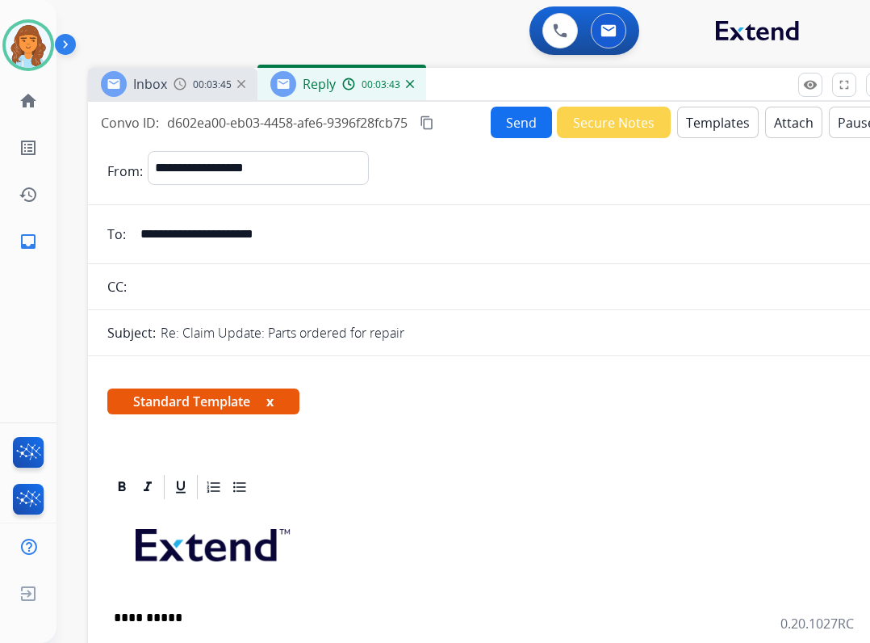
click at [493, 122] on button "Send" at bounding box center [521, 122] width 61 height 31
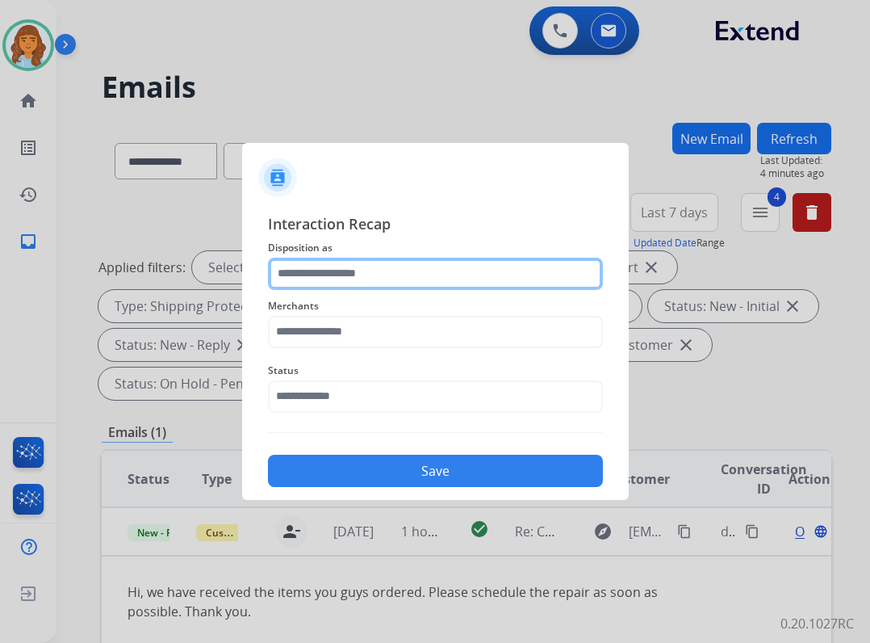
click at [385, 284] on input "text" at bounding box center [435, 274] width 335 height 32
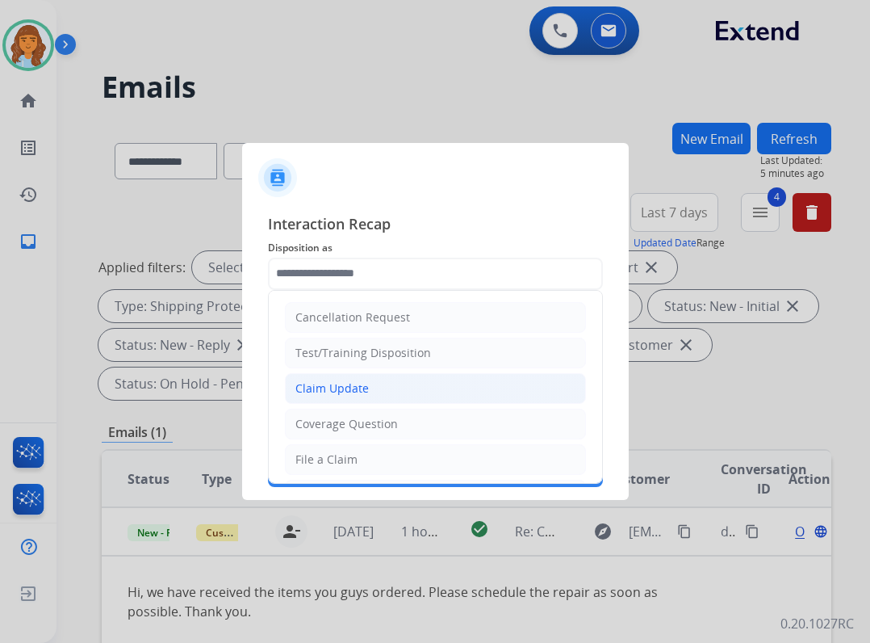
click at [412, 396] on li "Claim Update" at bounding box center [435, 388] width 301 height 31
type input "**********"
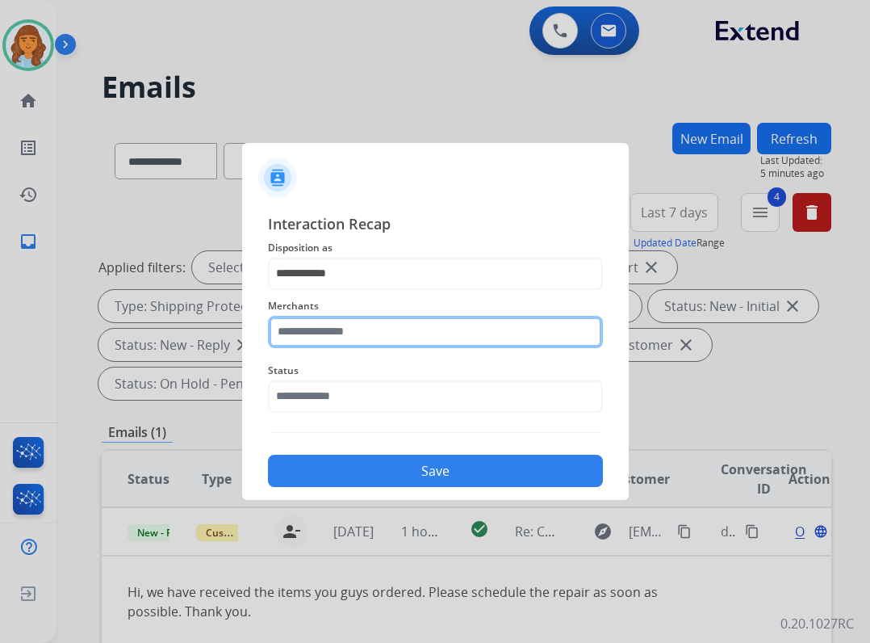
click at [364, 333] on input "text" at bounding box center [435, 332] width 335 height 32
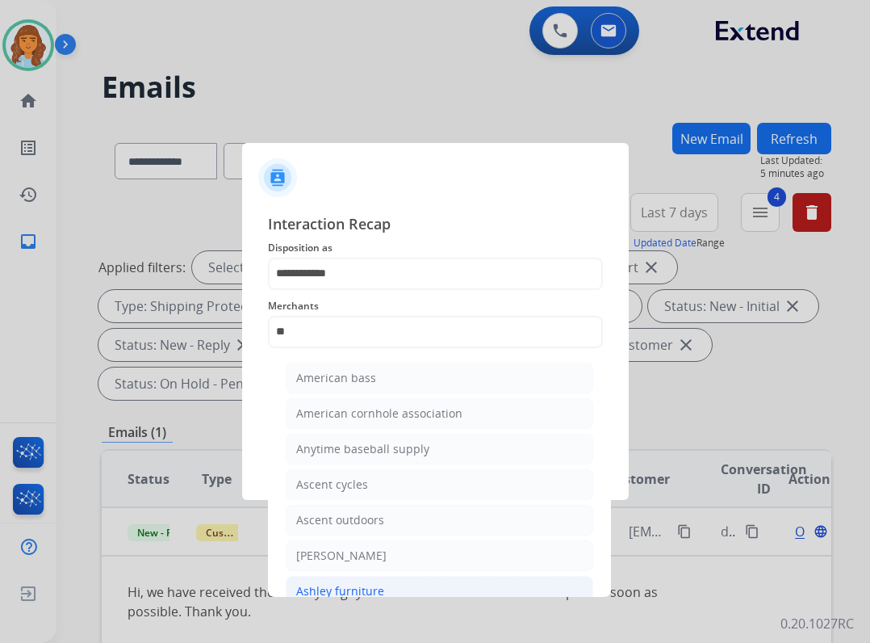
click at [384, 580] on li "Ashley furniture" at bounding box center [440, 591] width 308 height 31
type input "**********"
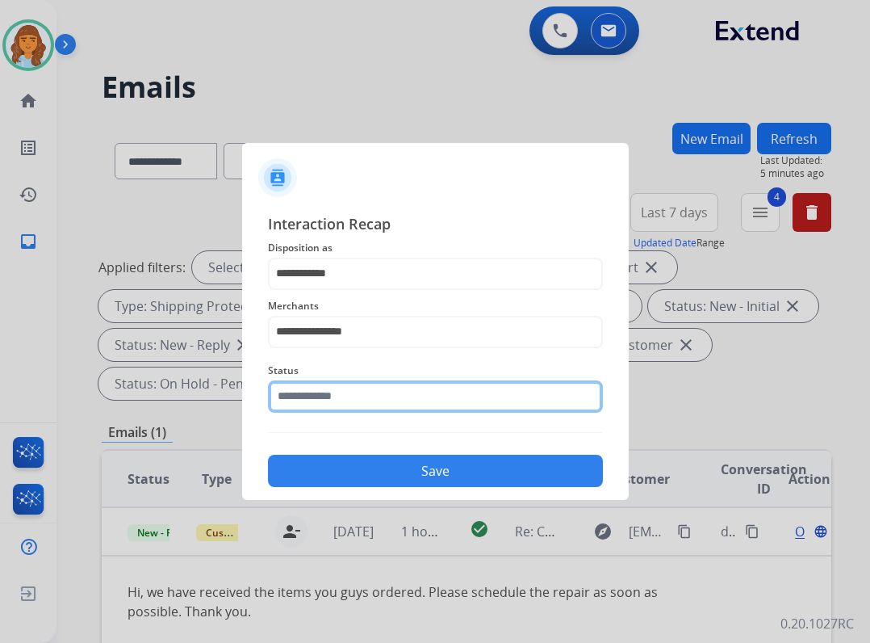
click at [321, 398] on input "text" at bounding box center [435, 396] width 335 height 32
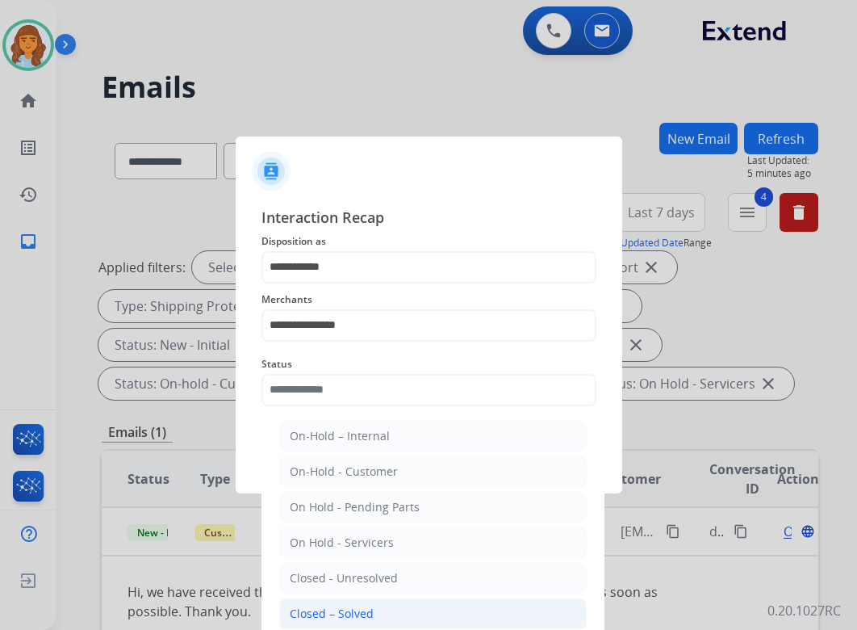
click at [348, 610] on div "Closed – Solved" at bounding box center [332, 614] width 84 height 16
type input "**********"
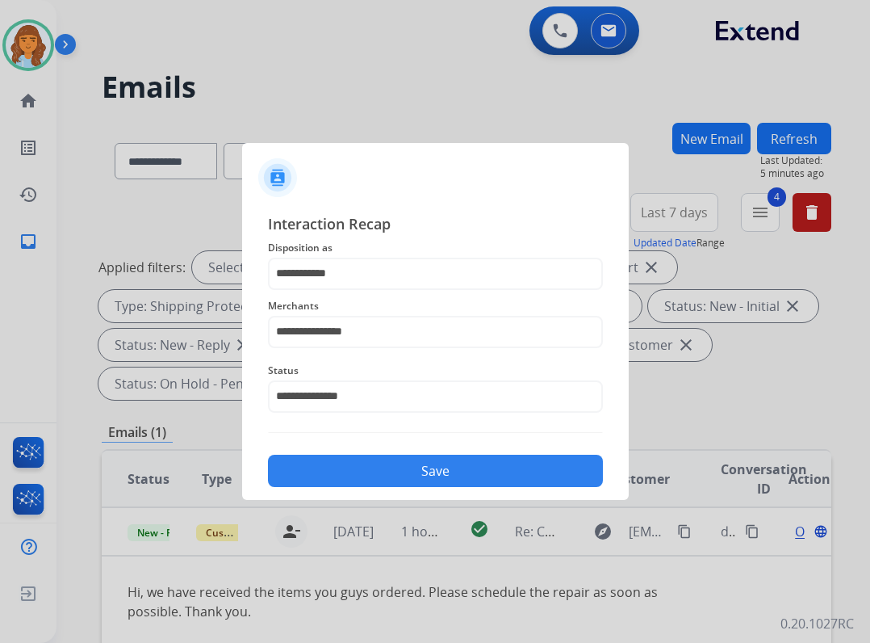
click at [373, 484] on button "Save" at bounding box center [435, 471] width 335 height 32
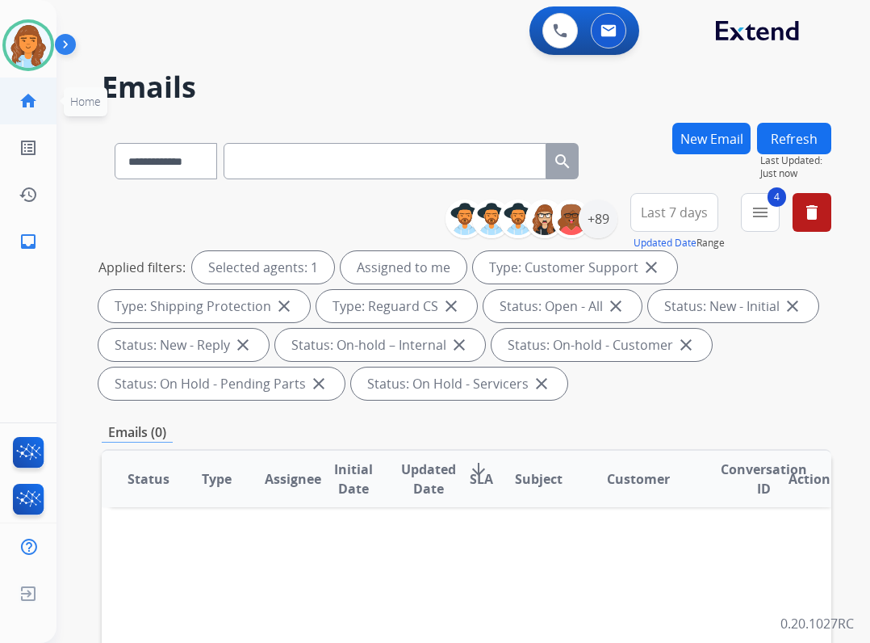
click at [31, 110] on mat-icon "home" at bounding box center [28, 100] width 19 height 19
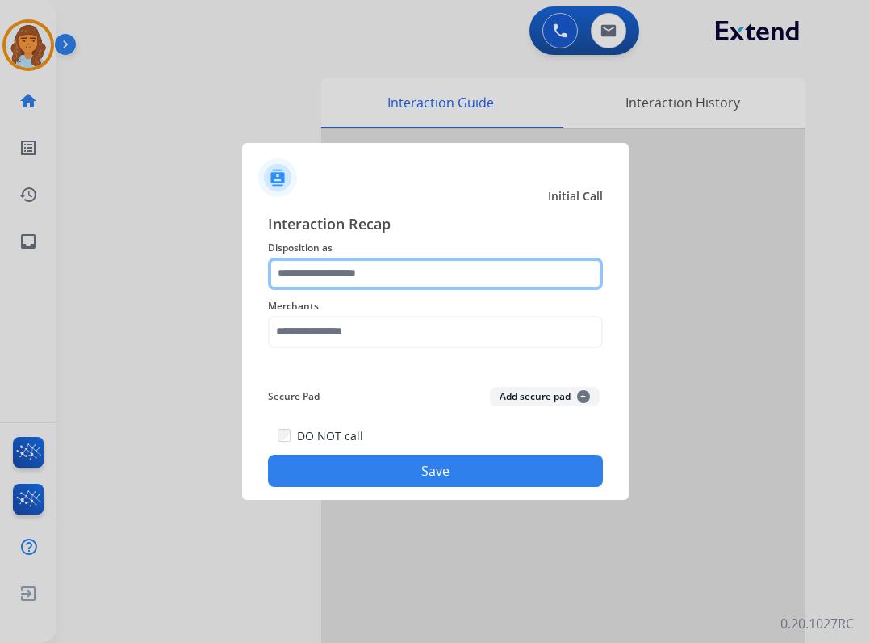
click at [502, 264] on input "text" at bounding box center [435, 274] width 335 height 32
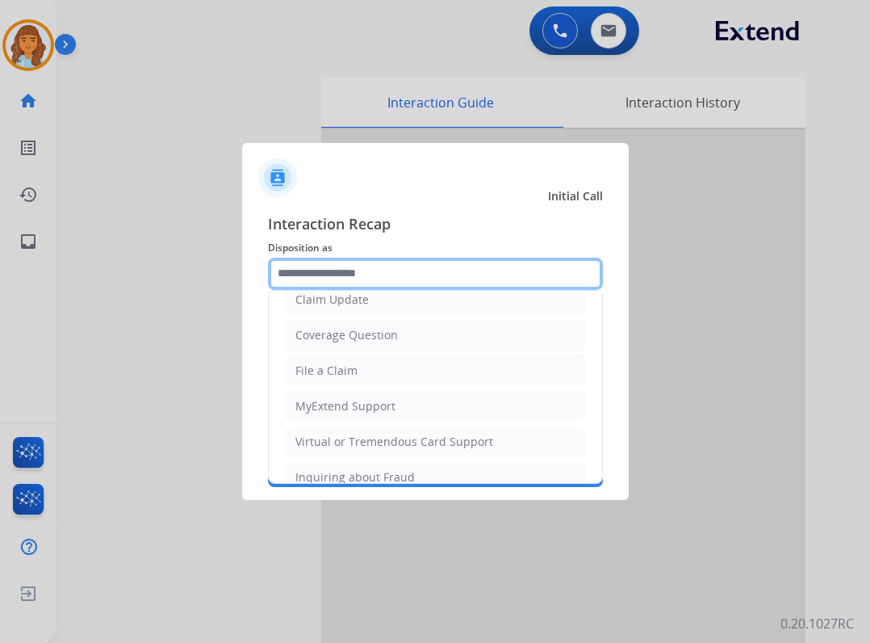
scroll to position [252, 0]
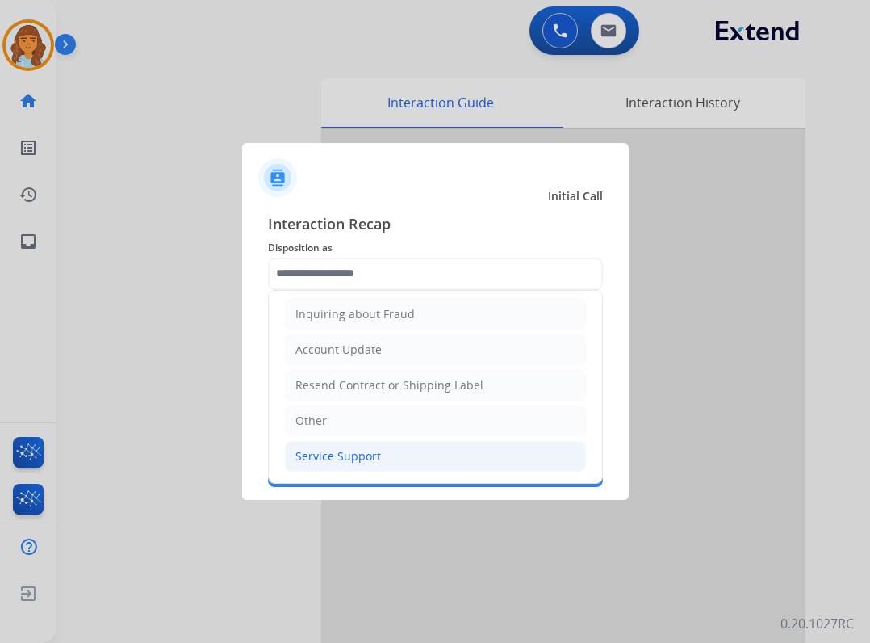
drag, startPoint x: 392, startPoint y: 450, endPoint x: 384, endPoint y: 430, distance: 21.0
click at [392, 451] on li "Service Support" at bounding box center [435, 456] width 301 height 31
type input "**********"
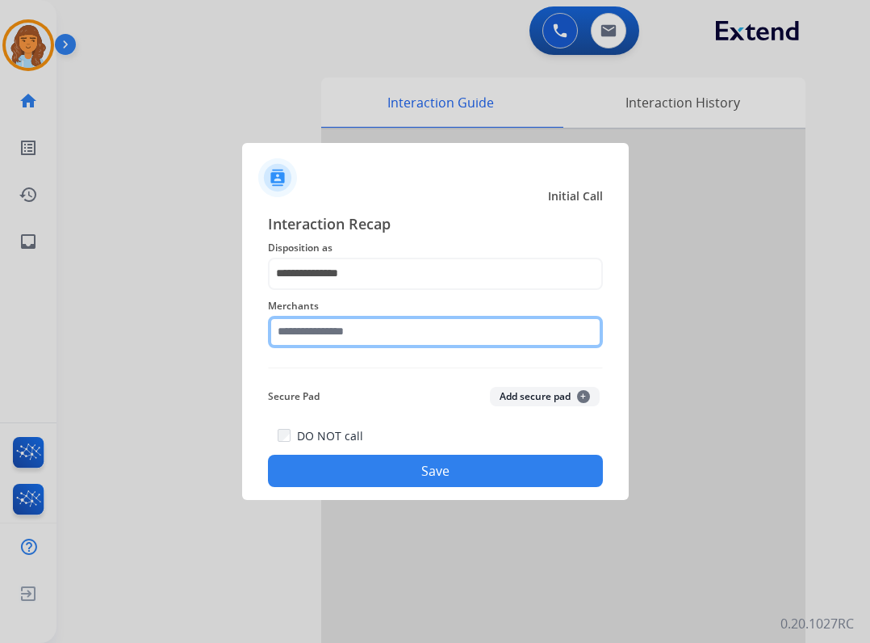
click at [395, 344] on input "text" at bounding box center [435, 332] width 335 height 32
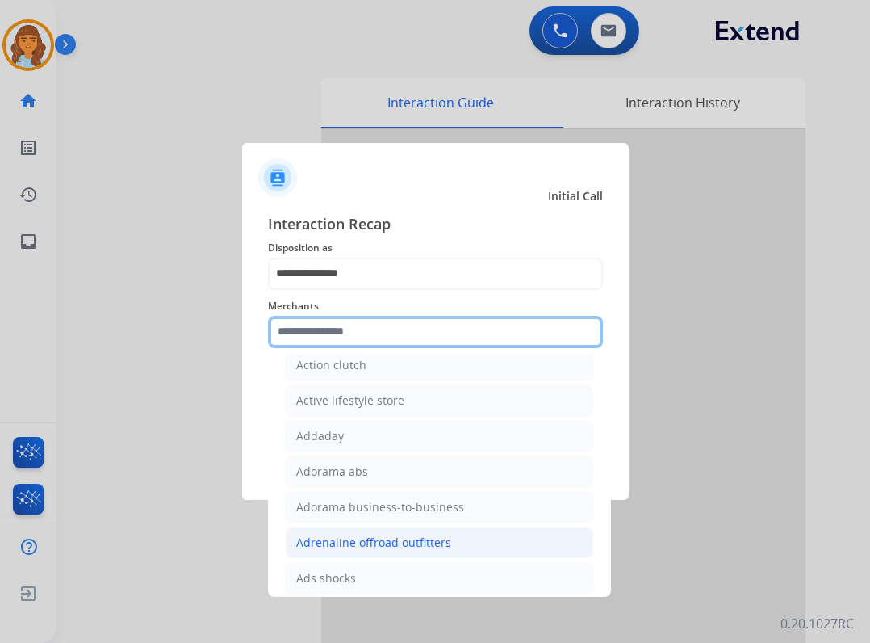
type input "*"
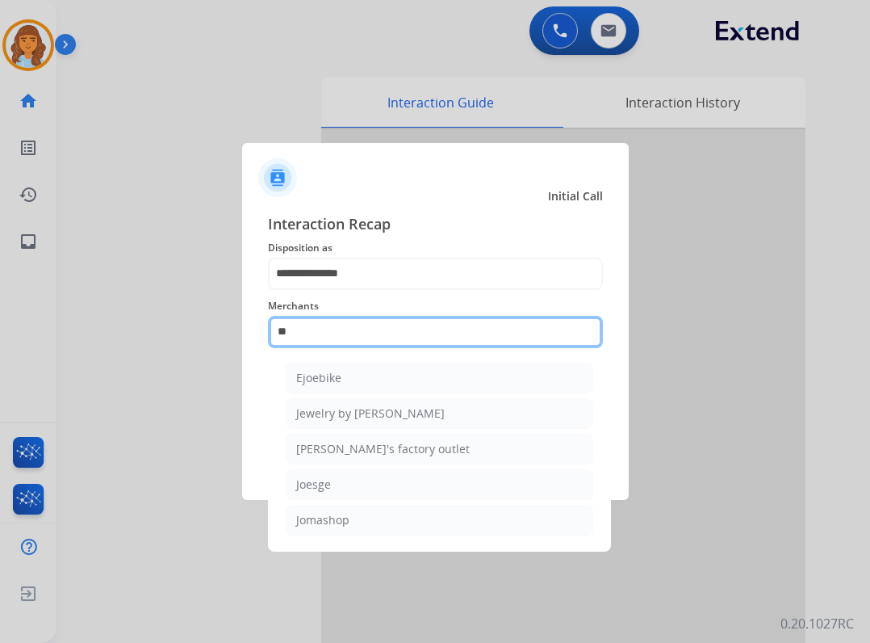
scroll to position [0, 0]
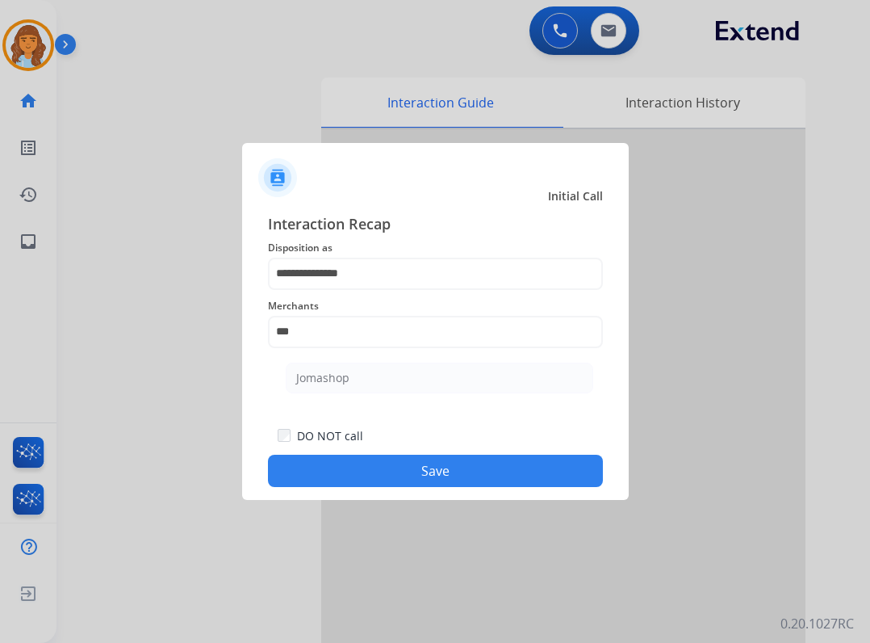
click at [351, 396] on ul "Jomashop" at bounding box center [439, 381] width 317 height 55
click at [351, 387] on li "Jomashop" at bounding box center [440, 378] width 308 height 31
type input "********"
click at [404, 478] on button "Save" at bounding box center [435, 471] width 335 height 32
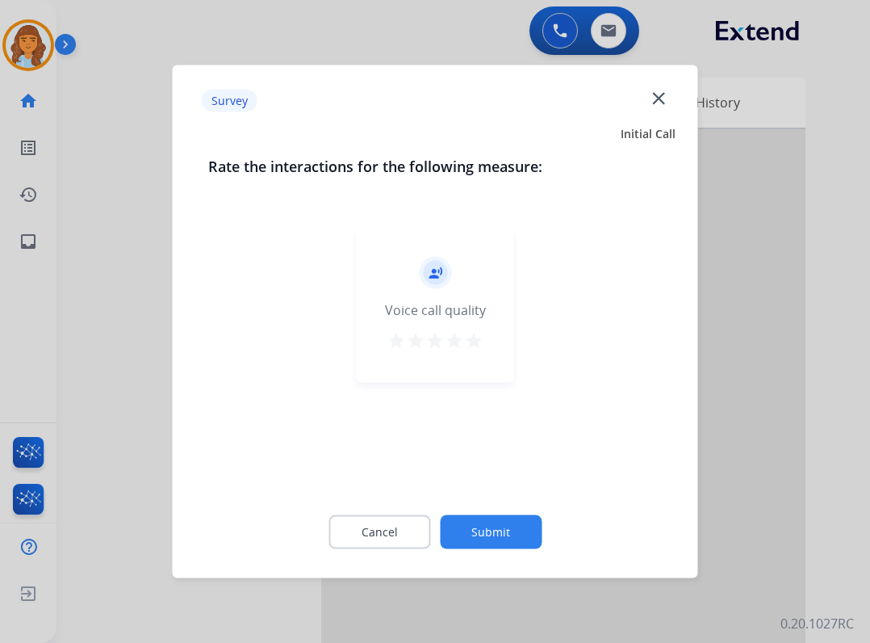
click at [459, 558] on div "Cancel Submit" at bounding box center [435, 532] width 455 height 73
click at [460, 535] on button "Submit" at bounding box center [491, 532] width 102 height 34
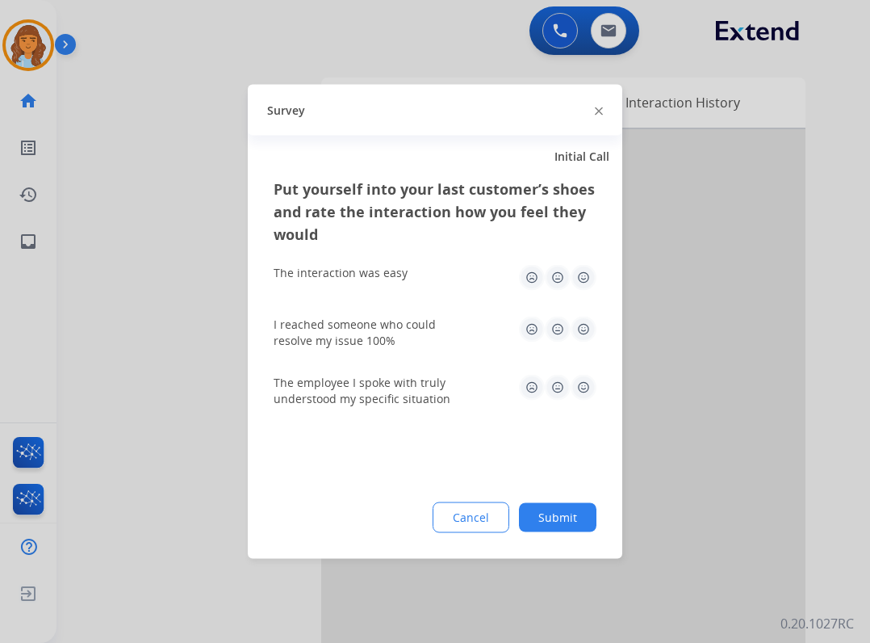
click at [569, 522] on button "Submit" at bounding box center [558, 517] width 78 height 29
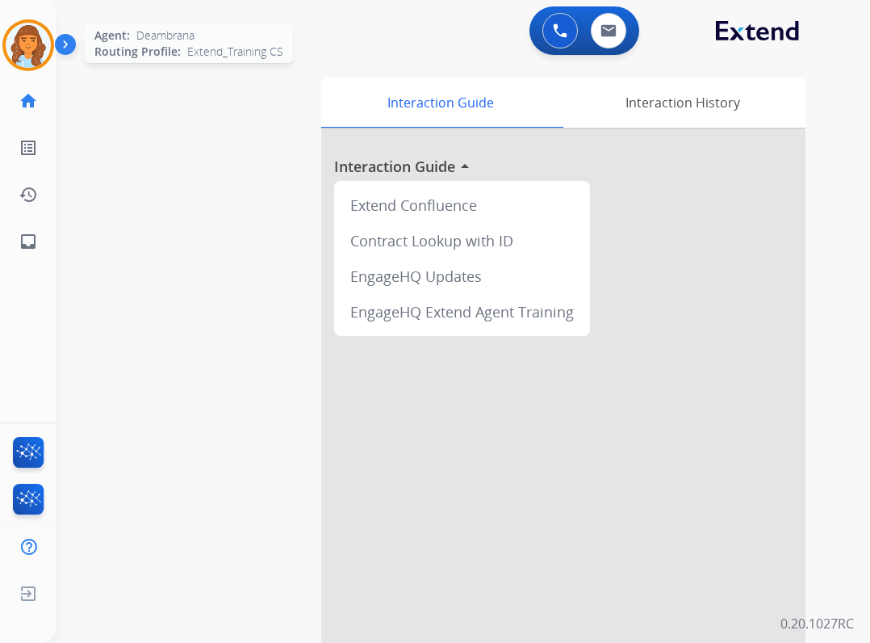
click at [53, 50] on div at bounding box center [28, 45] width 52 height 52
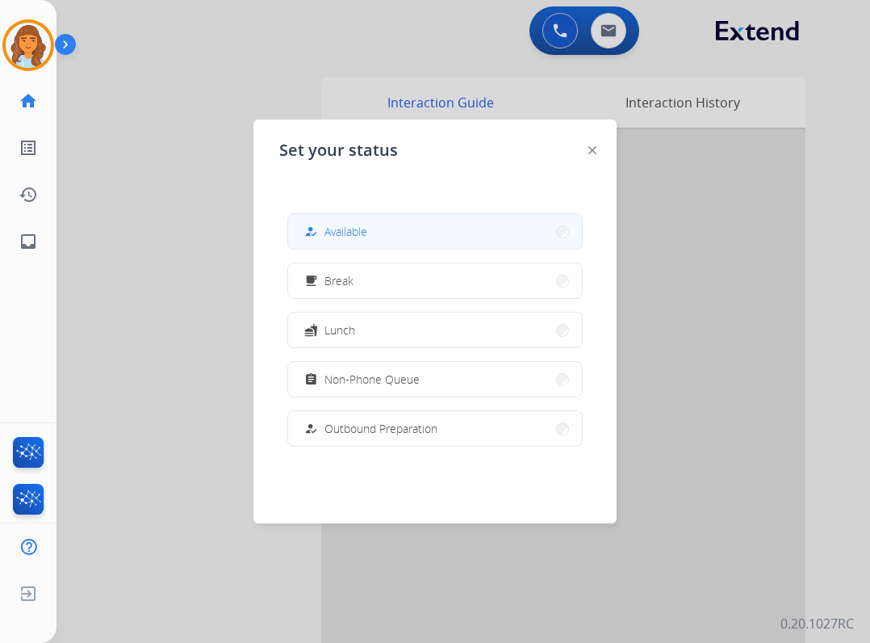
drag, startPoint x: 353, startPoint y: 203, endPoint x: 353, endPoint y: 225, distance: 21.8
click at [354, 205] on div "how_to_reg Available free_breakfast Break fastfood Lunch assignment Non-Phone Q…" at bounding box center [435, 329] width 312 height 258
click at [354, 229] on span "Available" at bounding box center [346, 231] width 43 height 17
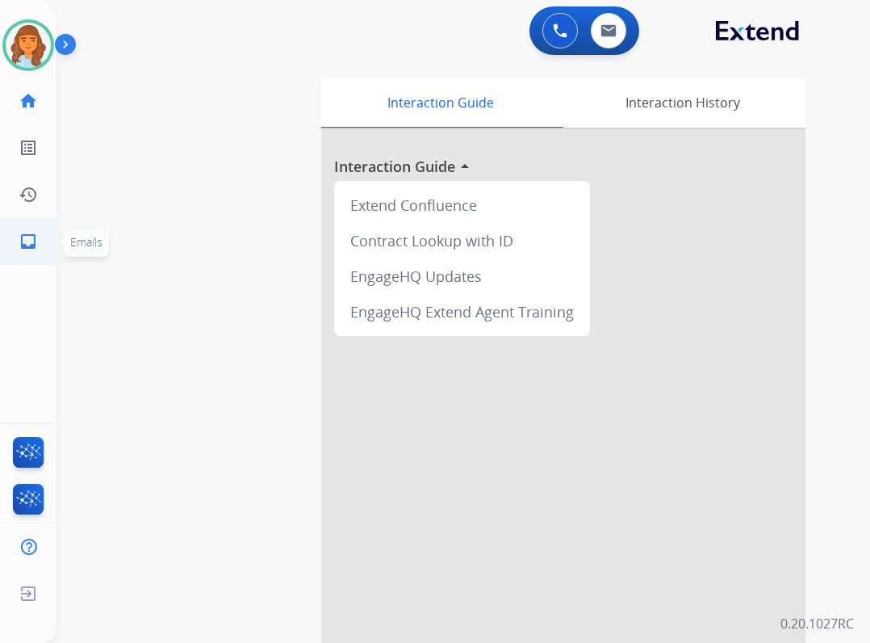
click at [40, 245] on link "inbox Emails" at bounding box center [28, 241] width 45 height 45
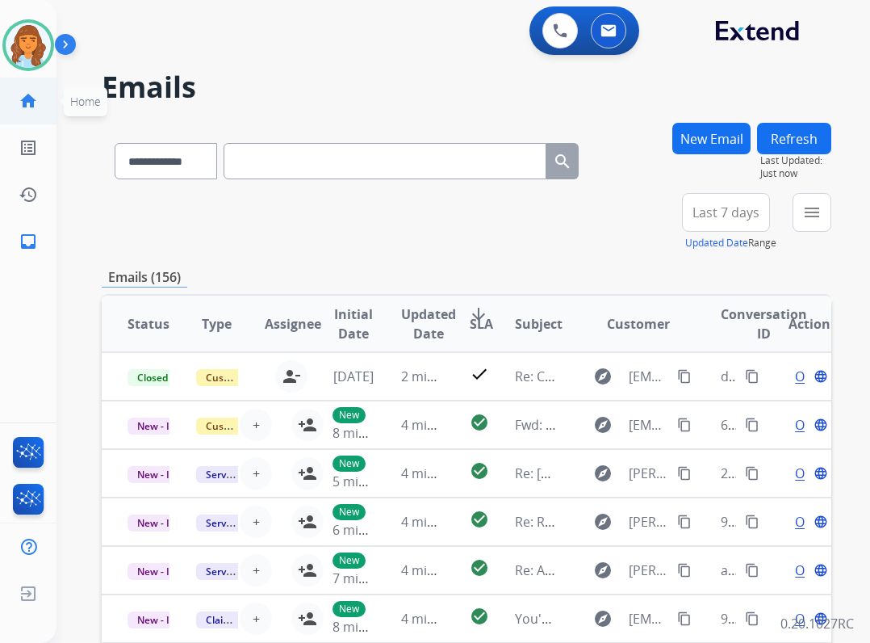
click at [26, 111] on link "home Home" at bounding box center [28, 100] width 45 height 45
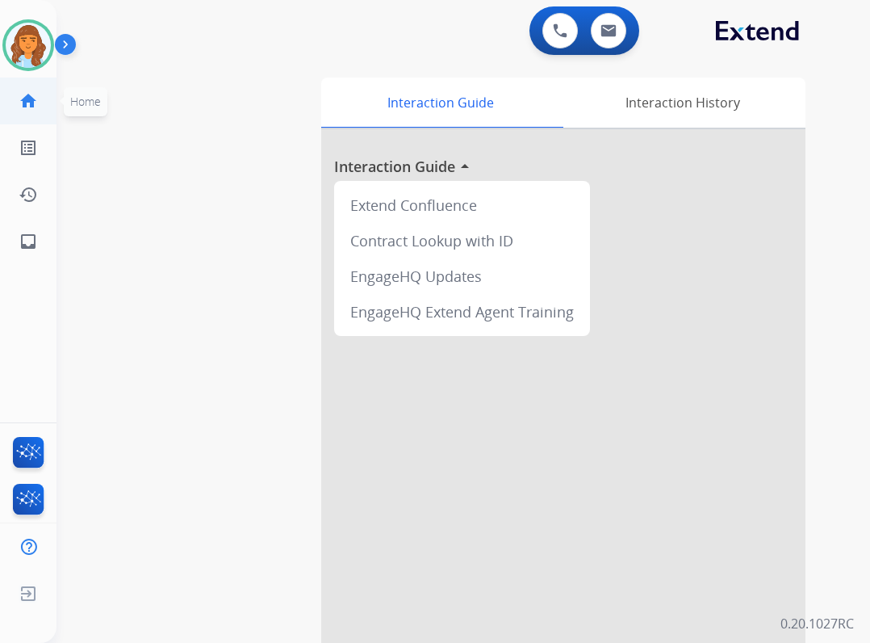
click at [26, 115] on link "home Home" at bounding box center [28, 100] width 45 height 45
click at [43, 105] on link "home Home" at bounding box center [28, 100] width 45 height 45
click at [23, 44] on img at bounding box center [28, 45] width 45 height 45
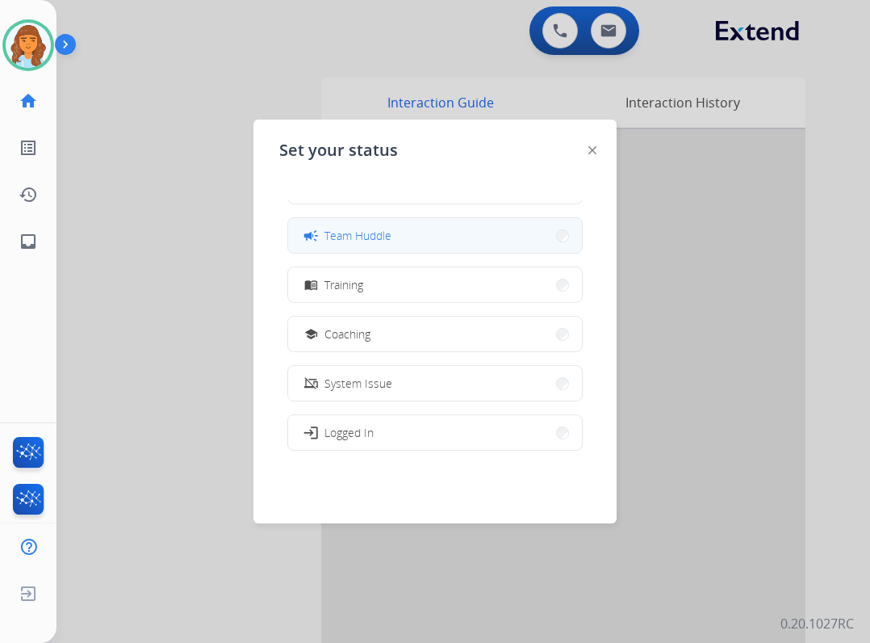
scroll to position [161, 0]
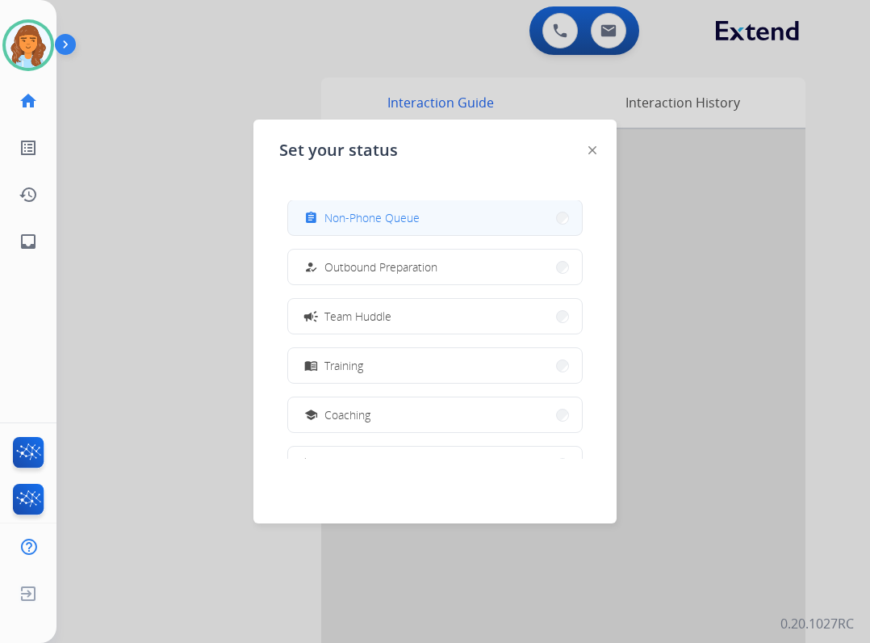
click at [369, 220] on span "Non-Phone Queue" at bounding box center [372, 217] width 95 height 17
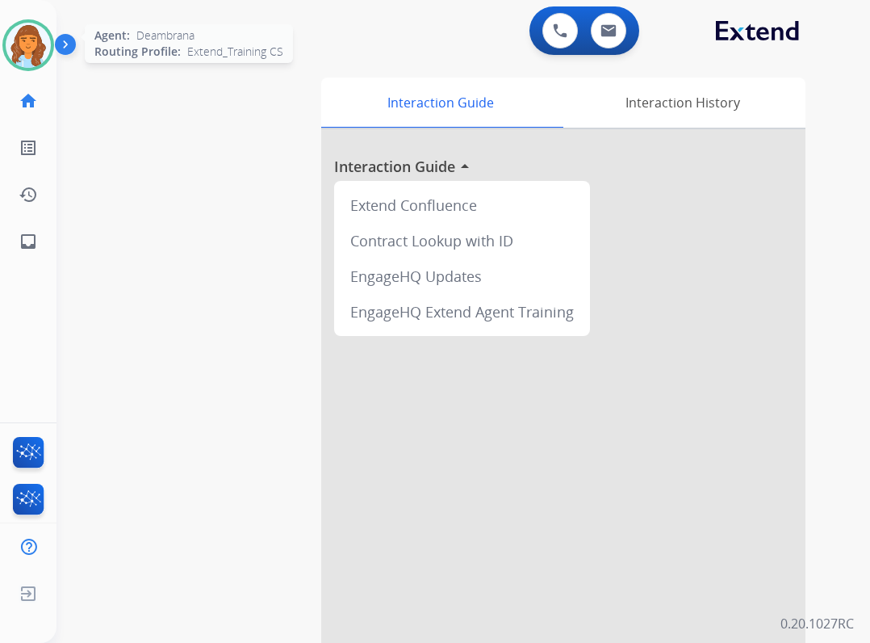
drag, startPoint x: 40, startPoint y: 16, endPoint x: 35, endPoint y: 33, distance: 17.9
click at [37, 28] on div "Deambrana Non-Phone Queue Edit Avatar Agent: Deambrana Routing Profile: Extend_…" at bounding box center [28, 132] width 57 height 265
click at [47, 53] on img at bounding box center [28, 45] width 45 height 45
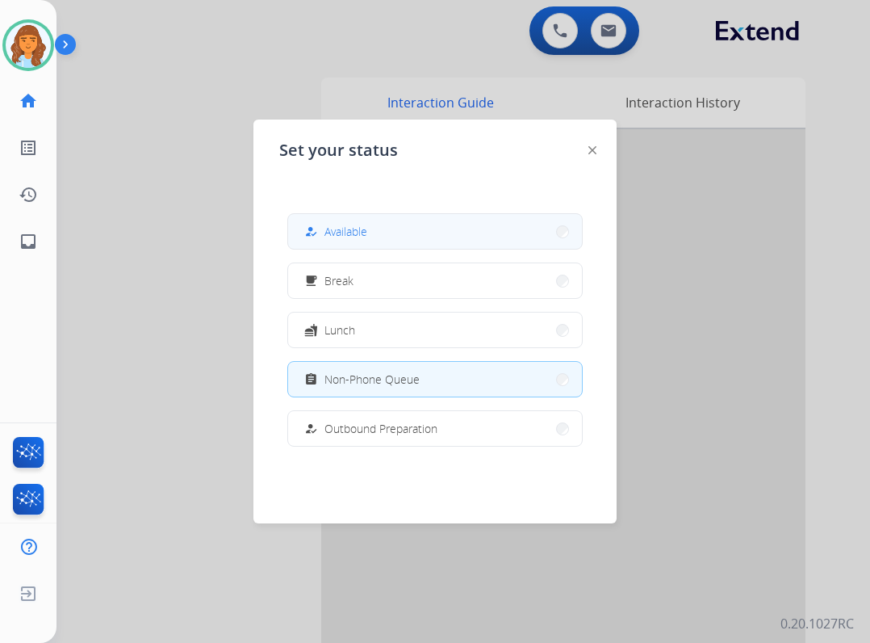
click at [444, 237] on button "how_to_reg Available" at bounding box center [435, 231] width 294 height 35
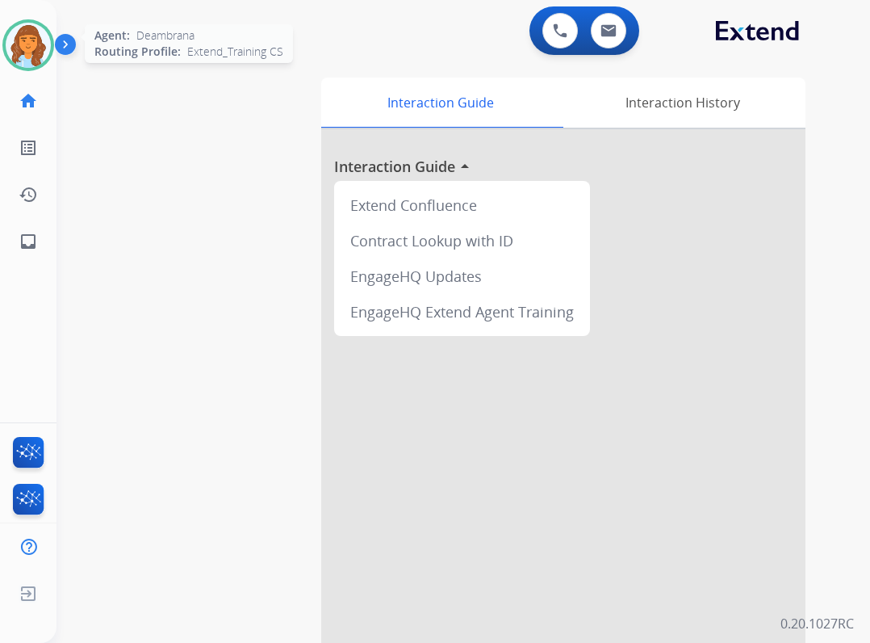
click at [45, 52] on img at bounding box center [28, 45] width 45 height 45
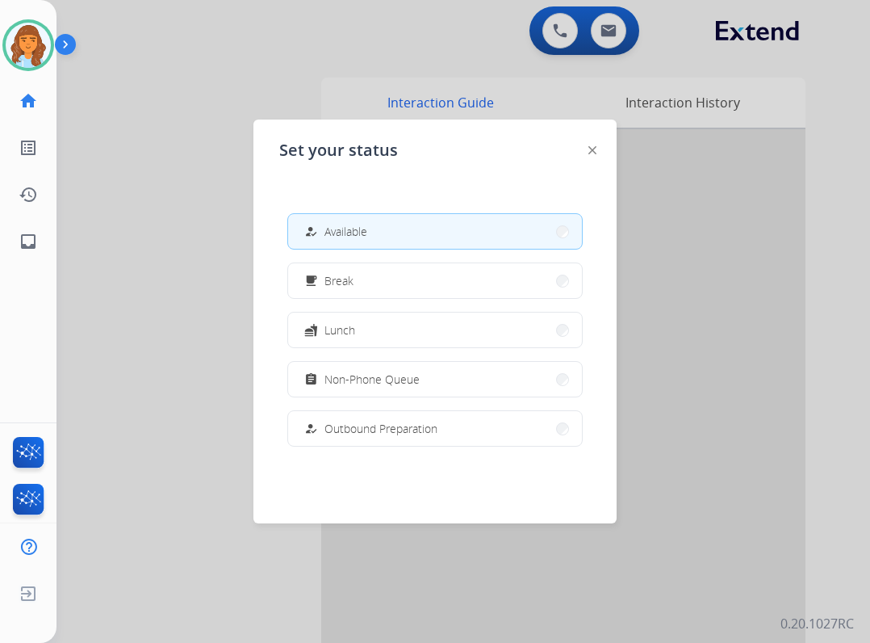
click at [162, 233] on div at bounding box center [435, 321] width 870 height 643
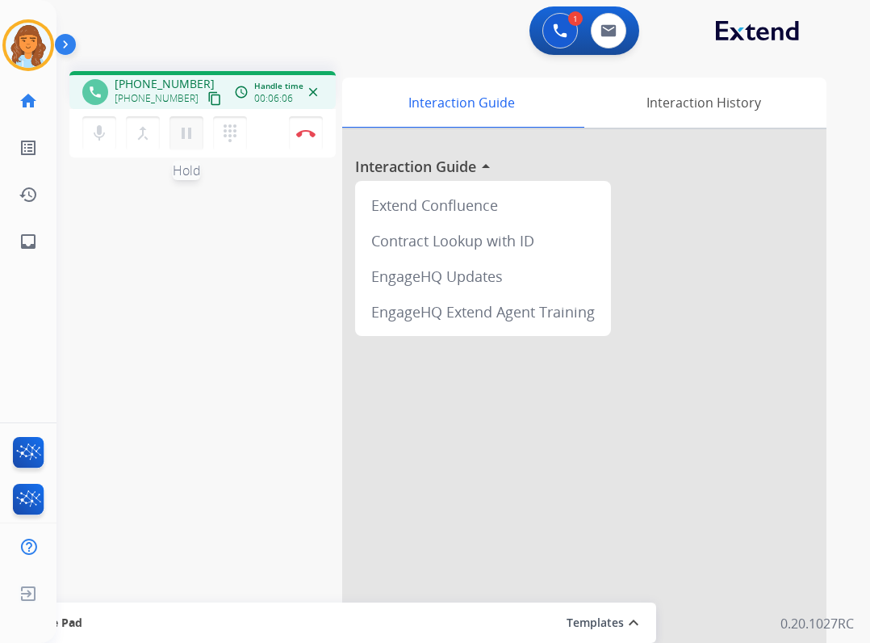
click at [181, 145] on button "pause Hold" at bounding box center [187, 133] width 34 height 34
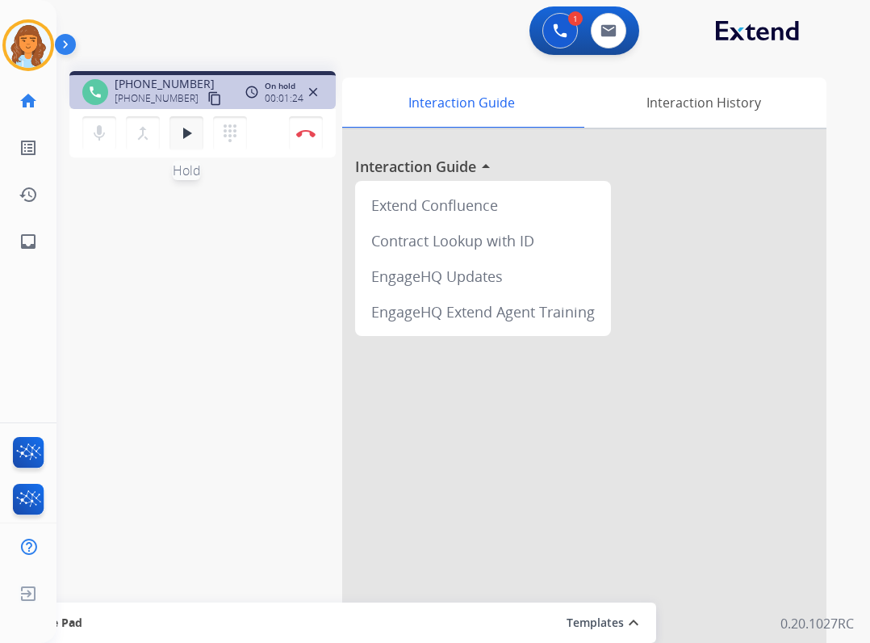
click at [178, 149] on button "play_arrow Hold" at bounding box center [187, 133] width 34 height 34
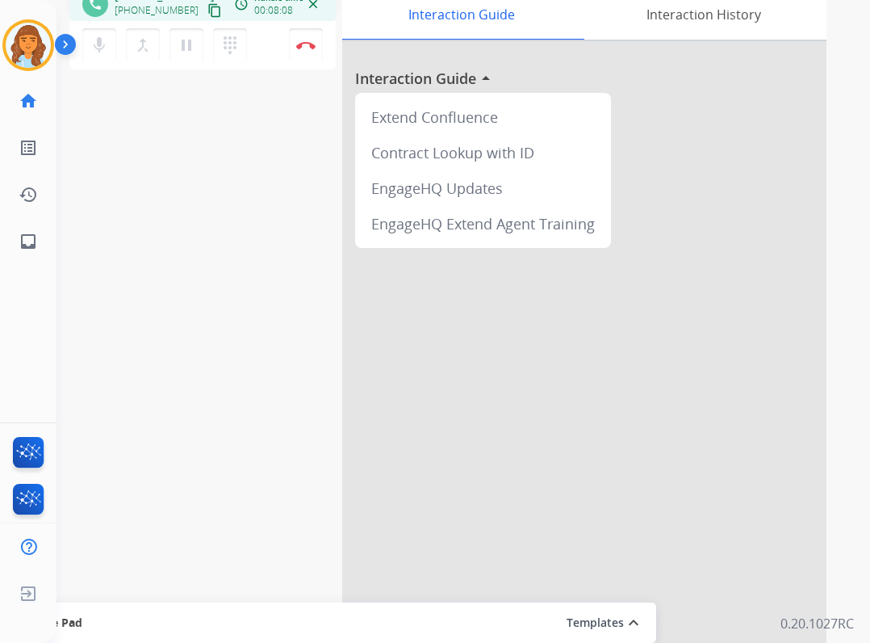
scroll to position [89, 0]
click at [313, 57] on button "Disconnect" at bounding box center [306, 44] width 34 height 34
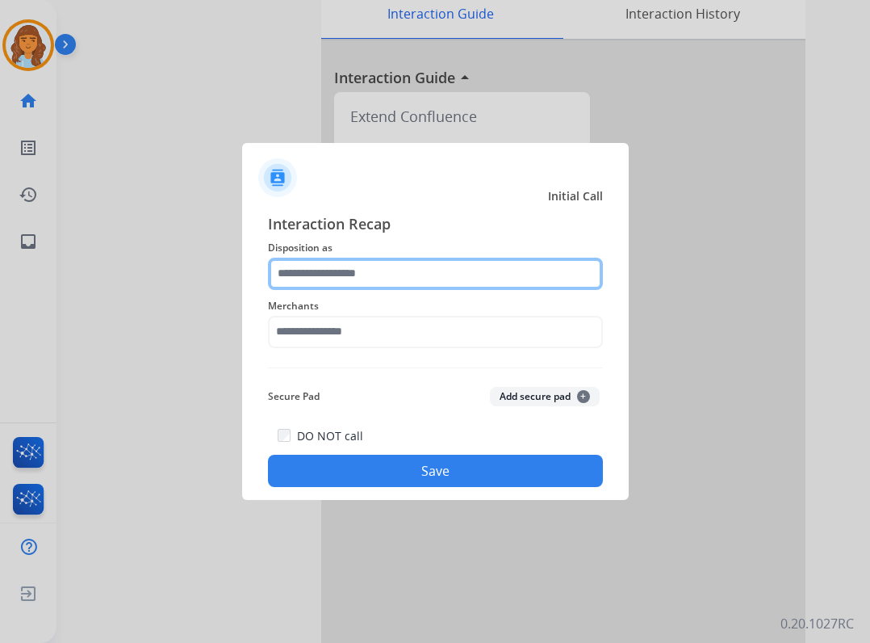
click at [412, 290] on div at bounding box center [435, 274] width 335 height 32
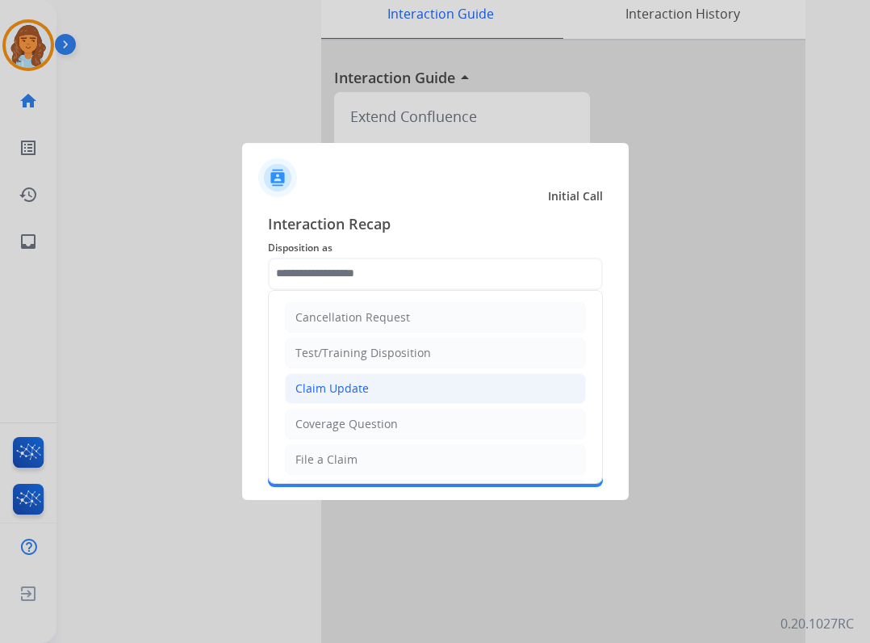
click at [396, 375] on li "Claim Update" at bounding box center [435, 388] width 301 height 31
type input "**********"
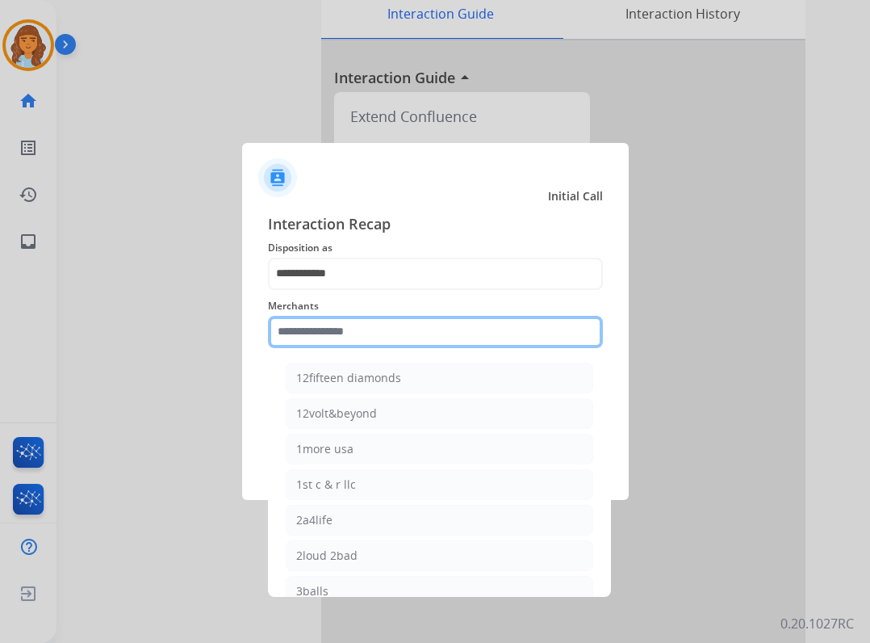
drag, startPoint x: 341, startPoint y: 323, endPoint x: 311, endPoint y: 304, distance: 35.6
click at [333, 325] on input "text" at bounding box center [435, 332] width 335 height 32
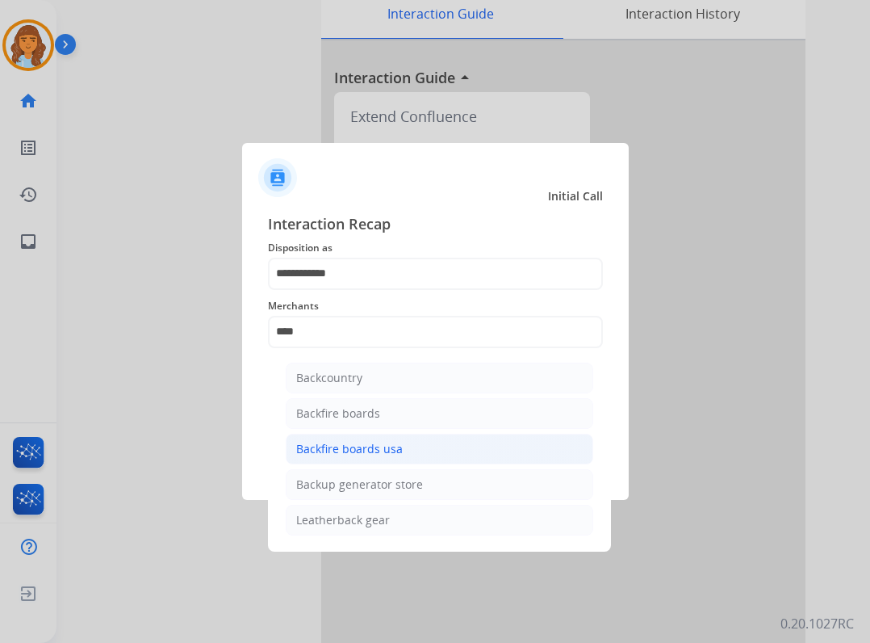
click at [365, 450] on div "Backfire boards usa" at bounding box center [349, 449] width 107 height 16
type input "**********"
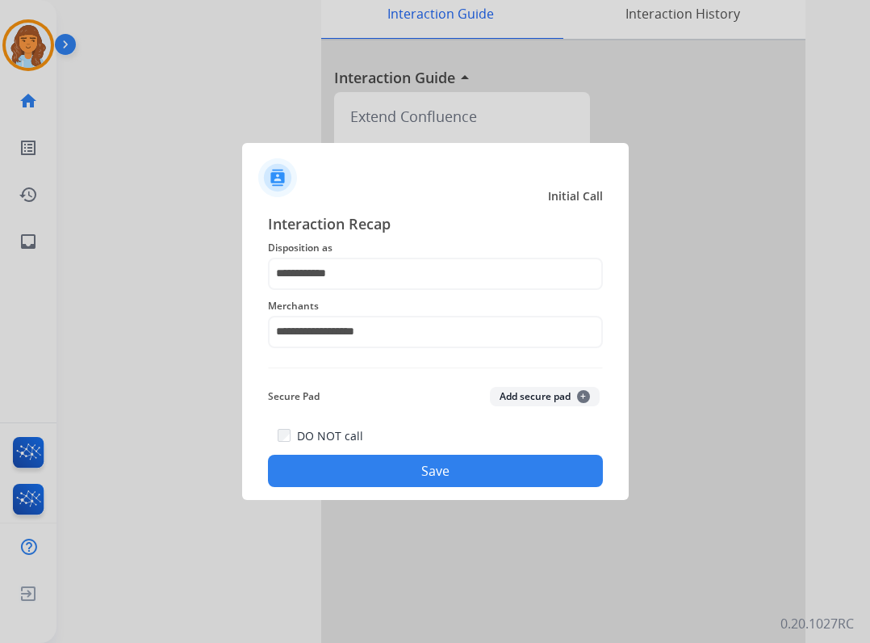
click at [431, 464] on button "Save" at bounding box center [435, 471] width 335 height 32
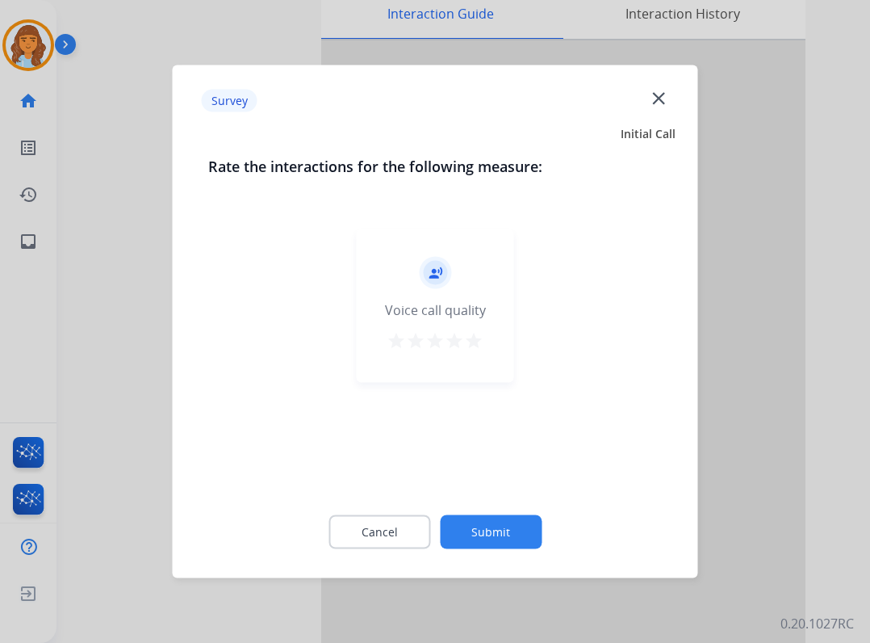
click at [536, 520] on button "Submit" at bounding box center [491, 532] width 102 height 34
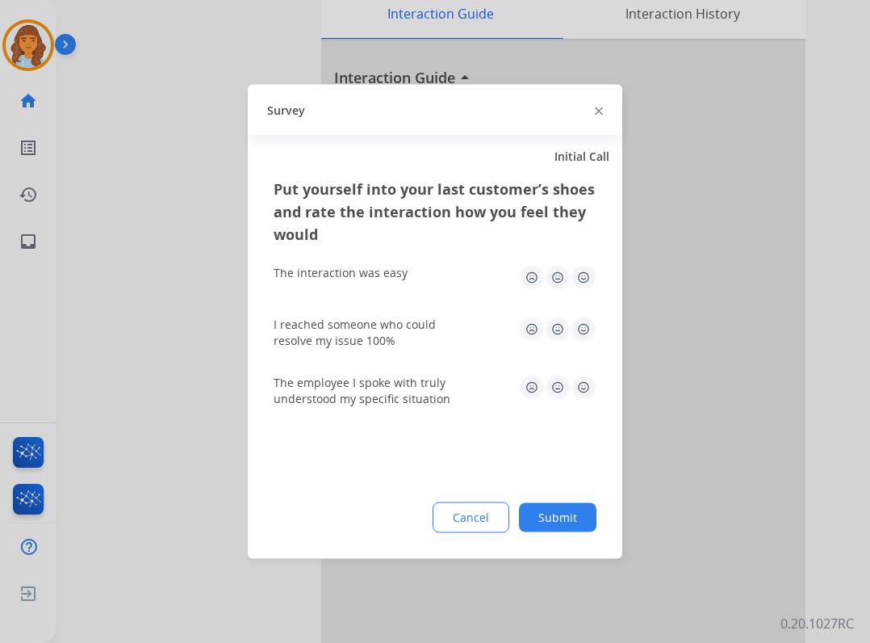
click at [577, 525] on button "Submit" at bounding box center [558, 517] width 78 height 29
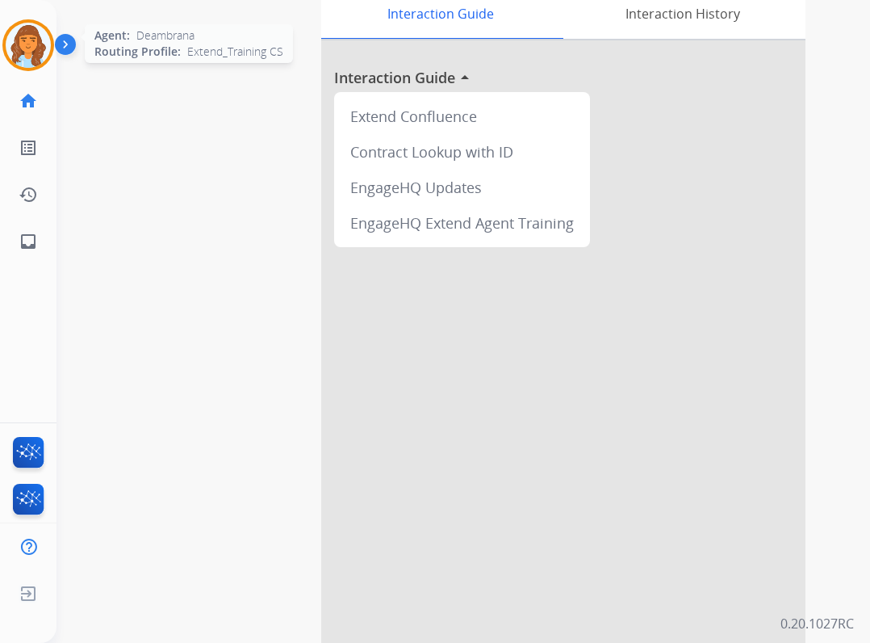
click at [27, 29] on img at bounding box center [28, 45] width 45 height 45
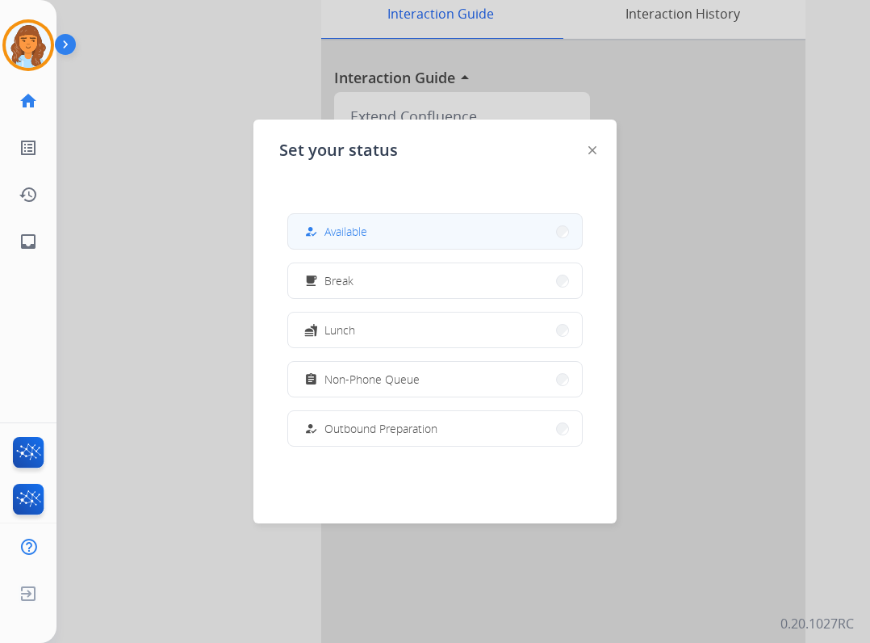
click at [405, 221] on button "how_to_reg Available" at bounding box center [435, 231] width 294 height 35
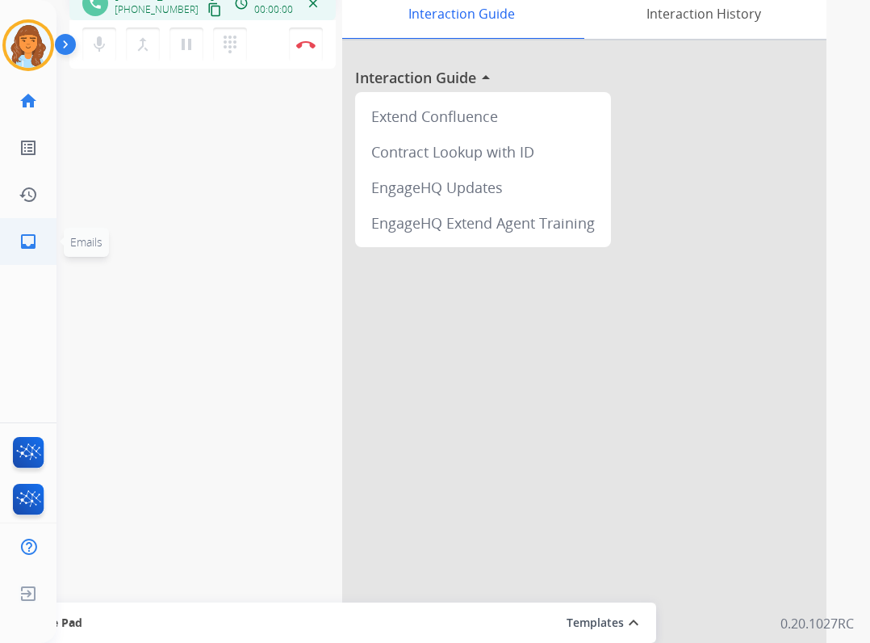
click at [49, 233] on link "inbox Emails" at bounding box center [28, 241] width 45 height 45
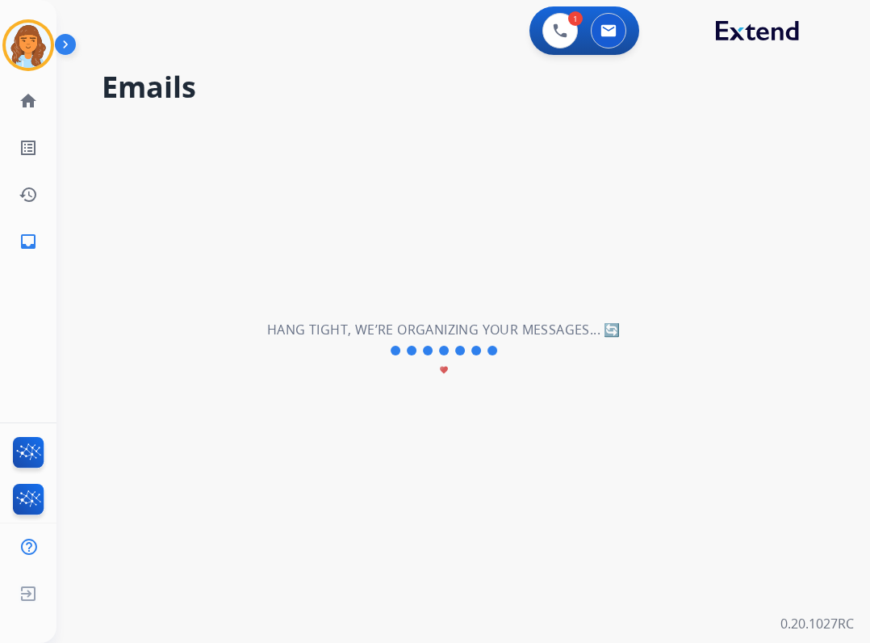
click at [376, 329] on h2 "Hang tight, we’re organizing your messages... 🔄" at bounding box center [444, 329] width 354 height 19
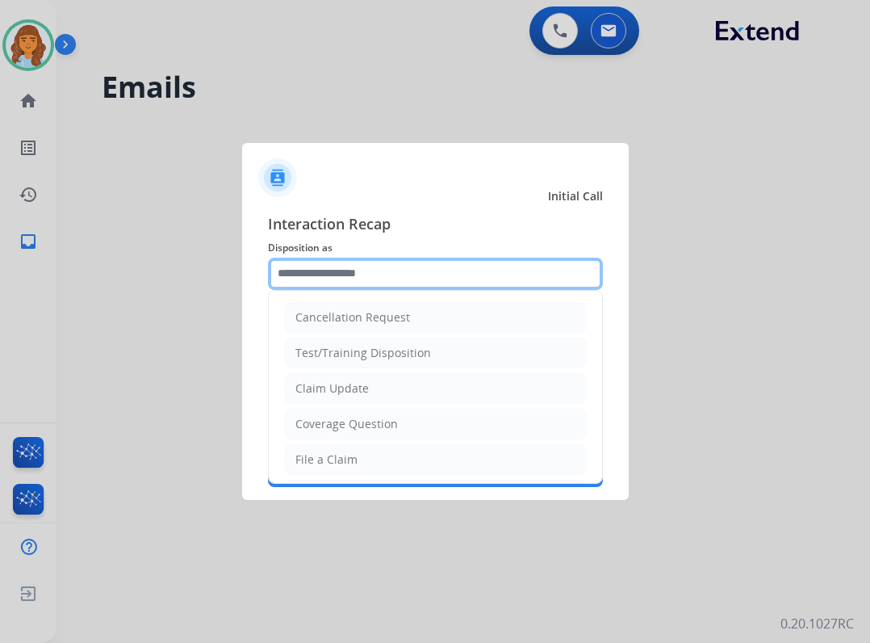
click at [326, 287] on input "text" at bounding box center [435, 274] width 335 height 32
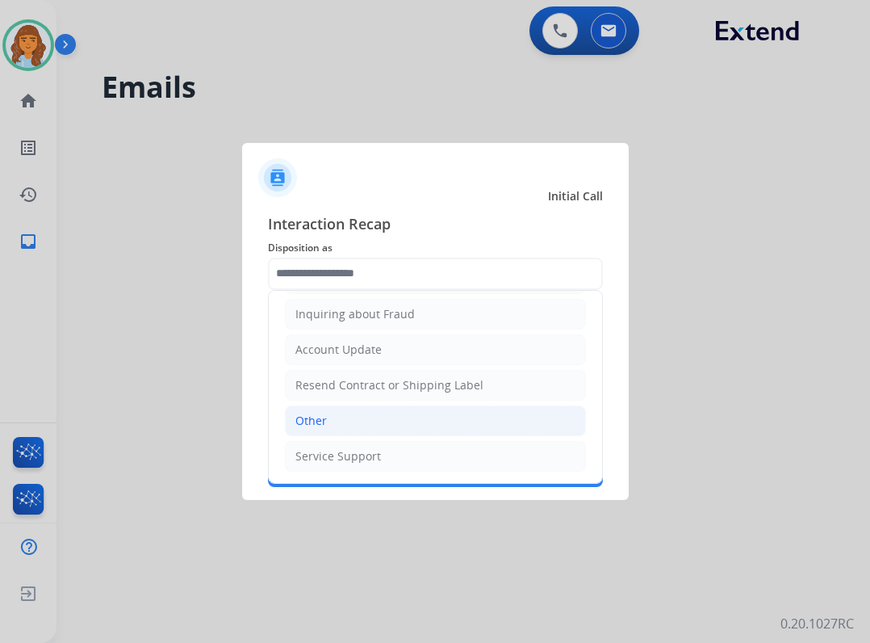
click at [479, 435] on li "Other" at bounding box center [435, 420] width 301 height 31
type input "*****"
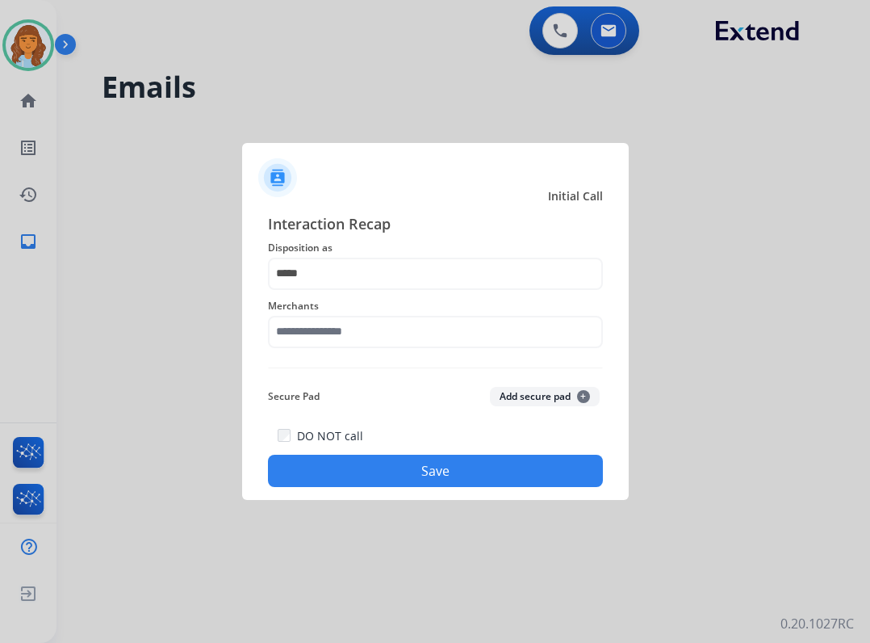
click at [497, 363] on div "Interaction Recap Disposition as ***** Merchants Secure Pad Add secure pad + DO…" at bounding box center [435, 349] width 335 height 275
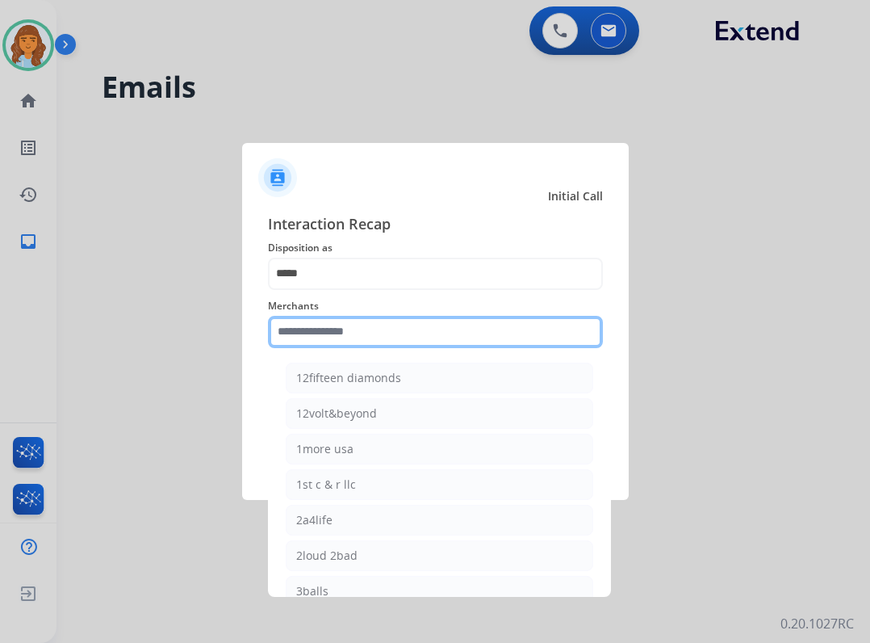
drag, startPoint x: 514, startPoint y: 327, endPoint x: 521, endPoint y: 317, distance: 12.1
click at [516, 324] on input "text" at bounding box center [435, 332] width 335 height 32
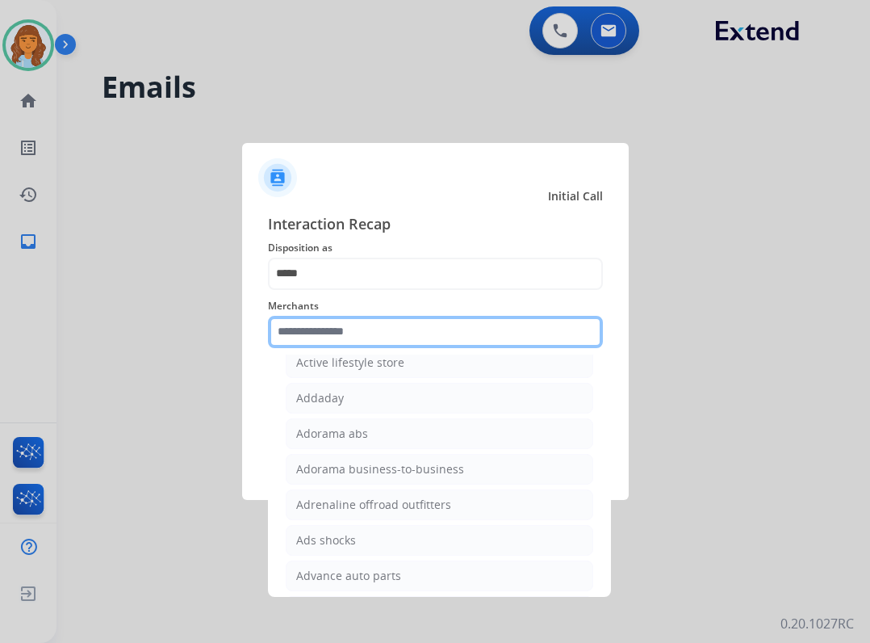
scroll to position [484, 0]
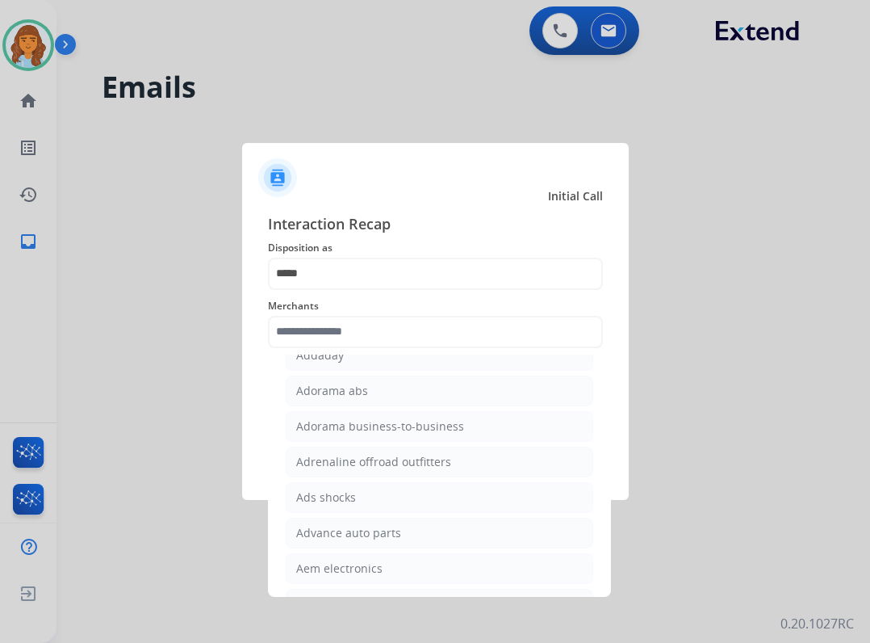
drag, startPoint x: 424, startPoint y: 570, endPoint x: 470, endPoint y: 555, distance: 48.5
click at [443, 565] on li "Aem electronics" at bounding box center [440, 568] width 308 height 31
type input "**********"
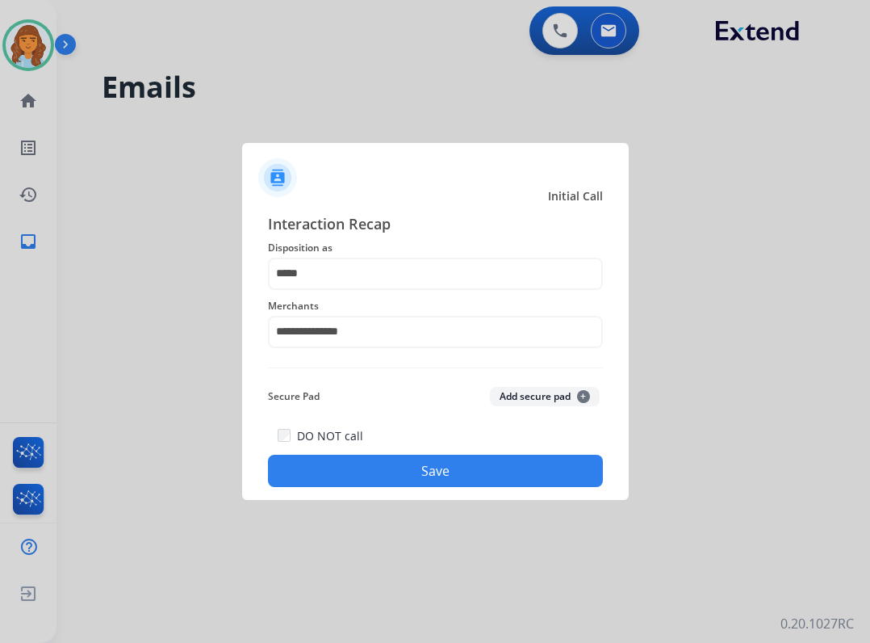
drag, startPoint x: 529, startPoint y: 480, endPoint x: 536, endPoint y: 476, distance: 8.7
click at [536, 476] on button "Save" at bounding box center [435, 471] width 335 height 32
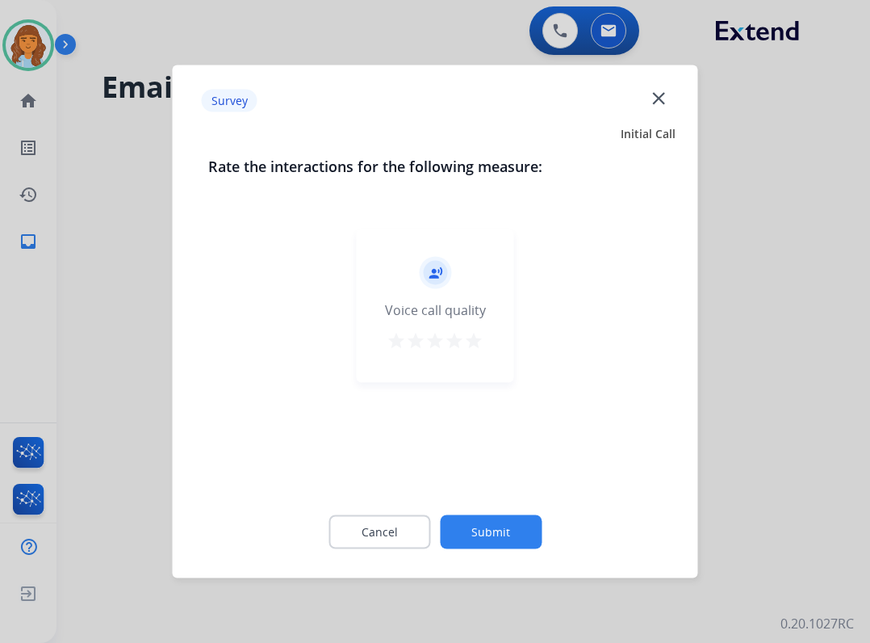
click at [526, 513] on div "Cancel Submit" at bounding box center [435, 532] width 455 height 73
click at [522, 528] on button "Submit" at bounding box center [491, 532] width 102 height 34
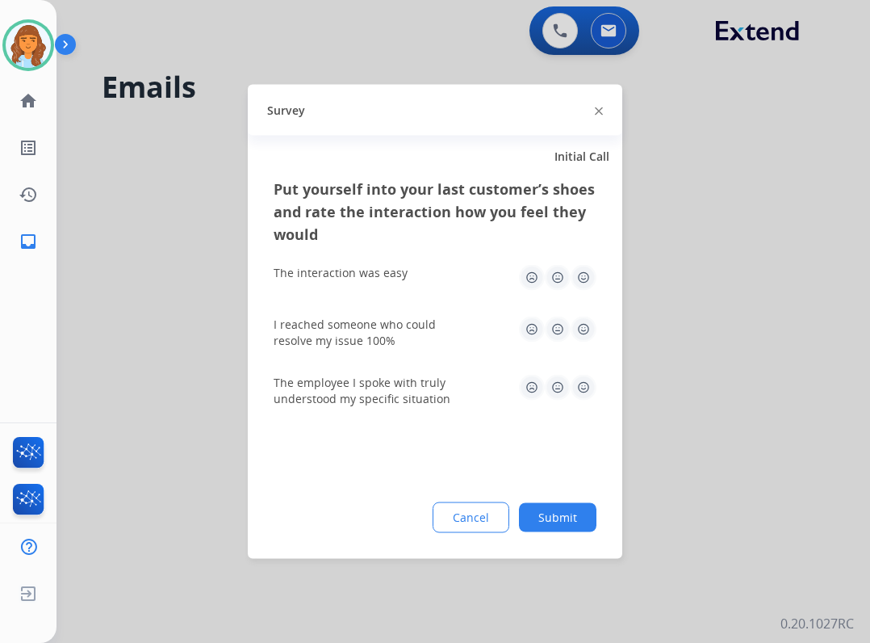
click at [564, 505] on button "Submit" at bounding box center [558, 517] width 78 height 29
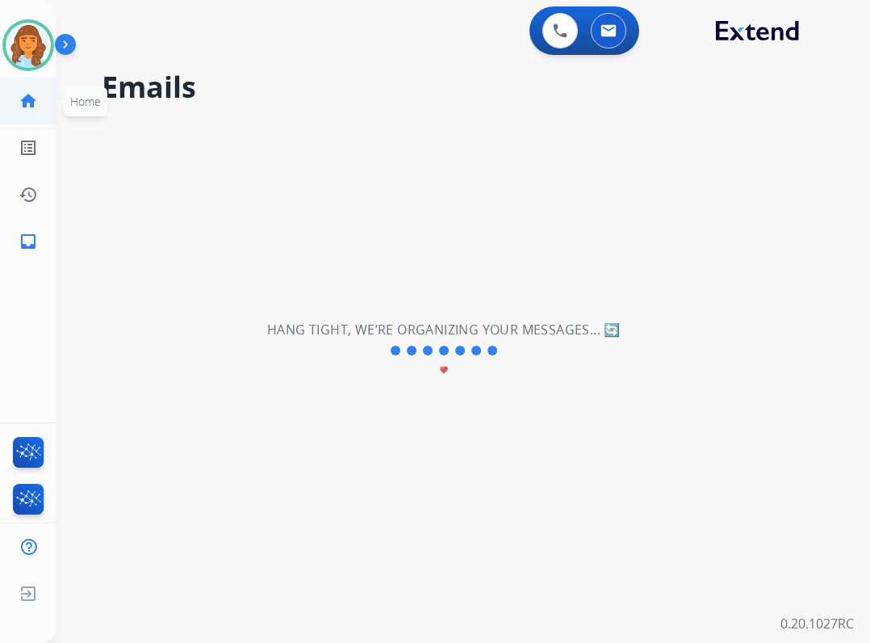
click at [18, 94] on link "home Home" at bounding box center [28, 100] width 45 height 45
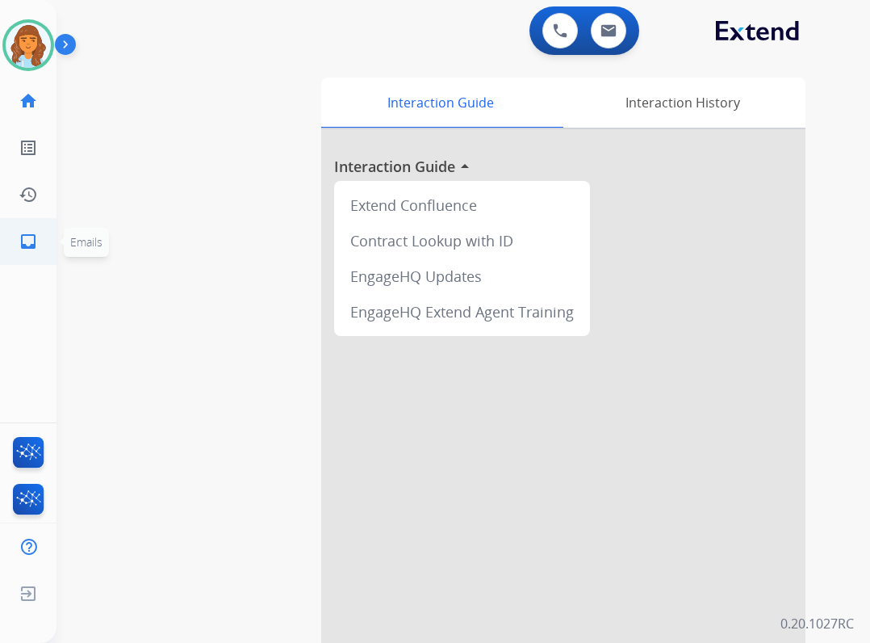
click at [26, 233] on mat-icon "inbox" at bounding box center [28, 241] width 19 height 19
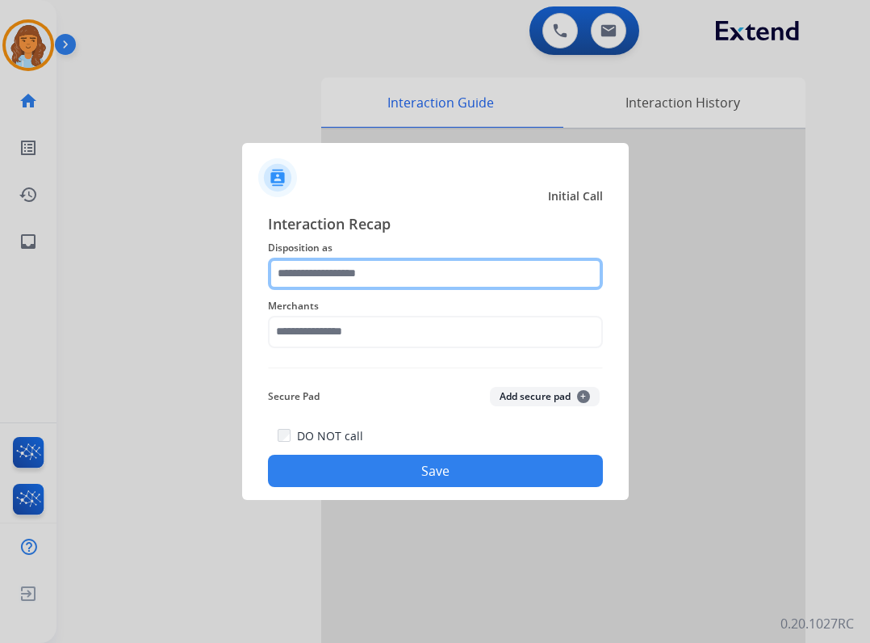
click at [310, 283] on input "text" at bounding box center [435, 274] width 335 height 32
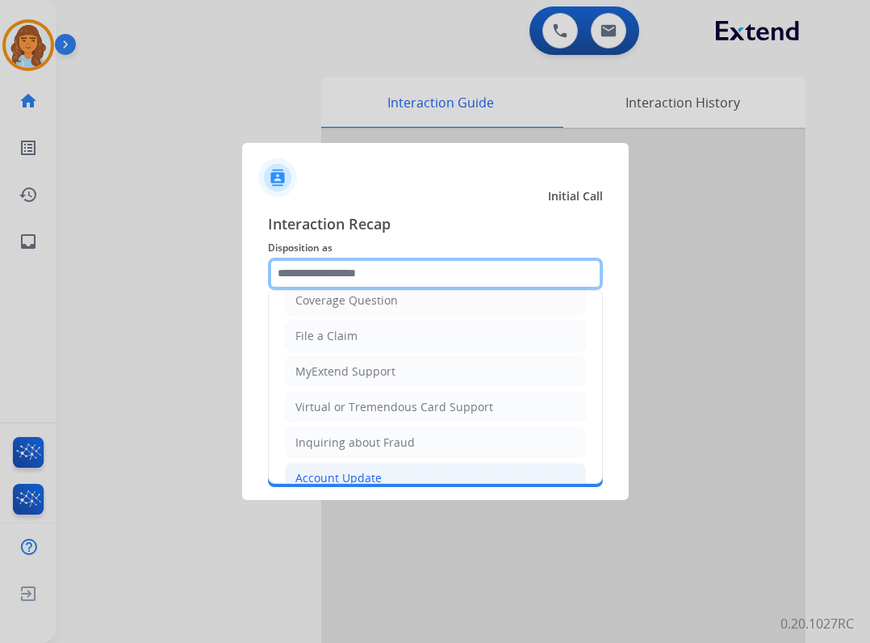
scroll to position [252, 0]
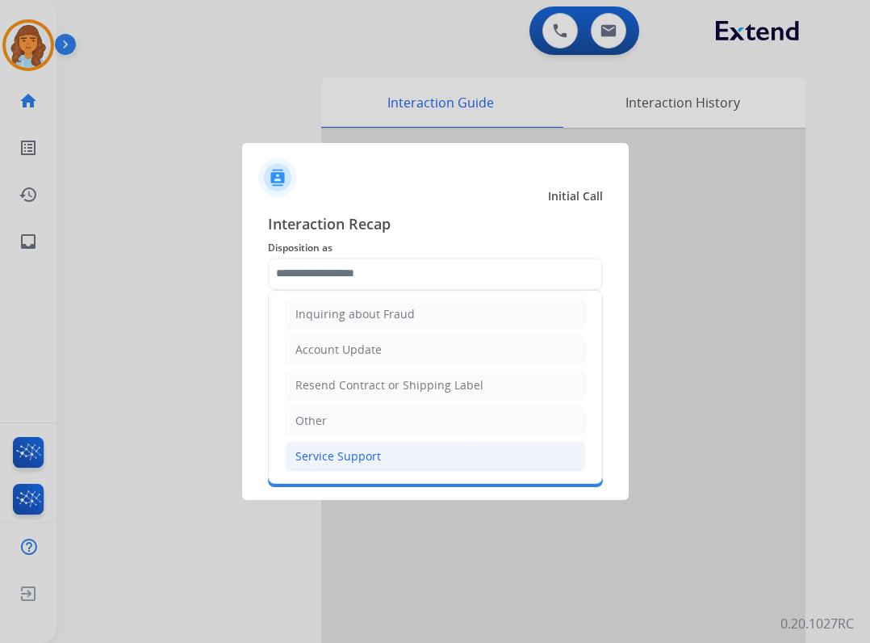
click at [422, 465] on li "Service Support" at bounding box center [435, 456] width 301 height 31
type input "**********"
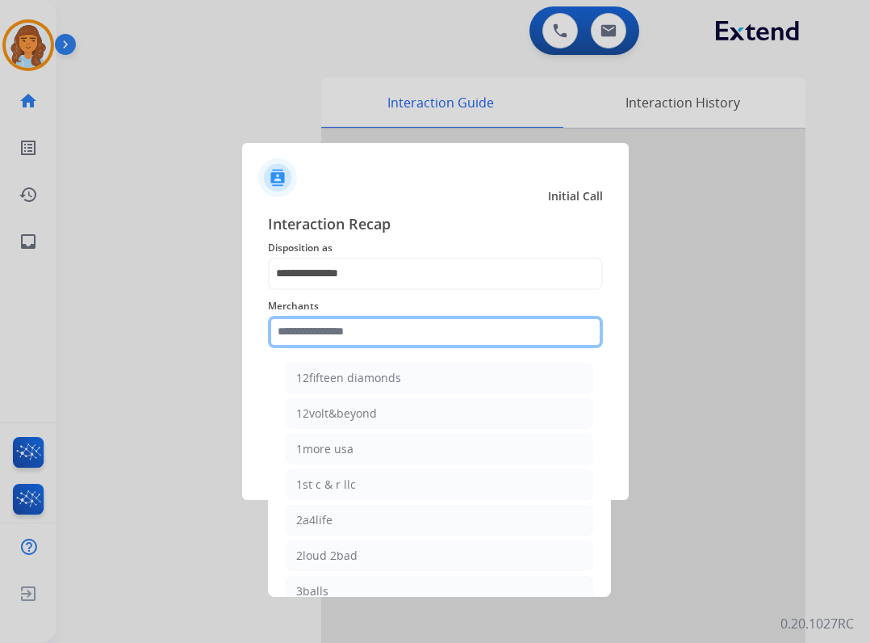
click at [405, 325] on input "text" at bounding box center [435, 332] width 335 height 32
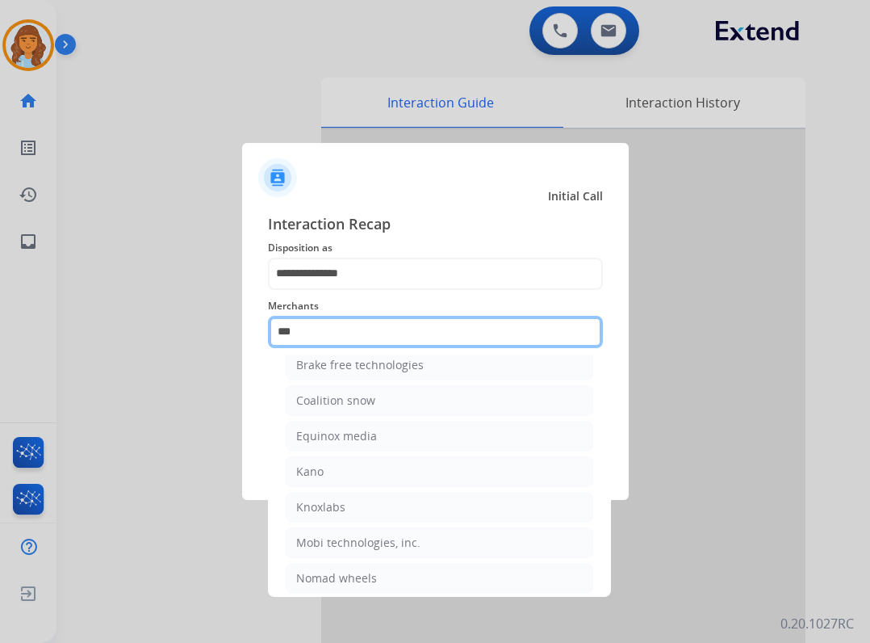
scroll to position [0, 0]
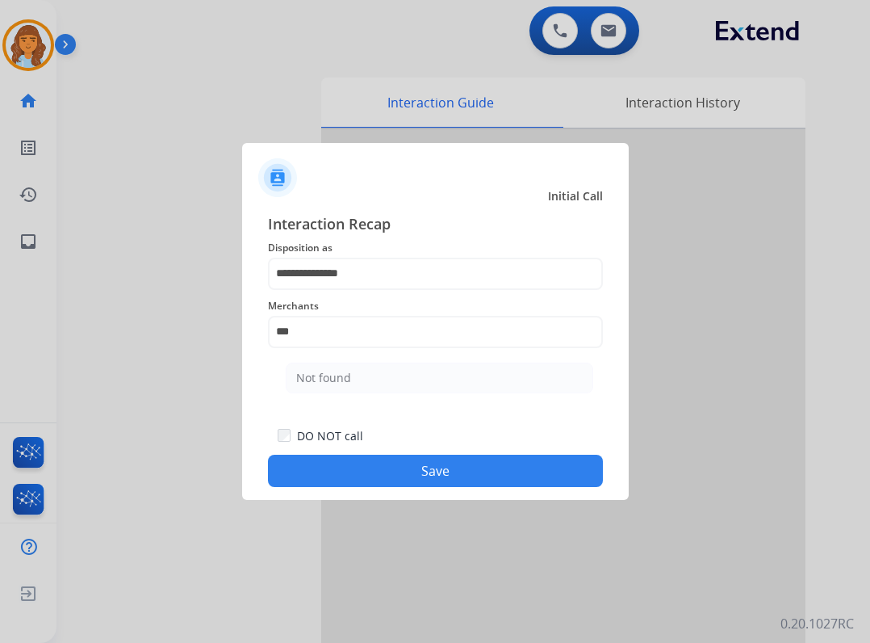
click at [421, 359] on ul "Not found" at bounding box center [439, 381] width 317 height 55
click at [423, 388] on li "Not found" at bounding box center [440, 378] width 308 height 31
type input "*********"
click at [414, 479] on button "Save" at bounding box center [435, 471] width 335 height 32
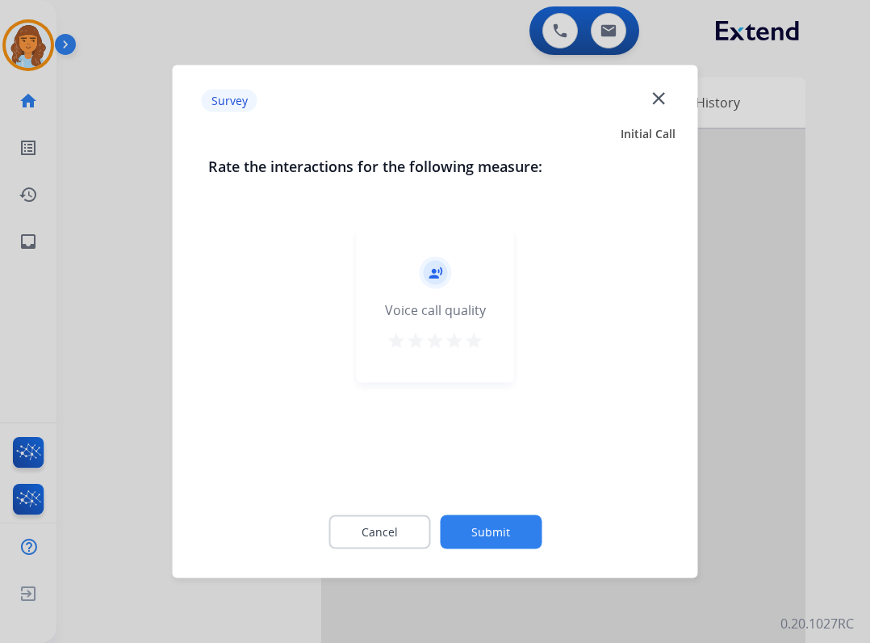
click at [476, 530] on button "Submit" at bounding box center [491, 532] width 102 height 34
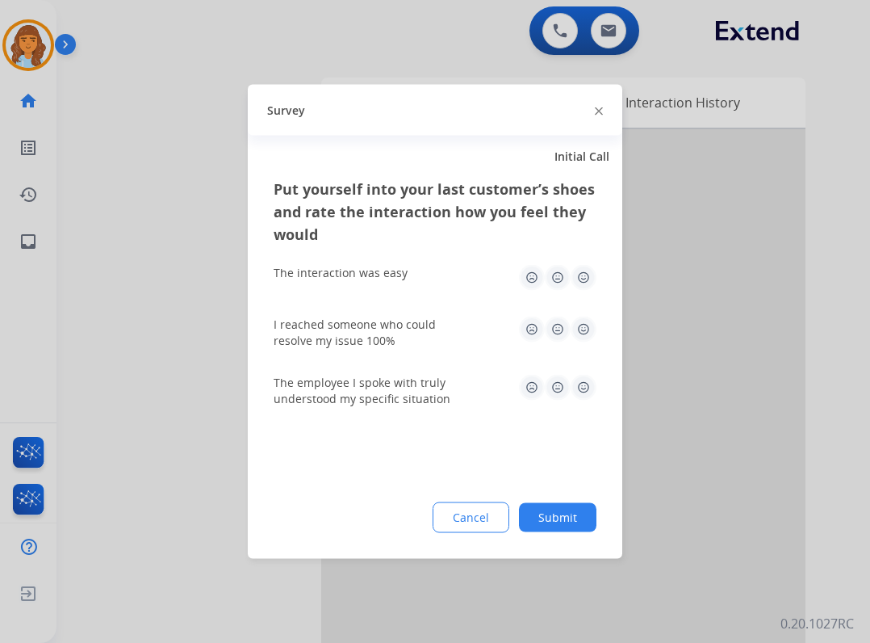
click at [557, 513] on button "Submit" at bounding box center [558, 517] width 78 height 29
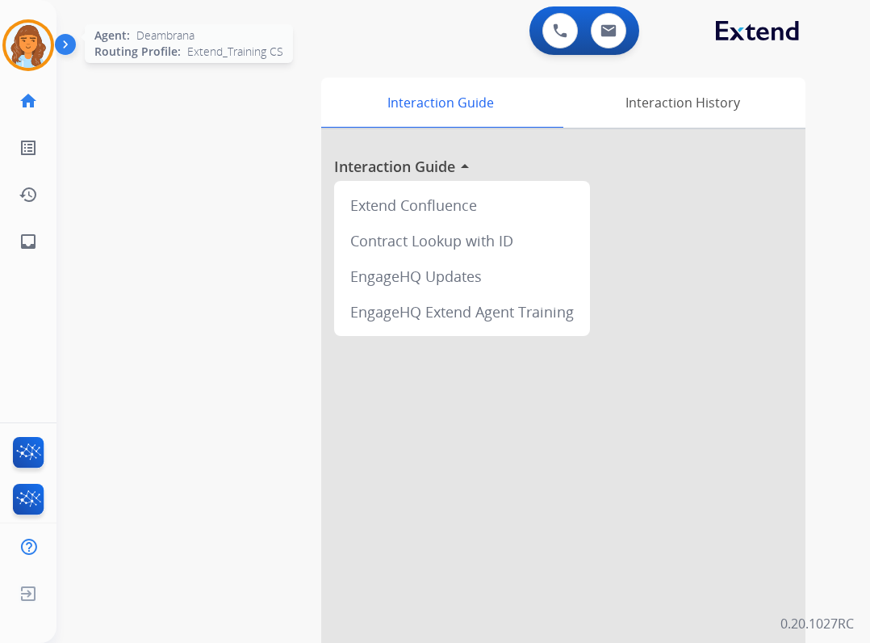
click at [39, 50] on img at bounding box center [28, 45] width 45 height 45
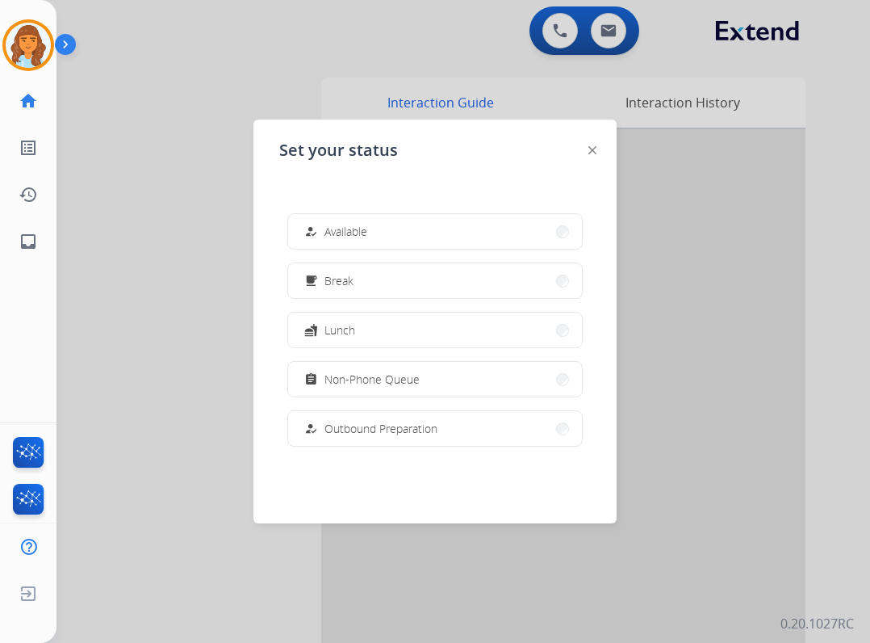
click at [346, 209] on div "how_to_reg Available free_breakfast Break fastfood Lunch assignment Non-Phone Q…" at bounding box center [435, 329] width 312 height 258
click at [350, 224] on span "Available" at bounding box center [346, 231] width 43 height 17
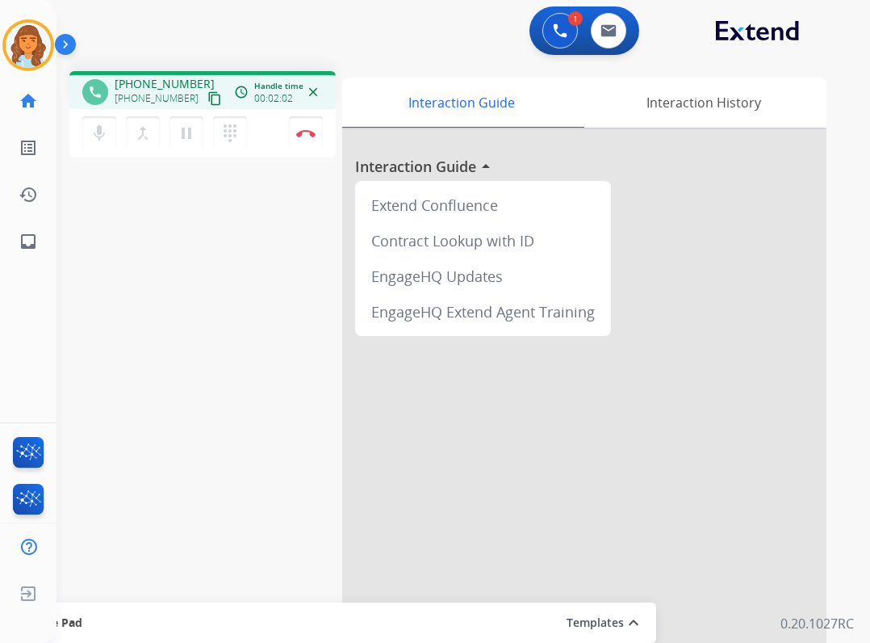
click at [208, 95] on mat-icon "content_copy" at bounding box center [215, 98] width 15 height 15
click at [40, 245] on link "inbox Emails" at bounding box center [28, 241] width 45 height 45
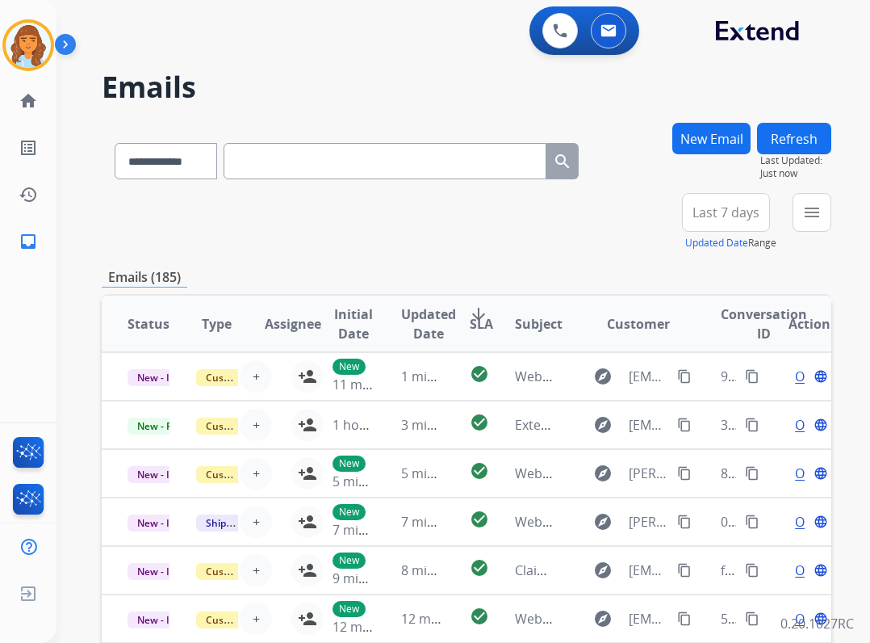
click at [276, 168] on input "text" at bounding box center [385, 161] width 323 height 36
click at [279, 175] on input "text" at bounding box center [385, 161] width 323 height 36
click at [344, 169] on input "text" at bounding box center [385, 161] width 323 height 36
paste input "**********"
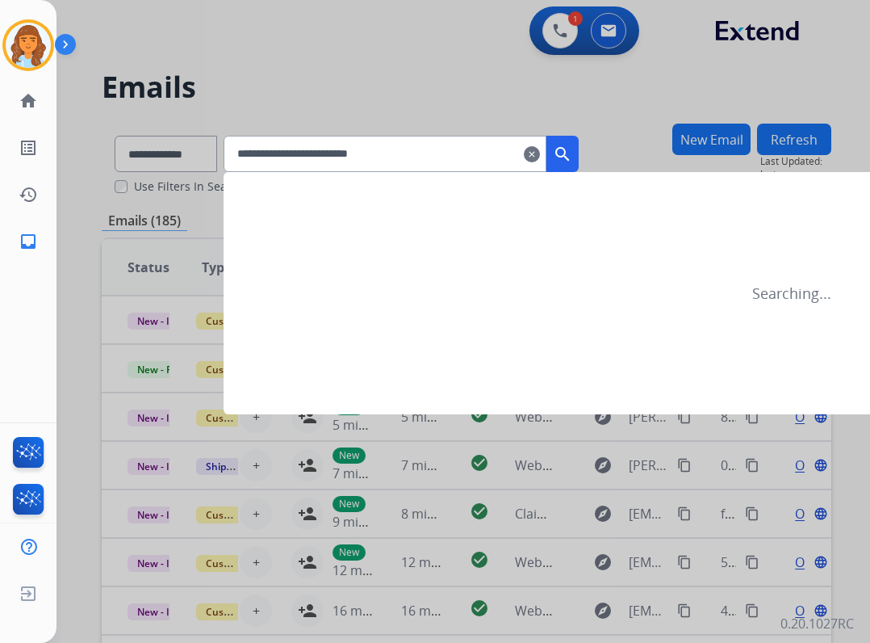
type input "**********"
click at [572, 153] on mat-icon "search" at bounding box center [562, 154] width 19 height 19
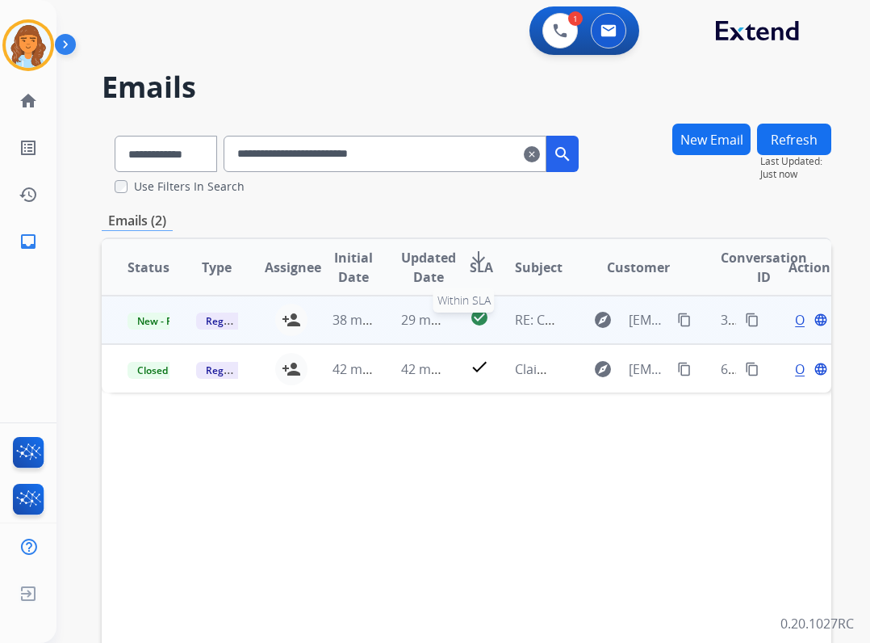
click at [471, 325] on mat-icon "check_circle" at bounding box center [479, 317] width 19 height 19
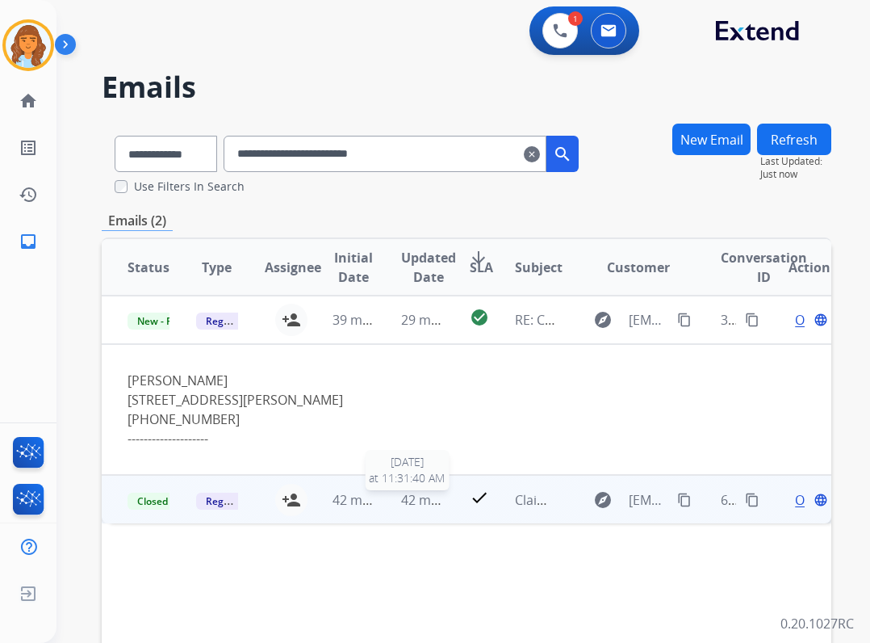
click at [419, 499] on span "42 minutes ago" at bounding box center [448, 500] width 94 height 18
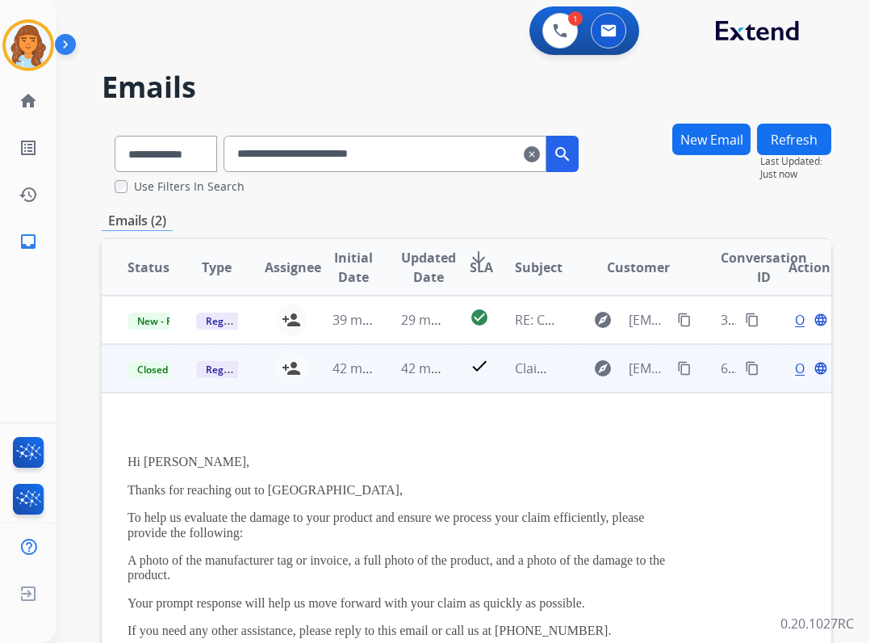
scroll to position [30, 0]
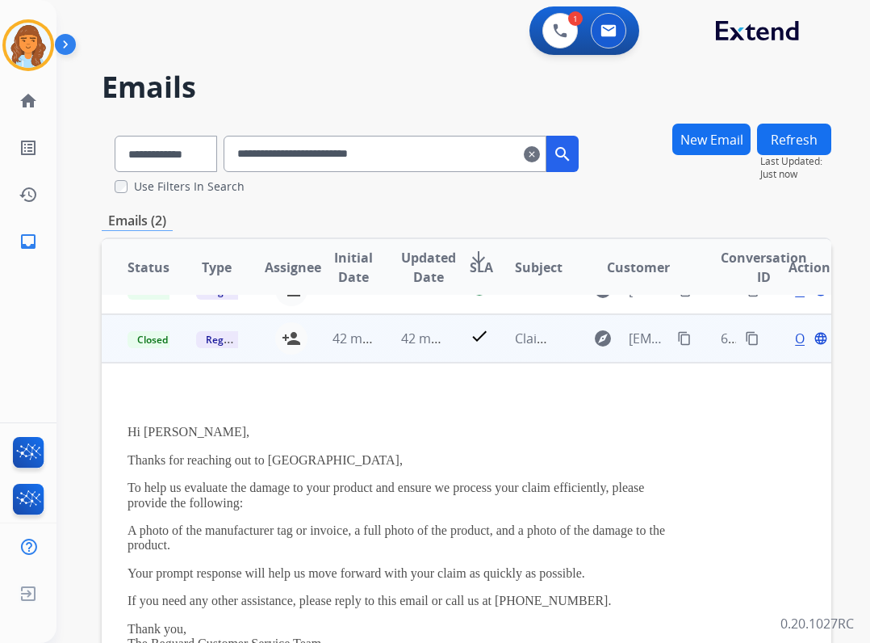
click at [795, 336] on span "Open" at bounding box center [811, 338] width 33 height 19
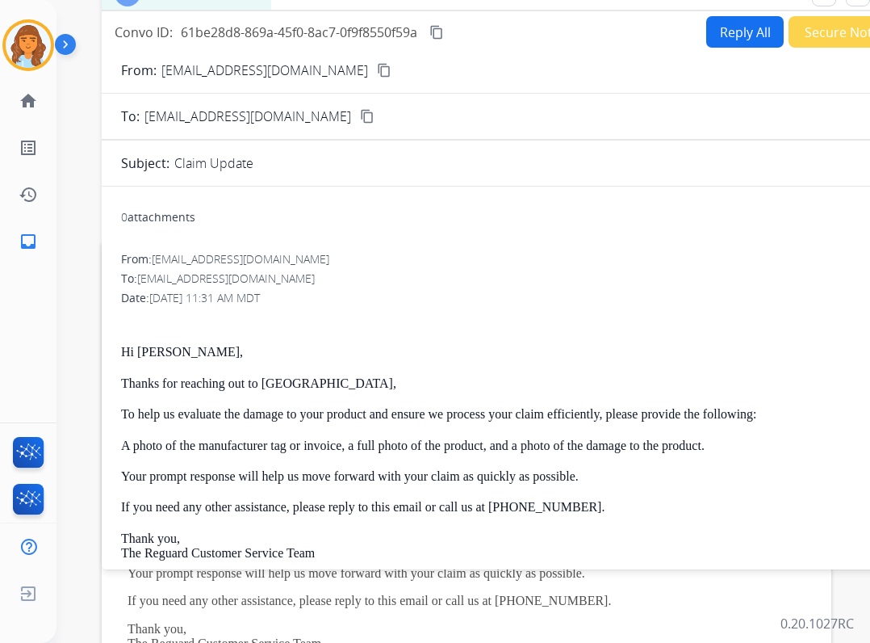
drag, startPoint x: 466, startPoint y: 117, endPoint x: 534, endPoint y: -2, distance: 136.7
click at [534, 0] on html "**********" at bounding box center [435, 321] width 870 height 643
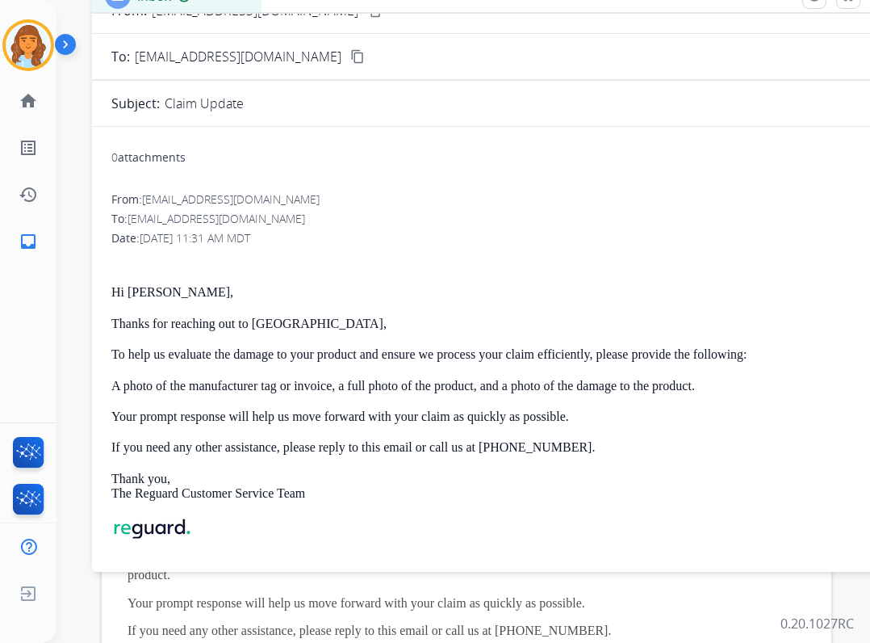
scroll to position [0, 0]
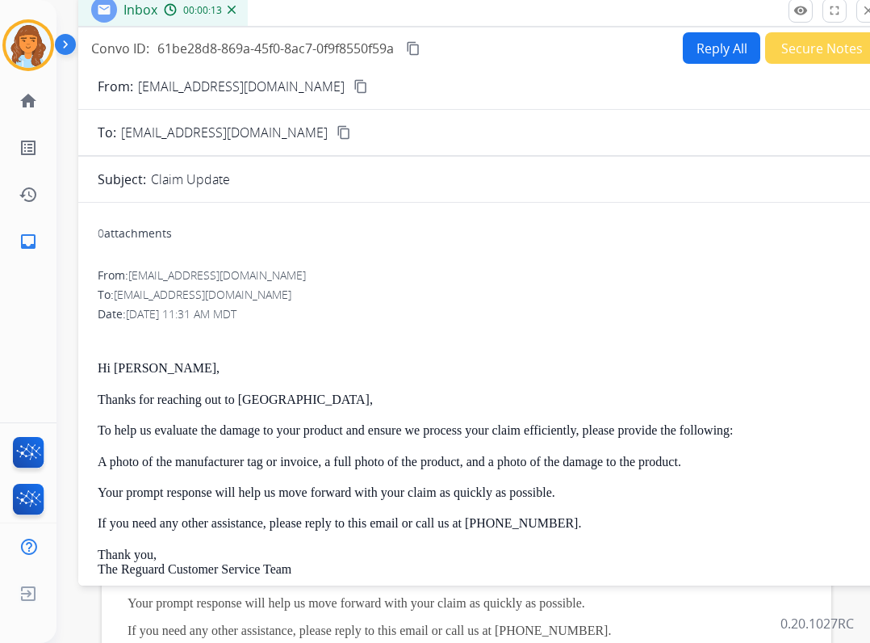
drag, startPoint x: 183, startPoint y: 5, endPoint x: 170, endPoint y: 19, distance: 19.4
click at [170, 19] on div "Inbox 00:00:13" at bounding box center [163, 10] width 170 height 32
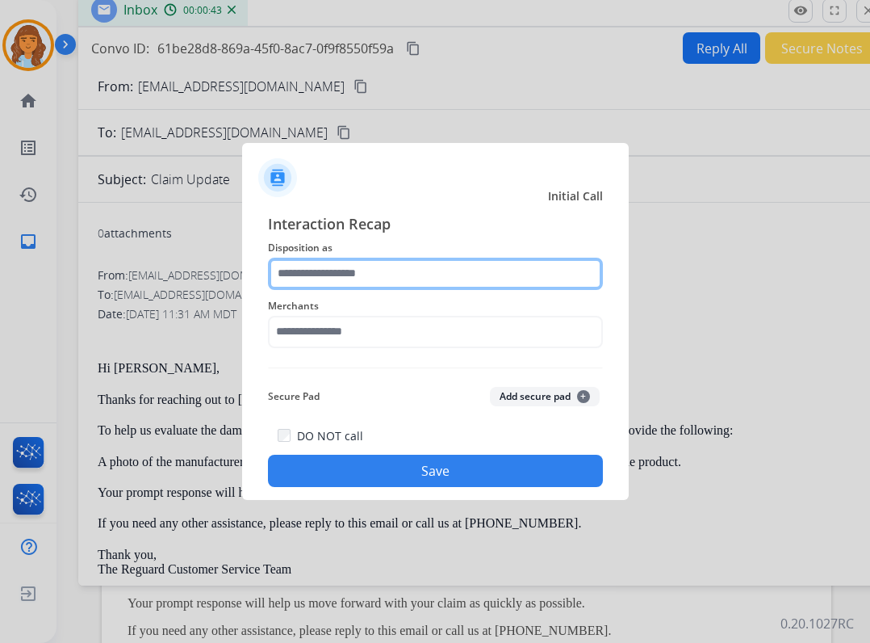
click at [440, 276] on input "text" at bounding box center [435, 274] width 335 height 32
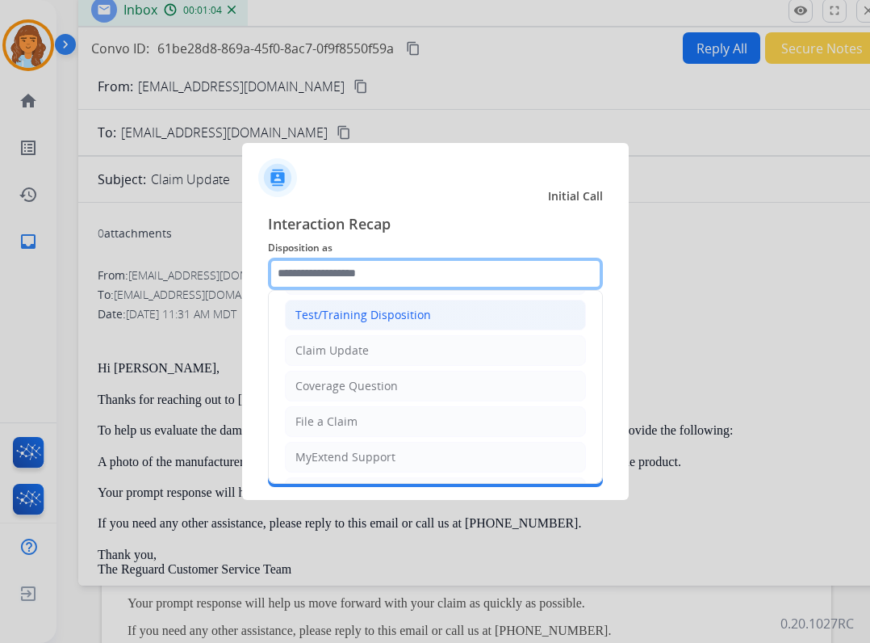
scroll to position [10, 0]
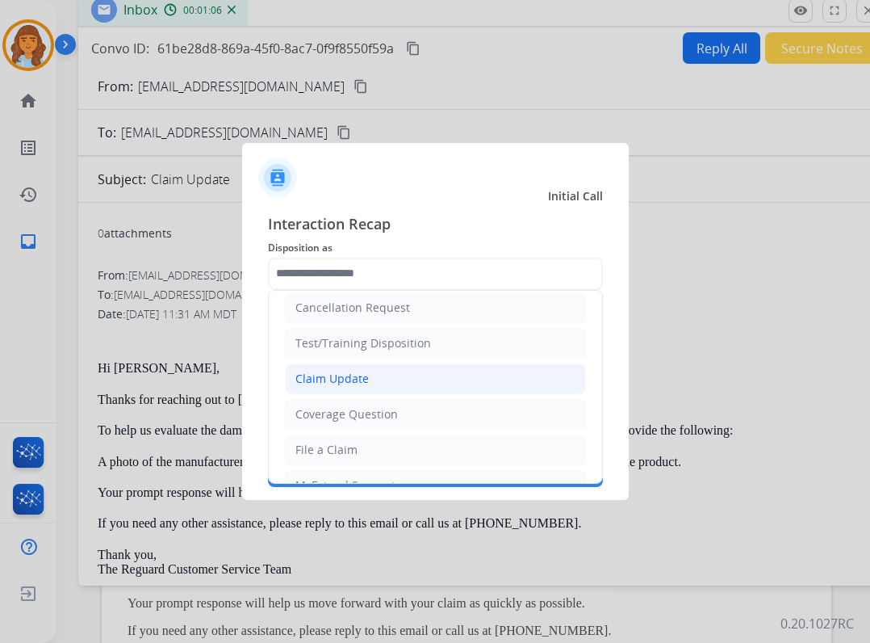
click at [384, 377] on li "Claim Update" at bounding box center [435, 378] width 301 height 31
type input "**********"
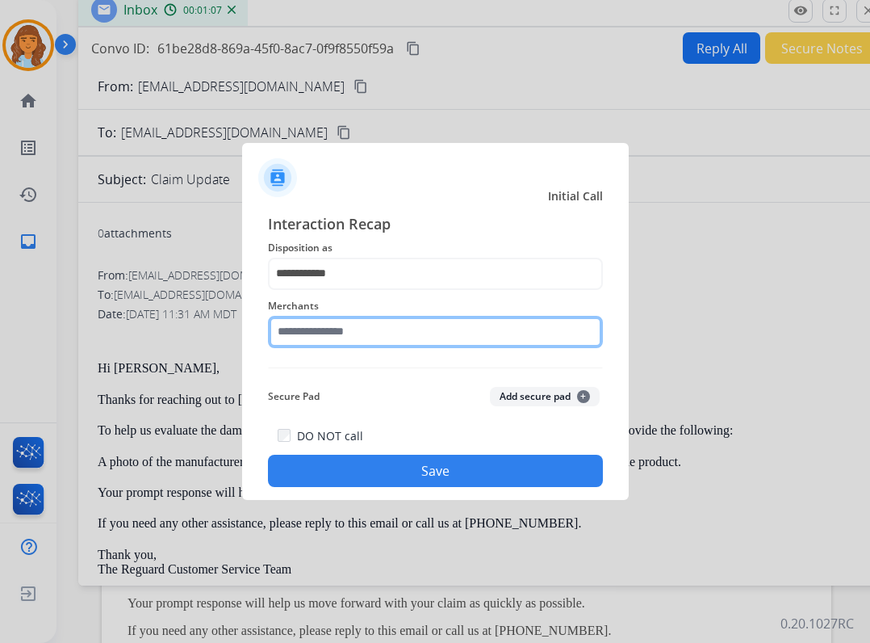
click at [414, 334] on input "text" at bounding box center [435, 332] width 335 height 32
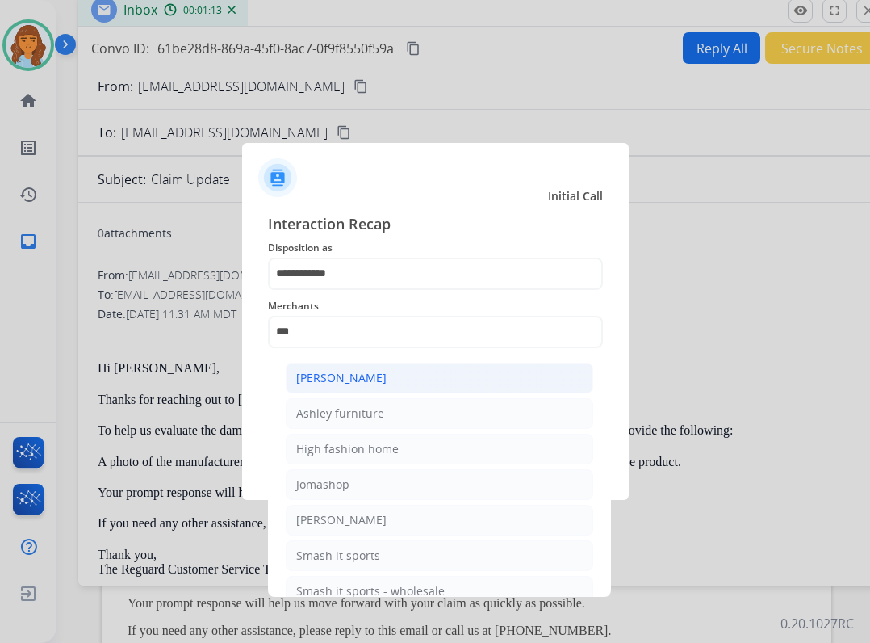
click at [403, 363] on li "[PERSON_NAME]" at bounding box center [440, 378] width 308 height 31
type input "**********"
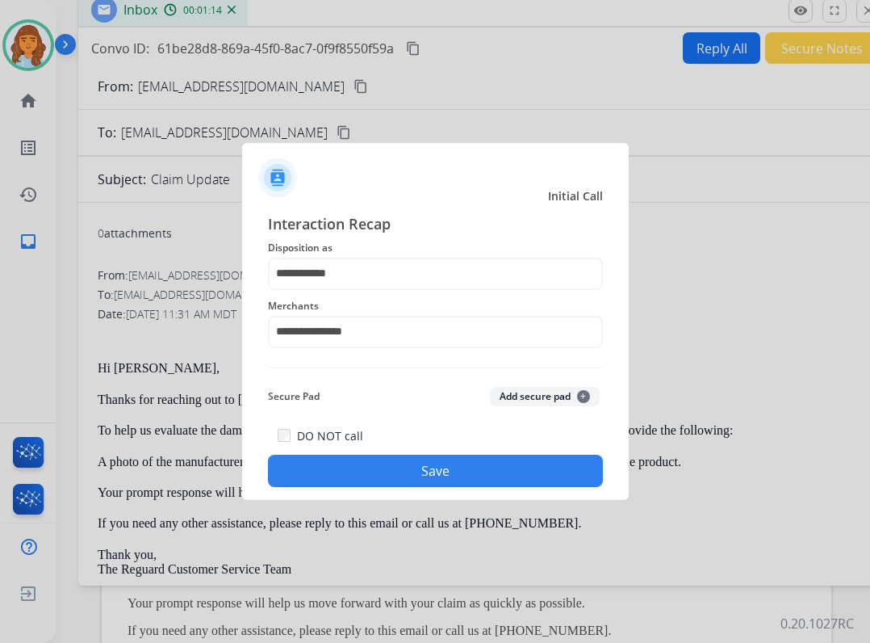
click at [433, 465] on button "Save" at bounding box center [435, 471] width 335 height 32
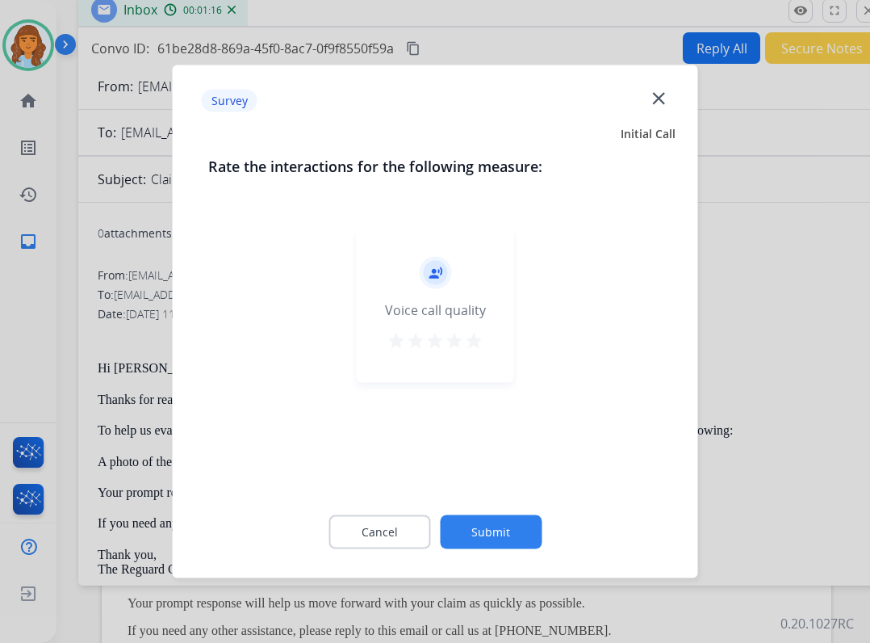
click at [494, 549] on div "Cancel Submit" at bounding box center [435, 532] width 455 height 73
click at [500, 531] on button "Submit" at bounding box center [491, 532] width 102 height 34
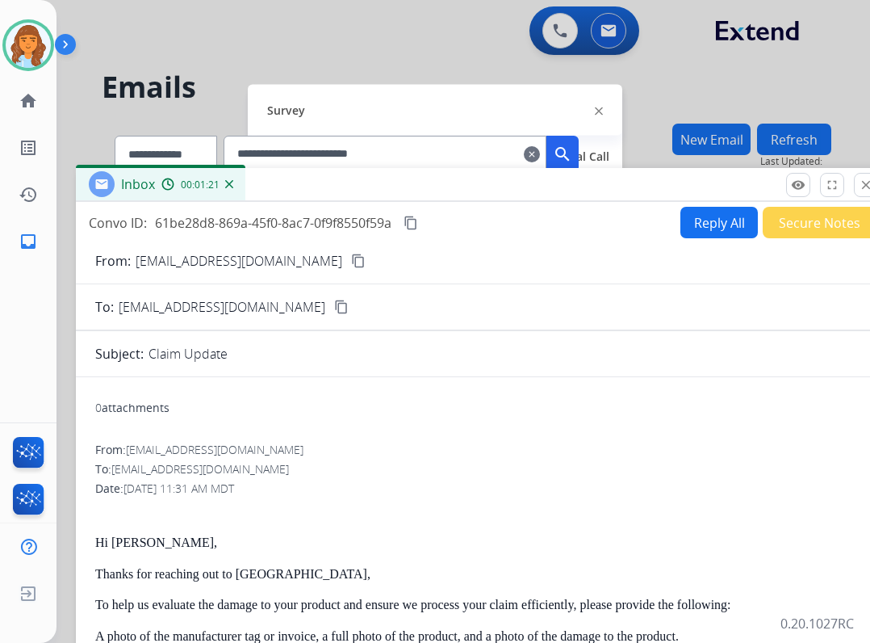
drag, startPoint x: 366, startPoint y: 19, endPoint x: 367, endPoint y: 159, distance: 140.5
click at [367, 168] on div "Inbox 00:01:21" at bounding box center [479, 185] width 807 height 34
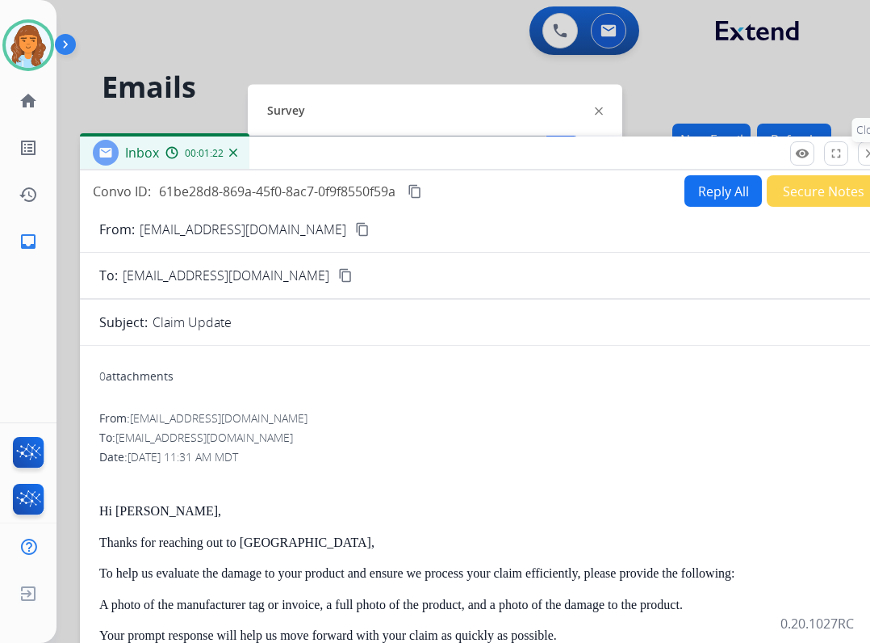
click at [866, 155] on mat-icon "close" at bounding box center [870, 153] width 15 height 15
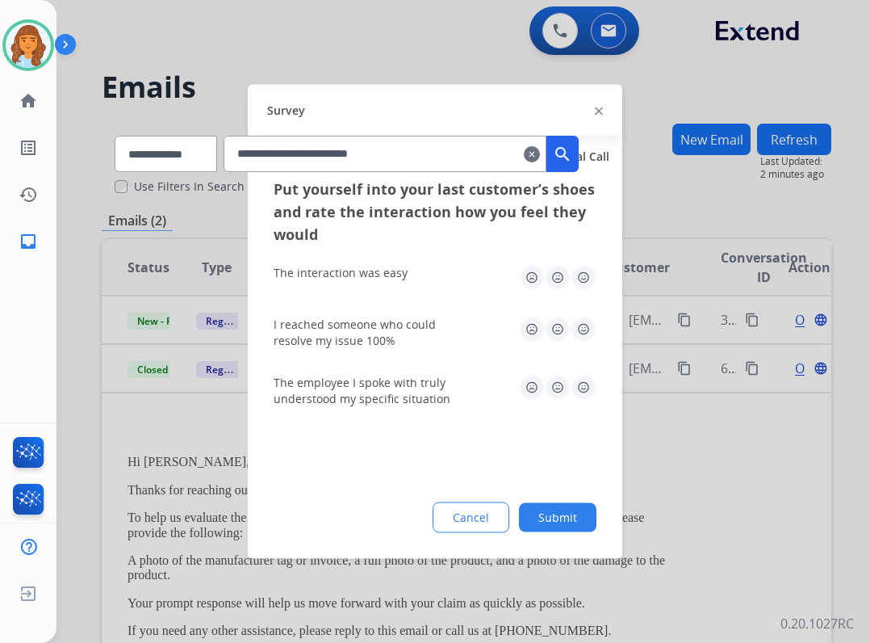
click at [607, 107] on div "Survey" at bounding box center [435, 110] width 375 height 51
click at [602, 111] on img at bounding box center [599, 111] width 8 height 8
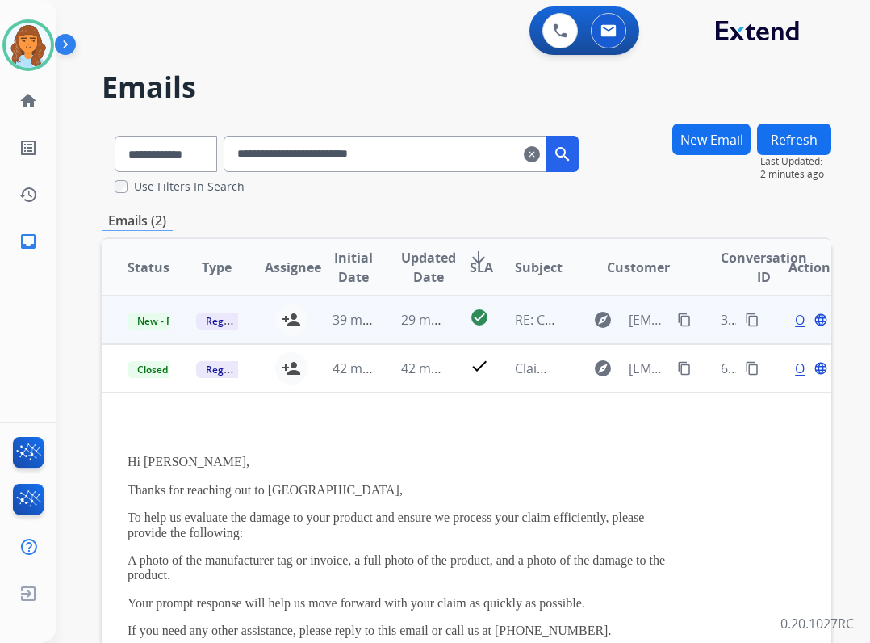
click at [515, 330] on td "RE: Claim Update" at bounding box center [523, 320] width 69 height 48
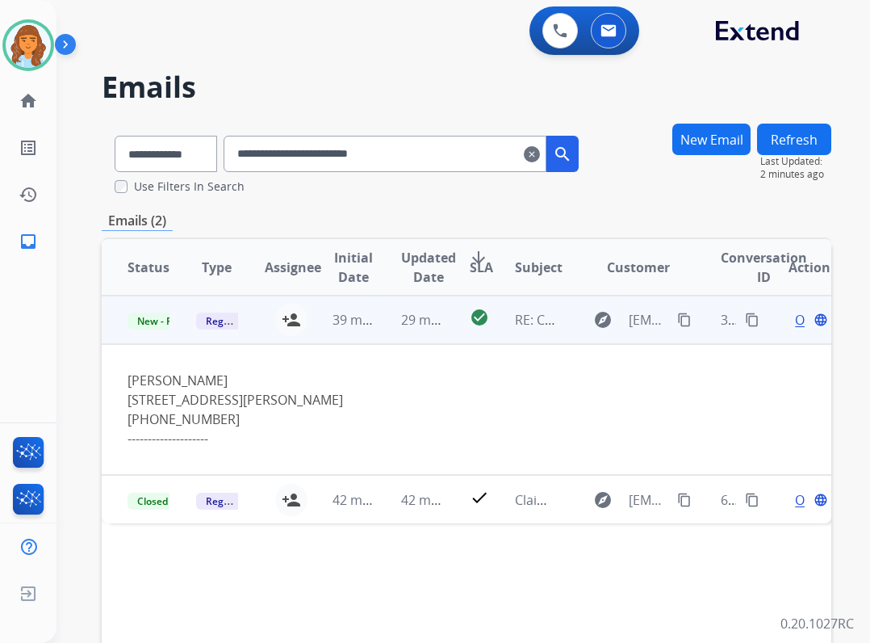
click at [795, 323] on span "Open" at bounding box center [811, 319] width 33 height 19
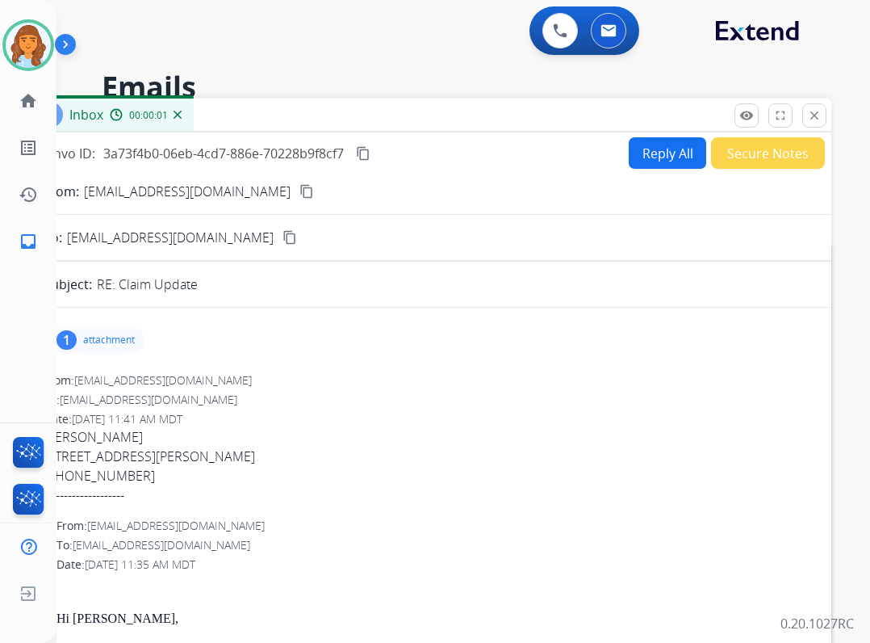
drag, startPoint x: 118, startPoint y: 339, endPoint x: 116, endPoint y: 350, distance: 11.4
click at [117, 338] on p "attachment" at bounding box center [109, 339] width 52 height 13
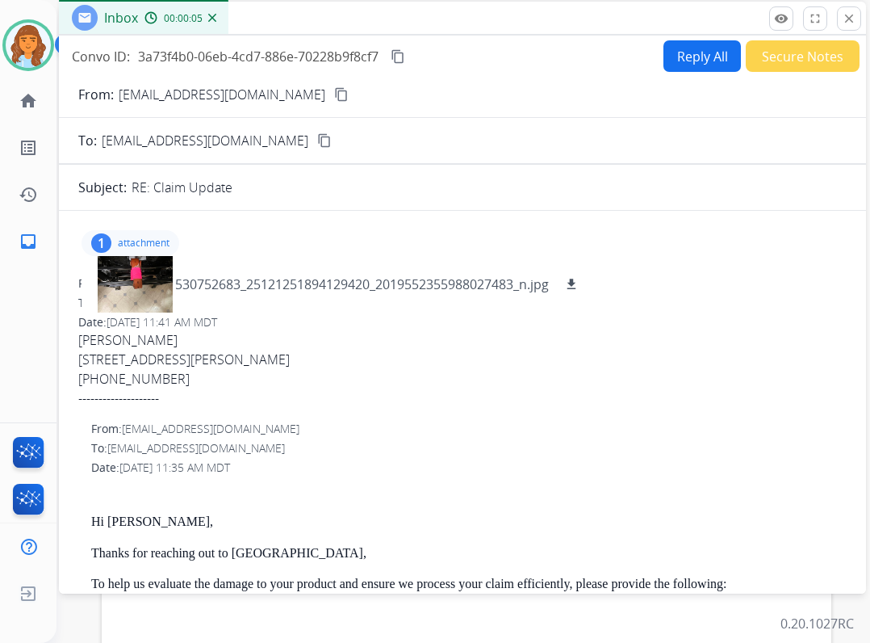
drag, startPoint x: 421, startPoint y: 124, endPoint x: 456, endPoint y: 27, distance: 102.9
click at [456, 27] on div "Inbox 00:00:05" at bounding box center [462, 19] width 807 height 34
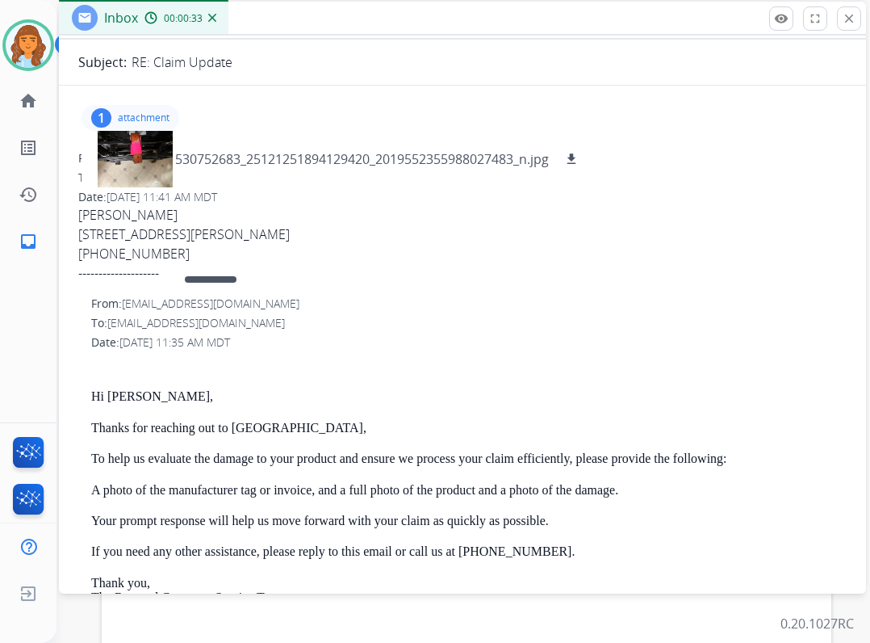
scroll to position [0, 0]
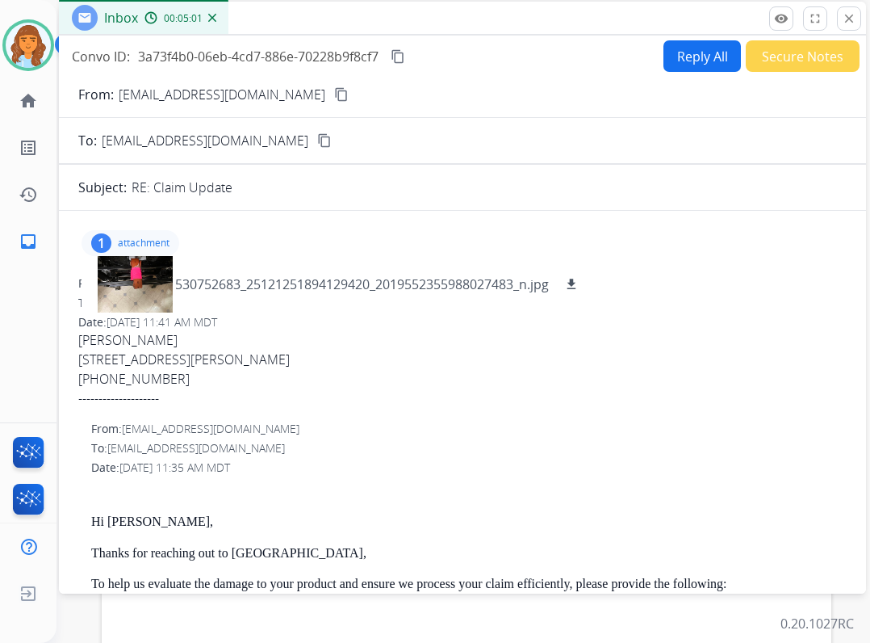
click at [854, 16] on mat-icon "close" at bounding box center [849, 18] width 15 height 15
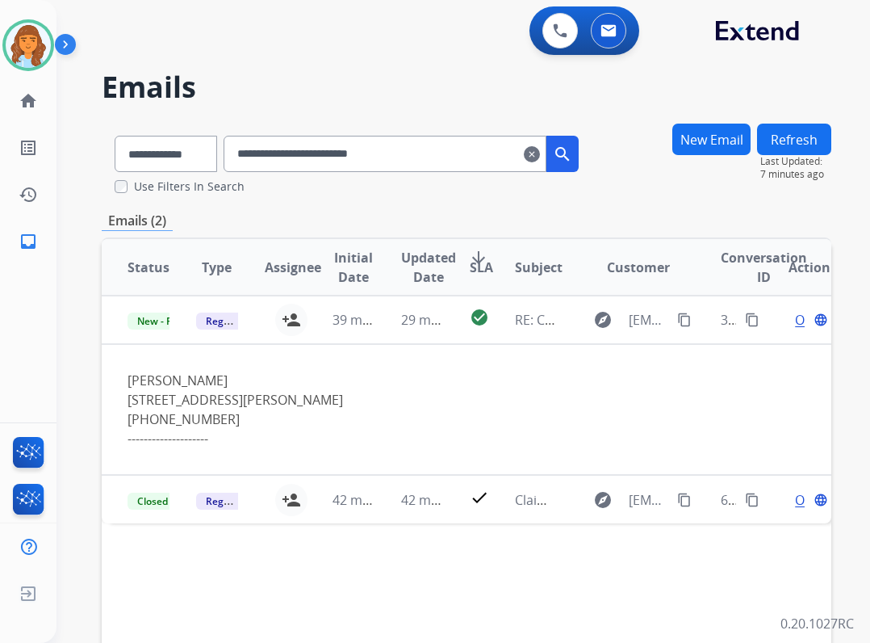
click at [294, 186] on div "Use Filters In Search" at bounding box center [353, 186] width 477 height 16
click at [547, 157] on input "**********" at bounding box center [385, 154] width 323 height 36
click at [540, 157] on mat-icon "clear" at bounding box center [532, 154] width 16 height 19
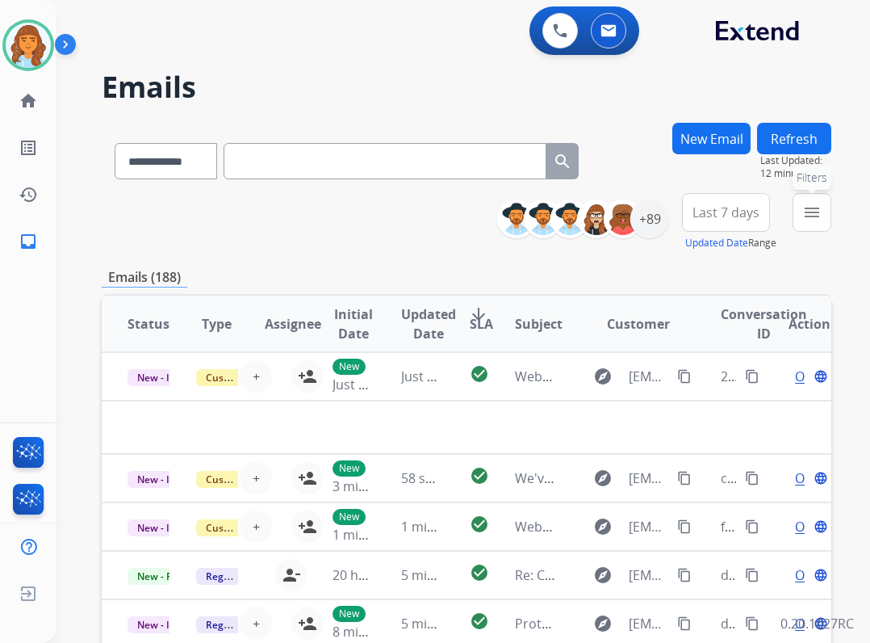
click at [804, 212] on mat-icon "menu" at bounding box center [812, 212] width 19 height 19
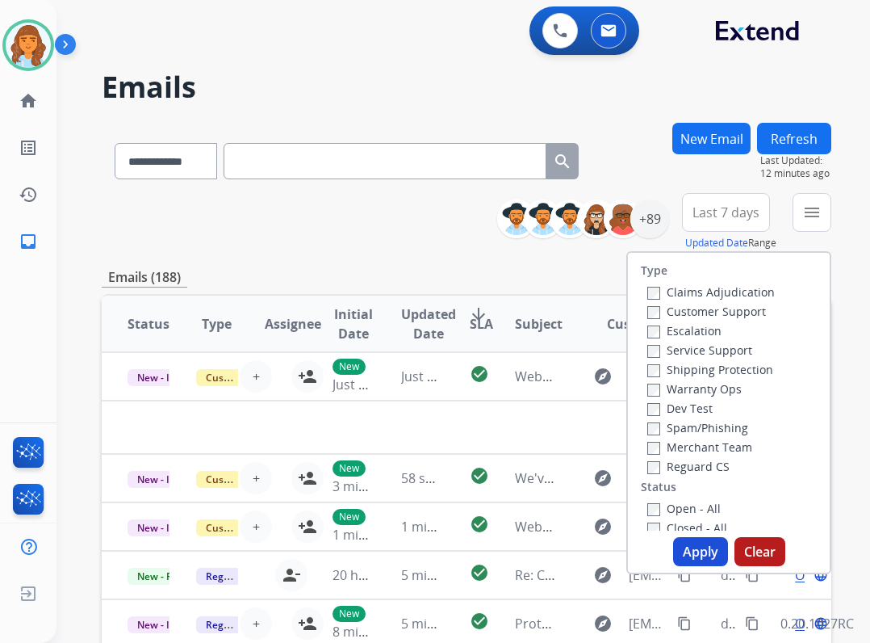
click at [703, 505] on label "Open - All" at bounding box center [684, 508] width 73 height 15
click at [693, 464] on label "Reguard CS" at bounding box center [689, 466] width 82 height 15
click at [703, 373] on label "Shipping Protection" at bounding box center [711, 369] width 126 height 15
click at [697, 315] on label "Customer Support" at bounding box center [707, 311] width 119 height 15
click at [692, 541] on button "Apply" at bounding box center [700, 551] width 55 height 29
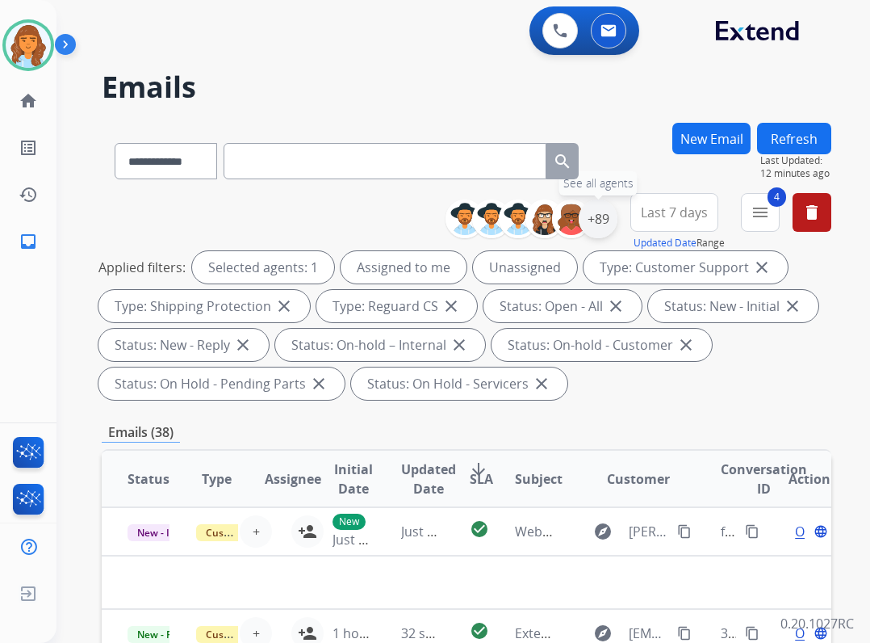
click at [585, 224] on div "+89" at bounding box center [598, 218] width 39 height 39
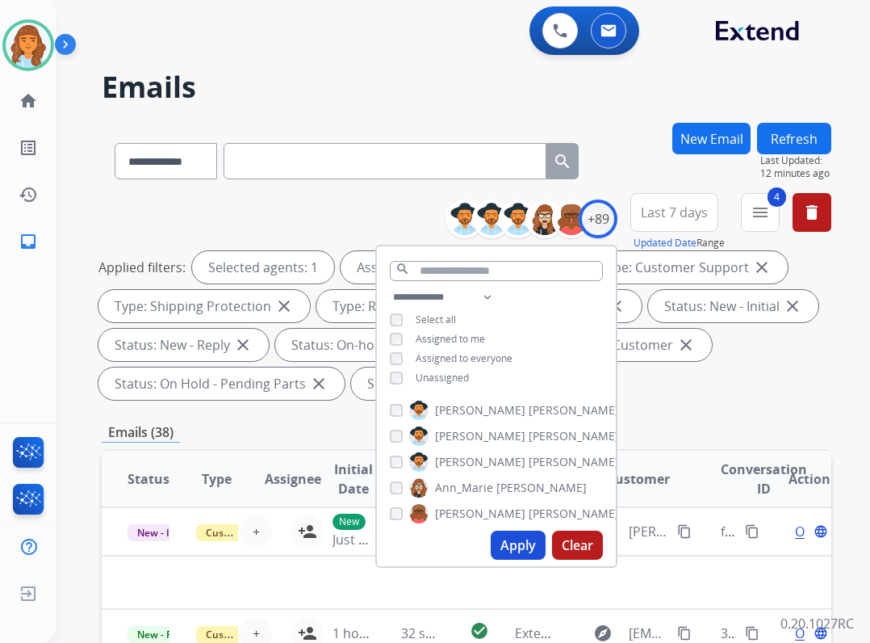
click at [433, 327] on div "**********" at bounding box center [496, 338] width 239 height 103
click at [430, 332] on span "Assigned to me" at bounding box center [450, 339] width 69 height 14
click at [431, 381] on span "Unassigned" at bounding box center [442, 378] width 53 height 14
click at [434, 333] on span "Assigned to me" at bounding box center [450, 339] width 69 height 14
click at [530, 556] on button "Apply" at bounding box center [518, 544] width 55 height 29
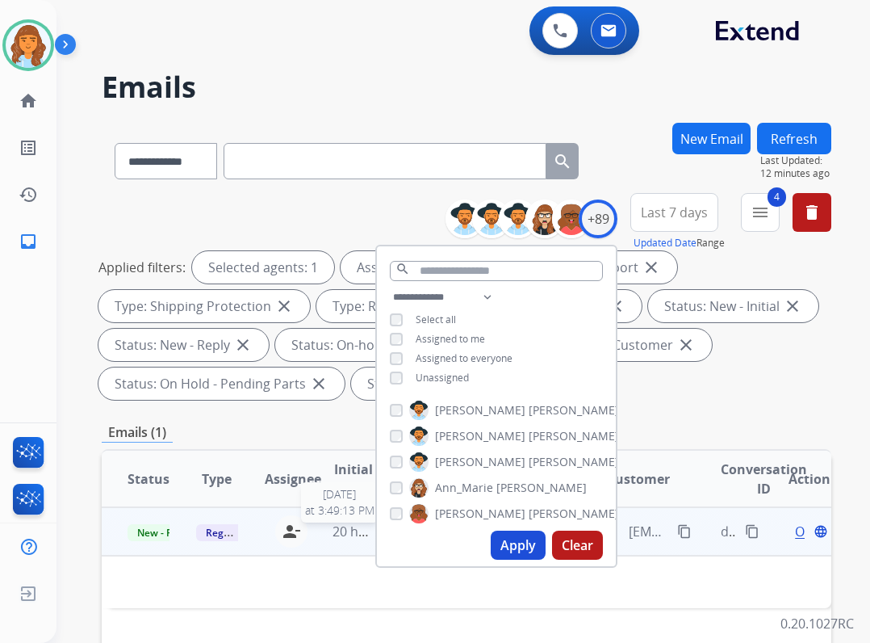
click at [339, 526] on span "20 hours ago" at bounding box center [373, 531] width 80 height 18
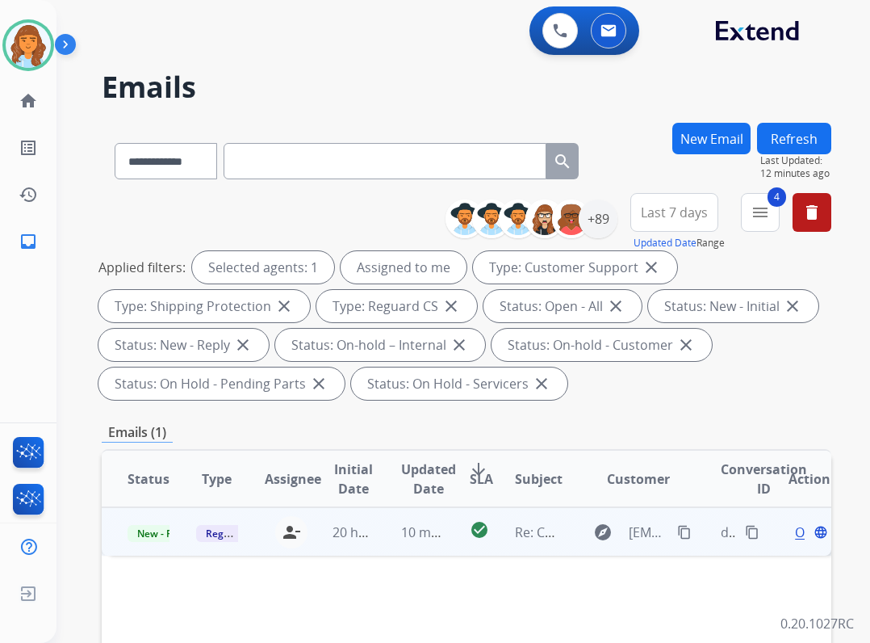
click at [401, 526] on span "10 minutes ago" at bounding box center [448, 532] width 94 height 18
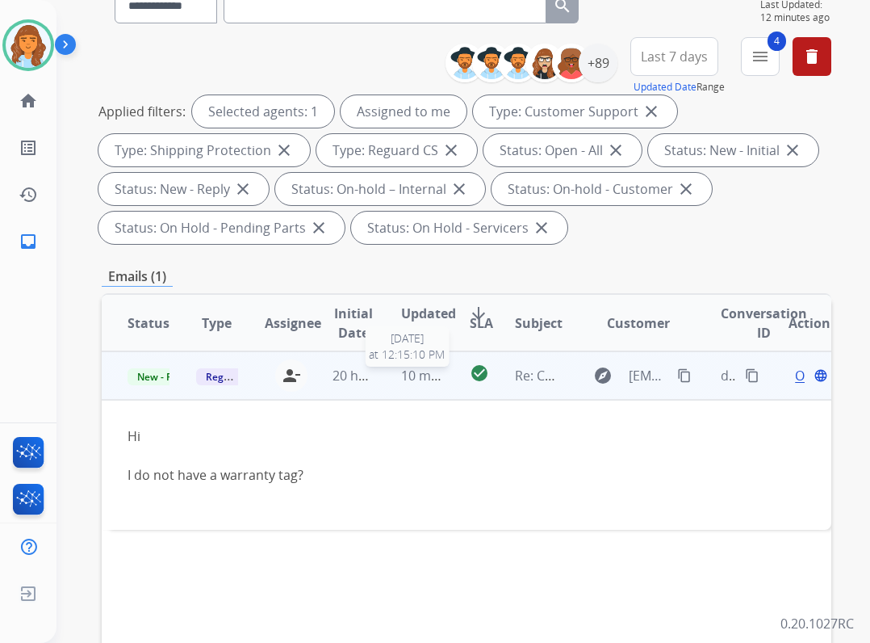
scroll to position [161, 0]
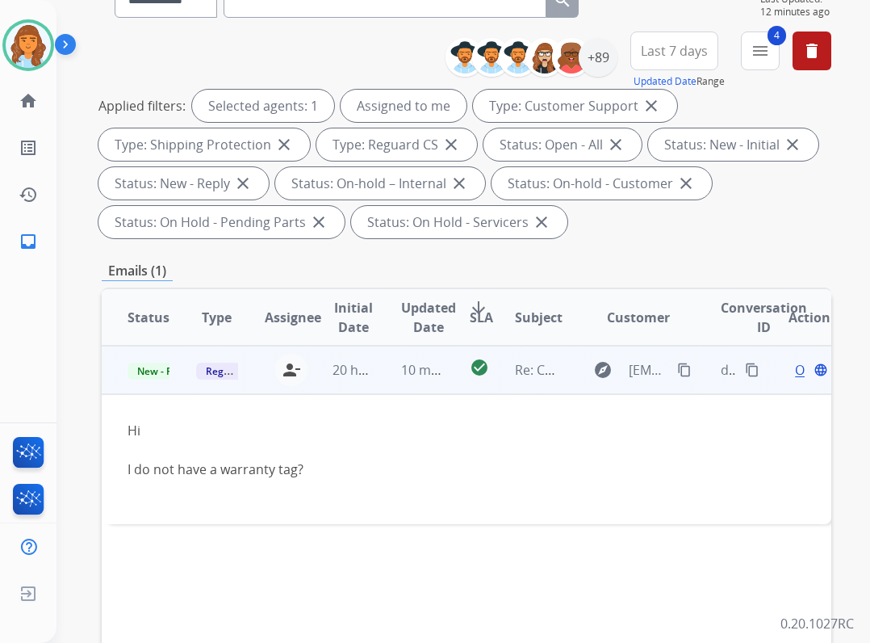
click at [795, 367] on span "Open" at bounding box center [811, 369] width 33 height 19
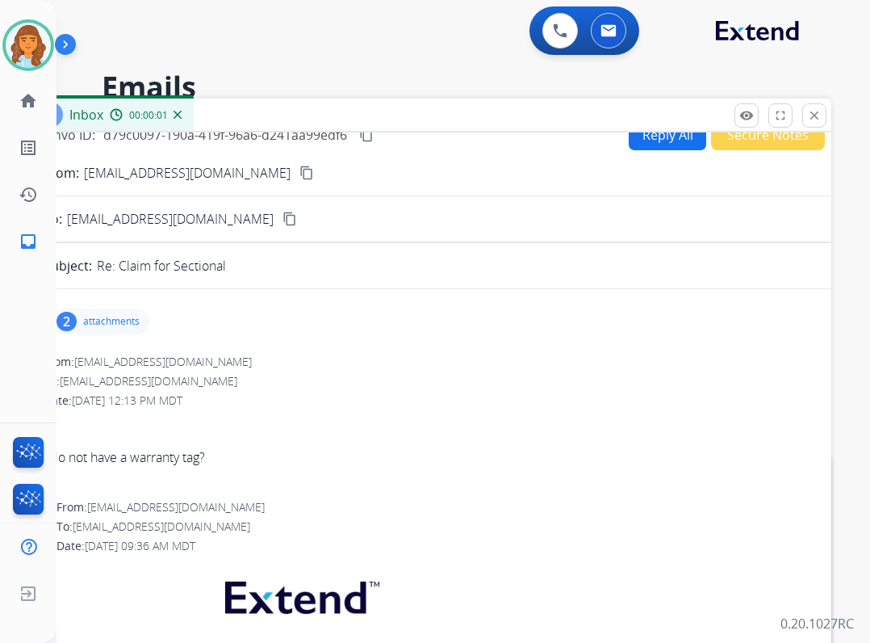
scroll to position [0, 0]
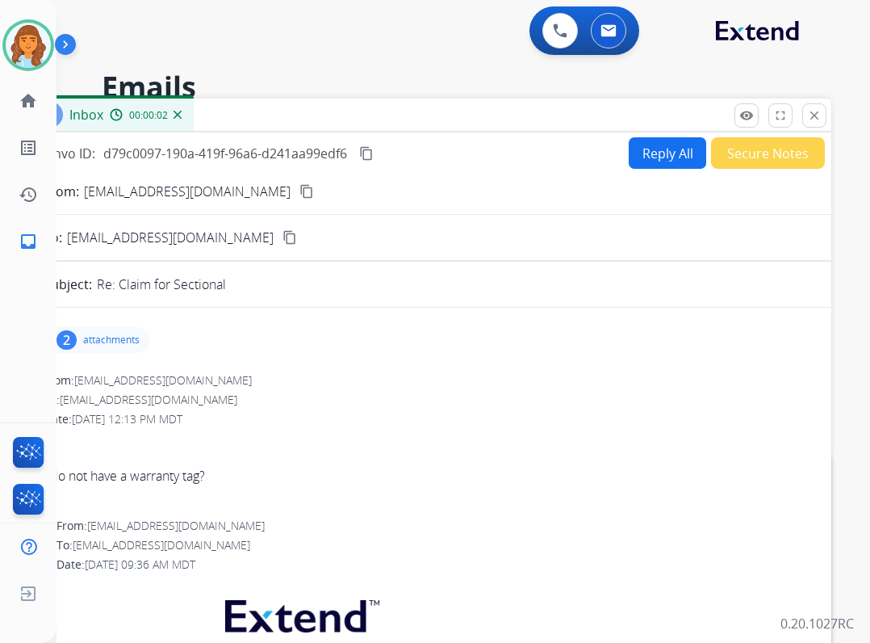
click at [115, 325] on div "2 attachments" at bounding box center [428, 340] width 769 height 39
click at [124, 344] on p "attachments" at bounding box center [111, 339] width 57 height 13
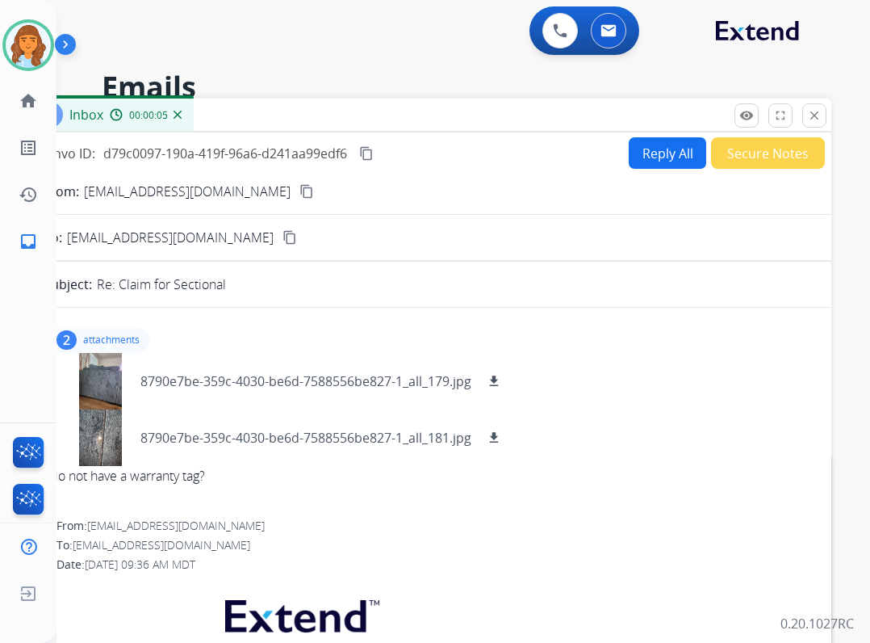
click at [669, 157] on button "Reply All" at bounding box center [668, 152] width 78 height 31
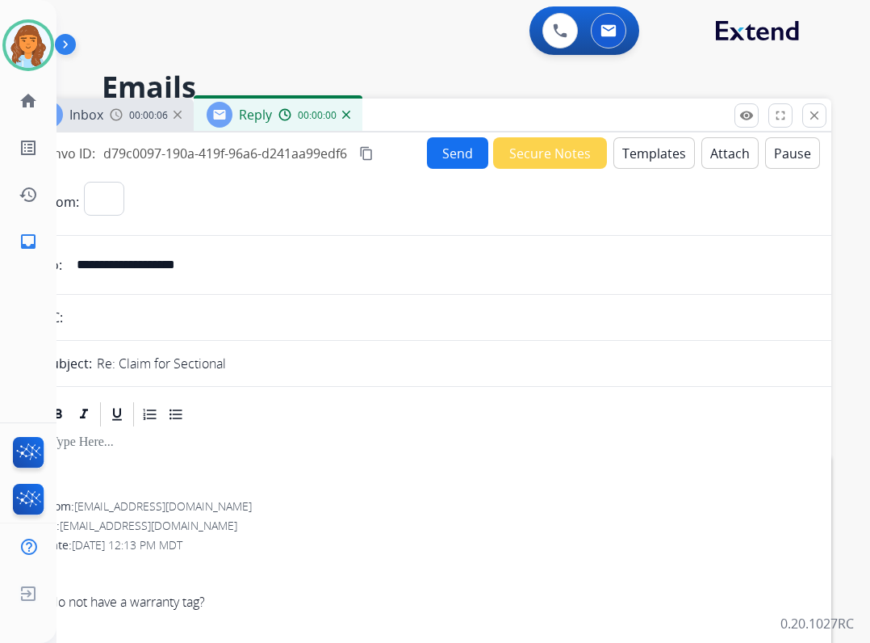
select select "**********"
click at [618, 148] on button "Templates" at bounding box center [655, 152] width 82 height 31
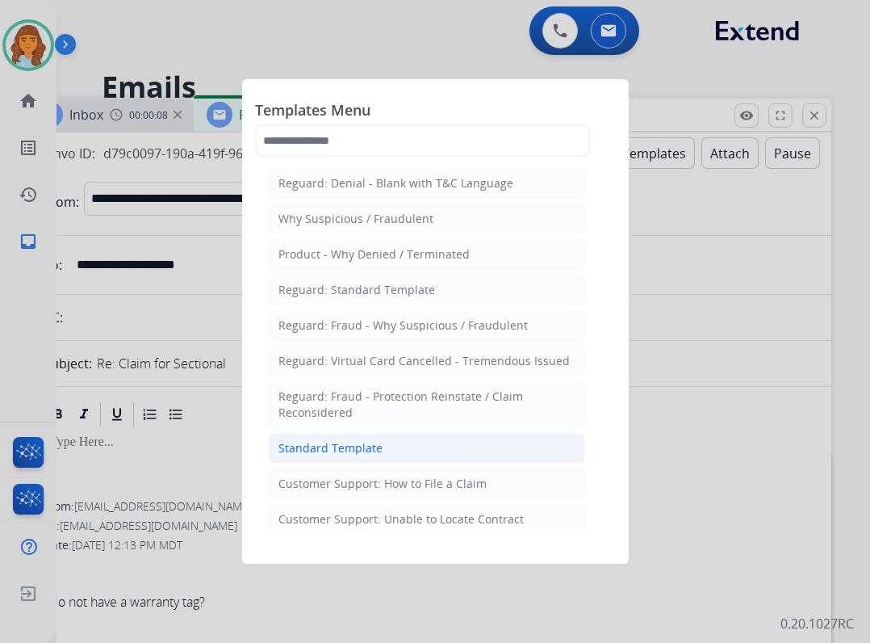
click at [397, 451] on li "Standard Template" at bounding box center [426, 448] width 317 height 31
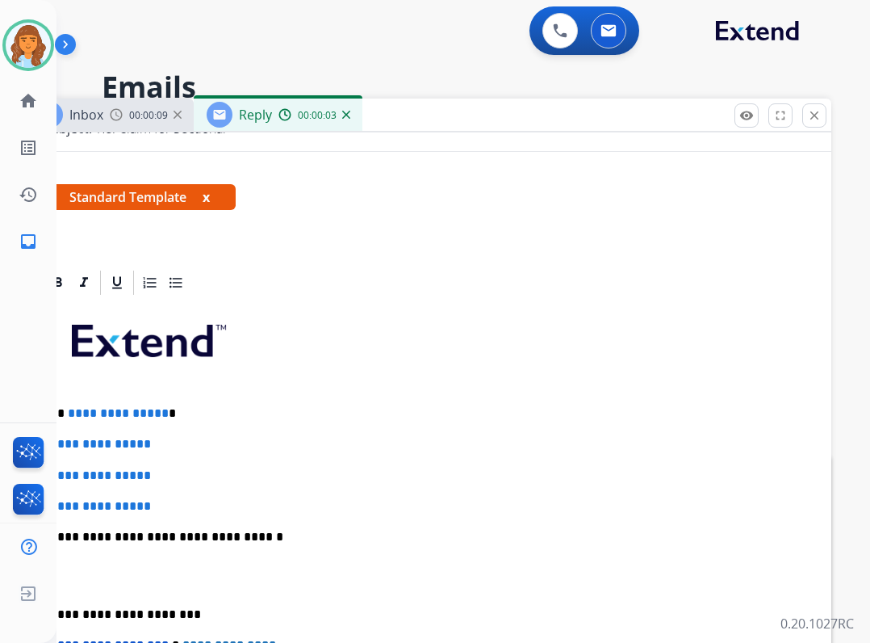
scroll to position [323, 0]
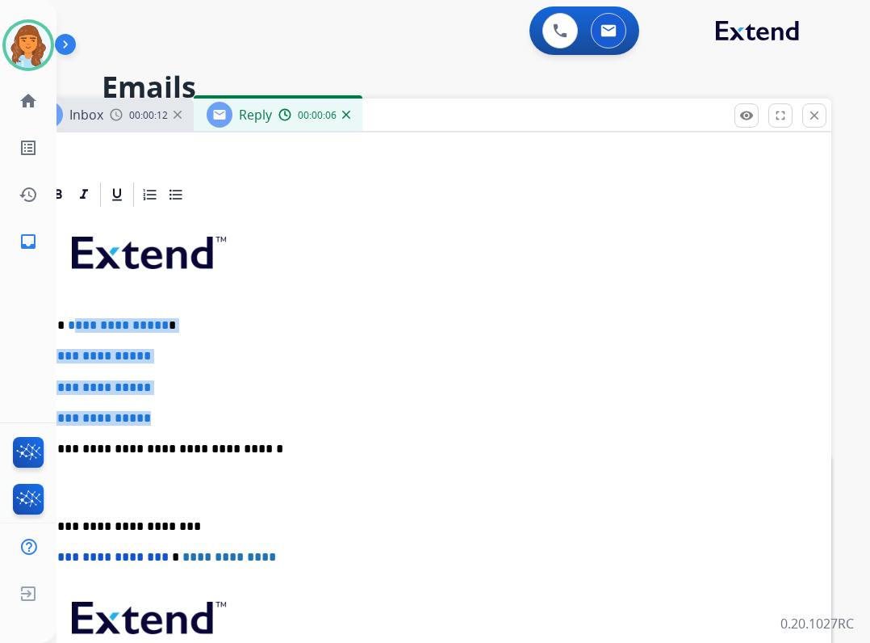
drag, startPoint x: 80, startPoint y: 329, endPoint x: 164, endPoint y: 396, distance: 107.9
click at [163, 400] on div "**********" at bounding box center [428, 487] width 769 height 556
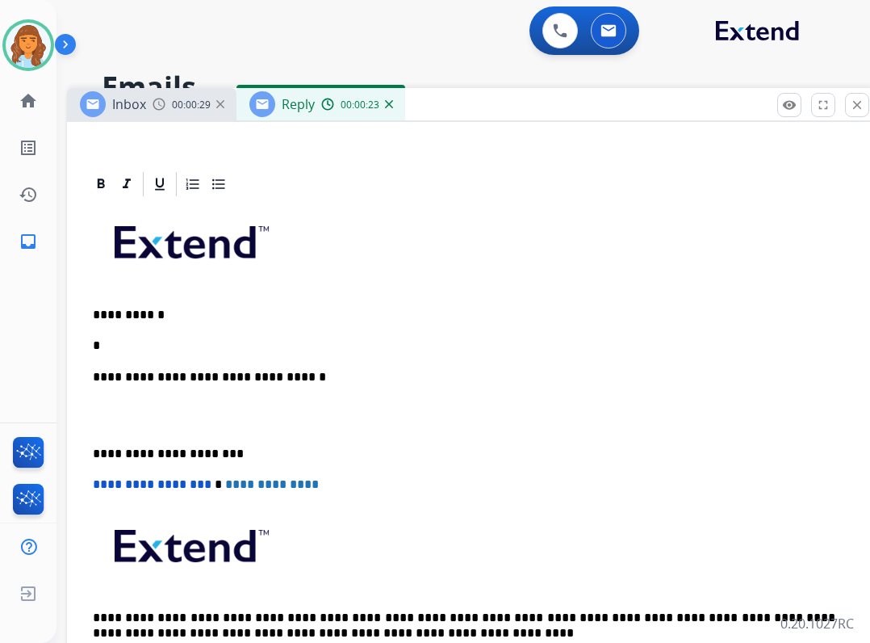
drag, startPoint x: 651, startPoint y: 119, endPoint x: 694, endPoint y: 108, distance: 44.1
click at [694, 108] on div "Inbox 00:00:29 Reply 00:00:23" at bounding box center [470, 105] width 807 height 34
click at [119, 341] on p "*" at bounding box center [464, 345] width 743 height 15
click at [94, 453] on p "**********" at bounding box center [464, 454] width 743 height 15
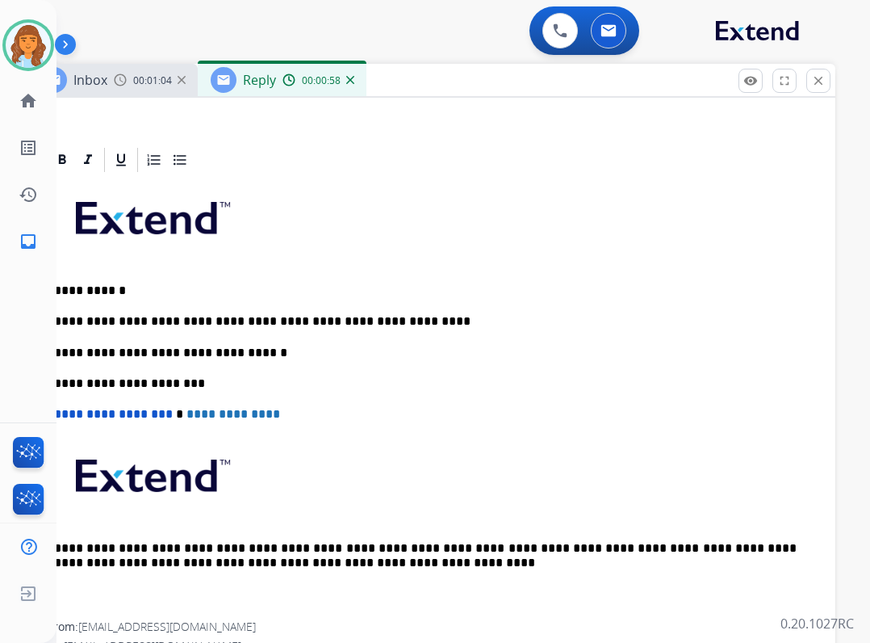
drag, startPoint x: 467, startPoint y: 106, endPoint x: 451, endPoint y: 96, distance: 18.1
click at [451, 96] on div "Inbox 00:01:04 Reply 00:00:58" at bounding box center [431, 81] width 807 height 34
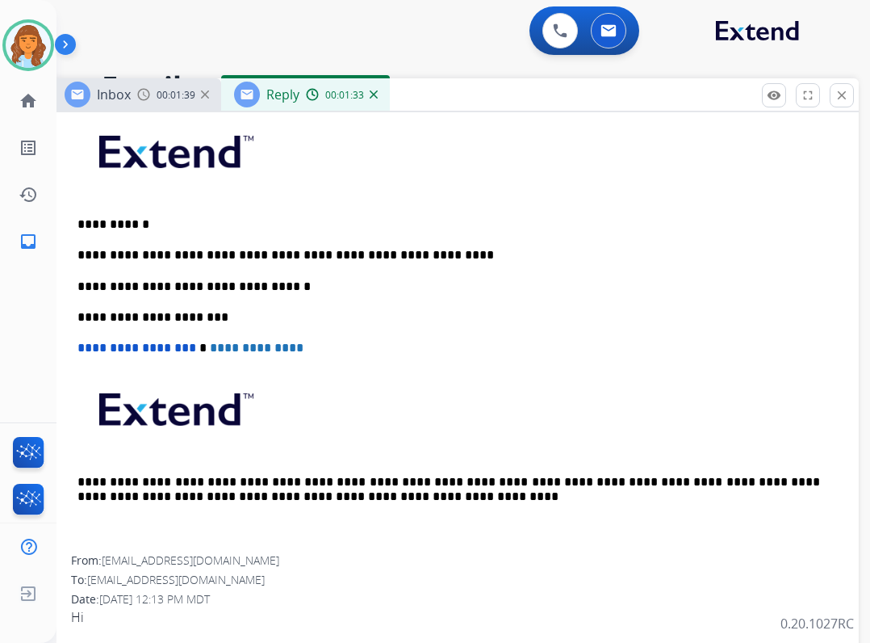
scroll to position [0, 0]
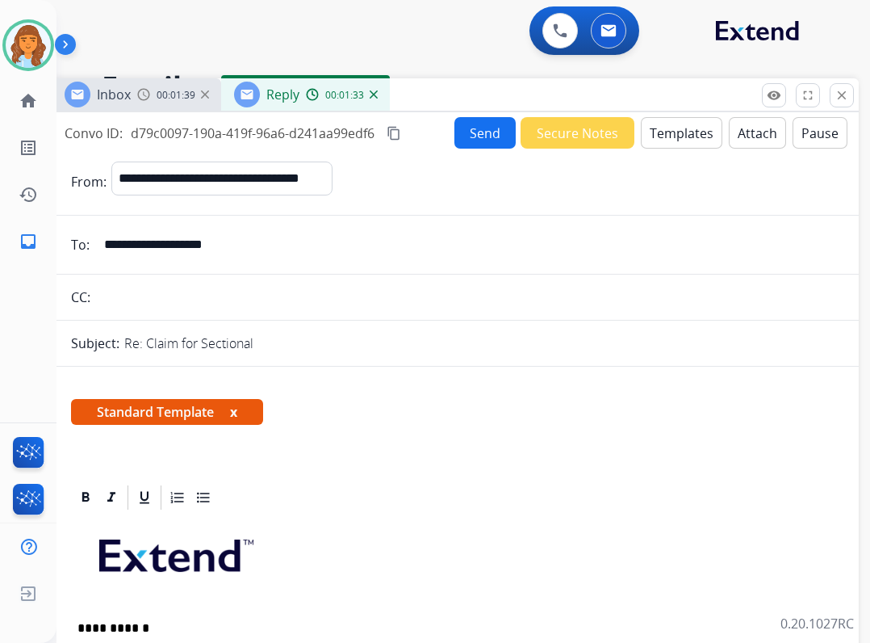
click at [464, 142] on button "Send" at bounding box center [485, 132] width 61 height 31
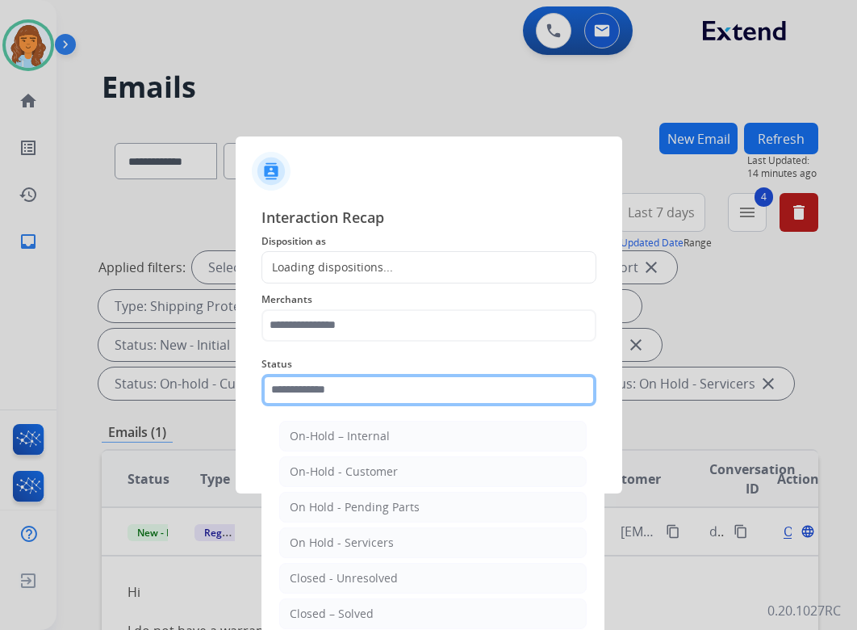
click at [450, 400] on input "text" at bounding box center [429, 390] width 335 height 32
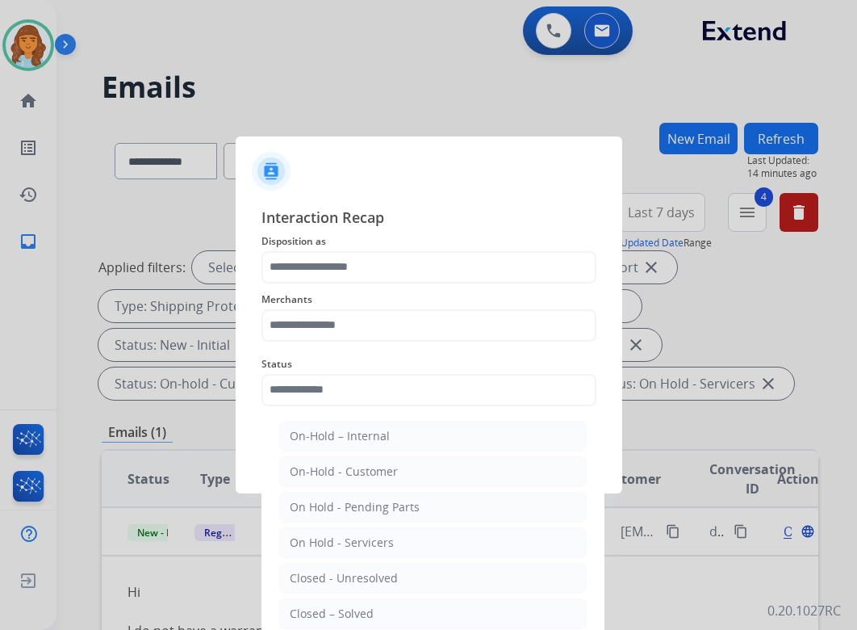
click at [451, 601] on li "Closed – Solved" at bounding box center [433, 613] width 308 height 31
type input "**********"
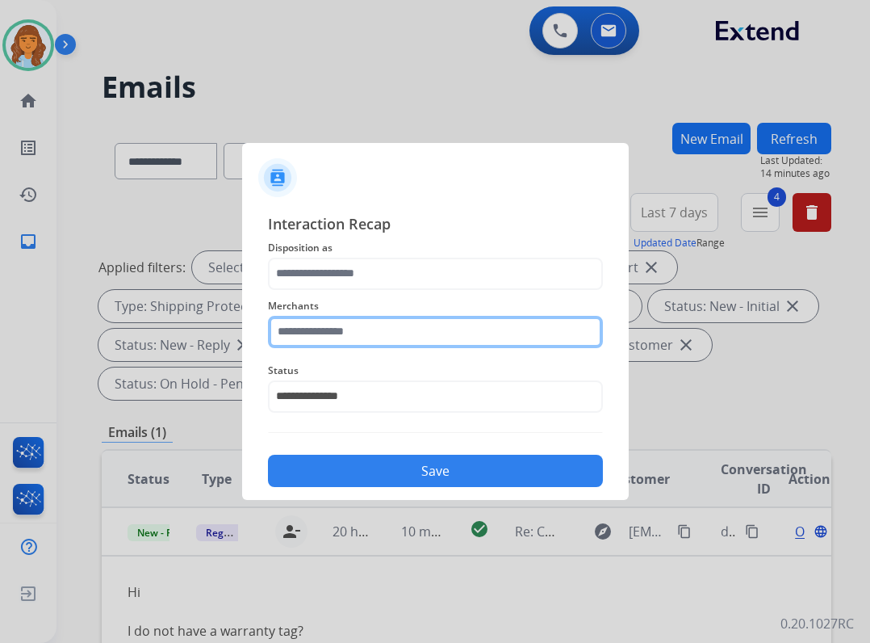
click at [424, 323] on input "text" at bounding box center [435, 332] width 335 height 32
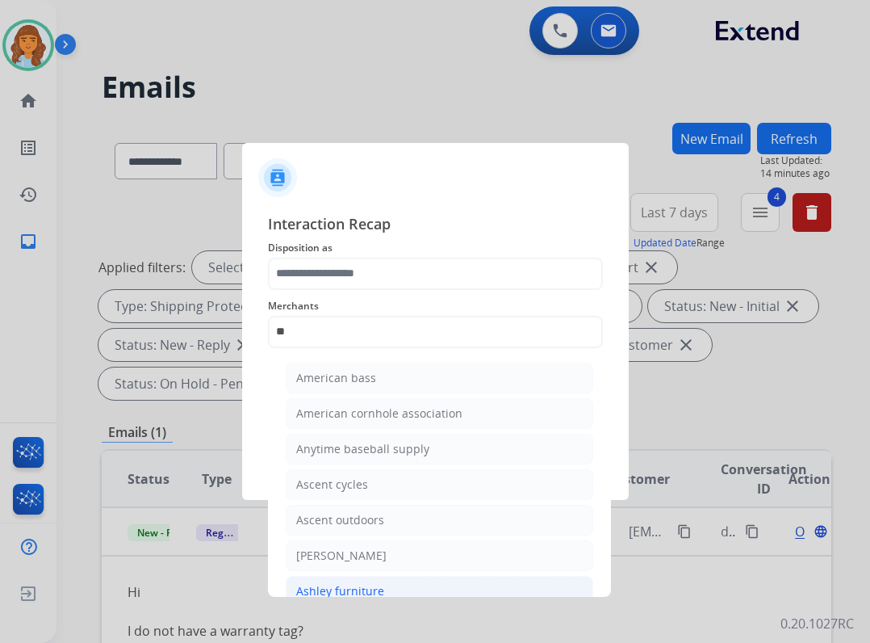
click at [339, 590] on div "Ashley furniture" at bounding box center [340, 591] width 88 height 16
type input "**********"
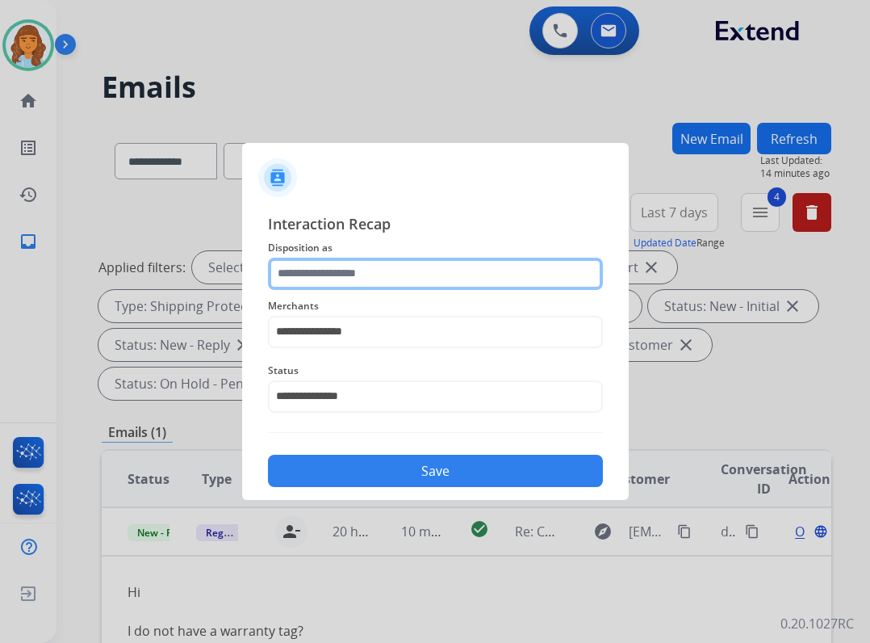
click at [371, 268] on input "text" at bounding box center [435, 274] width 335 height 32
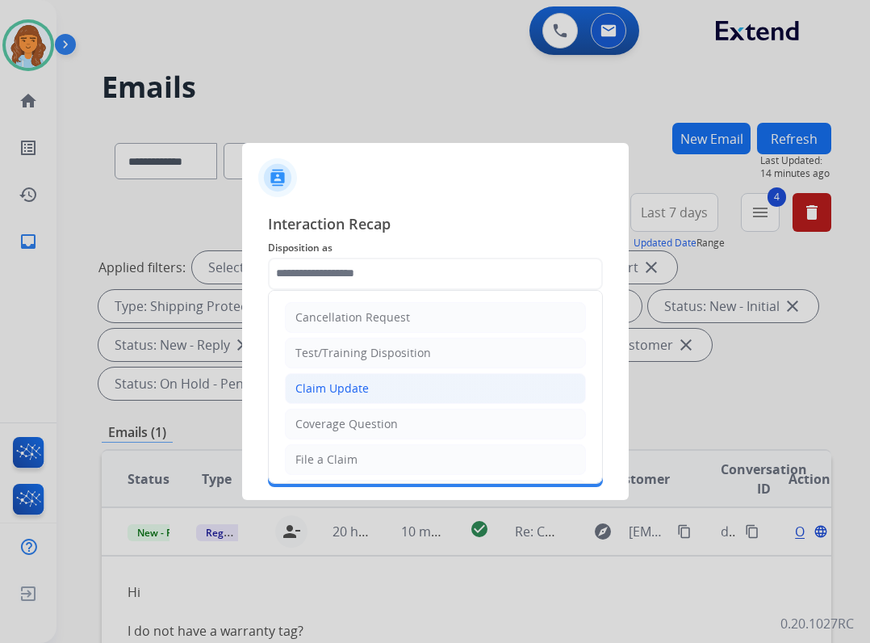
click at [374, 393] on li "Claim Update" at bounding box center [435, 388] width 301 height 31
type input "**********"
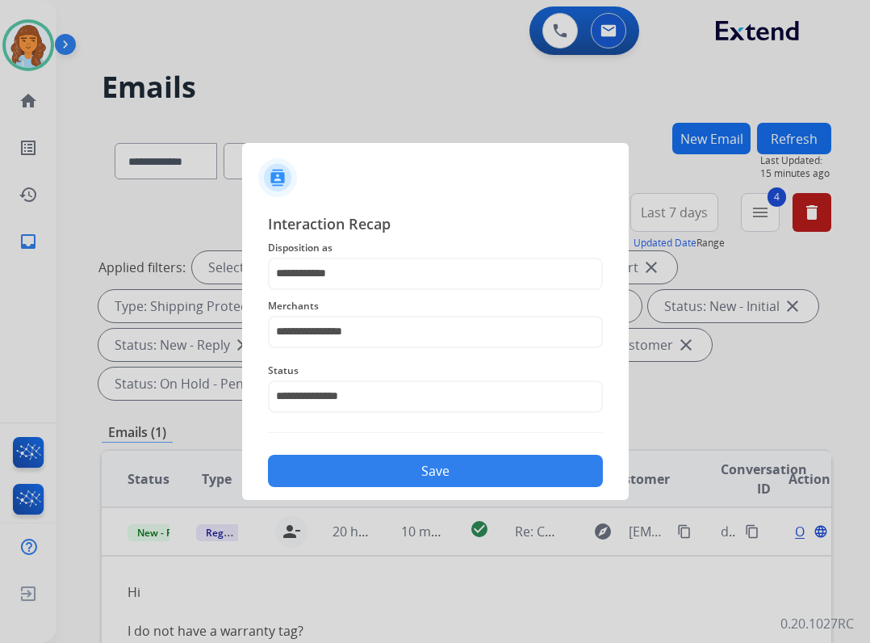
click at [381, 456] on button "Save" at bounding box center [435, 471] width 335 height 32
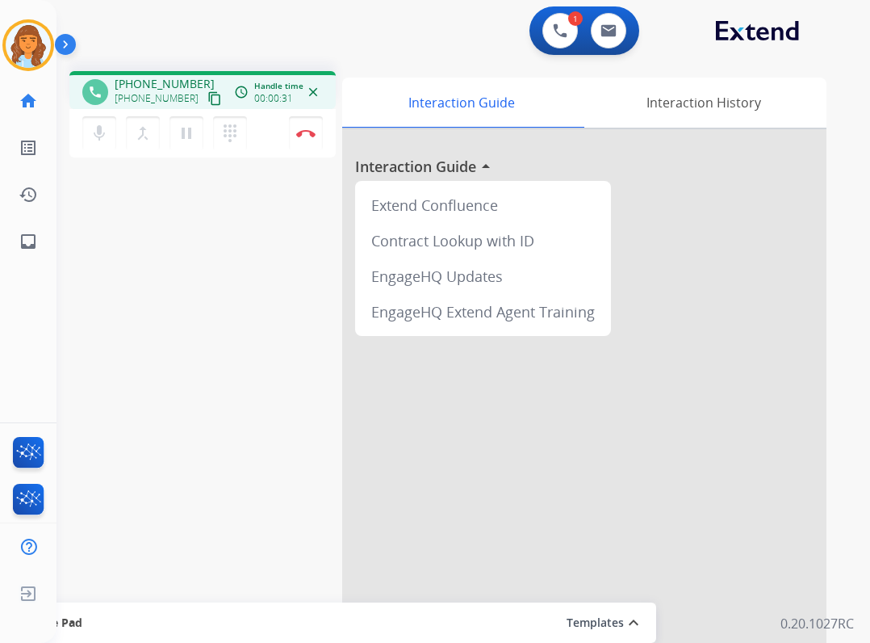
click at [208, 96] on mat-icon "content_copy" at bounding box center [215, 98] width 15 height 15
click at [307, 134] on img at bounding box center [305, 133] width 19 height 8
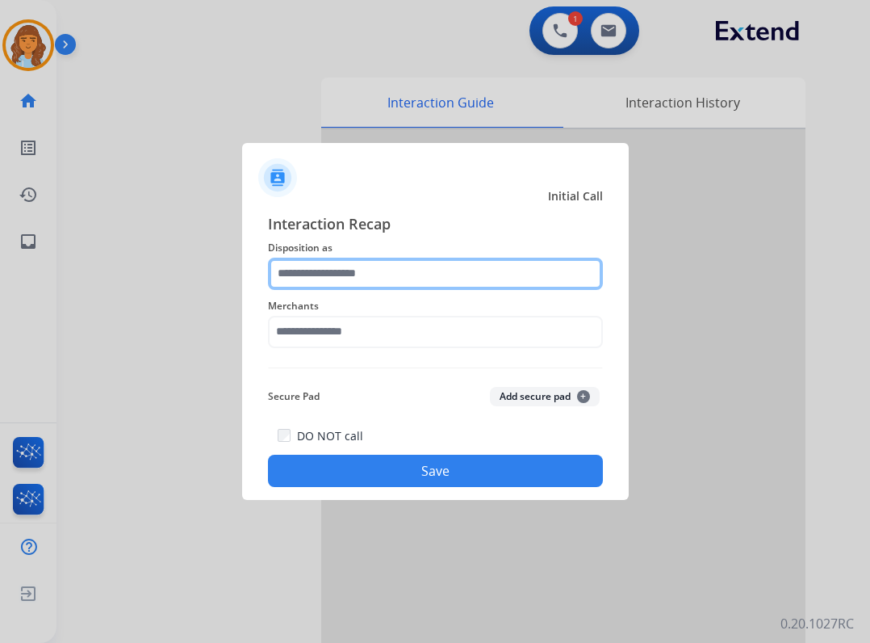
click at [429, 273] on input "text" at bounding box center [435, 274] width 335 height 32
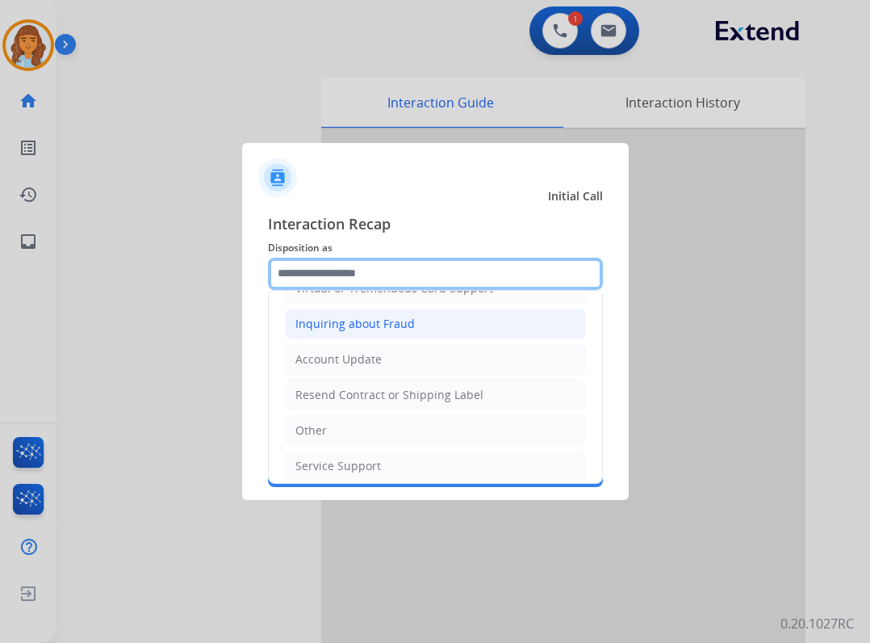
scroll to position [161, 0]
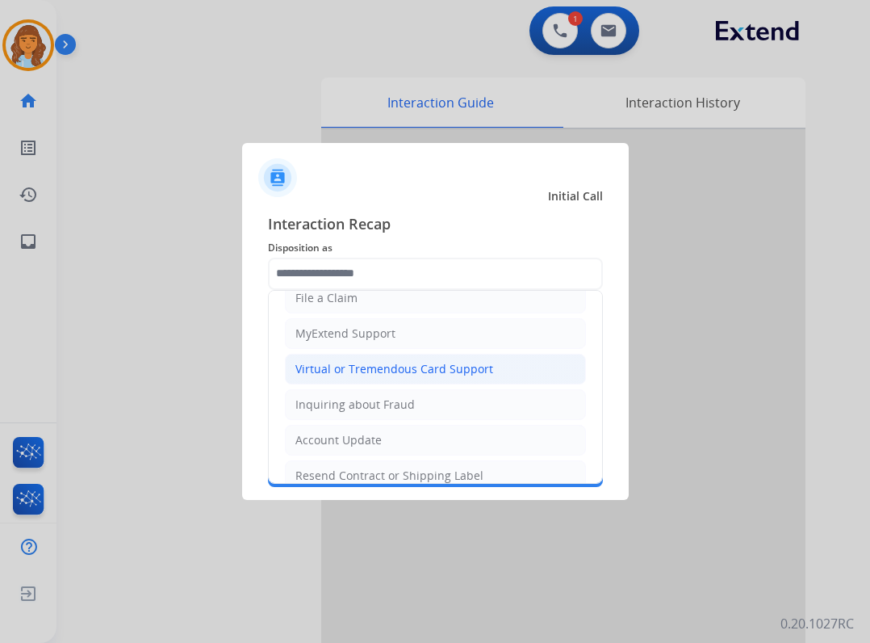
click at [437, 375] on div "Virtual or Tremendous Card Support" at bounding box center [395, 369] width 198 height 16
type input "**********"
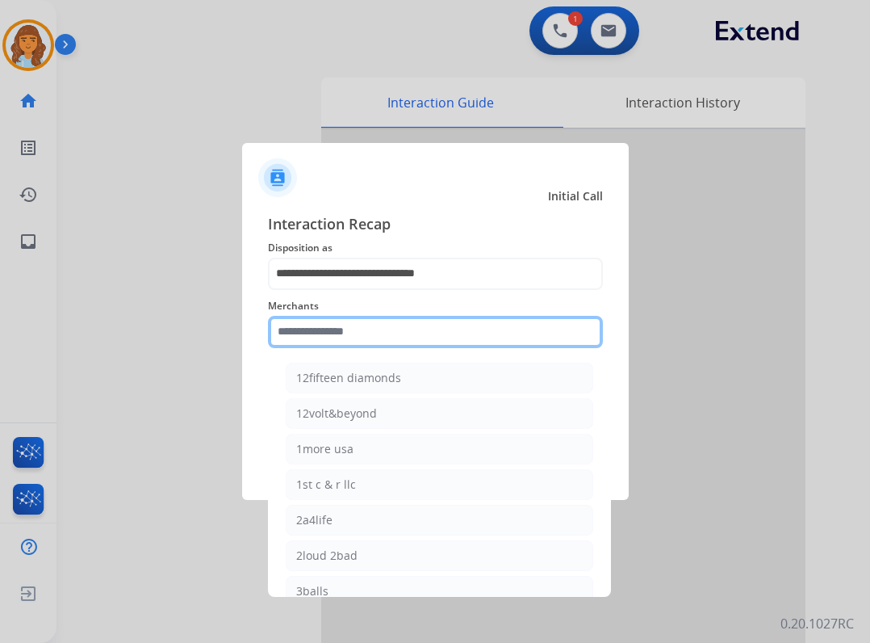
click at [391, 317] on input "text" at bounding box center [435, 332] width 335 height 32
type input "*"
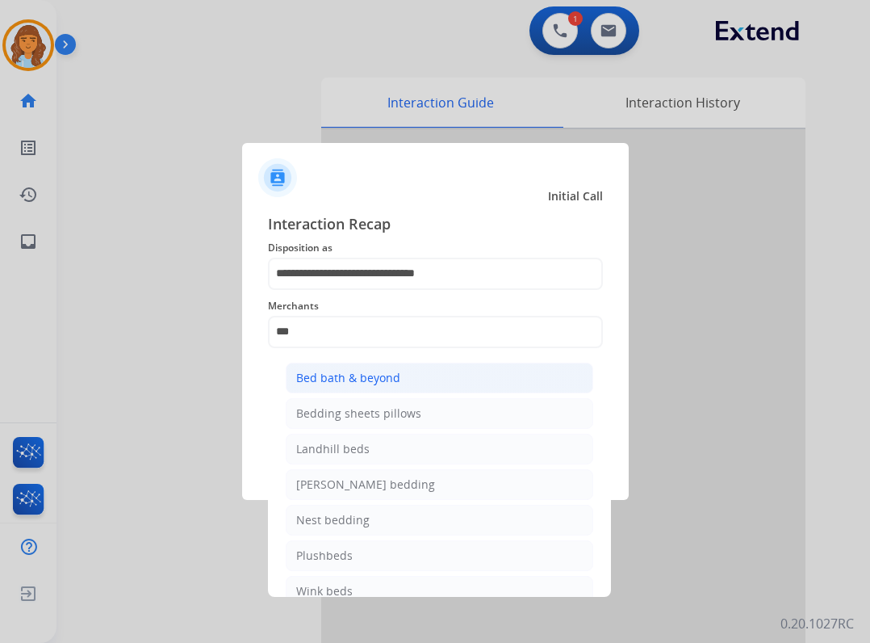
click at [470, 369] on li "Bed bath & beyond" at bounding box center [440, 378] width 308 height 31
type input "**********"
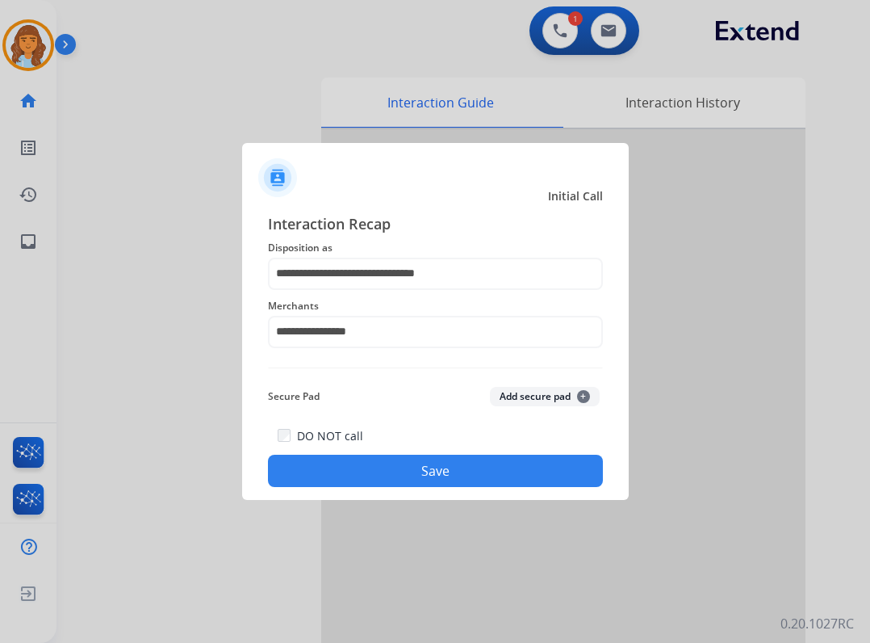
click at [439, 463] on button "Save" at bounding box center [435, 471] width 335 height 32
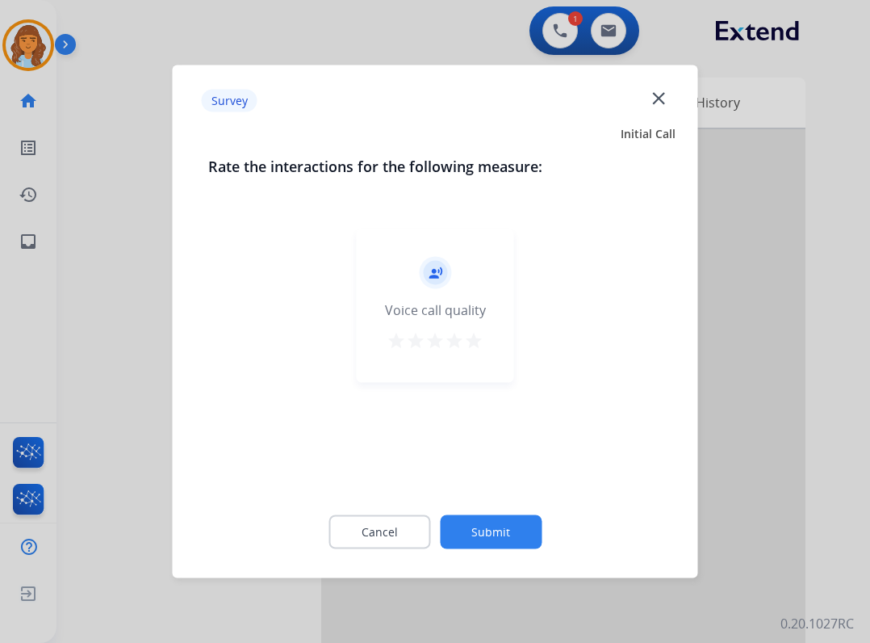
click at [497, 524] on button "Submit" at bounding box center [491, 532] width 102 height 34
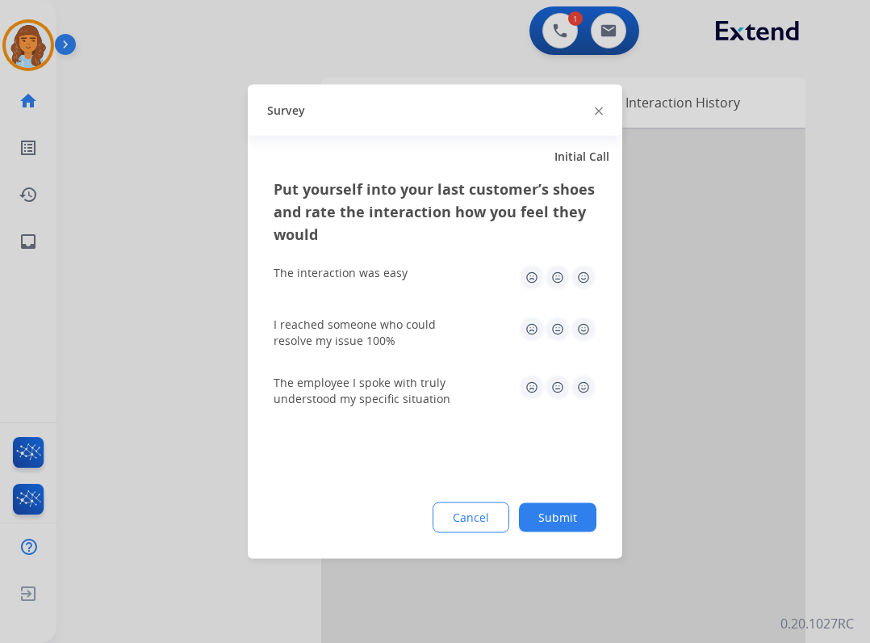
click at [543, 527] on button "Submit" at bounding box center [558, 517] width 78 height 29
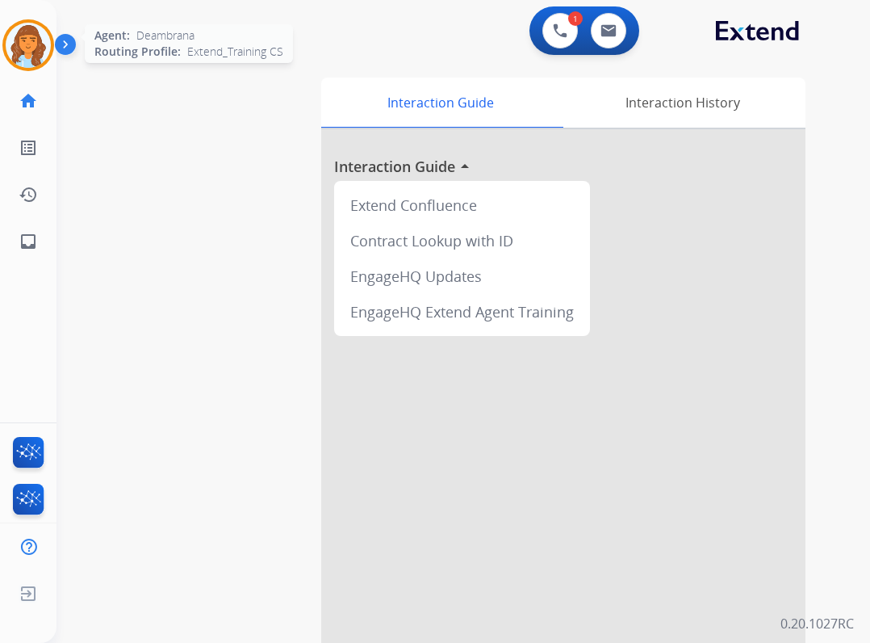
click at [36, 58] on img at bounding box center [28, 45] width 45 height 45
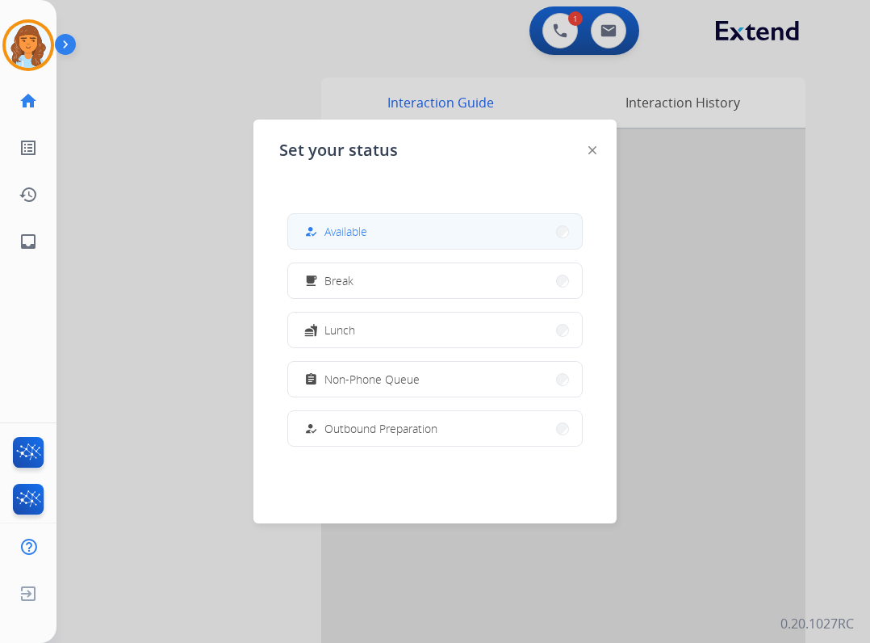
click at [359, 226] on span "Available" at bounding box center [346, 231] width 43 height 17
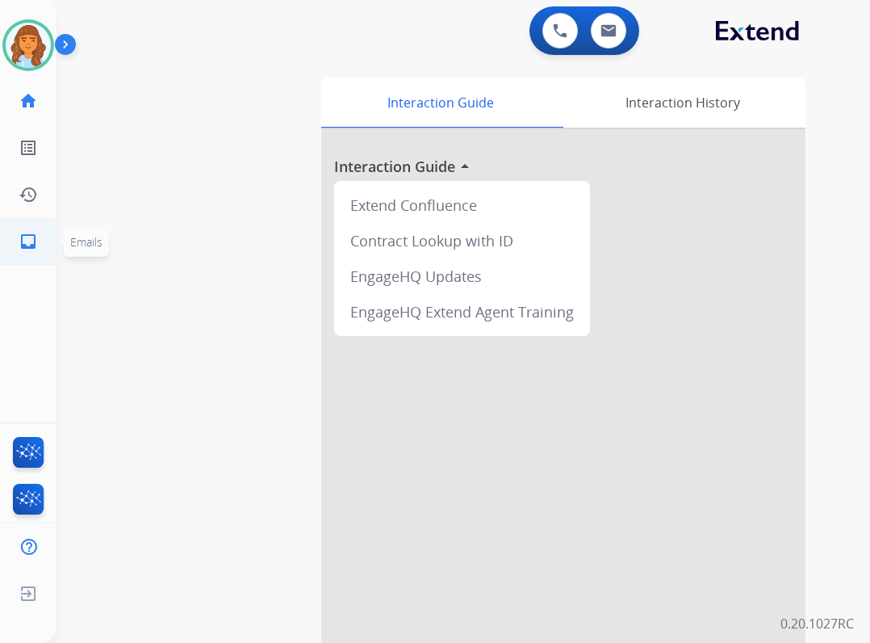
click at [10, 255] on link "inbox Emails" at bounding box center [28, 241] width 45 height 45
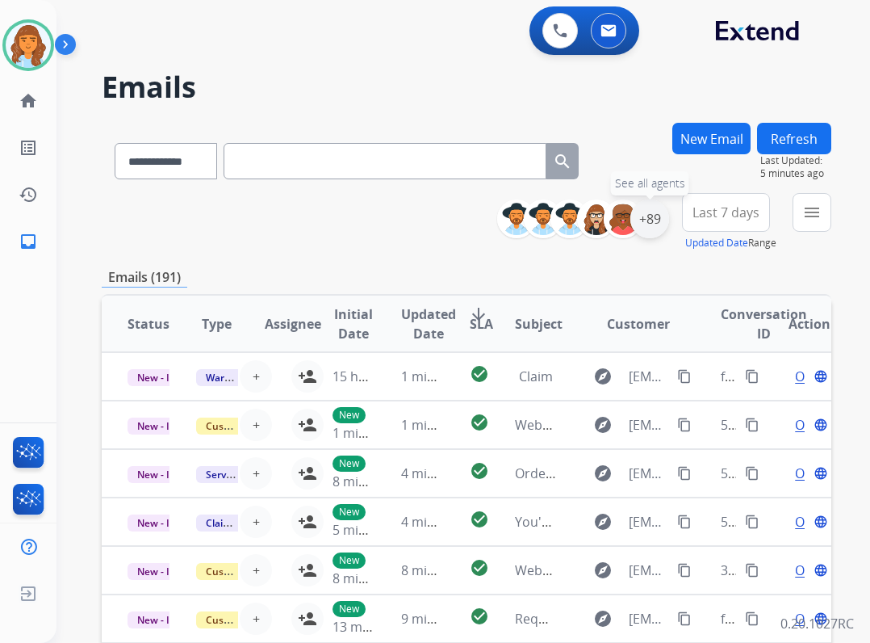
click at [647, 229] on div "+89" at bounding box center [650, 218] width 39 height 39
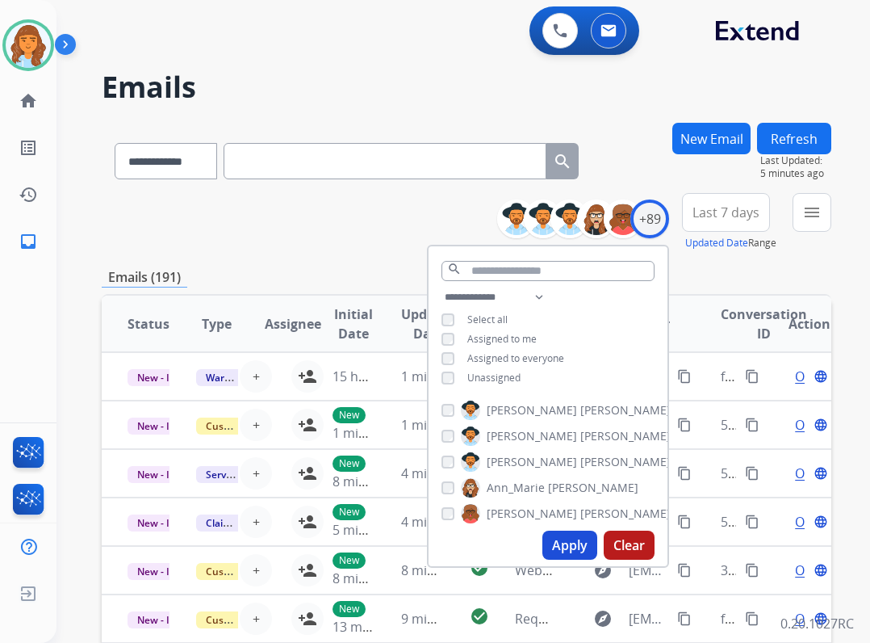
click at [513, 377] on span "Unassigned" at bounding box center [494, 378] width 53 height 14
click at [552, 555] on button "Apply" at bounding box center [570, 544] width 55 height 29
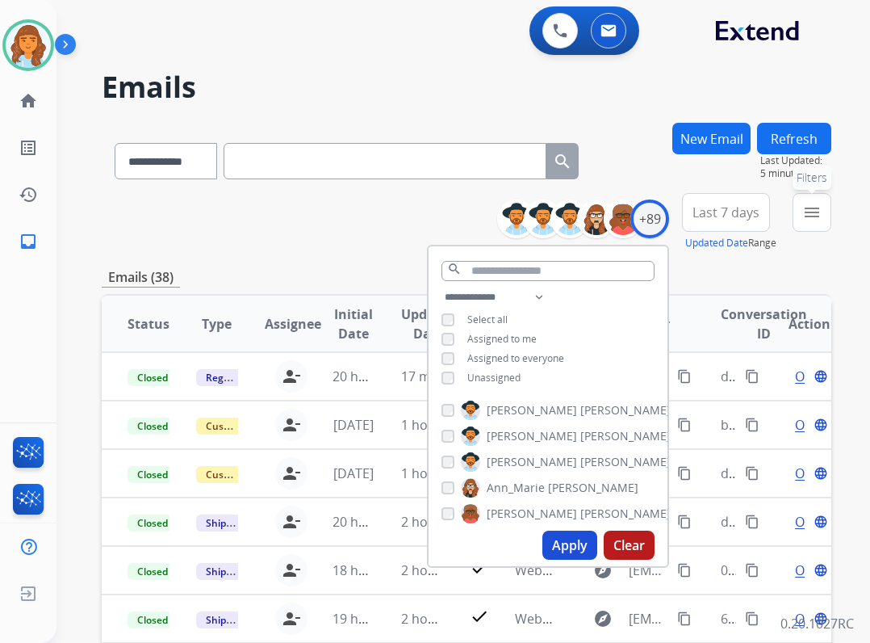
click at [820, 205] on mat-icon "menu" at bounding box center [812, 212] width 19 height 19
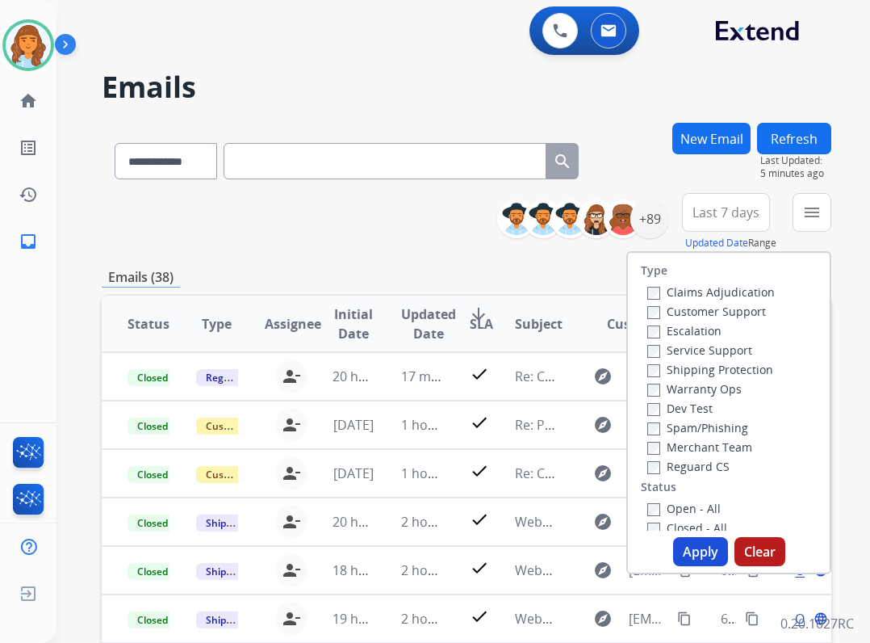
click at [727, 315] on label "Customer Support" at bounding box center [707, 311] width 119 height 15
click at [691, 472] on label "Reguard CS" at bounding box center [689, 466] width 82 height 15
click at [680, 509] on label "Open - All" at bounding box center [684, 508] width 73 height 15
click at [697, 371] on label "Shipping Protection" at bounding box center [711, 369] width 126 height 15
click at [723, 550] on div "Apply Clear" at bounding box center [729, 551] width 202 height 29
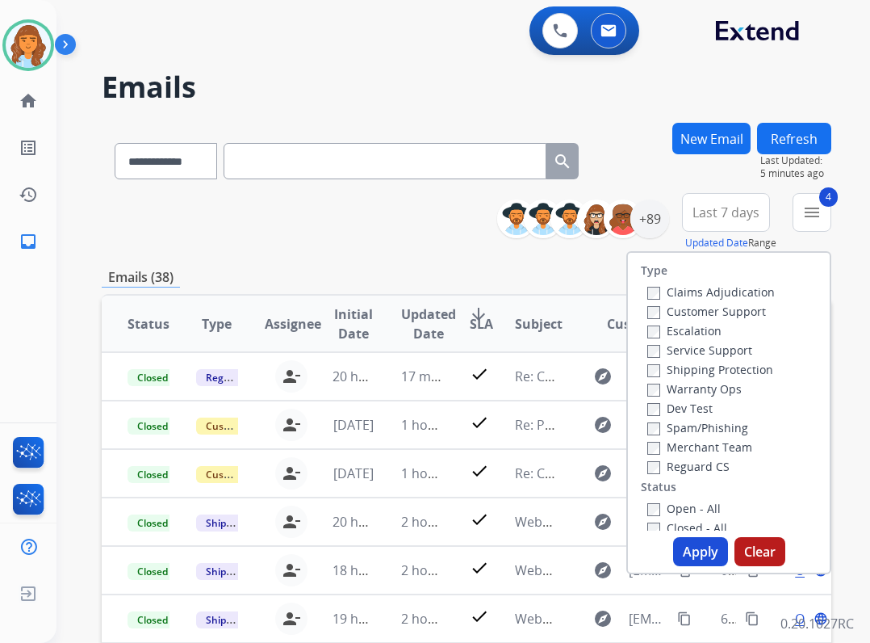
click at [715, 550] on button "Apply" at bounding box center [700, 551] width 55 height 29
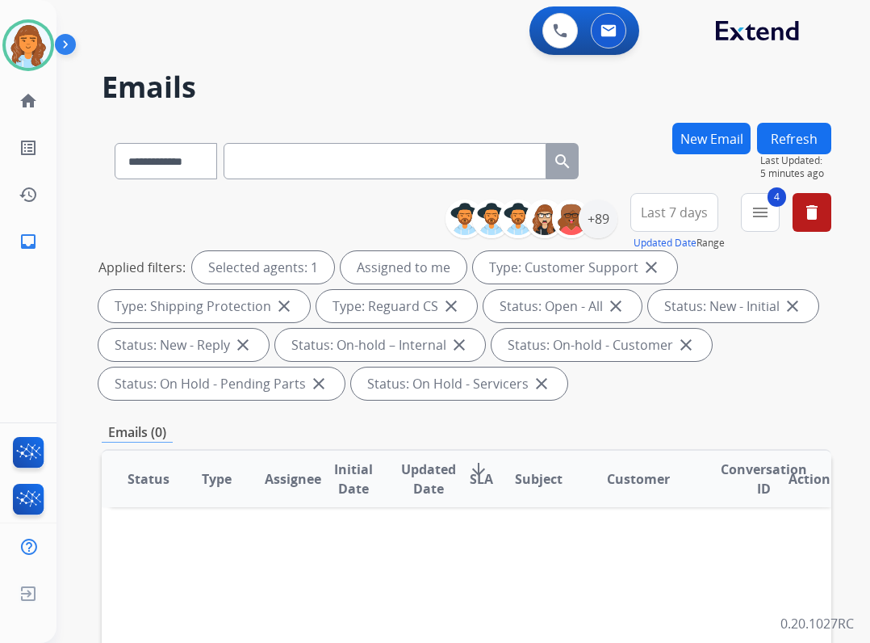
drag, startPoint x: 806, startPoint y: 136, endPoint x: 792, endPoint y: 141, distance: 14.8
click at [805, 136] on button "Refresh" at bounding box center [794, 138] width 74 height 31
click at [40, 93] on link "home Home" at bounding box center [28, 100] width 45 height 45
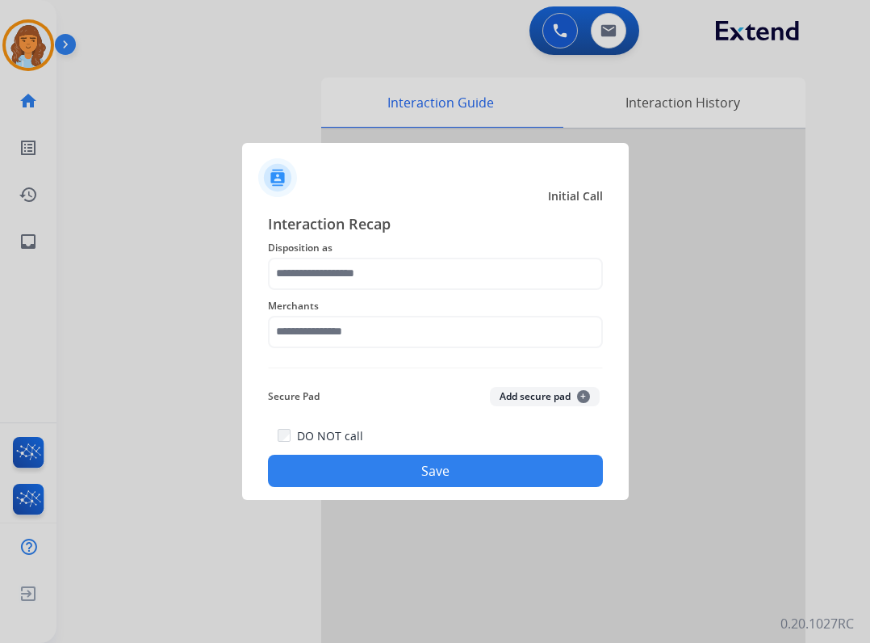
click at [333, 296] on span "Merchants" at bounding box center [435, 305] width 335 height 19
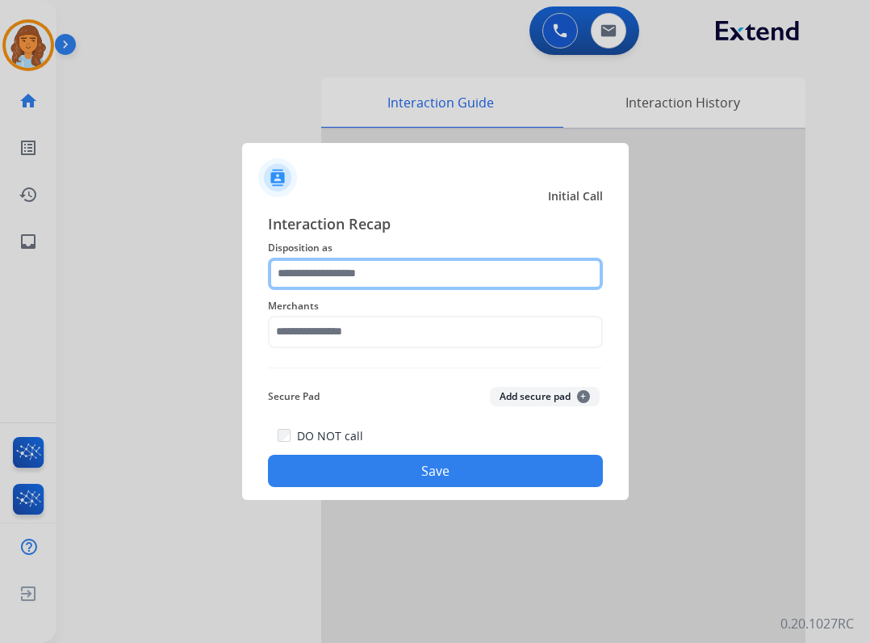
click at [338, 277] on input "text" at bounding box center [435, 274] width 335 height 32
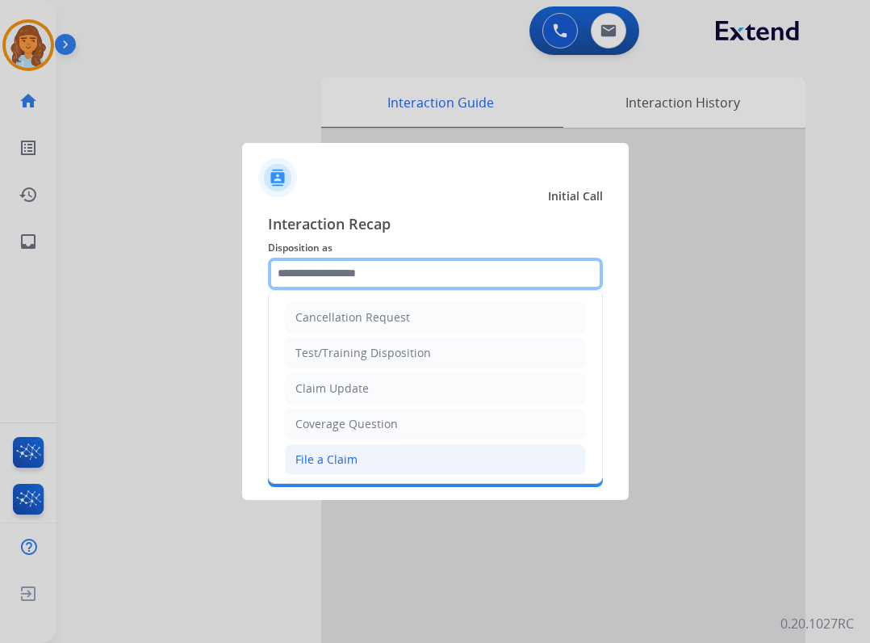
scroll to position [81, 0]
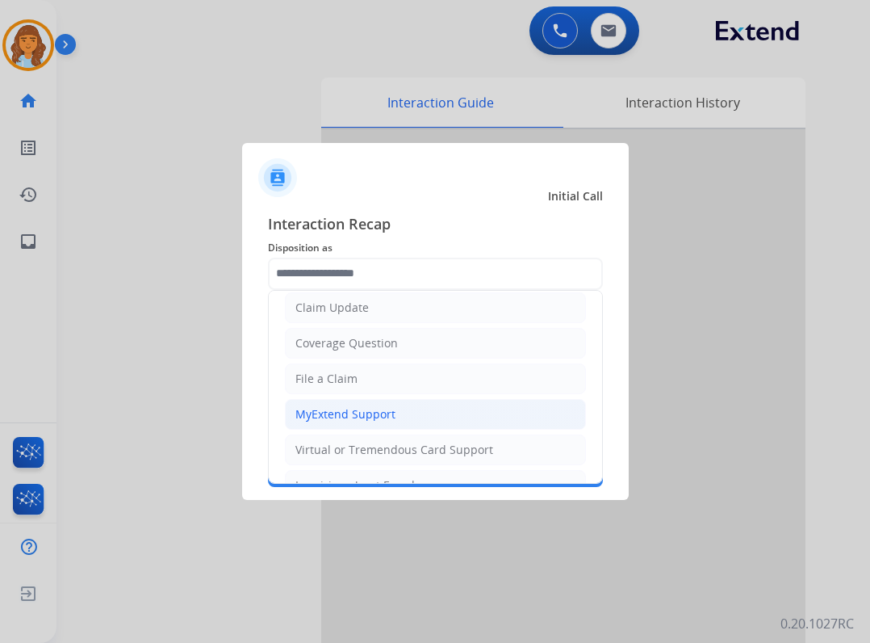
click at [383, 406] on div "MyExtend Support" at bounding box center [346, 414] width 100 height 16
type input "**********"
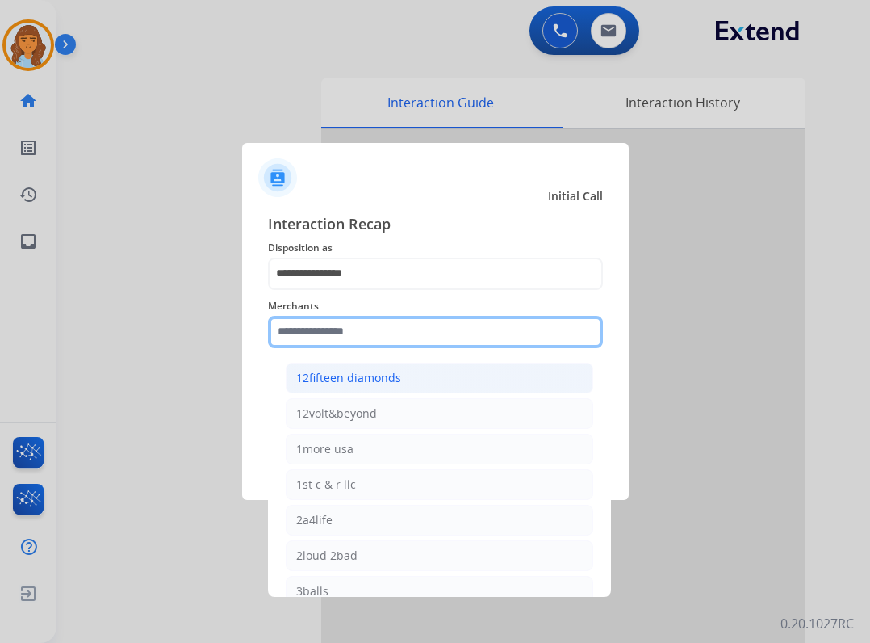
drag, startPoint x: 360, startPoint y: 333, endPoint x: 386, endPoint y: 363, distance: 39.5
click at [360, 334] on input "text" at bounding box center [435, 332] width 335 height 32
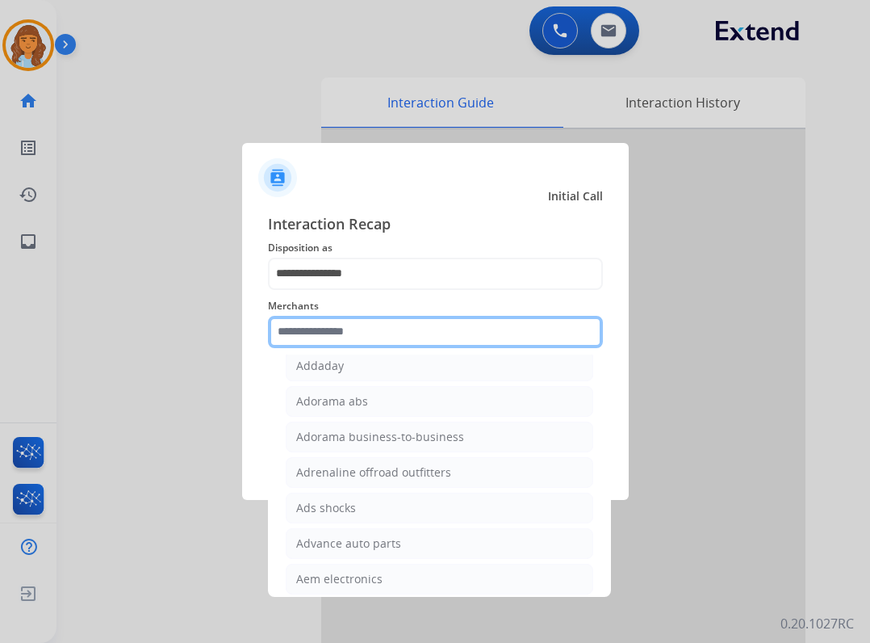
scroll to position [484, 0]
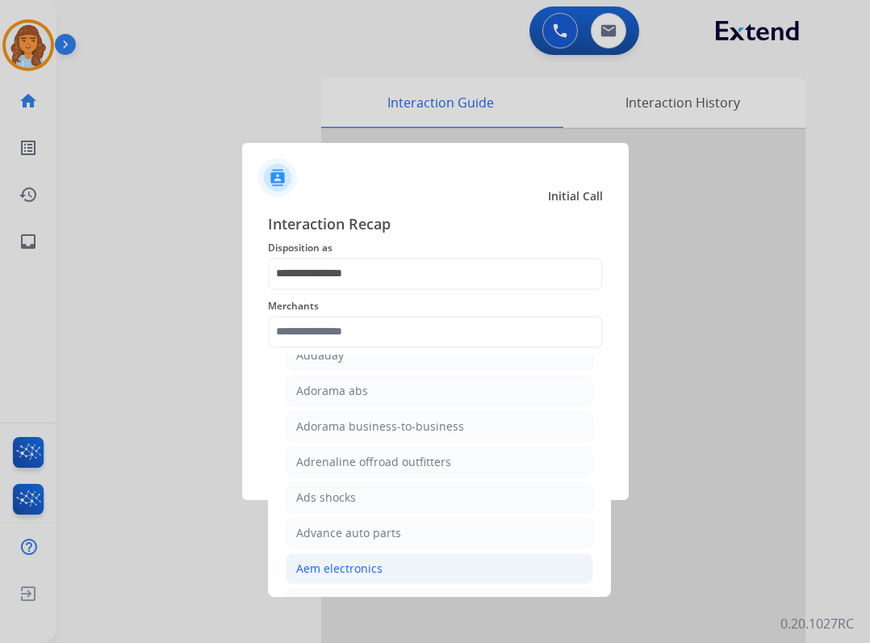
click at [371, 580] on li "Aem electronics" at bounding box center [440, 568] width 308 height 31
type input "**********"
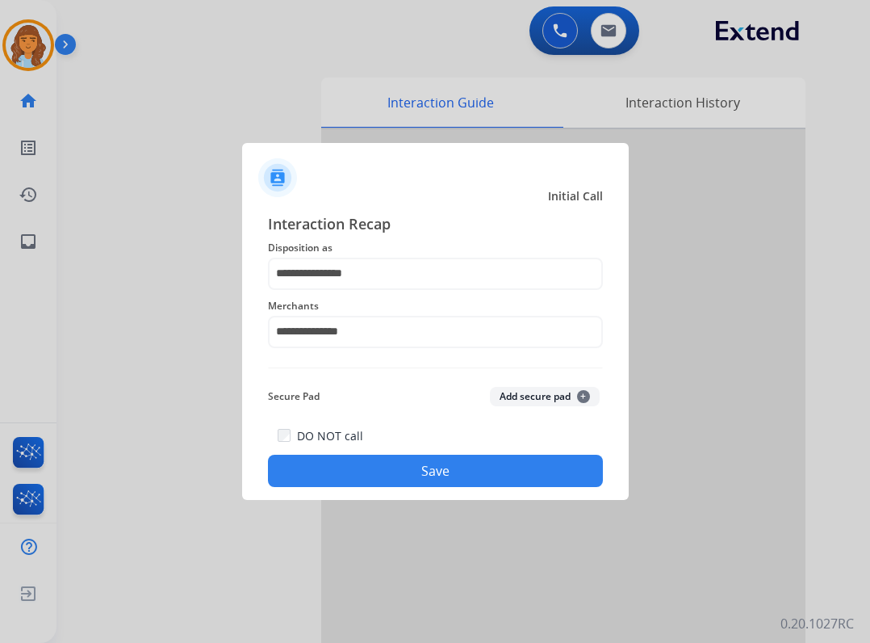
click at [441, 474] on button "Save" at bounding box center [435, 471] width 335 height 32
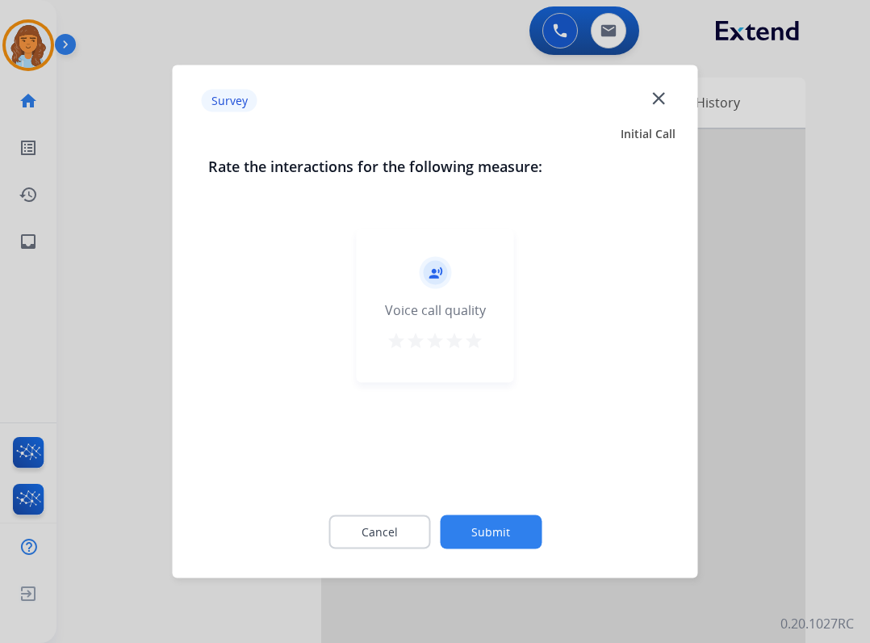
click at [484, 541] on button "Submit" at bounding box center [491, 532] width 102 height 34
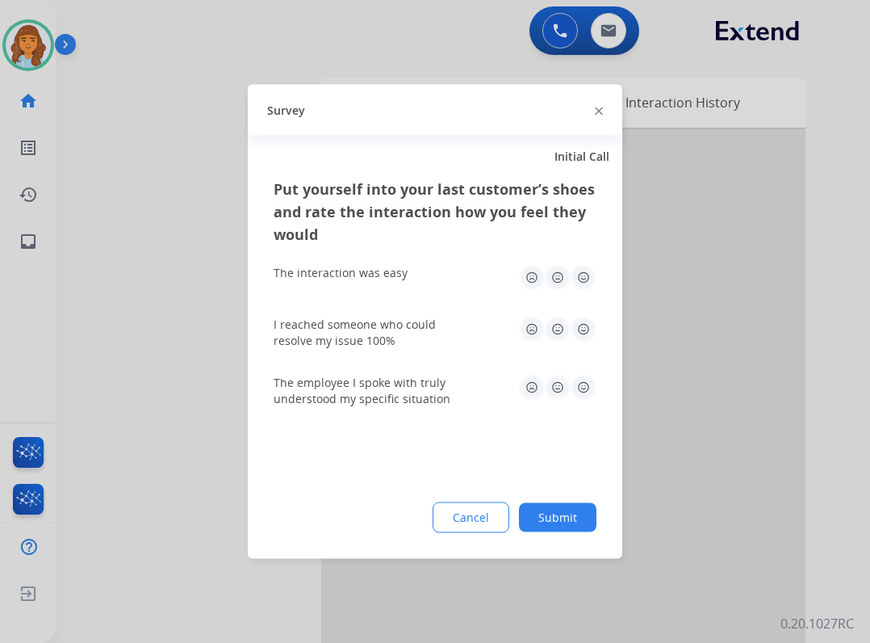
click at [539, 516] on button "Submit" at bounding box center [558, 517] width 78 height 29
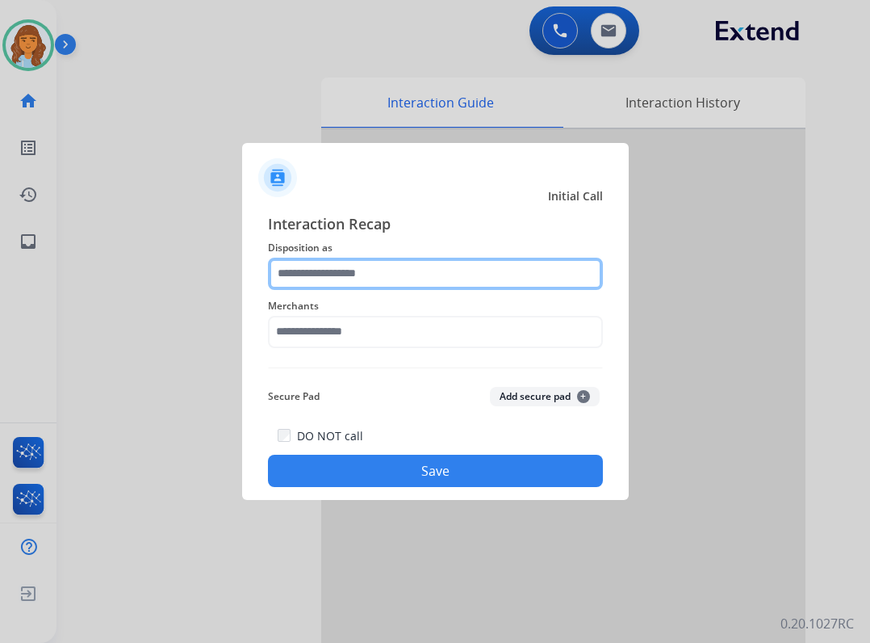
click at [345, 287] on input "text" at bounding box center [435, 274] width 335 height 32
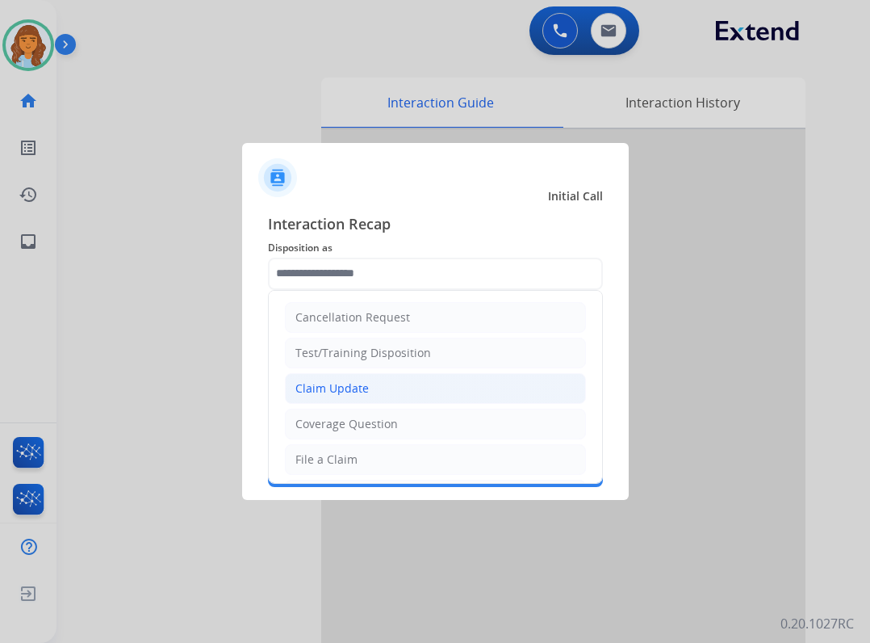
click at [367, 393] on li "Claim Update" at bounding box center [435, 388] width 301 height 31
type input "**********"
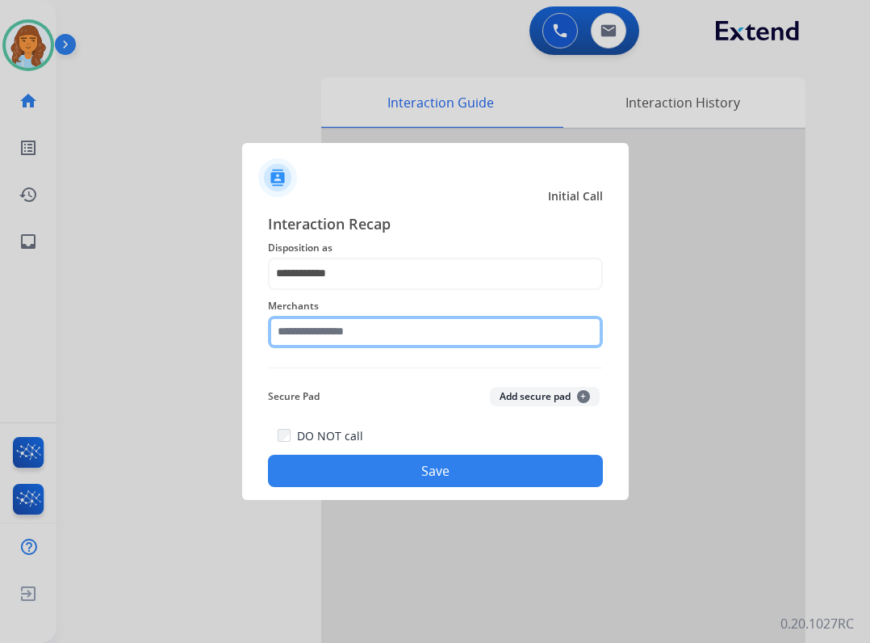
click at [367, 324] on input "text" at bounding box center [435, 332] width 335 height 32
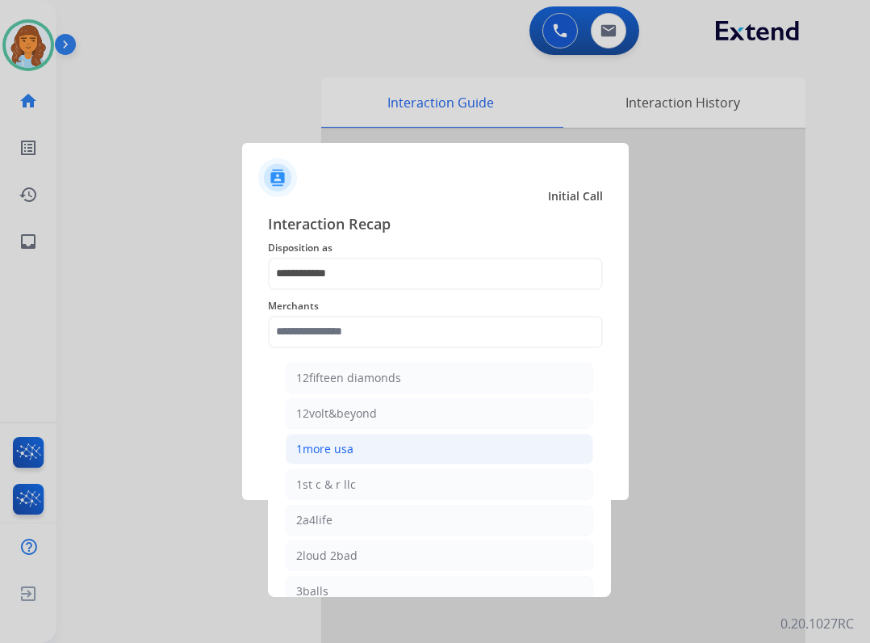
click at [394, 459] on li "1more usa" at bounding box center [440, 449] width 308 height 31
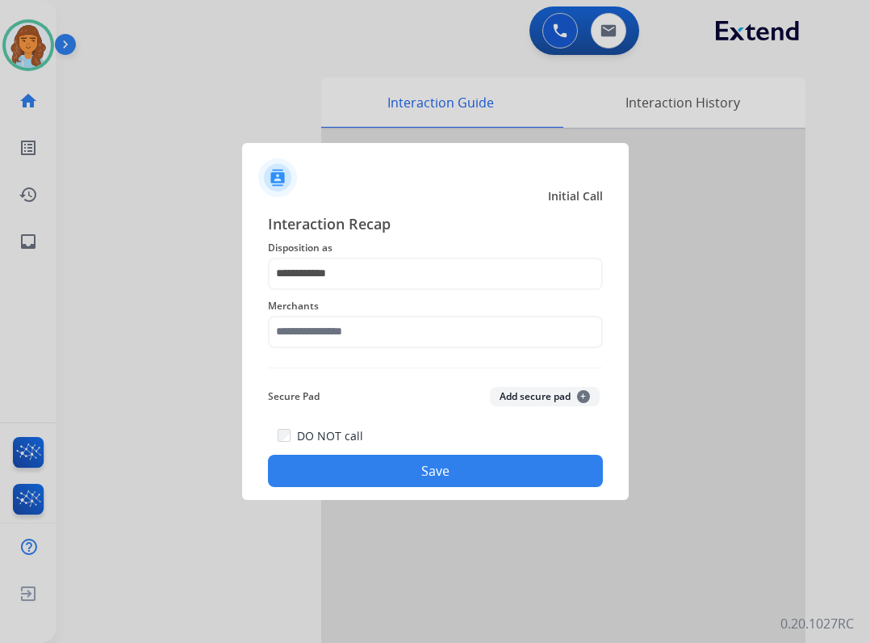
type input "*********"
click at [396, 477] on button "Save" at bounding box center [435, 471] width 335 height 32
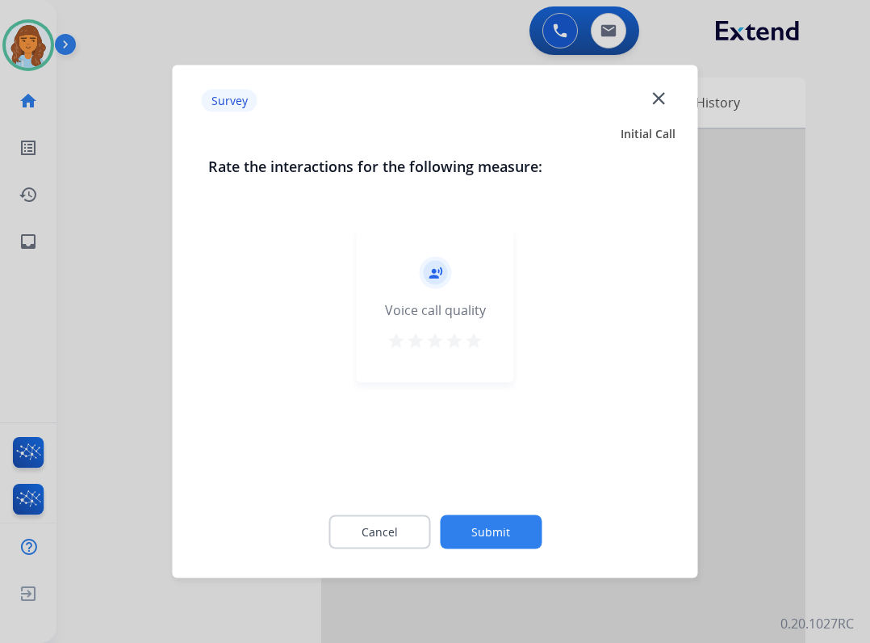
click at [463, 528] on button "Submit" at bounding box center [491, 532] width 102 height 34
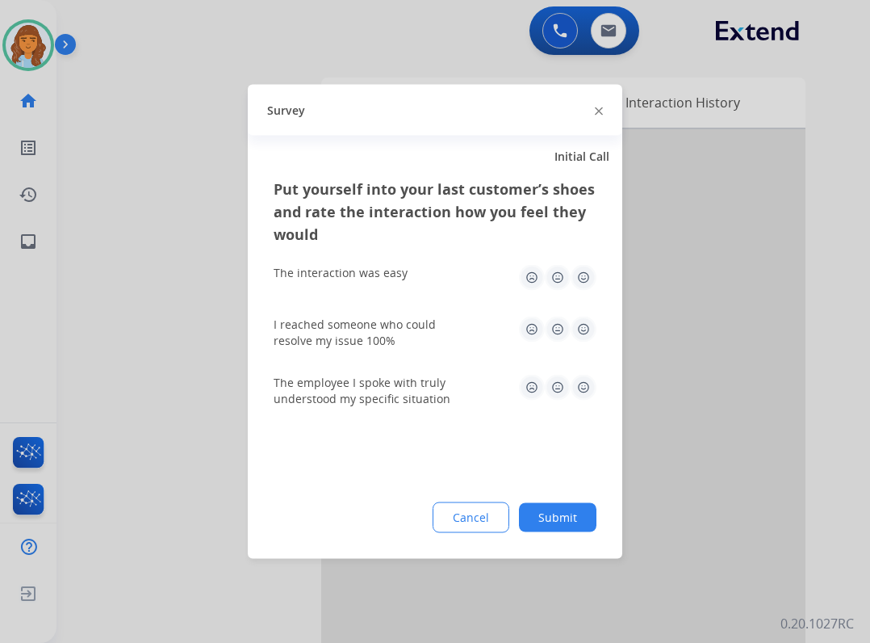
drag, startPoint x: 593, startPoint y: 519, endPoint x: 577, endPoint y: 519, distance: 16.1
click at [581, 522] on button "Submit" at bounding box center [558, 517] width 78 height 29
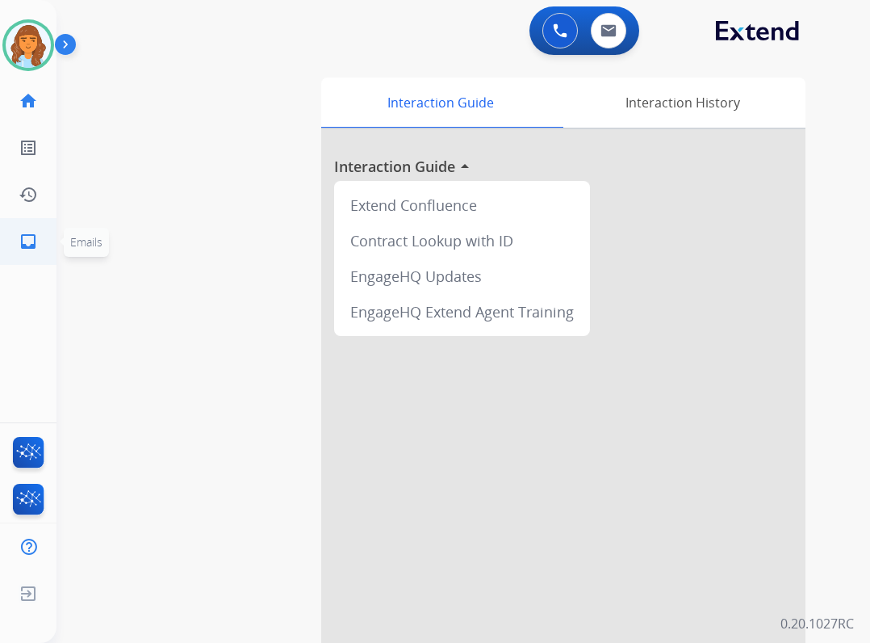
click at [44, 245] on link "inbox Emails" at bounding box center [28, 241] width 45 height 45
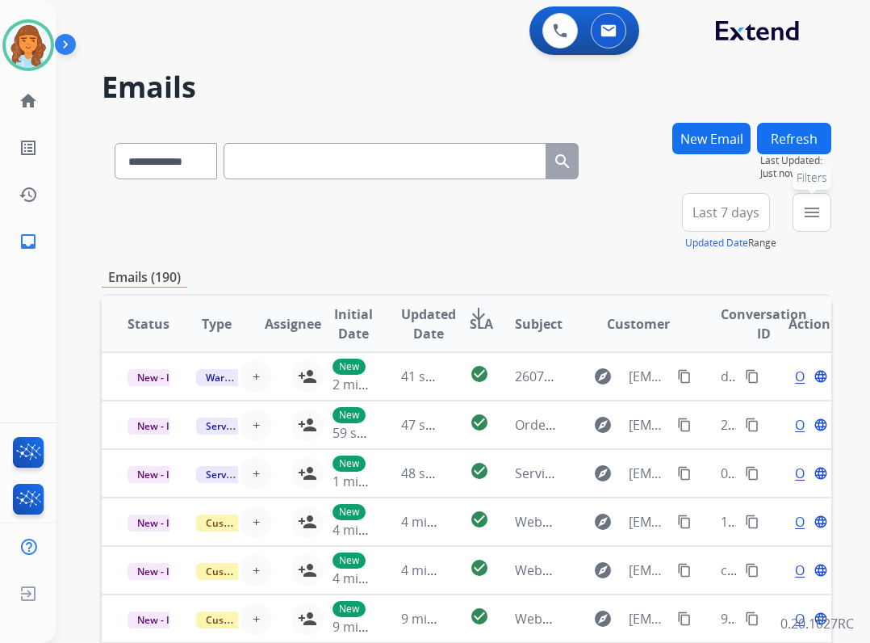
click at [819, 208] on mat-icon "menu" at bounding box center [812, 212] width 19 height 19
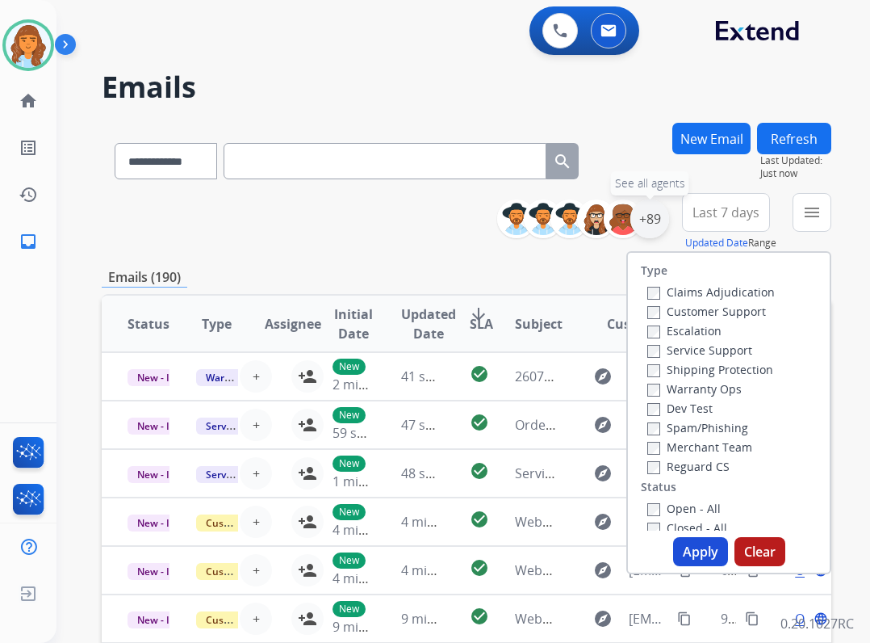
click at [657, 212] on div "+89" at bounding box center [650, 218] width 39 height 39
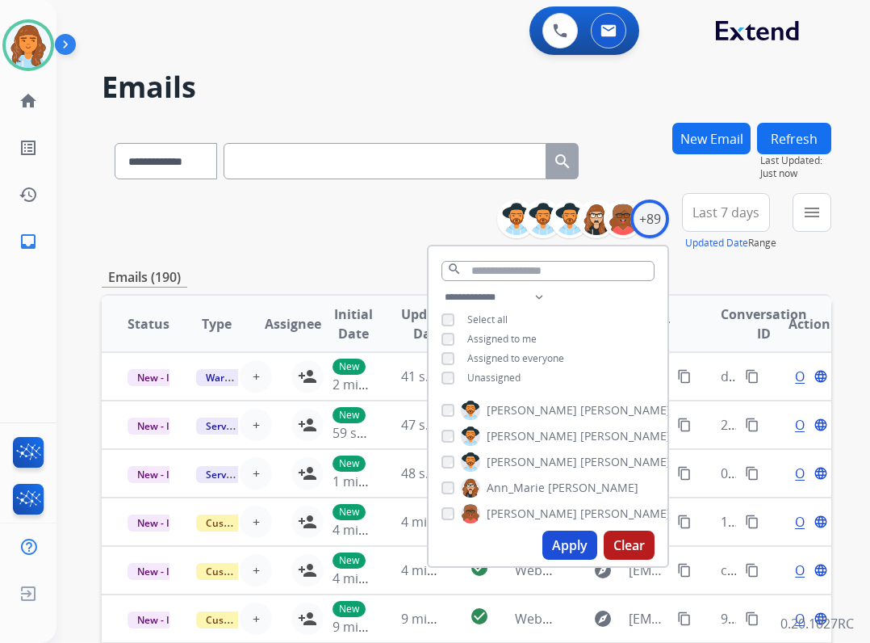
click at [508, 371] on span "Unassigned" at bounding box center [494, 378] width 53 height 14
click at [570, 547] on button "Apply" at bounding box center [570, 544] width 55 height 29
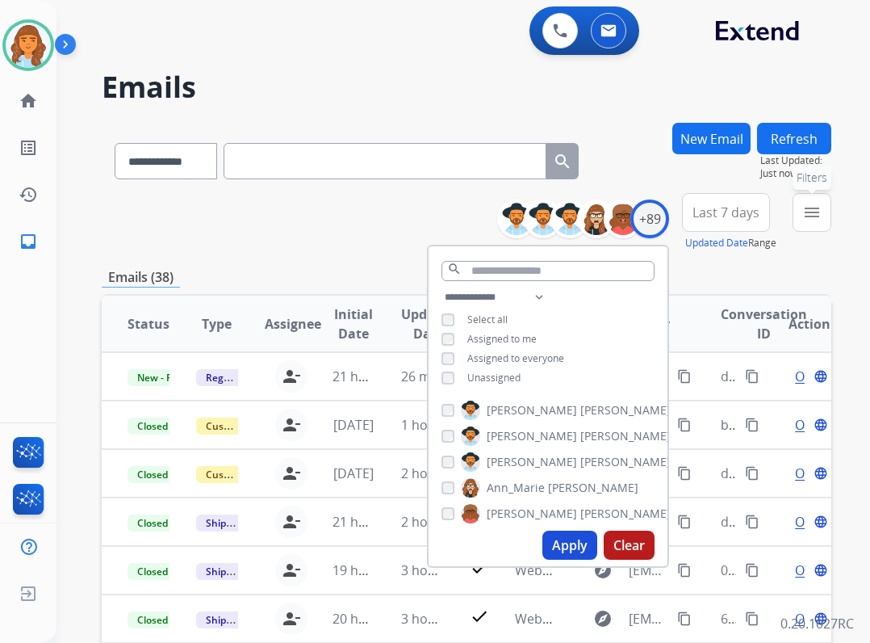
click at [827, 219] on button "menu Filters" at bounding box center [812, 212] width 39 height 39
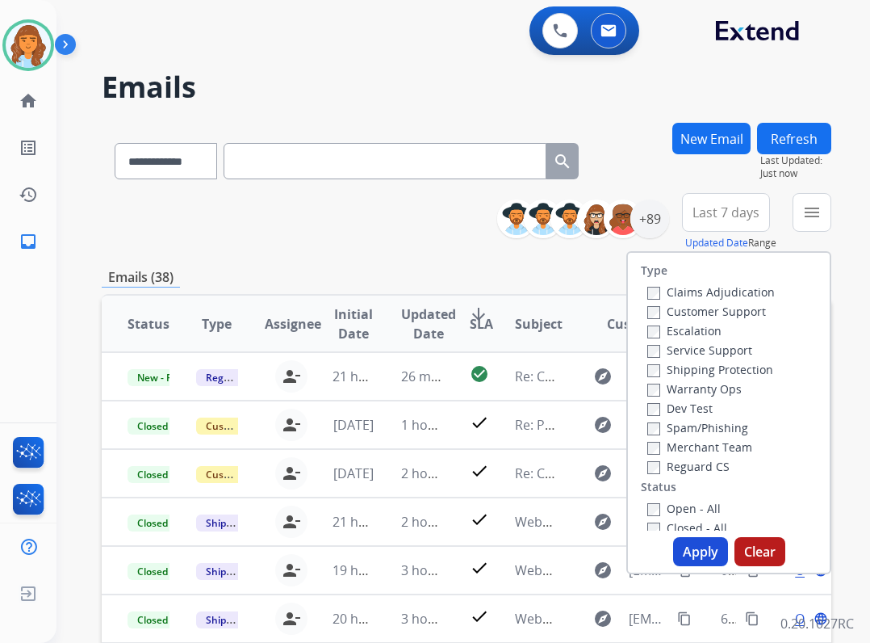
drag, startPoint x: 674, startPoint y: 464, endPoint x: 660, endPoint y: 517, distance: 54.5
click at [673, 468] on label "Reguard CS" at bounding box center [689, 466] width 82 height 15
click at [660, 509] on label "Open - All" at bounding box center [684, 508] width 73 height 15
click at [701, 375] on label "Shipping Protection" at bounding box center [711, 369] width 126 height 15
click at [693, 314] on label "Customer Support" at bounding box center [707, 311] width 119 height 15
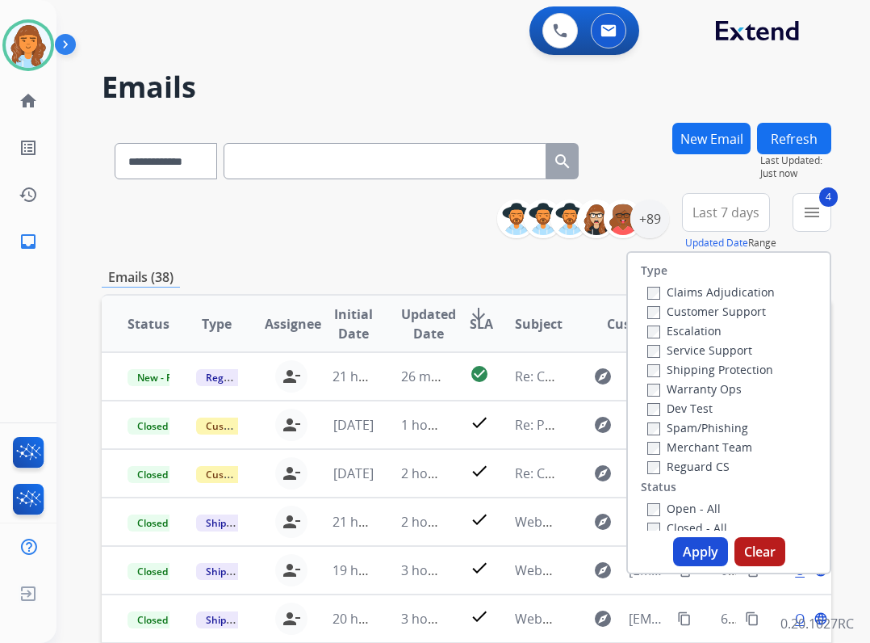
click at [686, 541] on button "Apply" at bounding box center [700, 551] width 55 height 29
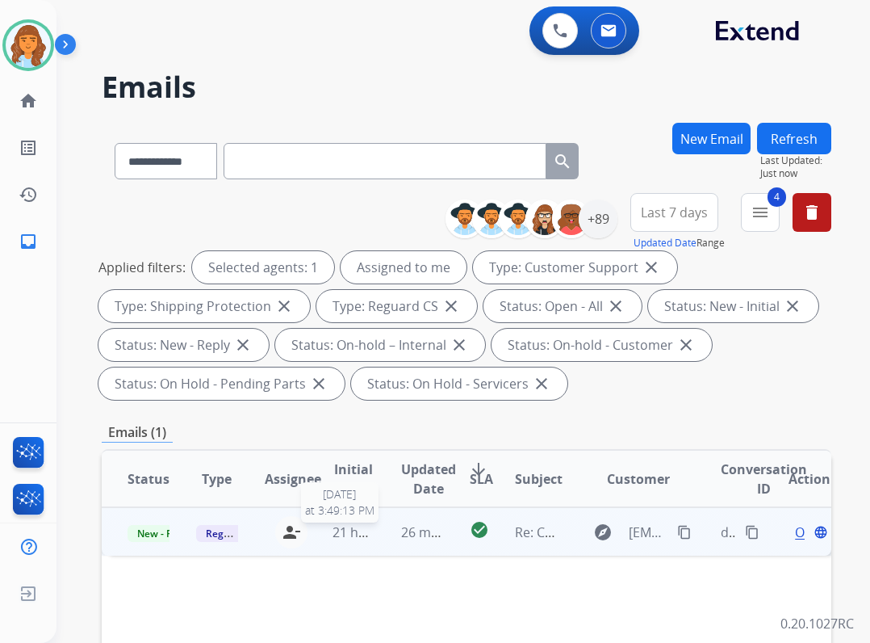
click at [363, 529] on span "21 hours ago" at bounding box center [373, 532] width 80 height 18
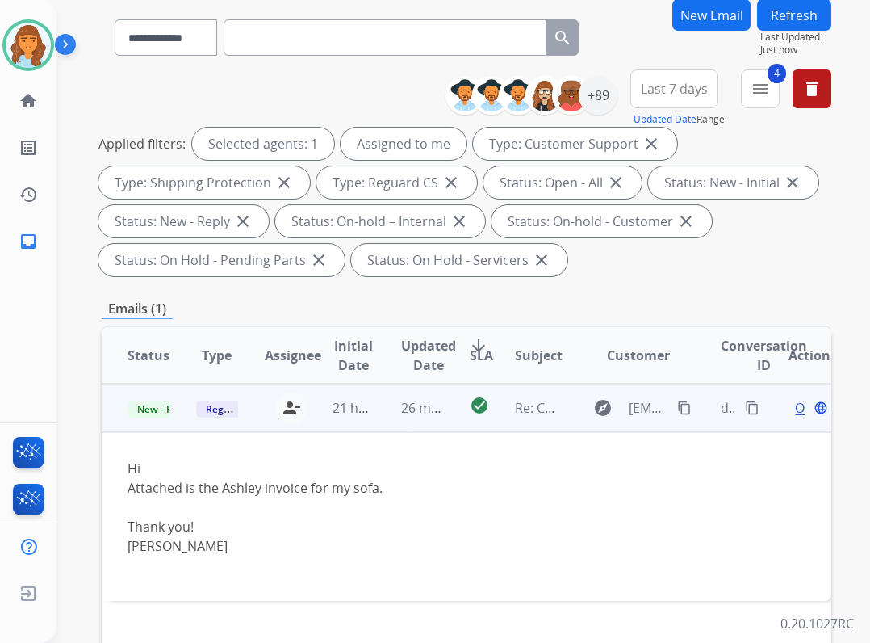
scroll to position [161, 0]
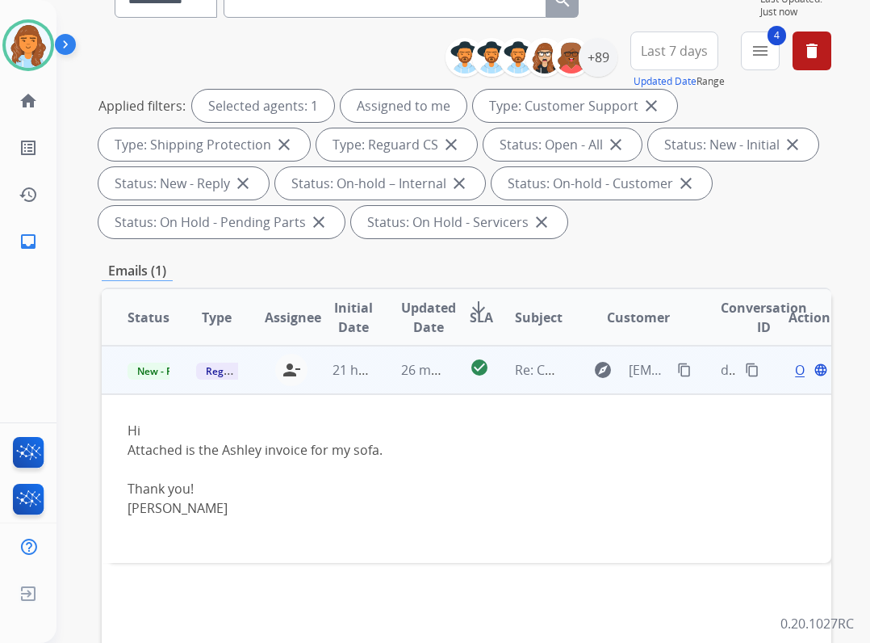
click at [789, 374] on div "Open language" at bounding box center [810, 369] width 42 height 19
click at [795, 367] on span "Open" at bounding box center [811, 370] width 33 height 19
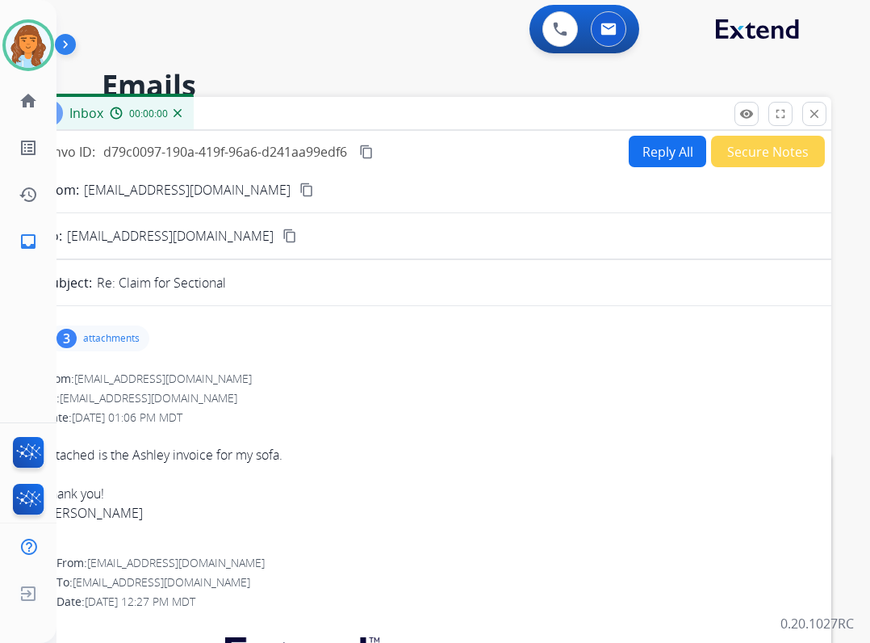
scroll to position [0, 0]
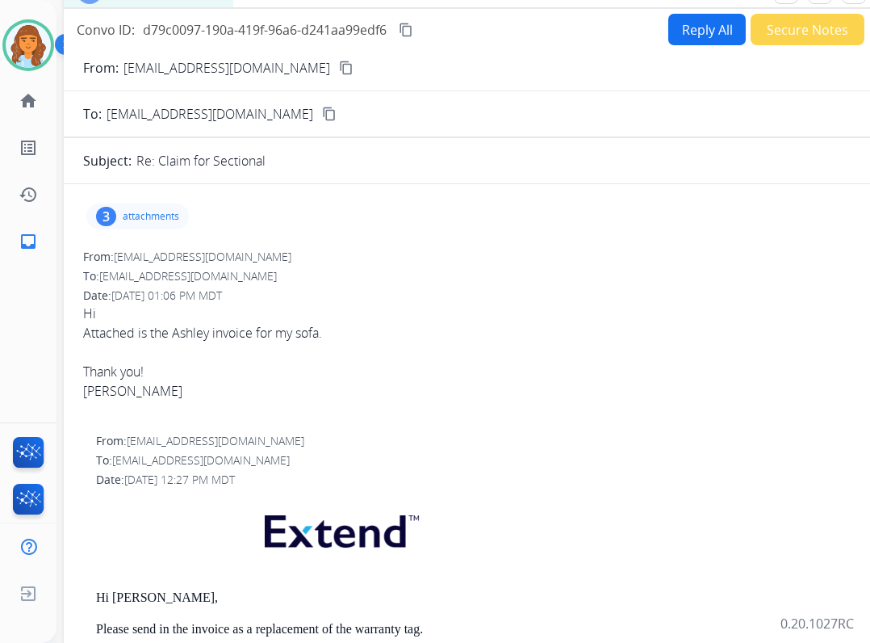
drag, startPoint x: 371, startPoint y: 123, endPoint x: 407, endPoint y: 3, distance: 124.7
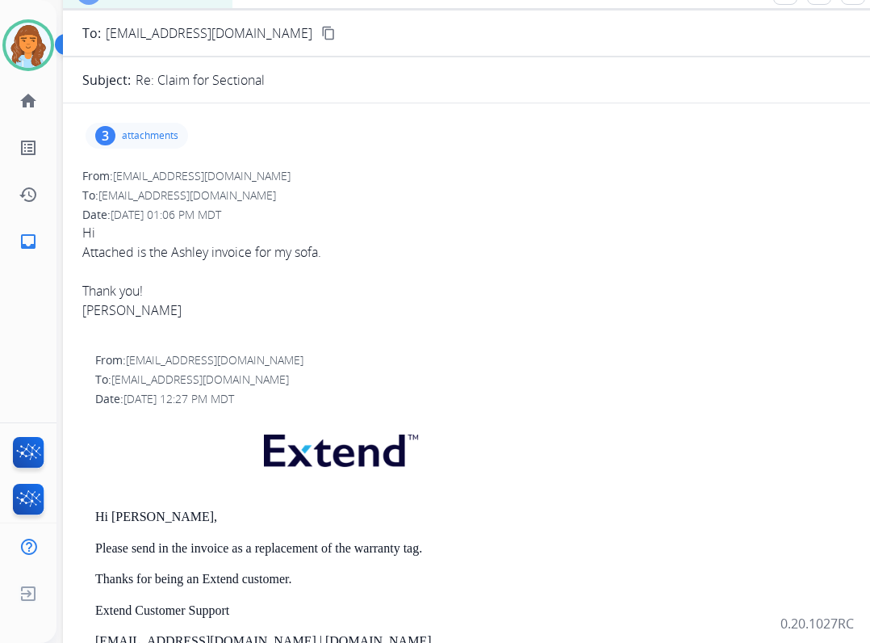
scroll to position [81, 0]
click at [136, 137] on p "attachments" at bounding box center [150, 136] width 57 height 13
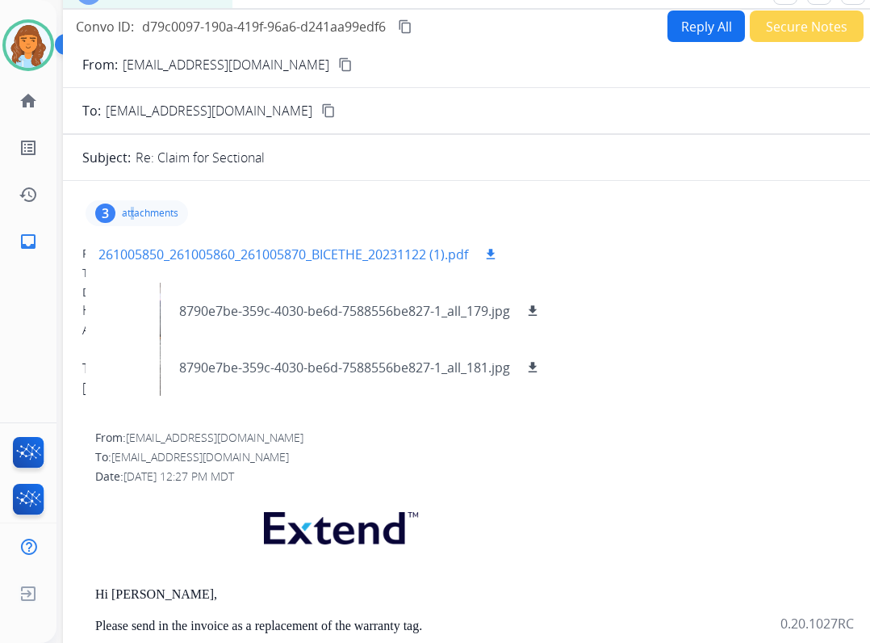
scroll to position [0, 0]
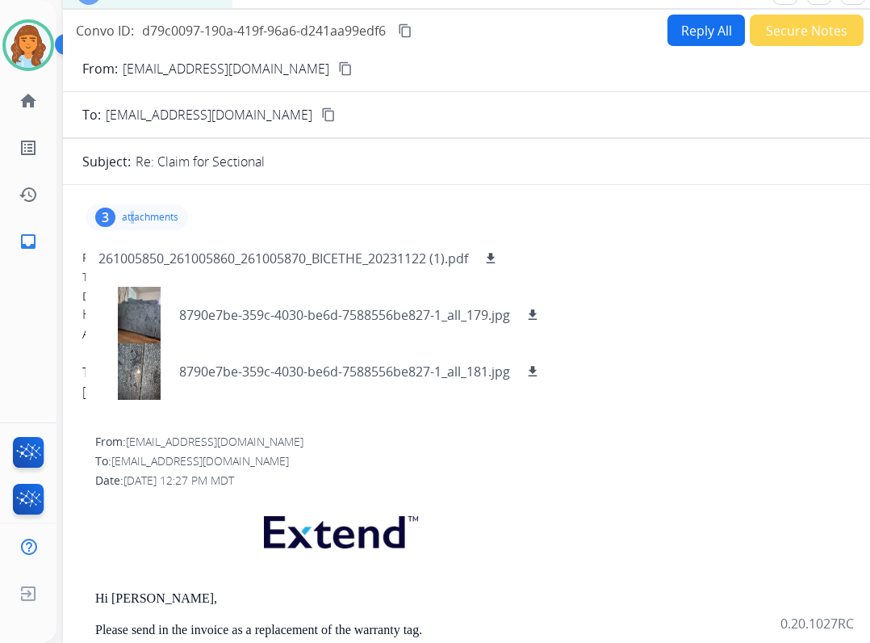
click at [338, 68] on mat-icon "content_copy" at bounding box center [345, 68] width 15 height 15
click at [296, 254] on p "261005850_261005860_261005870_BICETHE_20231122 (1).pdf" at bounding box center [284, 258] width 370 height 19
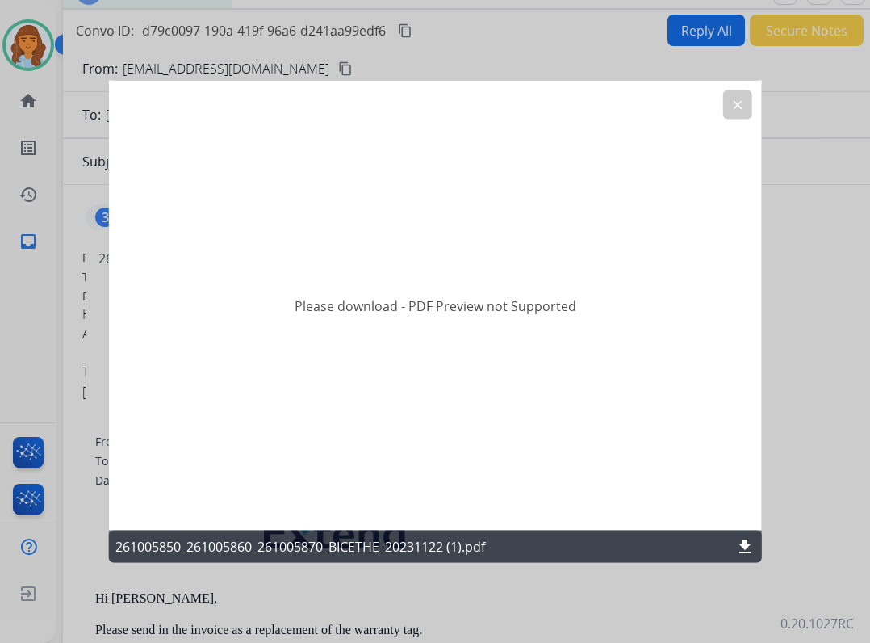
click at [748, 543] on mat-icon "download" at bounding box center [745, 546] width 19 height 19
click at [743, 110] on mat-icon "clear" at bounding box center [737, 105] width 15 height 15
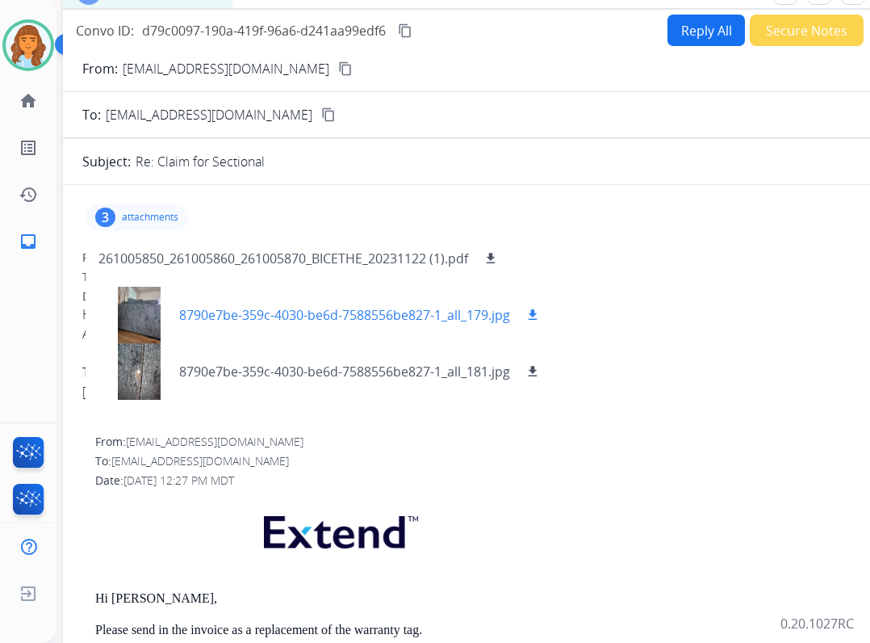
click at [530, 314] on mat-icon "download" at bounding box center [533, 315] width 15 height 15
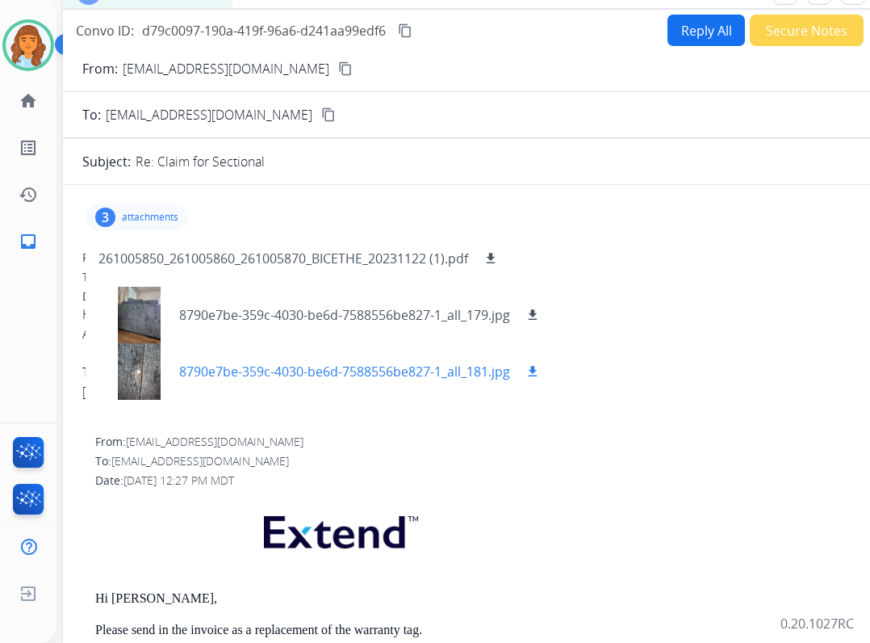
click at [524, 372] on div "8790e7be-359c-4030-be6d-7588556be827-1_all_181.jpg download" at bounding box center [360, 371] width 363 height 19
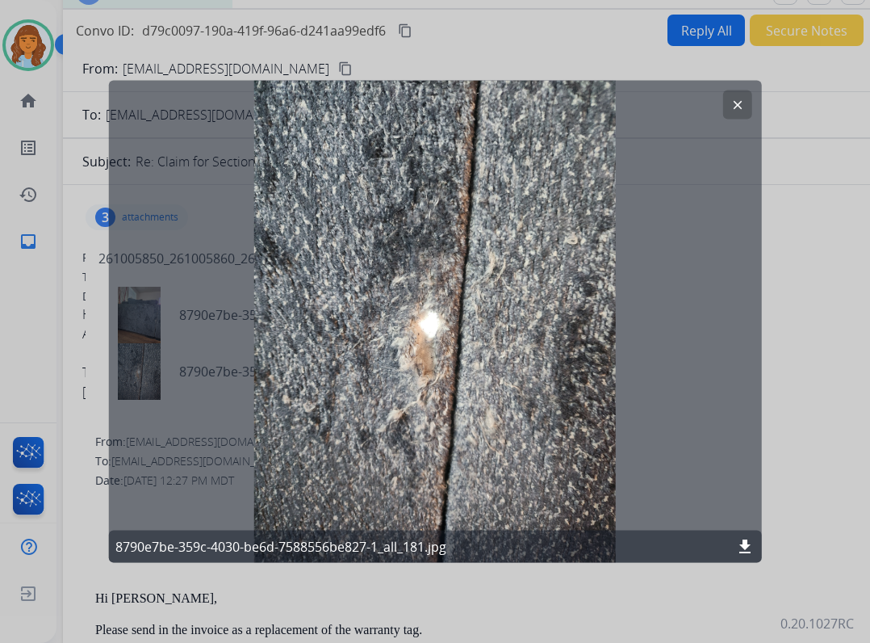
click at [743, 538] on mat-icon "download" at bounding box center [745, 546] width 19 height 19
click at [746, 104] on button "clear" at bounding box center [737, 104] width 29 height 29
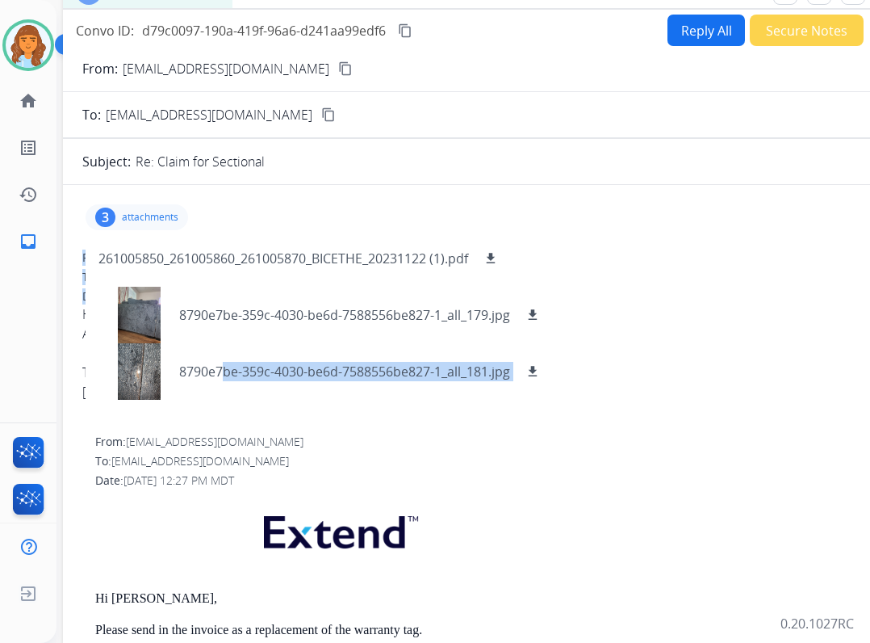
drag, startPoint x: 217, startPoint y: 372, endPoint x: 186, endPoint y: 405, distance: 45.7
click at [540, 364] on mat-icon "download" at bounding box center [533, 371] width 15 height 15
click at [537, 311] on mat-icon "download" at bounding box center [533, 315] width 15 height 15
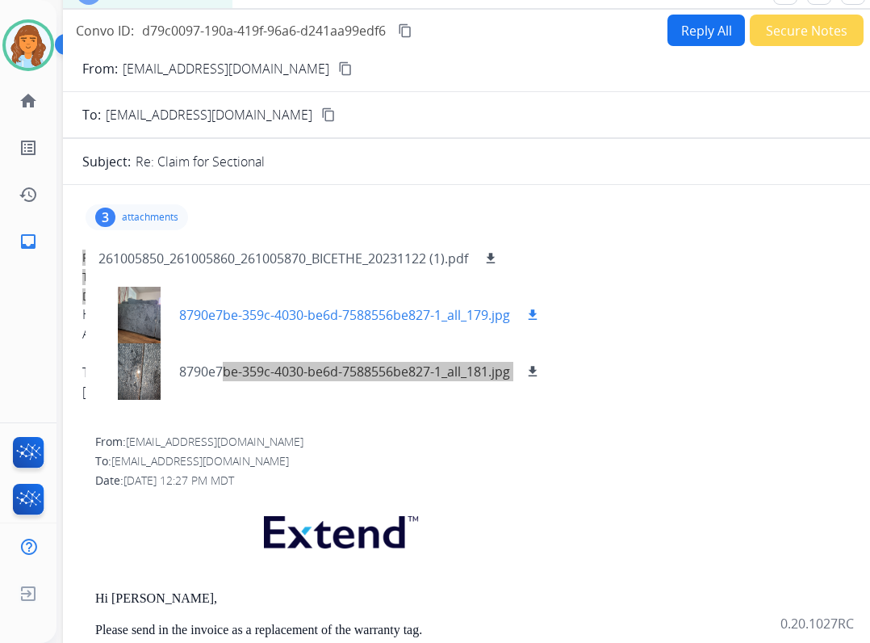
click at [213, 315] on p "8790e7be-359c-4030-be6d-7588556be827-1_all_179.jpg" at bounding box center [344, 314] width 331 height 19
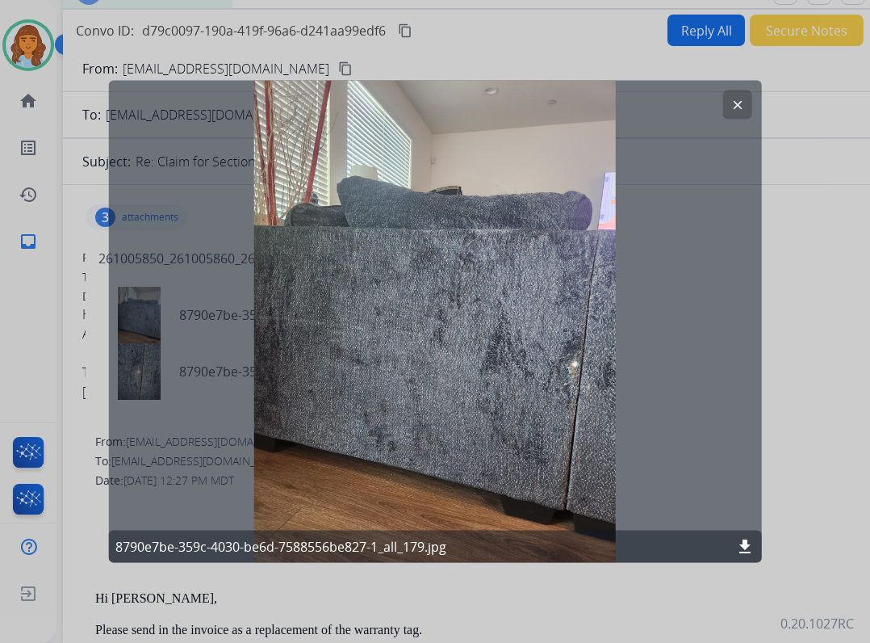
click at [623, 610] on div at bounding box center [435, 321] width 870 height 643
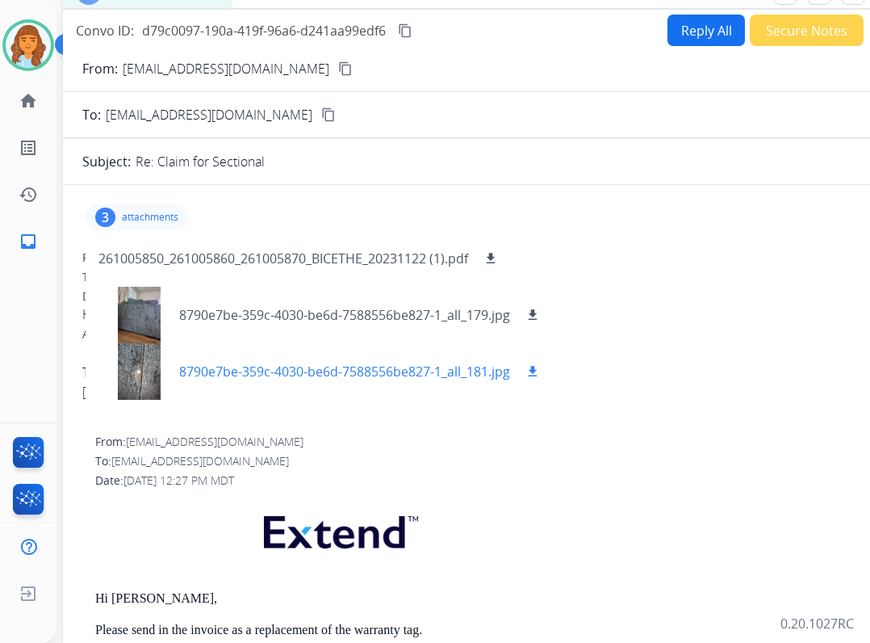
click at [261, 363] on p "8790e7be-359c-4030-be6d-7588556be827-1_all_181.jpg" at bounding box center [344, 371] width 331 height 19
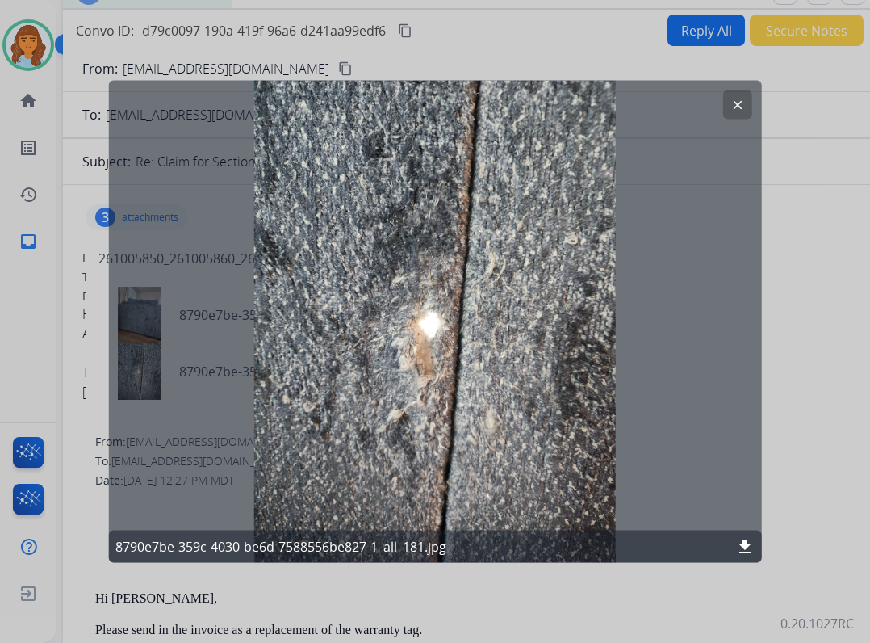
drag, startPoint x: 748, startPoint y: 115, endPoint x: 741, endPoint y: 109, distance: 8.6
click at [742, 110] on button "clear" at bounding box center [737, 104] width 29 height 29
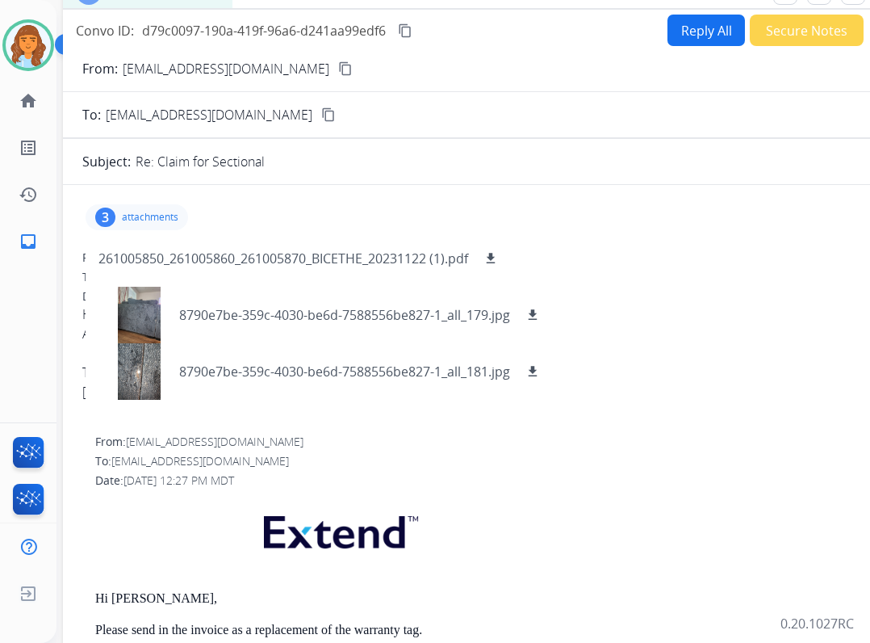
click at [691, 17] on button "Reply All" at bounding box center [707, 30] width 78 height 31
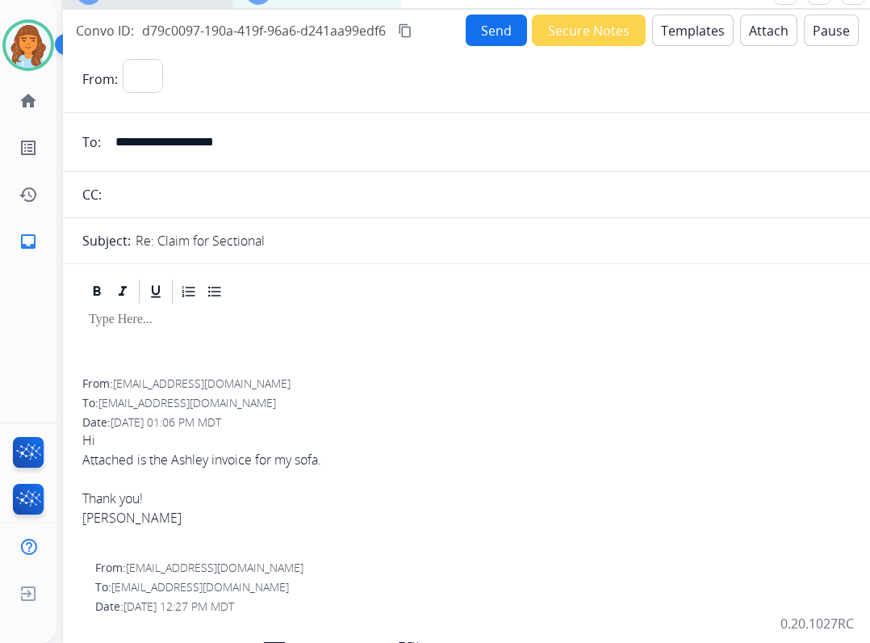
select select "**********"
click at [670, 17] on button "Templates" at bounding box center [693, 30] width 82 height 31
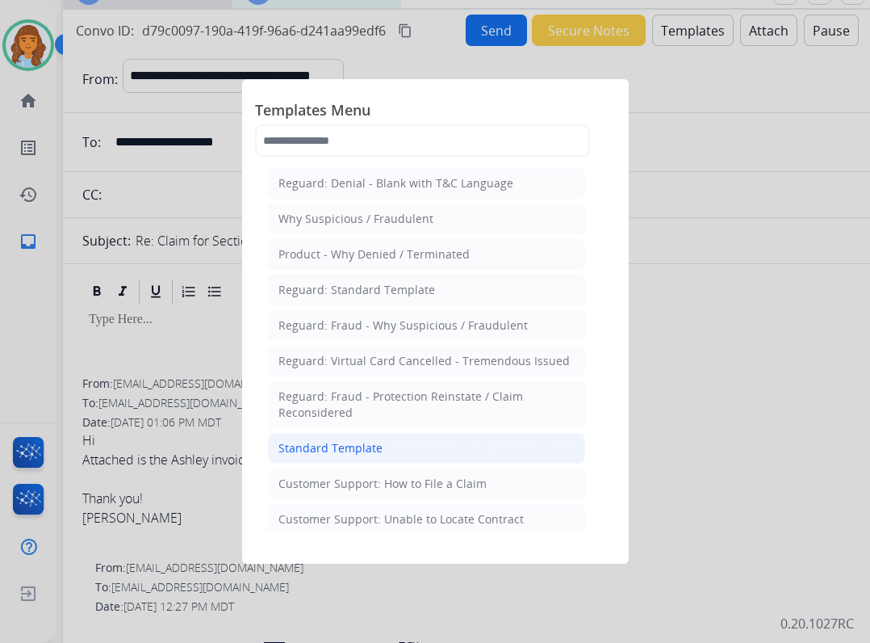
click at [354, 443] on div "Standard Template" at bounding box center [331, 448] width 104 height 16
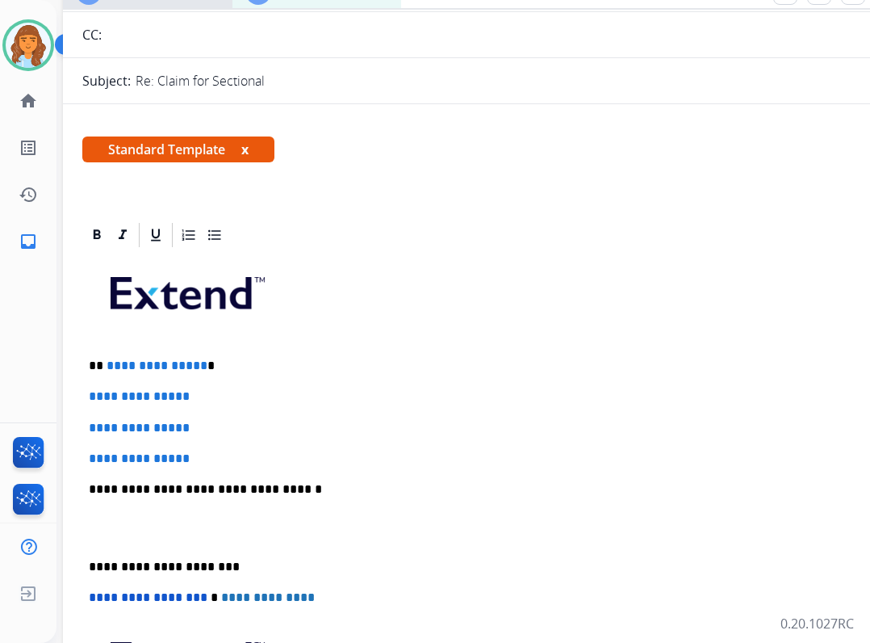
scroll to position [161, 0]
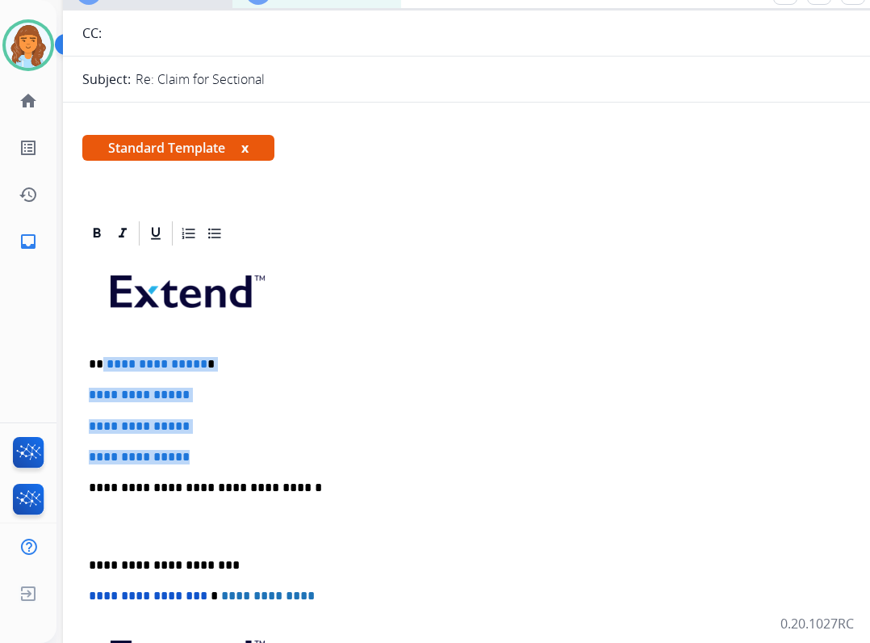
drag, startPoint x: 103, startPoint y: 364, endPoint x: 220, endPoint y: 459, distance: 149.8
click at [220, 459] on div "**********" at bounding box center [466, 526] width 769 height 556
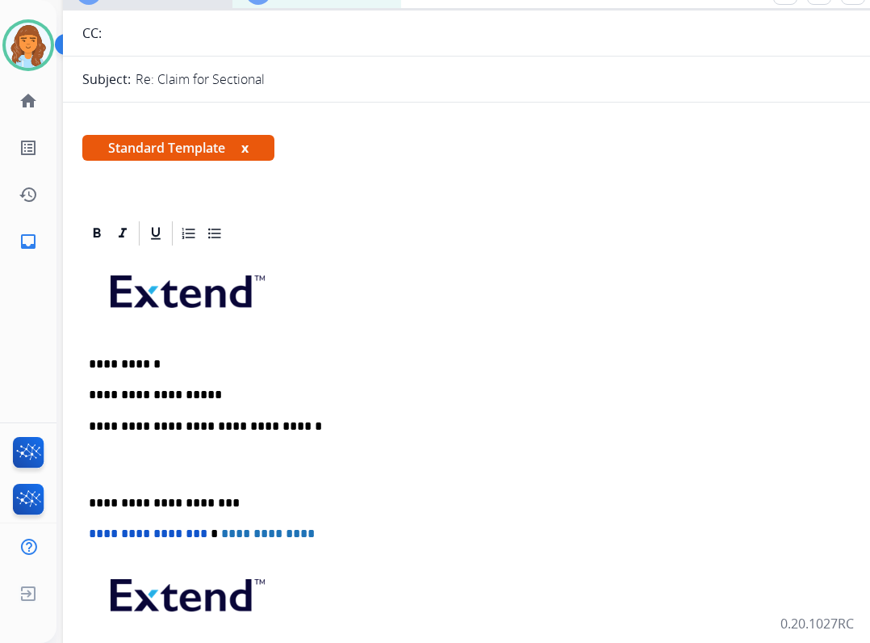
click at [229, 394] on p "**********" at bounding box center [460, 395] width 743 height 15
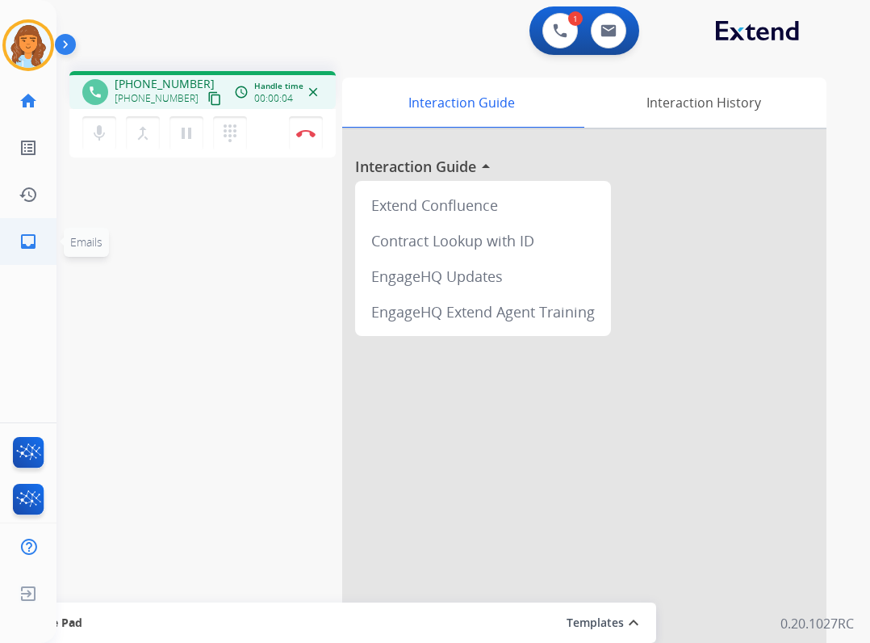
click at [40, 250] on link "inbox Emails" at bounding box center [28, 241] width 45 height 45
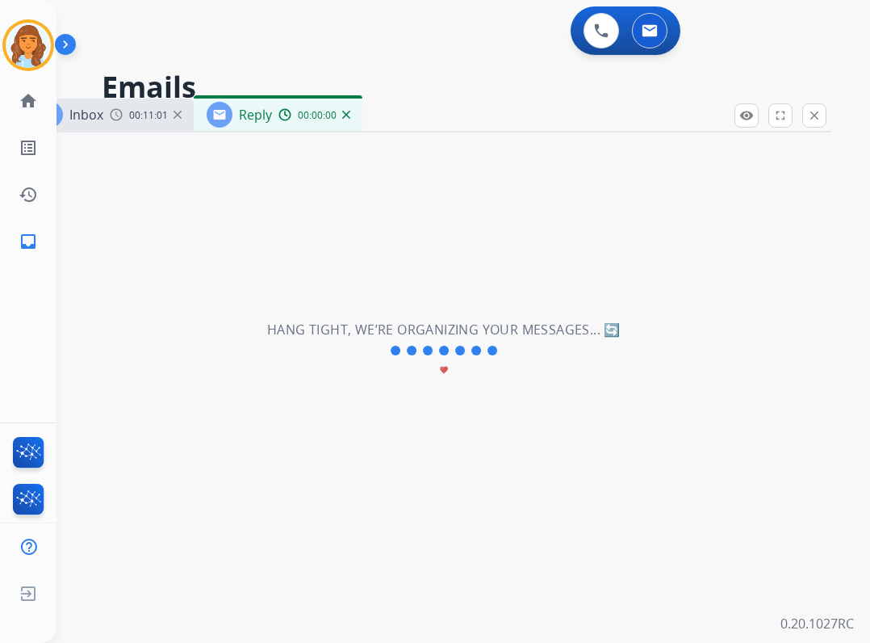
select select "**********"
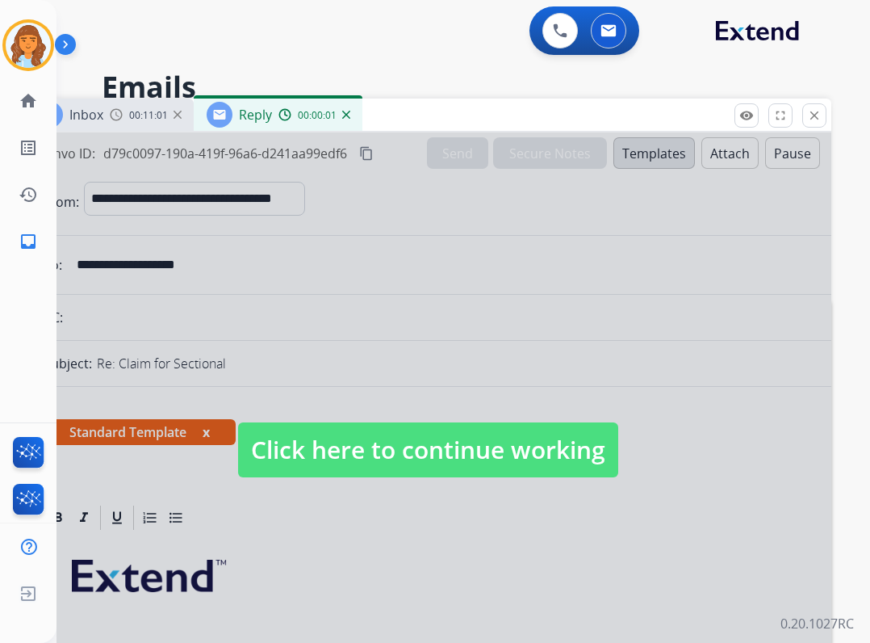
click at [380, 453] on span "Click here to continue working" at bounding box center [428, 449] width 380 height 55
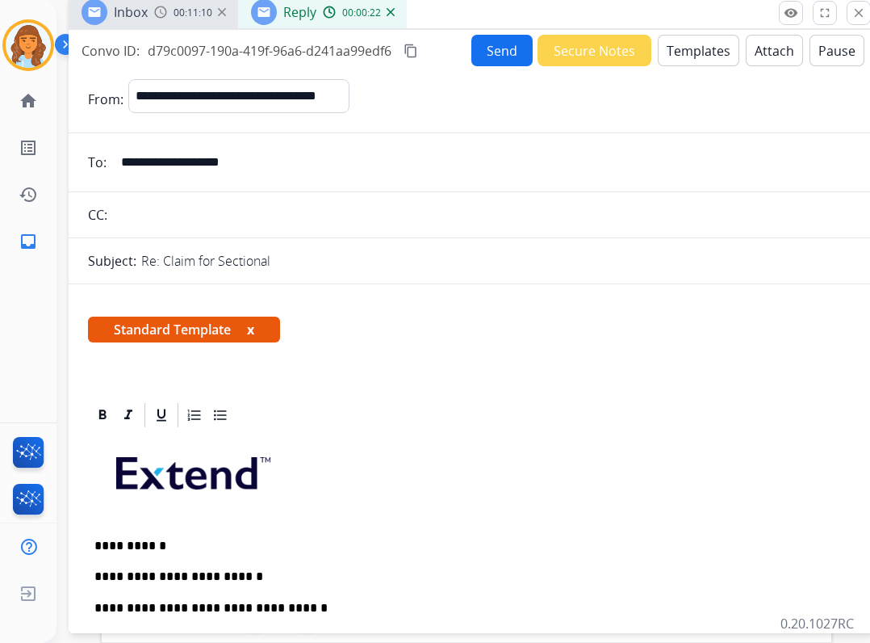
drag, startPoint x: 384, startPoint y: 114, endPoint x: 429, endPoint y: 10, distance: 112.5
click at [429, 10] on div "Inbox 00:11:10 Reply 00:00:22" at bounding box center [472, 13] width 807 height 34
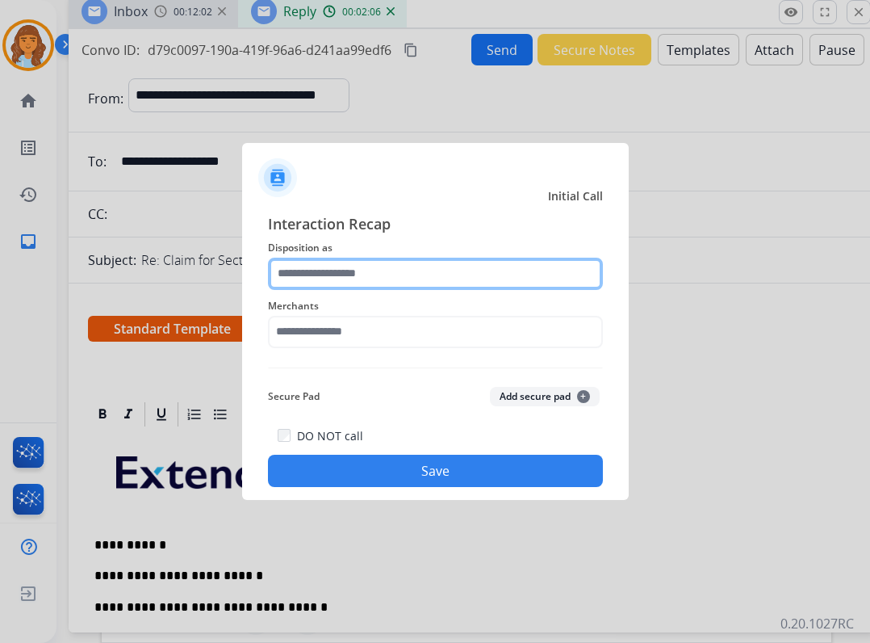
click at [413, 262] on input "text" at bounding box center [435, 274] width 335 height 32
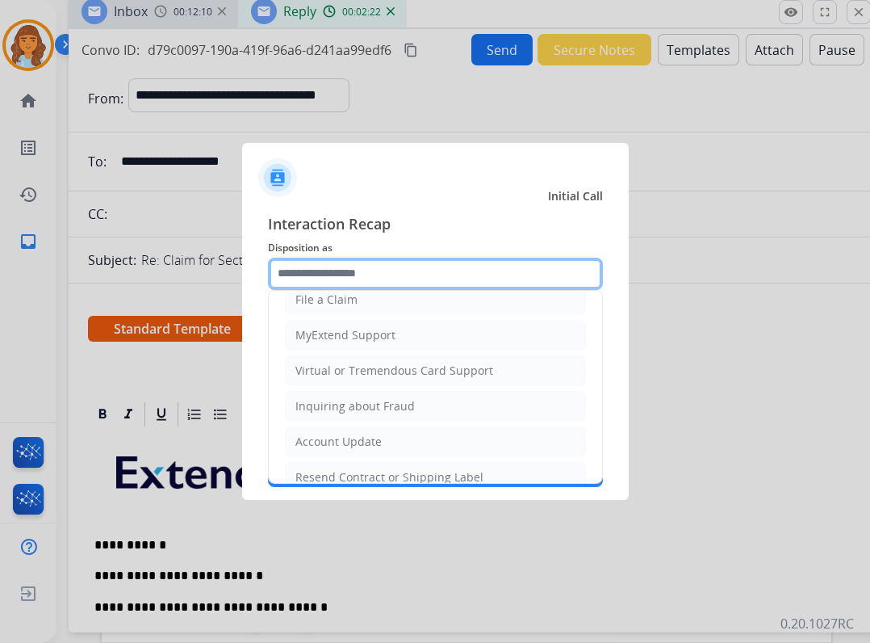
scroll to position [161, 0]
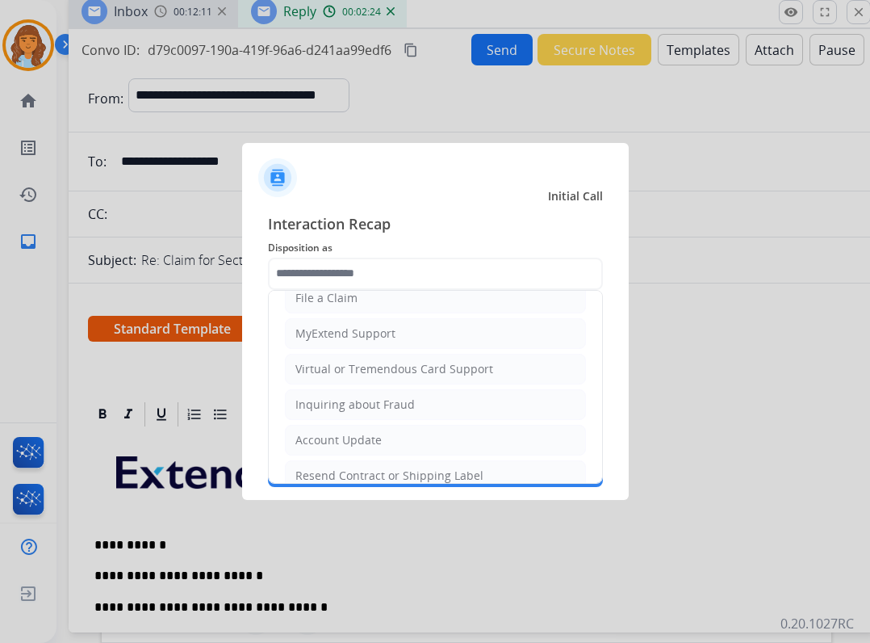
click at [373, 313] on ul "Cancellation Request Test/Training Disposition Claim Update Coverage Question F…" at bounding box center [435, 351] width 333 height 444
click at [371, 328] on div "MyExtend Support" at bounding box center [346, 333] width 100 height 16
type input "**********"
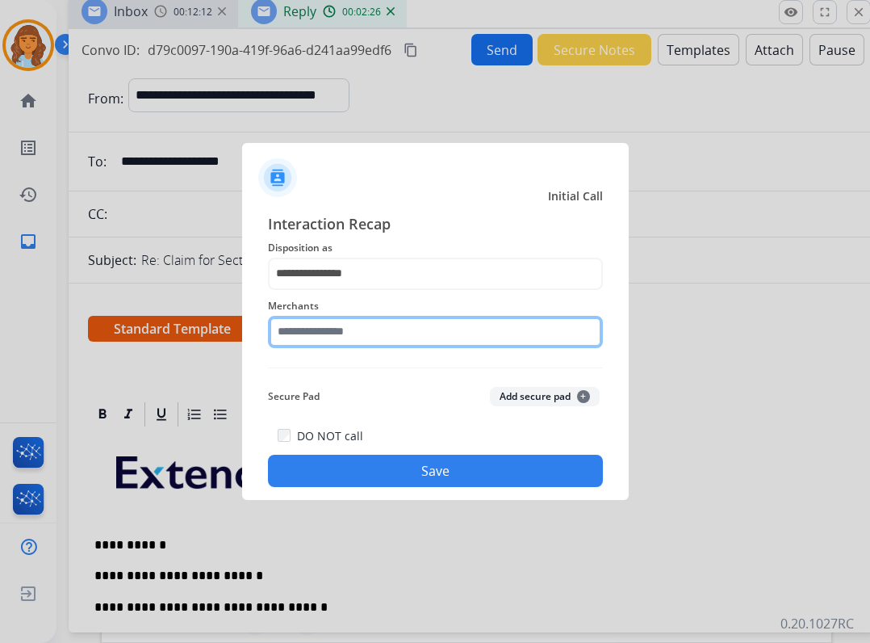
click at [375, 329] on input "text" at bounding box center [435, 332] width 335 height 32
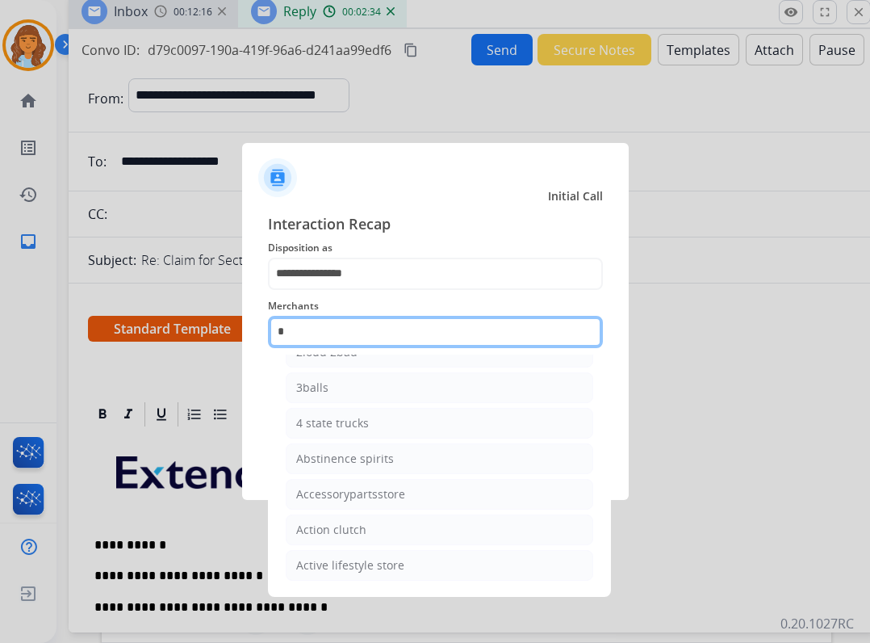
scroll to position [132, 0]
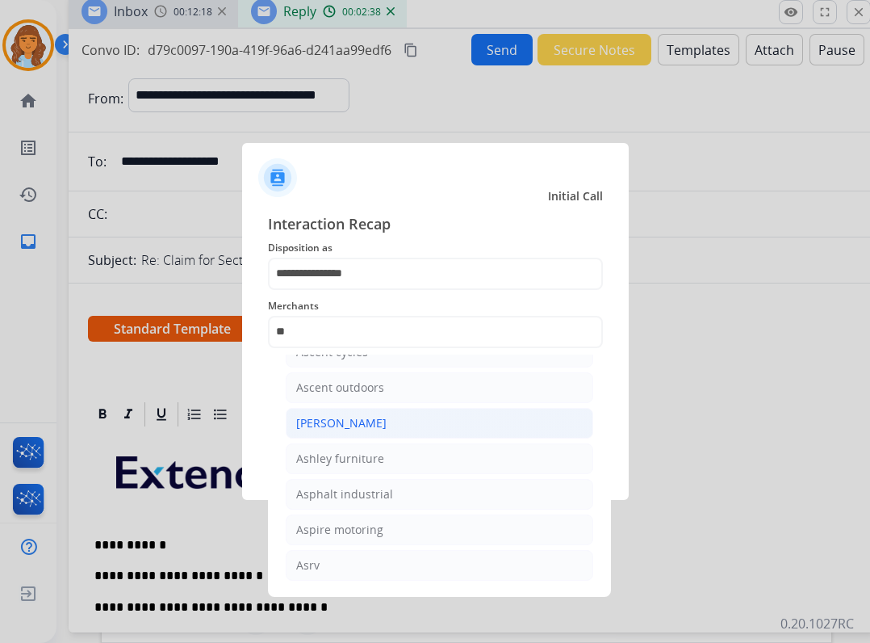
click at [379, 435] on li "[PERSON_NAME]" at bounding box center [440, 423] width 308 height 31
type input "**********"
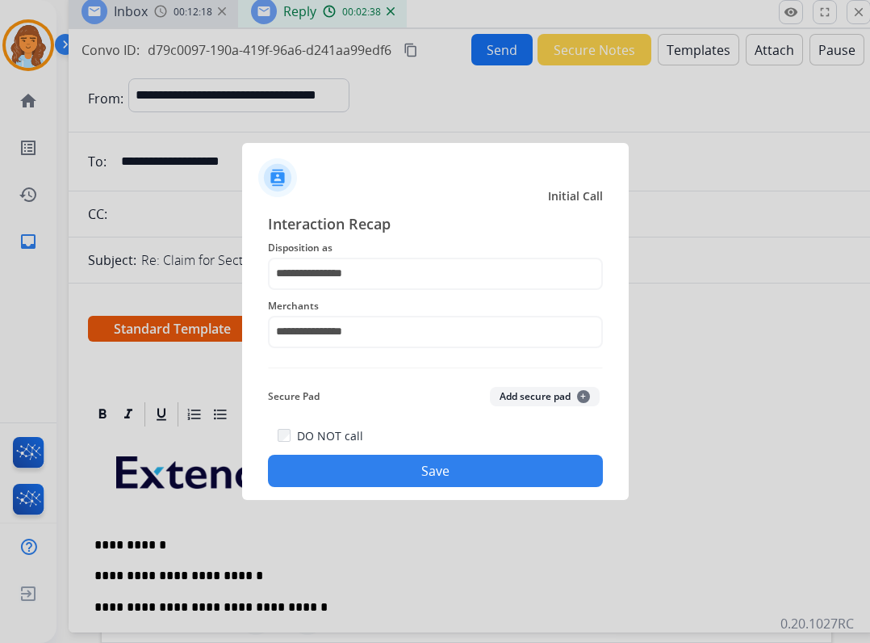
click at [383, 488] on div "**********" at bounding box center [435, 349] width 387 height 301
click at [384, 472] on button "Save" at bounding box center [435, 471] width 335 height 32
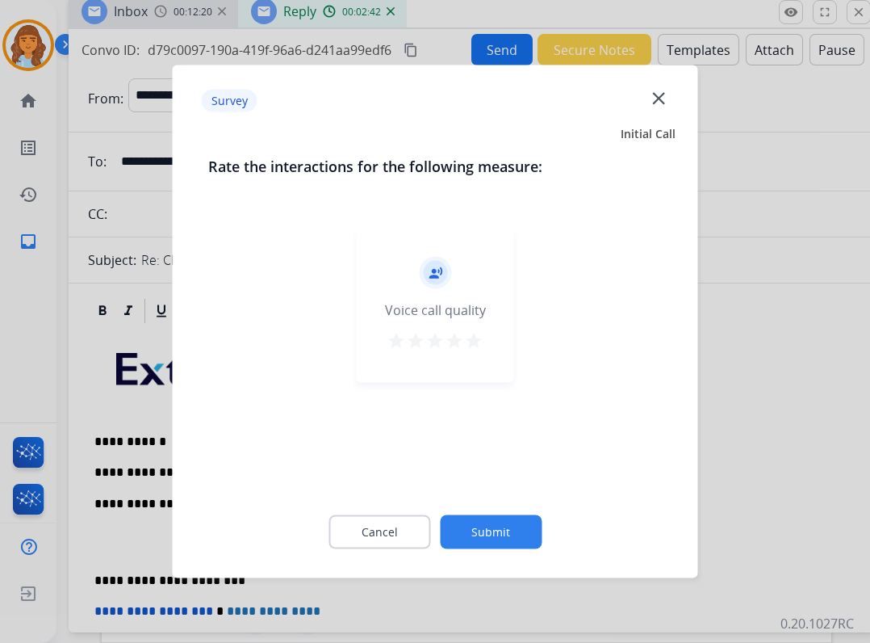
click at [488, 535] on button "Submit" at bounding box center [491, 532] width 102 height 34
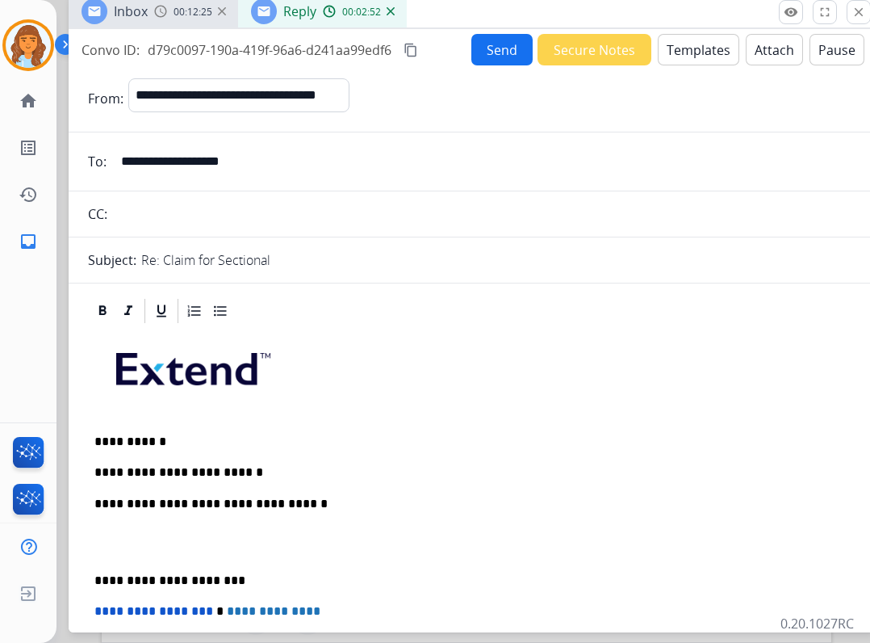
click at [362, 476] on p "**********" at bounding box center [465, 472] width 743 height 15
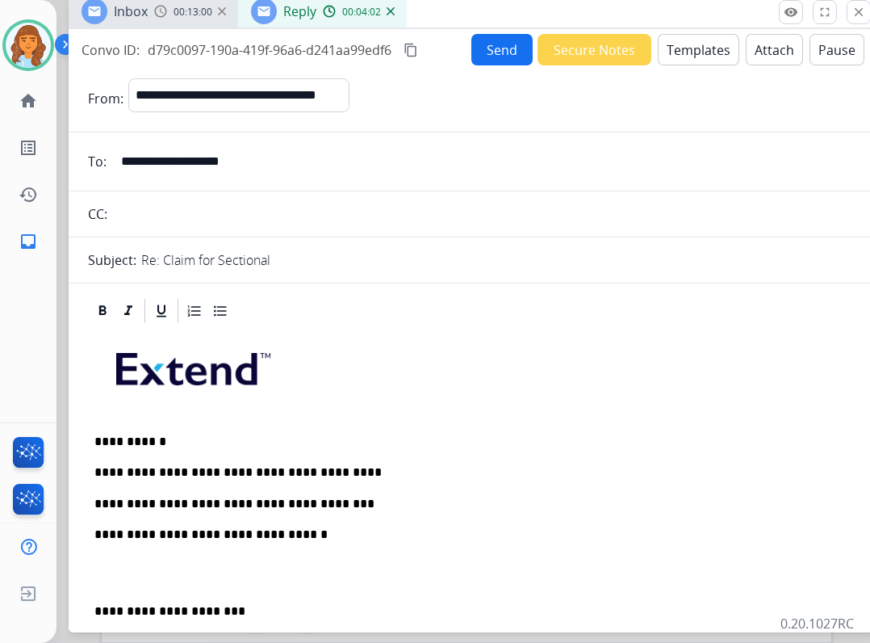
click at [94, 606] on p "**********" at bounding box center [465, 611] width 743 height 15
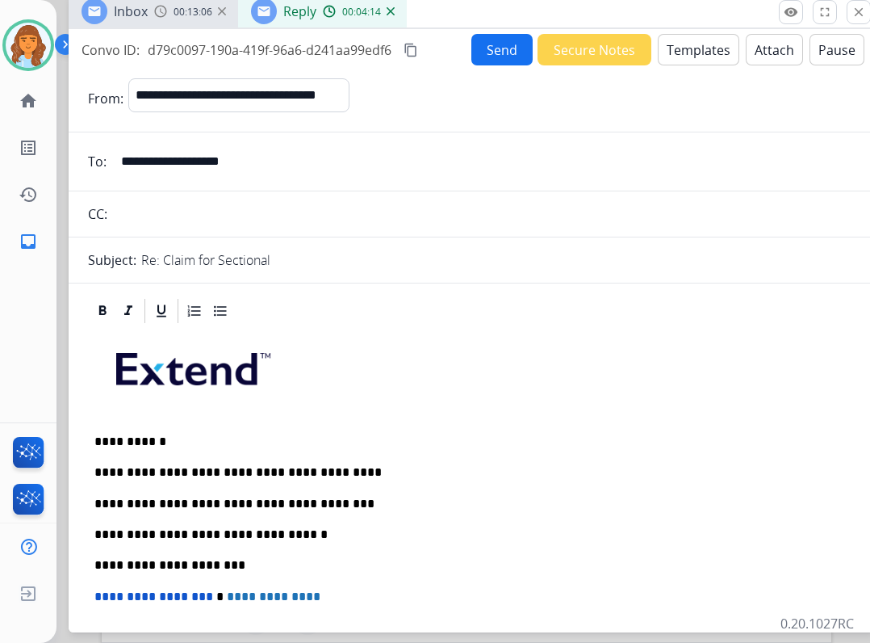
click at [503, 52] on button "Send" at bounding box center [502, 49] width 61 height 31
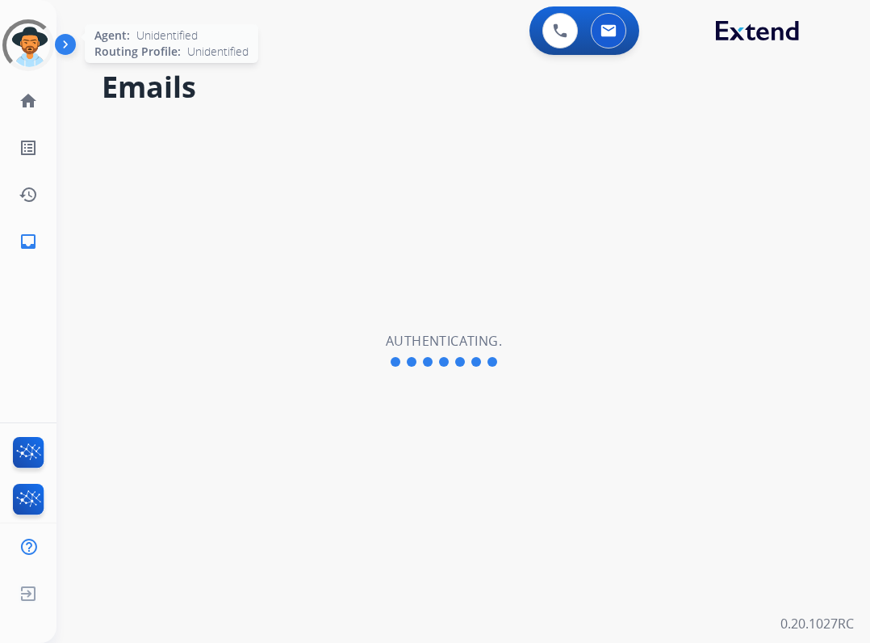
click at [23, 67] on div at bounding box center [28, 45] width 68 height 68
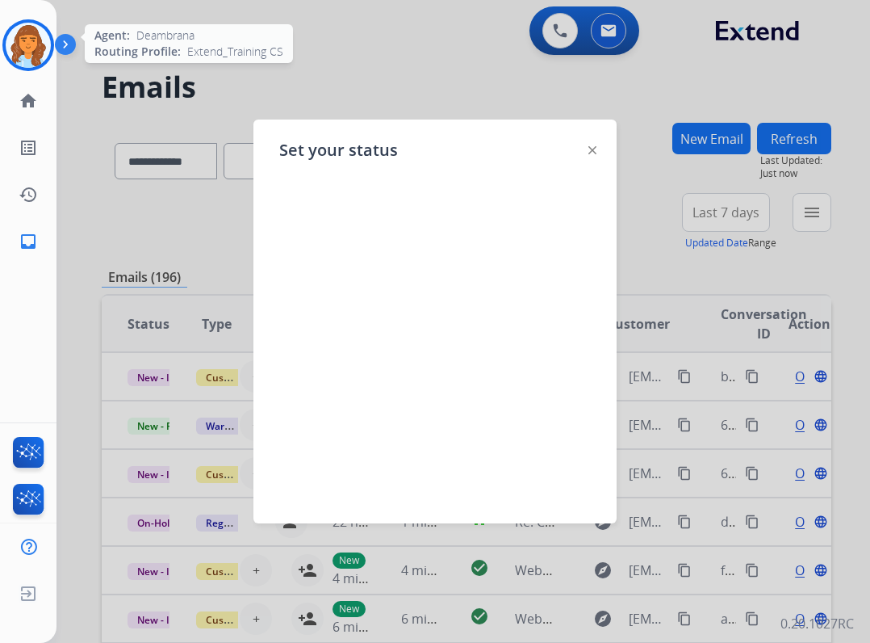
click at [596, 153] on img at bounding box center [593, 150] width 8 height 8
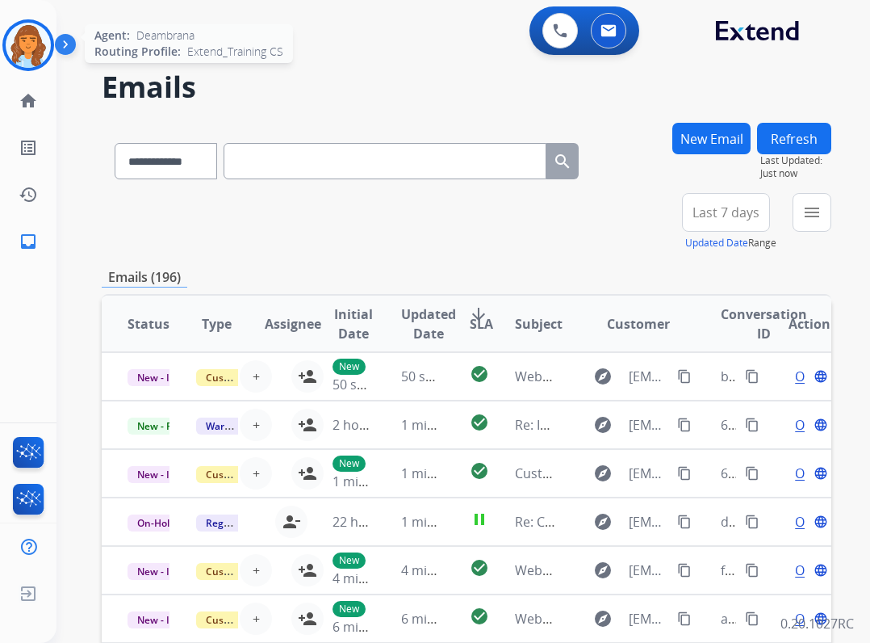
click at [40, 50] on img at bounding box center [28, 45] width 45 height 45
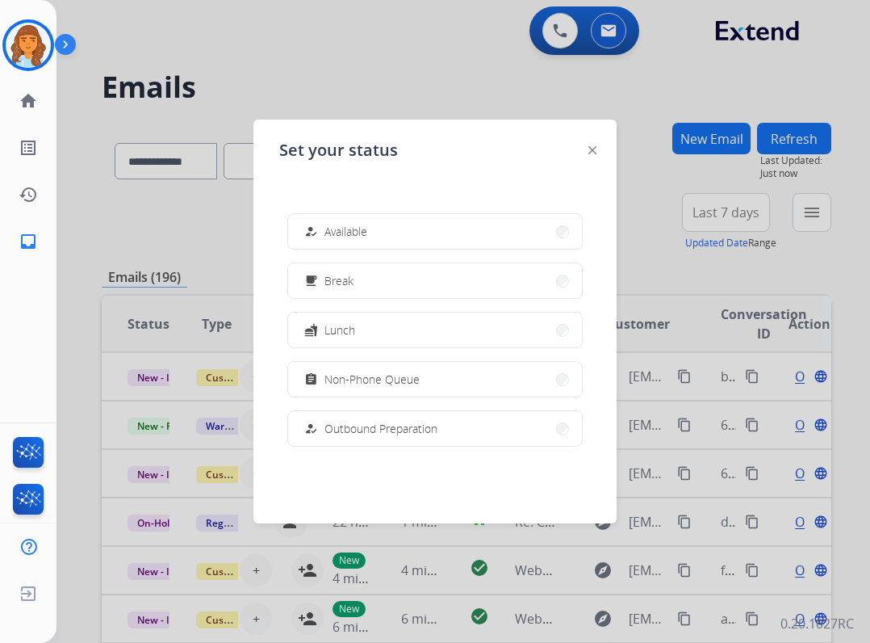
click at [354, 229] on span "Available" at bounding box center [346, 231] width 43 height 17
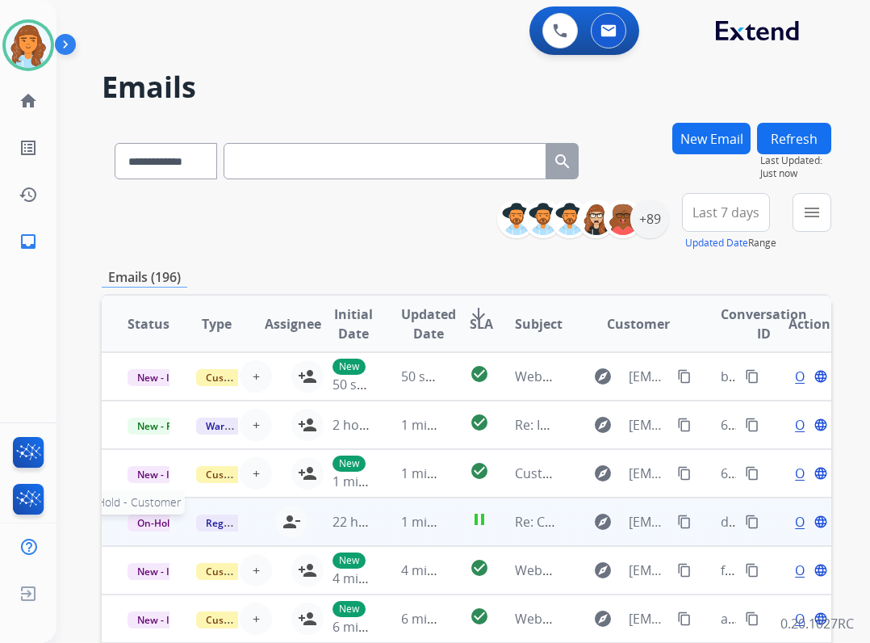
drag, startPoint x: 136, startPoint y: 515, endPoint x: 151, endPoint y: 515, distance: 14.5
click at [137, 514] on span "On-Hold - Customer" at bounding box center [183, 522] width 111 height 17
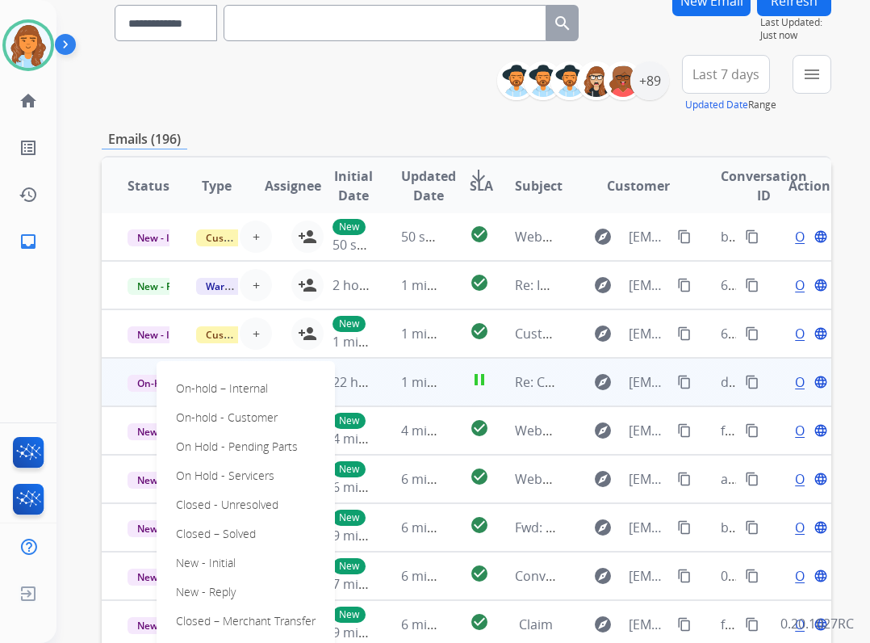
scroll to position [161, 0]
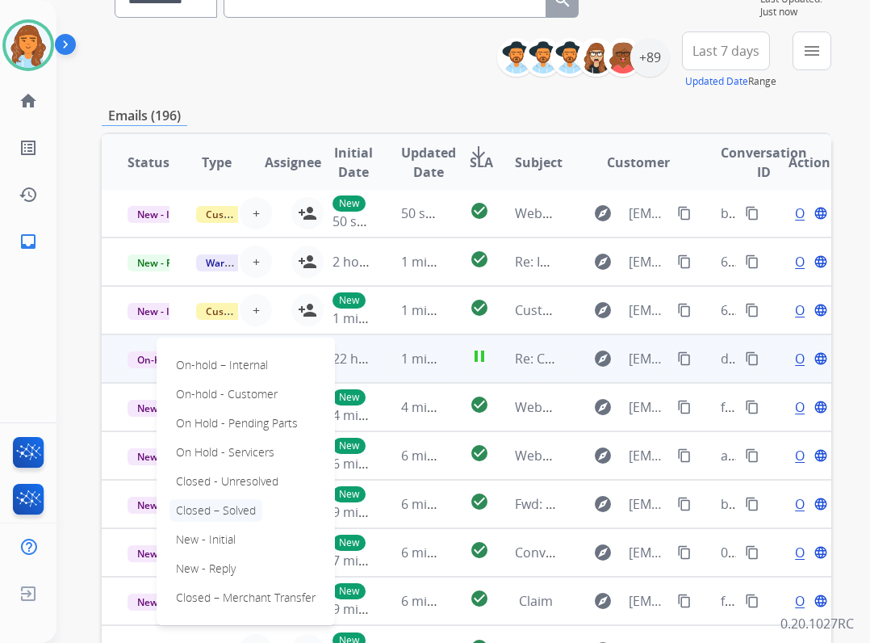
click at [204, 512] on p "Closed – Solved" at bounding box center [216, 510] width 93 height 23
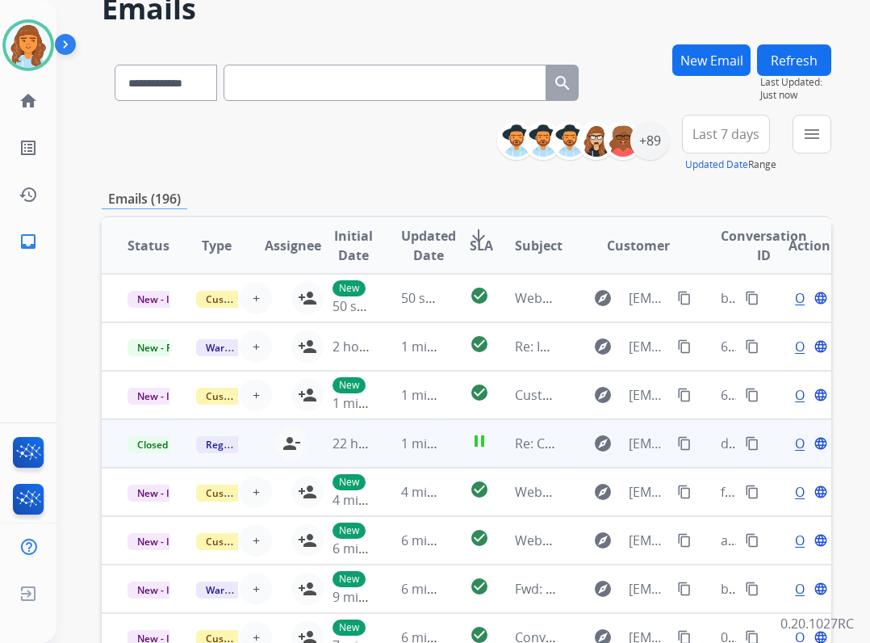
scroll to position [0, 0]
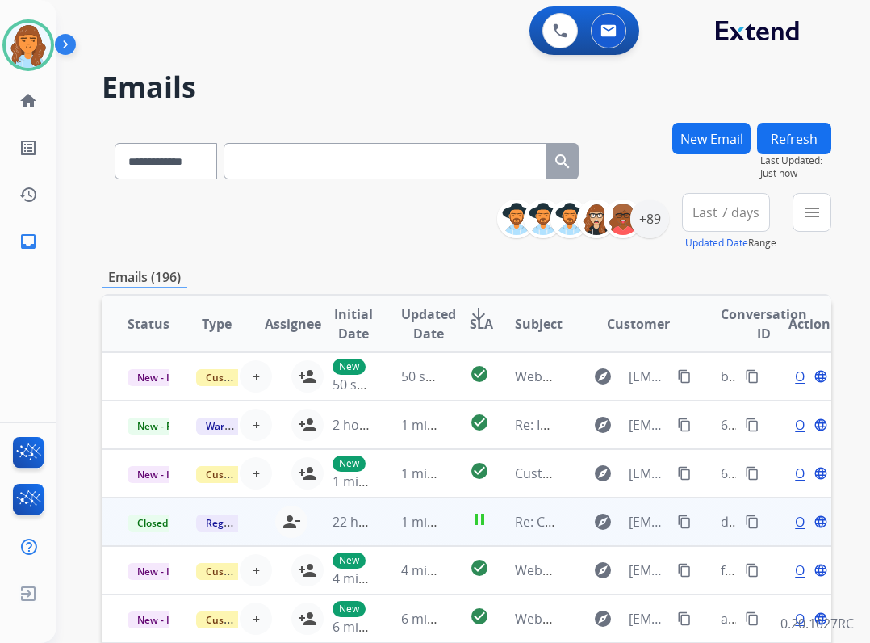
click at [784, 140] on button "Refresh" at bounding box center [794, 138] width 74 height 31
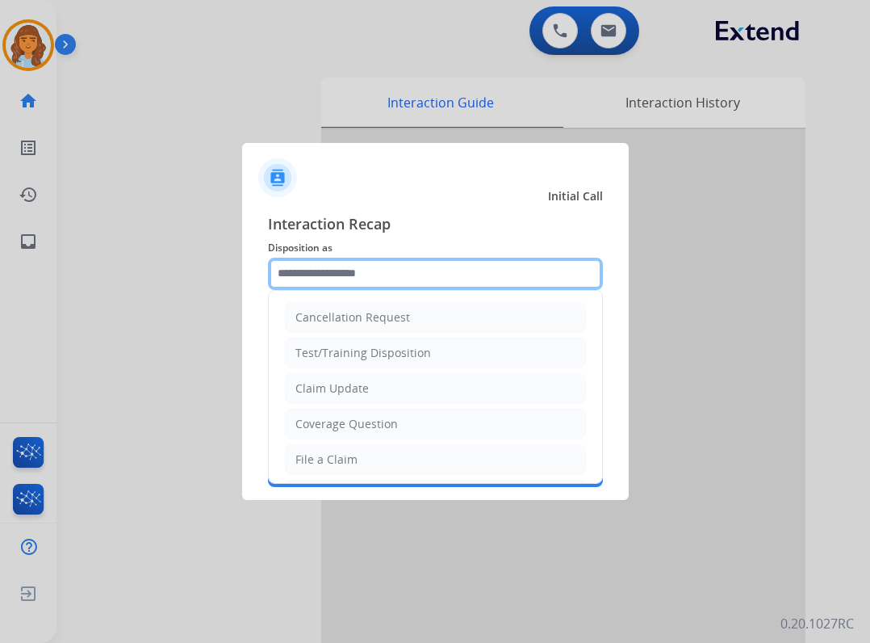
click at [503, 270] on input "text" at bounding box center [435, 274] width 335 height 32
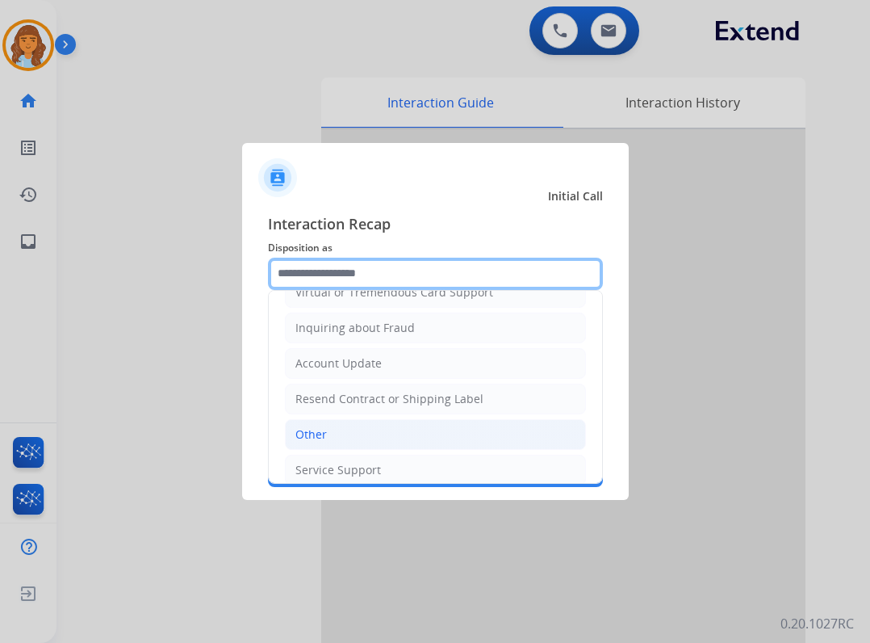
scroll to position [252, 0]
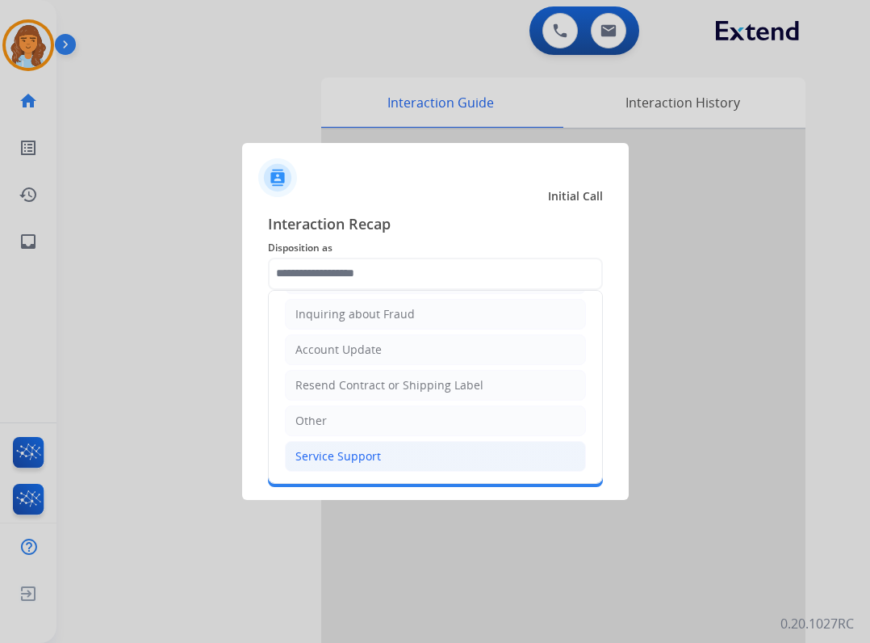
click at [346, 467] on li "Service Support" at bounding box center [435, 456] width 301 height 31
type input "**********"
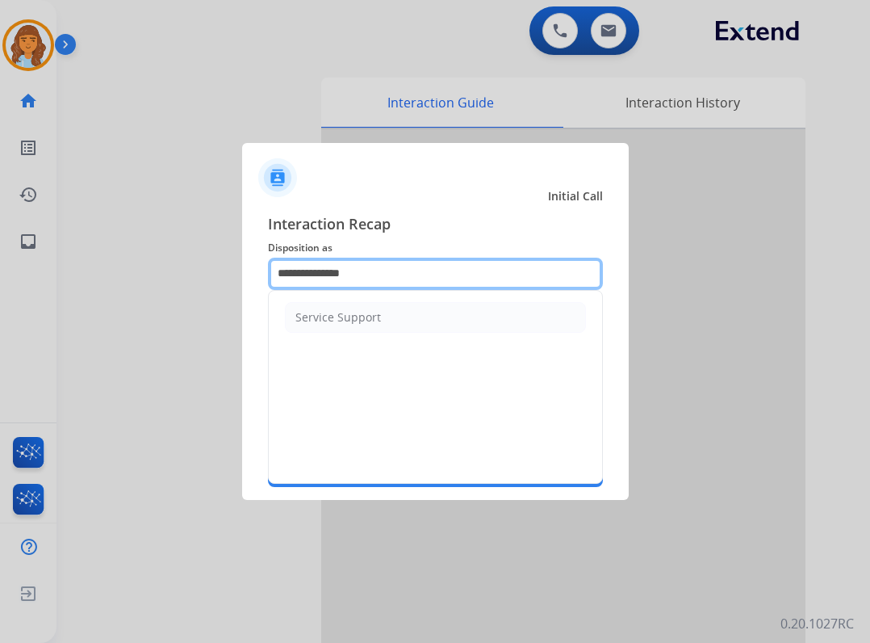
drag, startPoint x: 442, startPoint y: 257, endPoint x: 268, endPoint y: 262, distance: 173.7
click at [268, 262] on input "**********" at bounding box center [435, 274] width 335 height 32
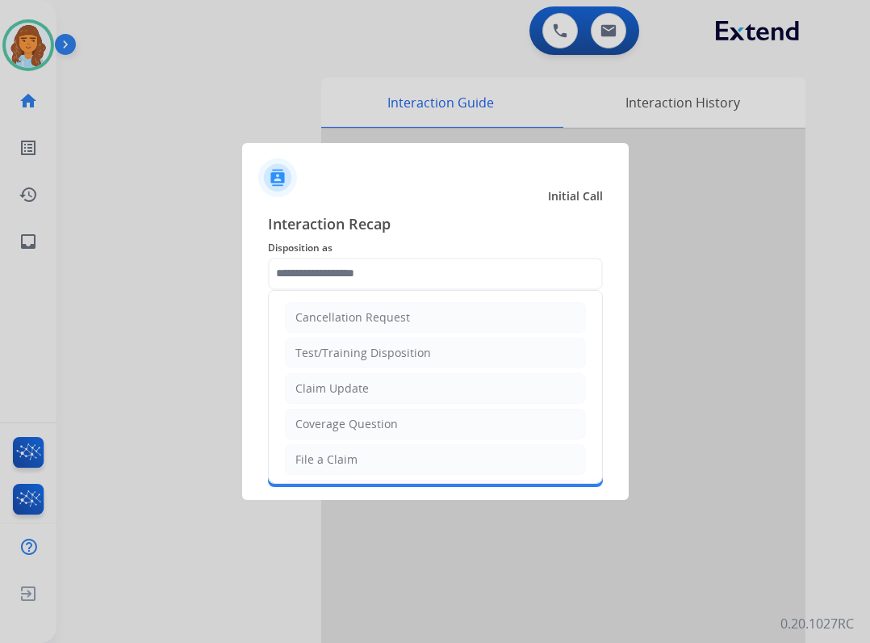
click at [466, 335] on ul "Cancellation Request Test/Training Disposition Claim Update Coverage Question F…" at bounding box center [435, 513] width 333 height 444
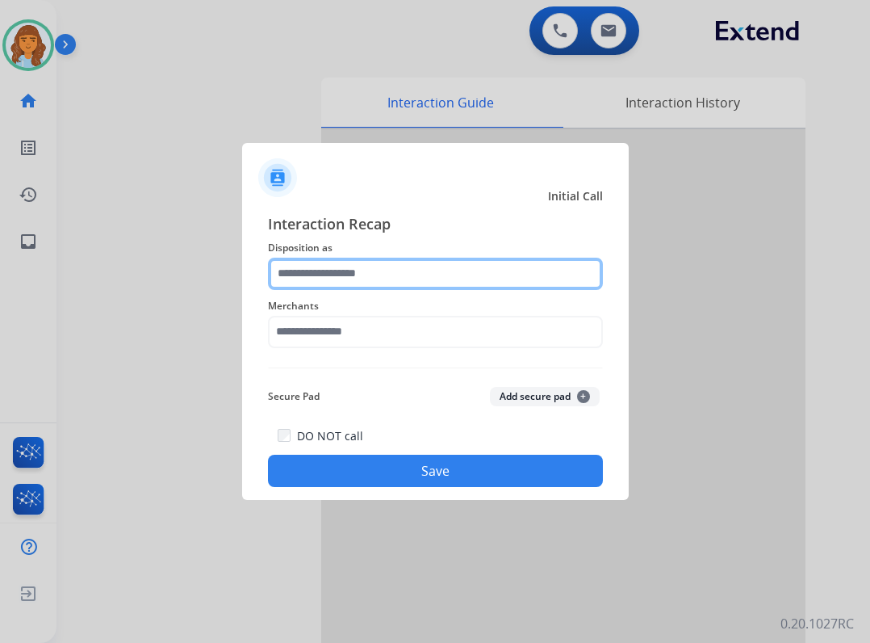
click at [376, 270] on input "text" at bounding box center [435, 274] width 335 height 32
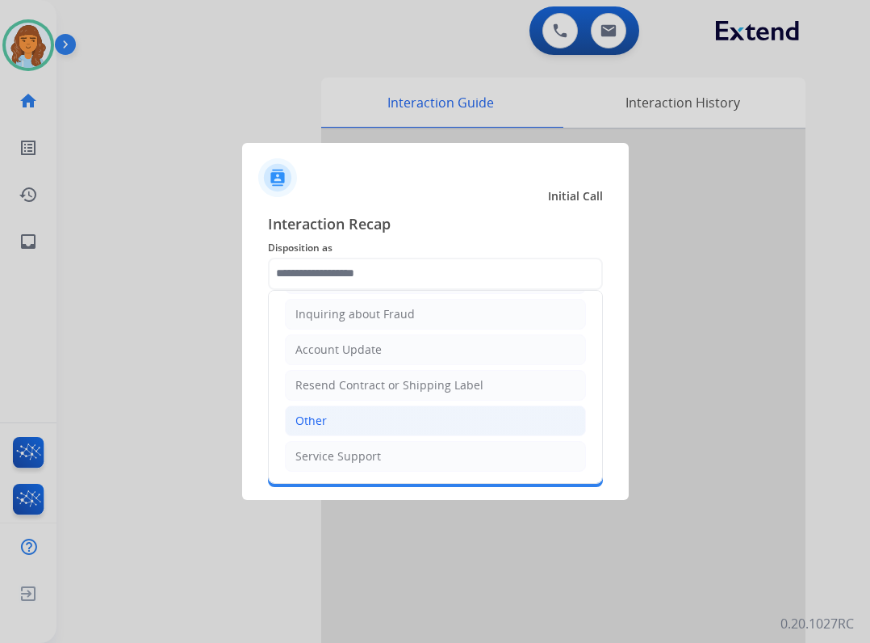
click at [403, 421] on li "Other" at bounding box center [435, 420] width 301 height 31
type input "*****"
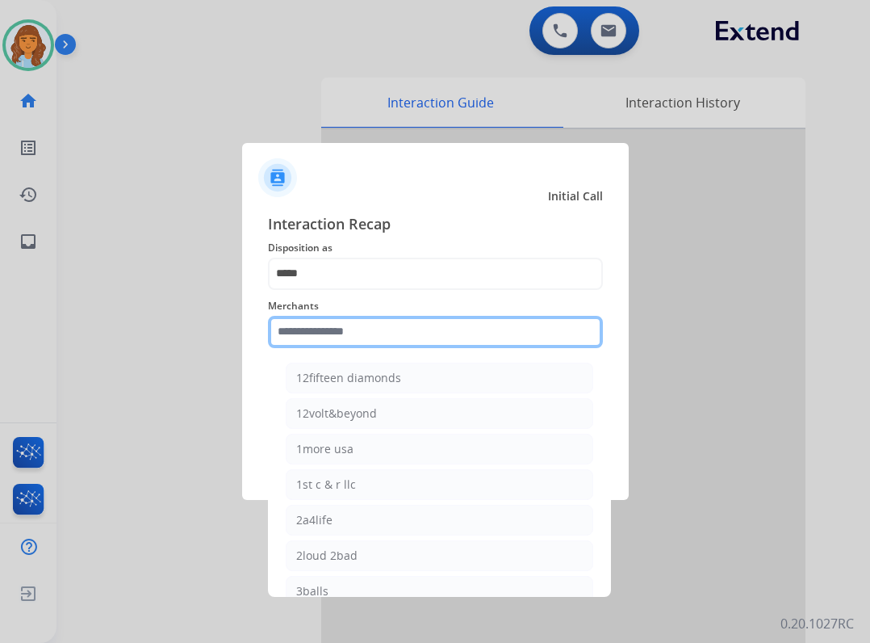
click at [367, 339] on input "text" at bounding box center [435, 332] width 335 height 32
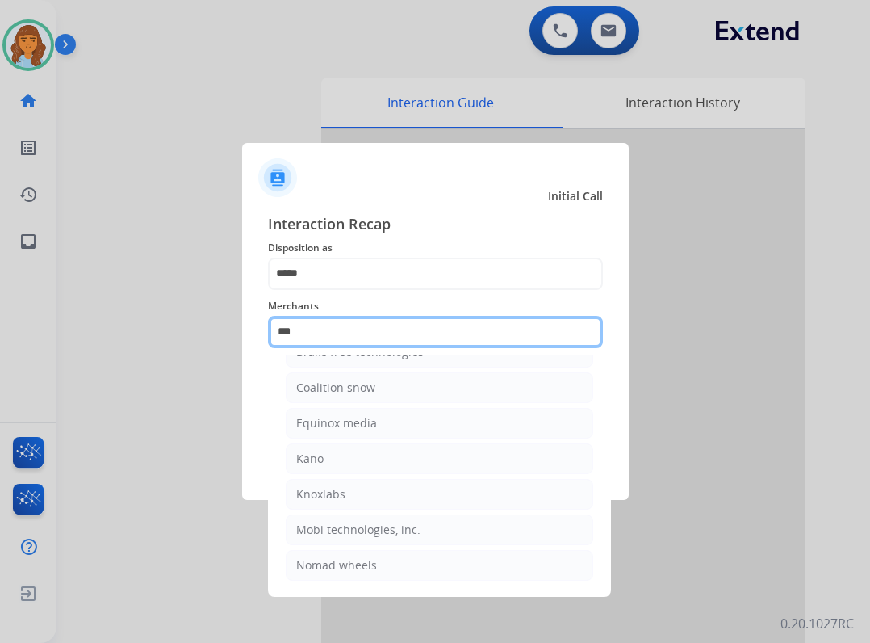
scroll to position [0, 0]
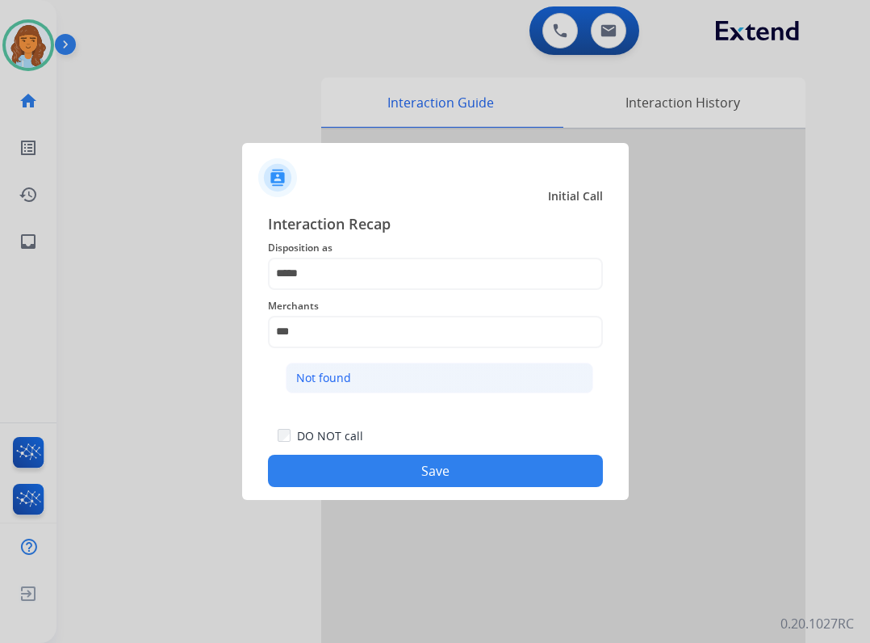
click at [359, 382] on li "Not found" at bounding box center [440, 378] width 308 height 31
type input "*********"
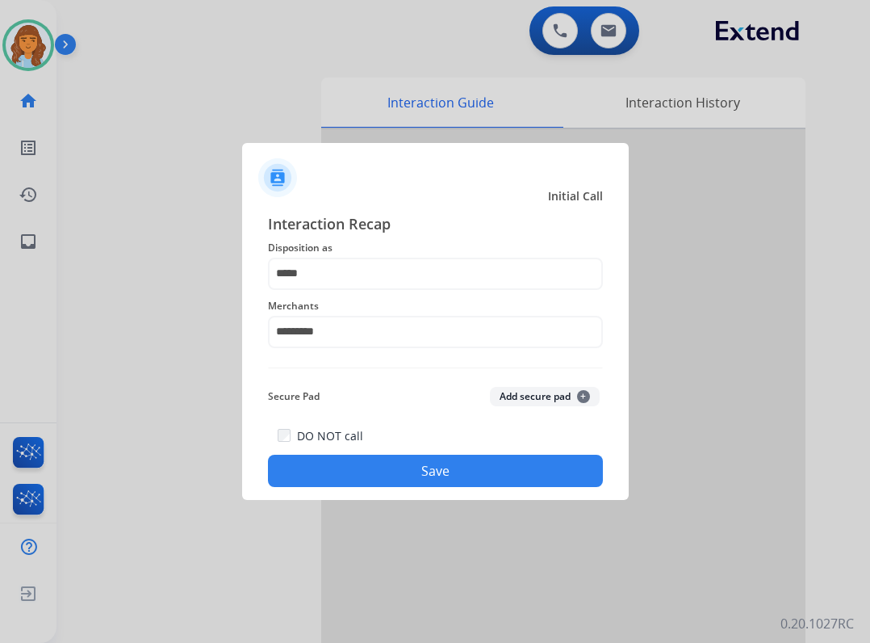
click at [409, 464] on button "Save" at bounding box center [435, 471] width 335 height 32
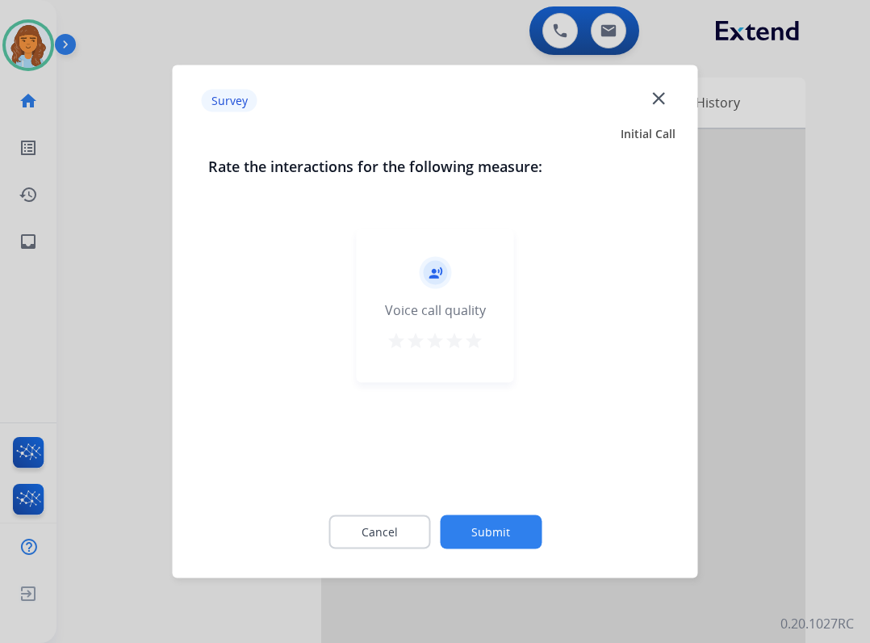
click at [493, 530] on button "Submit" at bounding box center [491, 532] width 102 height 34
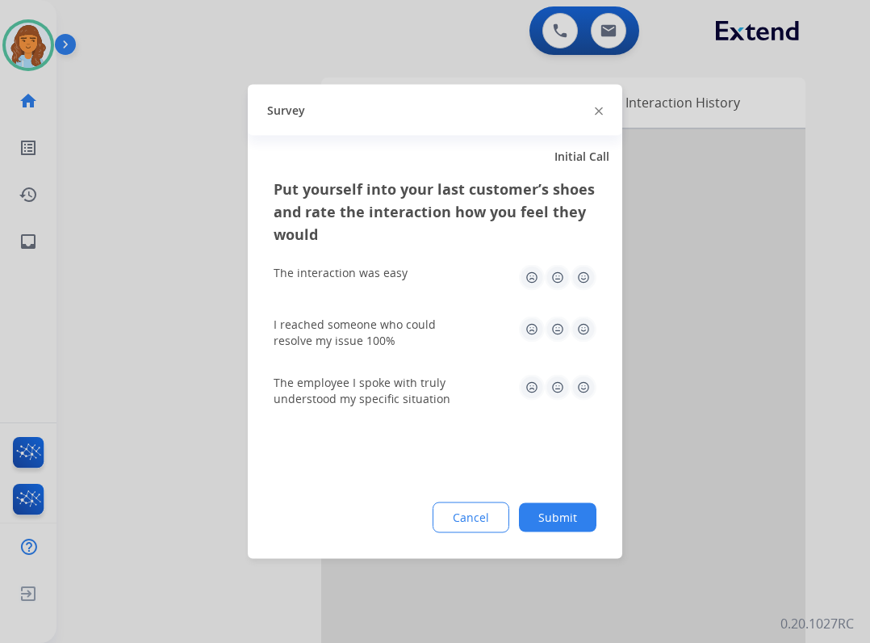
drag, startPoint x: 540, startPoint y: 513, endPoint x: 551, endPoint y: 530, distance: 20.6
click at [541, 514] on button "Submit" at bounding box center [558, 517] width 78 height 29
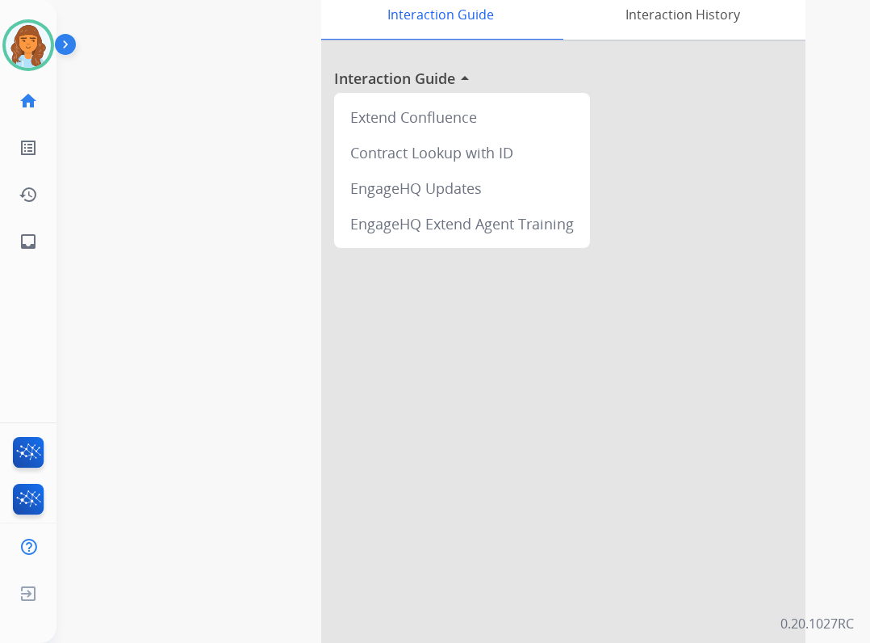
scroll to position [89, 0]
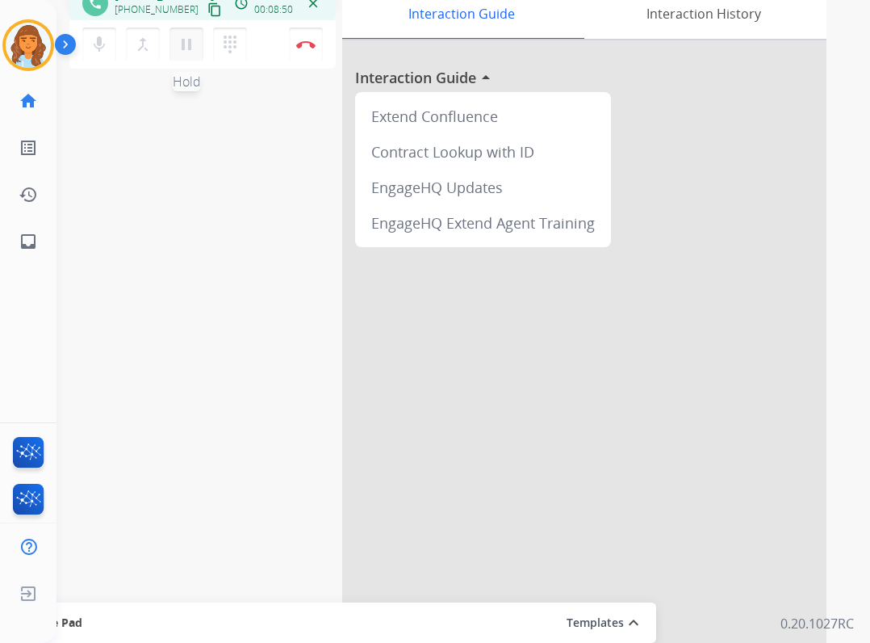
click at [189, 36] on mat-icon "pause" at bounding box center [186, 44] width 19 height 19
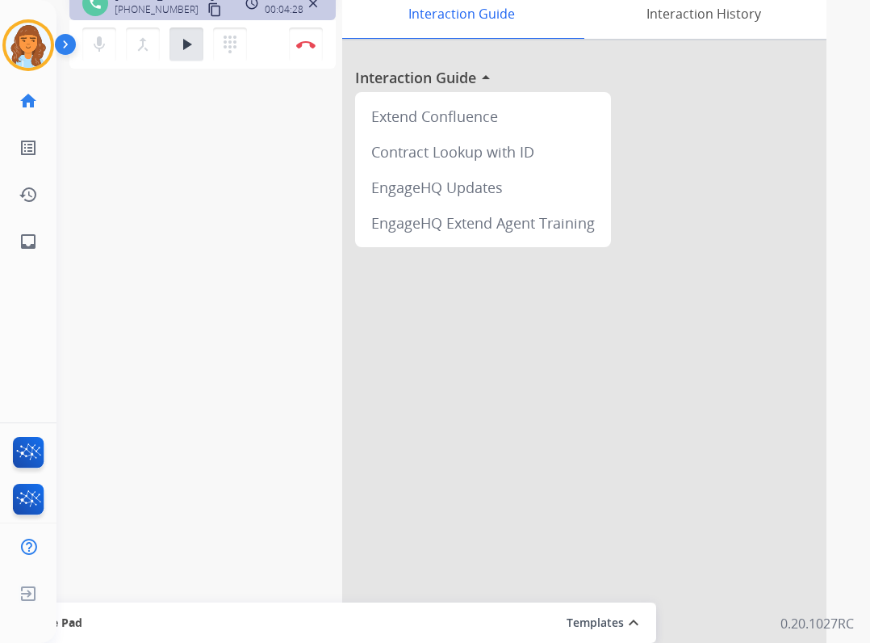
click at [185, 27] on div "mic Mute merge_type Bridge play_arrow Hold dialpad Dialpad Disconnect" at bounding box center [202, 44] width 266 height 48
click at [195, 55] on button "play_arrow Hold" at bounding box center [187, 44] width 34 height 34
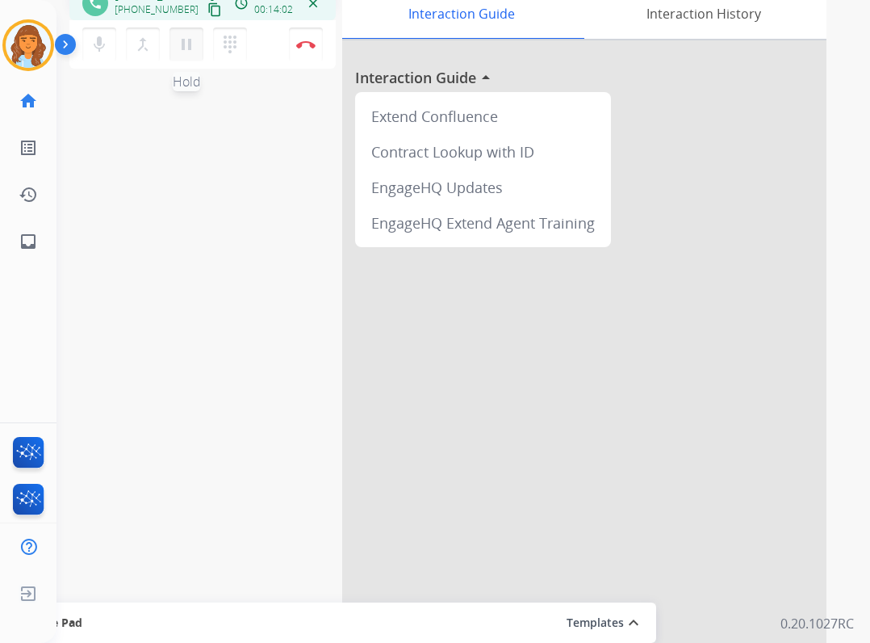
click at [192, 52] on mat-icon "pause" at bounding box center [186, 44] width 19 height 19
click at [189, 53] on mat-icon "play_arrow" at bounding box center [186, 44] width 19 height 19
click at [182, 53] on mat-icon "pause" at bounding box center [186, 44] width 19 height 19
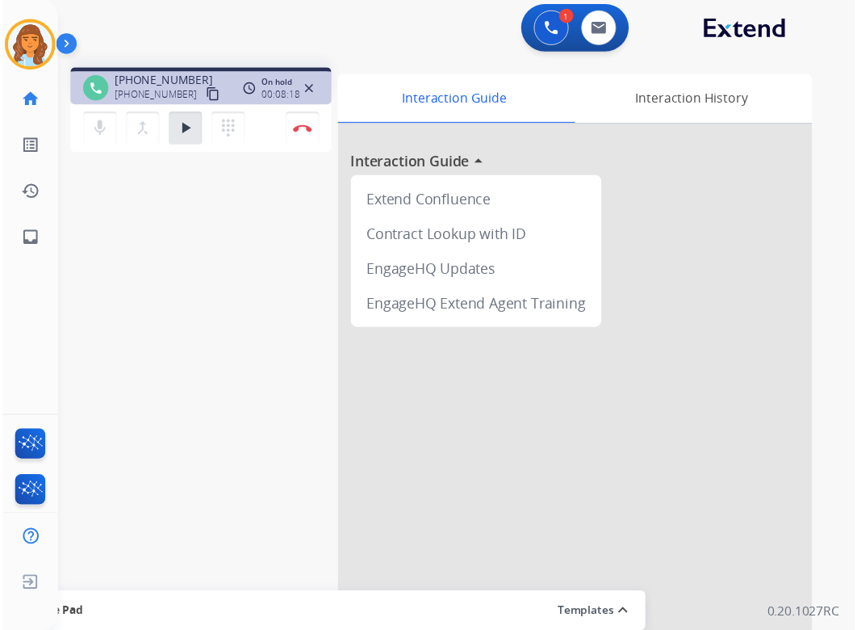
scroll to position [0, 0]
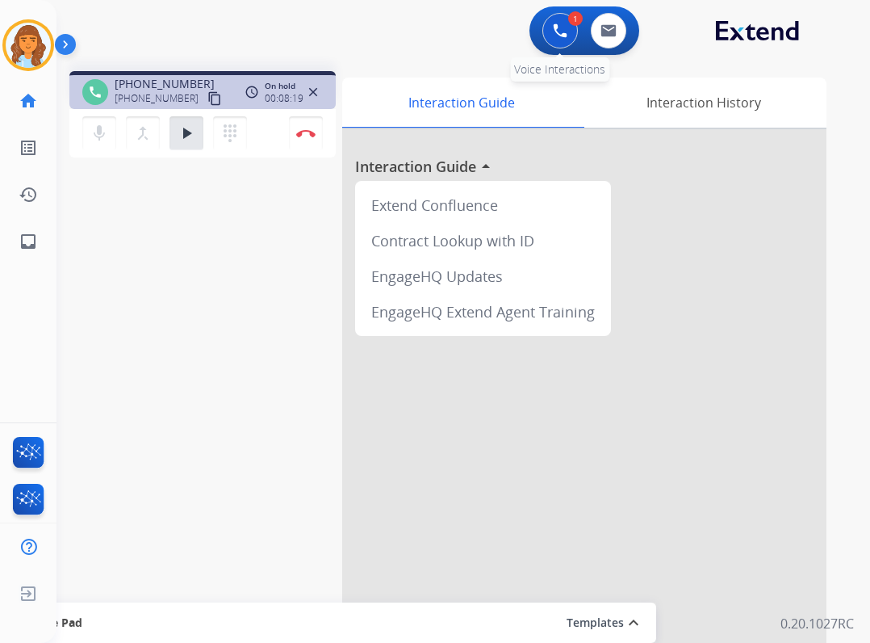
click at [560, 48] on button at bounding box center [561, 31] width 36 height 36
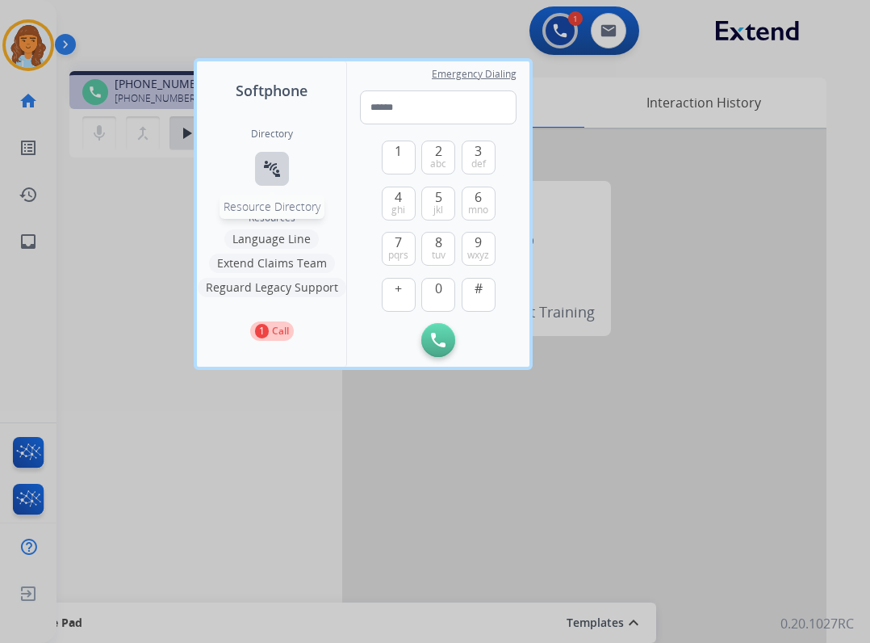
click at [269, 161] on mat-icon "connect_without_contact" at bounding box center [271, 168] width 19 height 19
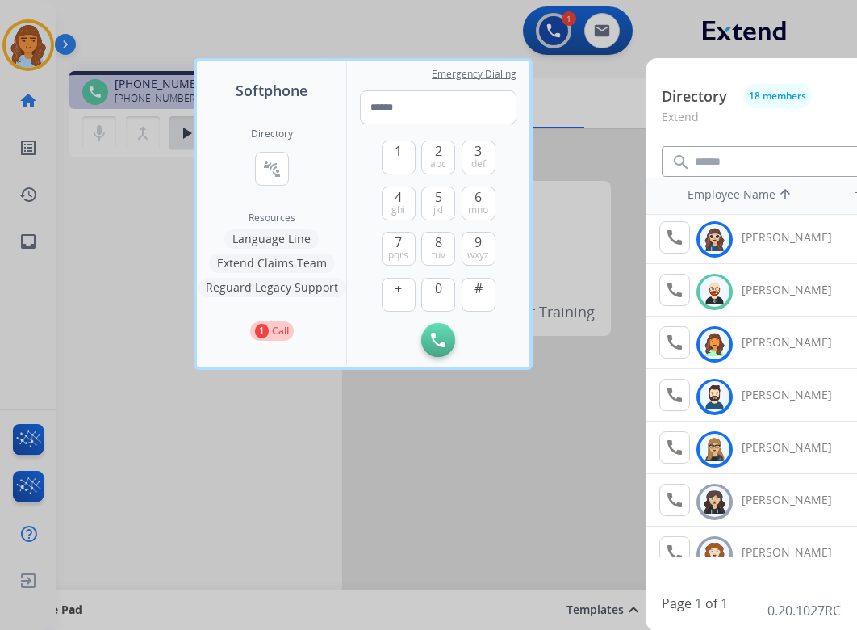
scroll to position [161, 0]
click at [673, 401] on mat-icon "call" at bounding box center [674, 393] width 19 height 19
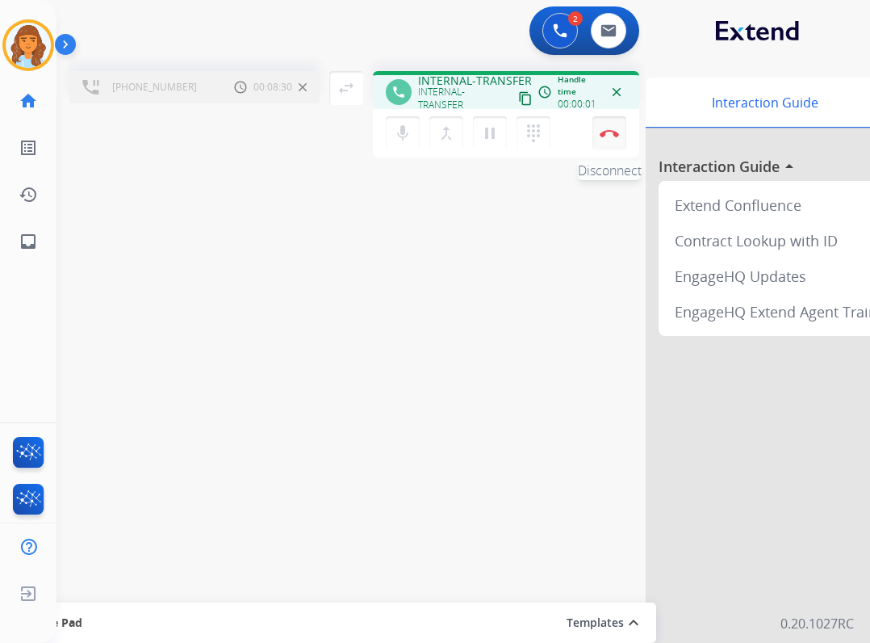
click at [610, 134] on img at bounding box center [609, 133] width 19 height 8
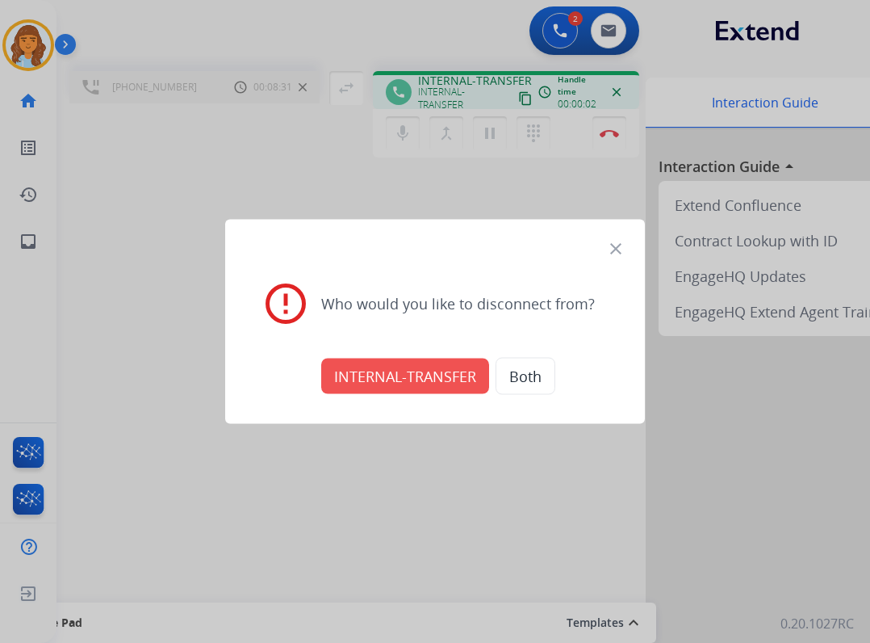
click at [441, 379] on button "INTERNAL-TRANSFER" at bounding box center [405, 376] width 168 height 36
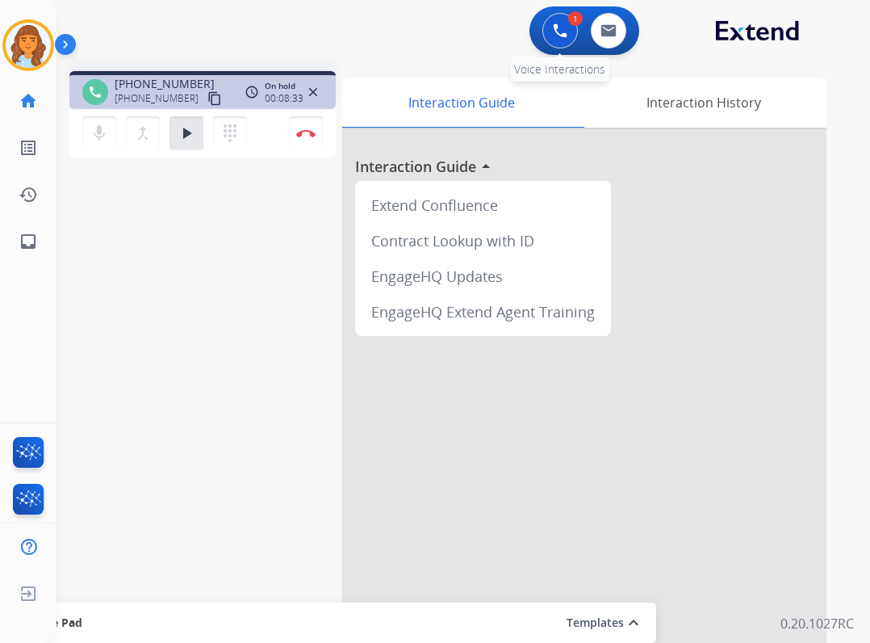
click at [569, 37] on button at bounding box center [561, 31] width 36 height 36
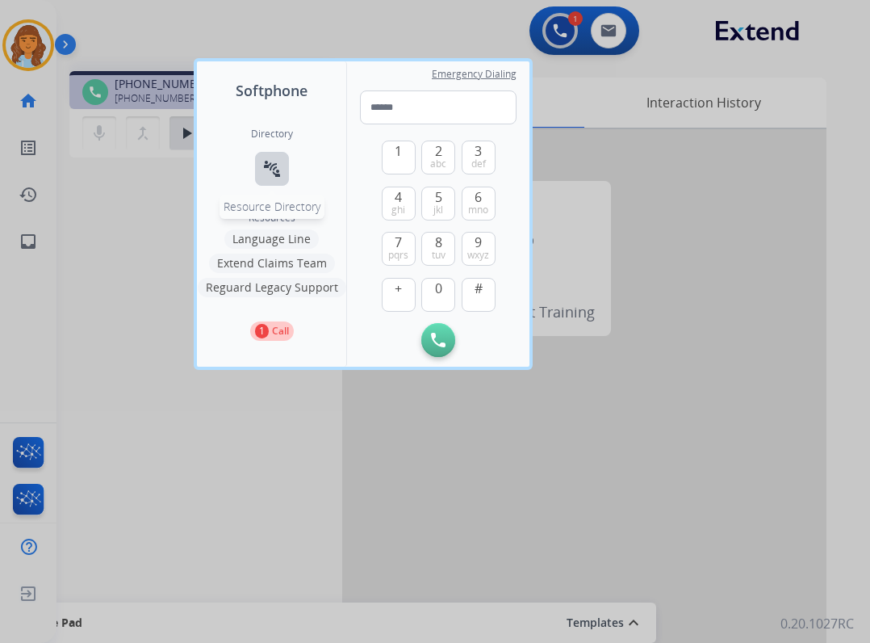
click at [266, 153] on button "connect_without_contact Resource Directory" at bounding box center [272, 169] width 34 height 34
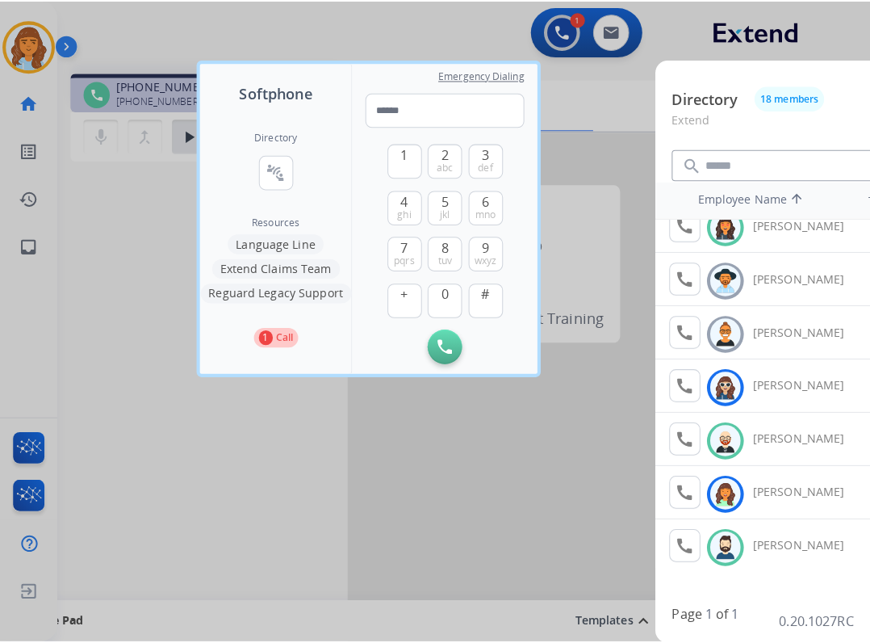
scroll to position [81, 0]
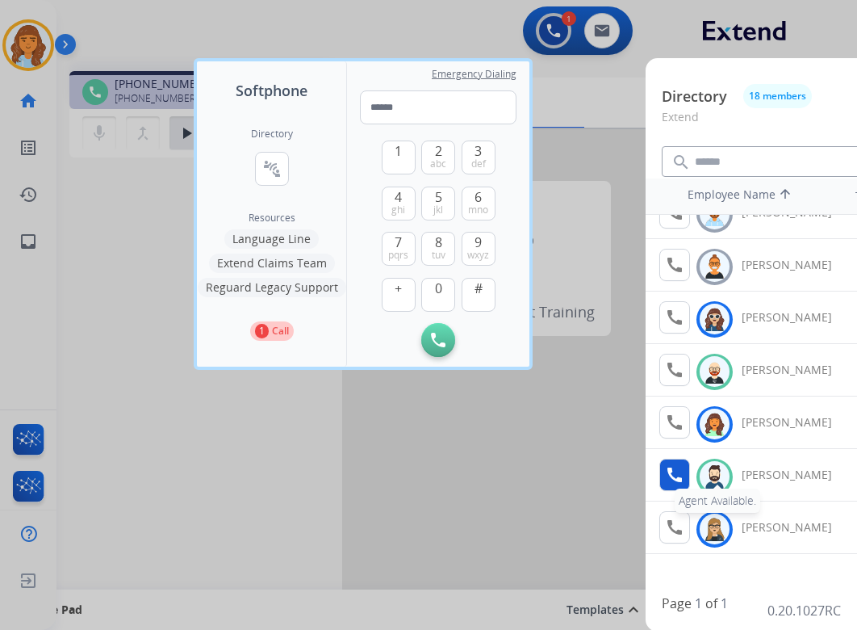
click at [672, 468] on mat-icon "call" at bounding box center [674, 474] width 19 height 19
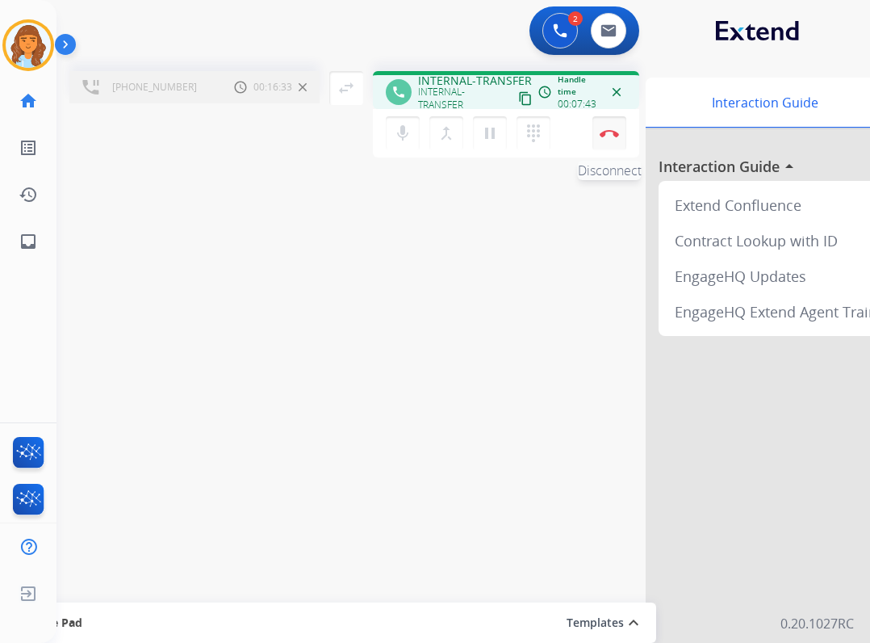
click at [599, 127] on button "Disconnect" at bounding box center [610, 133] width 34 height 34
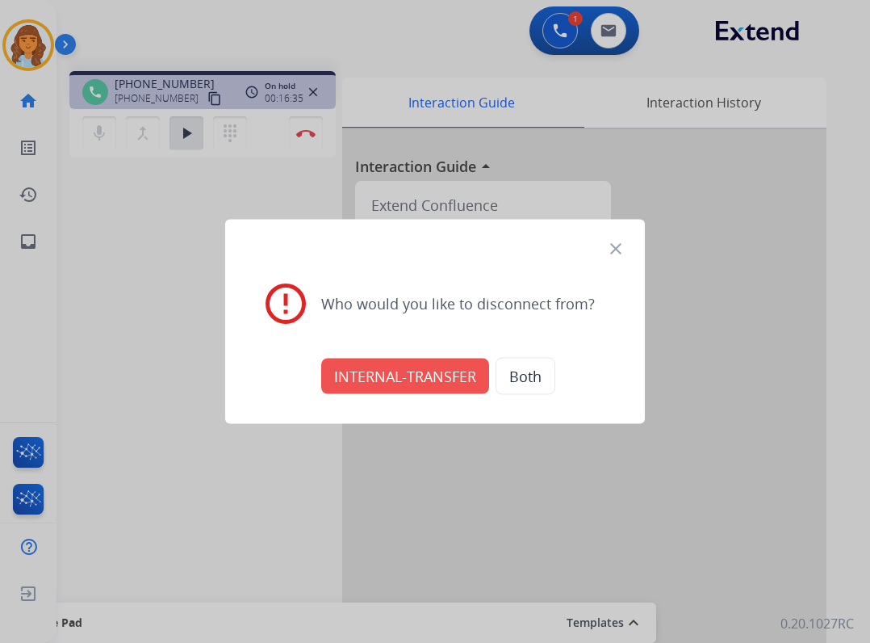
click at [614, 249] on mat-icon "close" at bounding box center [615, 248] width 19 height 19
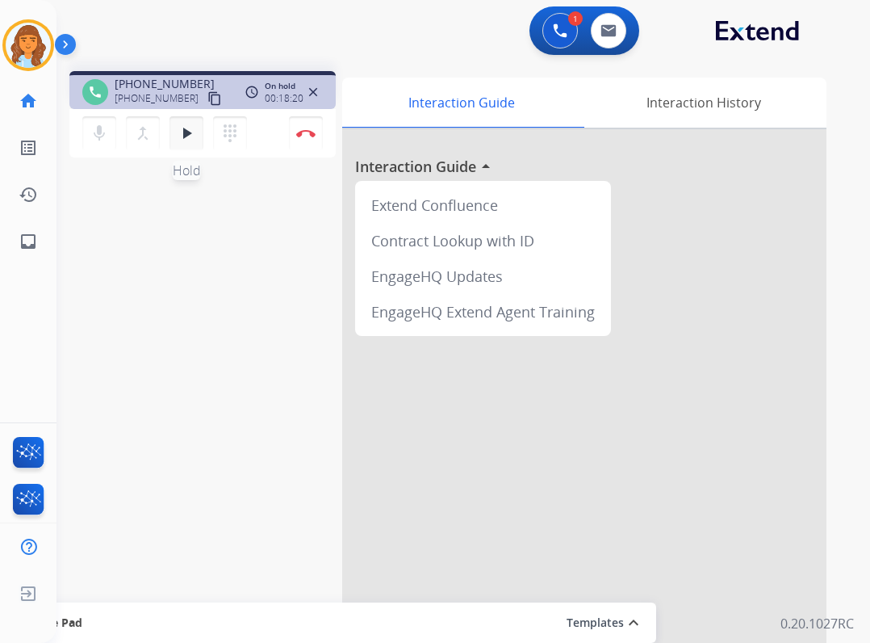
click at [174, 139] on button "play_arrow Hold" at bounding box center [187, 133] width 34 height 34
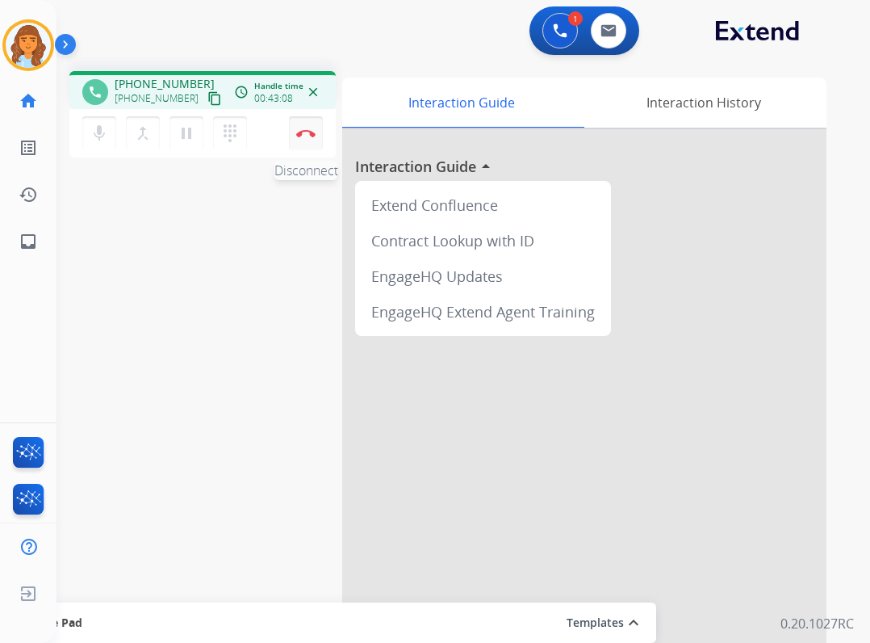
click at [308, 128] on button "Disconnect" at bounding box center [306, 133] width 34 height 34
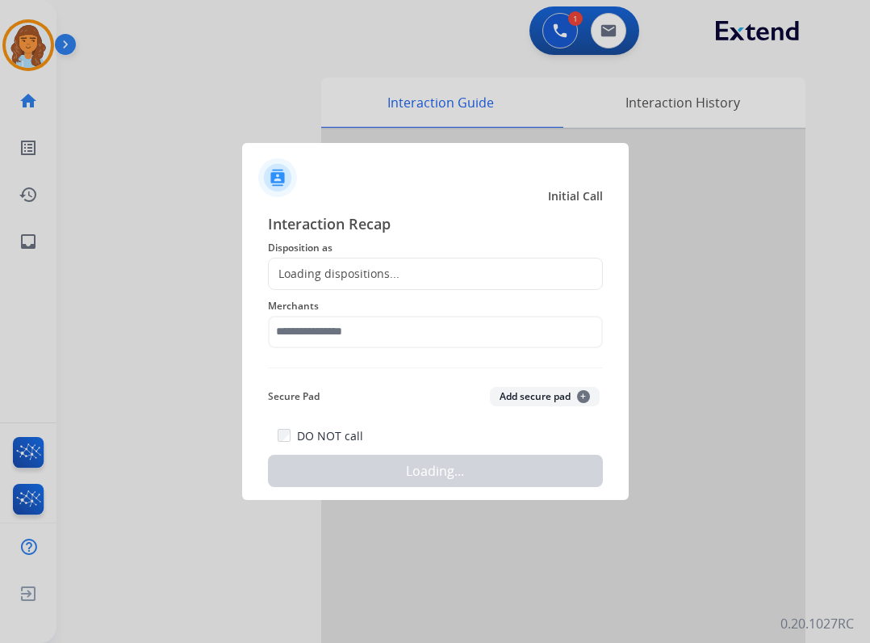
click at [414, 263] on div "Loading dispositions..." at bounding box center [435, 274] width 335 height 32
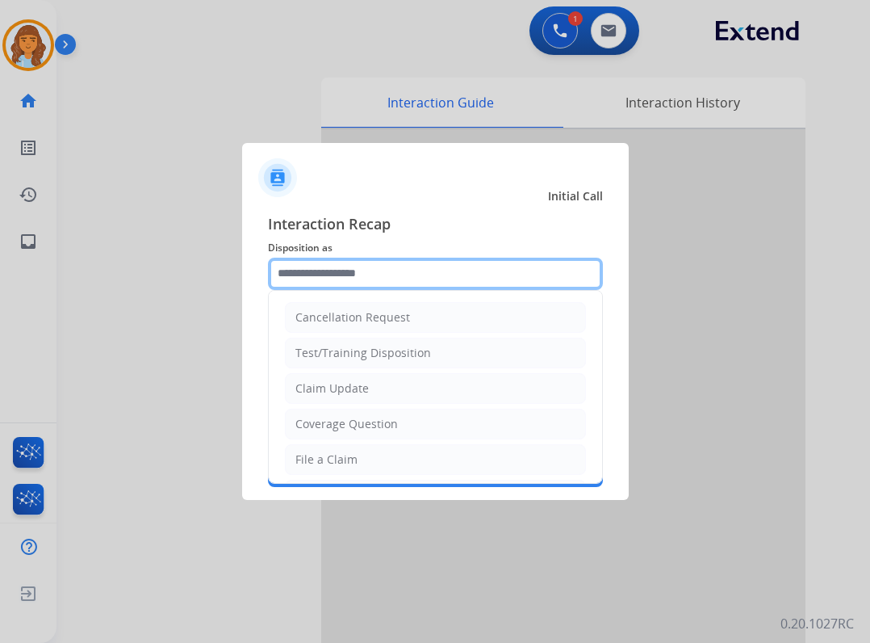
drag, startPoint x: 425, startPoint y: 273, endPoint x: 380, endPoint y: 282, distance: 45.3
click at [421, 275] on input "text" at bounding box center [435, 274] width 335 height 32
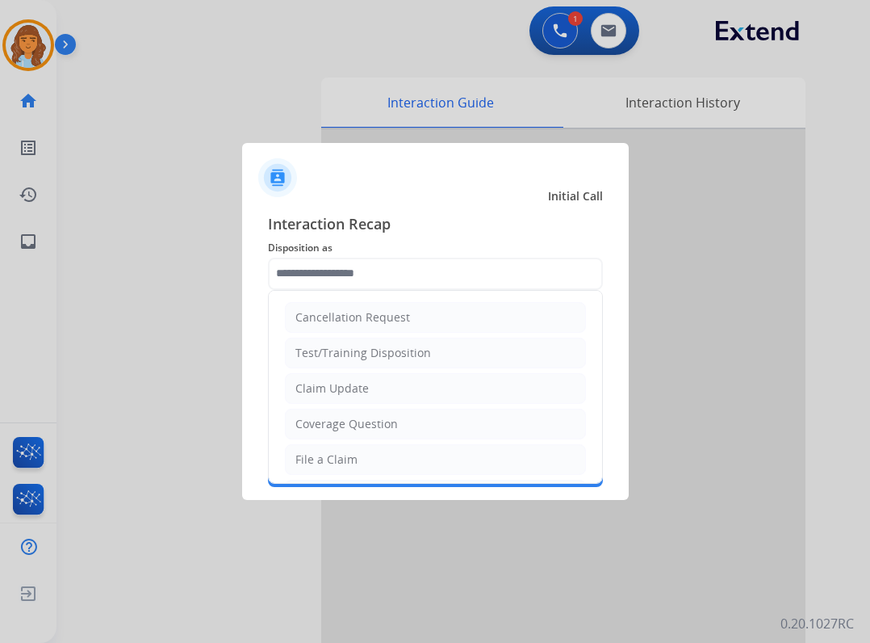
click at [342, 392] on div "Claim Update" at bounding box center [332, 388] width 73 height 16
type input "**********"
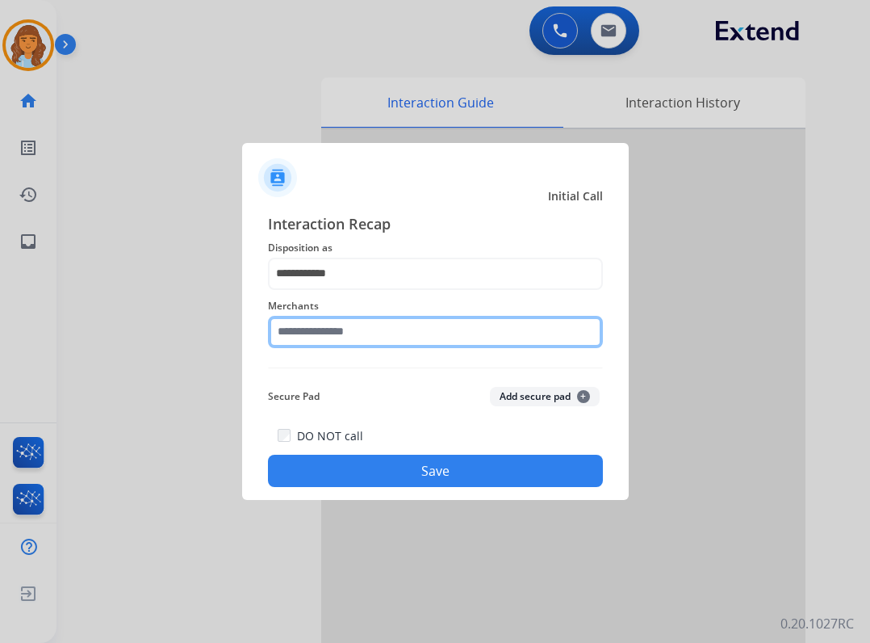
click at [321, 333] on input "text" at bounding box center [435, 332] width 335 height 32
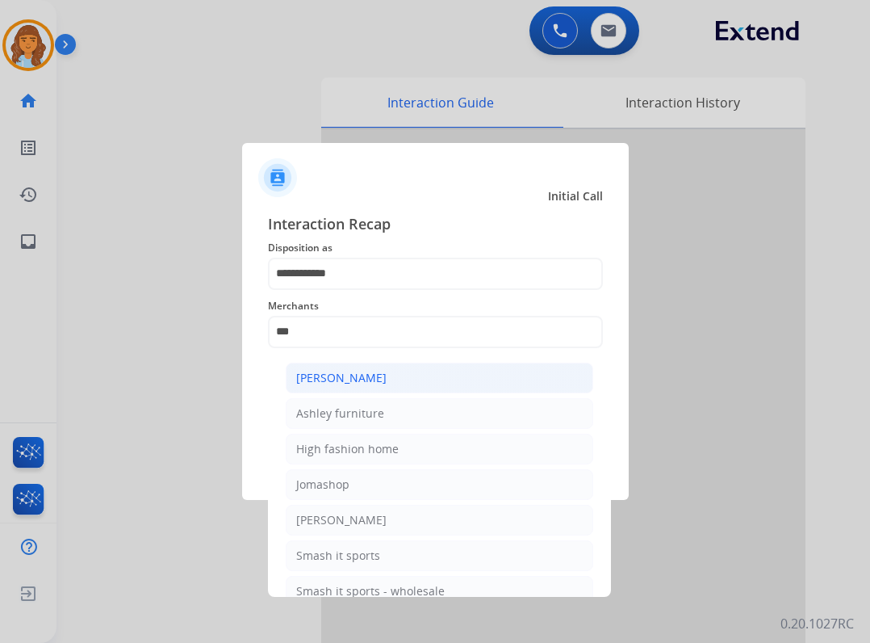
click at [505, 374] on li "[PERSON_NAME]" at bounding box center [440, 378] width 308 height 31
type input "**********"
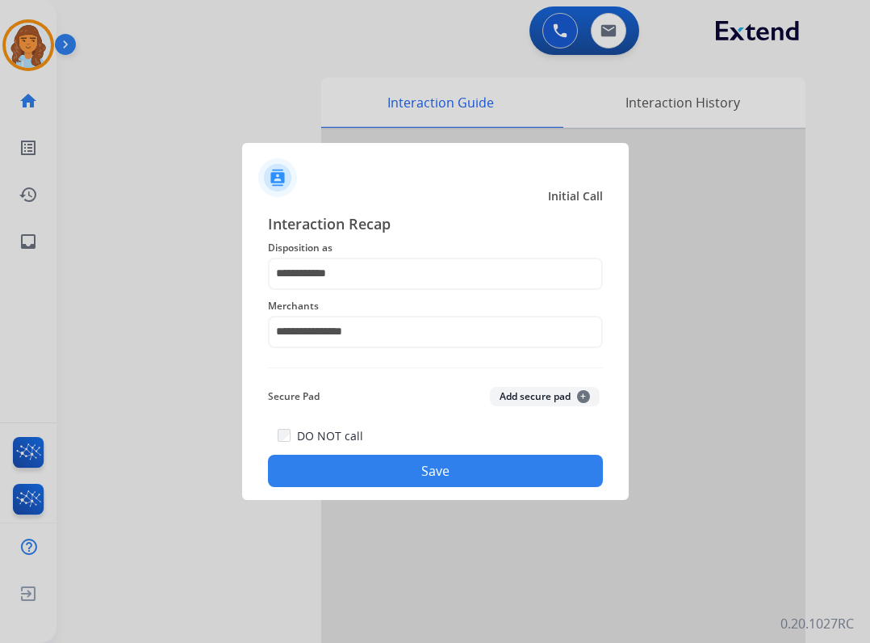
click at [434, 488] on div "**********" at bounding box center [435, 349] width 387 height 301
click at [425, 459] on button "Save" at bounding box center [435, 471] width 335 height 32
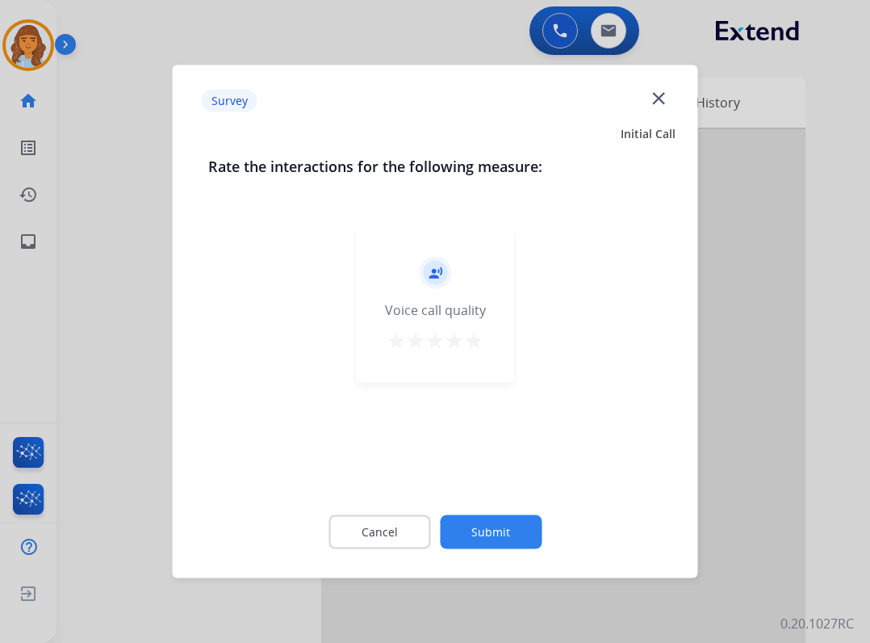
click at [486, 545] on button "Submit" at bounding box center [491, 532] width 102 height 34
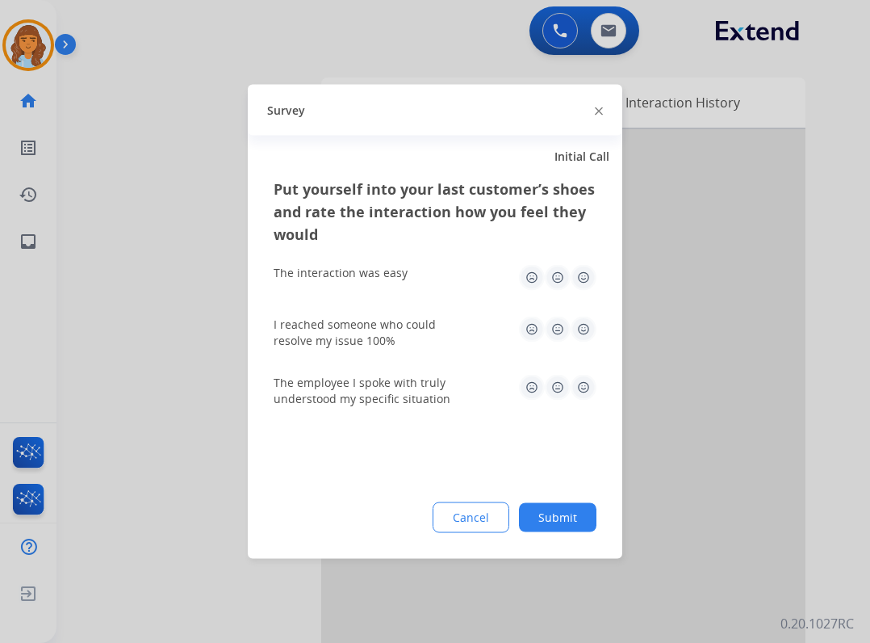
click at [535, 513] on button "Submit" at bounding box center [558, 517] width 78 height 29
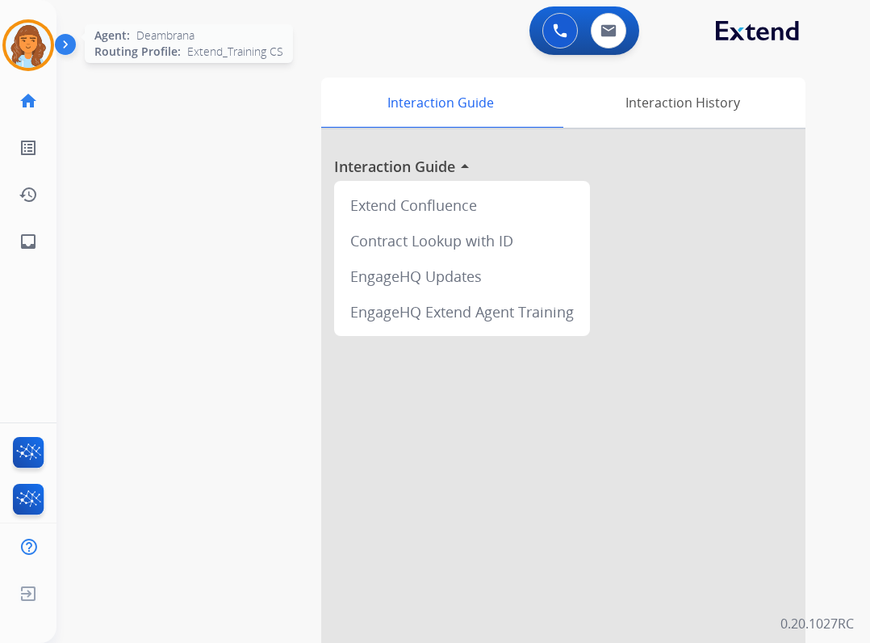
click at [48, 40] on img at bounding box center [28, 45] width 45 height 45
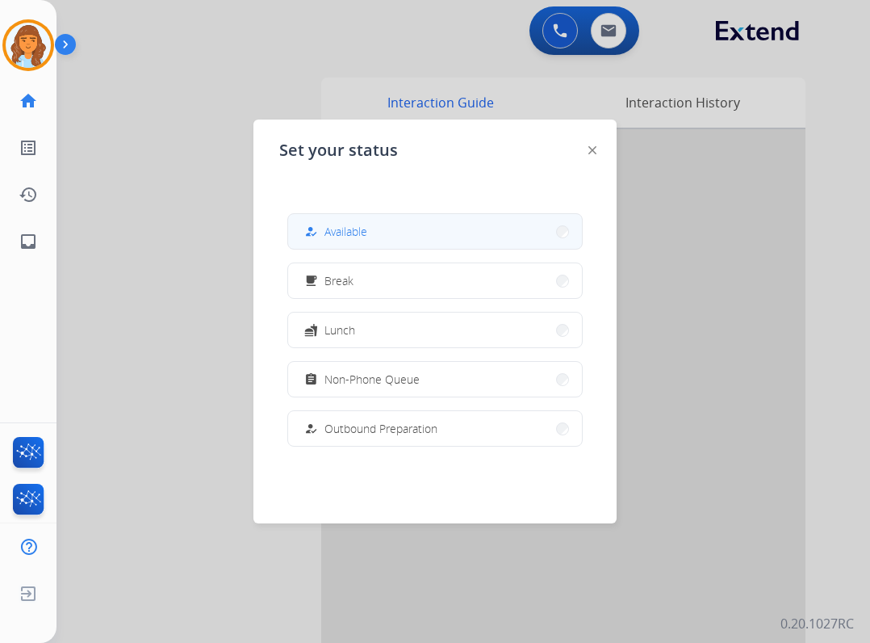
click at [417, 228] on button "how_to_reg Available" at bounding box center [435, 231] width 294 height 35
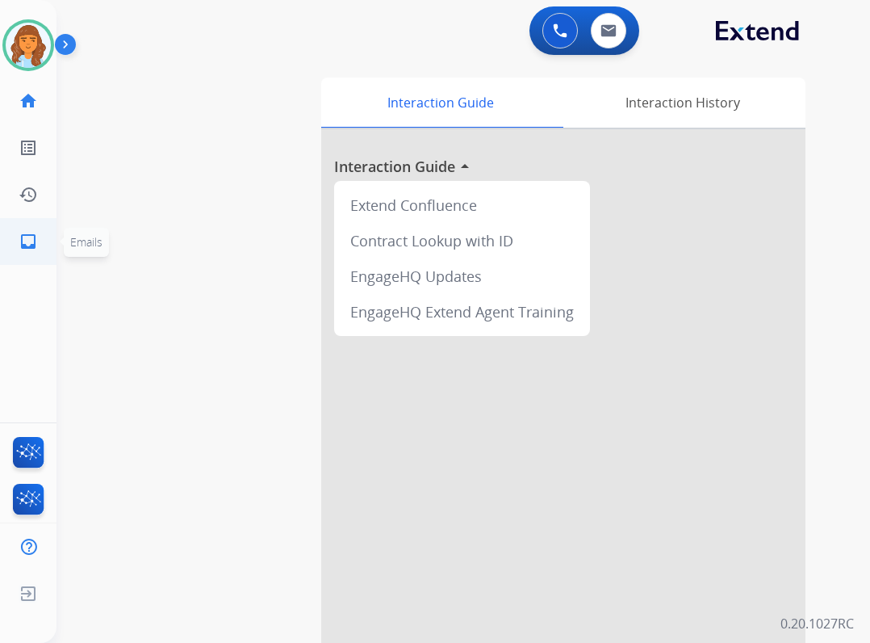
click at [32, 249] on mat-icon "inbox" at bounding box center [28, 241] width 19 height 19
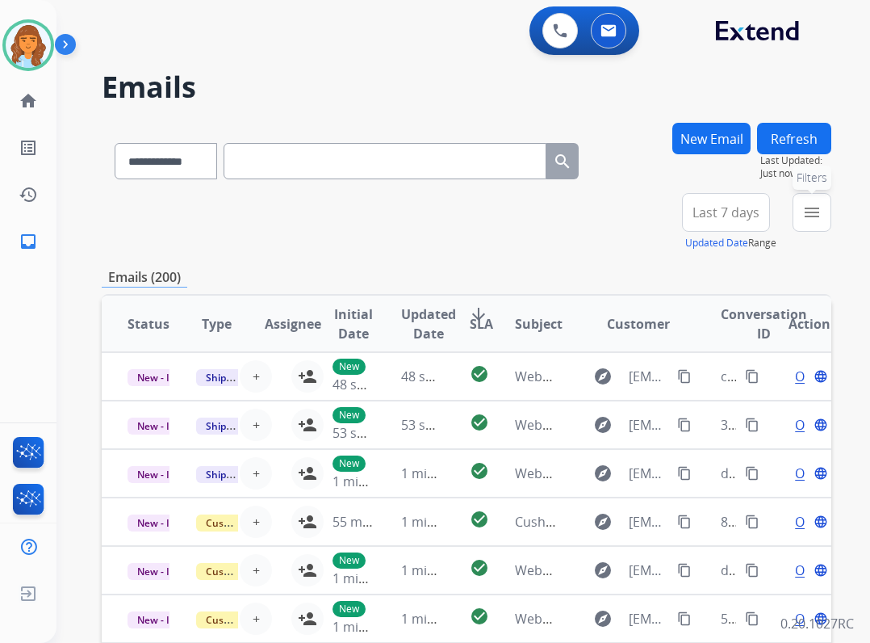
click at [817, 203] on mat-icon "menu" at bounding box center [812, 212] width 19 height 19
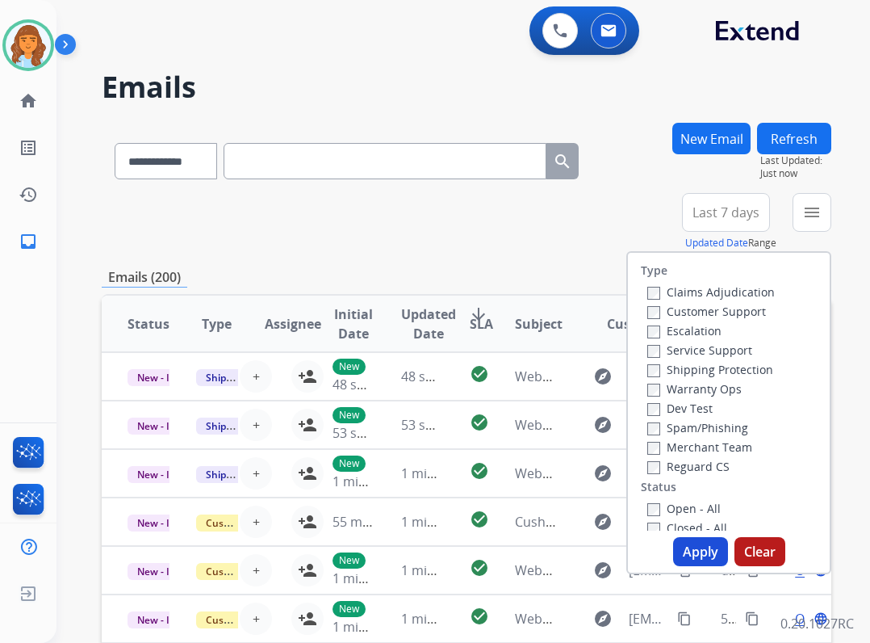
click at [698, 510] on label "Open - All" at bounding box center [684, 508] width 73 height 15
click at [683, 368] on label "Shipping Protection" at bounding box center [711, 369] width 126 height 15
click at [692, 312] on label "Customer Support" at bounding box center [707, 311] width 119 height 15
click at [686, 547] on button "Apply" at bounding box center [700, 551] width 55 height 29
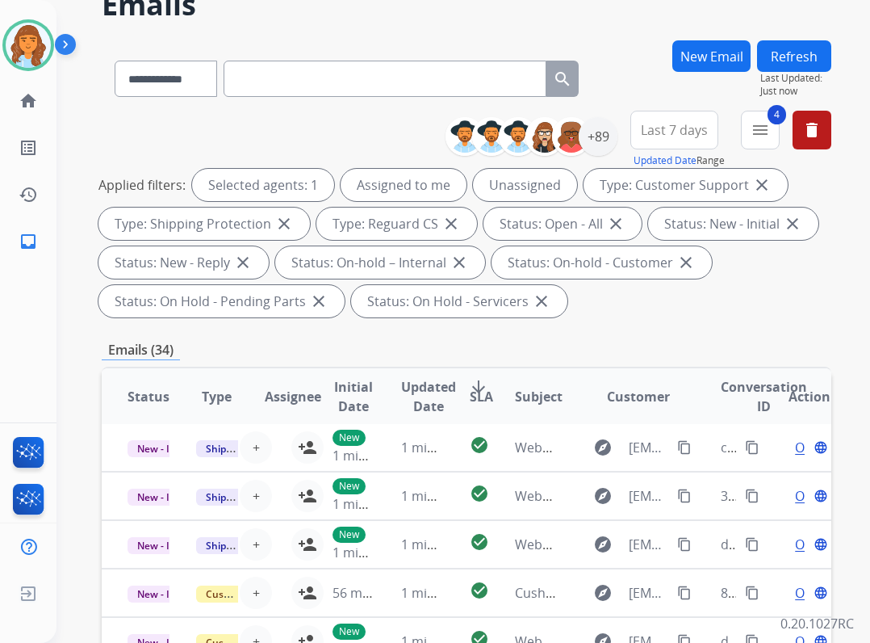
scroll to position [81, 0]
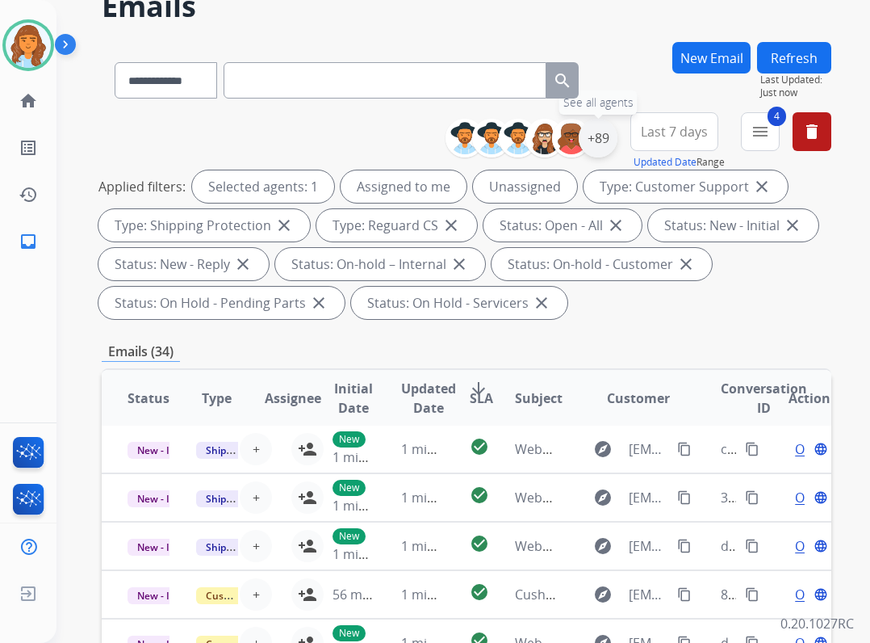
click at [596, 129] on div "+89" at bounding box center [598, 138] width 39 height 39
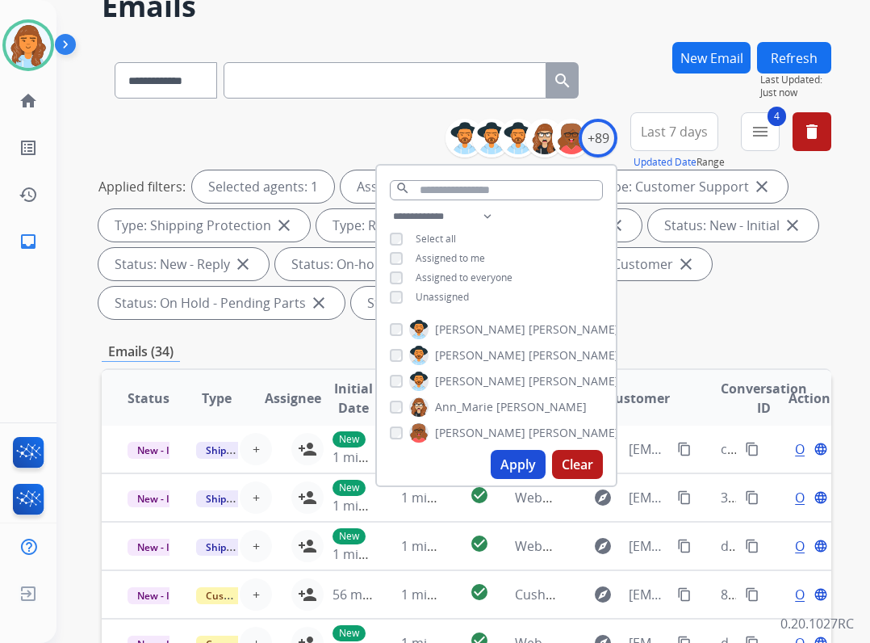
click at [457, 294] on span "Unassigned" at bounding box center [442, 297] width 53 height 14
click at [510, 462] on button "Apply" at bounding box center [518, 464] width 55 height 29
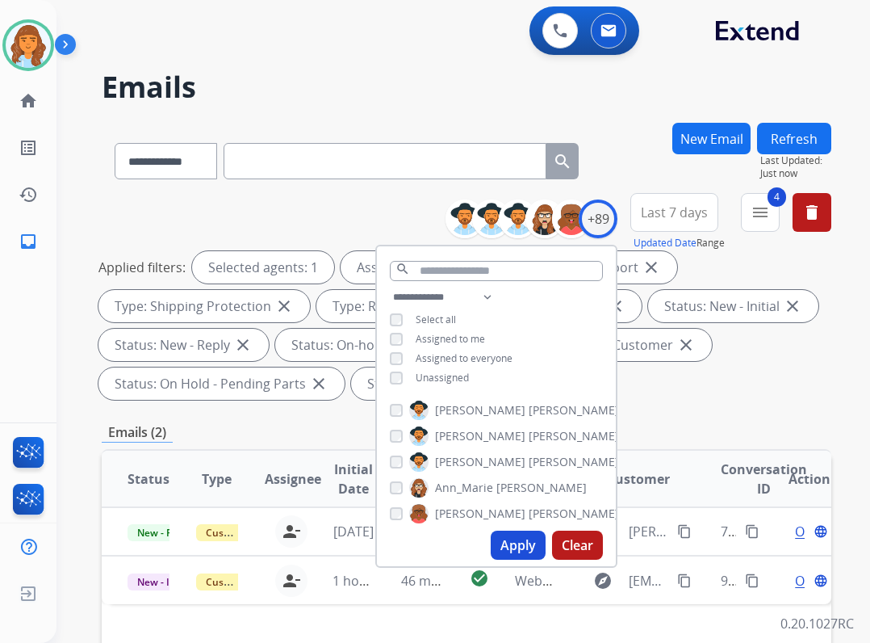
scroll to position [0, 0]
click at [697, 384] on div "Applied filters: Selected agents: 1 Assigned to me Type: Customer Support close…" at bounding box center [464, 325] width 730 height 149
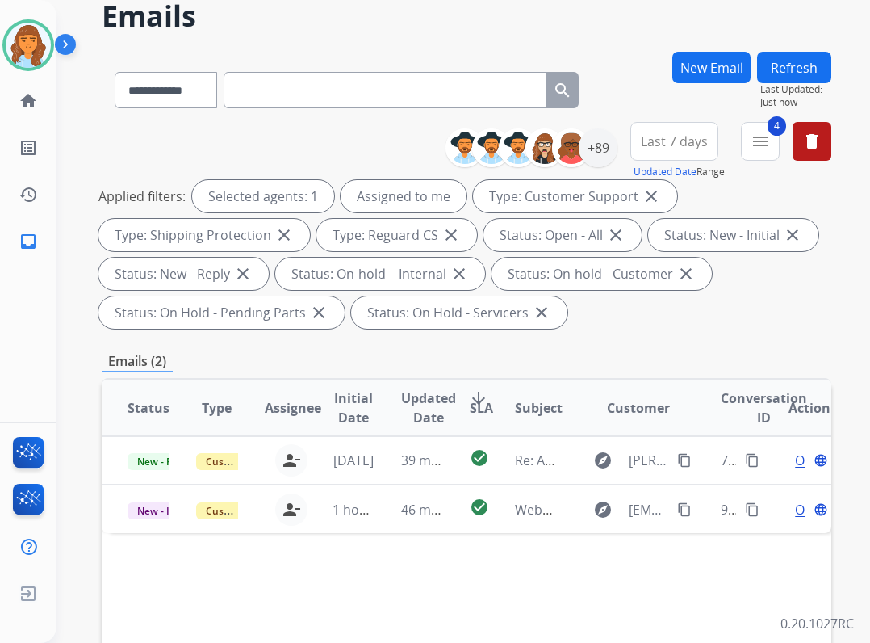
scroll to position [81, 0]
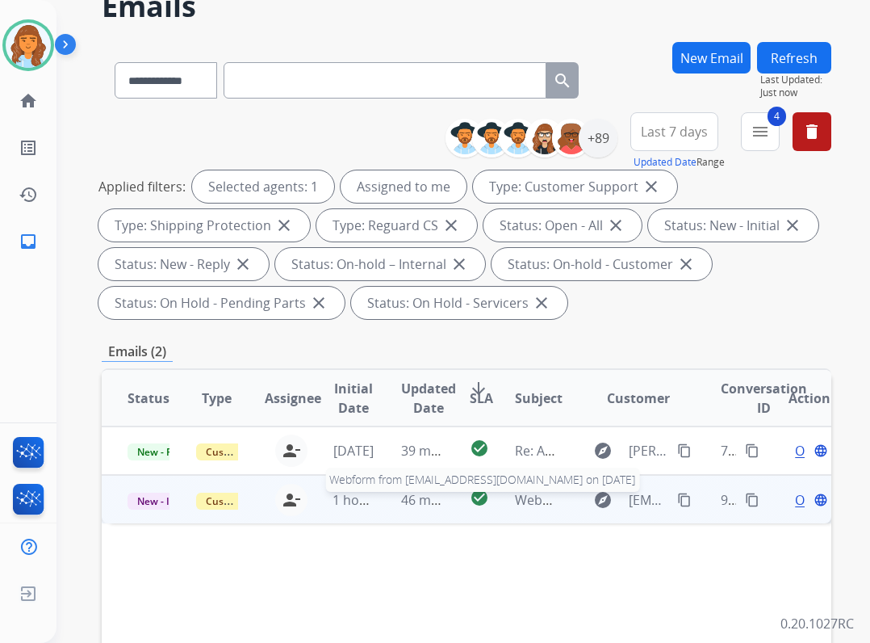
click at [520, 493] on span "Webform from Jasongroskreutz93@gmail.com on 08/13/2025" at bounding box center [698, 500] width 366 height 18
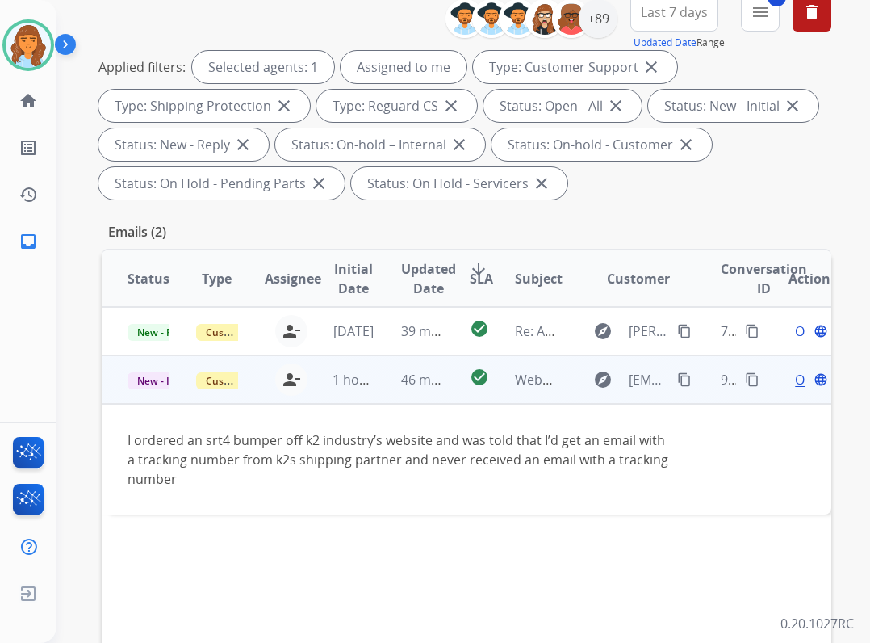
scroll to position [242, 0]
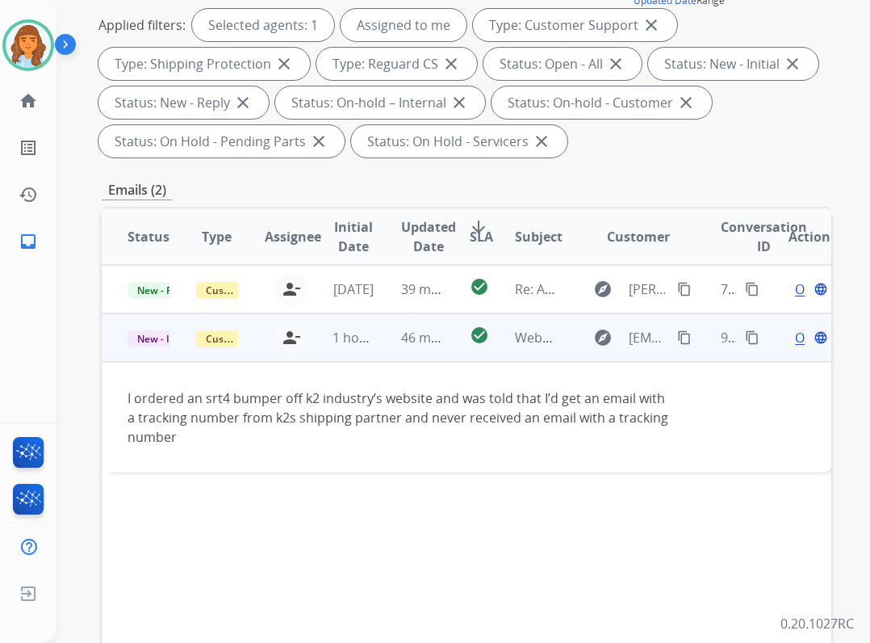
click at [795, 342] on span "Open" at bounding box center [811, 337] width 33 height 19
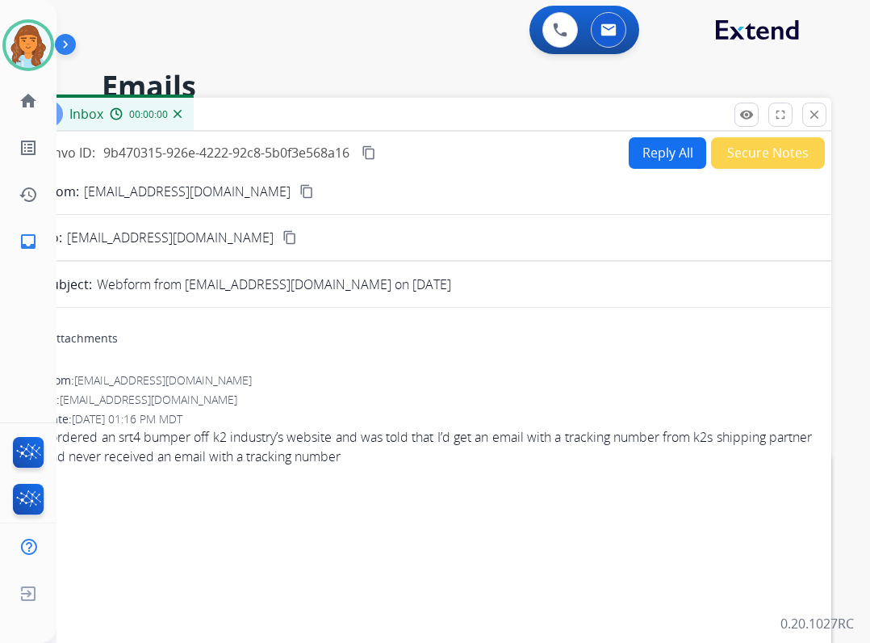
scroll to position [0, 0]
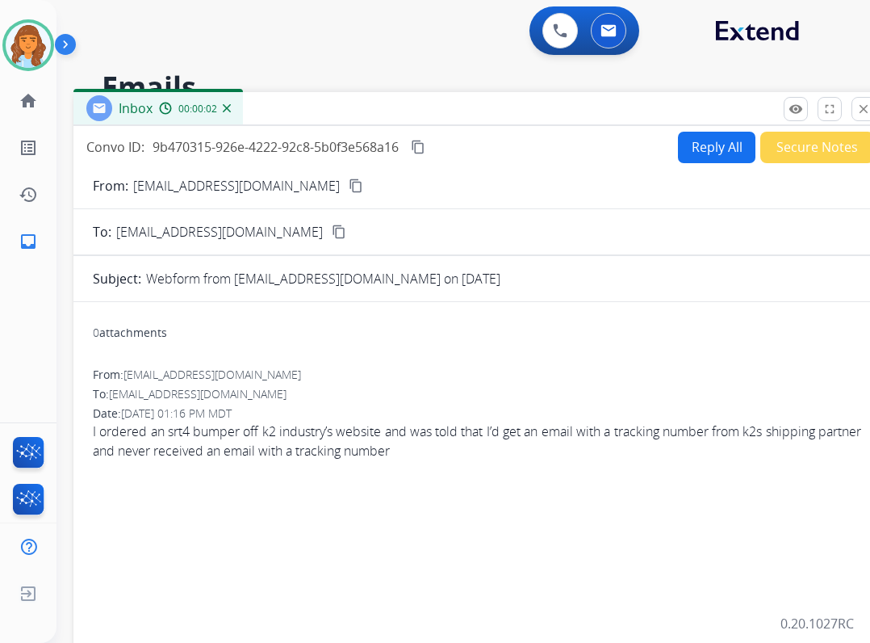
drag, startPoint x: 408, startPoint y: 111, endPoint x: 630, endPoint y: 129, distance: 222.8
click at [457, 103] on div "Inbox 00:00:02" at bounding box center [476, 109] width 807 height 34
click at [681, 136] on button "Reply All" at bounding box center [717, 146] width 78 height 31
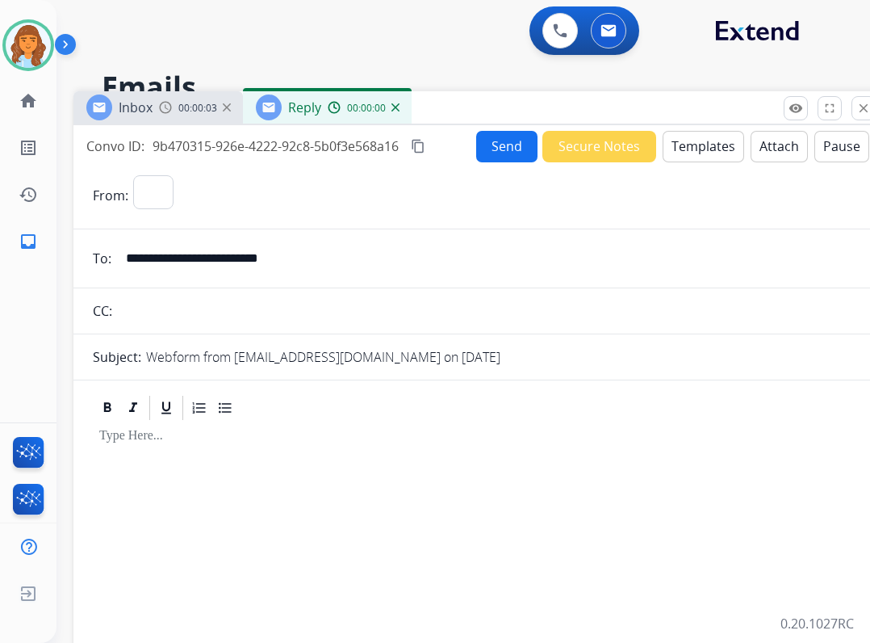
select select "**********"
click at [686, 146] on button "Templates" at bounding box center [704, 146] width 82 height 31
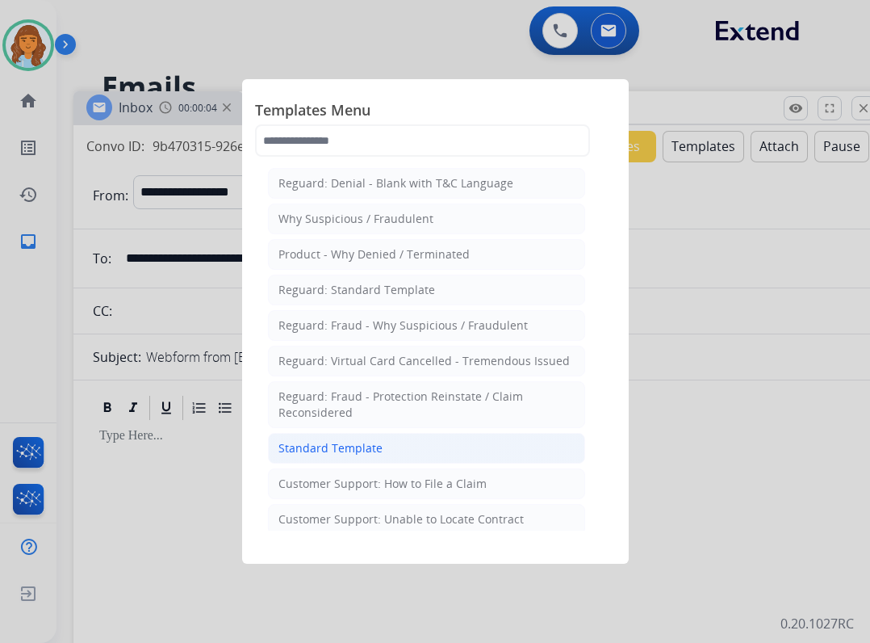
click at [341, 442] on div "Standard Template" at bounding box center [331, 448] width 104 height 16
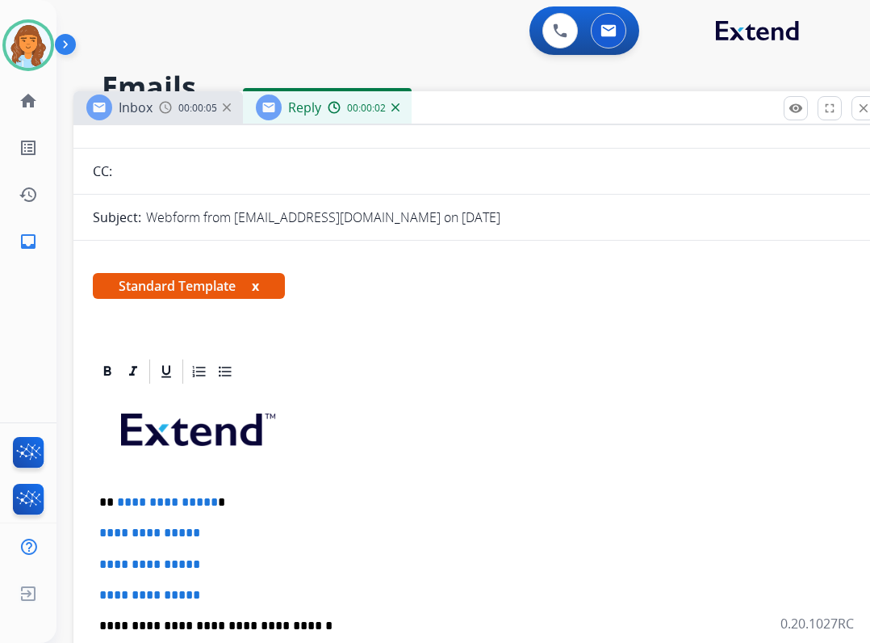
scroll to position [242, 0]
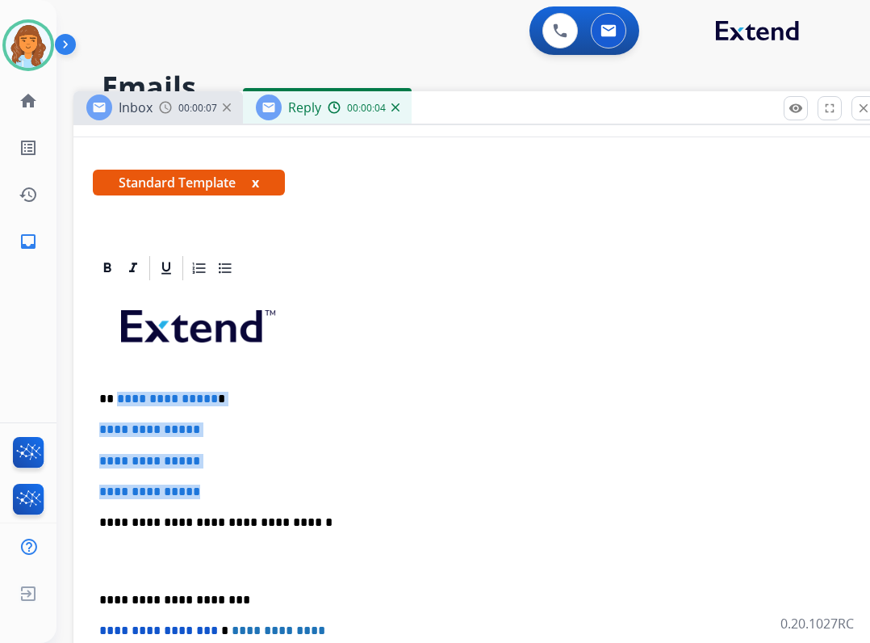
drag, startPoint x: 115, startPoint y: 397, endPoint x: 224, endPoint y: 469, distance: 129.9
click at [224, 469] on div "**********" at bounding box center [477, 561] width 769 height 556
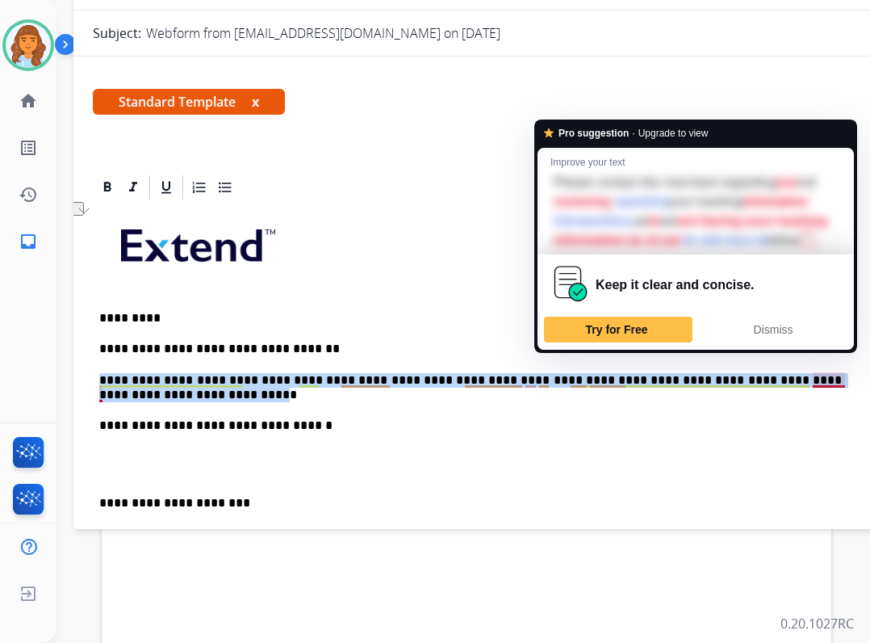
scroll to position [323, 11]
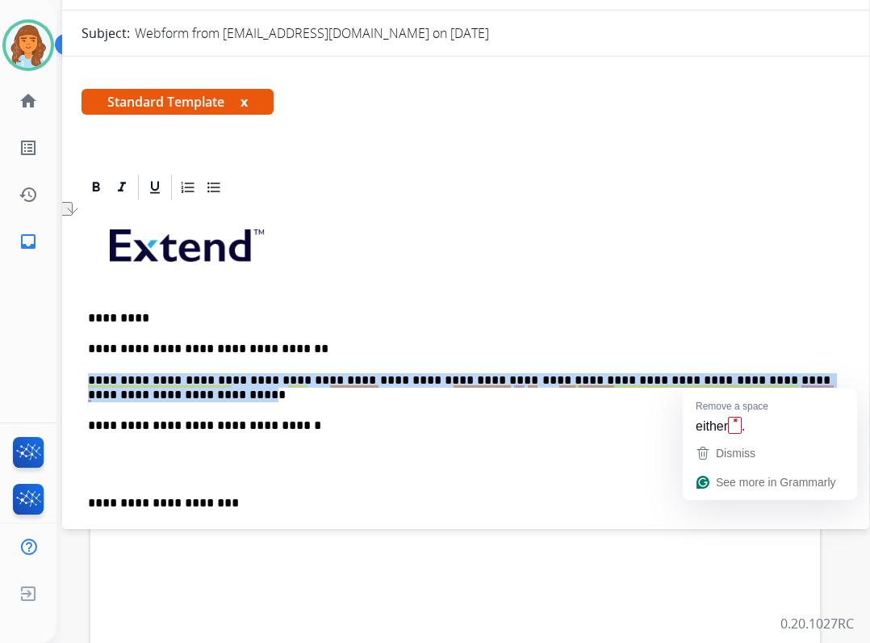
drag, startPoint x: 99, startPoint y: 376, endPoint x: 862, endPoint y: 379, distance: 763.8
click at [862, 379] on div "**********" at bounding box center [465, 165] width 807 height 727
copy p "**********"
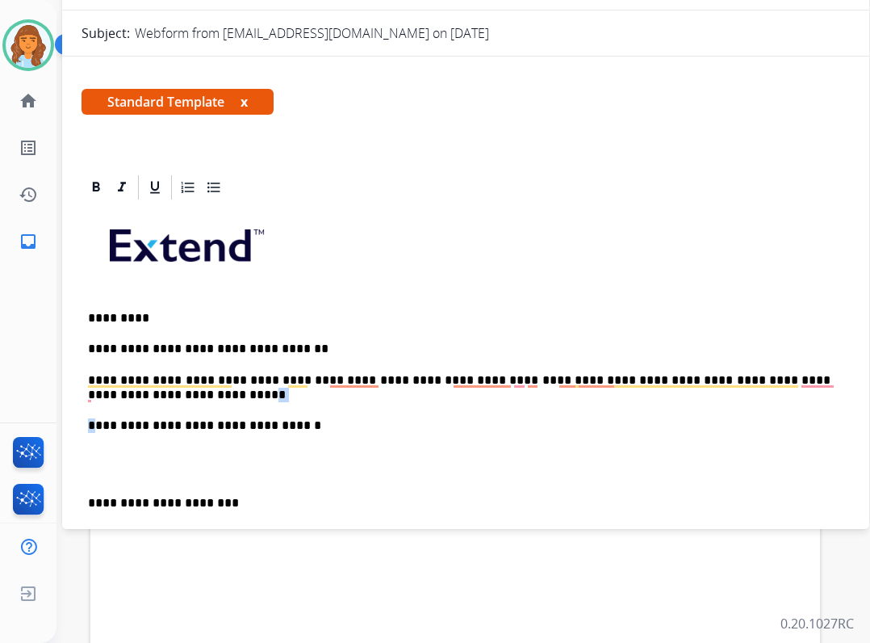
scroll to position [323, 0]
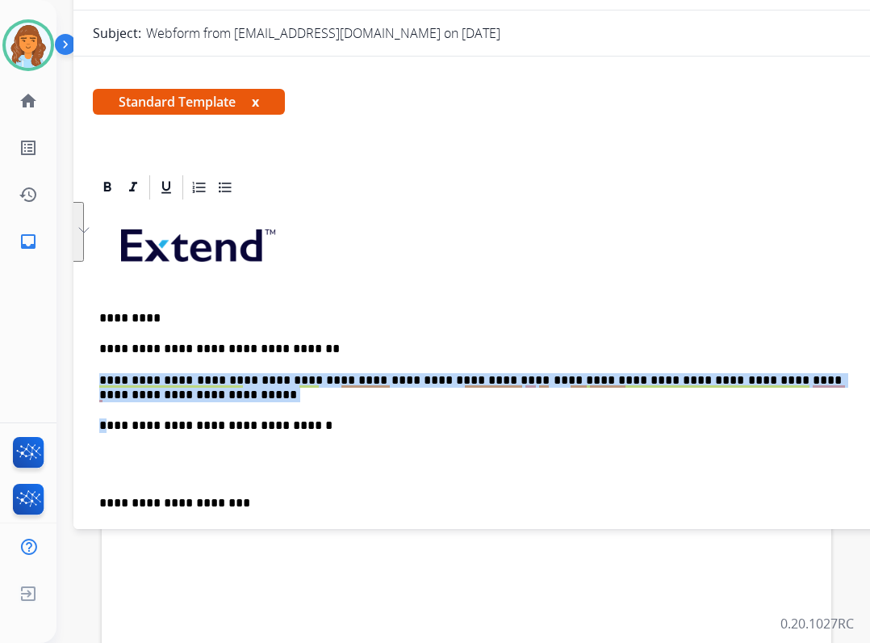
drag, startPoint x: 96, startPoint y: 405, endPoint x: 78, endPoint y: 373, distance: 36.2
click at [78, 373] on div "**********" at bounding box center [476, 509] width 807 height 672
click at [126, 396] on p "**********" at bounding box center [470, 388] width 743 height 30
drag, startPoint x: 124, startPoint y: 388, endPoint x: 89, endPoint y: 374, distance: 38.1
click at [89, 374] on div "**********" at bounding box center [476, 162] width 807 height 720
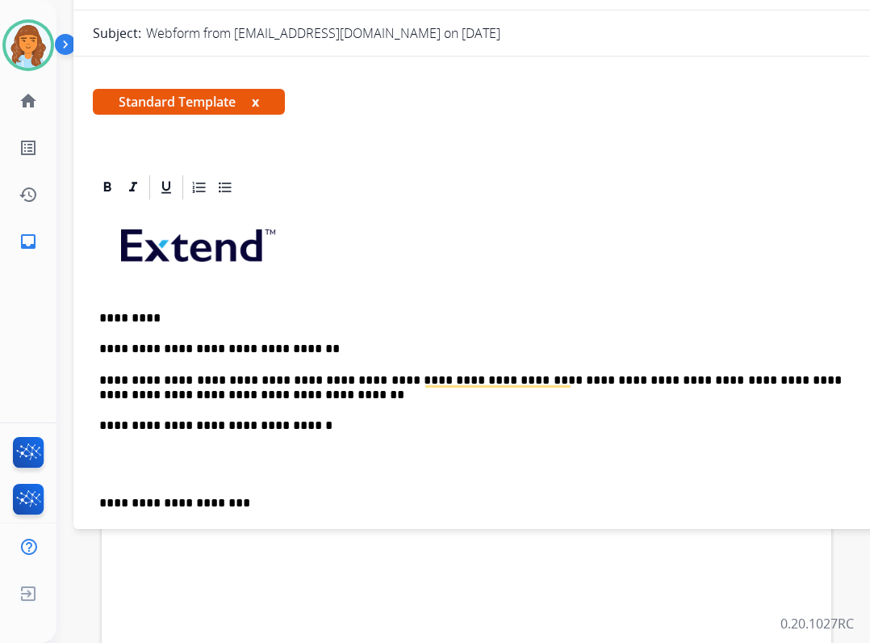
click at [100, 505] on p "**********" at bounding box center [470, 503] width 743 height 15
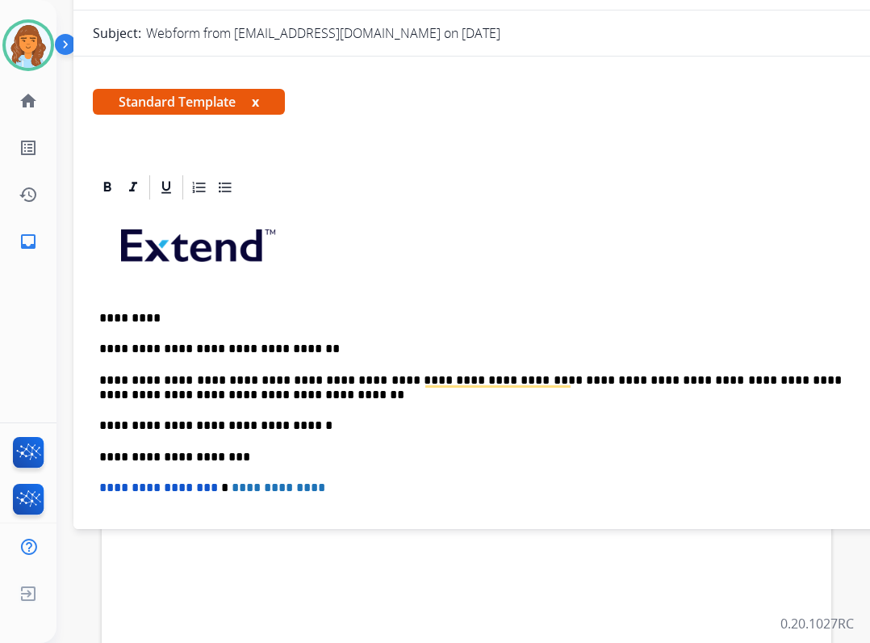
click at [100, 379] on p "**********" at bounding box center [470, 388] width 743 height 30
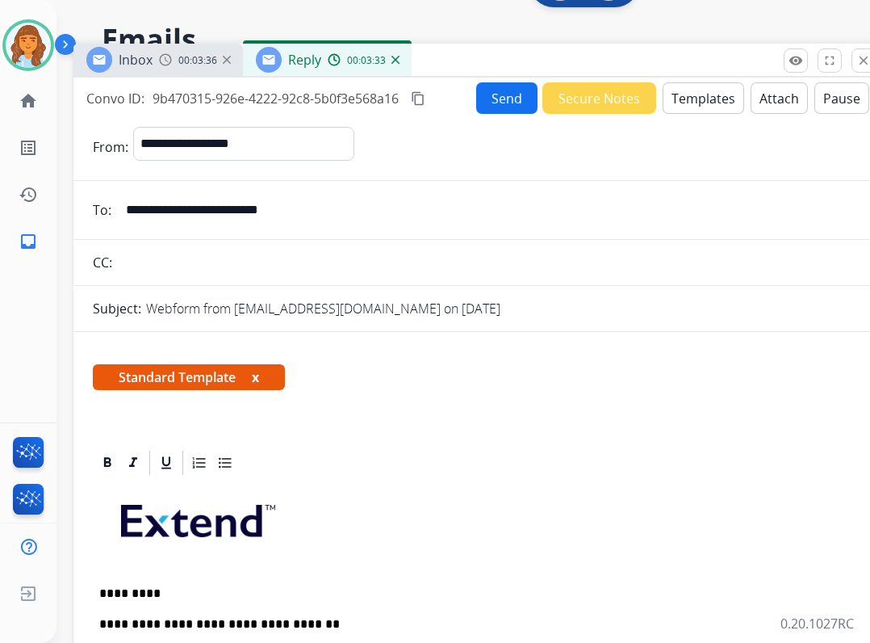
scroll to position [0, 0]
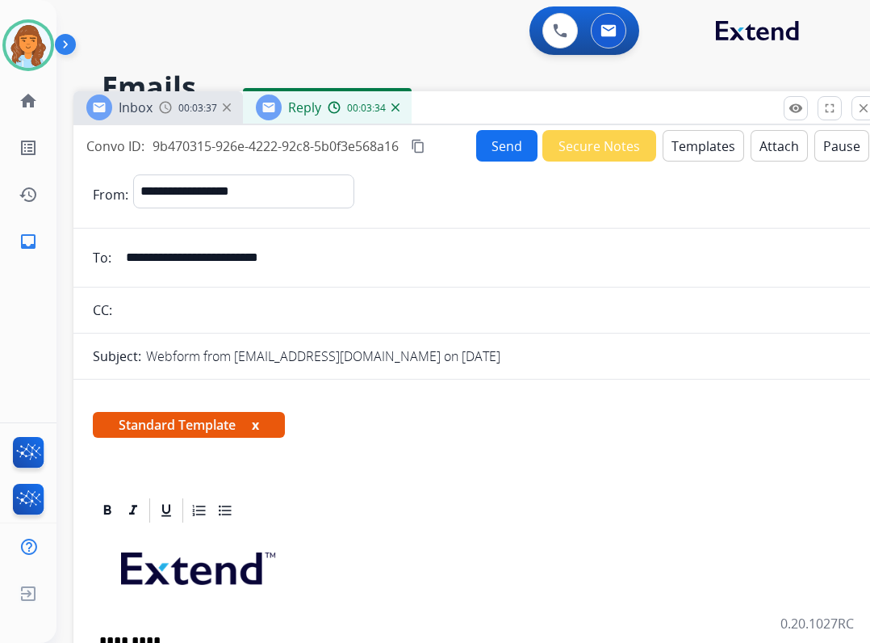
click at [500, 141] on button "Send" at bounding box center [506, 145] width 61 height 31
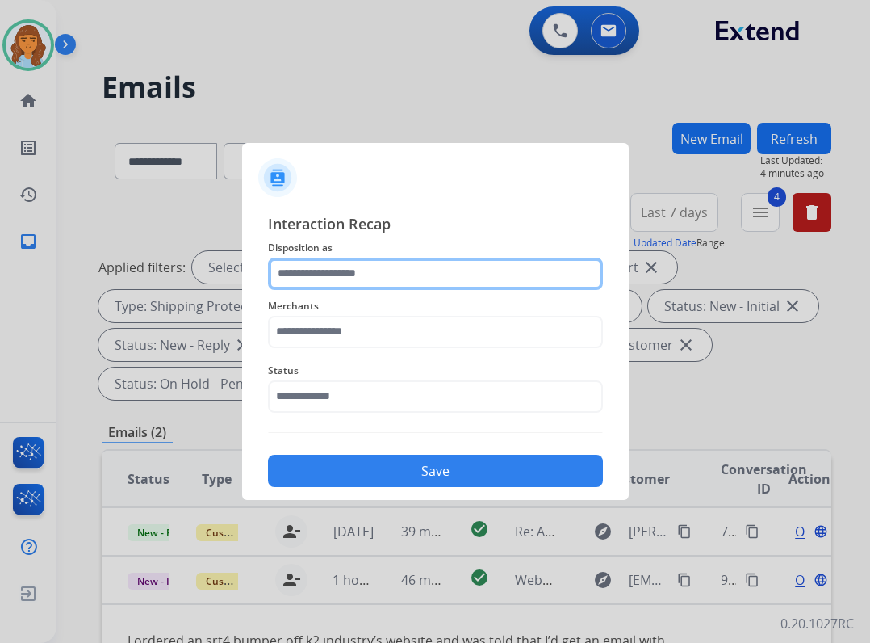
click at [463, 285] on input "text" at bounding box center [435, 274] width 335 height 32
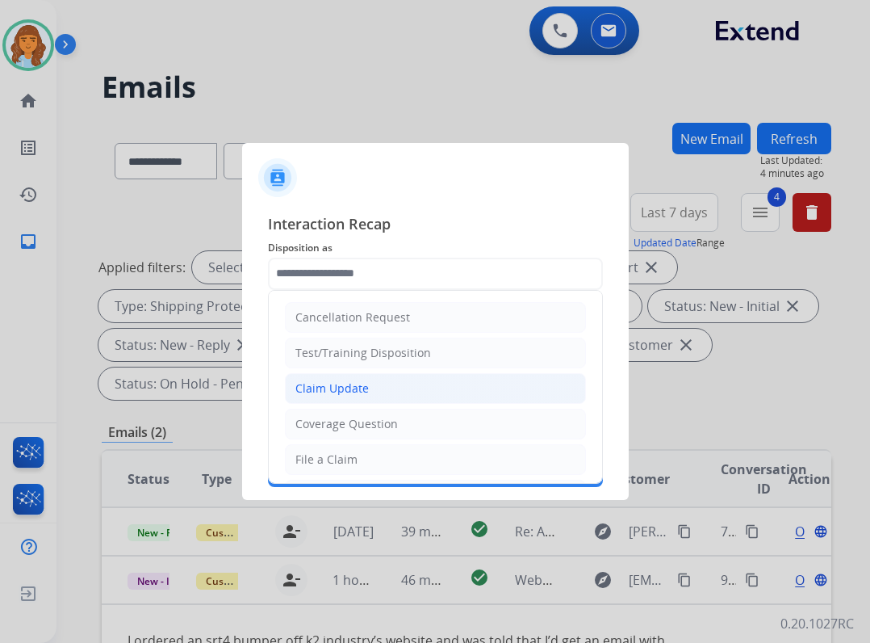
click at [403, 383] on li "Claim Update" at bounding box center [435, 388] width 301 height 31
type input "**********"
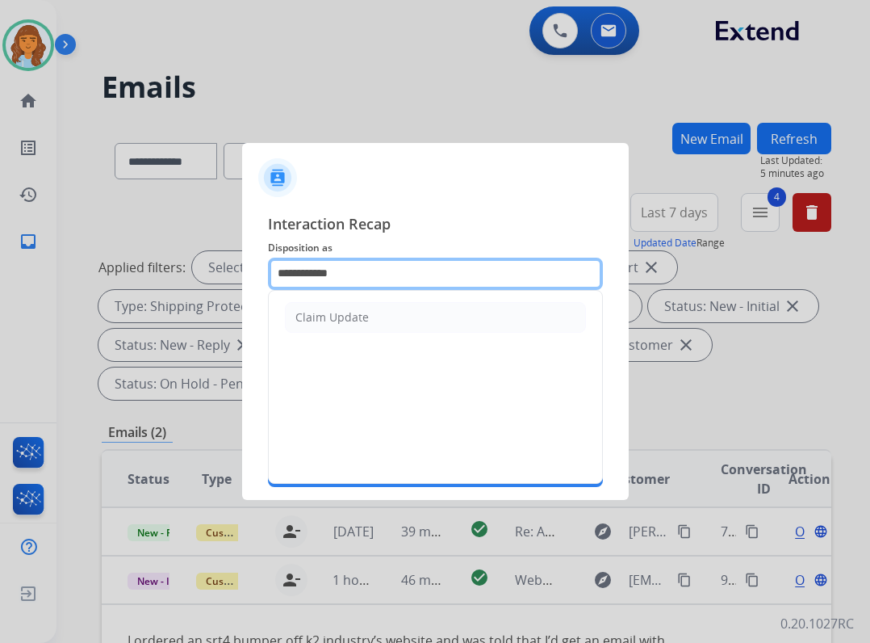
drag, startPoint x: 369, startPoint y: 275, endPoint x: 157, endPoint y: 231, distance: 216.0
click at [0, 231] on app-contact-recap-modal "**********" at bounding box center [0, 321] width 0 height 643
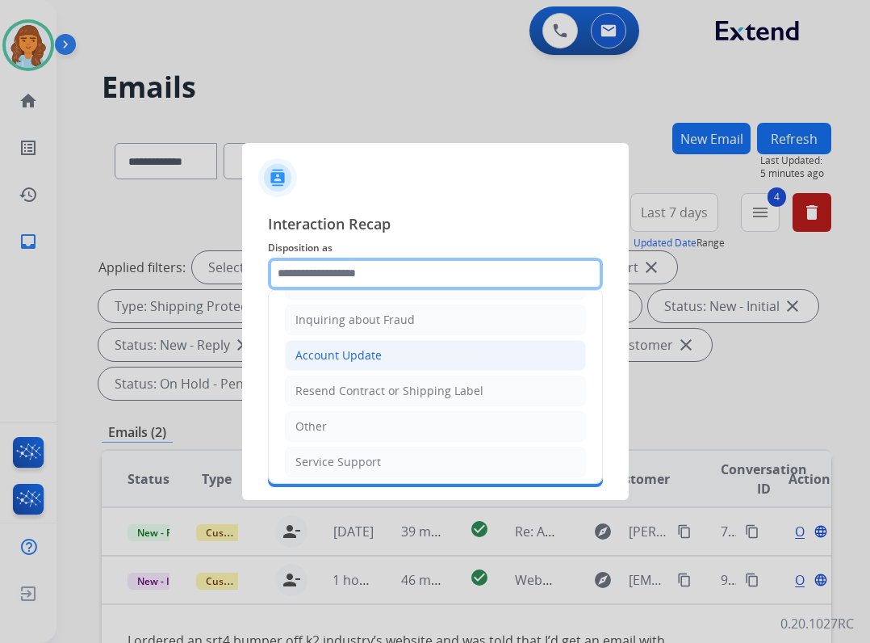
scroll to position [252, 0]
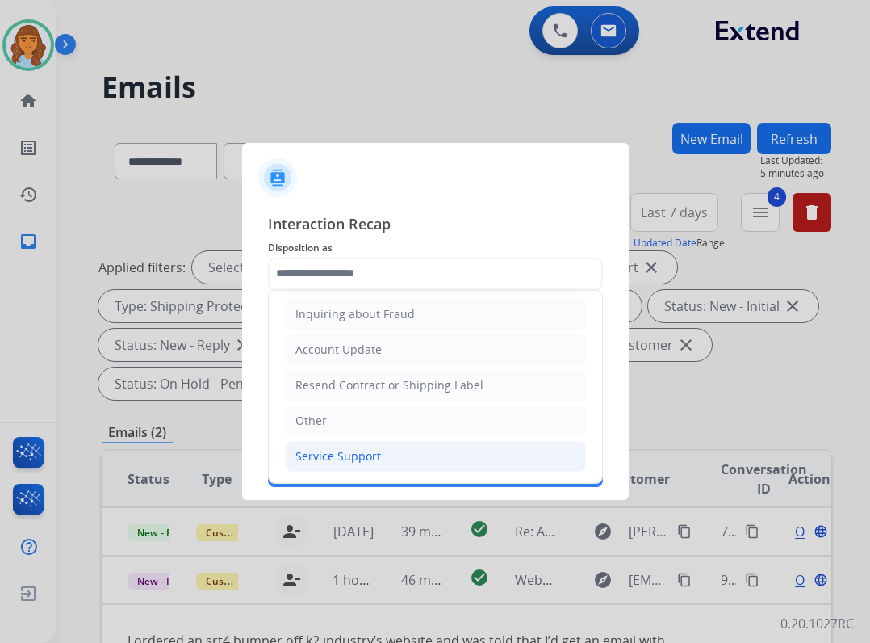
click at [372, 447] on li "Service Support" at bounding box center [435, 456] width 301 height 31
type input "**********"
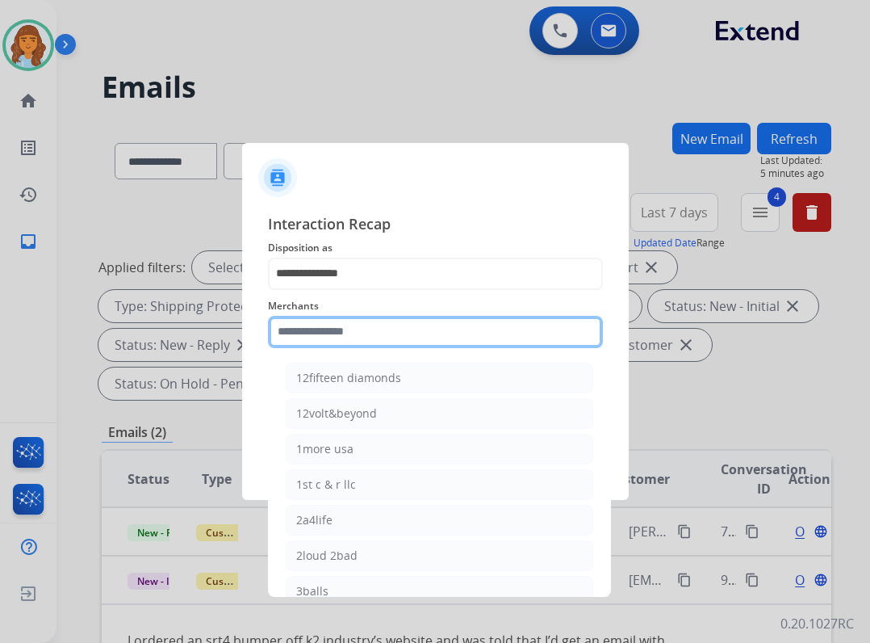
click at [364, 342] on input "text" at bounding box center [435, 332] width 335 height 32
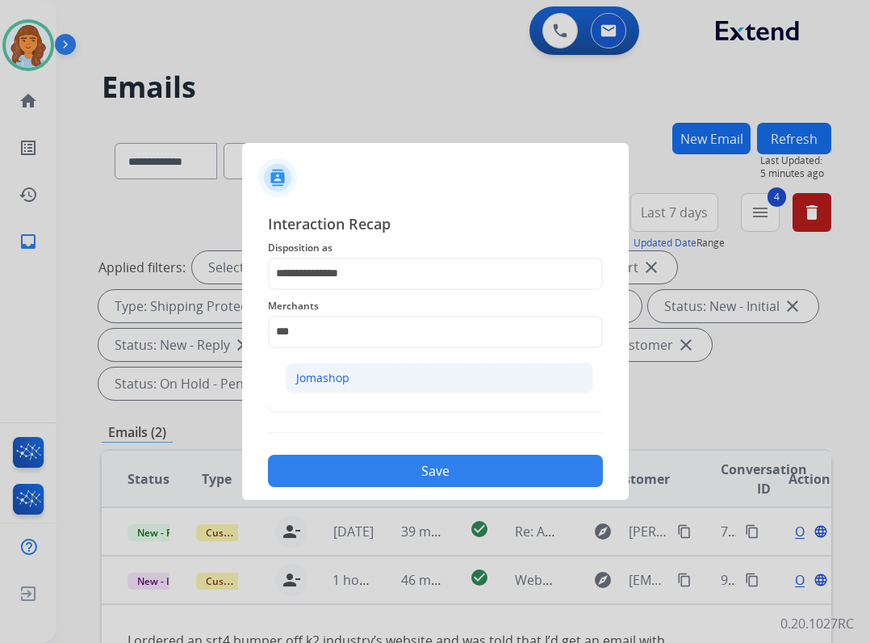
click at [369, 384] on li "Jomashop" at bounding box center [440, 378] width 308 height 31
type input "********"
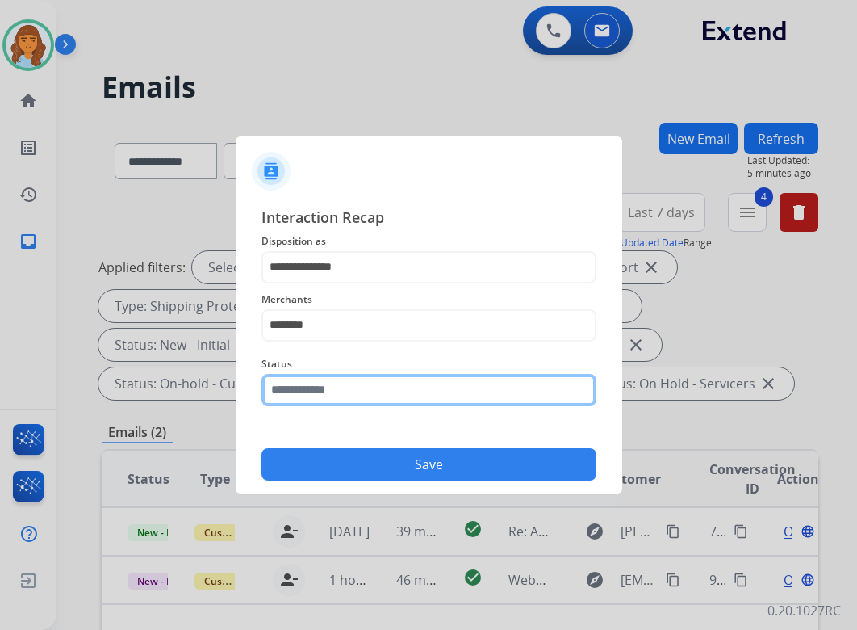
drag, startPoint x: 370, startPoint y: 394, endPoint x: 364, endPoint y: 387, distance: 9.2
click at [367, 386] on input "text" at bounding box center [429, 390] width 335 height 32
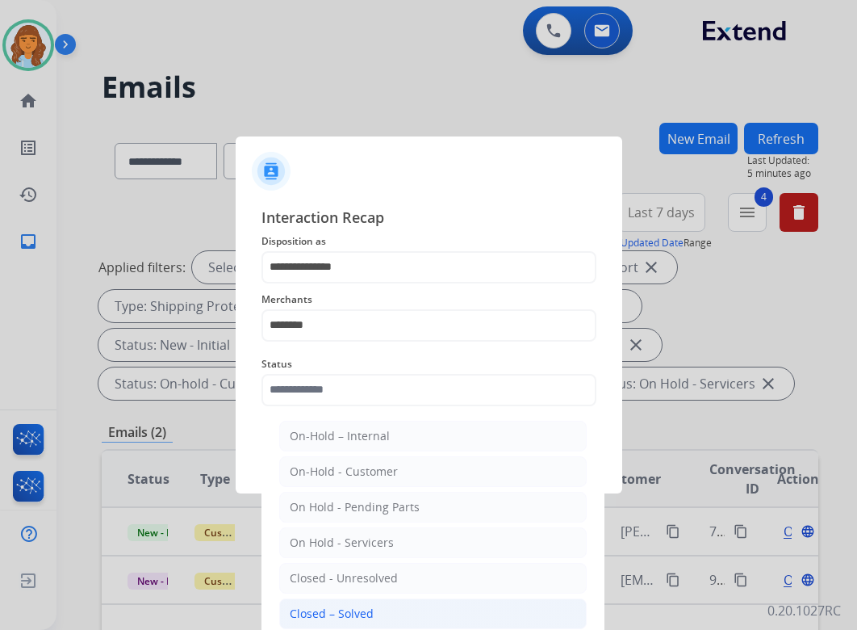
click at [373, 617] on li "Closed – Solved" at bounding box center [433, 613] width 308 height 31
type input "**********"
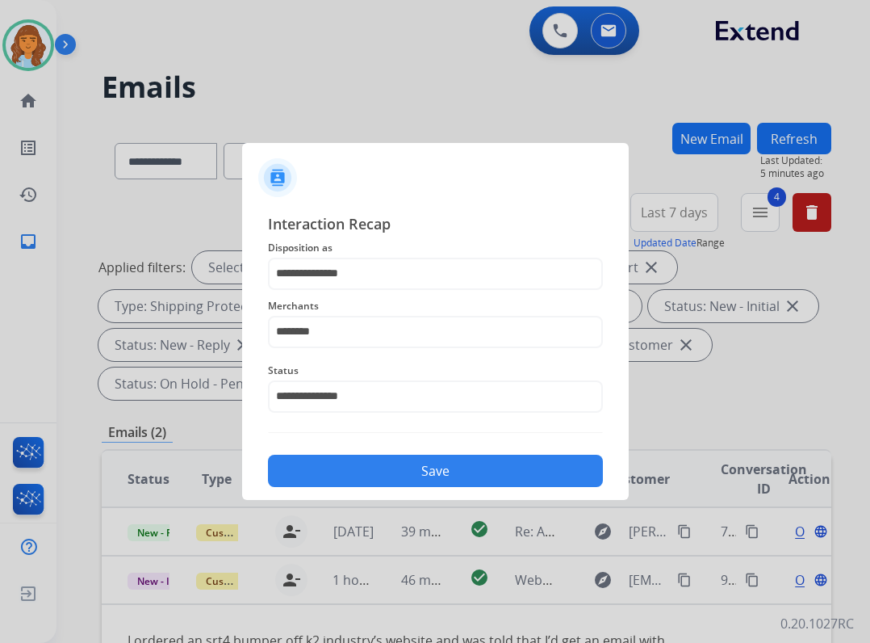
click at [367, 484] on button "Save" at bounding box center [435, 471] width 335 height 32
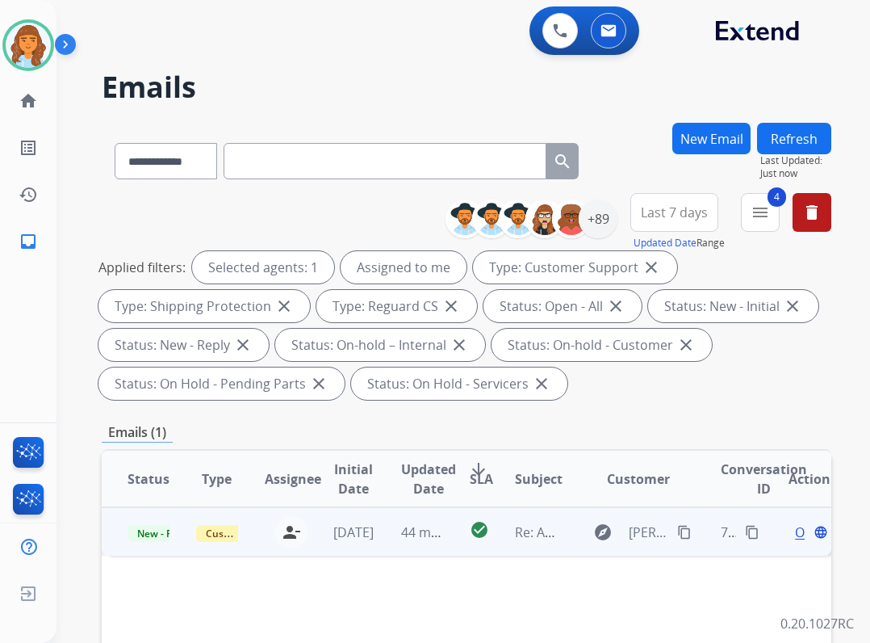
drag, startPoint x: 438, startPoint y: 516, endPoint x: 440, endPoint y: 528, distance: 12.4
click at [444, 517] on td "check_circle" at bounding box center [467, 531] width 46 height 48
click at [789, 530] on div "Open language" at bounding box center [810, 531] width 42 height 19
click at [795, 533] on span "Open" at bounding box center [811, 531] width 33 height 19
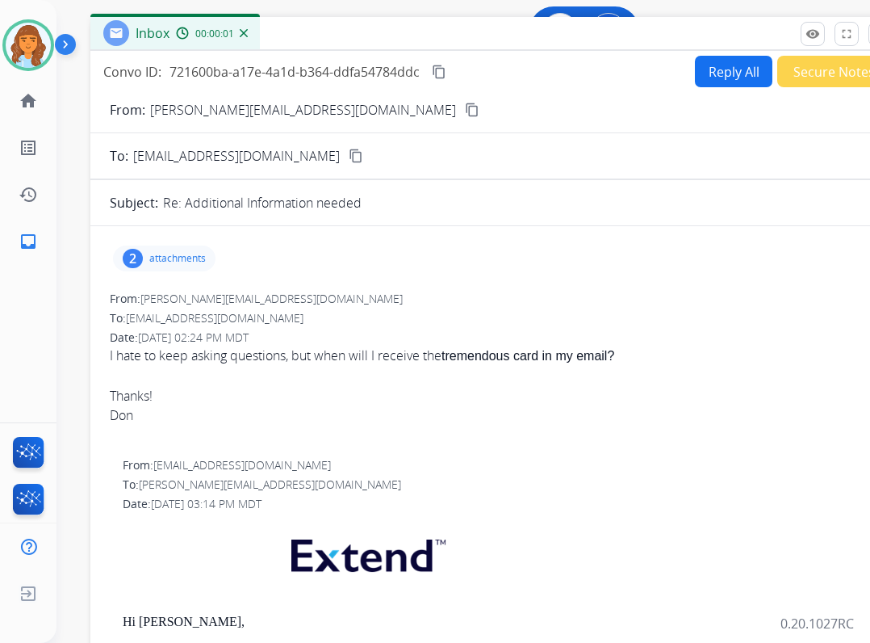
drag, startPoint x: 304, startPoint y: 116, endPoint x: 370, endPoint y: 35, distance: 105.0
click at [370, 35] on div "Inbox 00:00:01" at bounding box center [493, 34] width 807 height 34
click at [732, 73] on button "Reply All" at bounding box center [734, 71] width 78 height 31
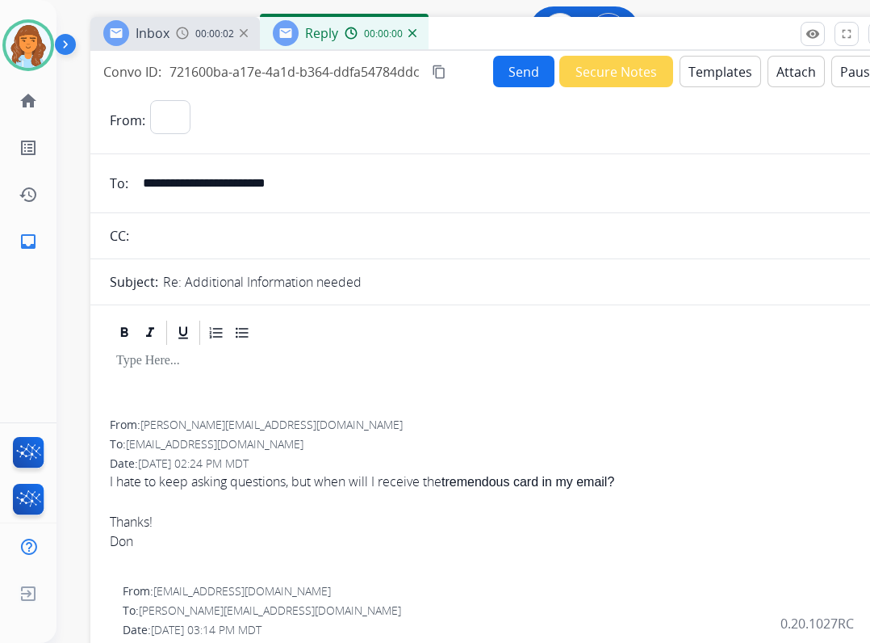
select select "**********"
drag, startPoint x: 341, startPoint y: 187, endPoint x: 145, endPoint y: 176, distance: 196.5
click at [145, 176] on input "**********" at bounding box center [505, 183] width 745 height 32
click at [709, 69] on button "Templates" at bounding box center [721, 71] width 82 height 31
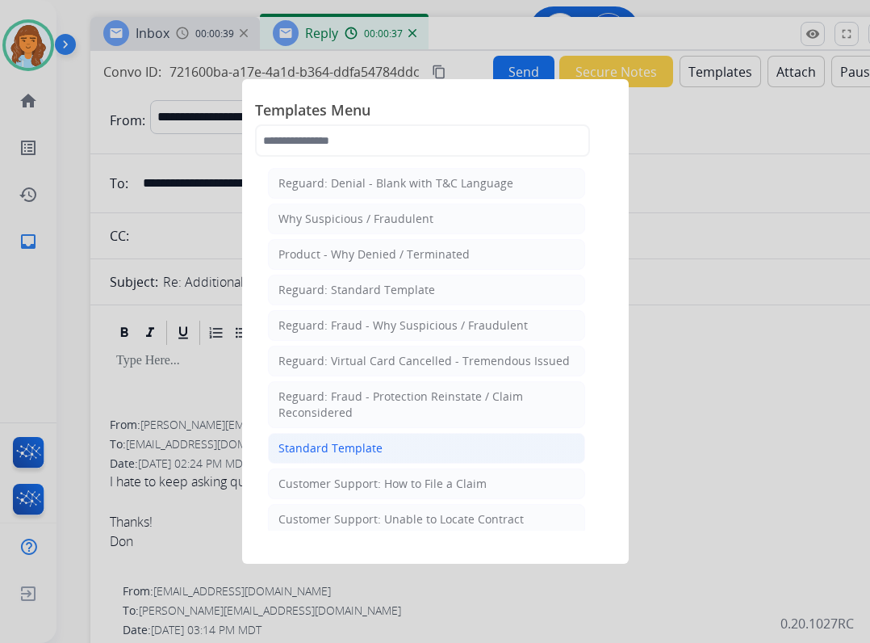
click at [344, 442] on div "Standard Template" at bounding box center [331, 448] width 104 height 16
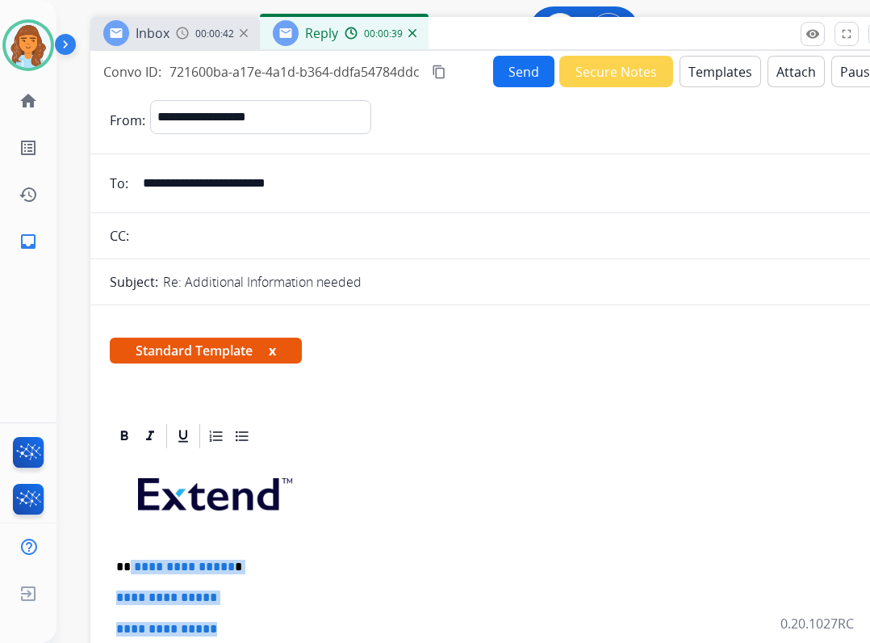
drag, startPoint x: 136, startPoint y: 567, endPoint x: 224, endPoint y: 623, distance: 104.8
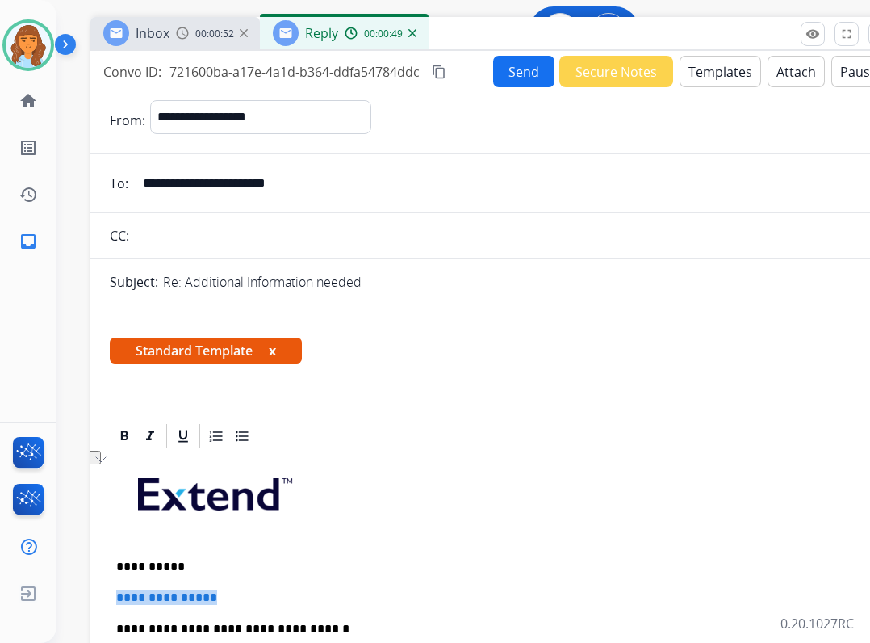
drag, startPoint x: 112, startPoint y: 593, endPoint x: 245, endPoint y: 597, distance: 132.5
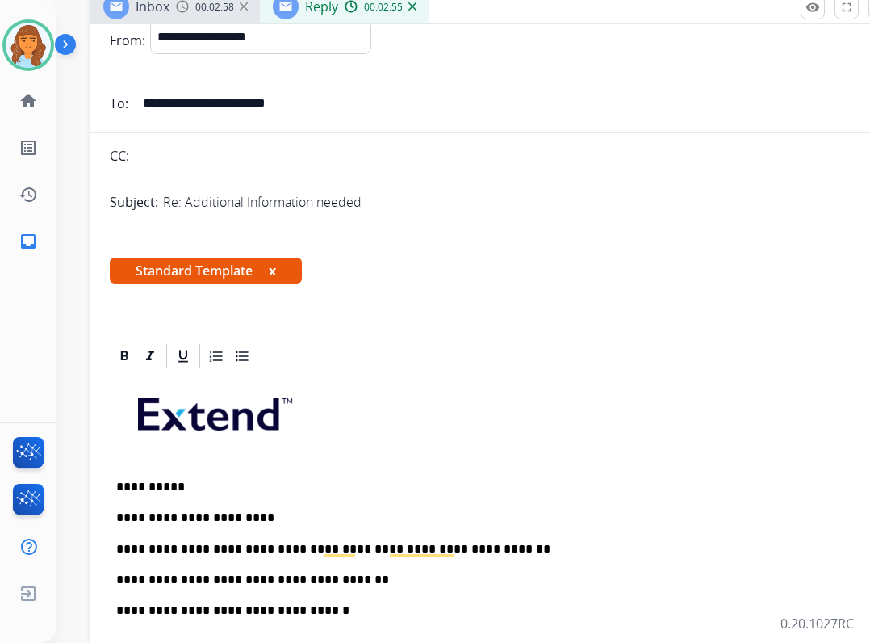
scroll to position [81, 0]
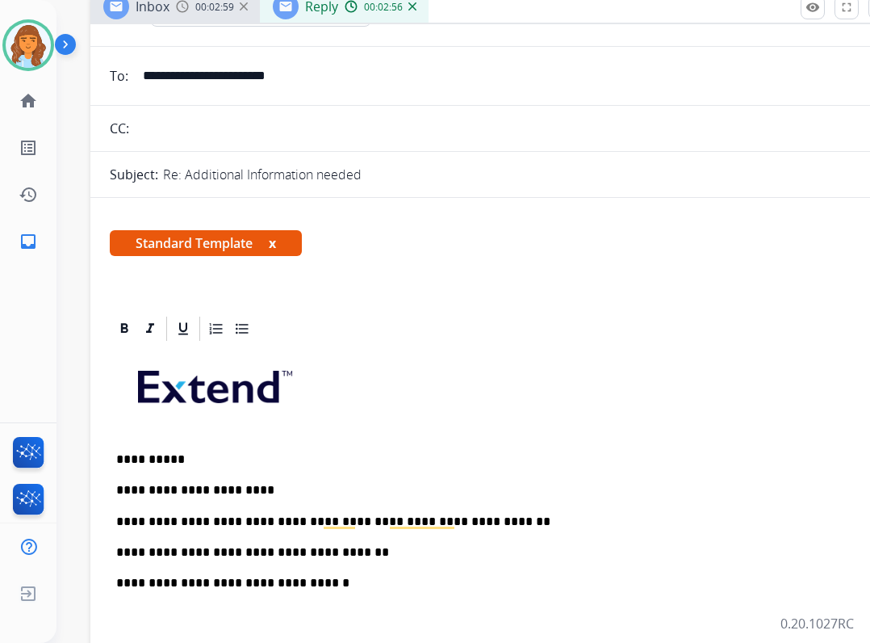
click at [336, 559] on p "**********" at bounding box center [487, 552] width 743 height 15
click at [167, 553] on p "**********" at bounding box center [487, 552] width 743 height 15
click at [171, 547] on p "**********" at bounding box center [487, 552] width 743 height 15
click at [162, 553] on p "**********" at bounding box center [487, 552] width 743 height 15
click at [335, 551] on p "**********" at bounding box center [487, 552] width 743 height 15
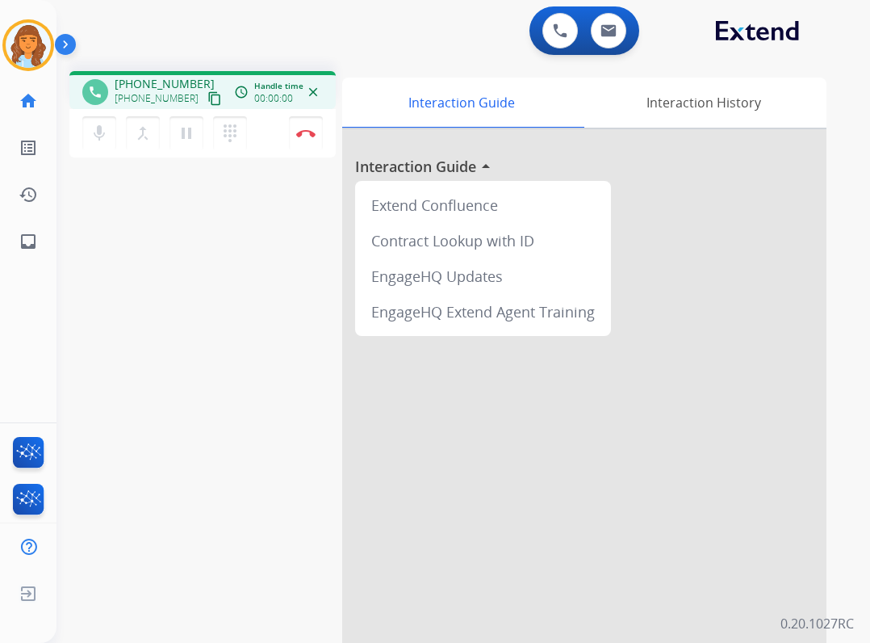
drag, startPoint x: 97, startPoint y: 136, endPoint x: 58, endPoint y: 203, distance: 77.4
click at [94, 137] on mat-icon "mic" at bounding box center [99, 133] width 19 height 19
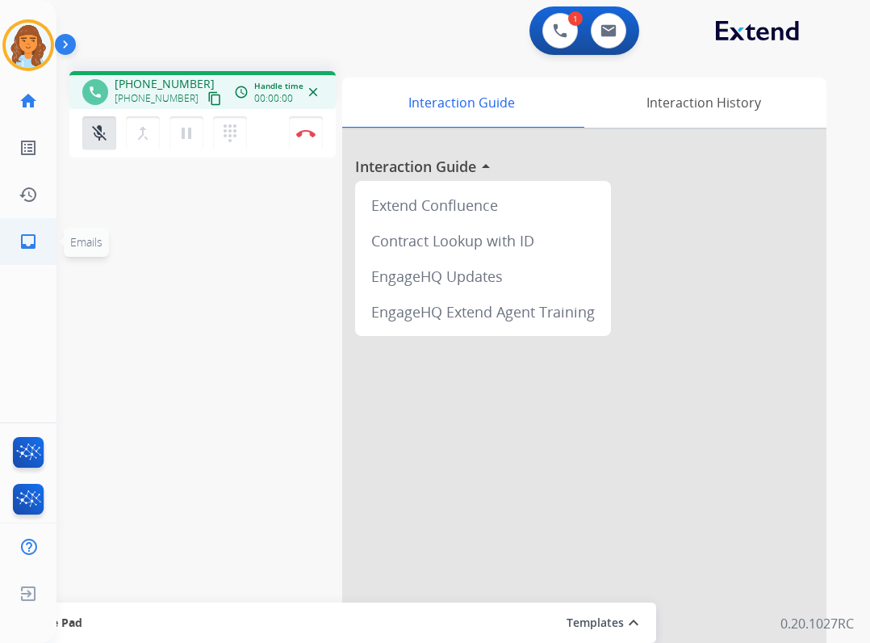
click at [22, 245] on mat-icon "inbox" at bounding box center [28, 241] width 19 height 19
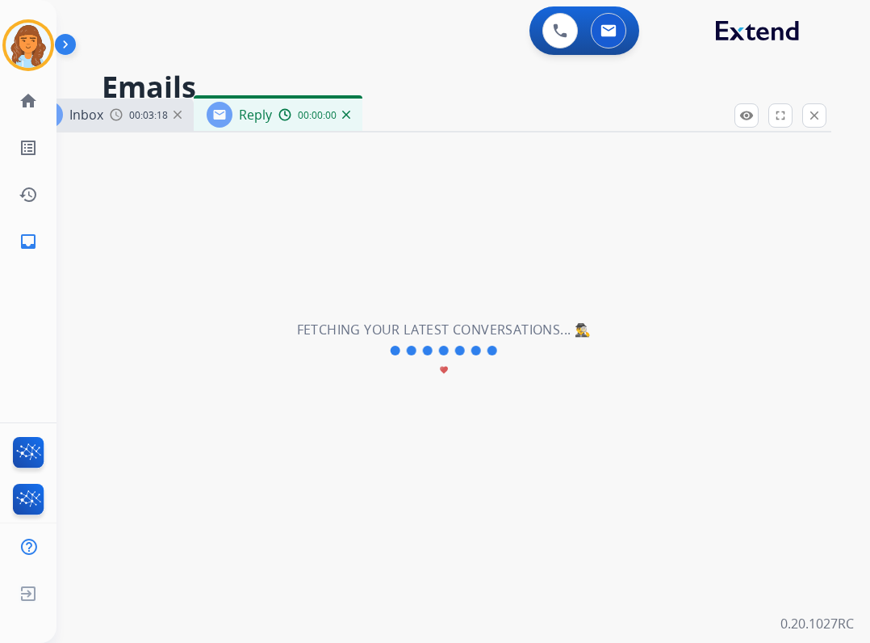
select select "**********"
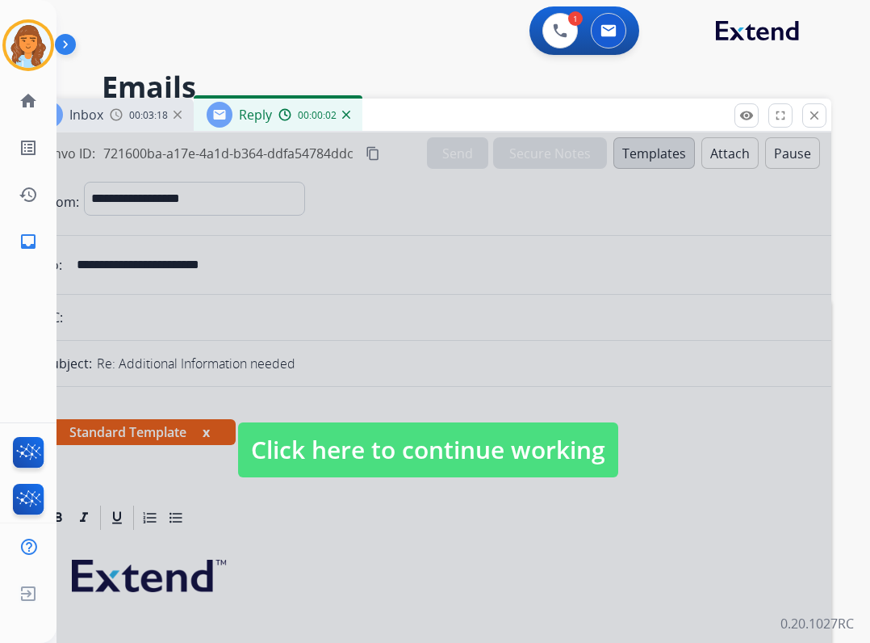
click at [366, 449] on span "Click here to continue working" at bounding box center [428, 449] width 380 height 55
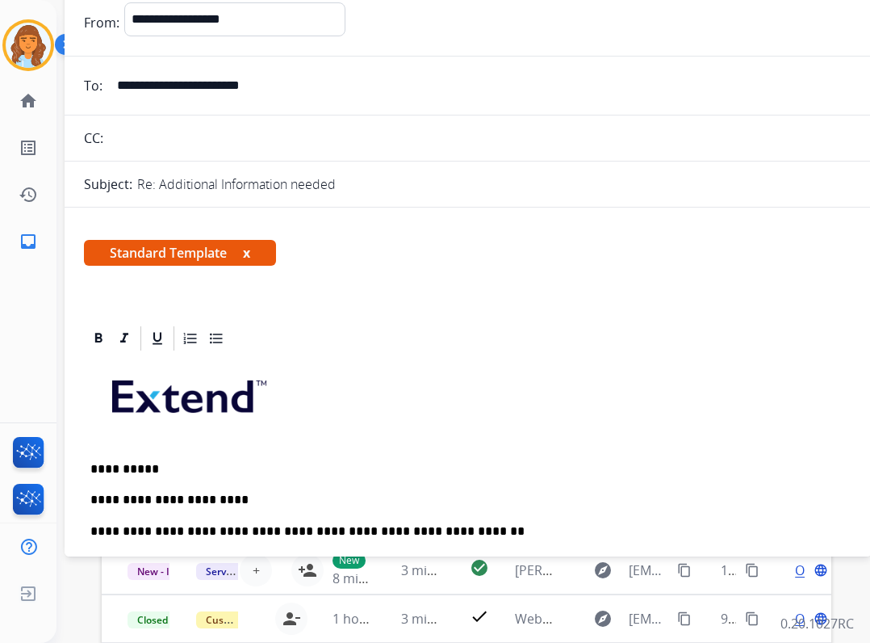
drag, startPoint x: 428, startPoint y: 116, endPoint x: 468, endPoint y: -63, distance: 183.7
click at [468, 0] on html "**********" at bounding box center [435, 321] width 870 height 643
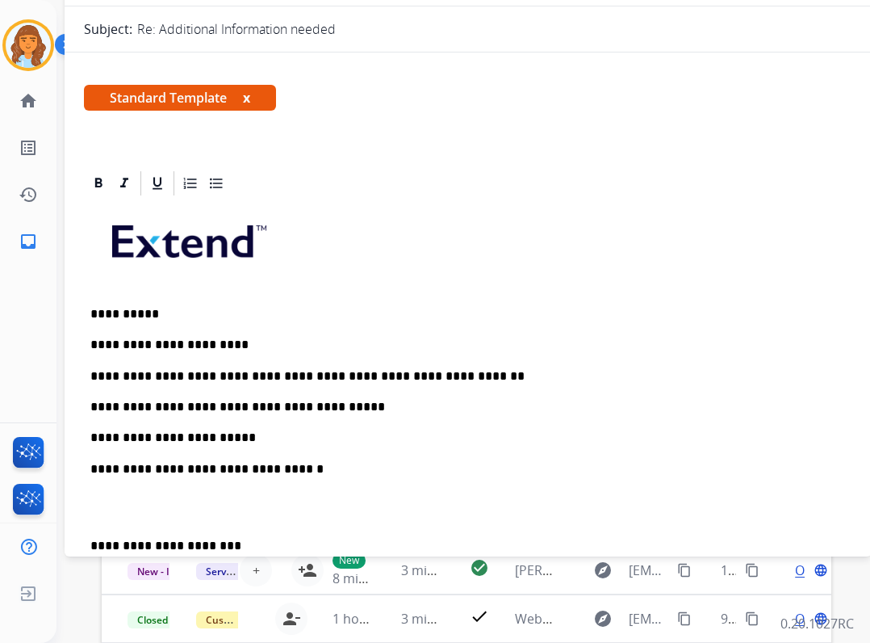
scroll to position [161, 0]
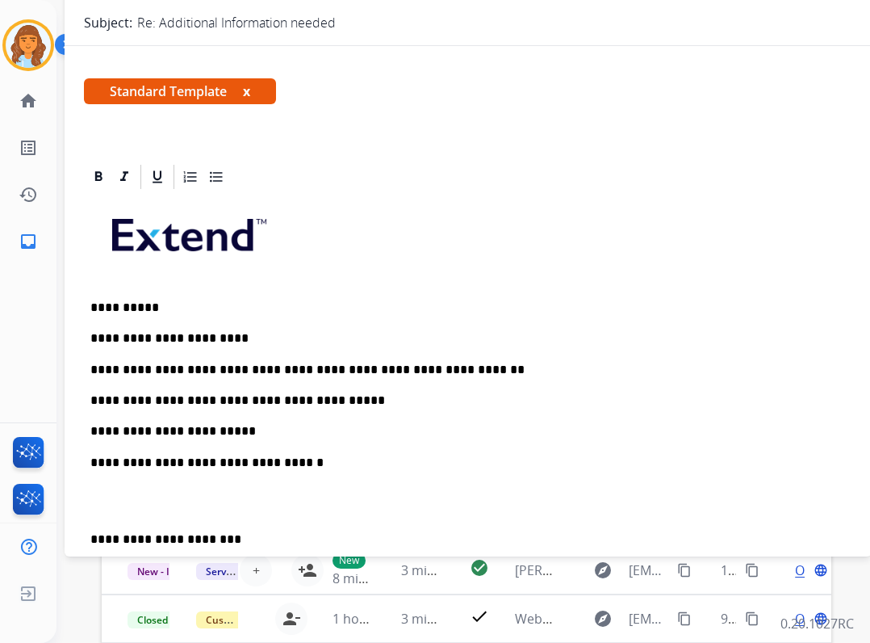
click at [329, 403] on p "**********" at bounding box center [461, 400] width 743 height 15
click at [268, 438] on div "**********" at bounding box center [468, 484] width 769 height 587
click at [254, 426] on p "**********" at bounding box center [461, 431] width 743 height 15
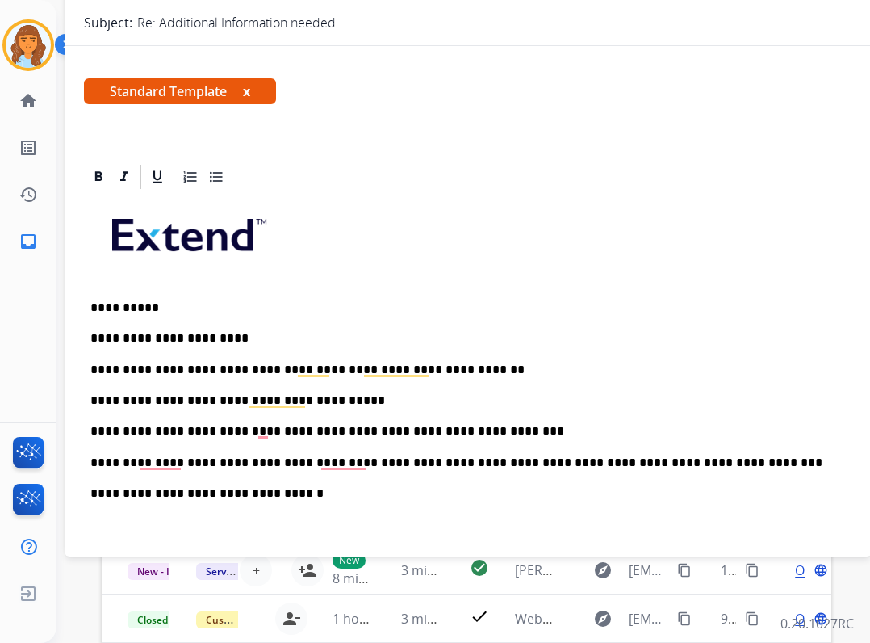
click at [664, 464] on p "**********" at bounding box center [461, 462] width 743 height 15
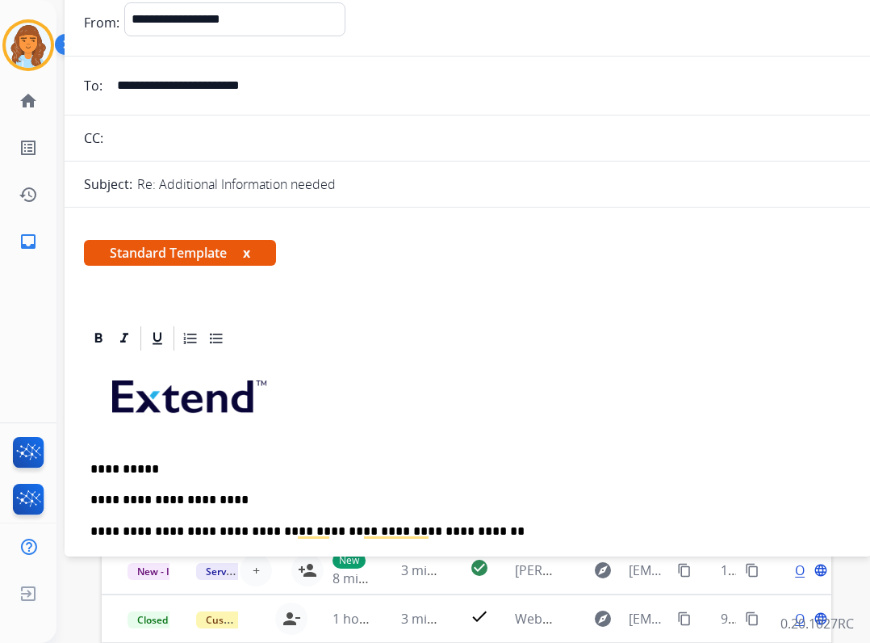
select select "**********"
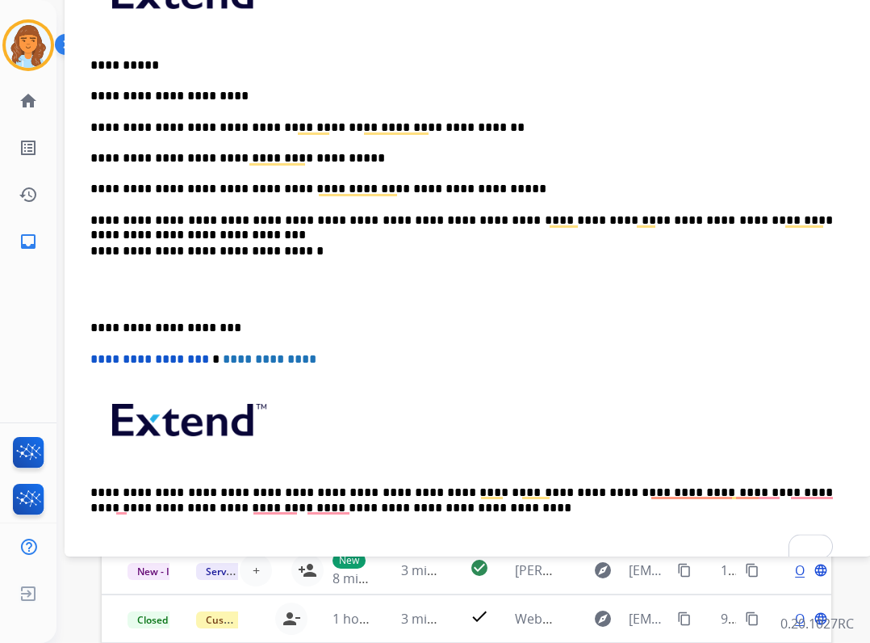
click at [91, 325] on p "**********" at bounding box center [461, 328] width 743 height 15
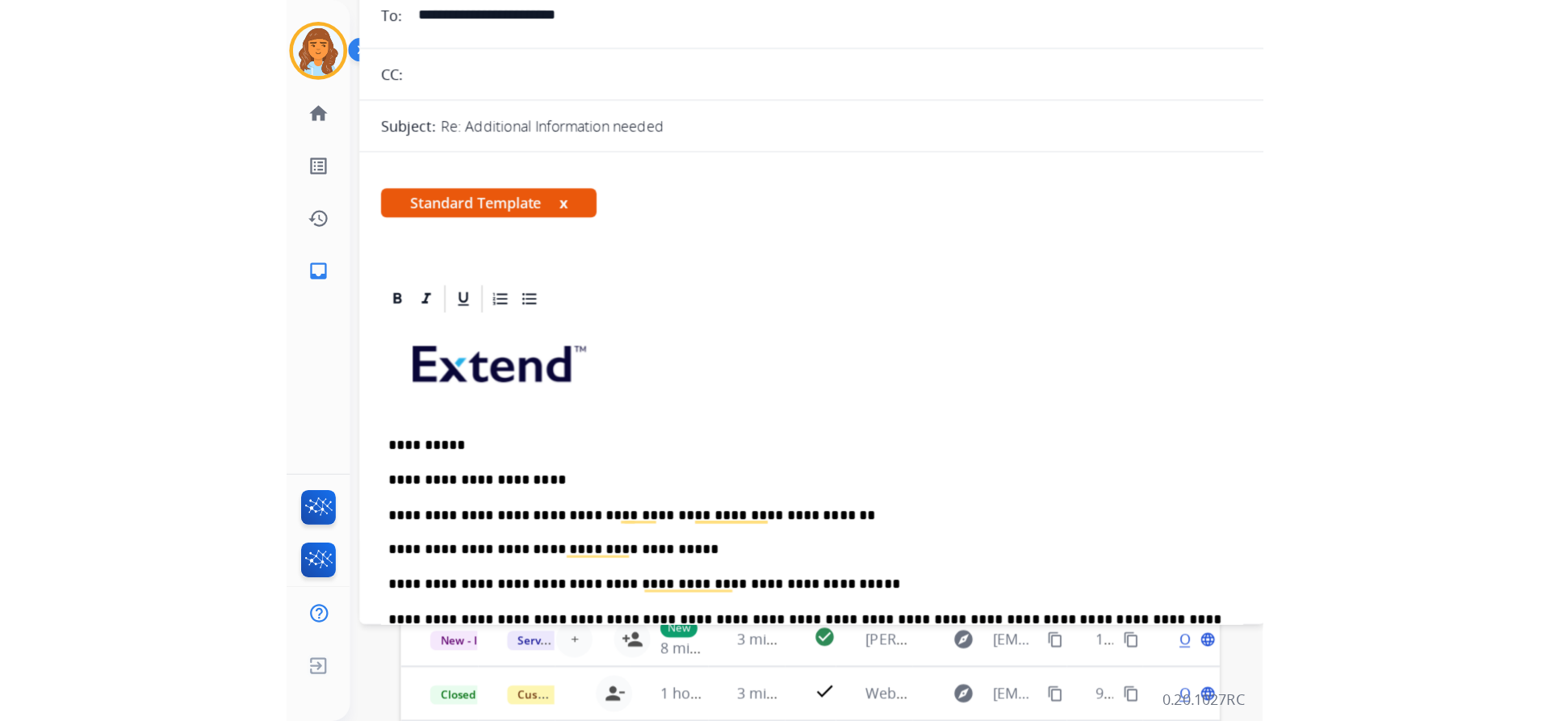
scroll to position [0, 0]
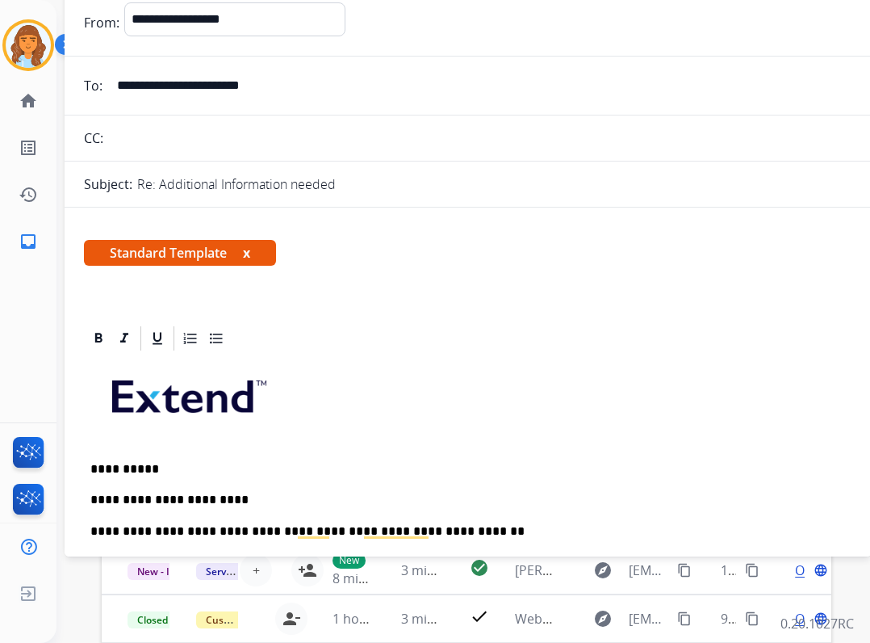
drag, startPoint x: 73, startPoint y: 11, endPoint x: 78, endPoint y: 48, distance: 37.5
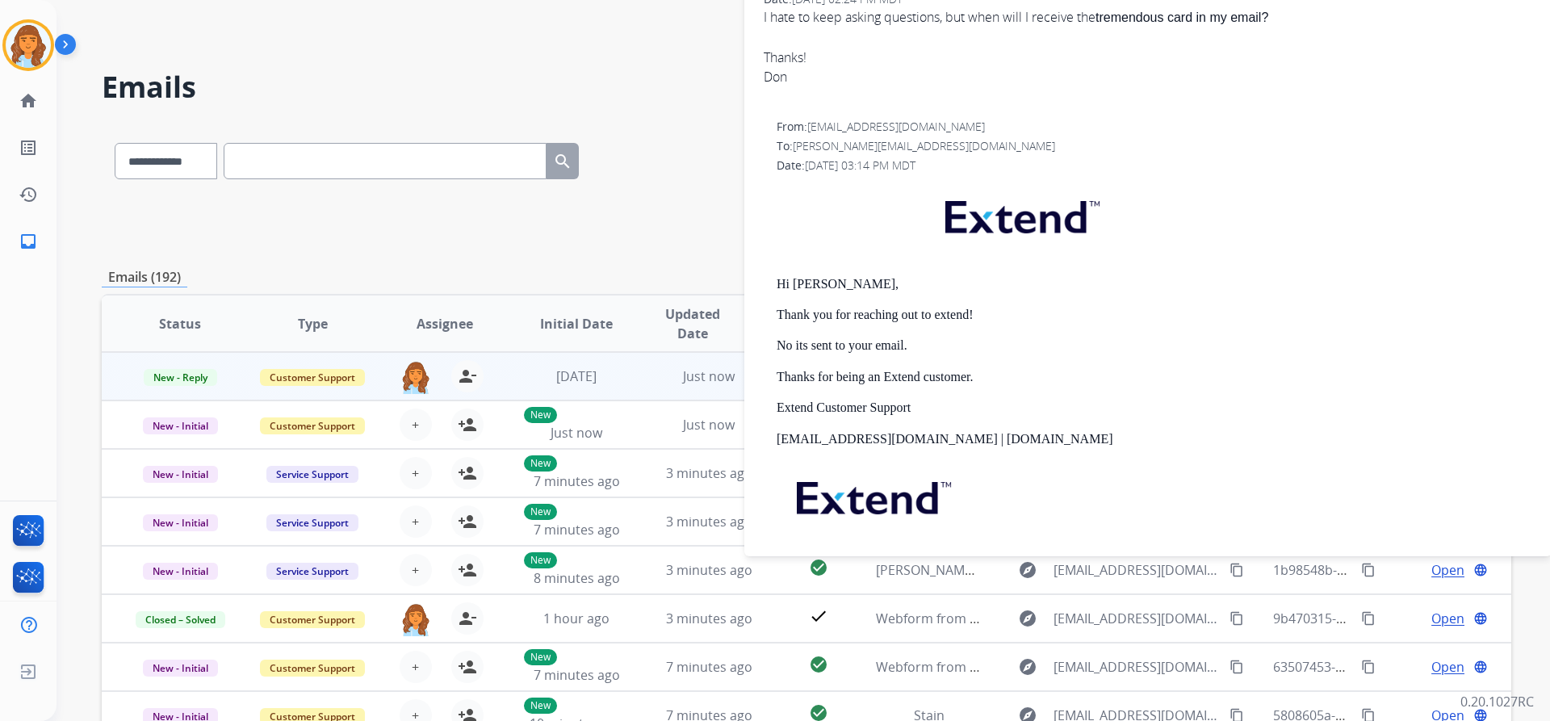
scroll to position [1000, 0]
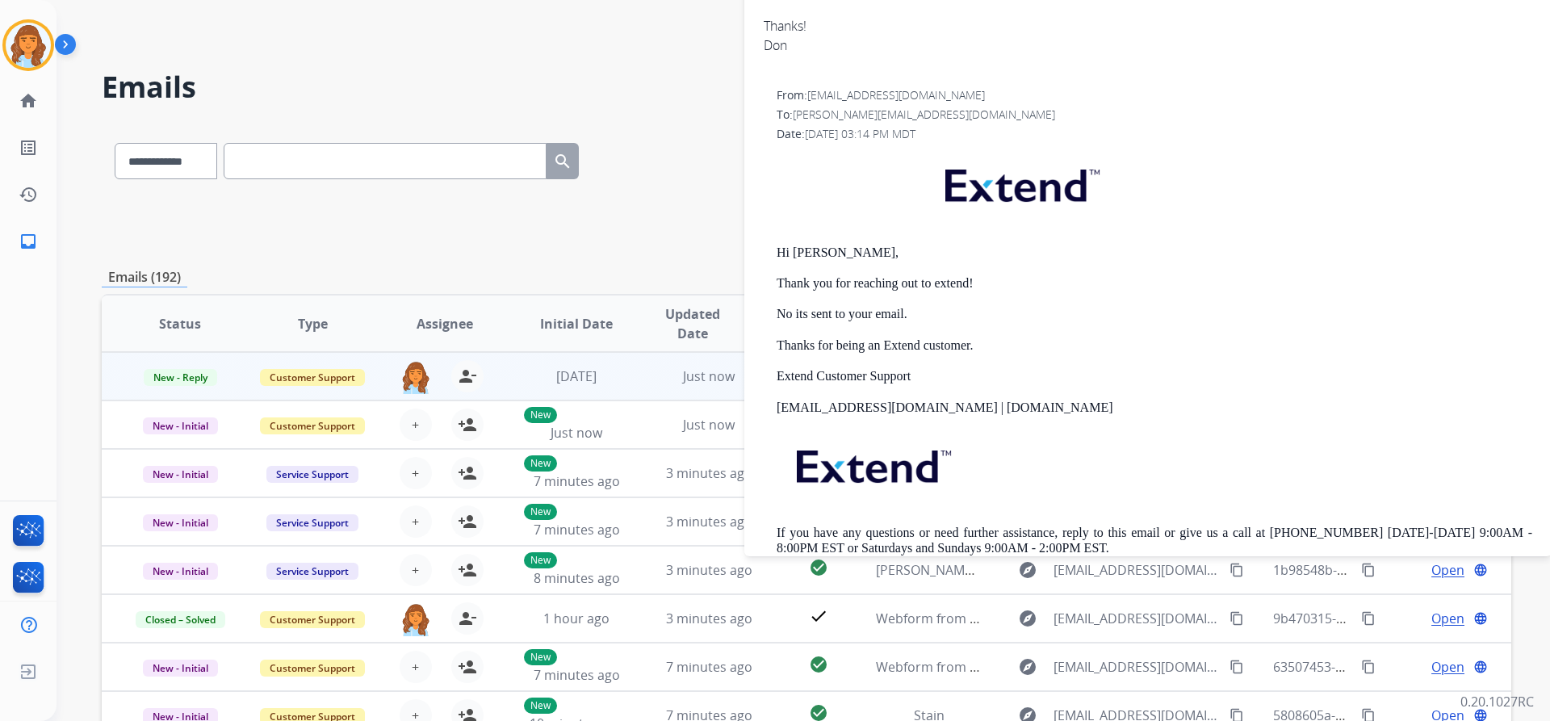
drag, startPoint x: 746, startPoint y: 157, endPoint x: 770, endPoint y: 200, distance: 49.9
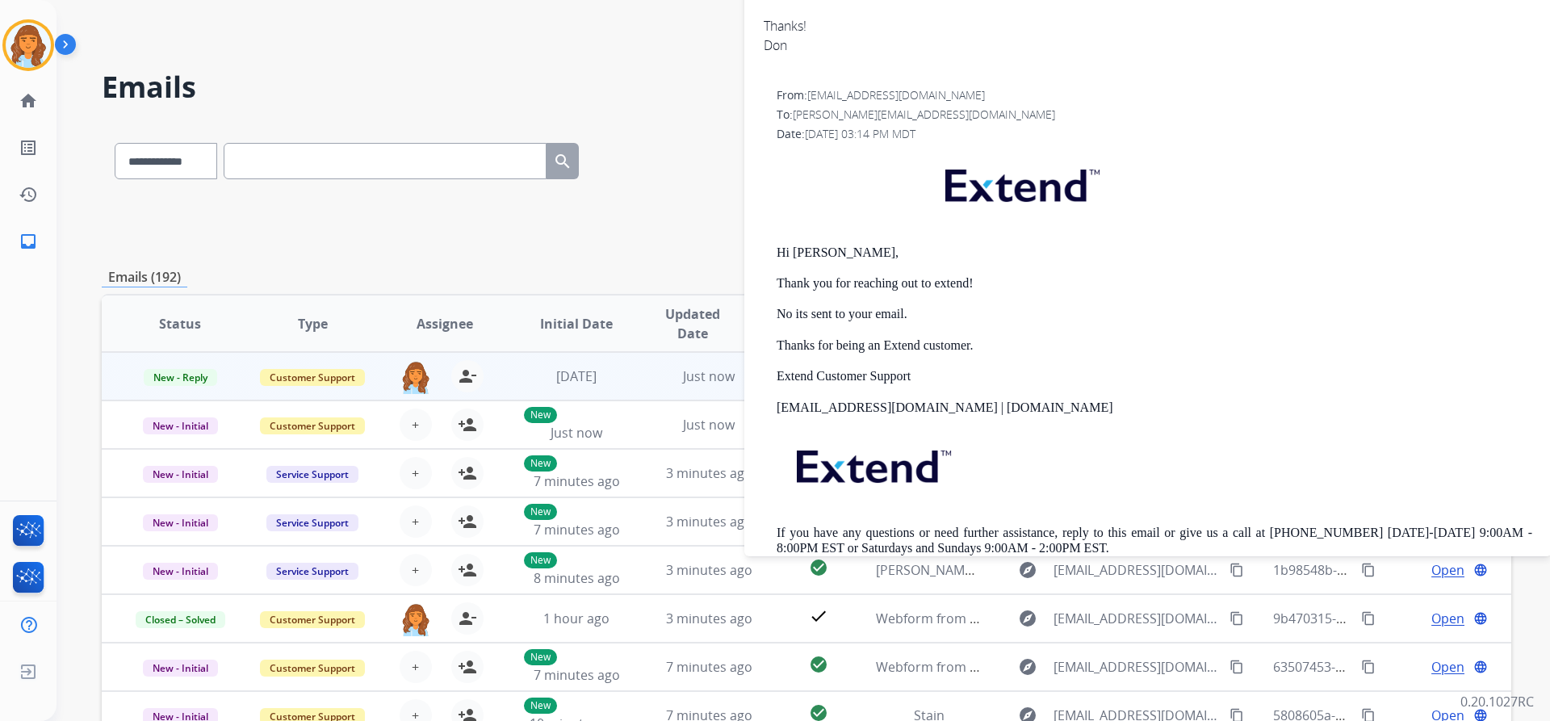
click at [741, 16] on div "1 Voice Interactions 0 Email Interactions" at bounding box center [794, 32] width 1436 height 52
click at [745, 15] on div "**********" at bounding box center [804, 360] width 1494 height 721
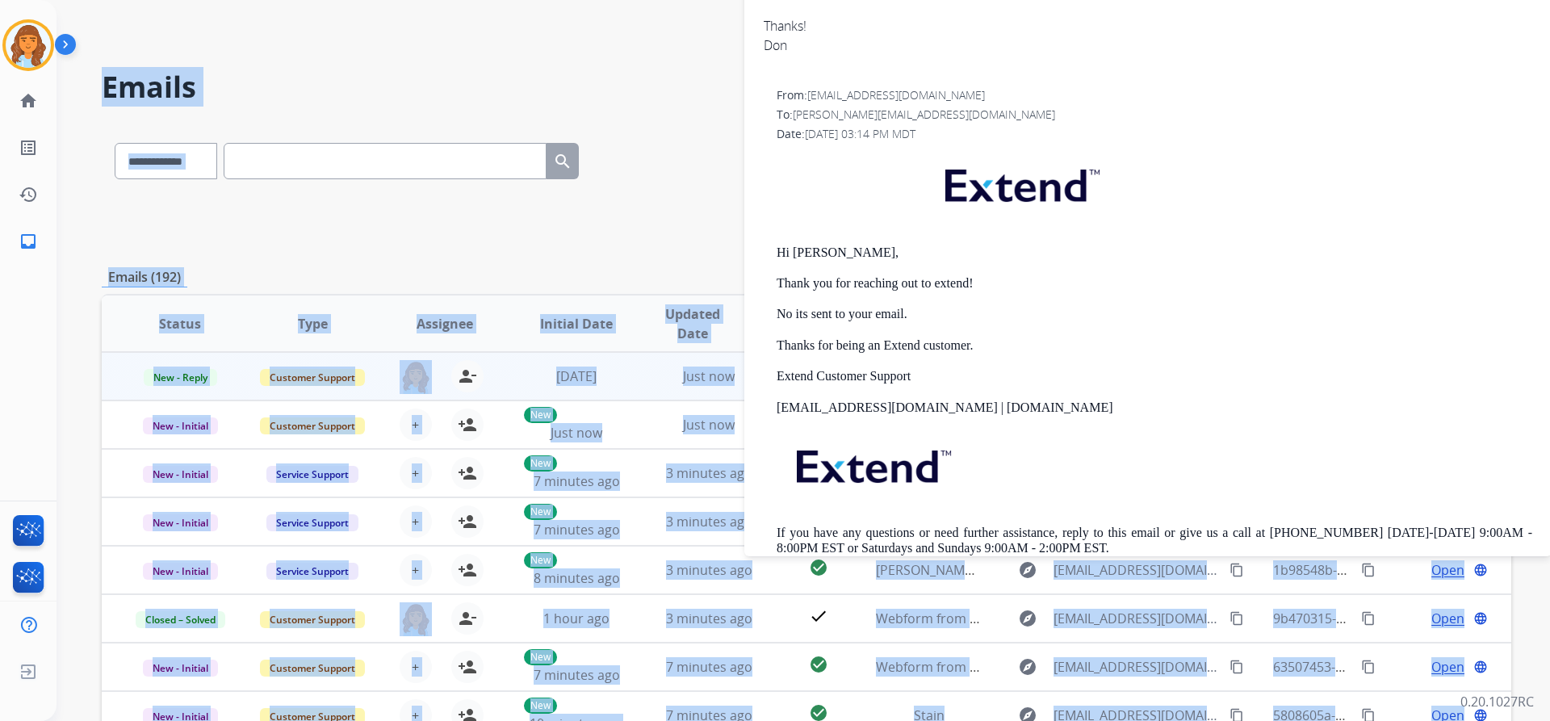
drag, startPoint x: 745, startPoint y: 15, endPoint x: 667, endPoint y: 45, distance: 83.8
click at [730, 36] on div "**********" at bounding box center [804, 360] width 1494 height 721
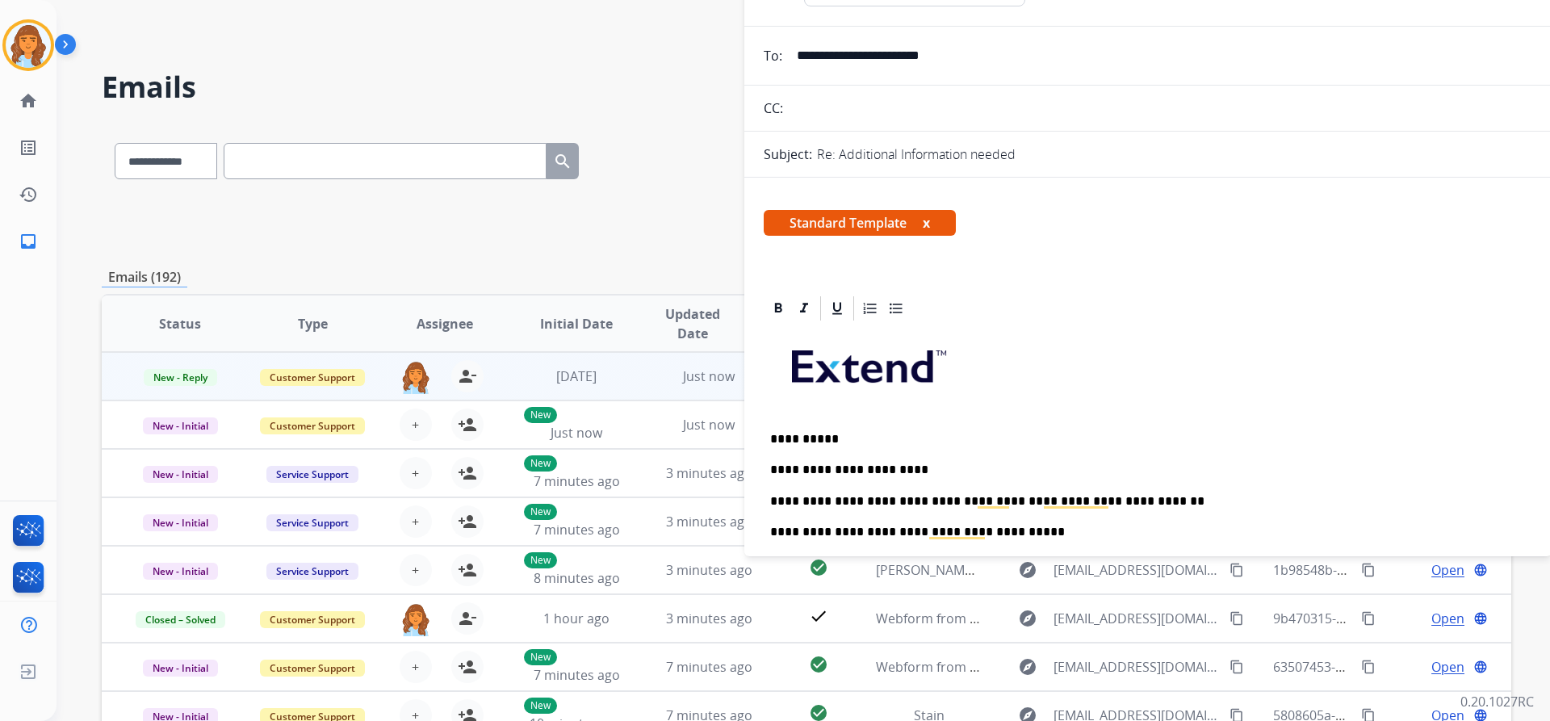
scroll to position [0, 0]
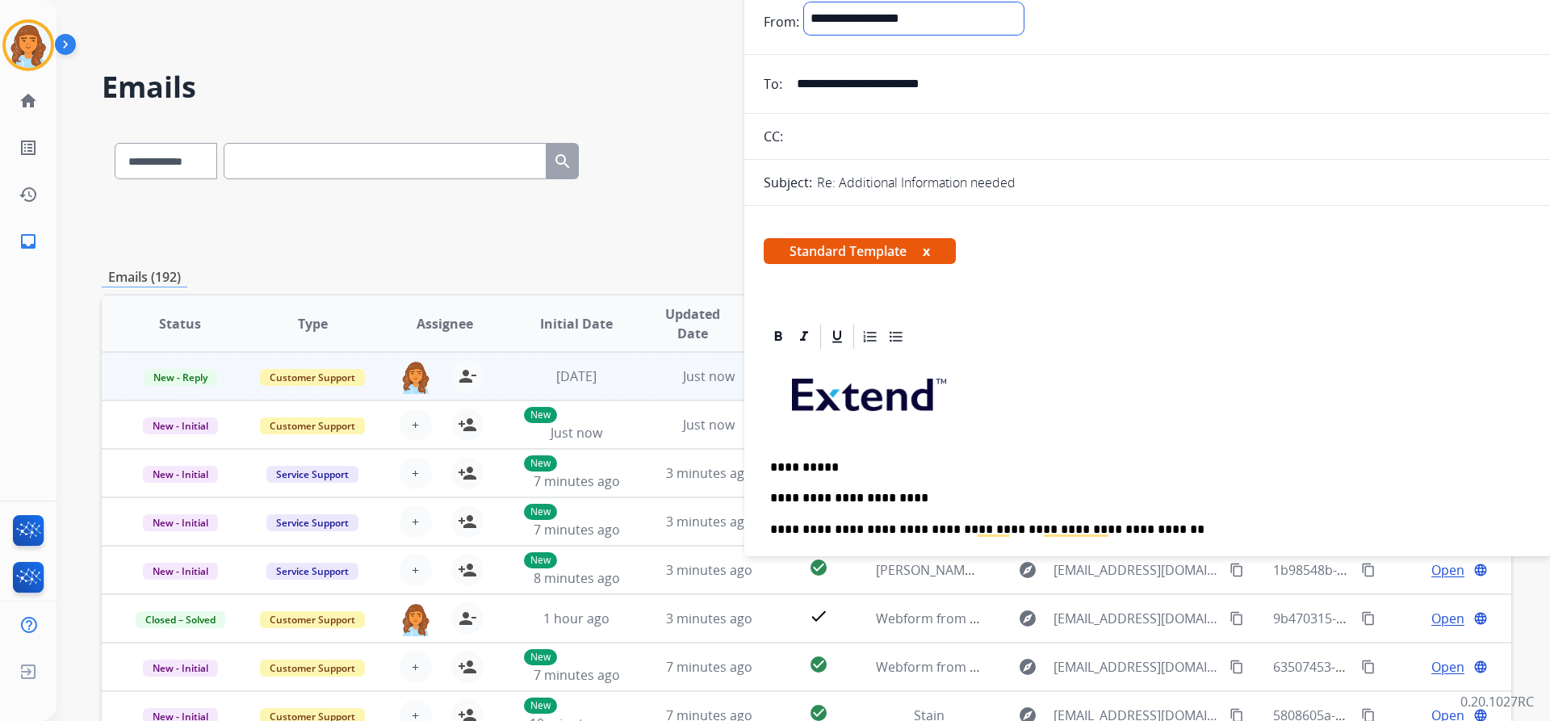
click at [870, 26] on select "**********" at bounding box center [914, 18] width 220 height 32
click at [804, 2] on select "**********" at bounding box center [914, 18] width 220 height 32
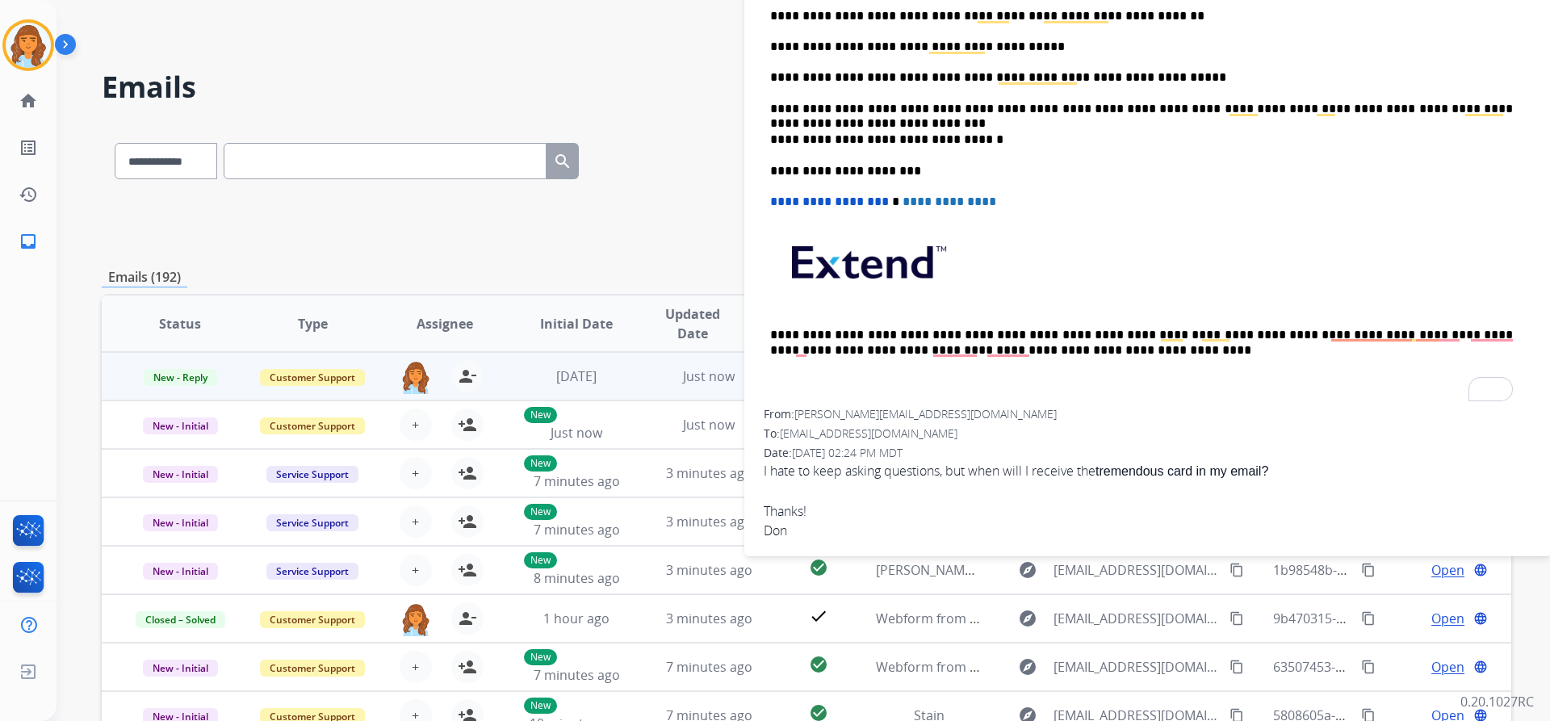
scroll to position [517, 0]
drag, startPoint x: 836, startPoint y: 554, endPoint x: 869, endPoint y: 544, distance: 33.7
click at [869, 545] on div at bounding box center [1148, 548] width 769 height 19
click at [869, 543] on div at bounding box center [1148, 548] width 769 height 19
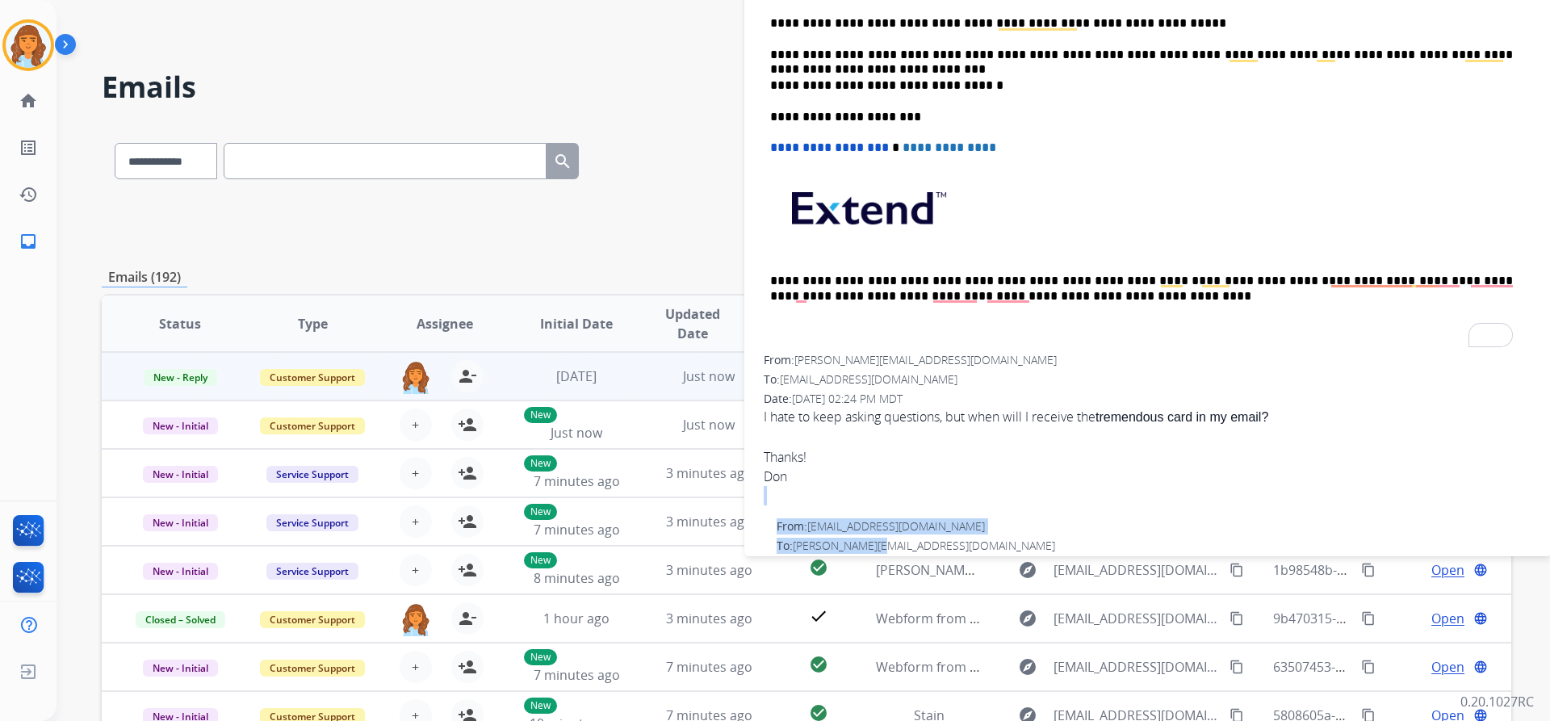
scroll to position [674, 0]
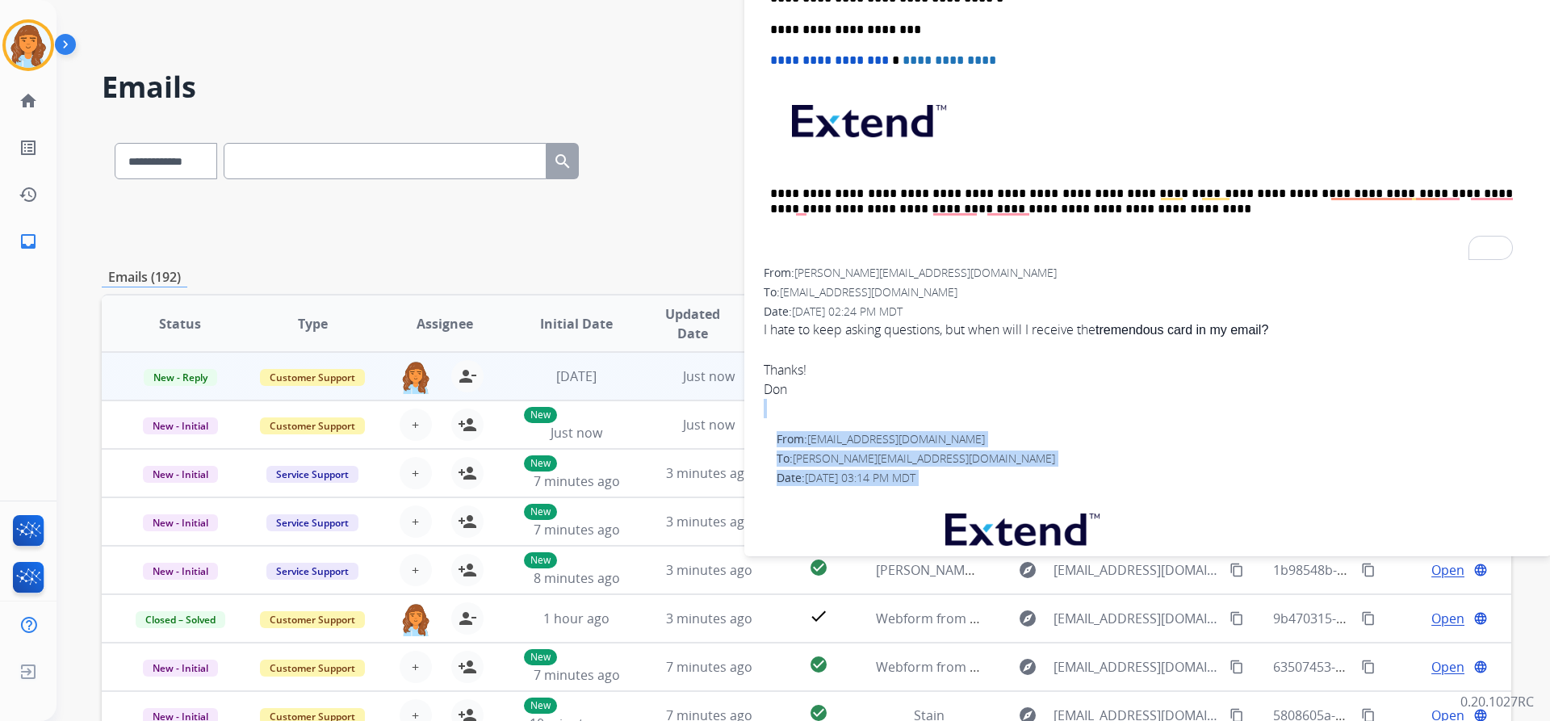
drag, startPoint x: 869, startPoint y: 543, endPoint x: 859, endPoint y: 554, distance: 14.3
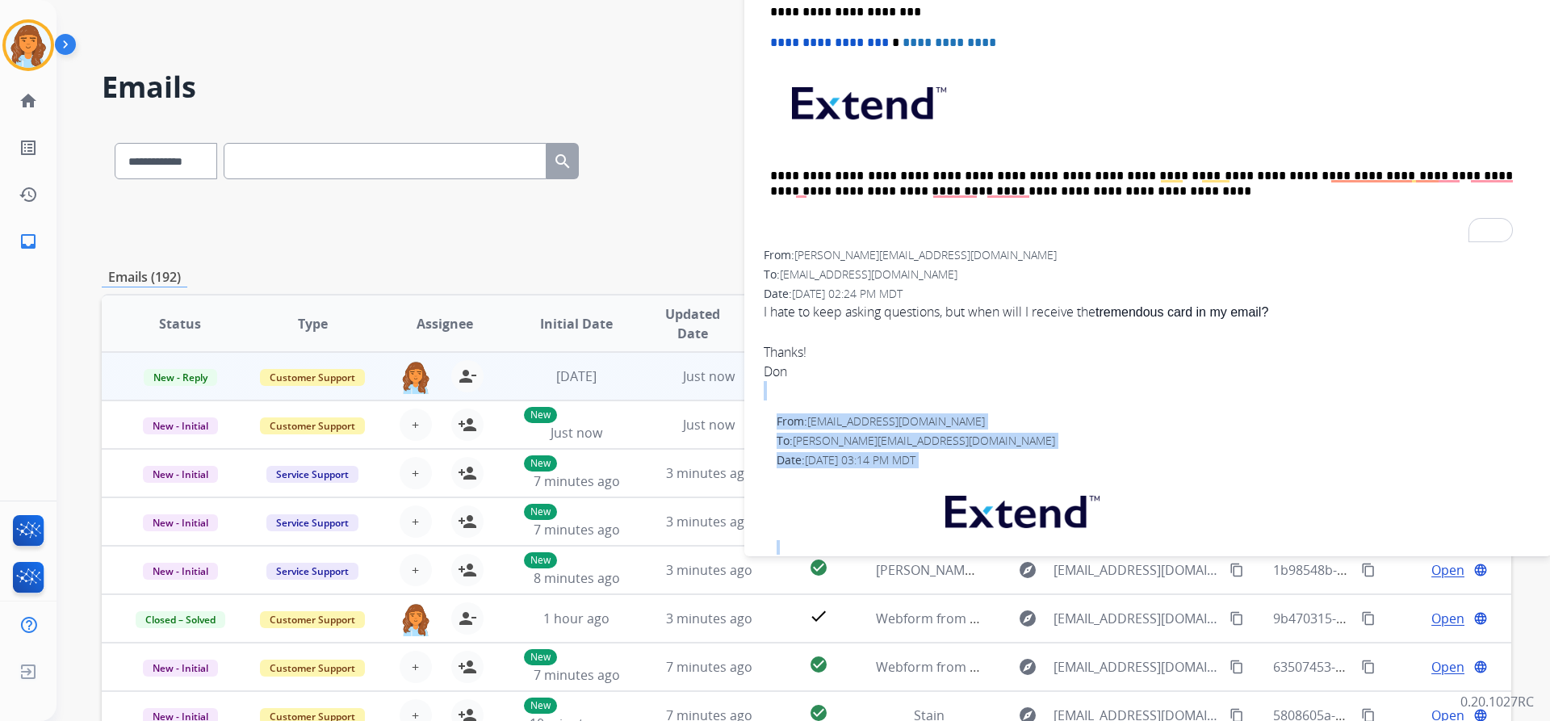
click at [858, 554] on div "Hi Donald, Thank you for reaching out to extend! No its sent to your email. Tha…" at bounding box center [1155, 691] width 756 height 431
click at [859, 551] on p at bounding box center [1155, 515] width 756 height 78
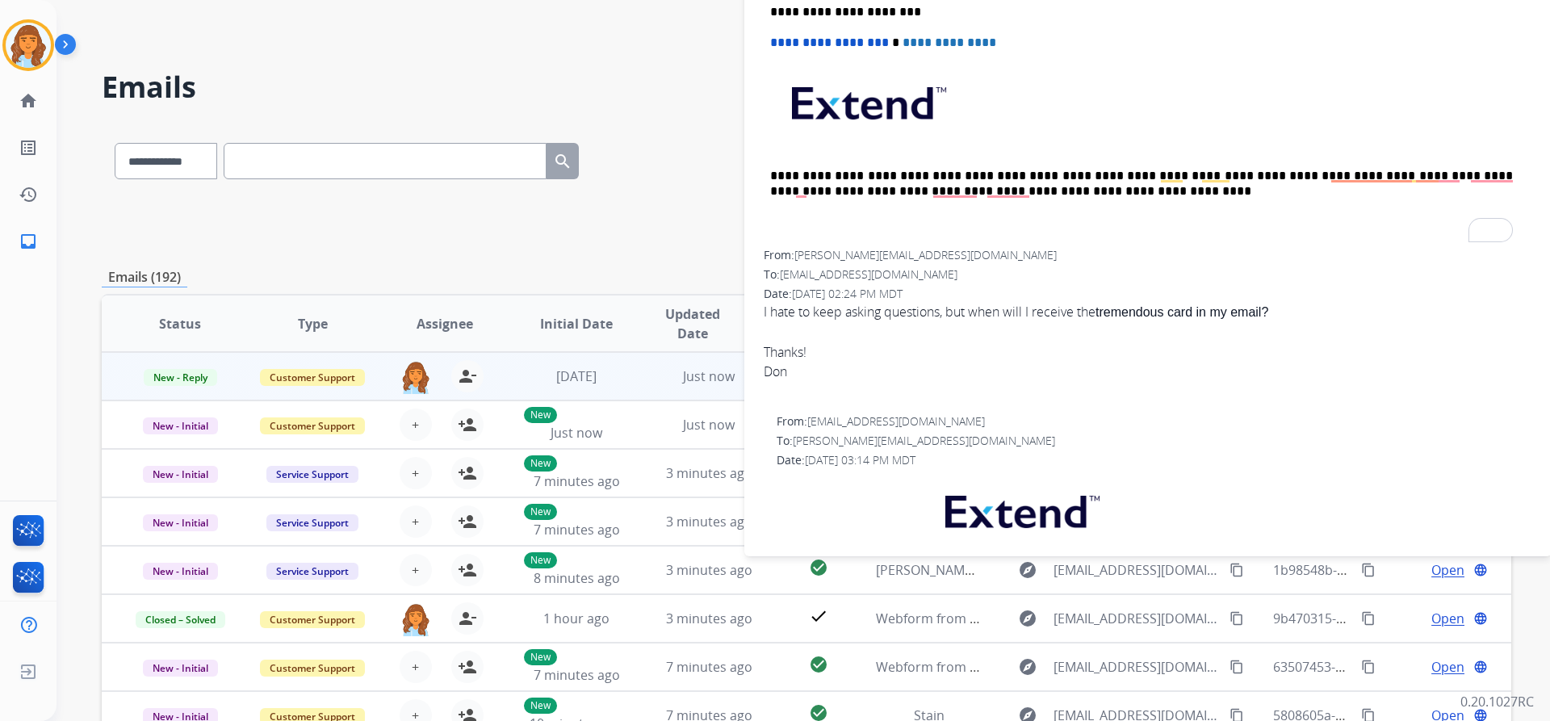
click at [646, 106] on div "**********" at bounding box center [784, 418] width 1455 height 721
click at [2, 40] on div "Deambrana Busy Edit Avatar Agent: Deambrana Routing Profile: Extend_Training CS" at bounding box center [28, 45] width 57 height 52
click at [19, 44] on img at bounding box center [28, 45] width 45 height 45
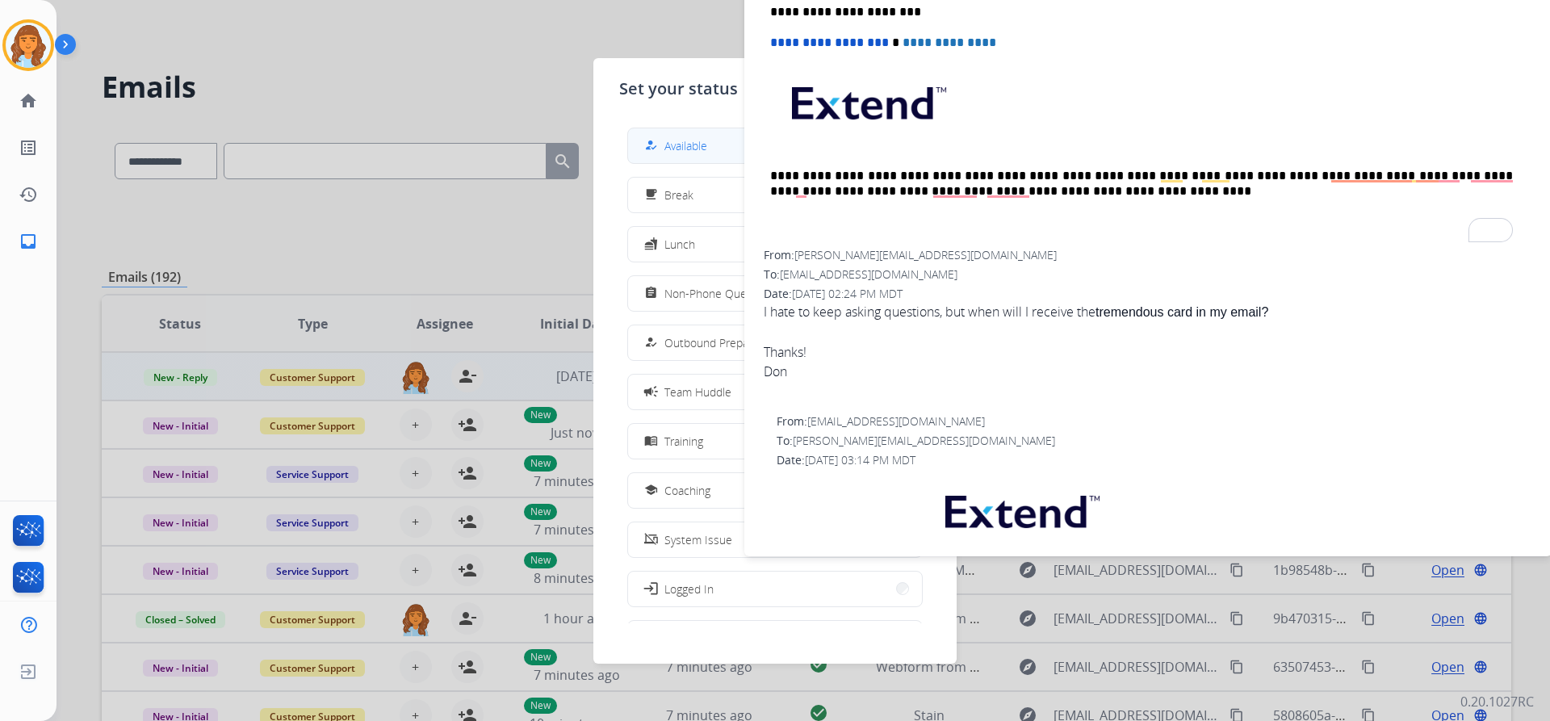
click at [659, 152] on div "how_to_reg" at bounding box center [652, 145] width 23 height 19
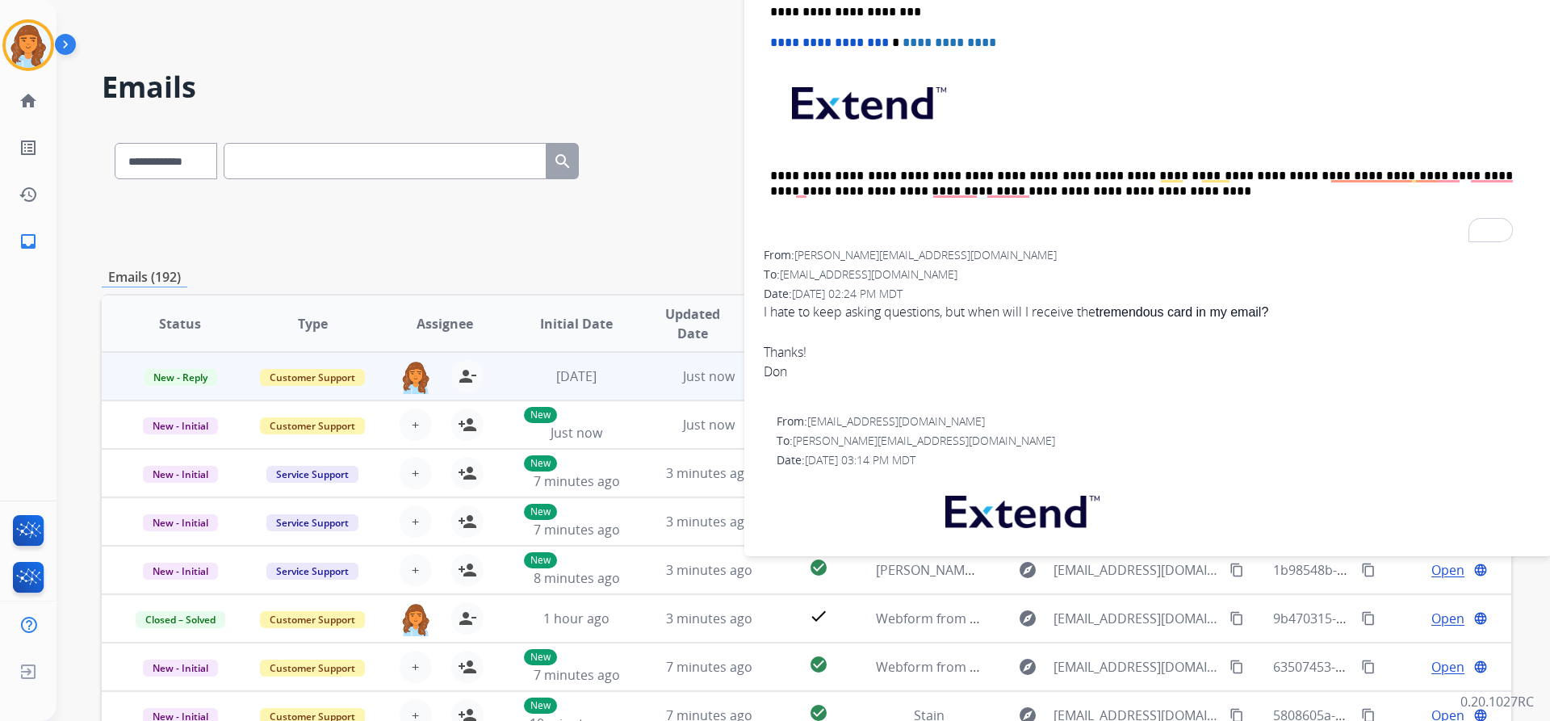
click at [855, 98] on img "To enrich screen reader interactions, please activate Accessibility in Grammarl…" at bounding box center [867, 100] width 191 height 64
click at [855, 92] on span "To enrich screen reader interactions, please activate Accessibility in Grammarl…" at bounding box center [868, 100] width 192 height 65
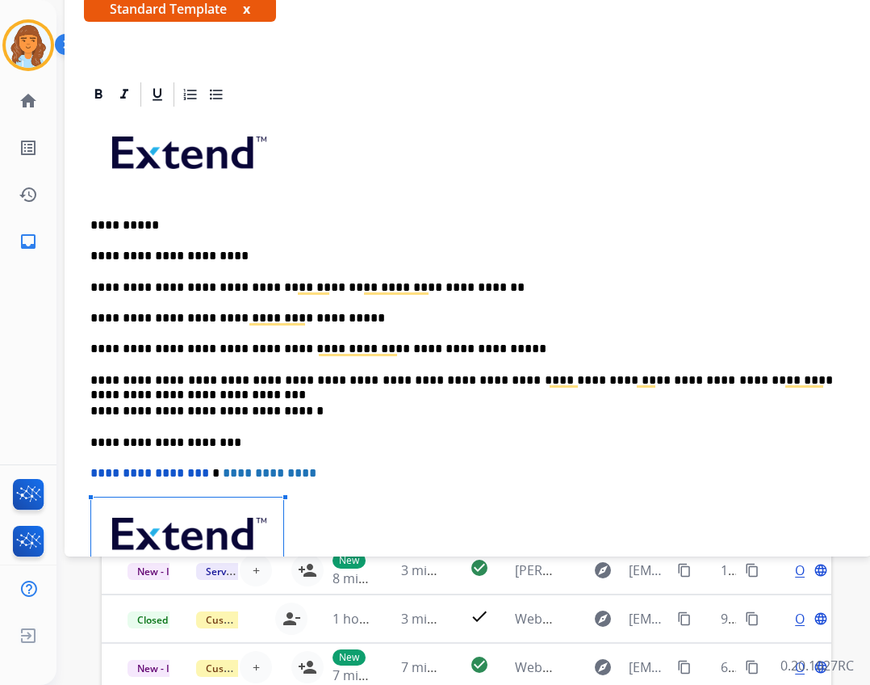
scroll to position [0, 0]
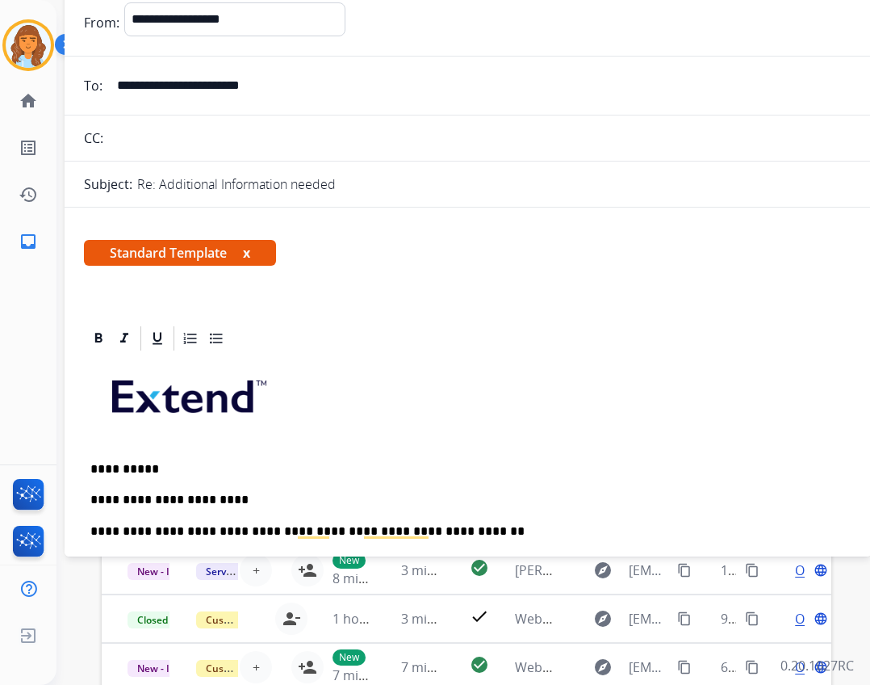
drag, startPoint x: 70, startPoint y: 13, endPoint x: 77, endPoint y: 34, distance: 22.0
click at [77, 34] on div "**********" at bounding box center [468, 22] width 807 height 40
drag, startPoint x: 79, startPoint y: 36, endPoint x: 219, endPoint y: 140, distance: 174.2
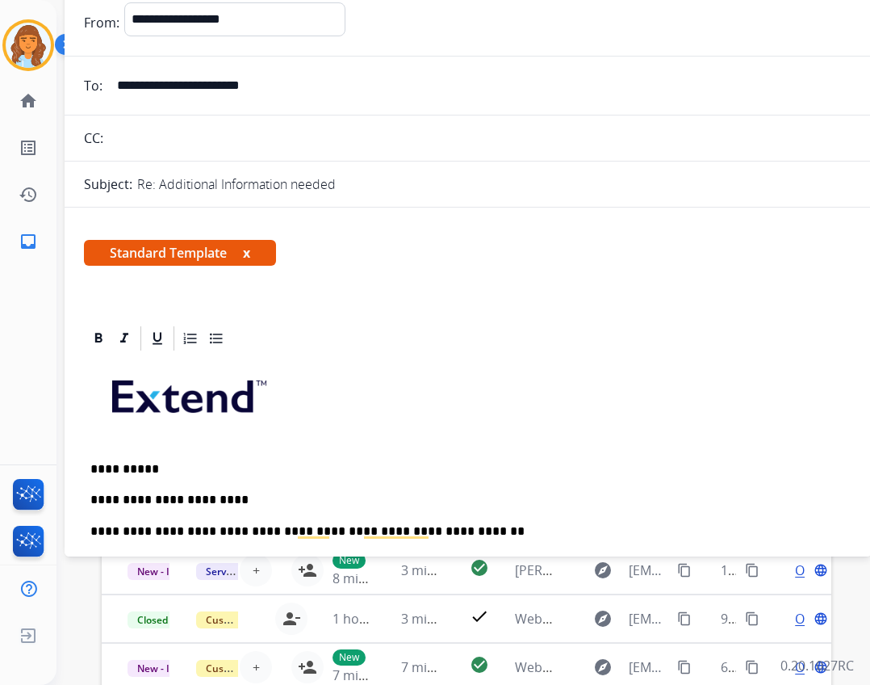
click at [694, 222] on div "Standard Template x" at bounding box center [468, 259] width 807 height 78
click at [82, 3] on div "**********" at bounding box center [468, 22] width 807 height 40
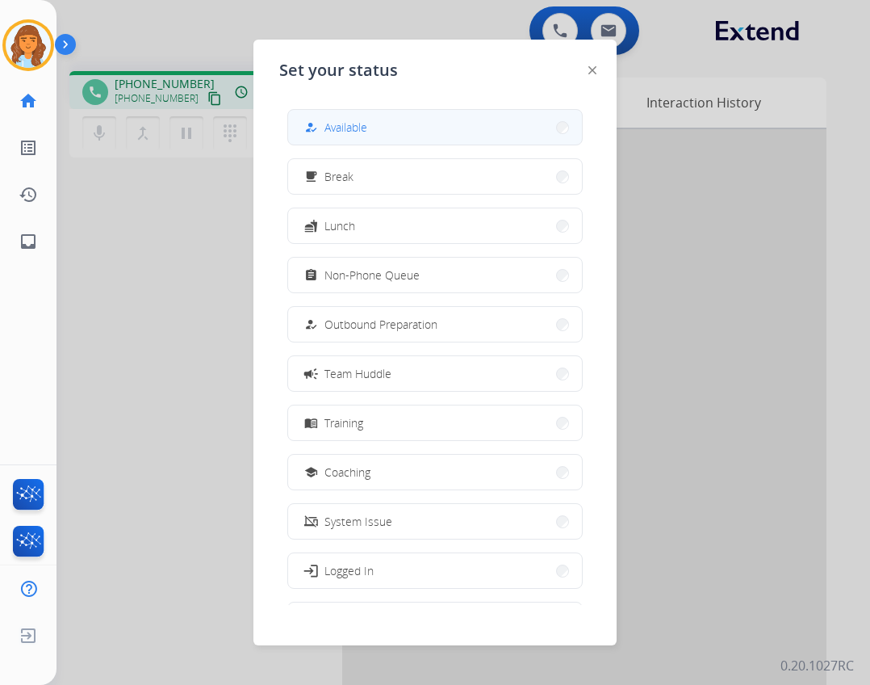
click at [375, 120] on button "how_to_reg Available" at bounding box center [435, 127] width 294 height 35
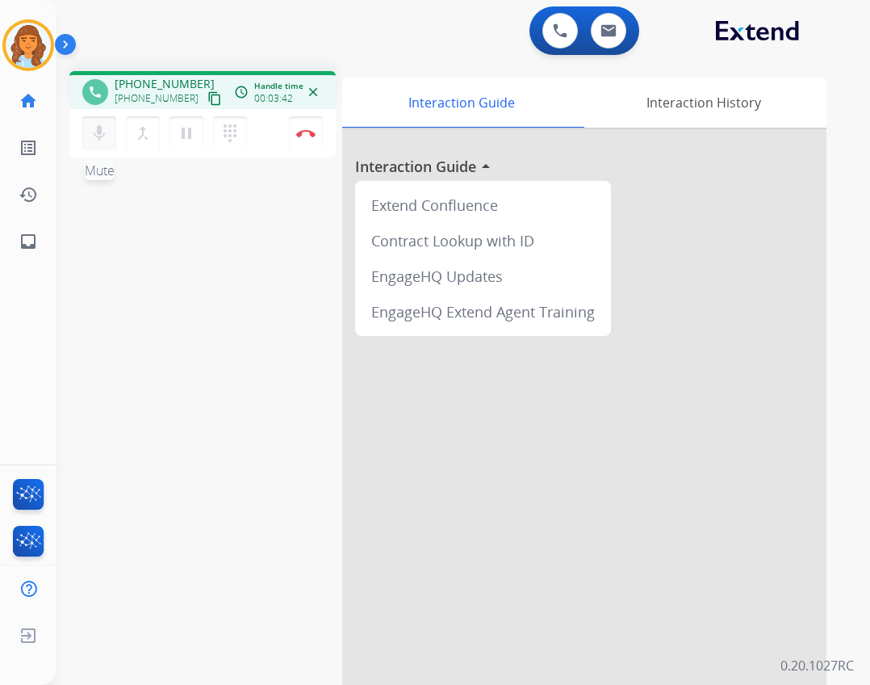
click at [94, 132] on mat-icon "mic" at bounding box center [99, 133] width 19 height 19
drag, startPoint x: 93, startPoint y: 128, endPoint x: 97, endPoint y: 138, distance: 10.5
click at [95, 134] on mat-icon "mic" at bounding box center [99, 133] width 19 height 19
click at [102, 145] on button "mic Mute" at bounding box center [99, 133] width 34 height 34
drag, startPoint x: 312, startPoint y: 137, endPoint x: 302, endPoint y: 143, distance: 11.2
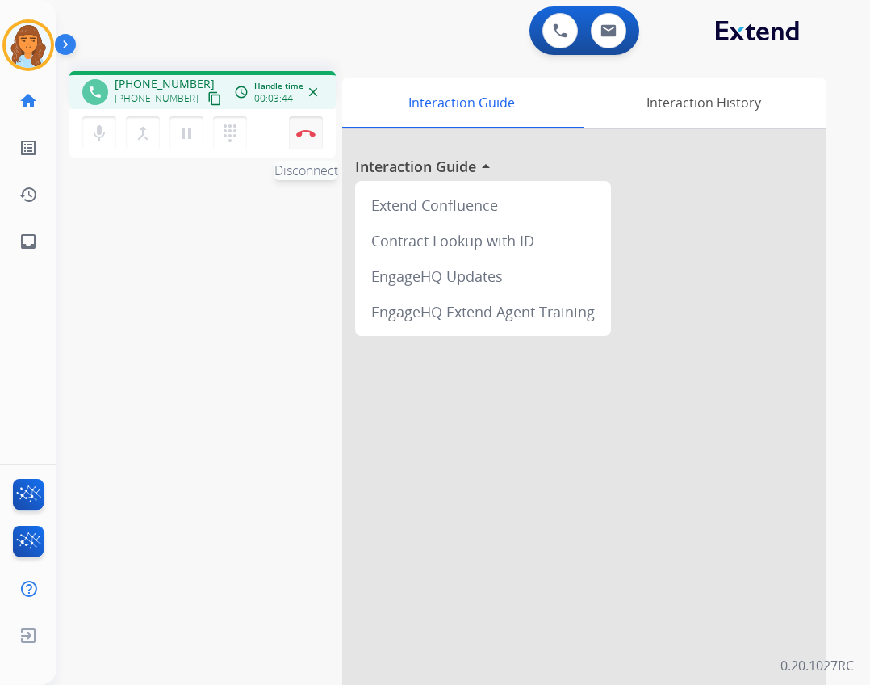
click at [311, 137] on button "Disconnect" at bounding box center [306, 133] width 34 height 34
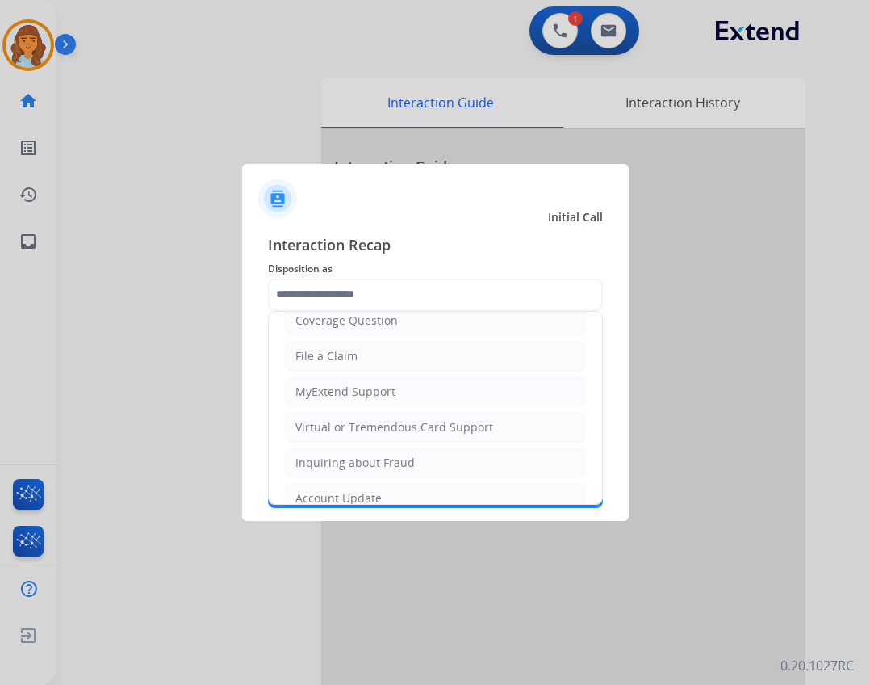
scroll to position [252, 0]
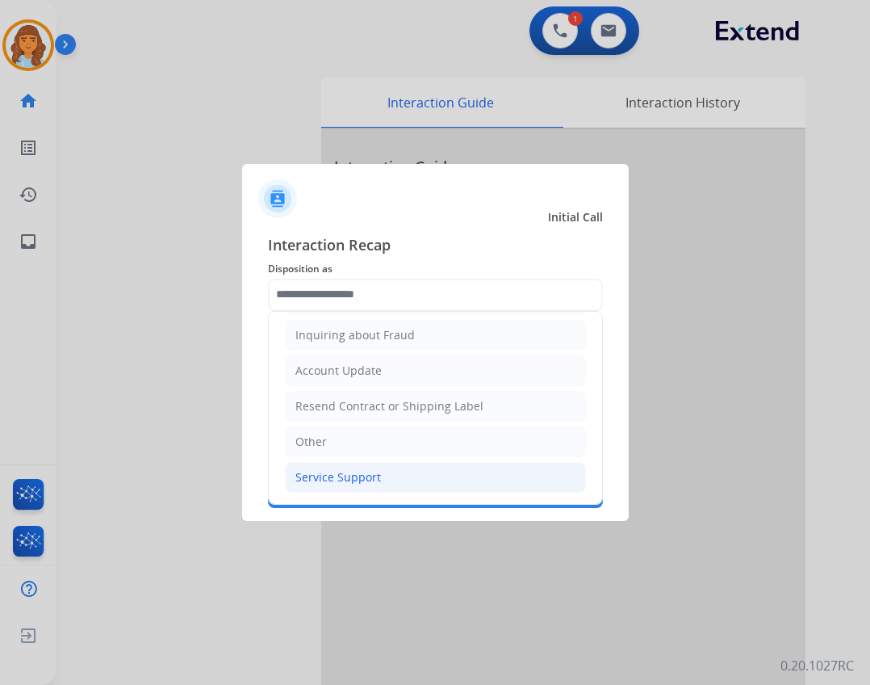
click at [392, 469] on li "Service Support" at bounding box center [435, 477] width 301 height 31
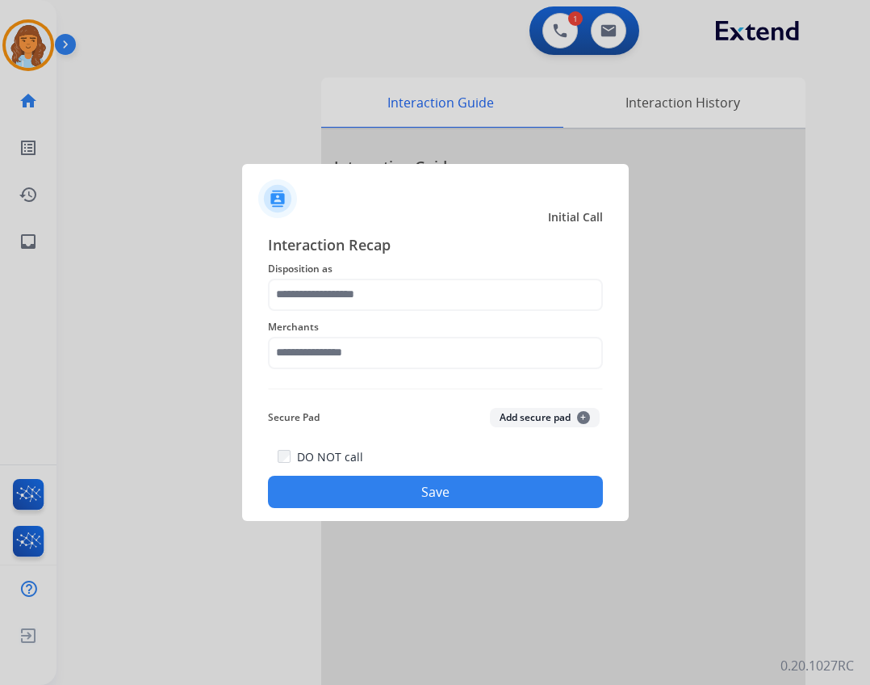
type input "**********"
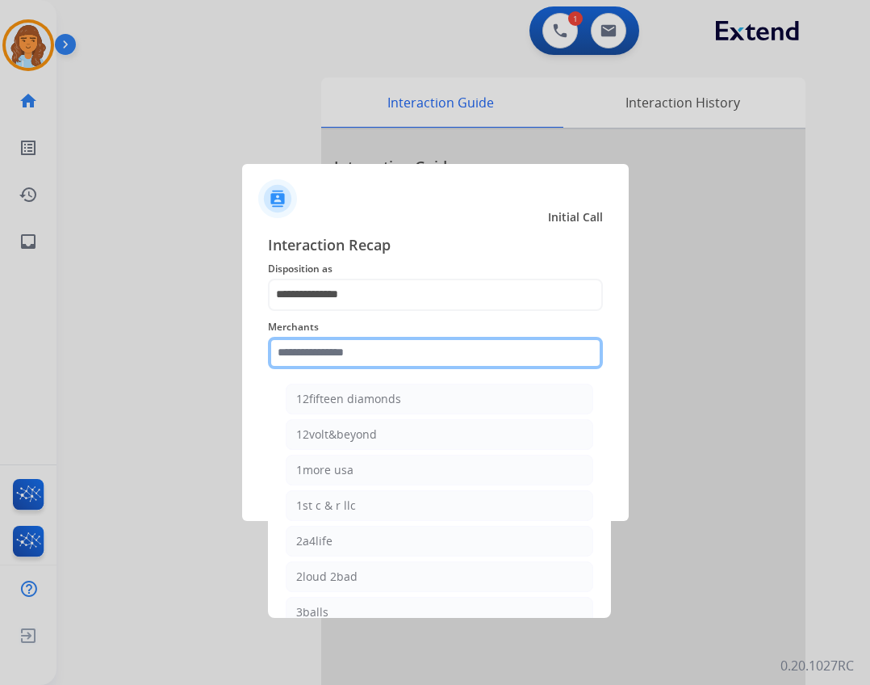
drag, startPoint x: 362, startPoint y: 337, endPoint x: 387, endPoint y: 375, distance: 46.1
click at [362, 338] on input "text" at bounding box center [435, 353] width 335 height 32
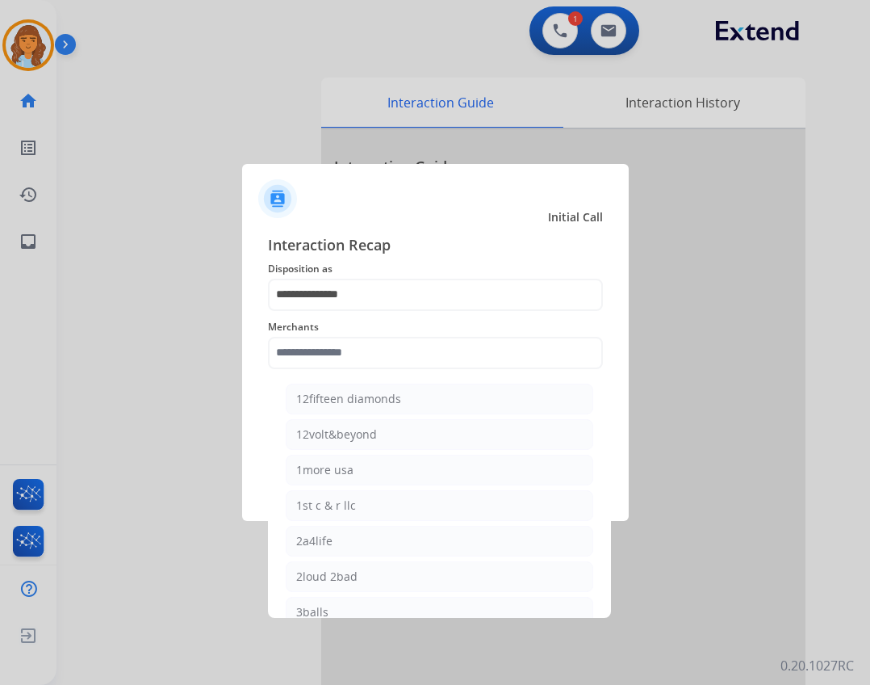
click at [395, 468] on li "1more usa" at bounding box center [440, 470] width 308 height 31
type input "*********"
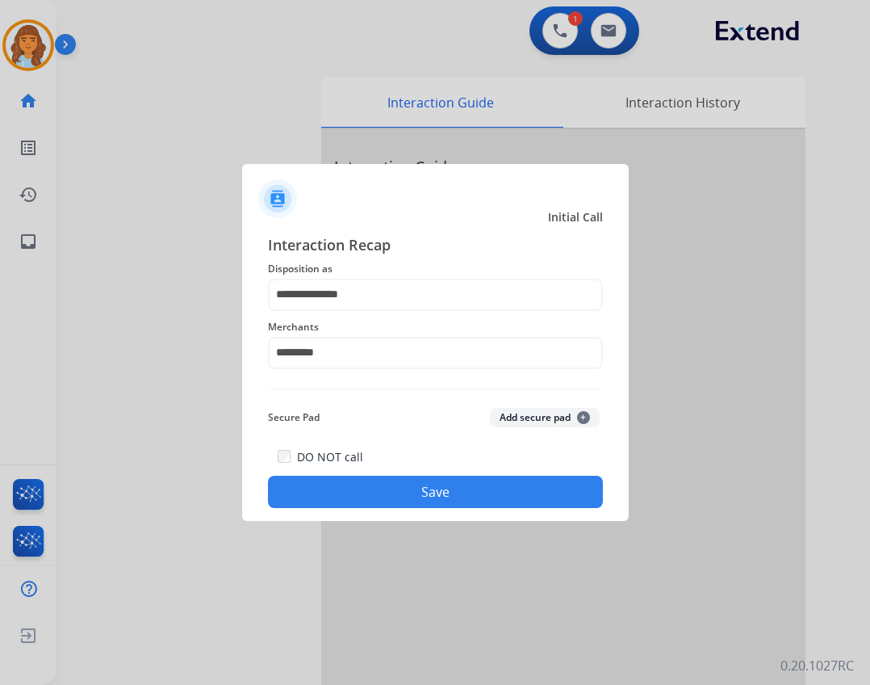
click at [386, 493] on button "Save" at bounding box center [435, 492] width 335 height 32
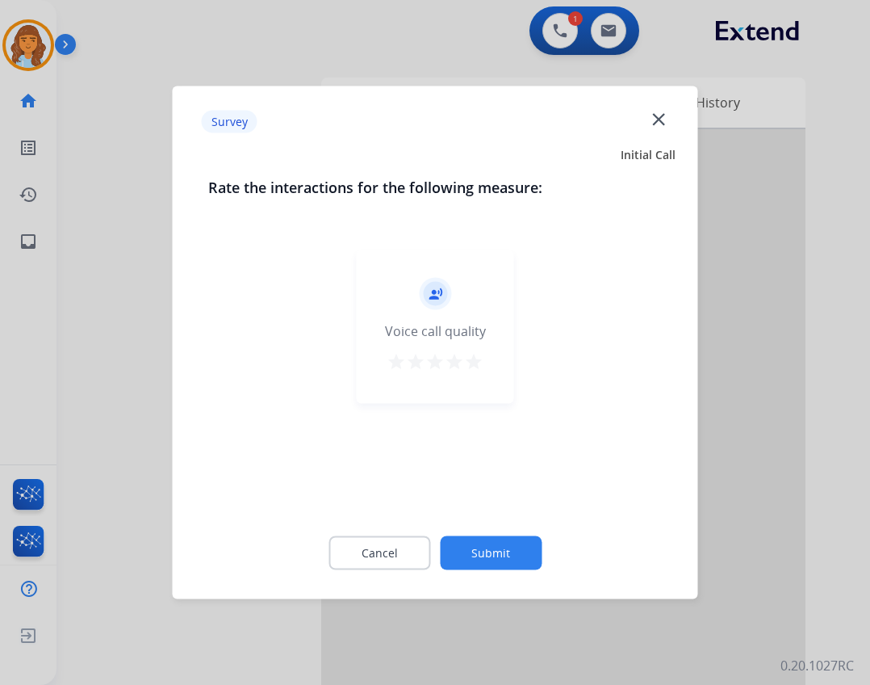
click at [485, 539] on div "Cancel Submit" at bounding box center [435, 553] width 455 height 73
click at [485, 539] on button "Submit" at bounding box center [491, 553] width 102 height 34
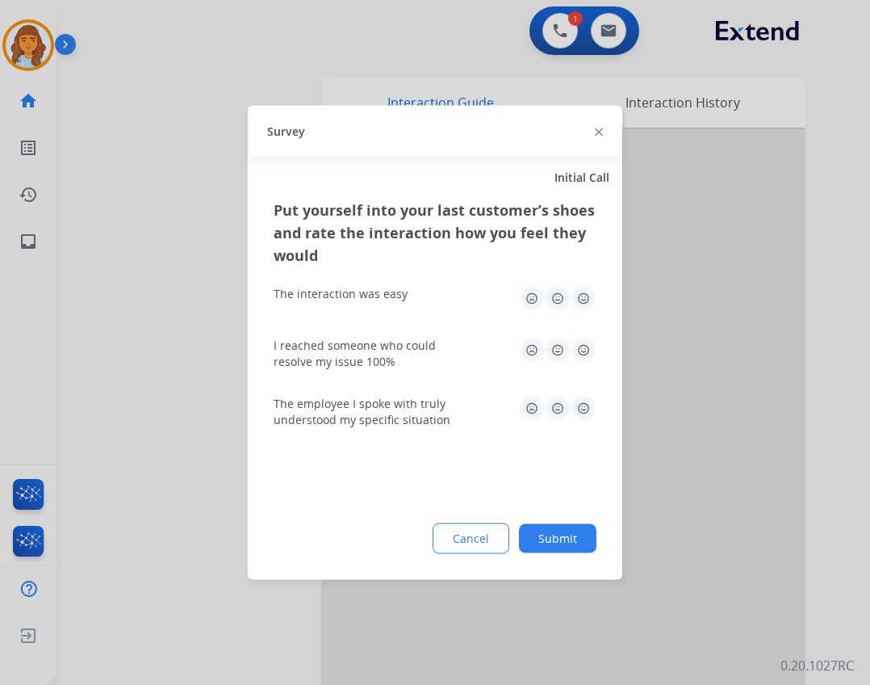
click at [542, 545] on button "Submit" at bounding box center [558, 538] width 78 height 29
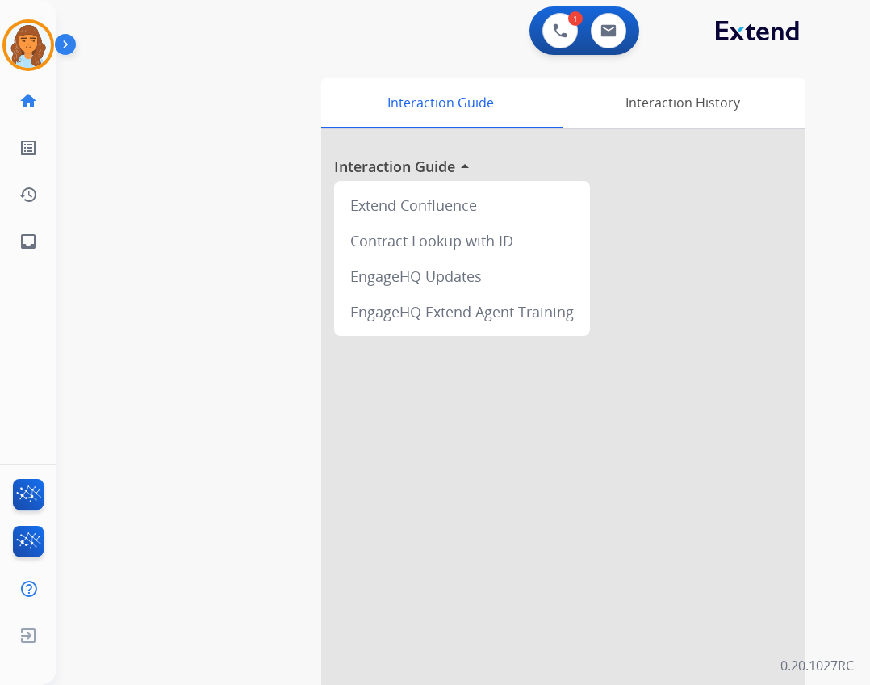
click at [73, 44] on img at bounding box center [68, 47] width 27 height 31
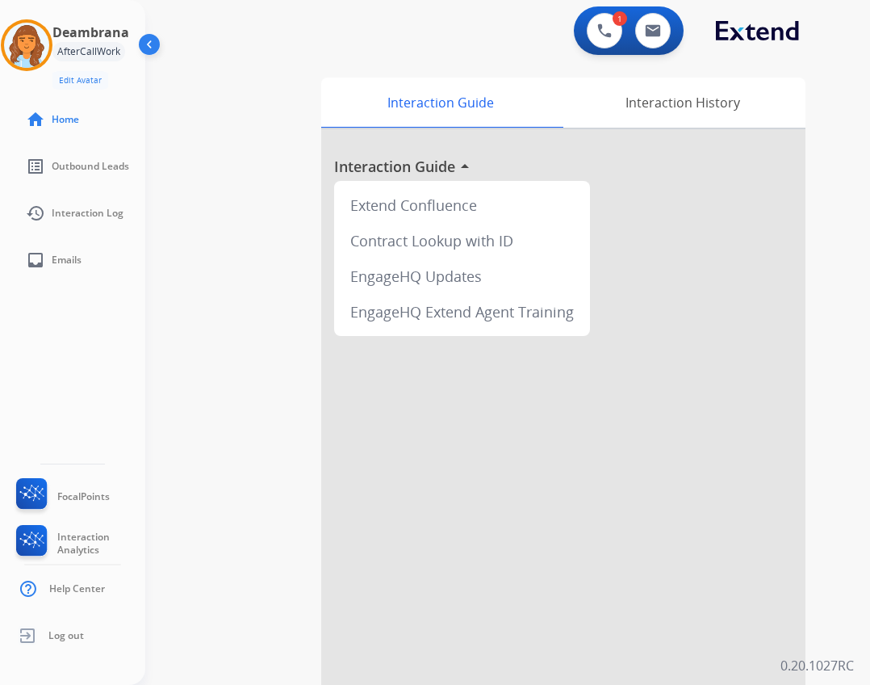
click at [61, 49] on div "AfterCallWork" at bounding box center [88, 51] width 73 height 19
click at [18, 40] on img at bounding box center [26, 45] width 45 height 45
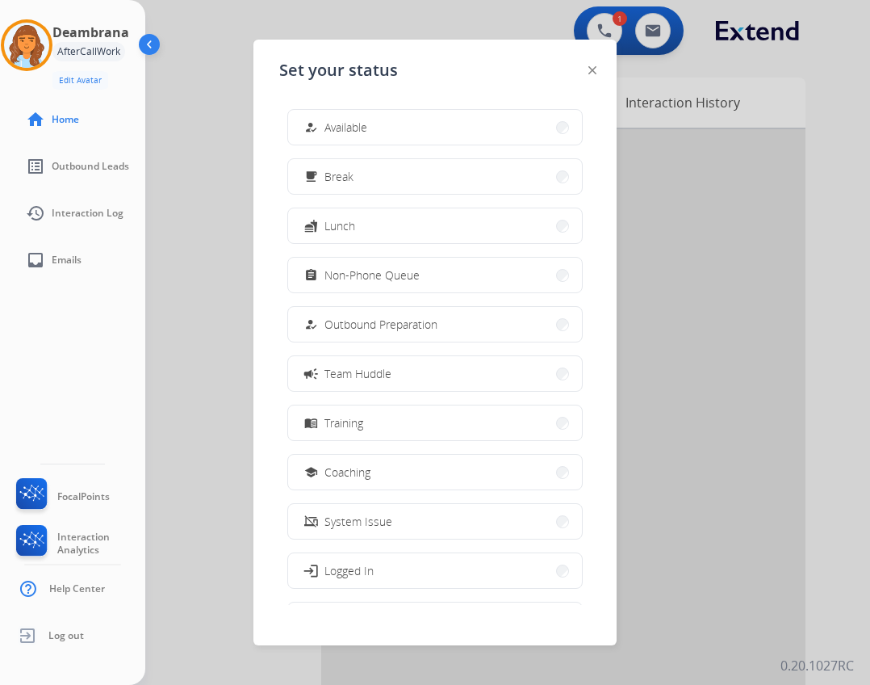
click at [333, 116] on button "how_to_reg Available" at bounding box center [435, 127] width 294 height 35
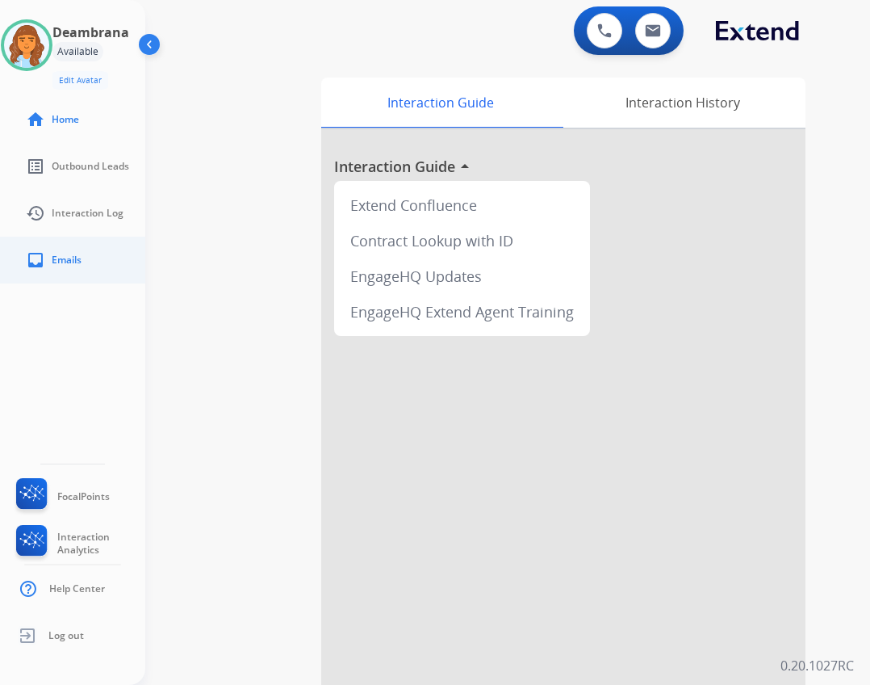
click at [40, 263] on mat-icon "inbox" at bounding box center [35, 259] width 19 height 19
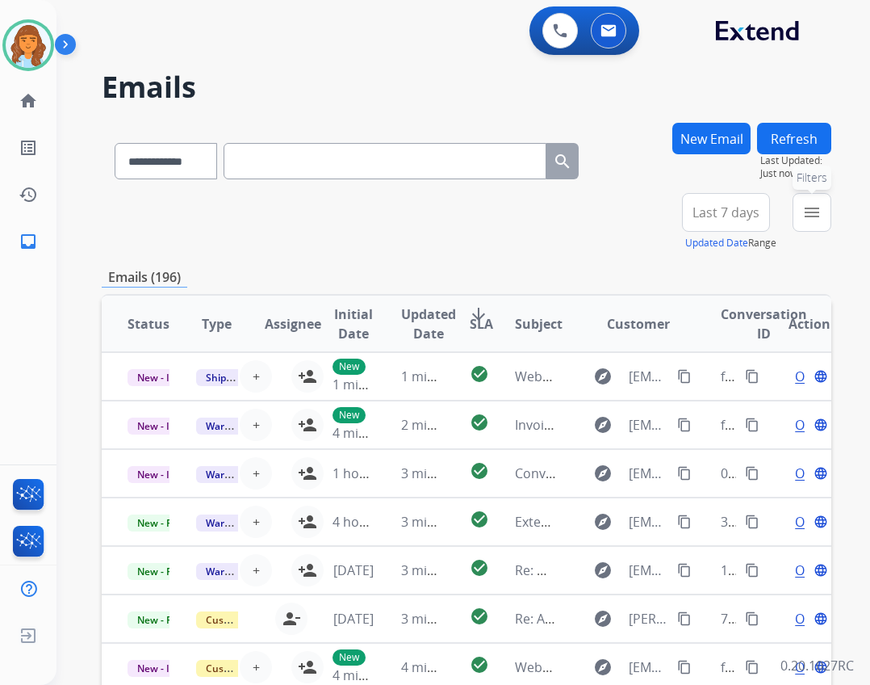
click at [805, 214] on mat-icon "menu" at bounding box center [812, 212] width 19 height 19
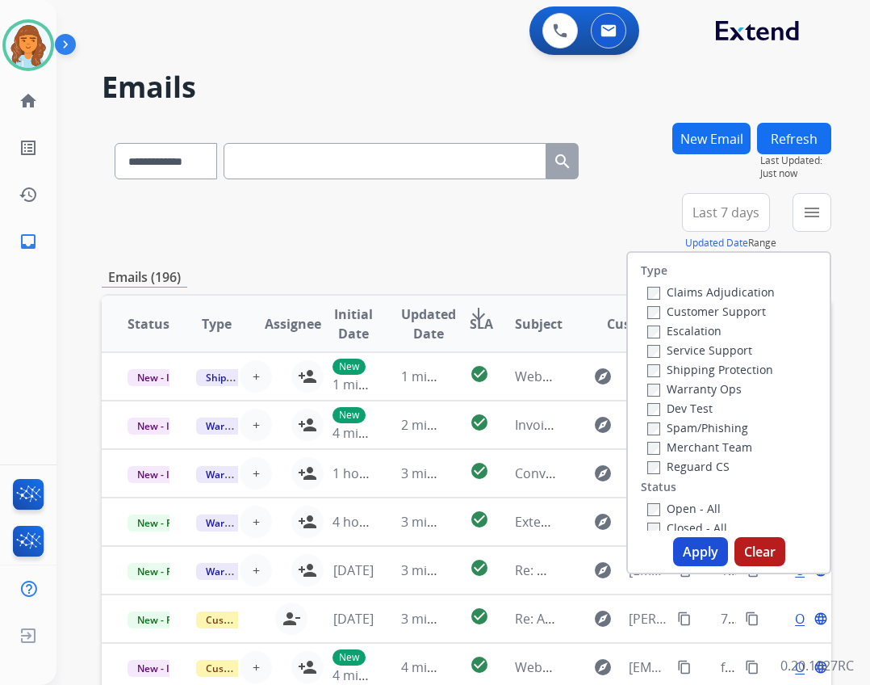
click at [705, 470] on label "Reguard CS" at bounding box center [689, 466] width 82 height 15
click at [692, 505] on label "Open - All" at bounding box center [684, 508] width 73 height 15
click at [692, 506] on label "Open - All" at bounding box center [684, 508] width 73 height 15
click at [700, 368] on label "Shipping Protection" at bounding box center [711, 369] width 126 height 15
click at [694, 313] on label "Customer Support" at bounding box center [707, 311] width 119 height 15
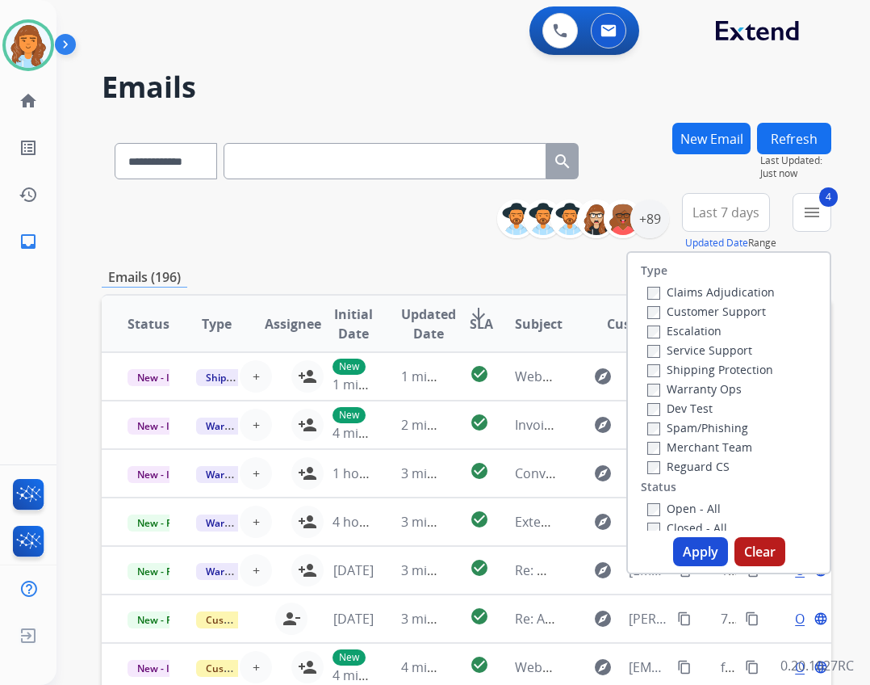
click at [710, 551] on button "Apply" at bounding box center [700, 551] width 55 height 29
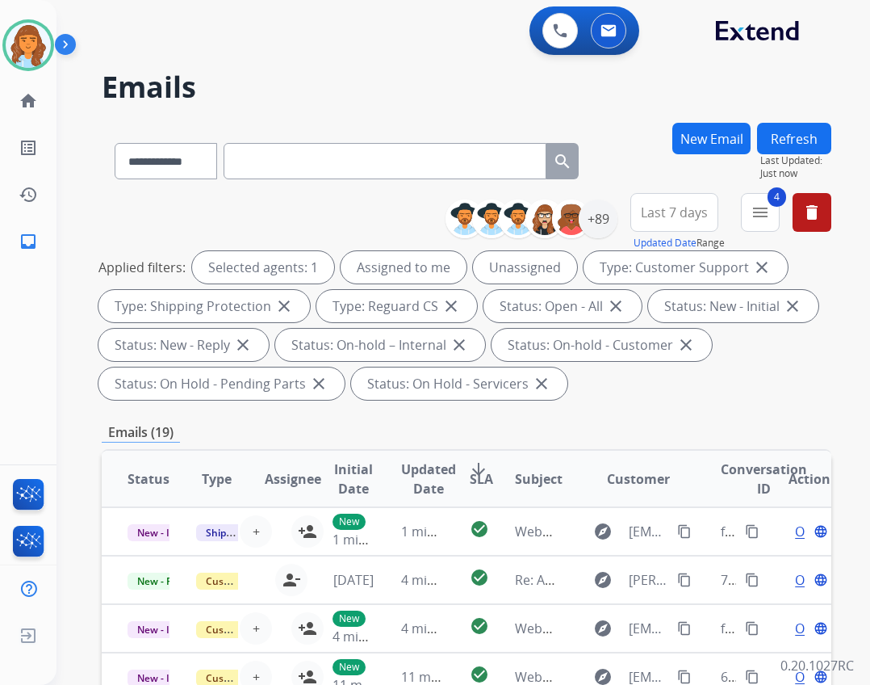
click at [617, 224] on div "**********" at bounding box center [645, 222] width 374 height 58
click at [599, 222] on div "+89" at bounding box center [598, 218] width 39 height 39
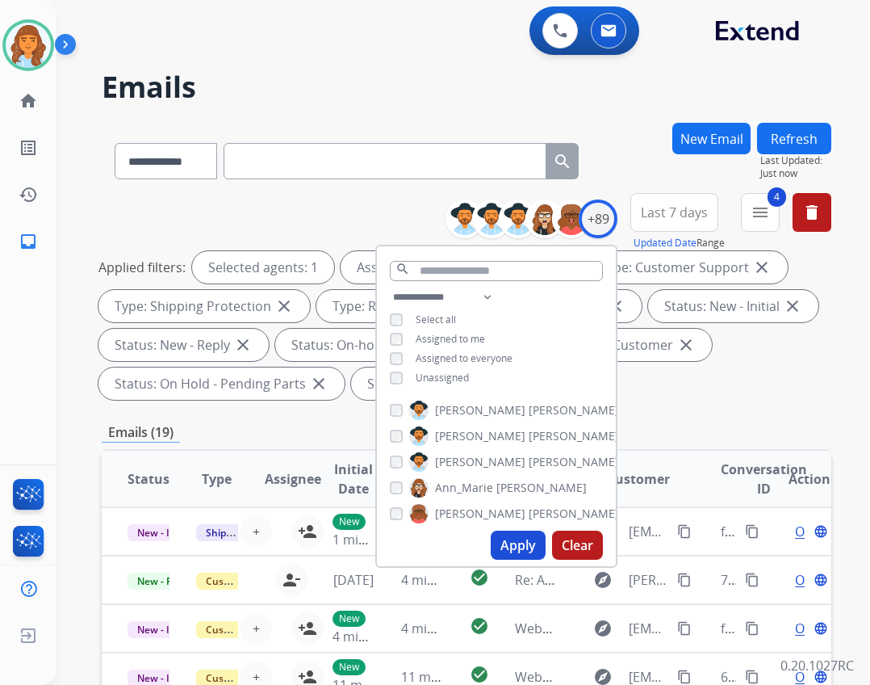
click at [417, 371] on span "Unassigned" at bounding box center [442, 378] width 53 height 14
click at [513, 547] on button "Apply" at bounding box center [518, 544] width 55 height 29
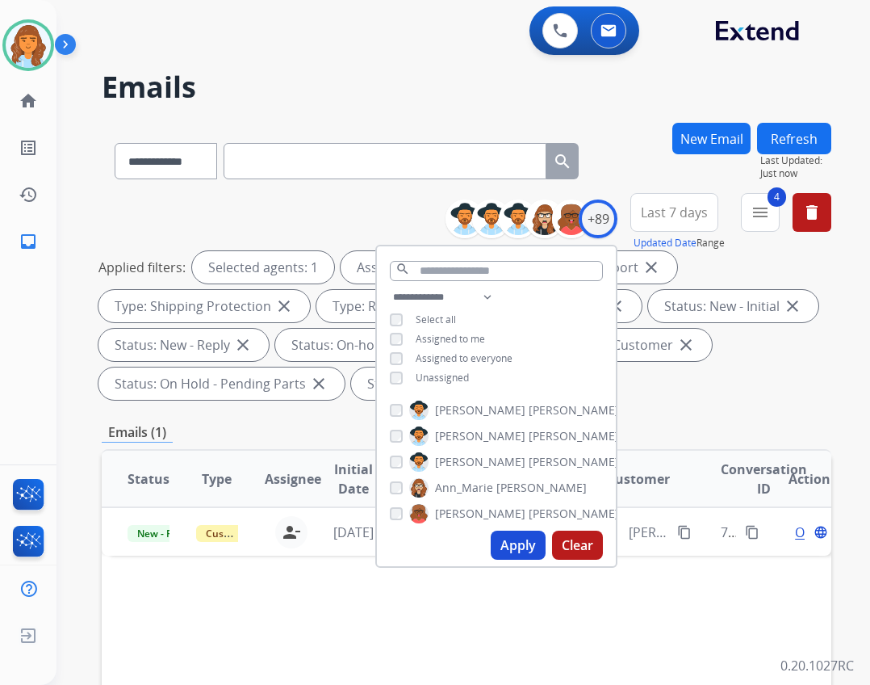
click at [660, 396] on div "Applied filters: Selected agents: 1 Assigned to me Type: Customer Support close…" at bounding box center [464, 325] width 730 height 149
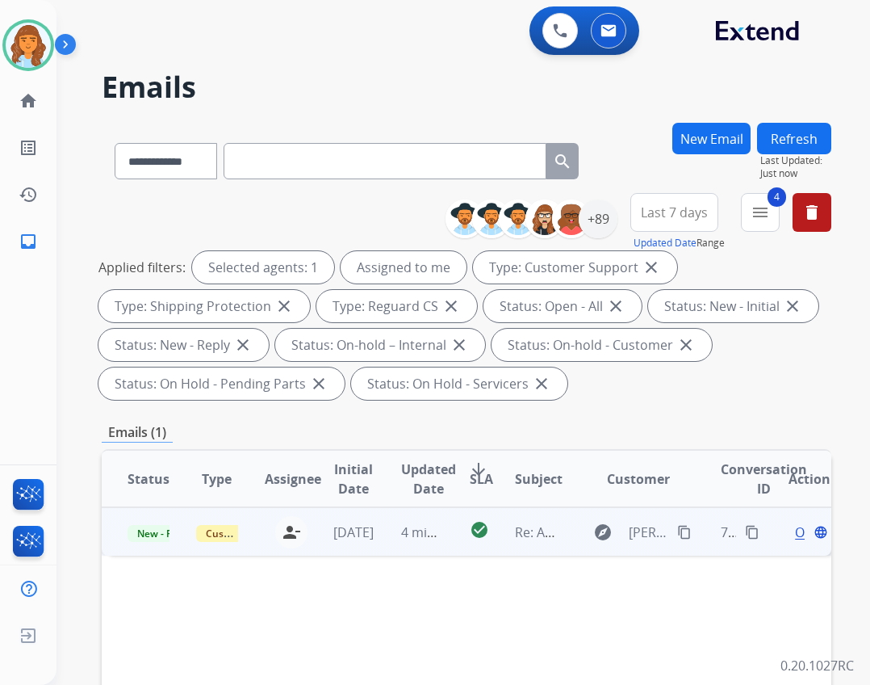
click at [618, 535] on div "explore [PERSON_NAME][EMAIL_ADDRESS][DOMAIN_NAME] content_copy" at bounding box center [639, 532] width 111 height 26
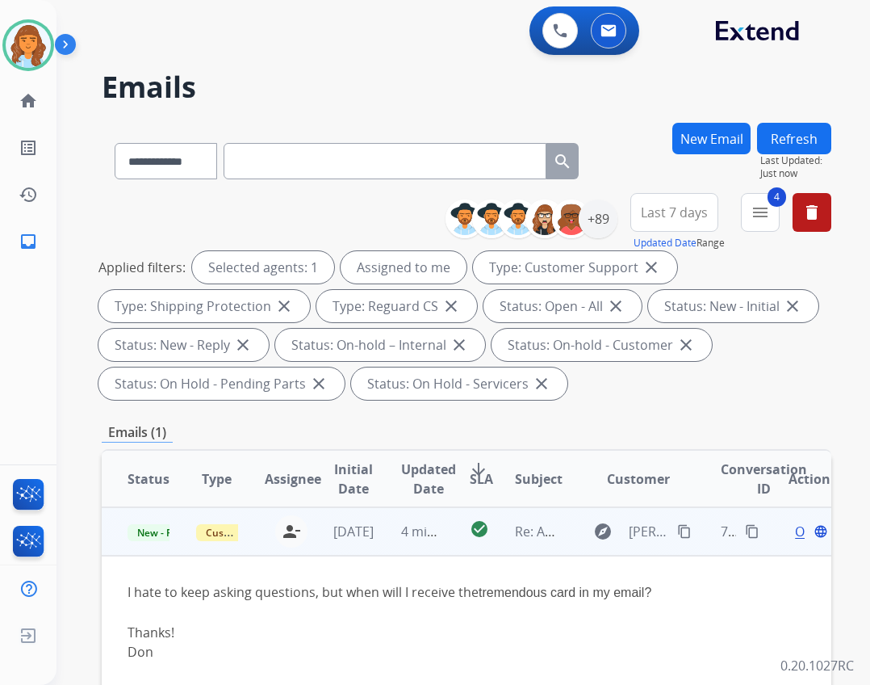
click at [767, 529] on td "Open language" at bounding box center [797, 531] width 69 height 48
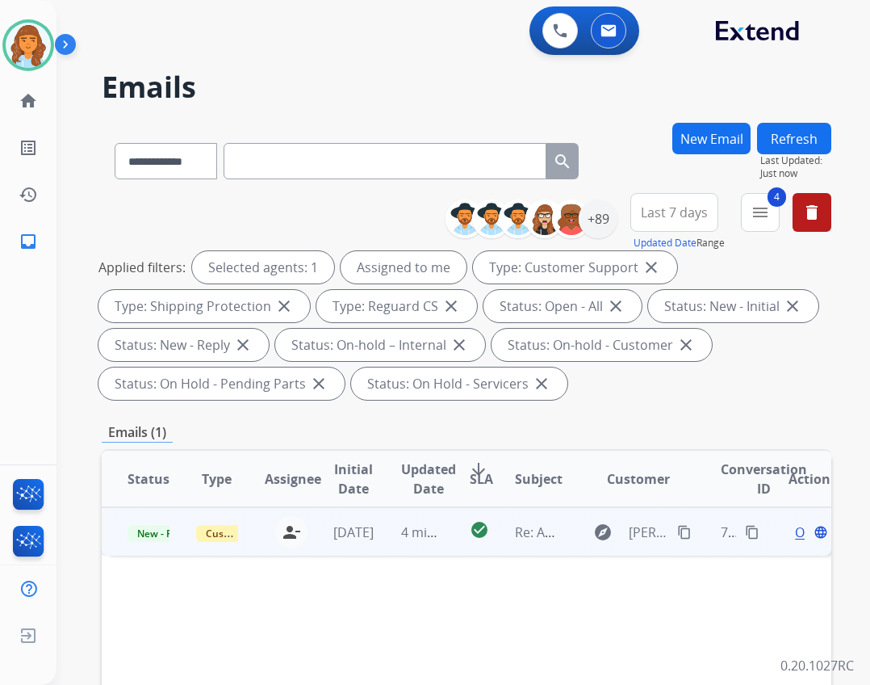
click at [789, 532] on div "Open language" at bounding box center [810, 531] width 42 height 19
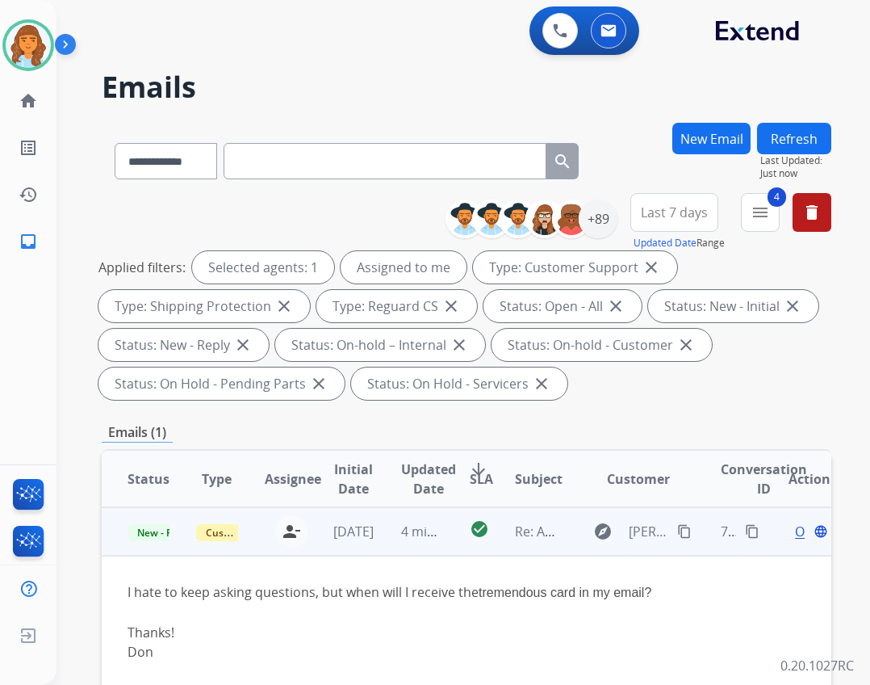
click at [795, 530] on span "Open" at bounding box center [811, 531] width 33 height 19
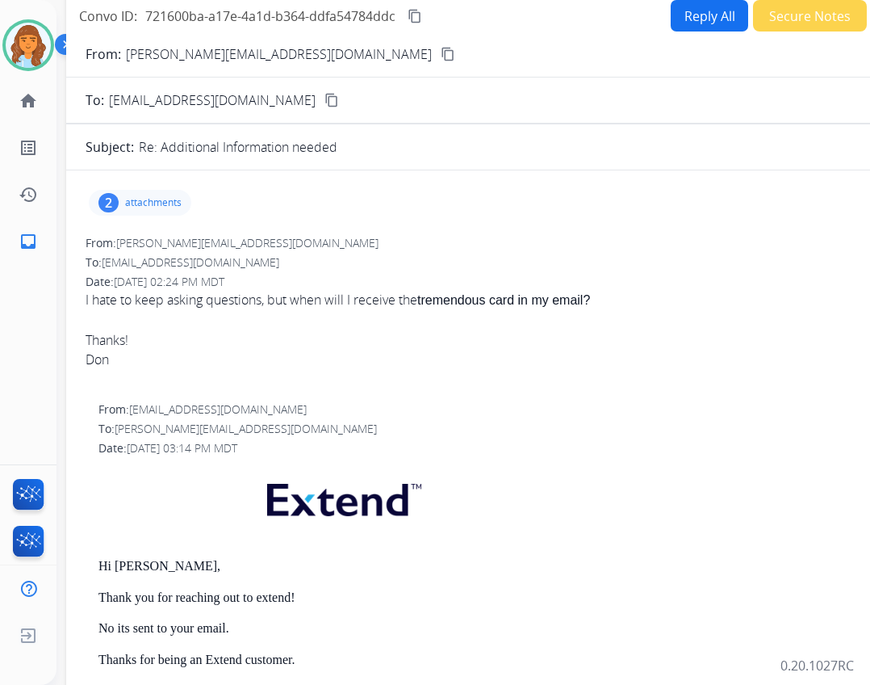
drag, startPoint x: 542, startPoint y: 116, endPoint x: 584, endPoint y: -21, distance: 143.5
click at [584, 0] on html "**********" at bounding box center [435, 342] width 870 height 685
click at [688, 4] on button "Reply All" at bounding box center [710, 15] width 78 height 31
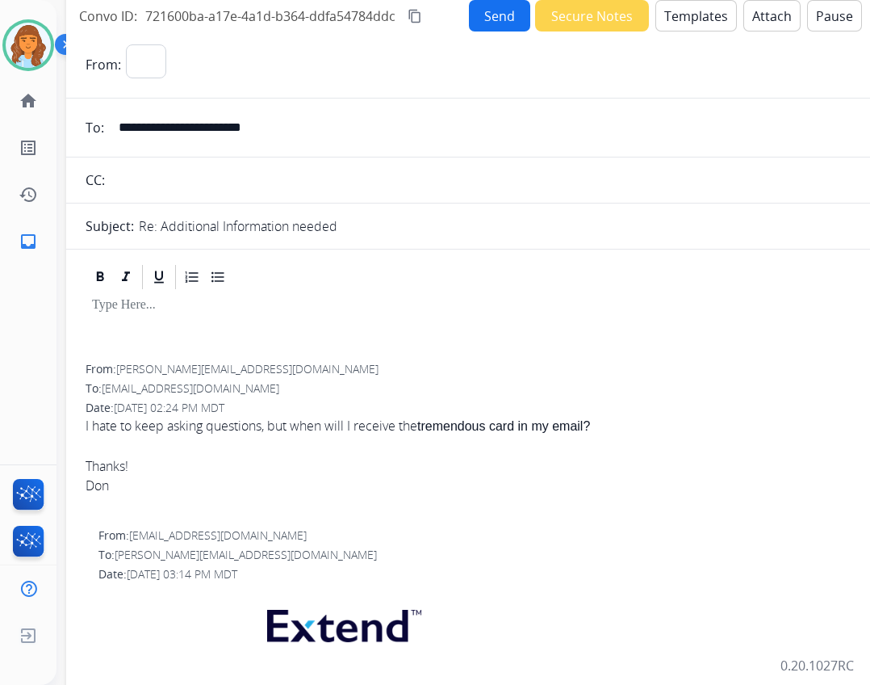
select select "**********"
click at [667, 14] on button "Templates" at bounding box center [697, 15] width 82 height 31
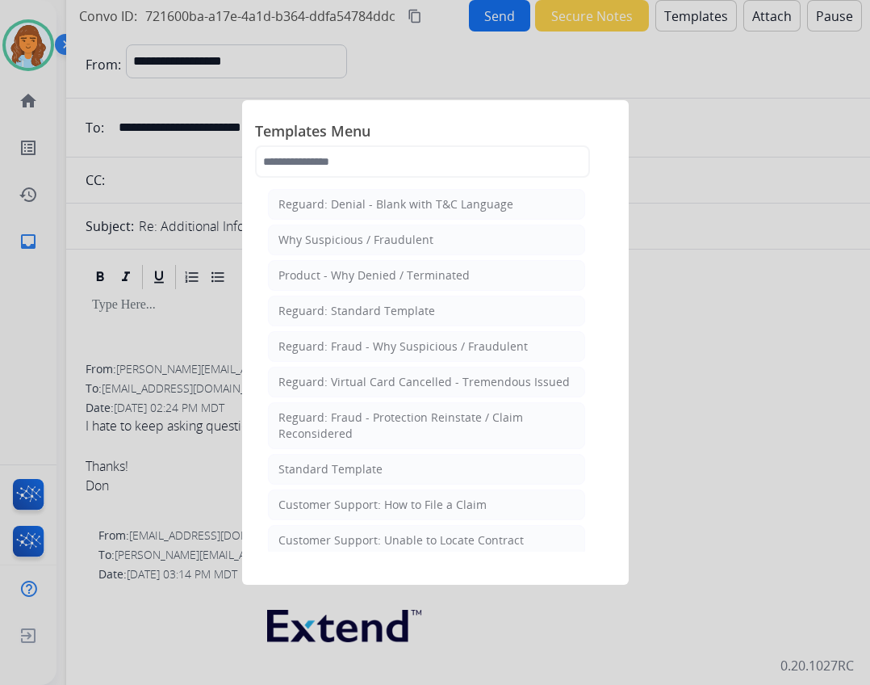
click at [338, 465] on div "Standard Template" at bounding box center [331, 469] width 104 height 16
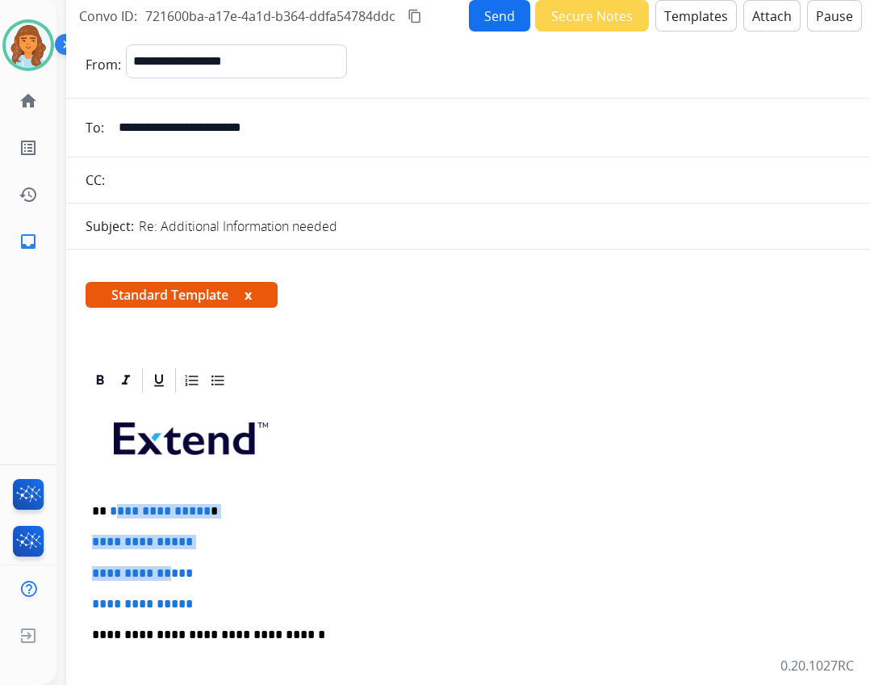
drag, startPoint x: 111, startPoint y: 509, endPoint x: 184, endPoint y: 554, distance: 86.3
click at [184, 561] on div "**********" at bounding box center [470, 673] width 769 height 556
drag, startPoint x: 105, startPoint y: 512, endPoint x: 232, endPoint y: 589, distance: 148.2
click at [232, 589] on div "**********" at bounding box center [470, 673] width 769 height 556
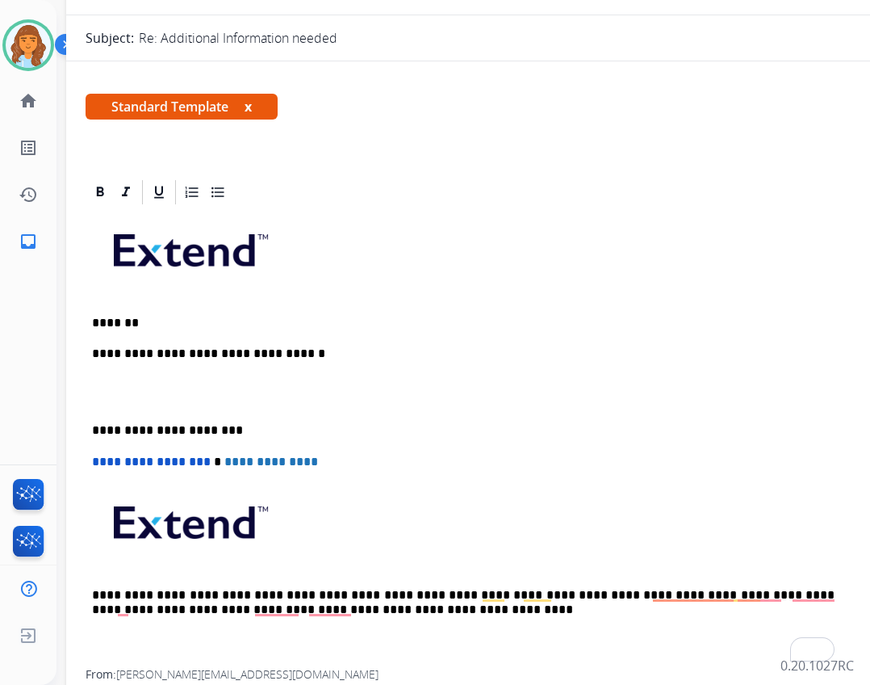
scroll to position [161, 0]
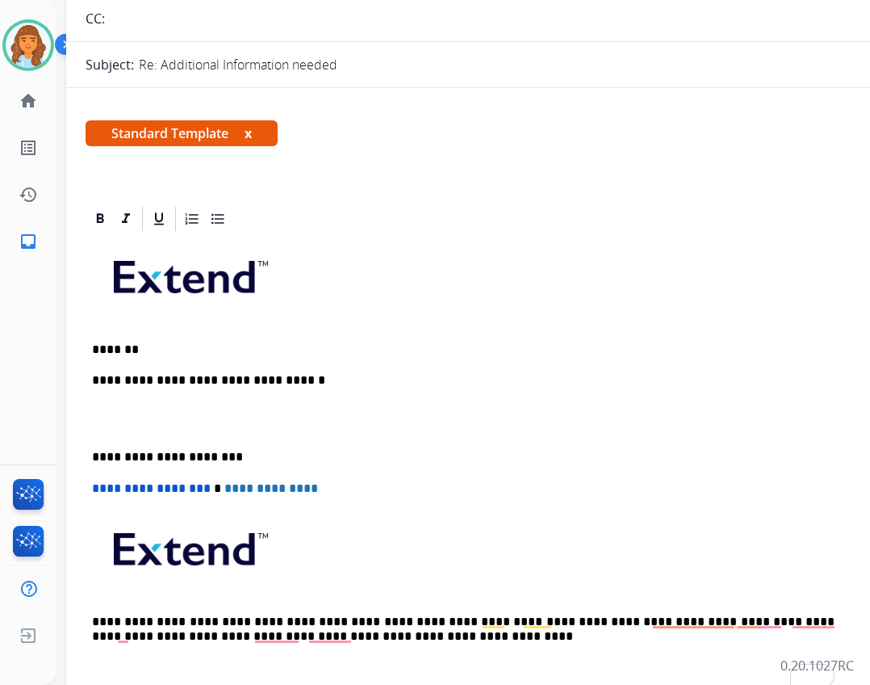
click at [195, 342] on p "*******" at bounding box center [463, 349] width 743 height 15
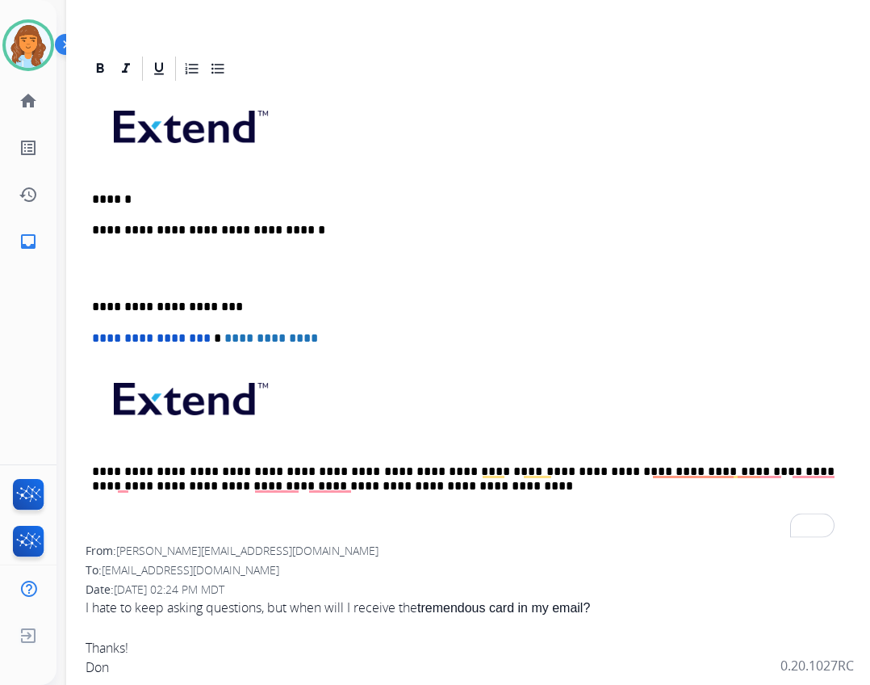
scroll to position [242, 0]
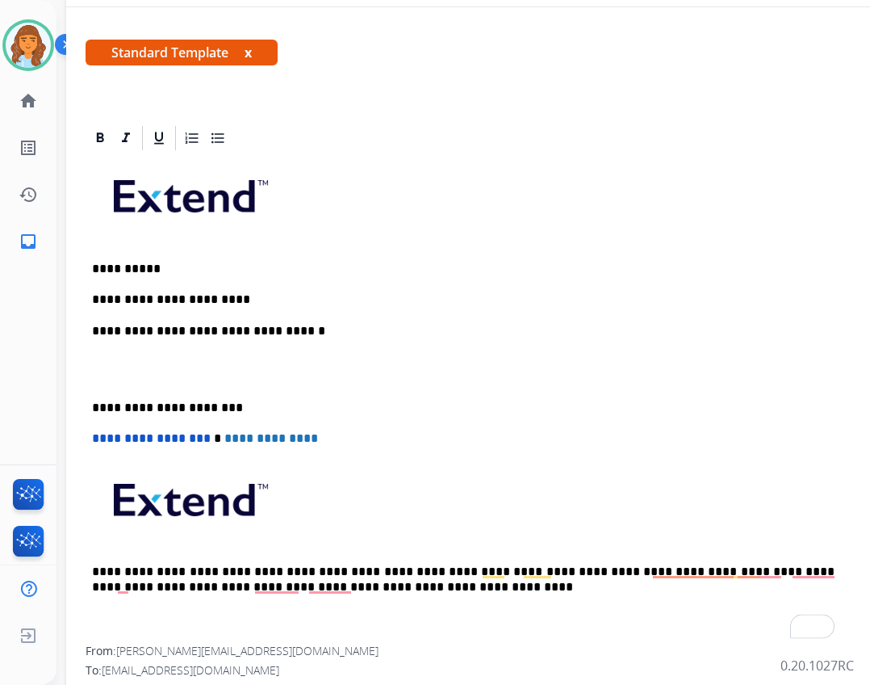
click at [223, 304] on p "**********" at bounding box center [463, 299] width 743 height 15
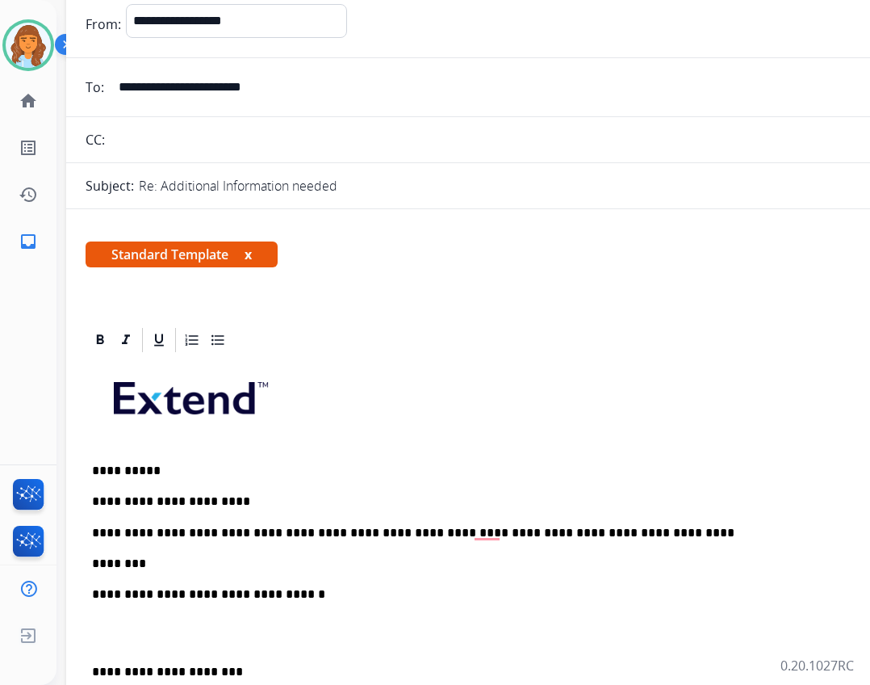
scroll to position [0, 0]
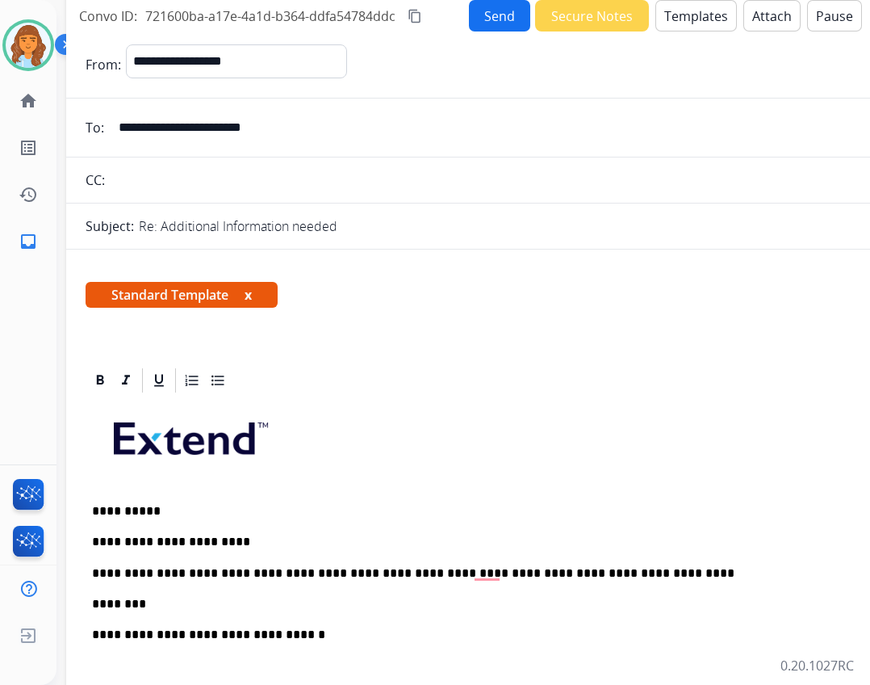
drag, startPoint x: 119, startPoint y: 124, endPoint x: 292, endPoint y: 128, distance: 173.6
click at [297, 128] on input "**********" at bounding box center [481, 127] width 745 height 32
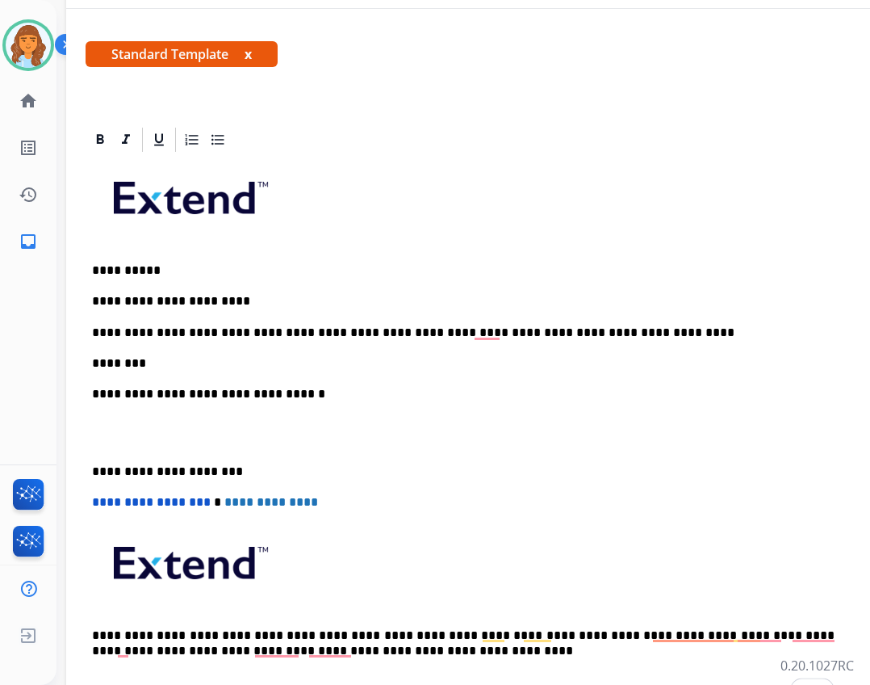
scroll to position [242, 0]
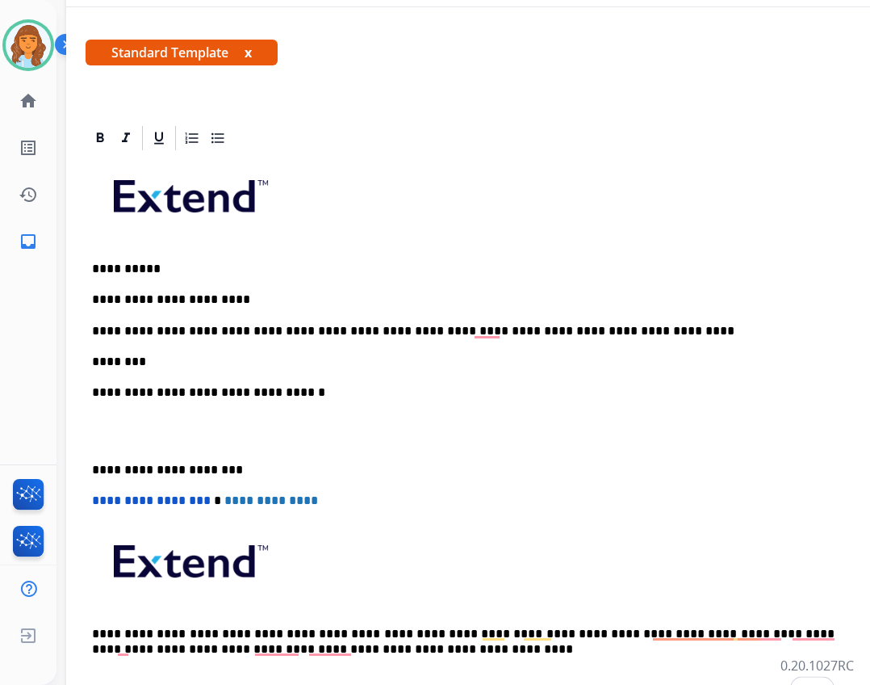
click at [157, 364] on p "********" at bounding box center [463, 361] width 743 height 15
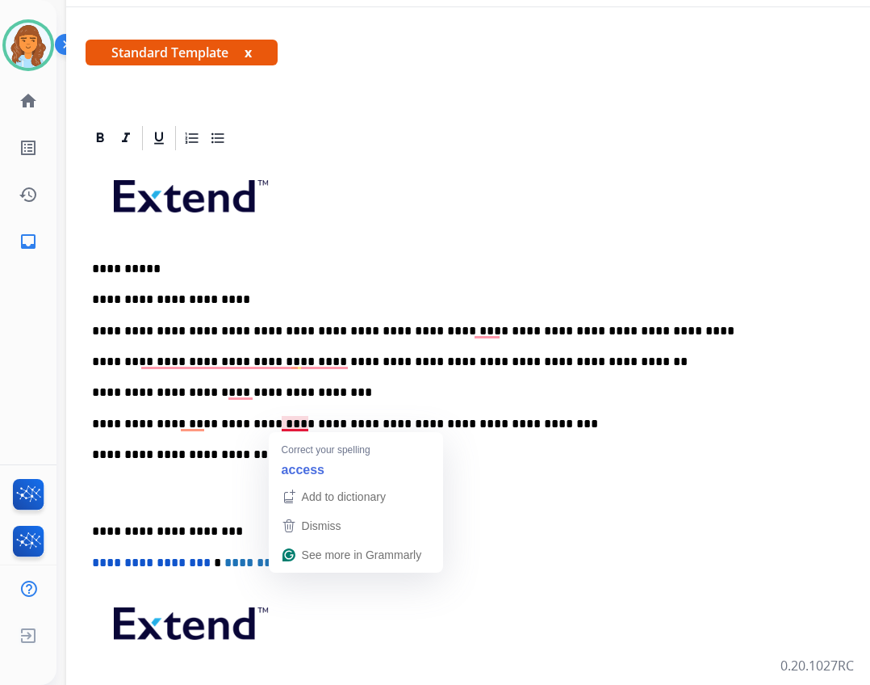
click at [299, 421] on p "**********" at bounding box center [463, 424] width 743 height 15
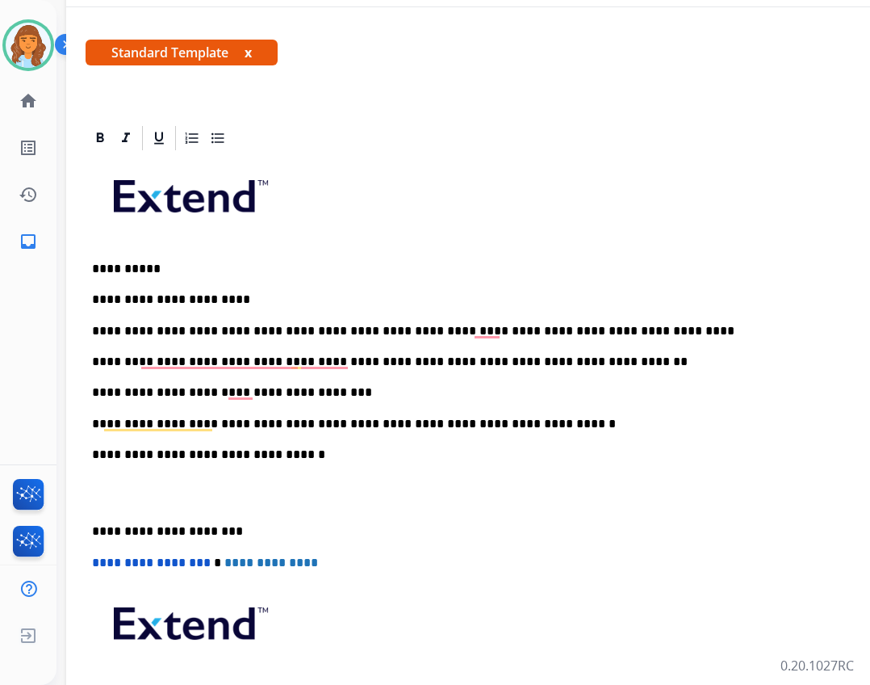
click at [89, 525] on div "**********" at bounding box center [470, 462] width 769 height 618
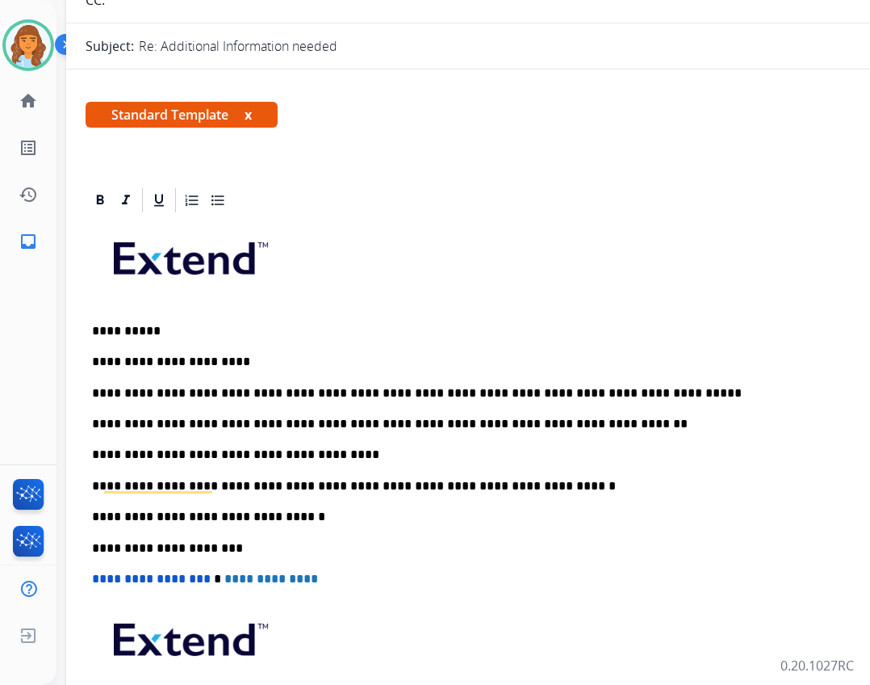
scroll to position [0, 0]
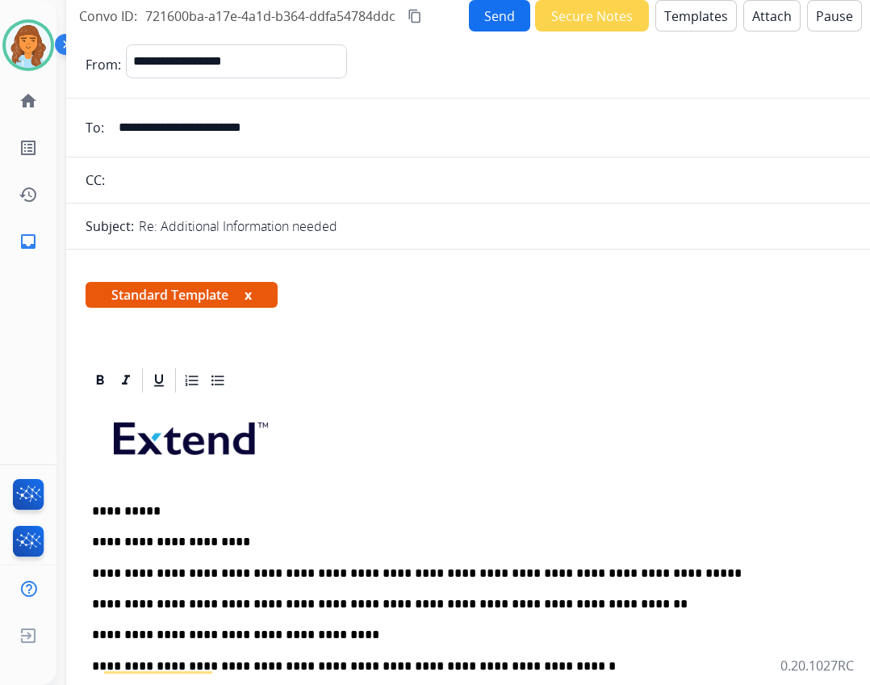
click at [476, 14] on button "Send" at bounding box center [499, 15] width 61 height 31
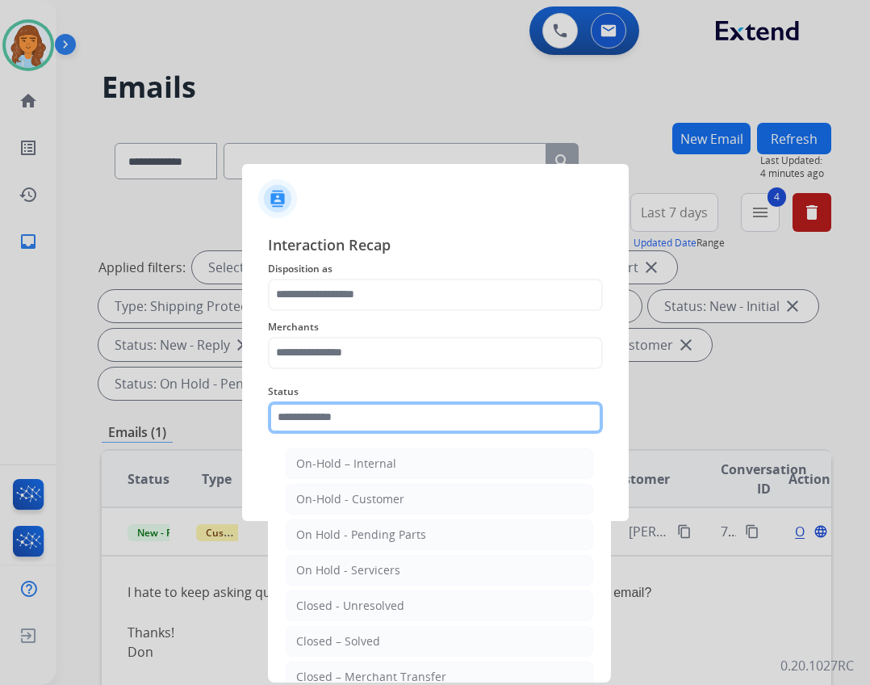
click at [396, 425] on input "text" at bounding box center [435, 417] width 335 height 32
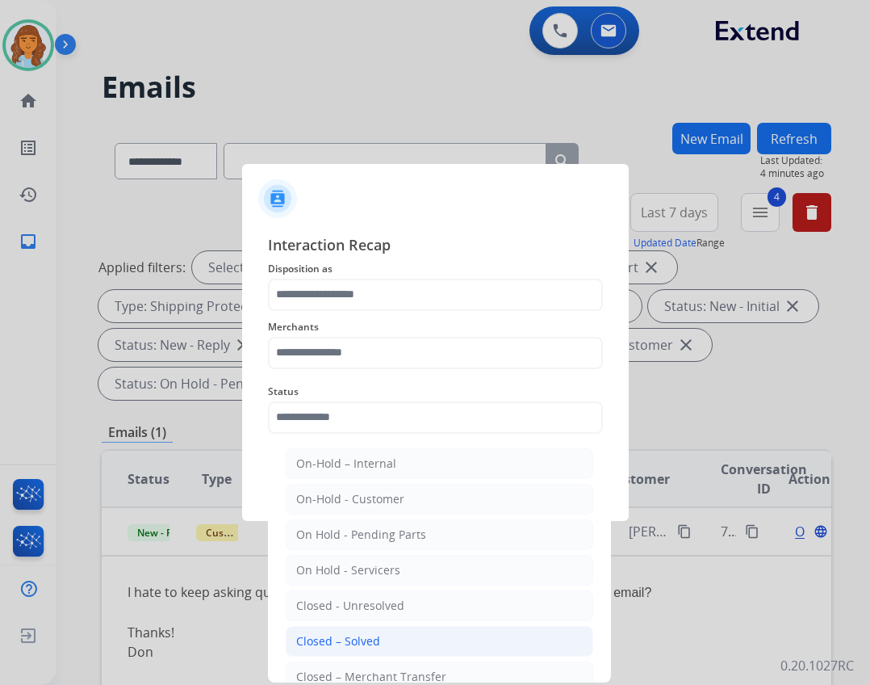
click at [396, 631] on li "Closed – Solved" at bounding box center [440, 641] width 308 height 31
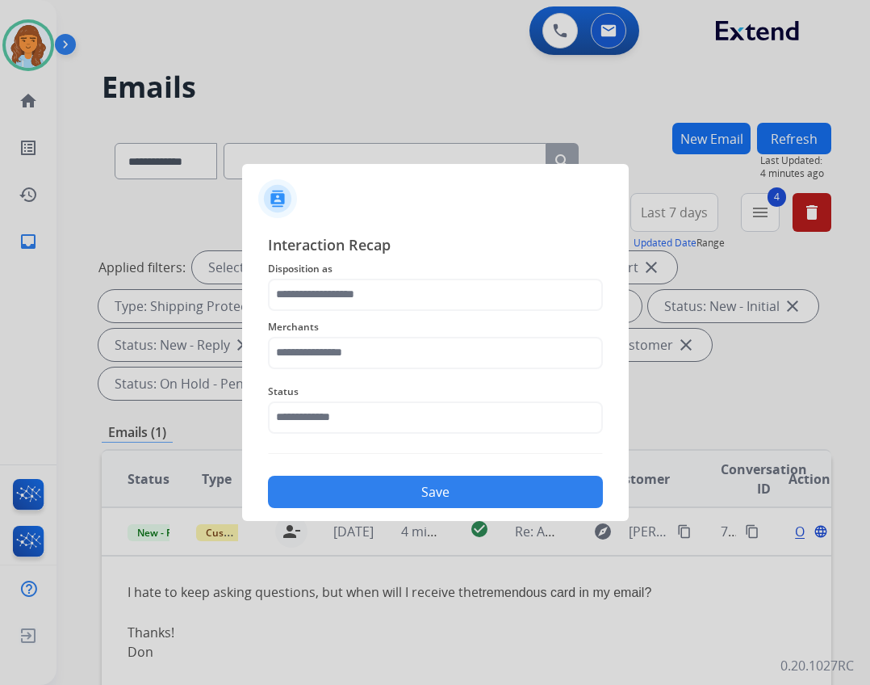
type input "**********"
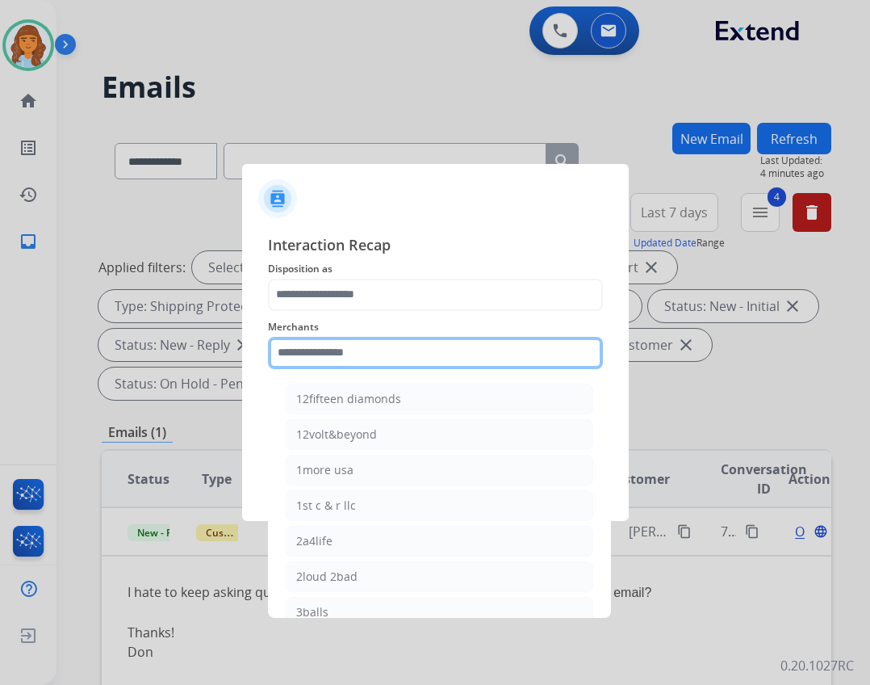
drag, startPoint x: 395, startPoint y: 355, endPoint x: 379, endPoint y: 376, distance: 26.0
click at [392, 360] on input "text" at bounding box center [435, 353] width 335 height 32
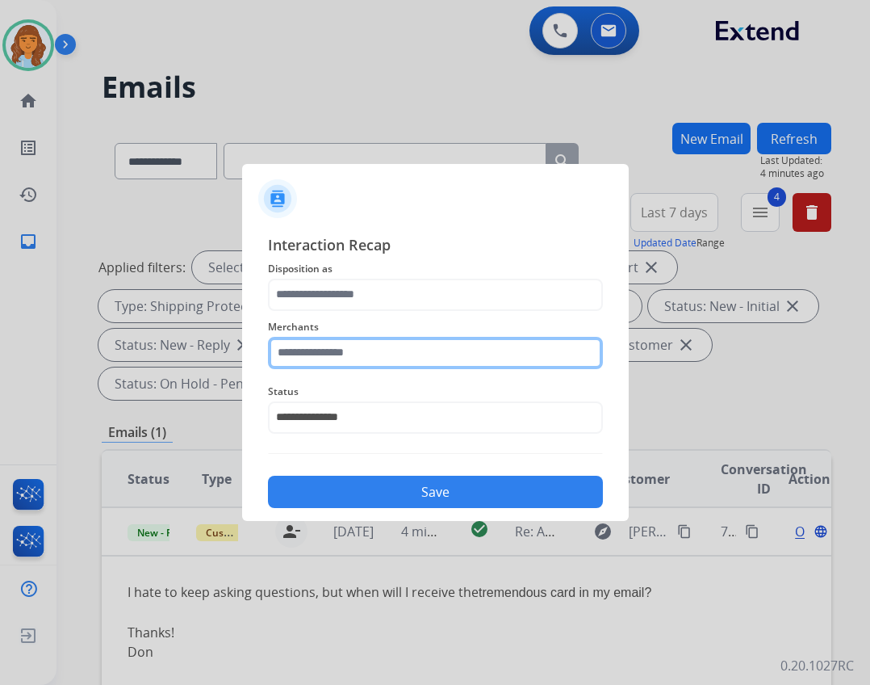
click at [346, 347] on input "text" at bounding box center [435, 353] width 335 height 32
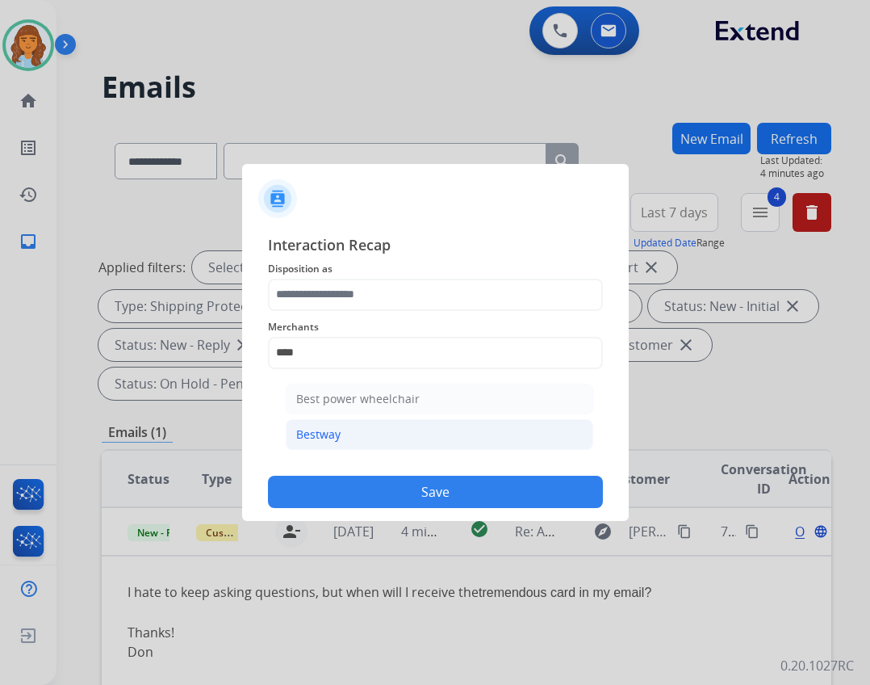
click at [347, 429] on li "Bestway" at bounding box center [440, 434] width 308 height 31
type input "*******"
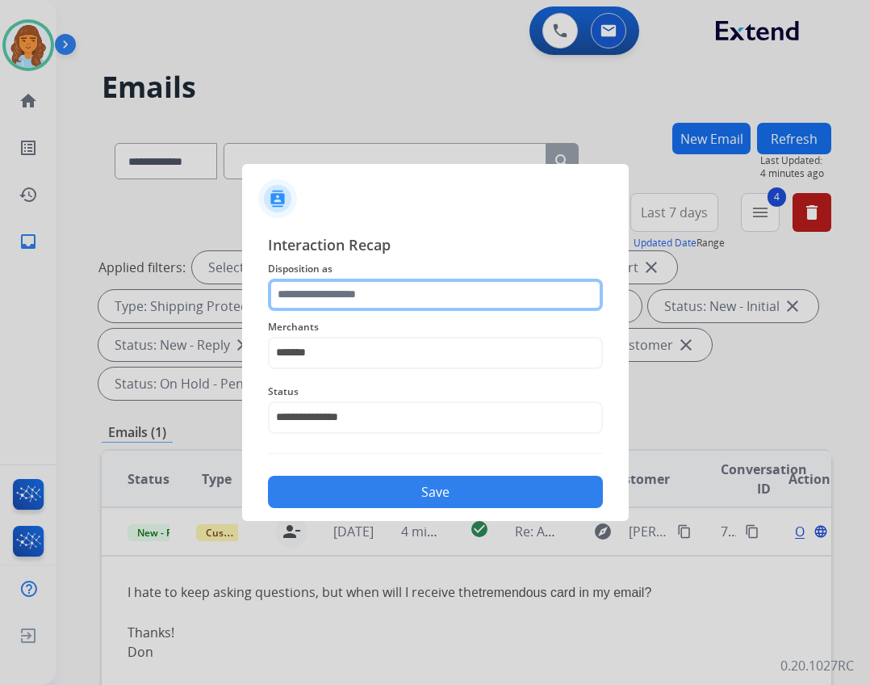
click at [336, 293] on input "text" at bounding box center [435, 295] width 335 height 32
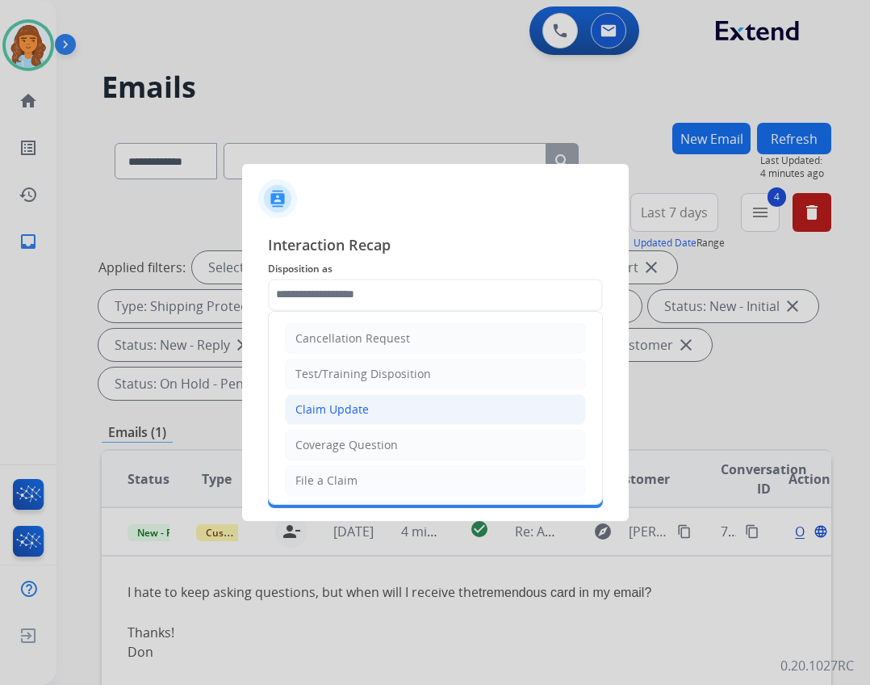
click at [362, 420] on li "Claim Update" at bounding box center [435, 409] width 301 height 31
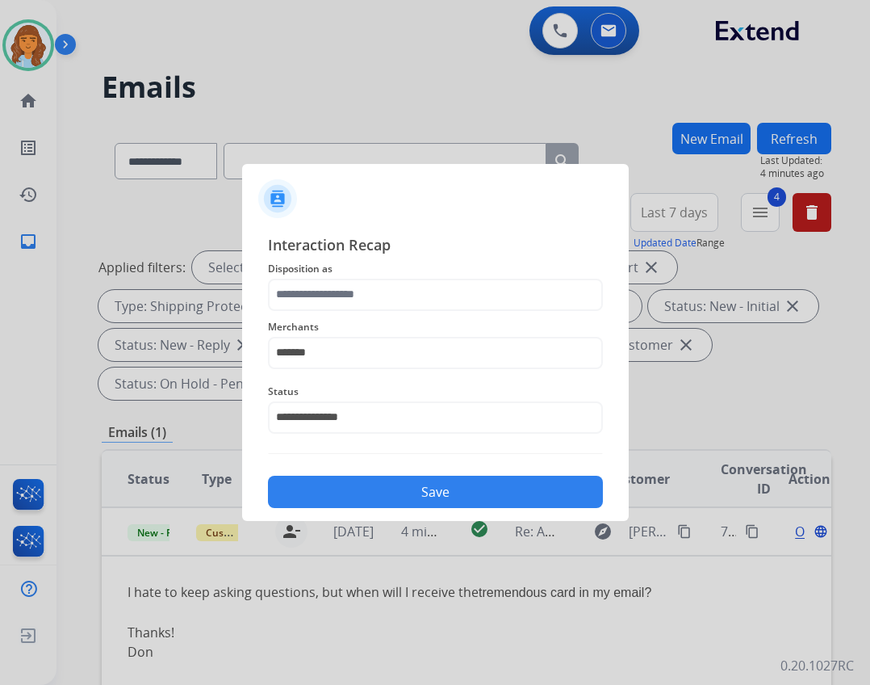
type input "**********"
click at [460, 495] on button "Save" at bounding box center [435, 492] width 335 height 32
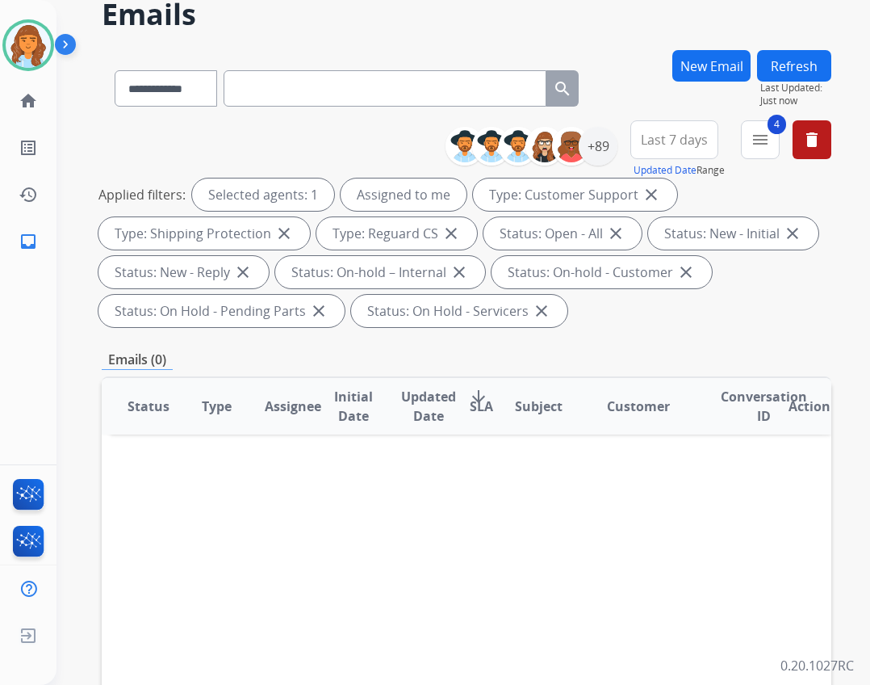
scroll to position [81, 0]
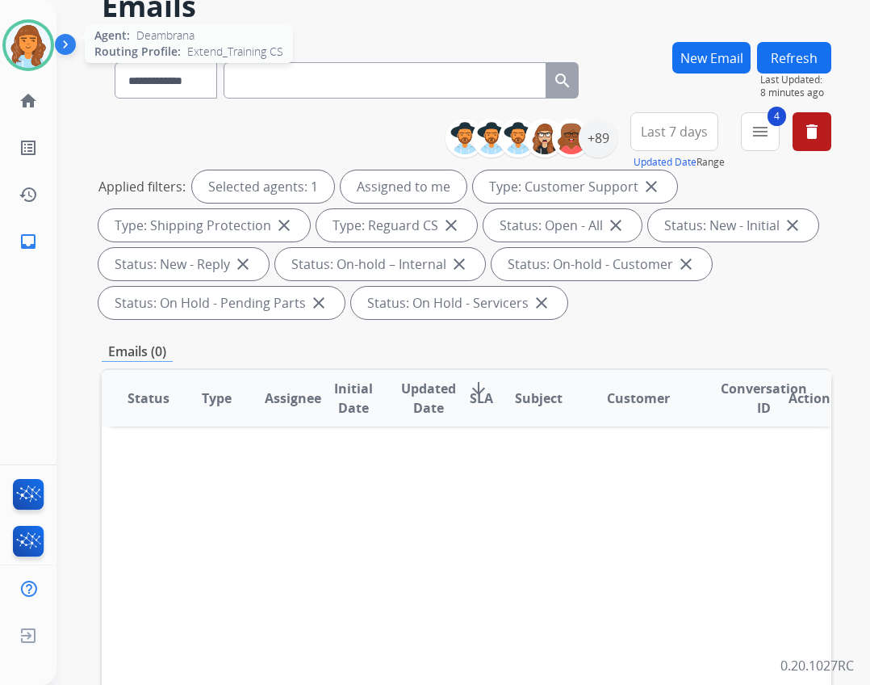
click at [45, 50] on img at bounding box center [28, 45] width 45 height 45
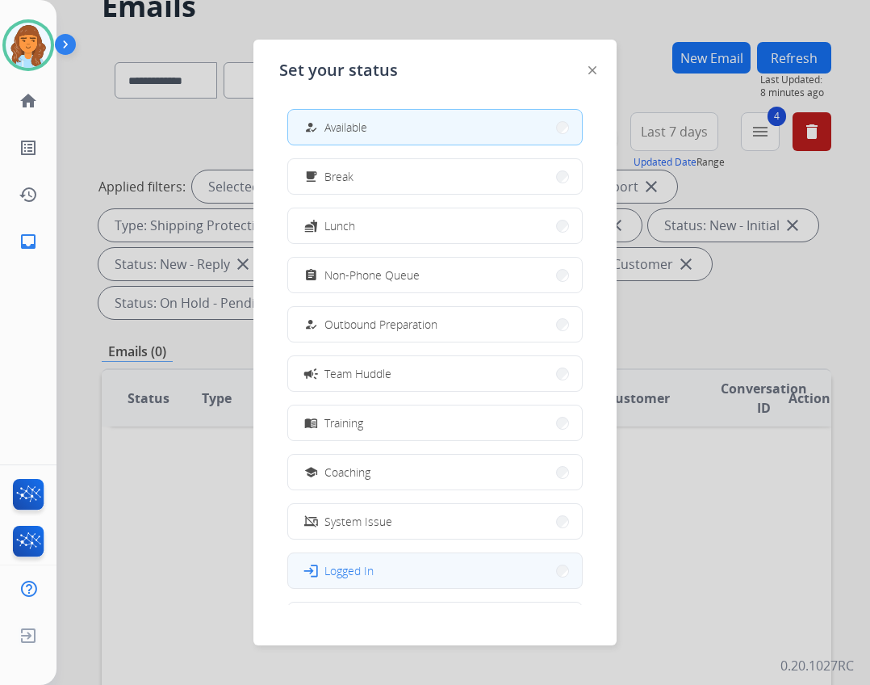
scroll to position [54, 0]
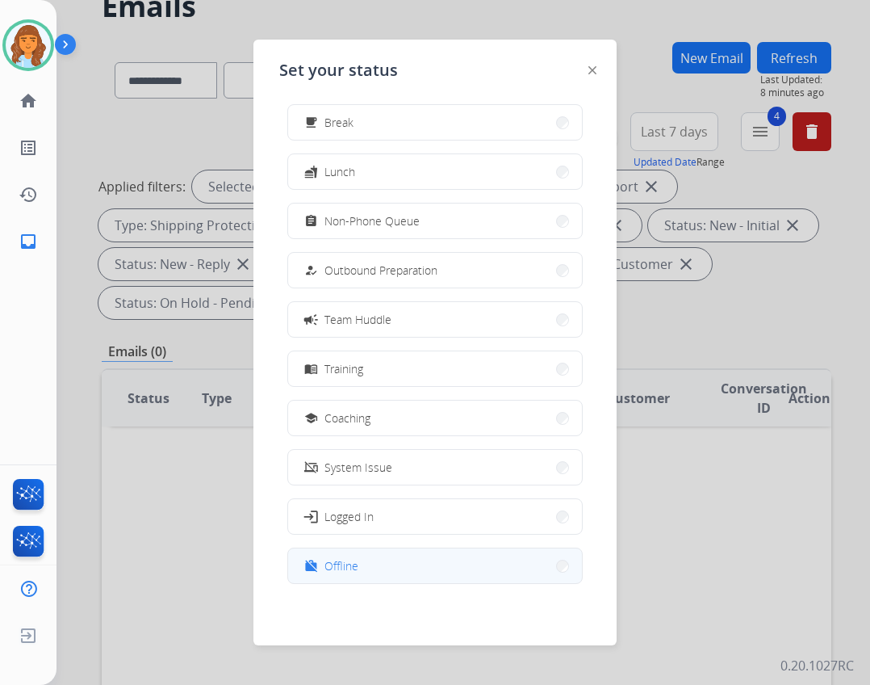
click at [312, 564] on mat-icon "work_off" at bounding box center [311, 566] width 14 height 14
